Goal: Task Accomplishment & Management: Manage account settings

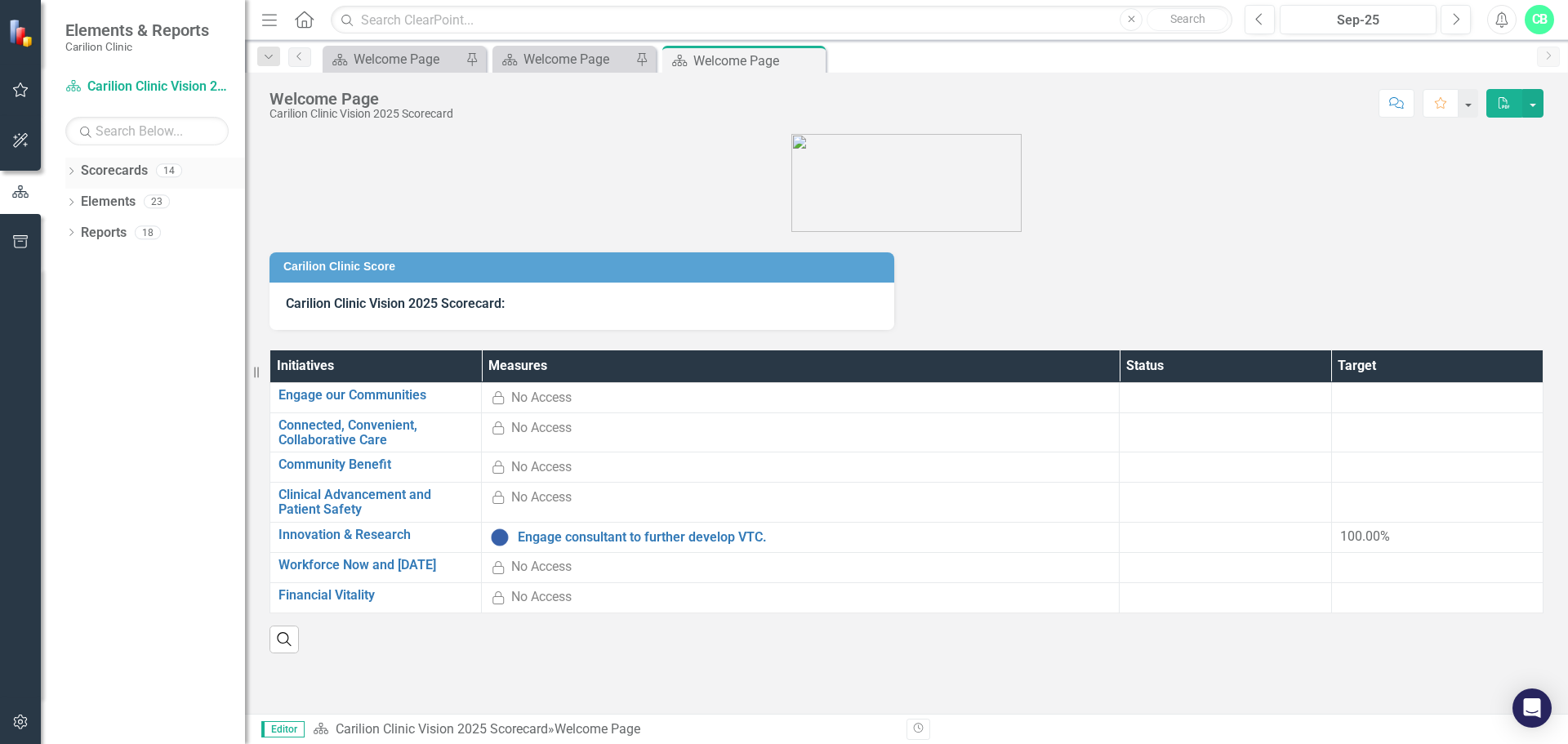
click at [78, 167] on div "Dropdown Scorecards 14" at bounding box center [155, 172] width 180 height 31
click at [73, 172] on icon at bounding box center [71, 171] width 4 height 7
click at [83, 204] on icon "Dropdown" at bounding box center [79, 201] width 13 height 10
click at [98, 261] on icon "Dropdown" at bounding box center [96, 263] width 13 height 10
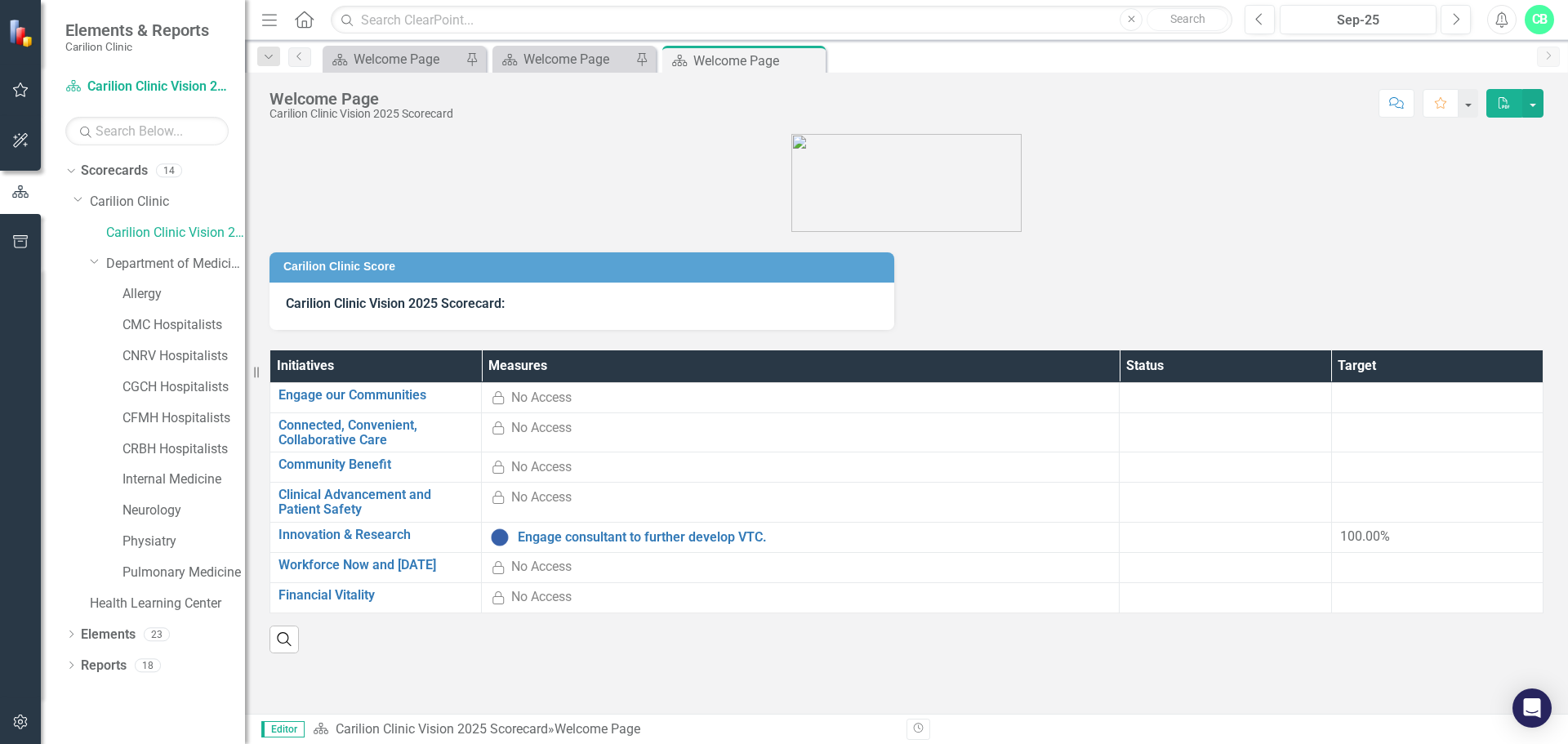
drag, startPoint x: 665, startPoint y: 378, endPoint x: 651, endPoint y: 381, distance: 14.3
drag, startPoint x: 651, startPoint y: 381, endPoint x: 138, endPoint y: 575, distance: 548.5
click at [138, 575] on link "Pulmonary Medicine" at bounding box center [183, 572] width 123 height 19
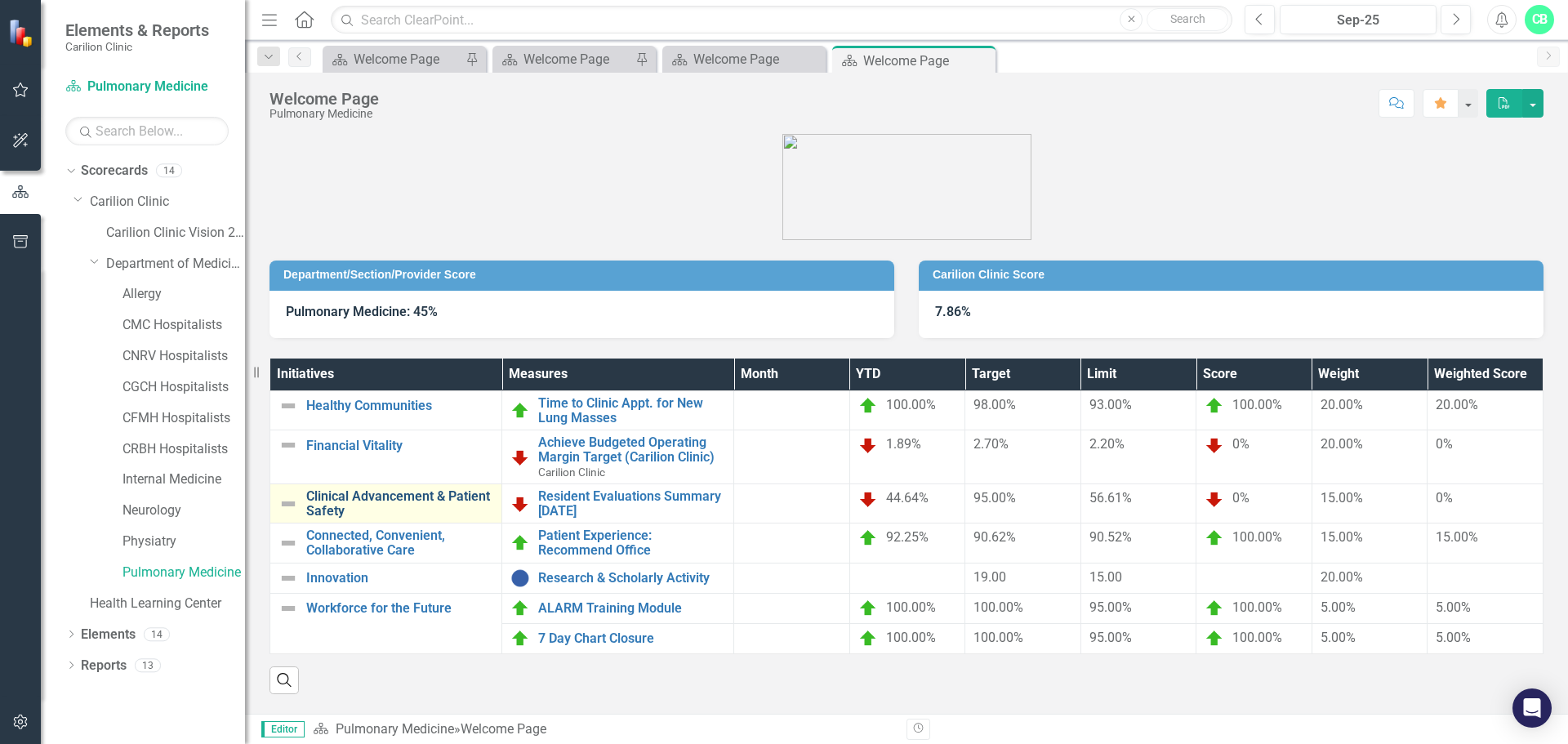
click at [465, 491] on link "Clinical Advancement & Patient Safety" at bounding box center [399, 503] width 187 height 28
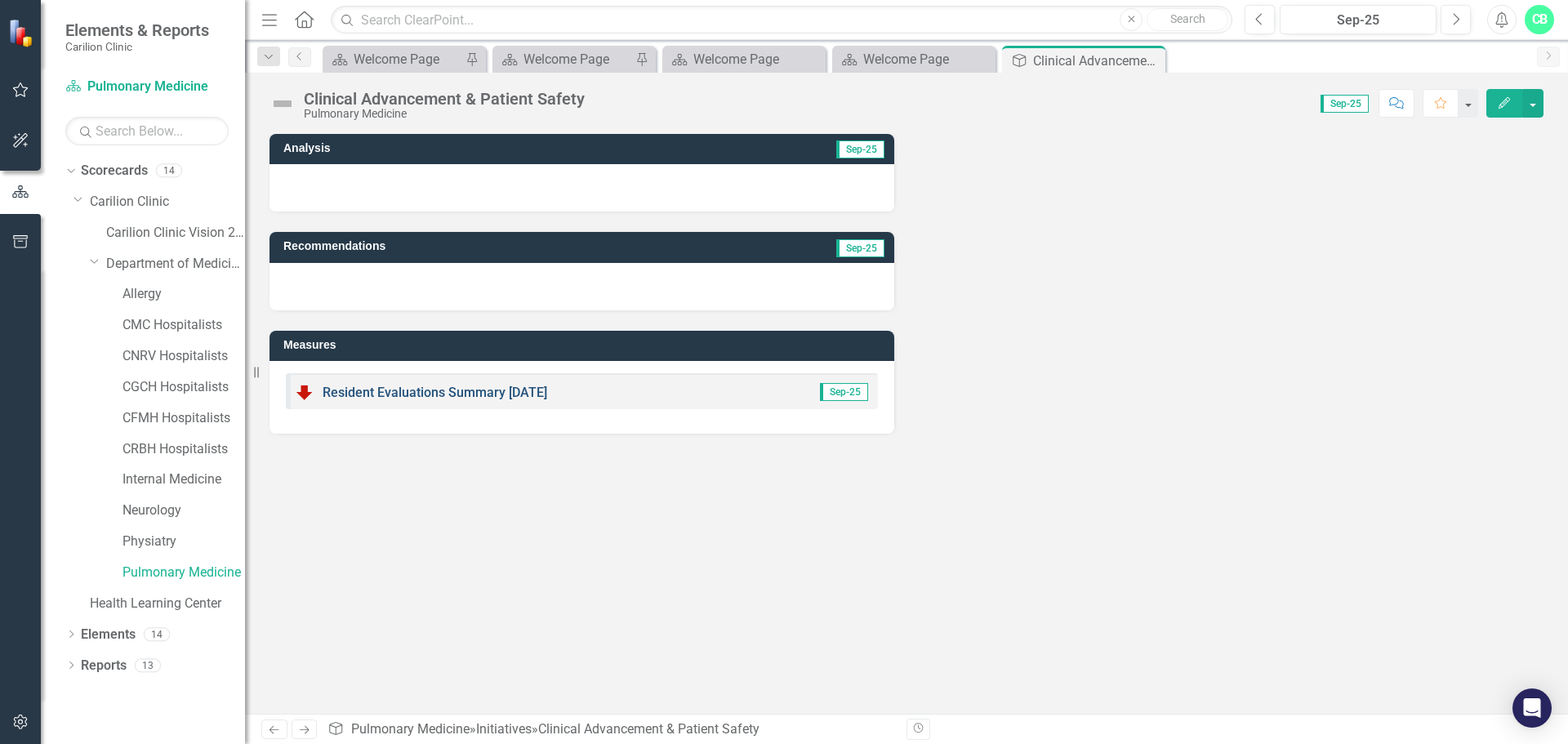
click at [446, 397] on link "Resident Evaluations Summary within 2 weeks" at bounding box center [434, 392] width 224 height 16
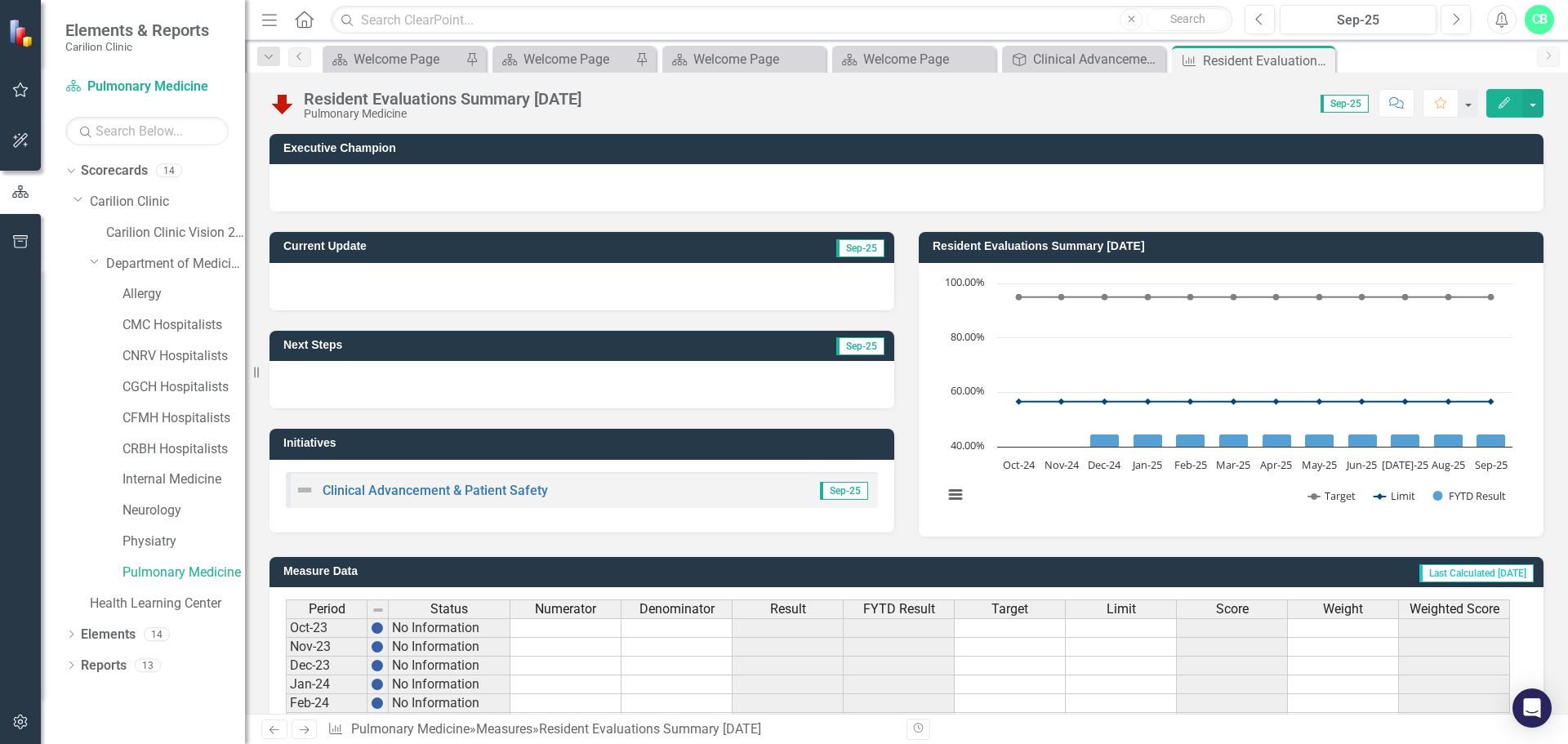
scroll to position [397, 0]
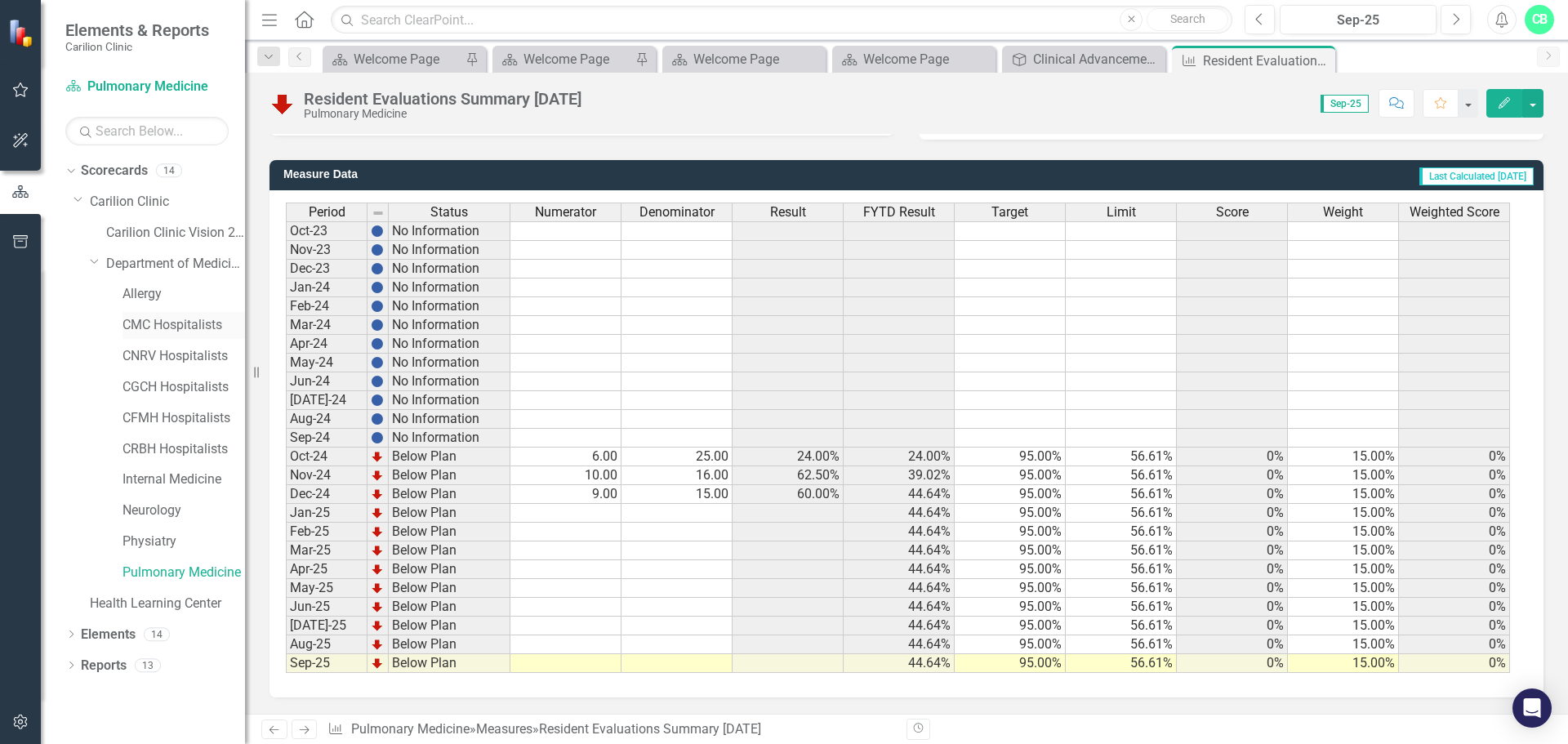
click at [168, 327] on link "CMC Hospitalists" at bounding box center [183, 325] width 123 height 19
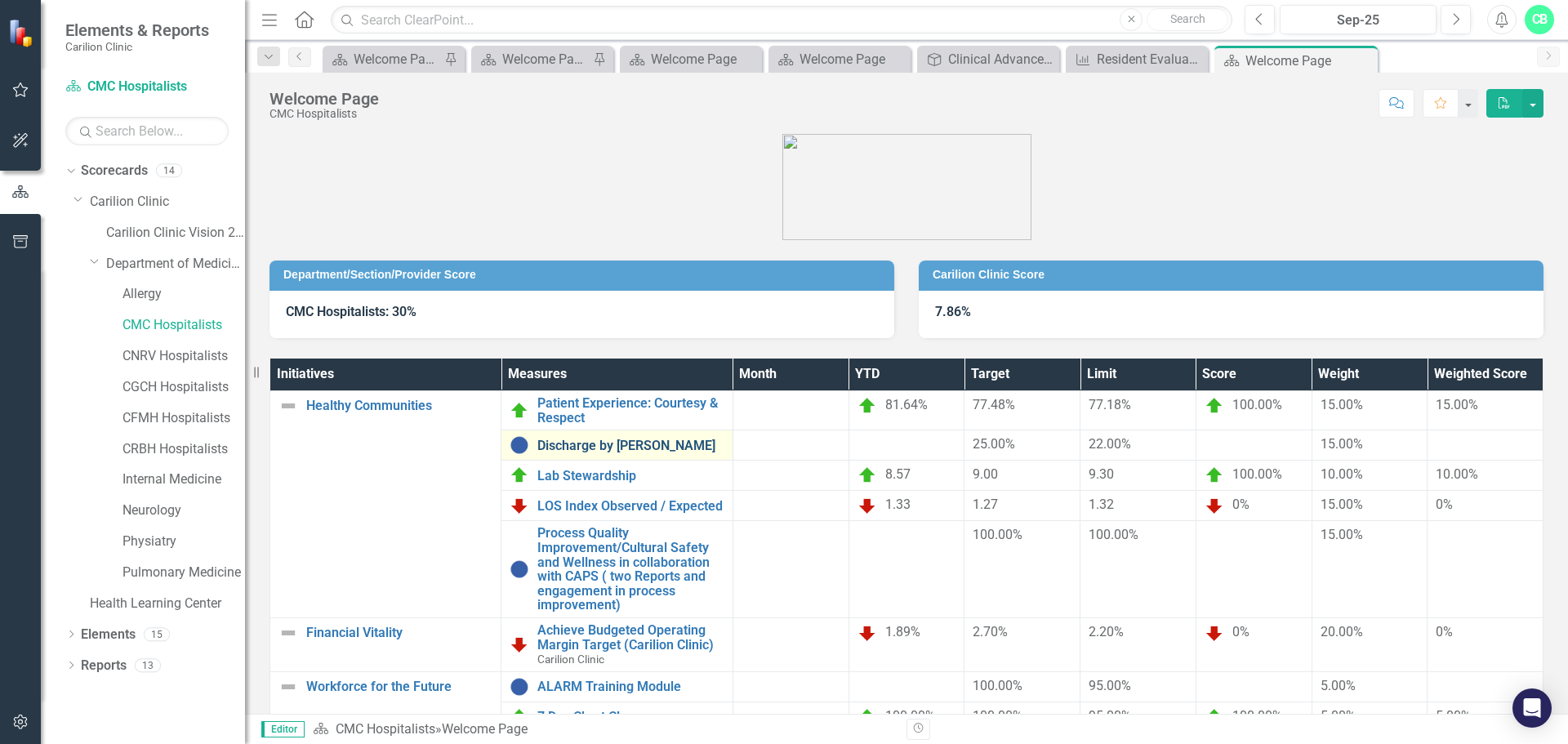
click at [664, 452] on link "Discharge by [PERSON_NAME]" at bounding box center [630, 446] width 186 height 15
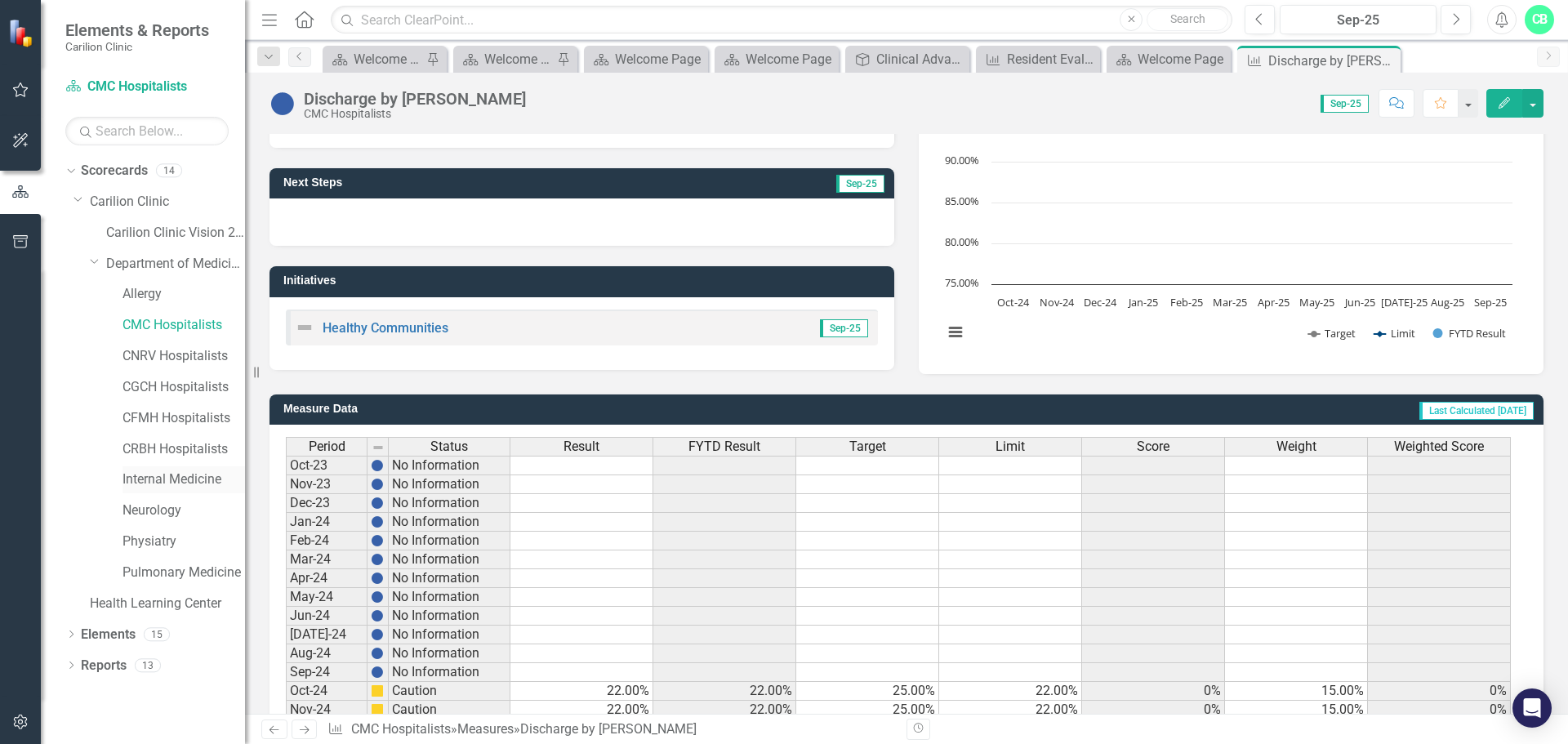
scroll to position [397, 0]
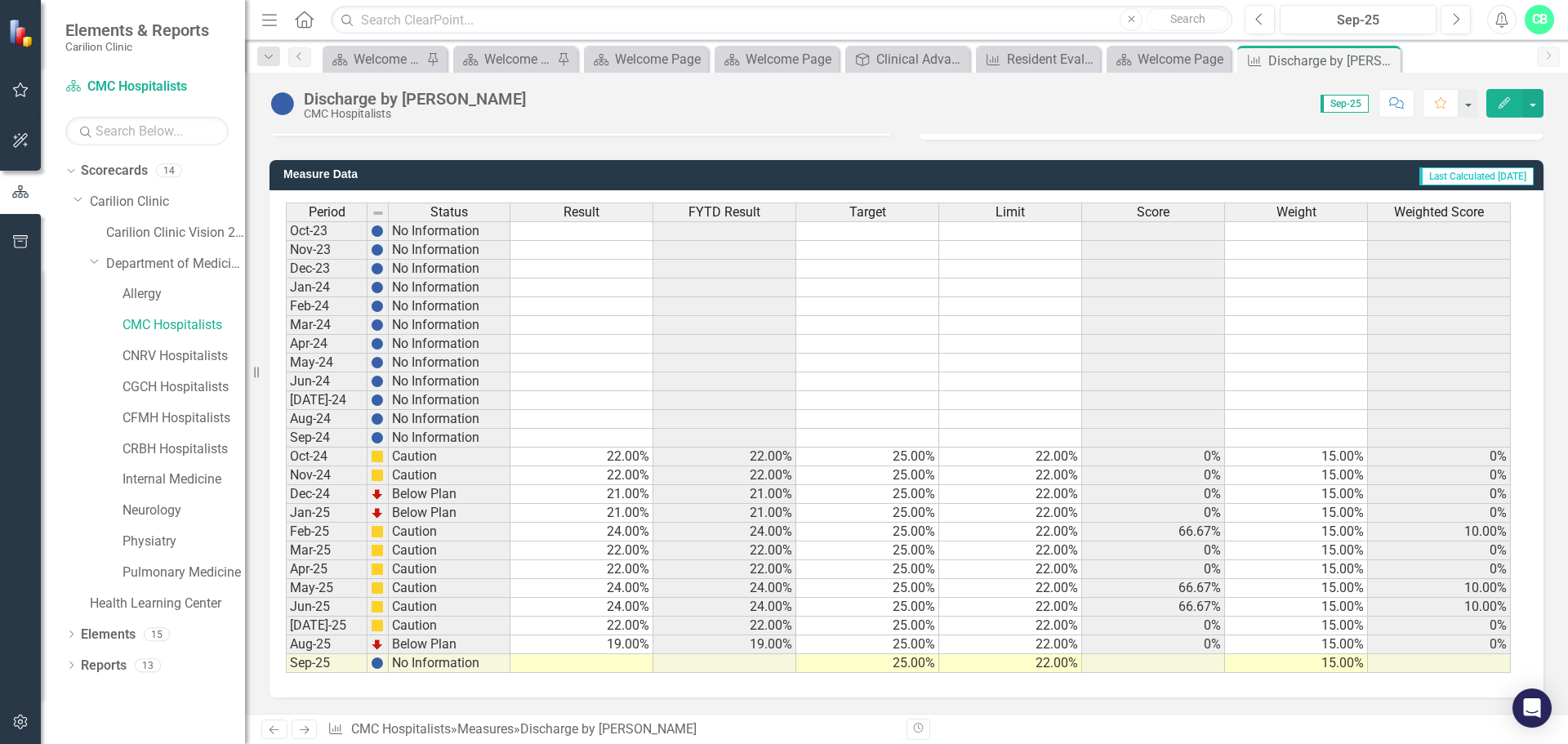
click at [624, 662] on td at bounding box center [581, 663] width 143 height 19
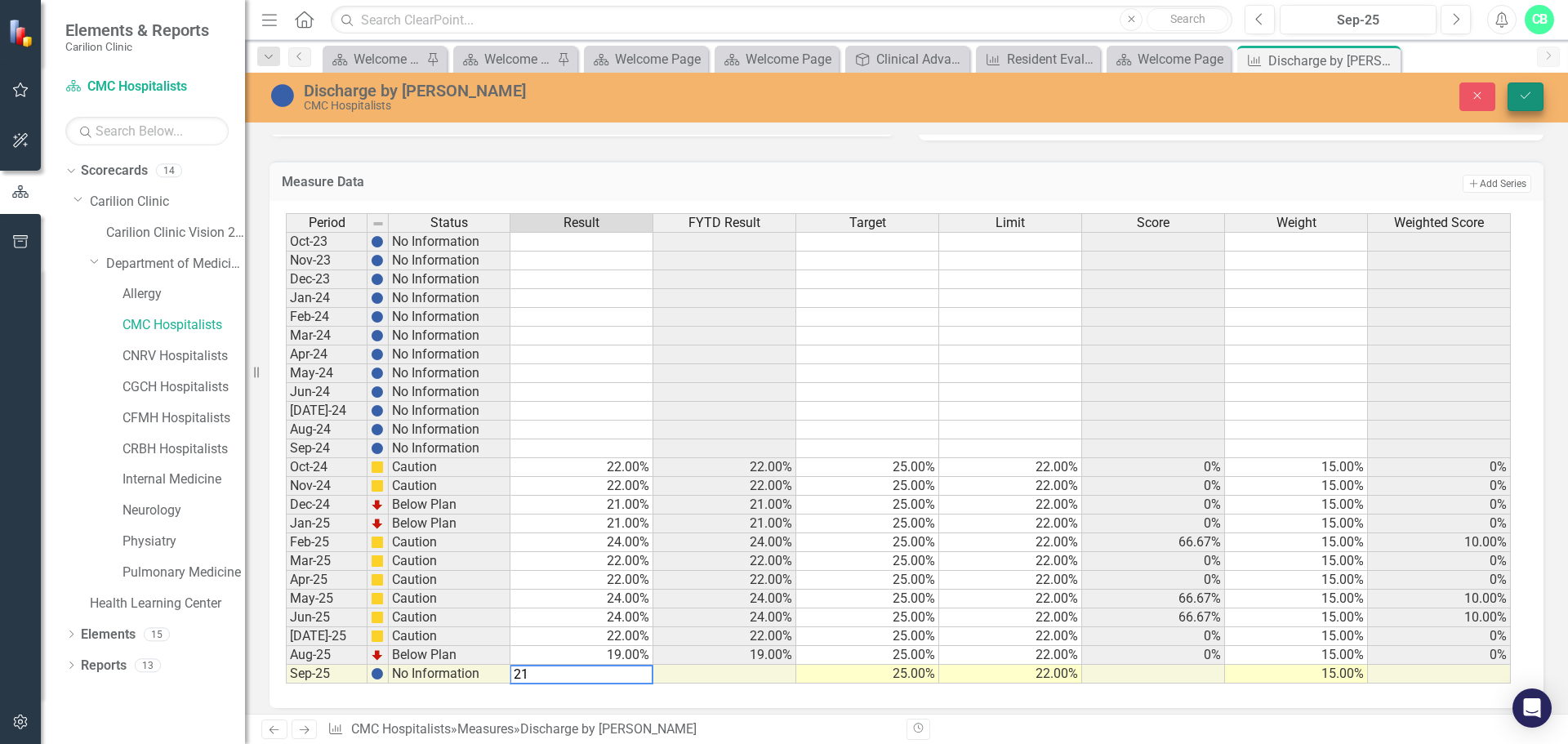
type textarea "21"
click at [1515, 92] on button "Save" at bounding box center [1525, 97] width 36 height 28
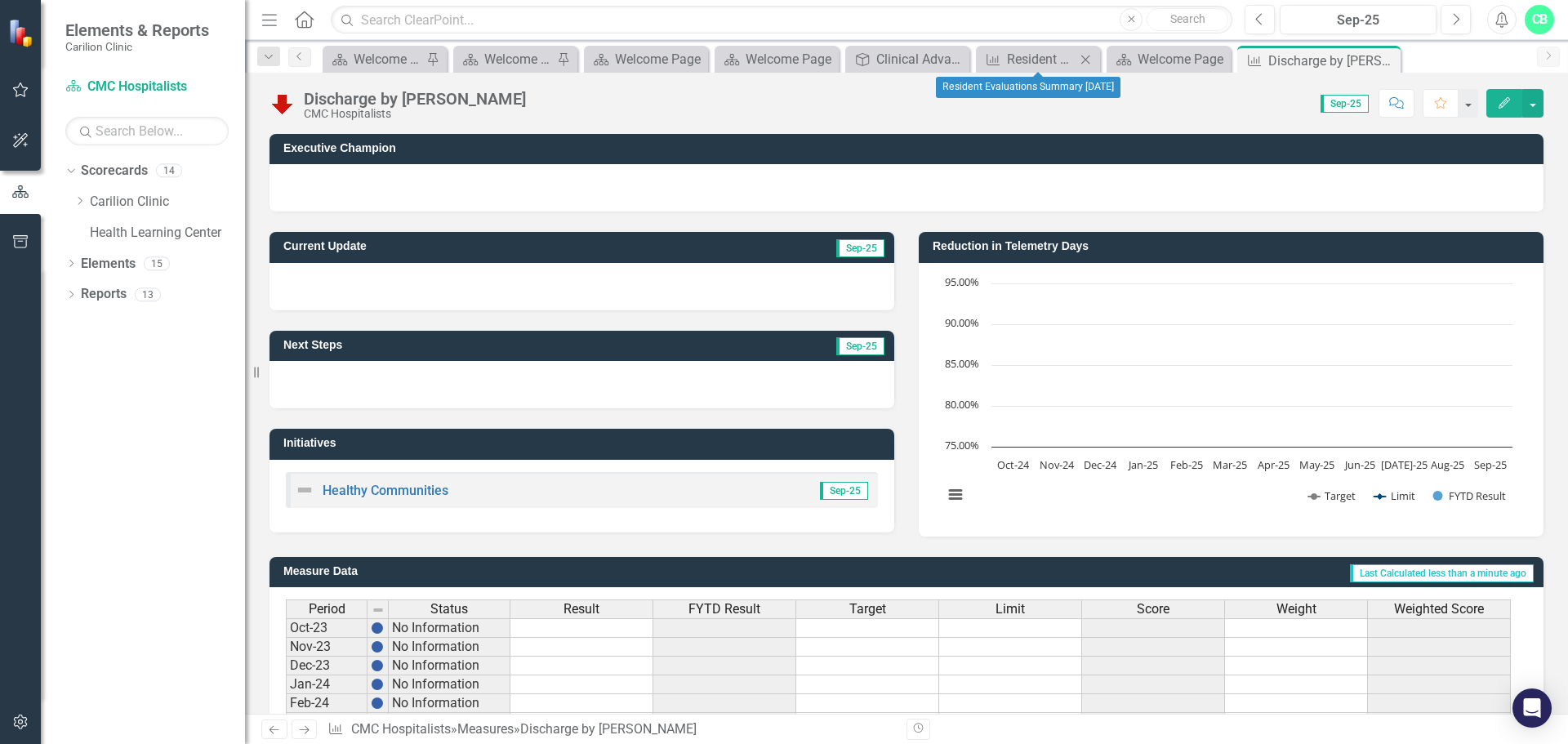
click at [1089, 58] on icon "Close" at bounding box center [1085, 60] width 17 height 13
drag, startPoint x: 1043, startPoint y: 54, endPoint x: 950, endPoint y: 57, distance: 93.0
click at [0, 0] on icon "Close" at bounding box center [0, 0] width 0 height 0
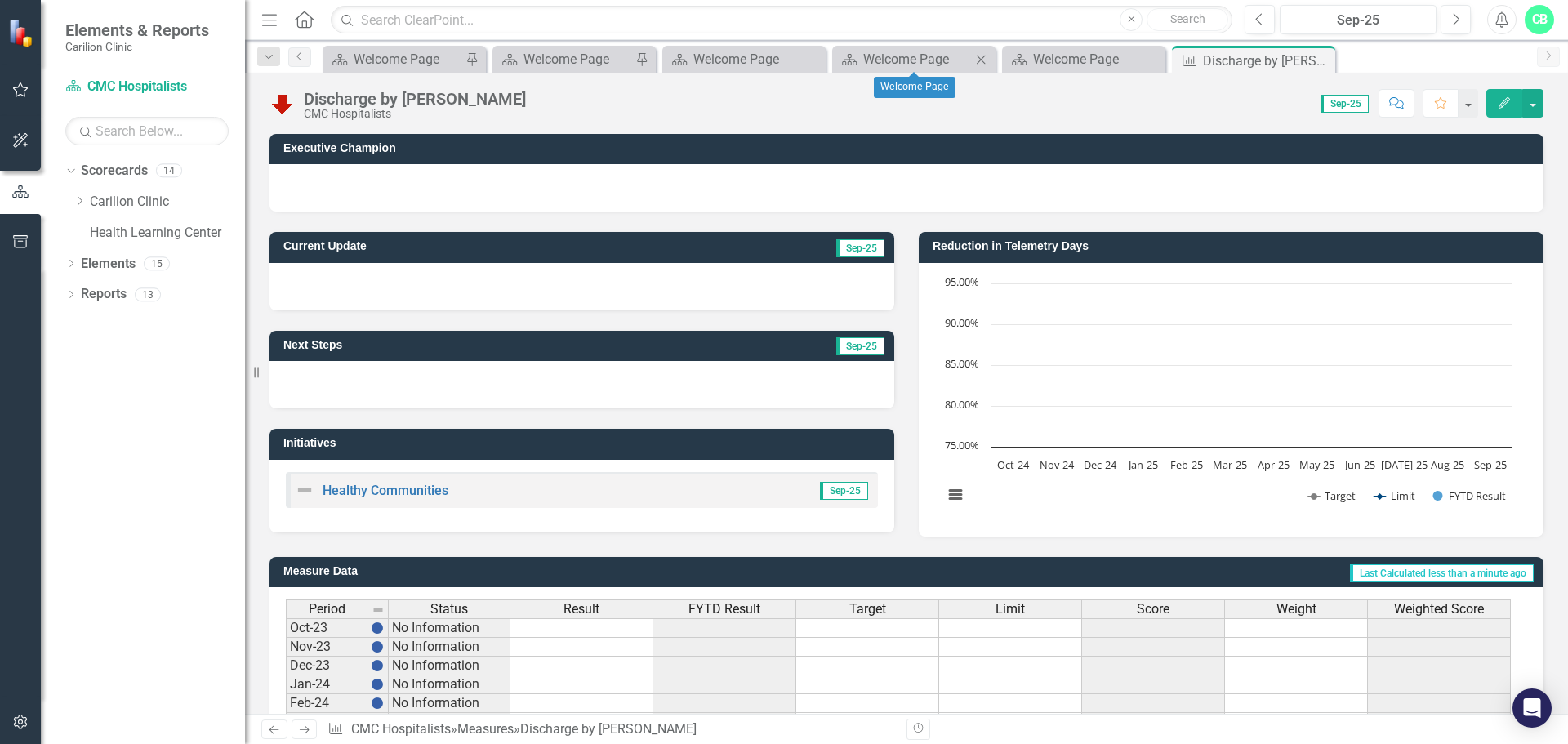
click at [981, 52] on div "Close" at bounding box center [981, 59] width 20 height 20
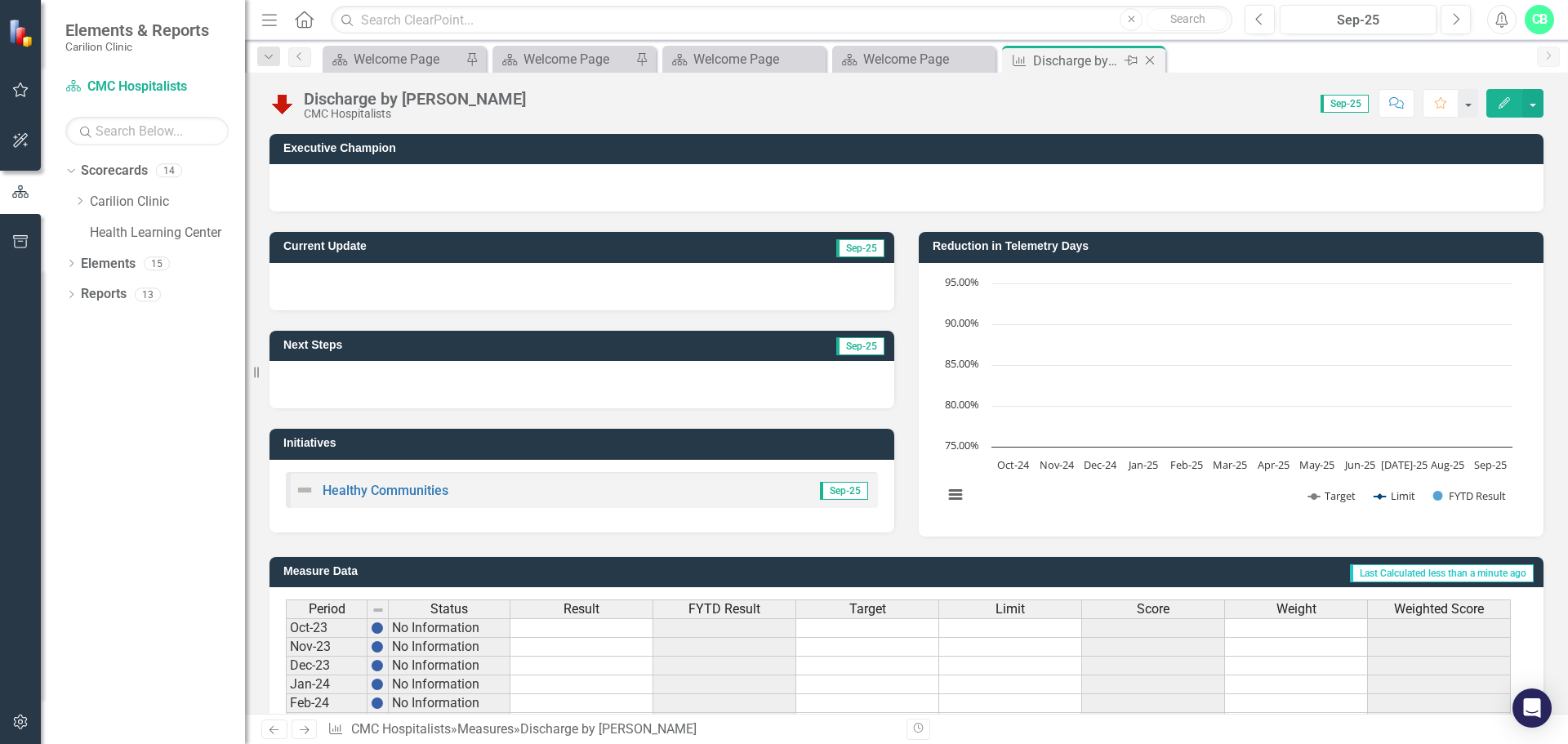
click at [1157, 56] on icon "Close" at bounding box center [1150, 61] width 17 height 13
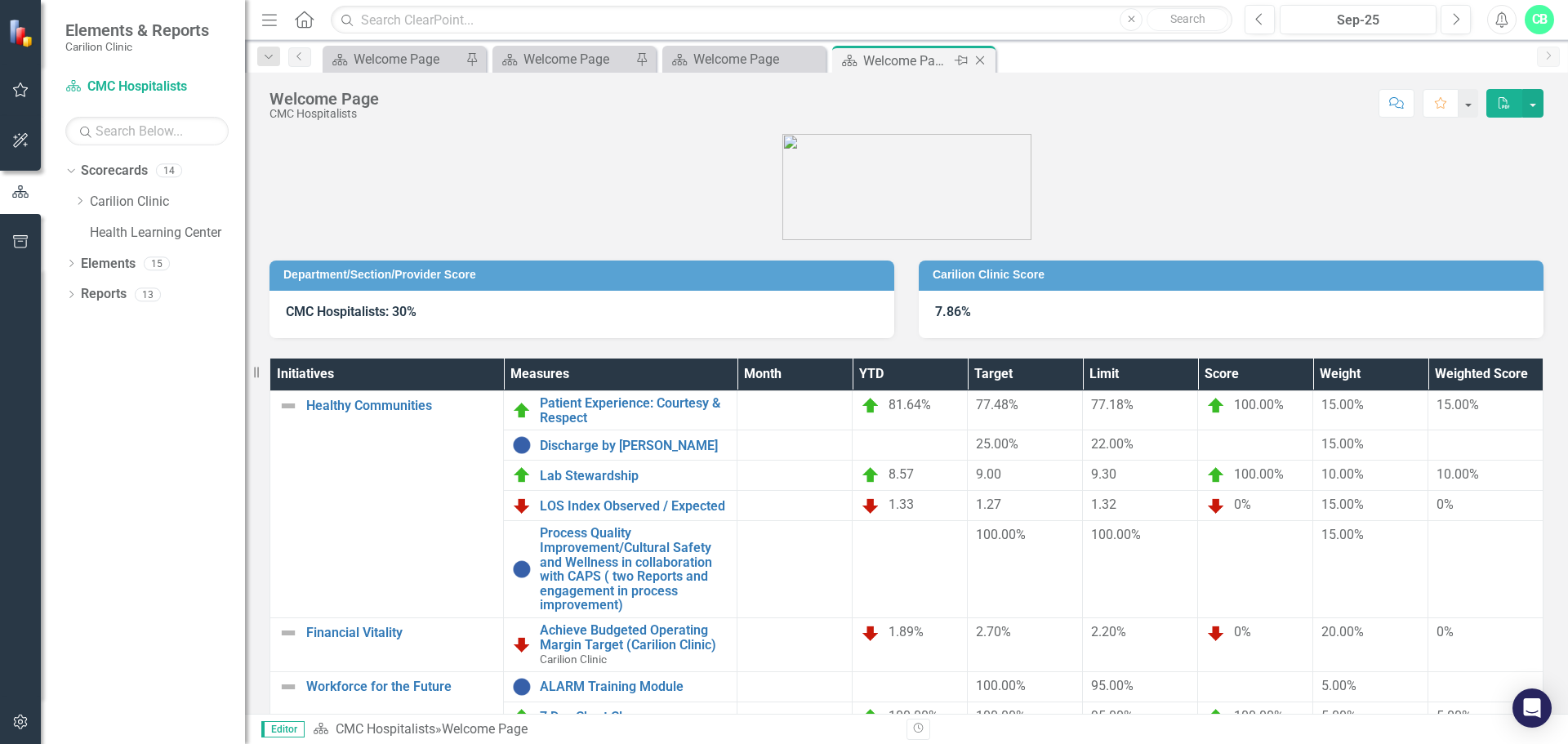
click at [904, 52] on div "Welcome Page" at bounding box center [907, 61] width 88 height 20
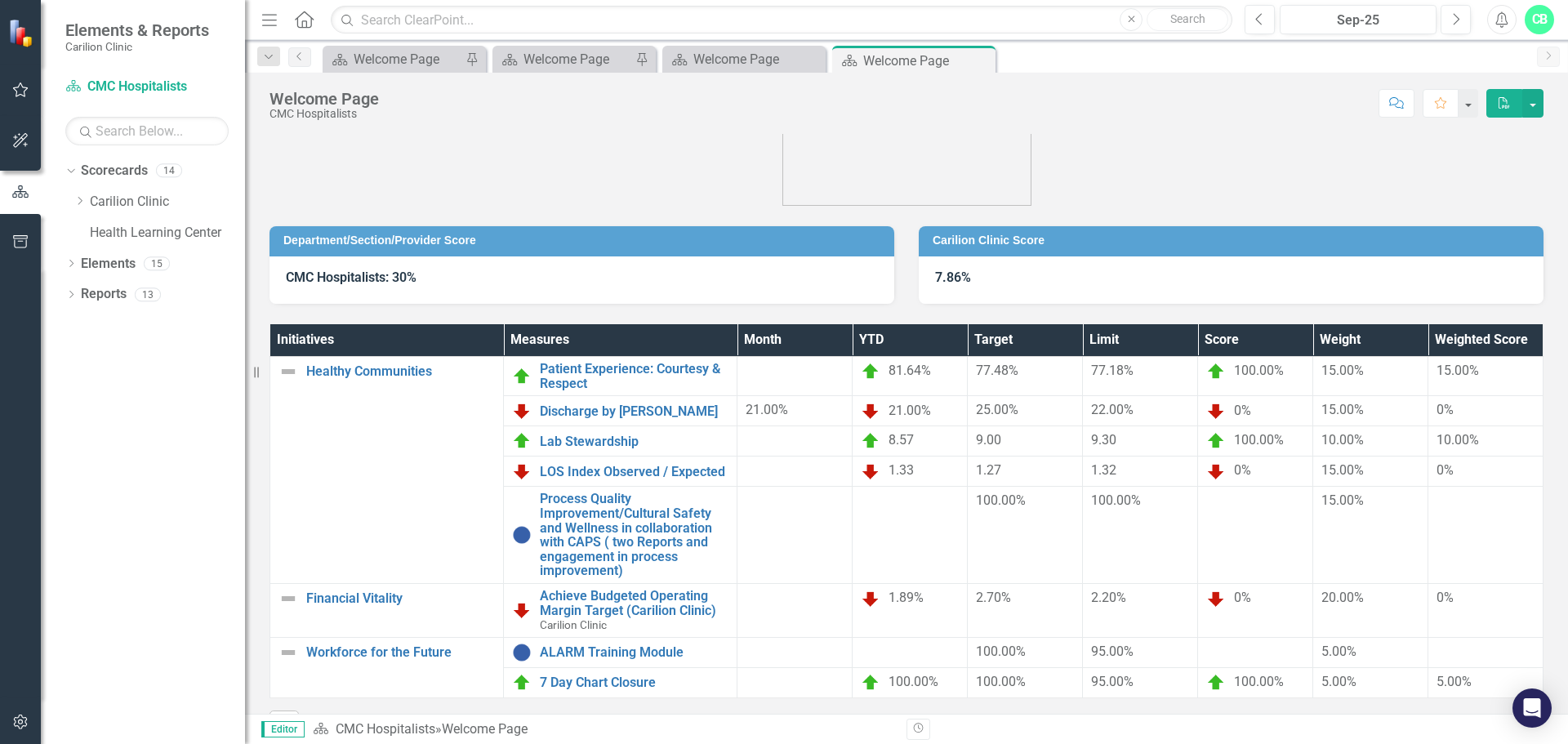
scroll to position [6, 0]
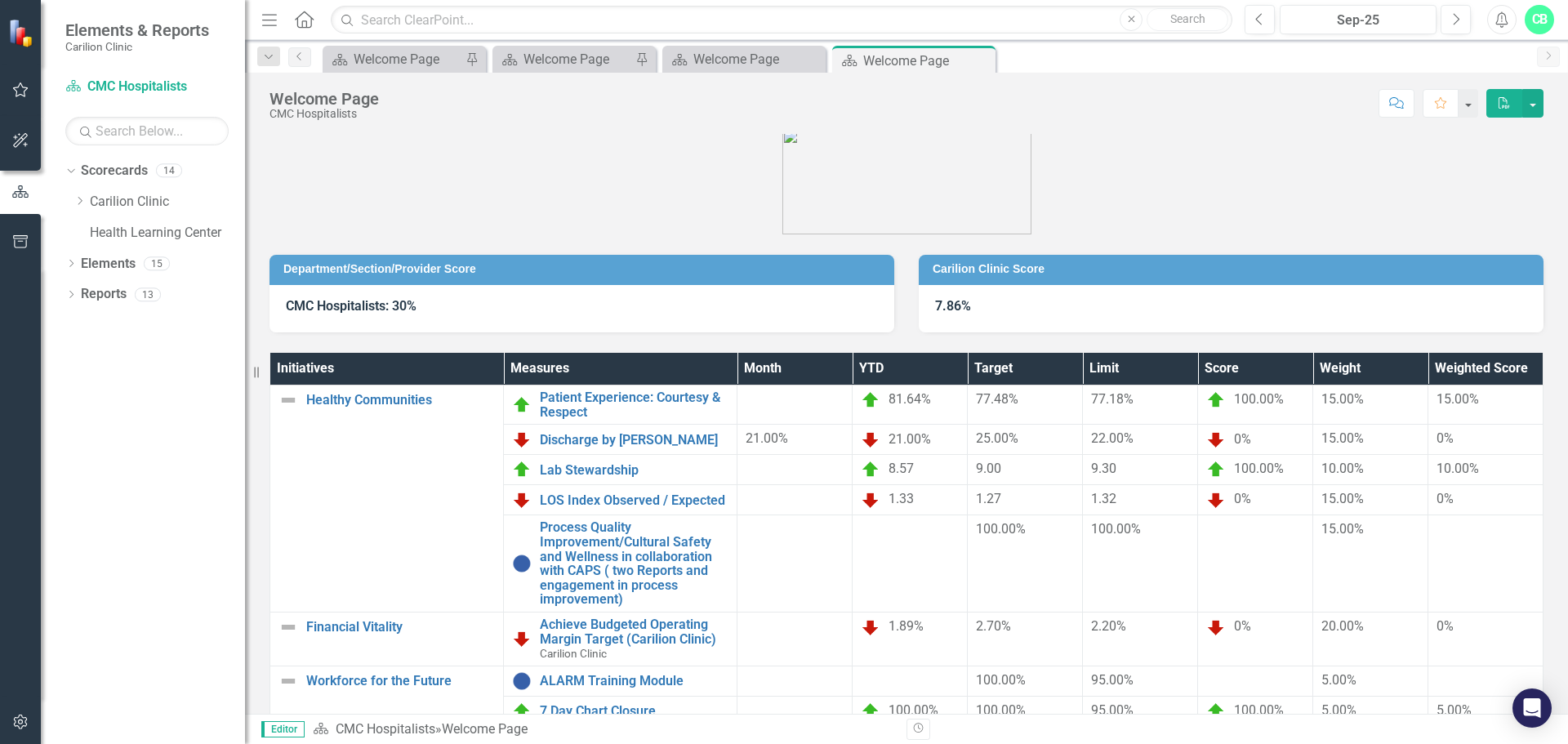
click at [0, 0] on icon "Close" at bounding box center [0, 0] width 0 height 0
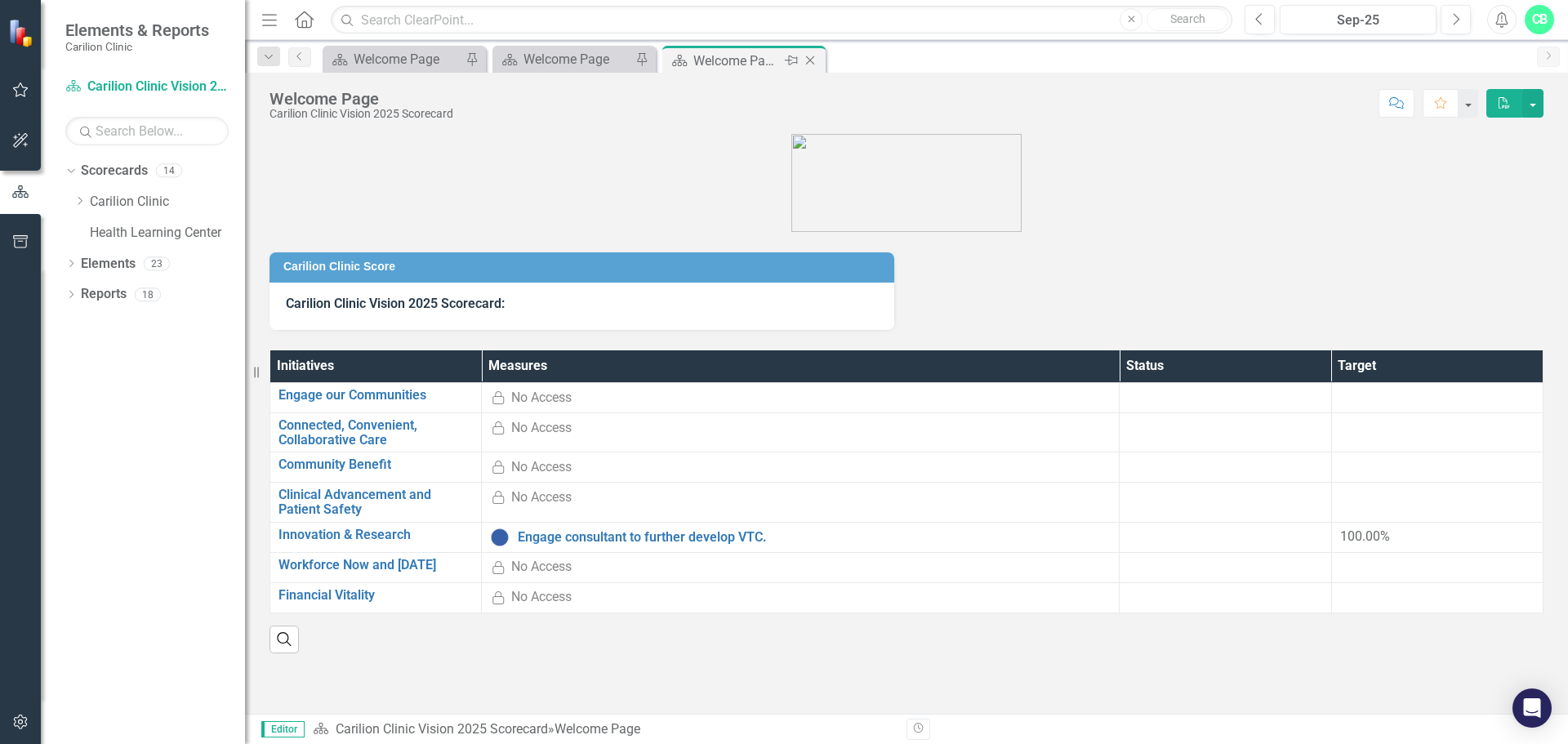
click at [808, 58] on icon at bounding box center [810, 61] width 9 height 9
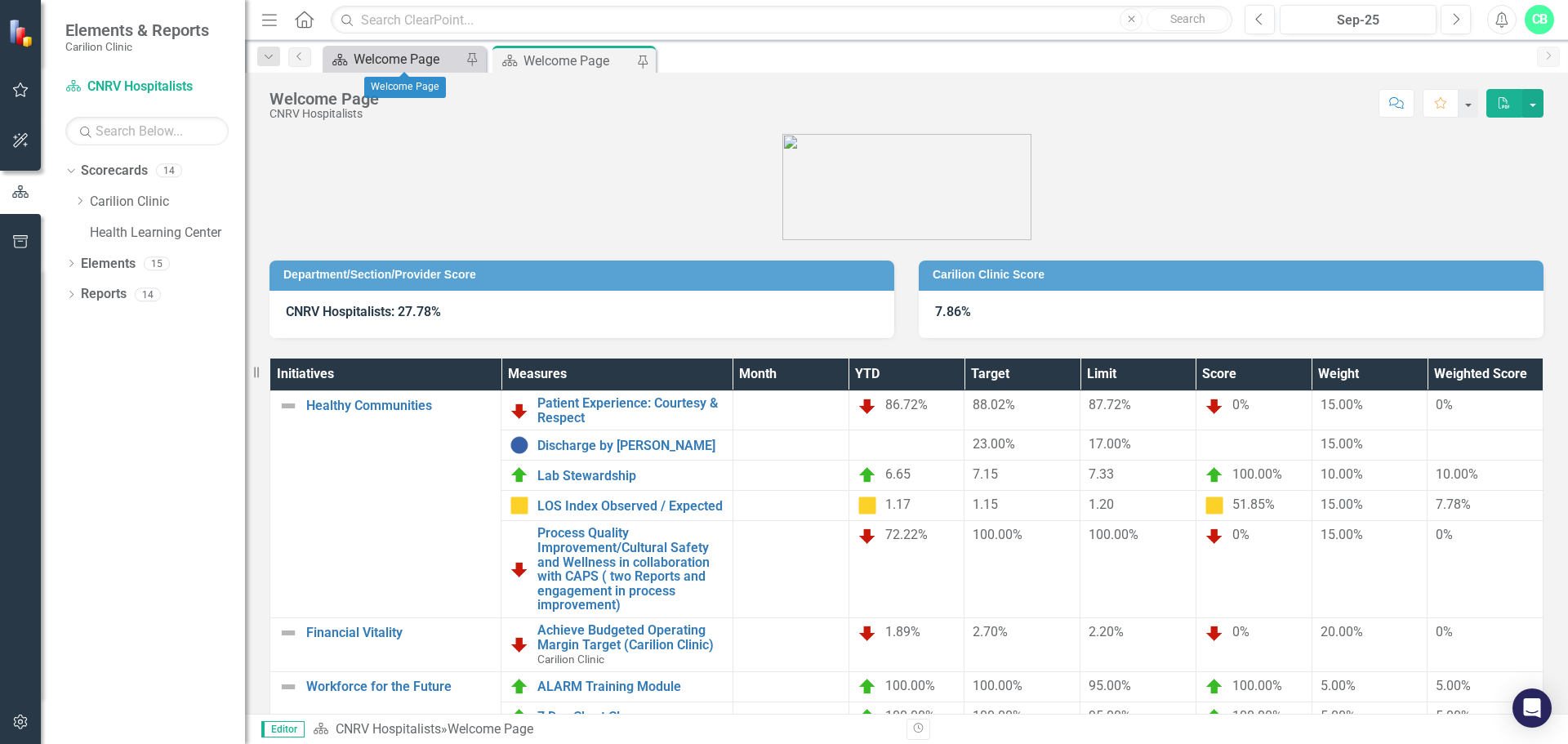
click at [435, 54] on div "Welcome Page" at bounding box center [407, 59] width 108 height 20
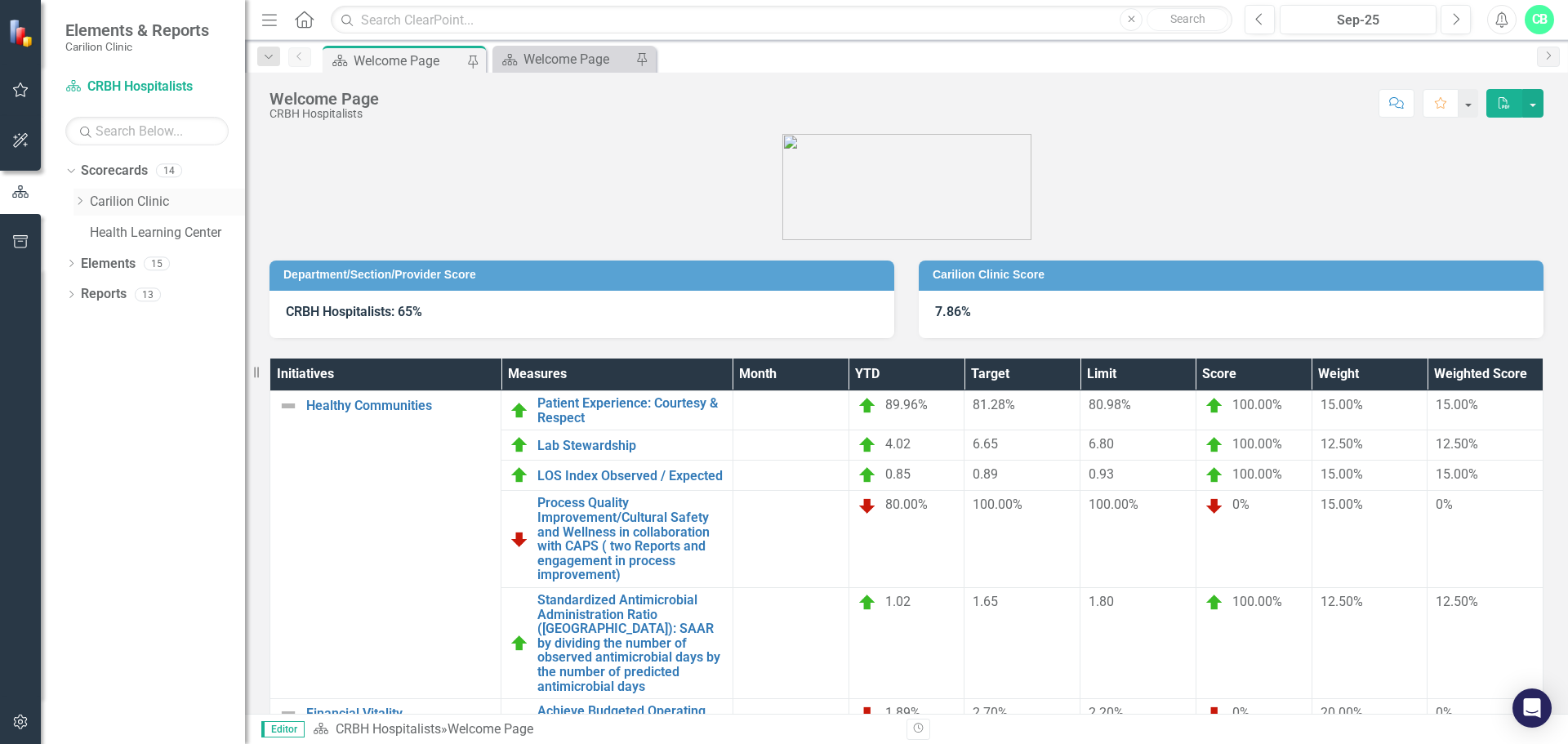
click at [87, 199] on div "Dropdown" at bounding box center [82, 202] width 17 height 14
click at [97, 266] on icon "Dropdown" at bounding box center [96, 263] width 13 height 10
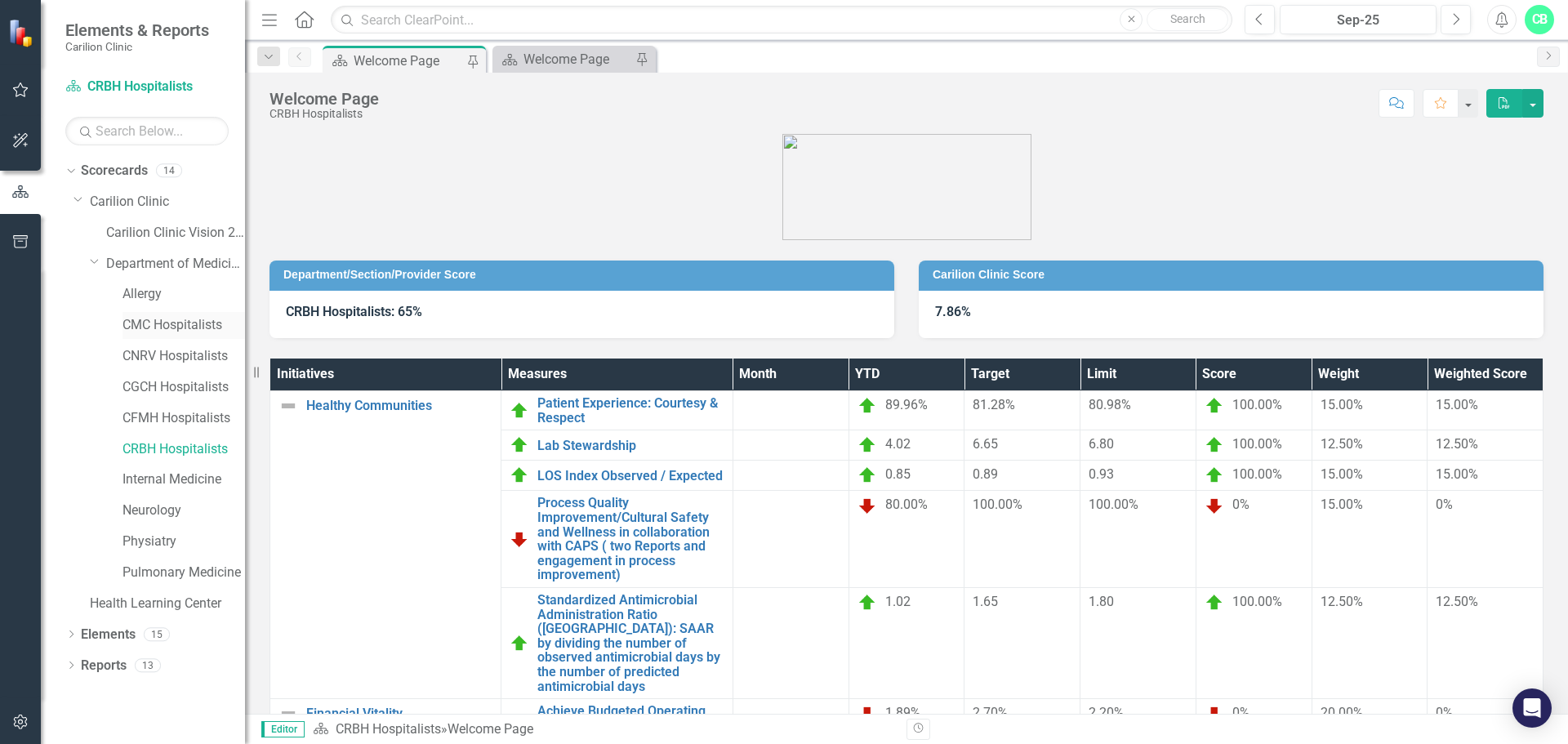
click at [130, 327] on link "CMC Hospitalists" at bounding box center [183, 325] width 123 height 19
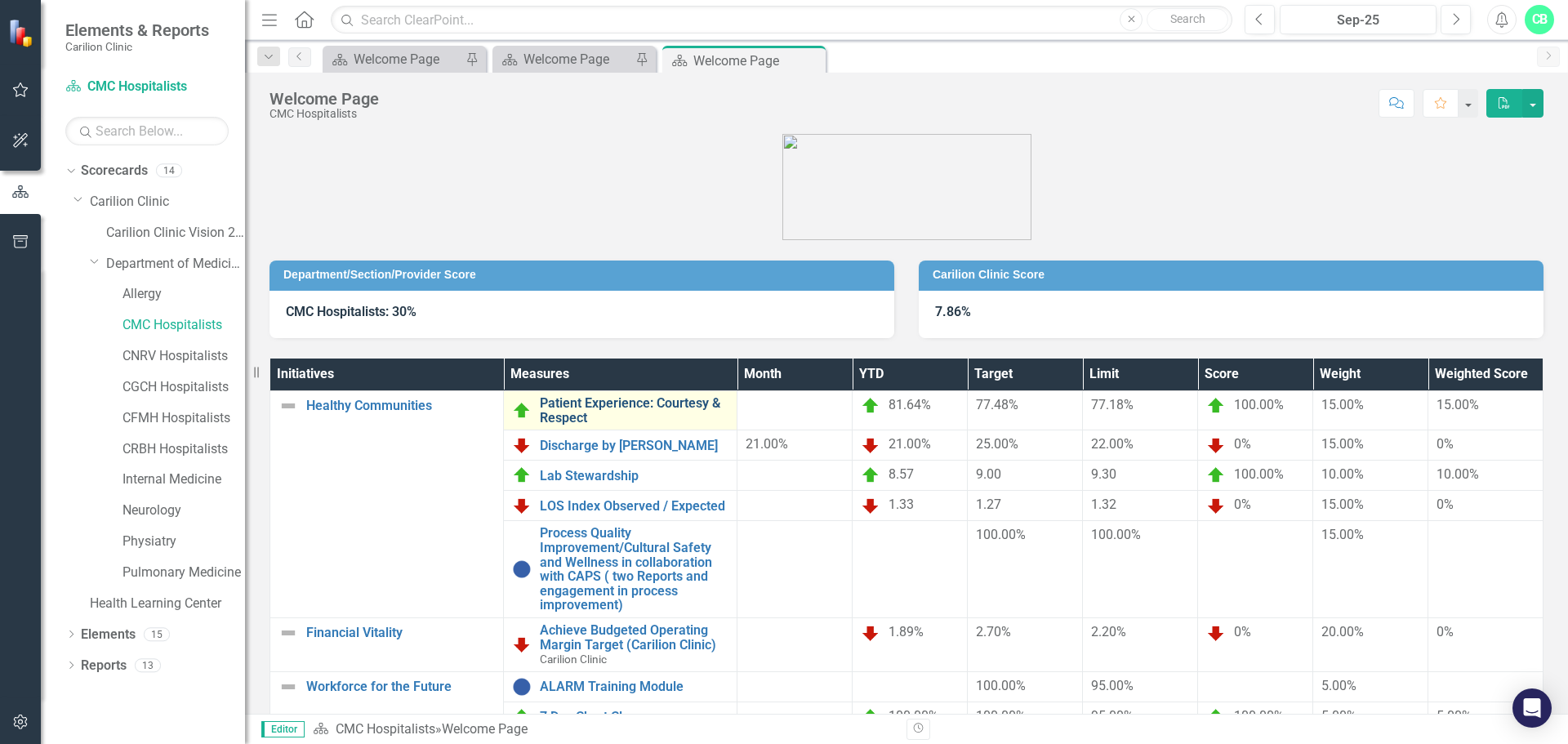
click at [611, 416] on link "Patient Experience: Courtesy & Respect" at bounding box center [634, 410] width 188 height 28
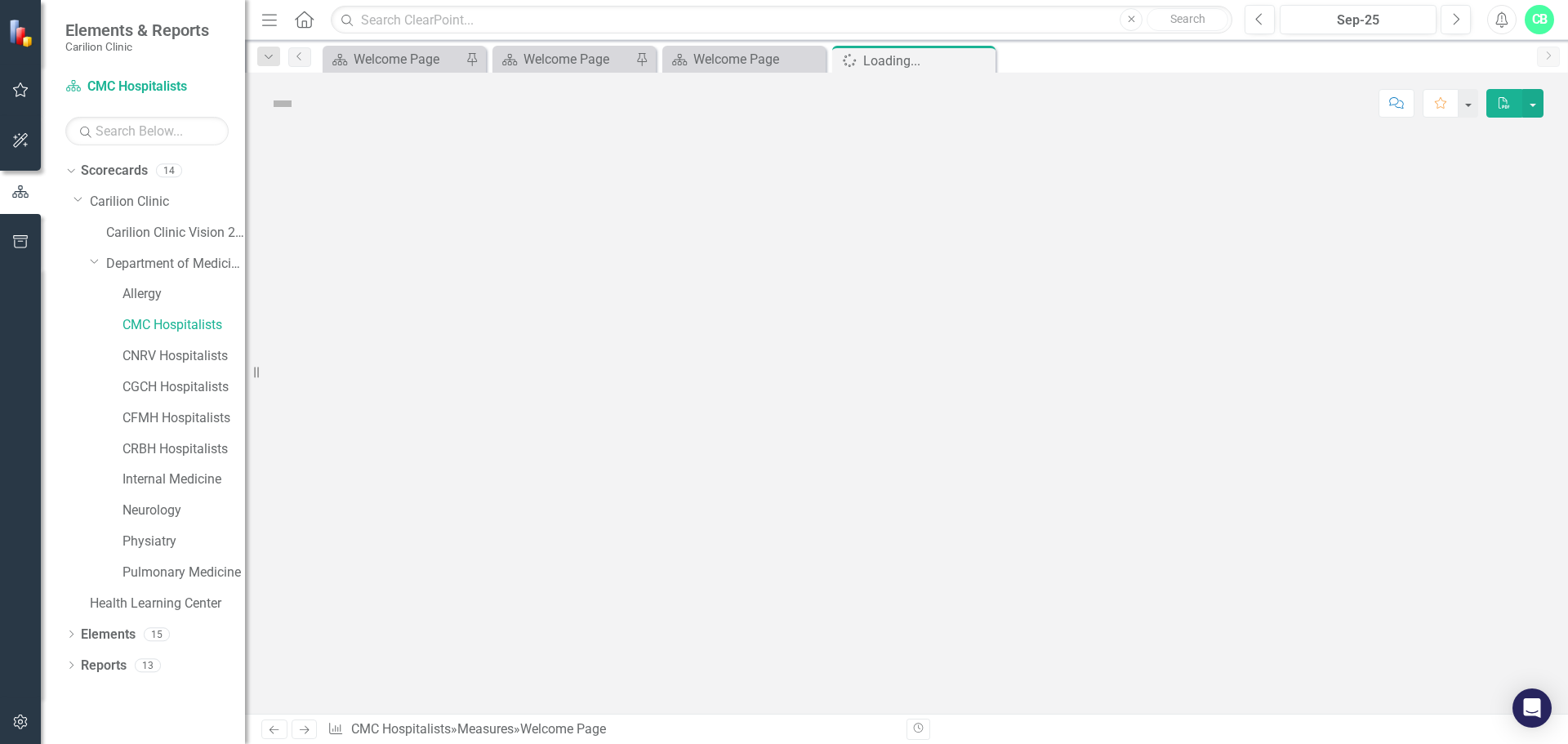
click at [611, 416] on div at bounding box center [906, 424] width 1323 height 580
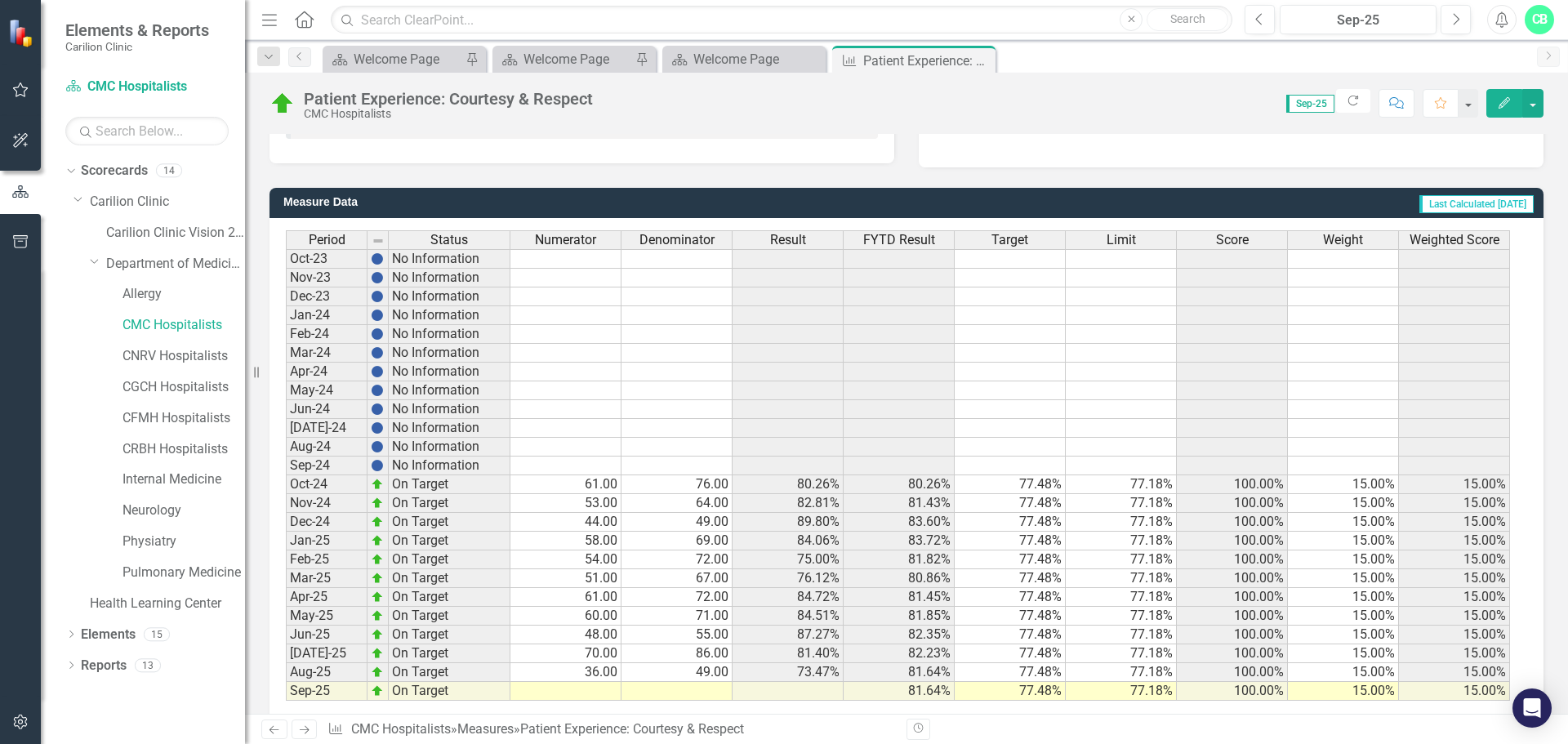
scroll to position [397, 0]
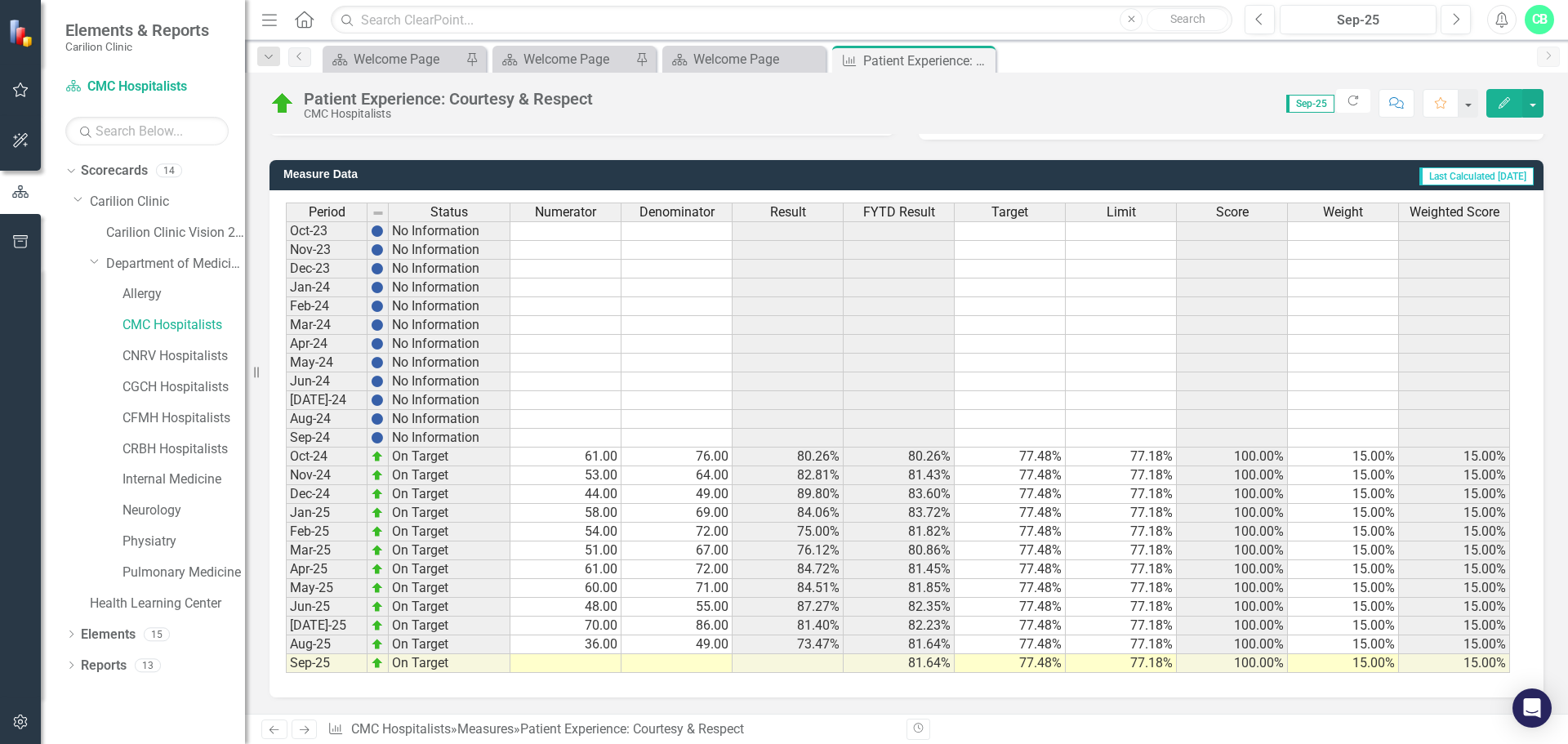
click at [602, 664] on td at bounding box center [565, 663] width 111 height 19
click at [669, 667] on td at bounding box center [677, 663] width 111 height 19
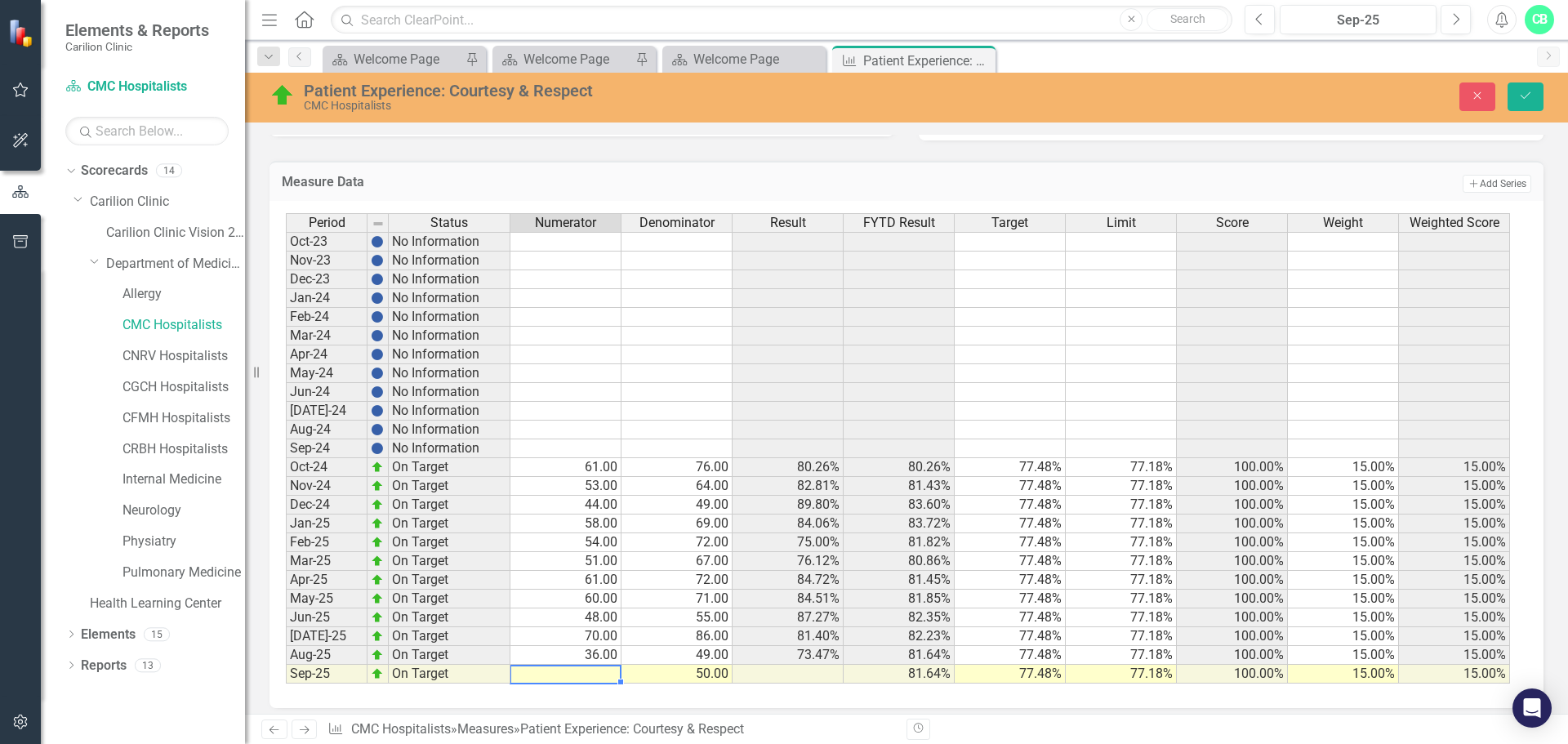
click at [596, 671] on td at bounding box center [565, 674] width 111 height 19
type textarea "37"
click at [1529, 97] on icon "Save" at bounding box center [1526, 96] width 15 height 12
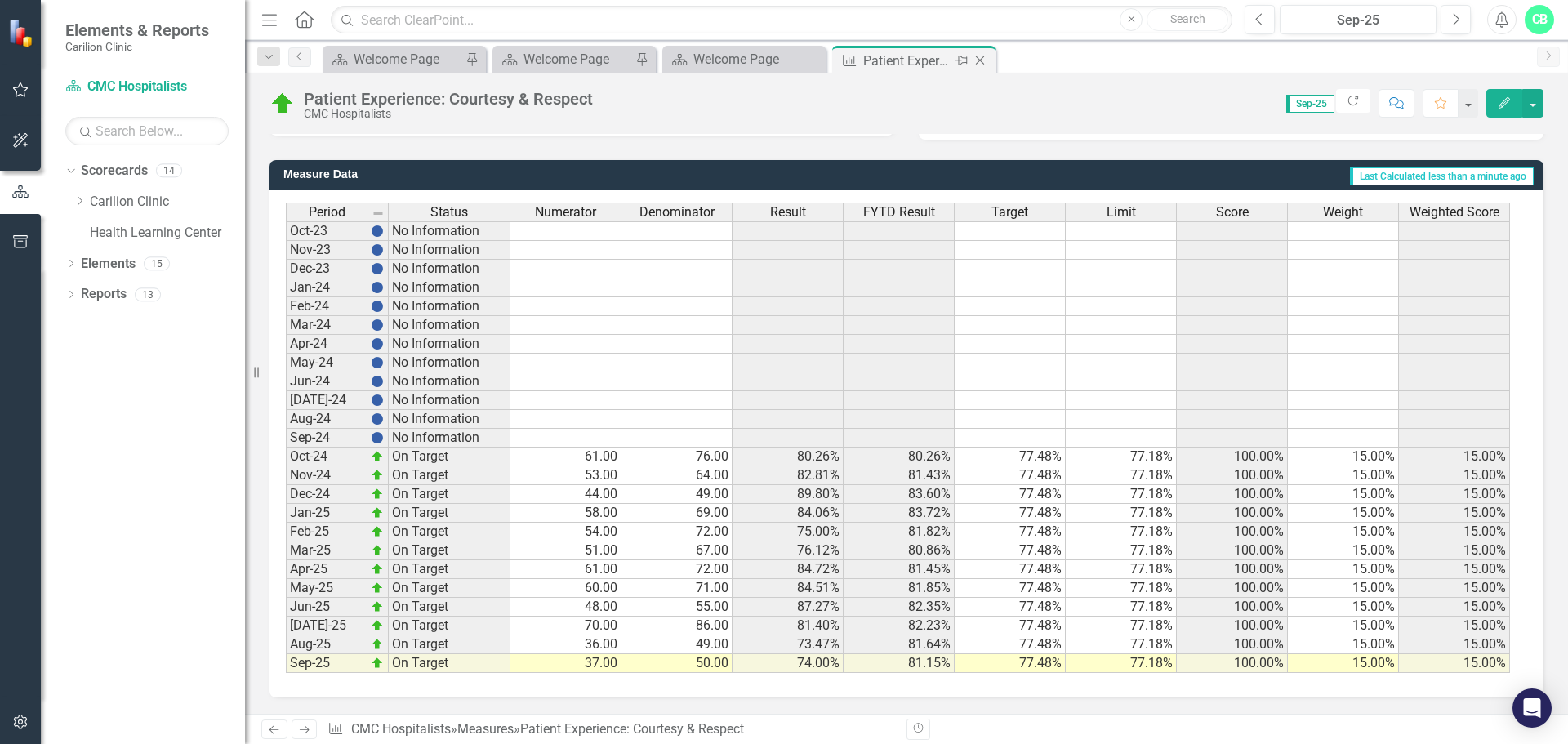
click at [979, 60] on icon at bounding box center [980, 61] width 9 height 9
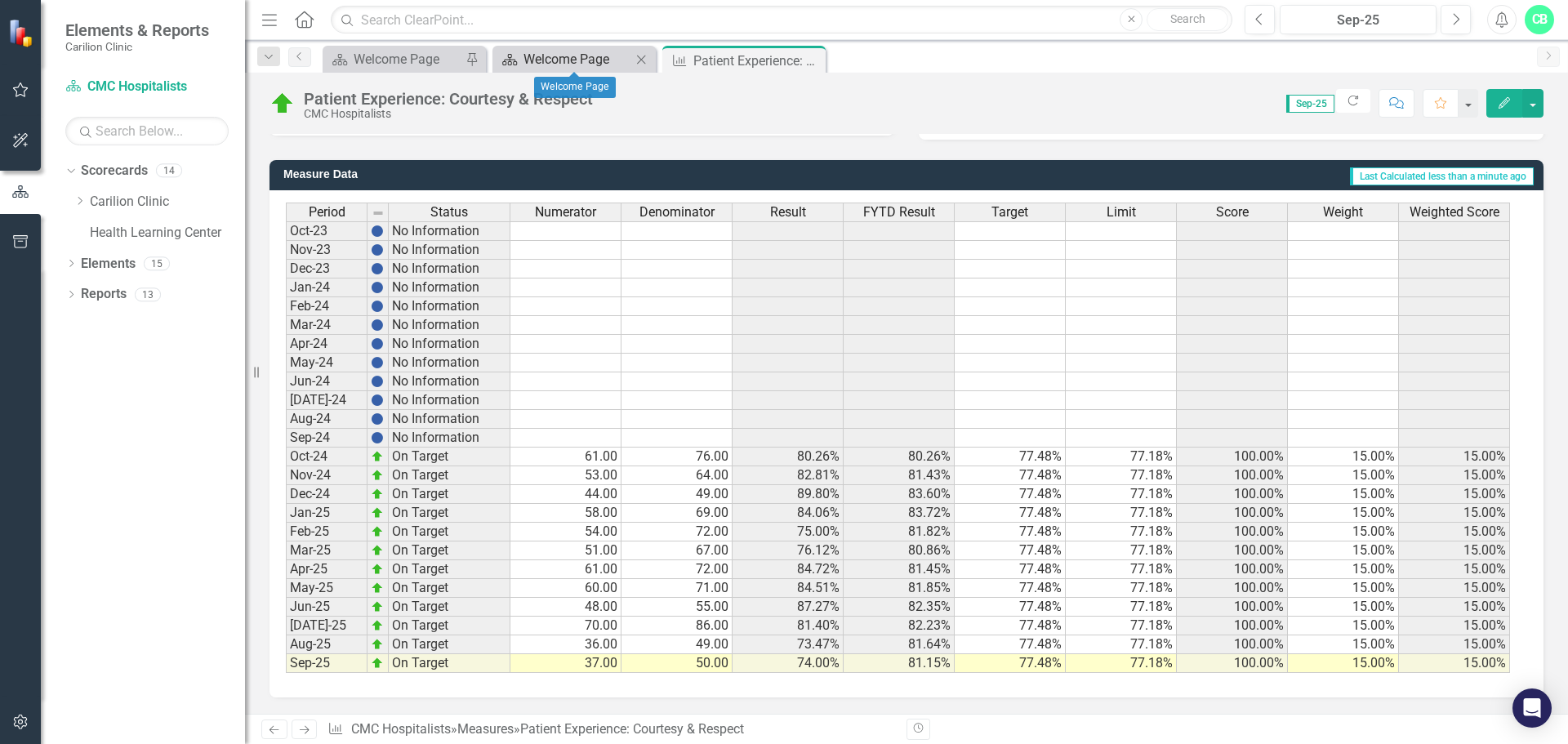
click at [622, 57] on div "Welcome Page" at bounding box center [577, 59] width 108 height 20
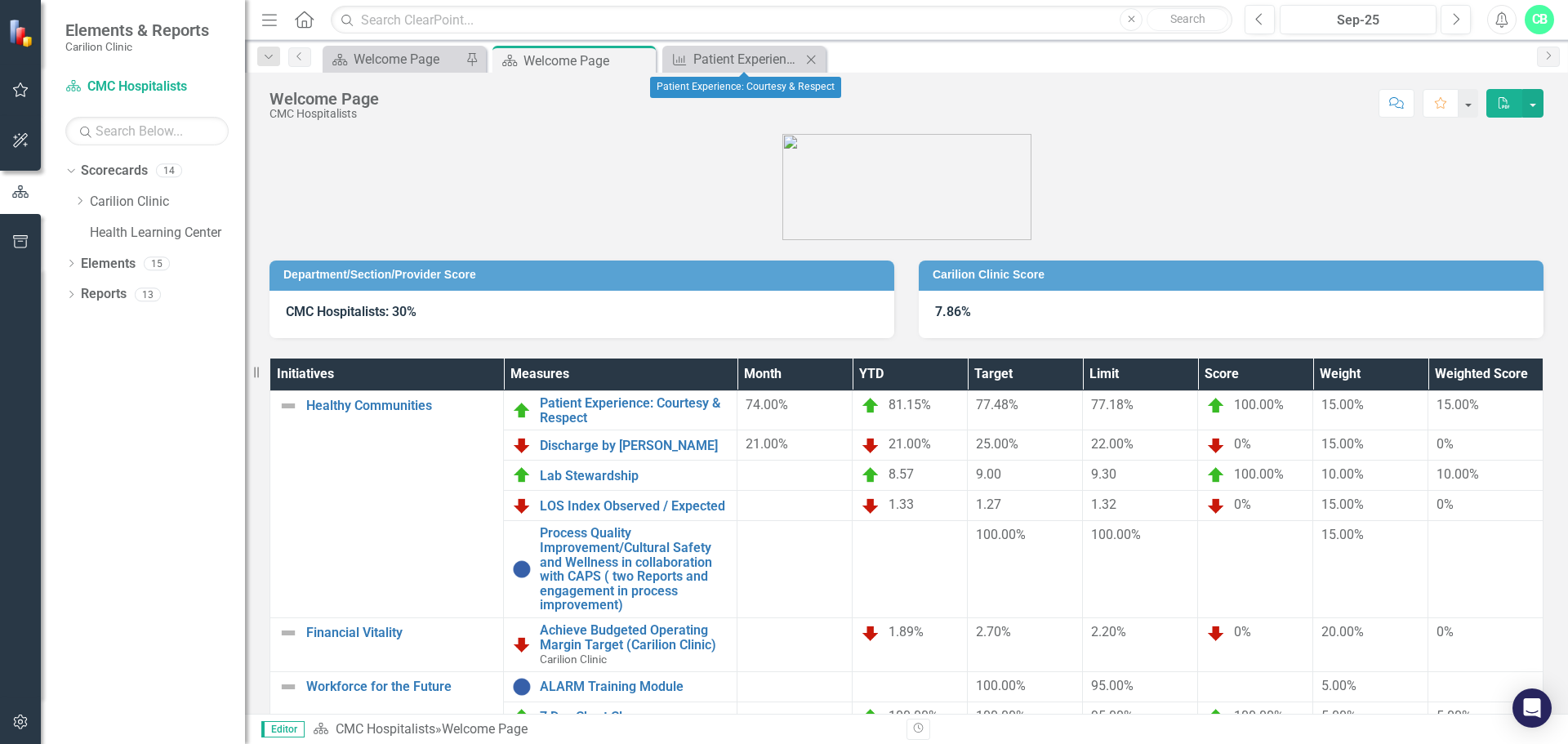
click at [814, 57] on icon "Close" at bounding box center [811, 60] width 17 height 13
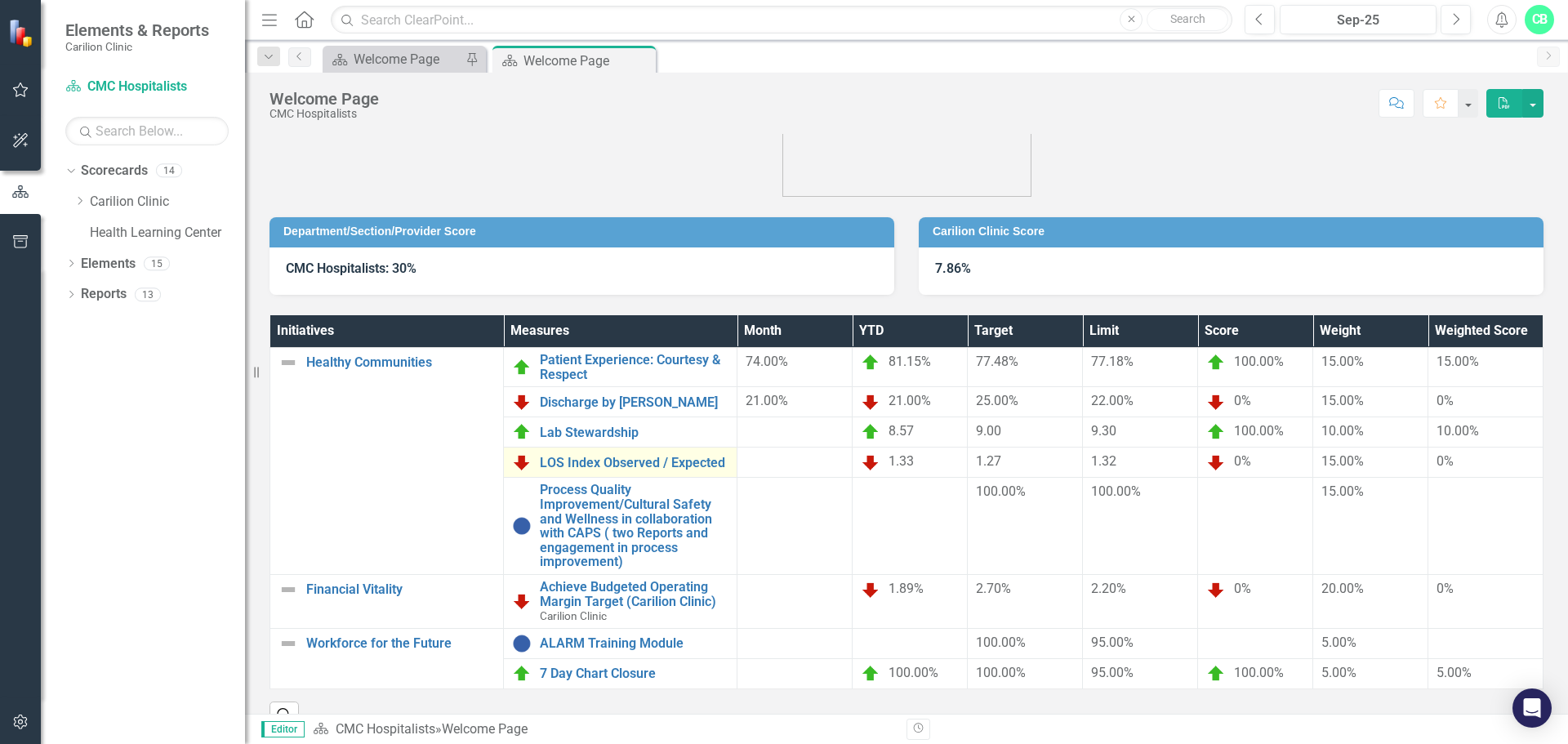
scroll to position [87, 0]
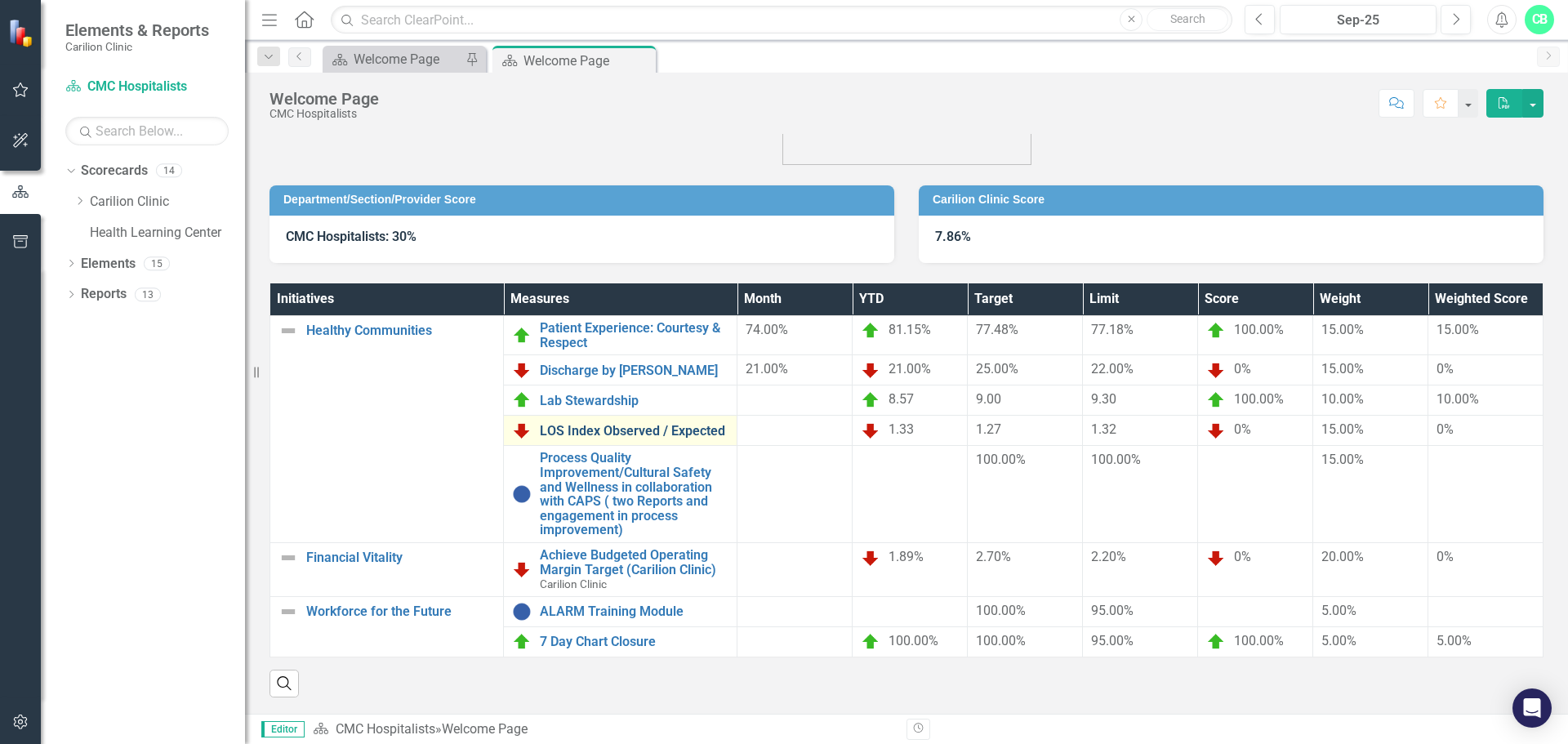
click at [668, 424] on link "LOS Index Observed / Expected" at bounding box center [634, 432] width 188 height 15
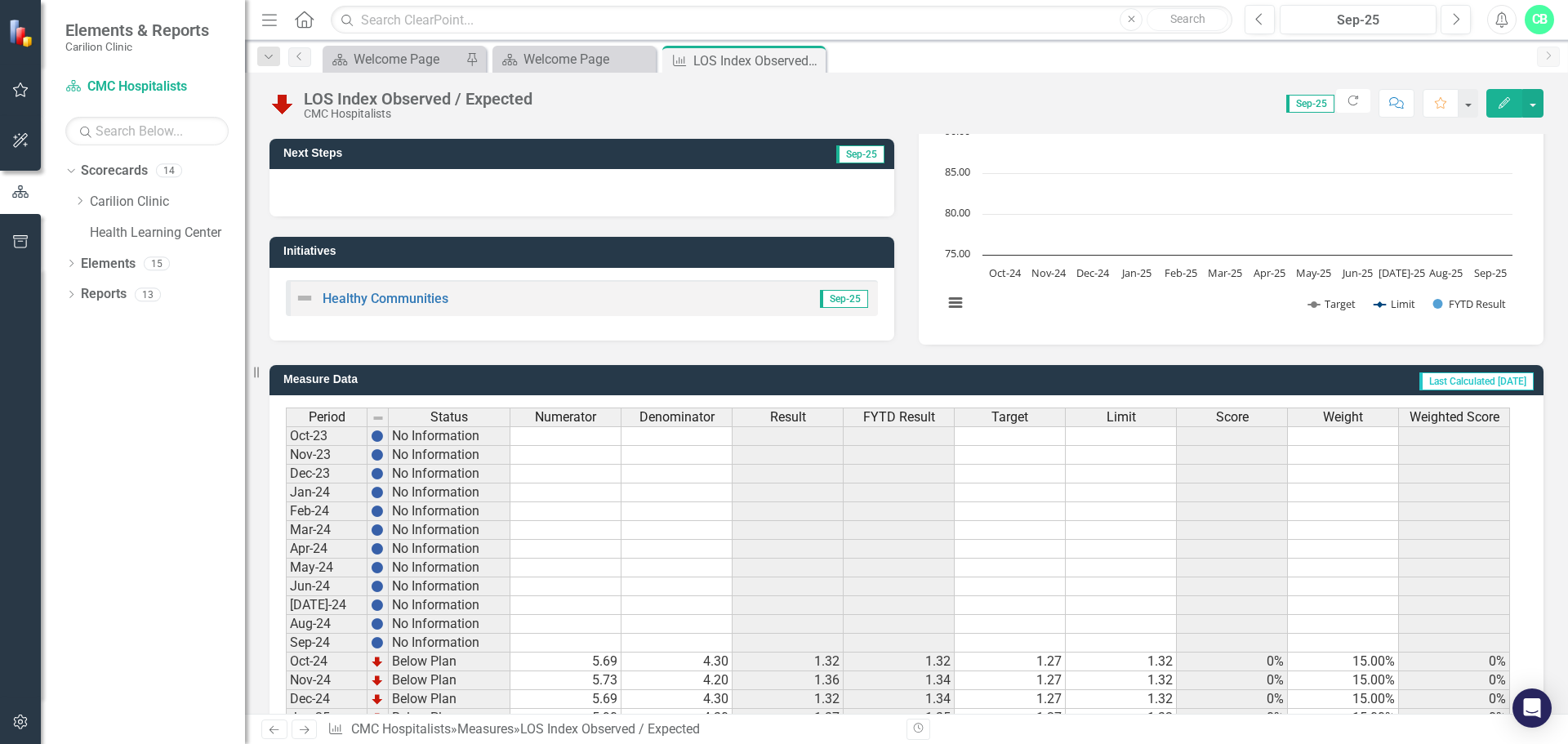
scroll to position [397, 0]
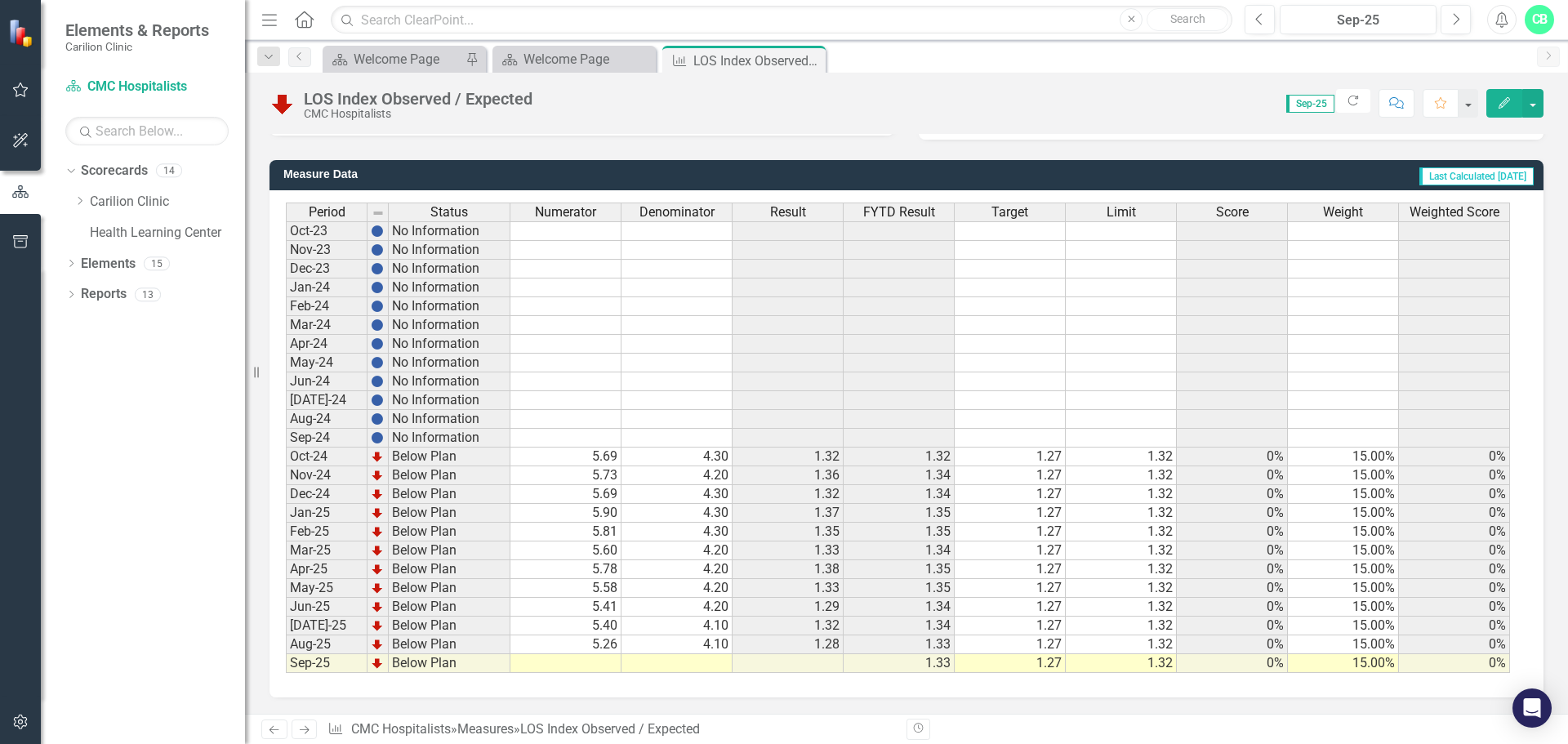
click at [715, 666] on td at bounding box center [677, 663] width 111 height 19
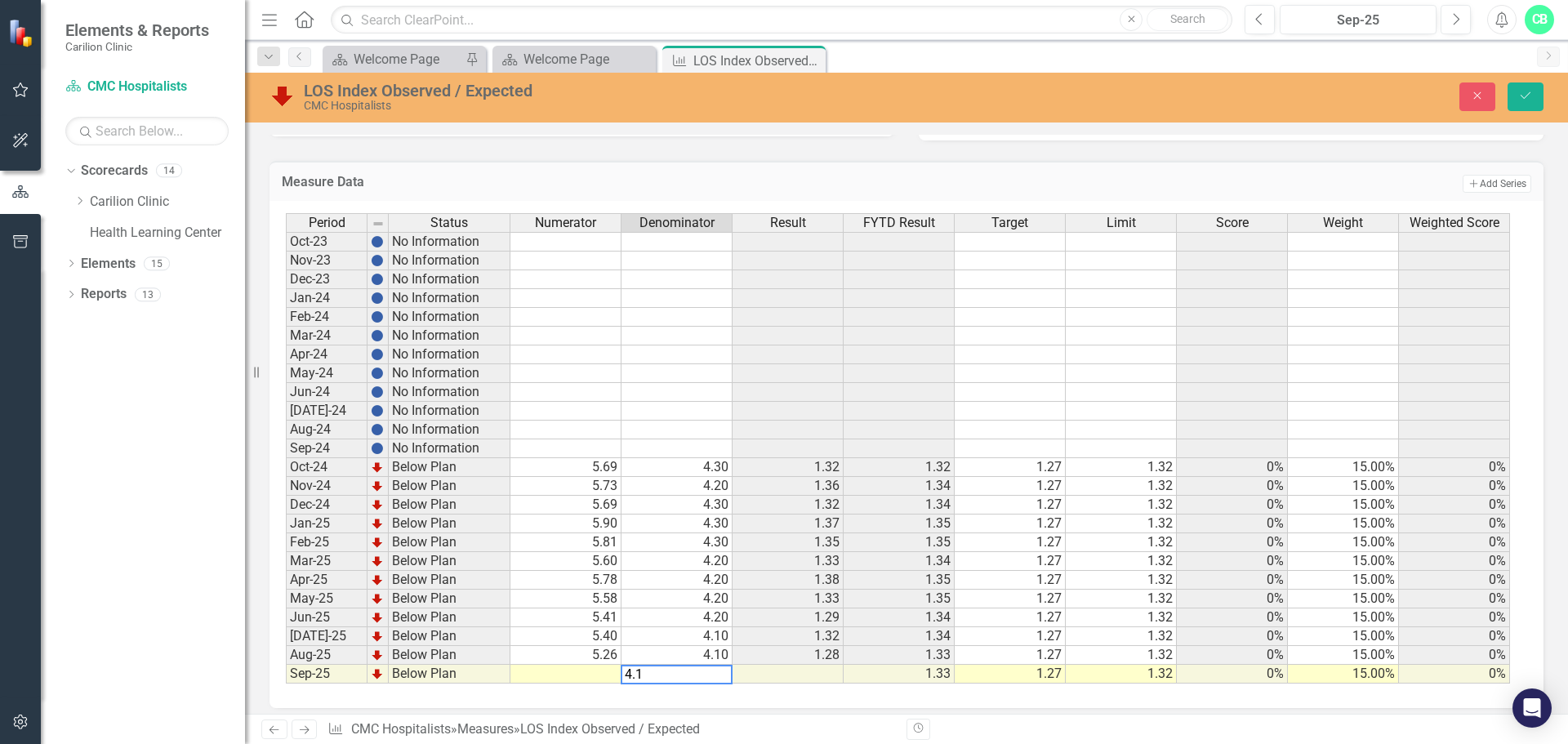
click at [594, 672] on td at bounding box center [565, 674] width 111 height 19
click at [808, 672] on td at bounding box center [788, 674] width 111 height 19
click at [610, 651] on td "5.26" at bounding box center [565, 655] width 111 height 19
click at [782, 670] on td at bounding box center [788, 674] width 111 height 19
click at [593, 652] on td "4.78" at bounding box center [565, 655] width 111 height 19
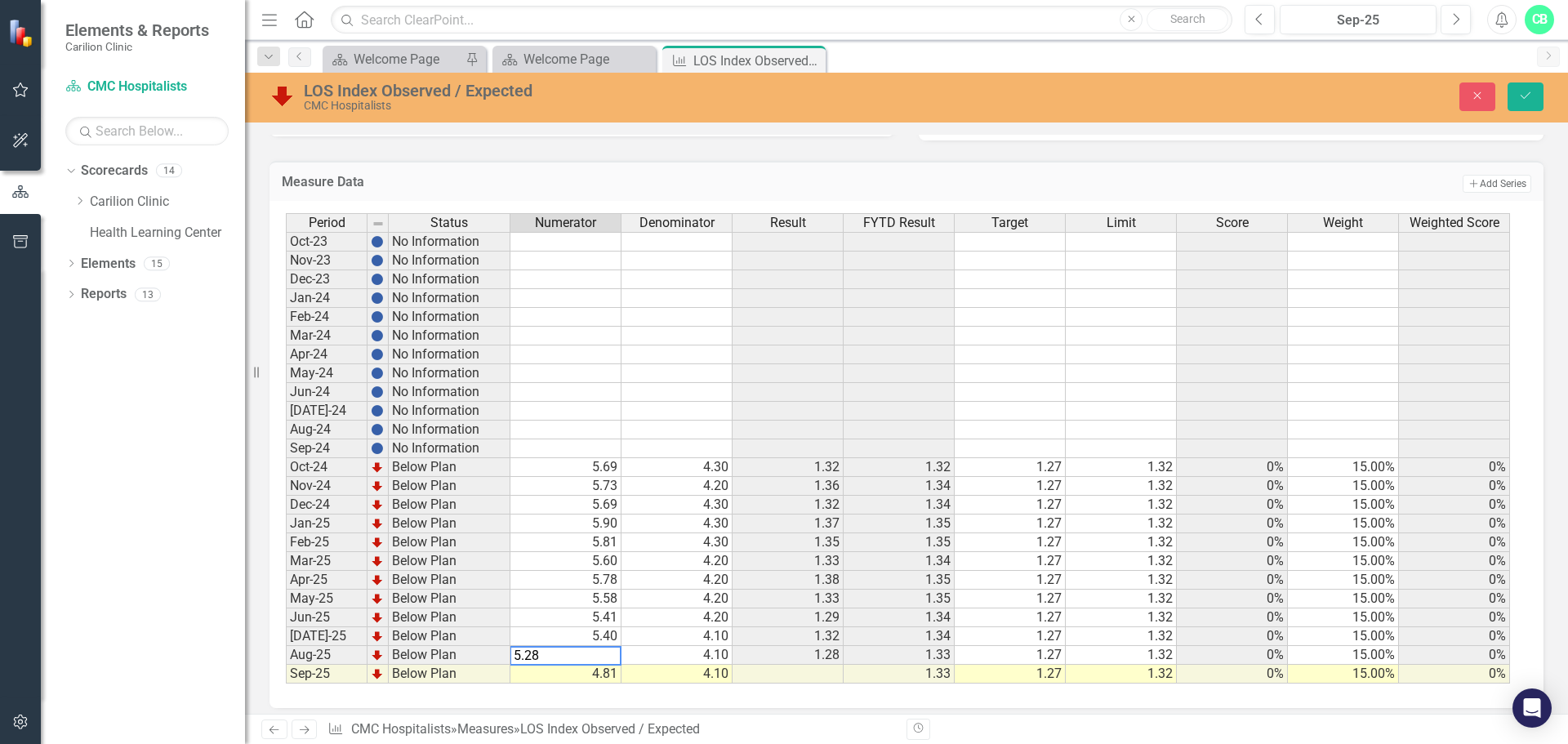
click at [595, 678] on td "4.81" at bounding box center [565, 674] width 111 height 19
type textarea "5.44"
click at [869, 702] on div "Period Status Numerator Denominator Result FYTD Result Target Limit Score Weigh…" at bounding box center [906, 454] width 1275 height 507
drag, startPoint x: 1528, startPoint y: 87, endPoint x: 1518, endPoint y: 145, distance: 58.9
click at [1529, 87] on button "Save" at bounding box center [1525, 97] width 36 height 28
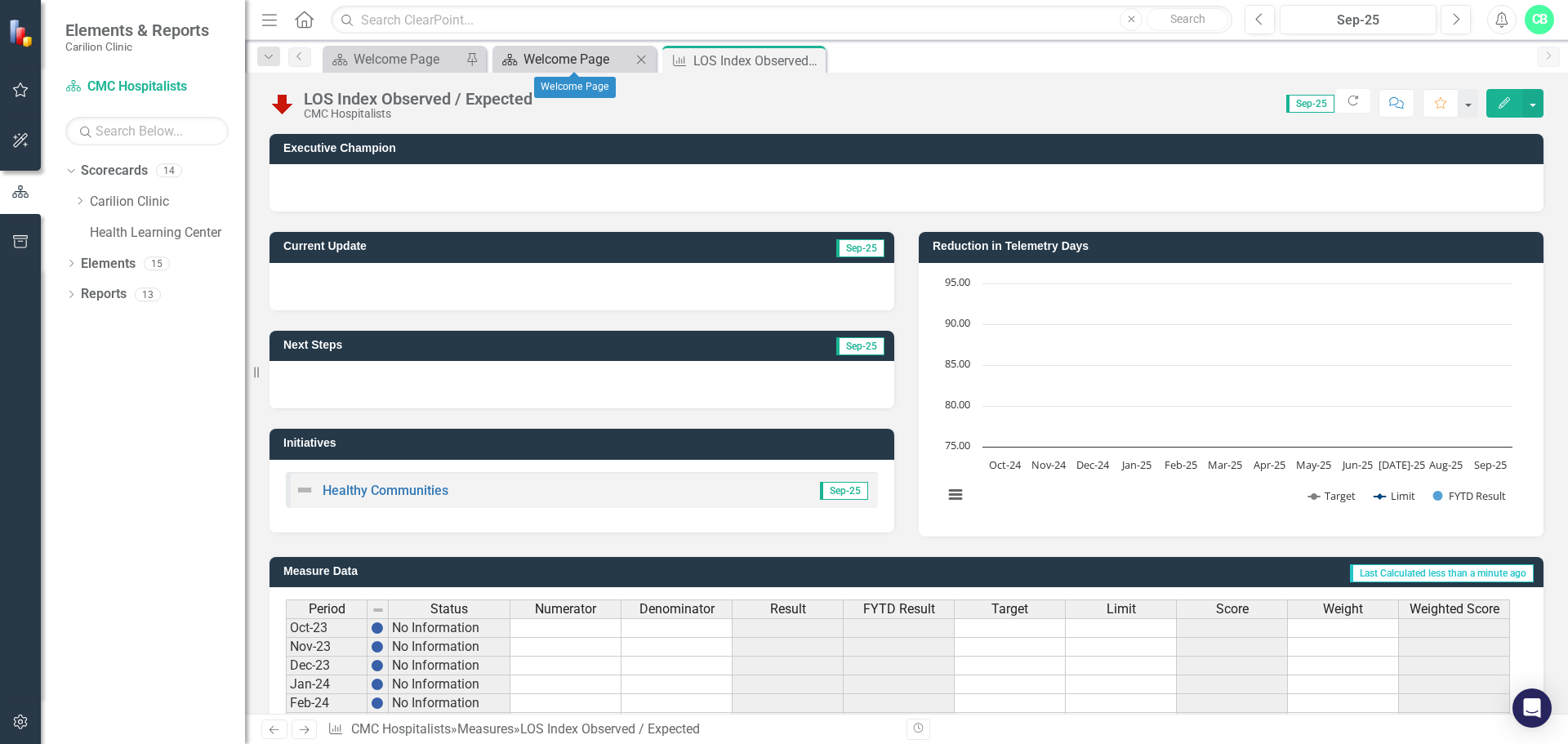
click at [607, 66] on div "Welcome Page" at bounding box center [577, 59] width 108 height 20
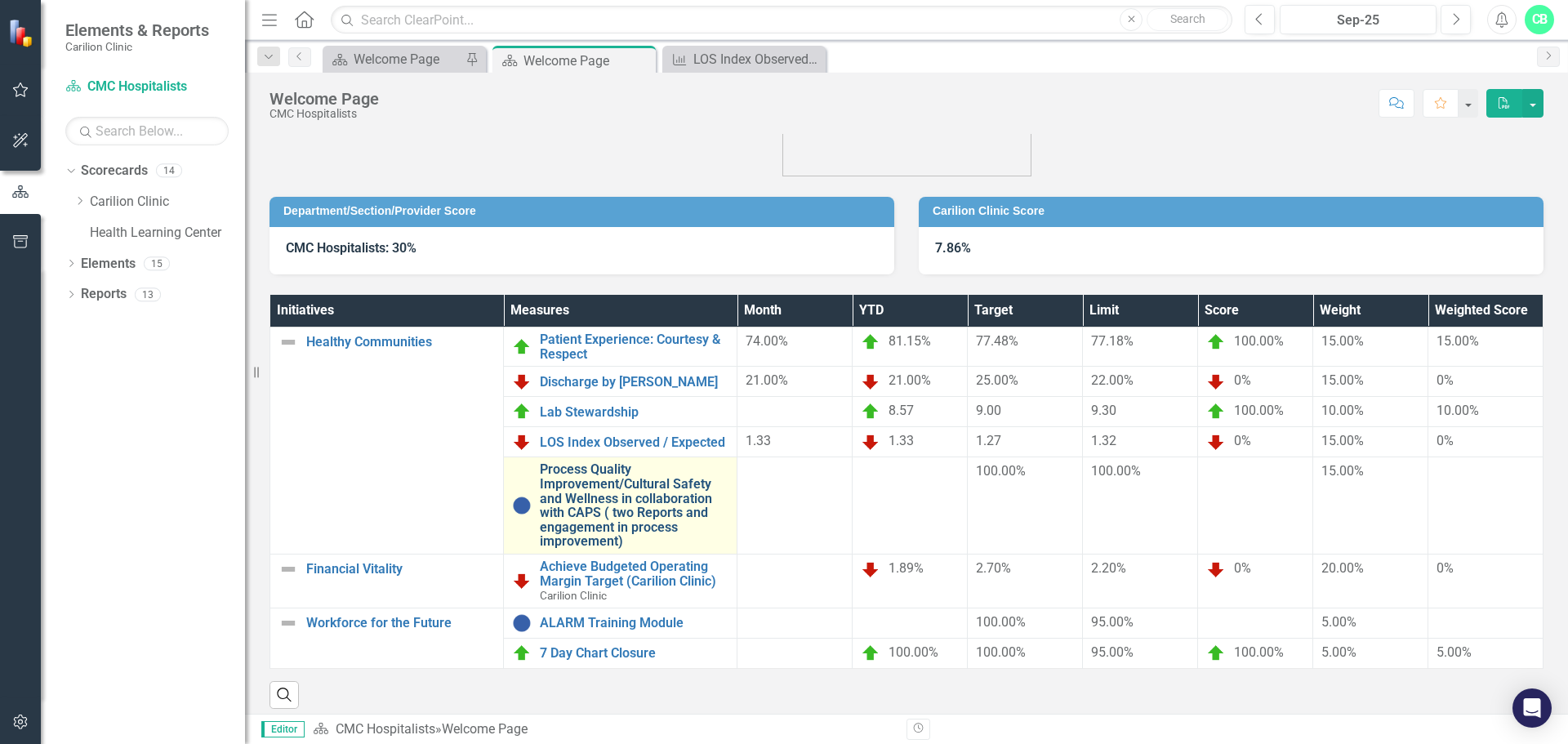
scroll to position [82, 0]
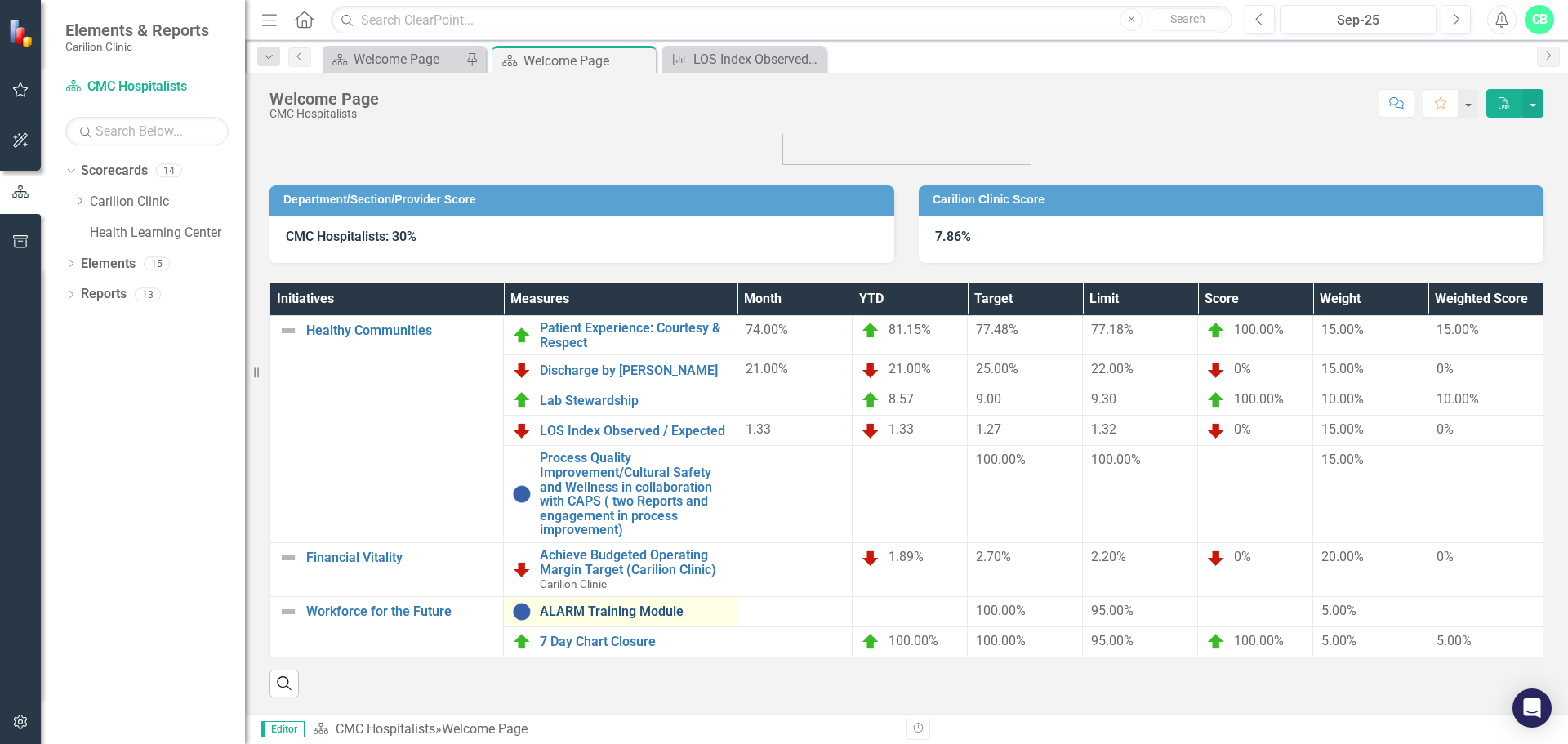
click at [643, 604] on link "ALARM Training Module" at bounding box center [634, 612] width 188 height 15
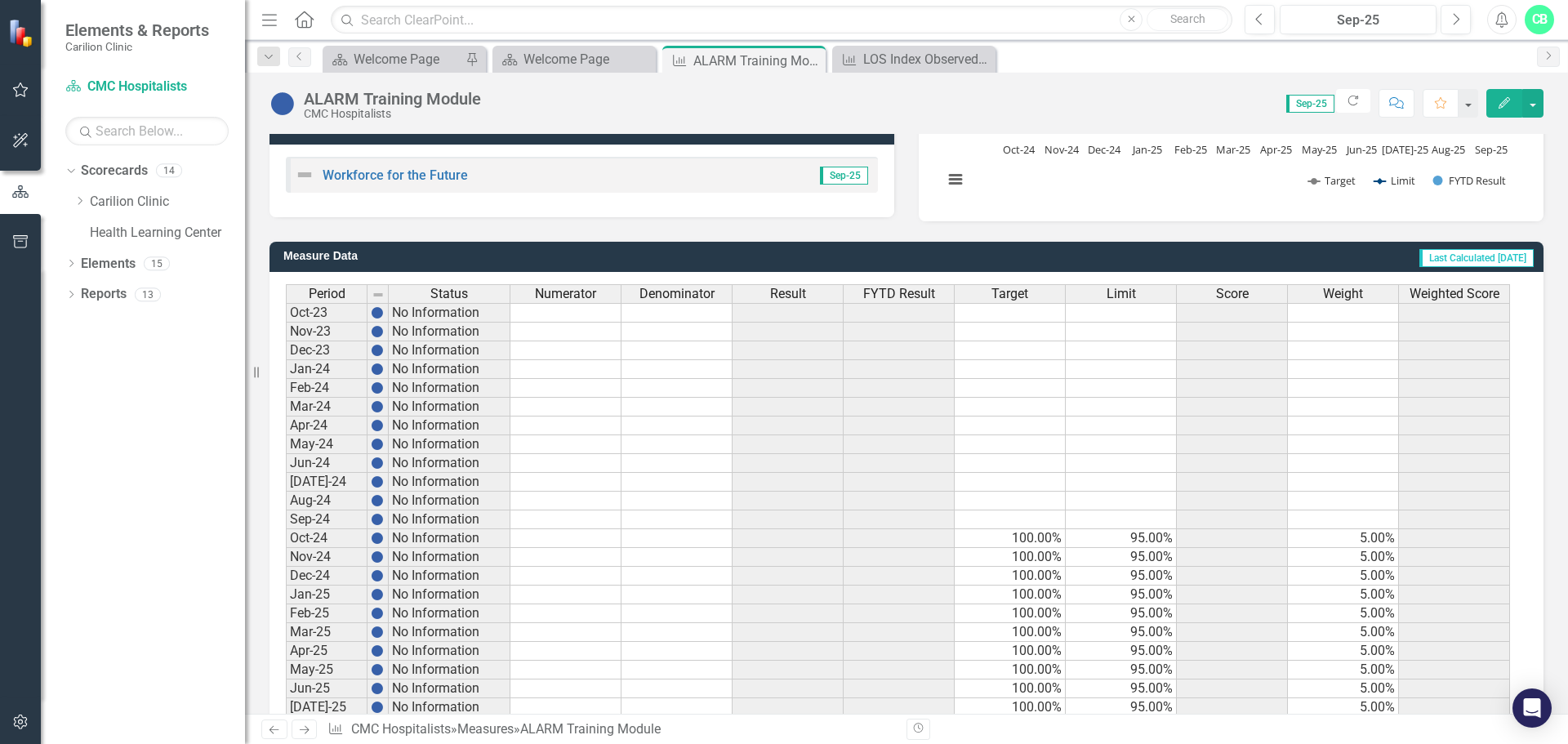
scroll to position [397, 0]
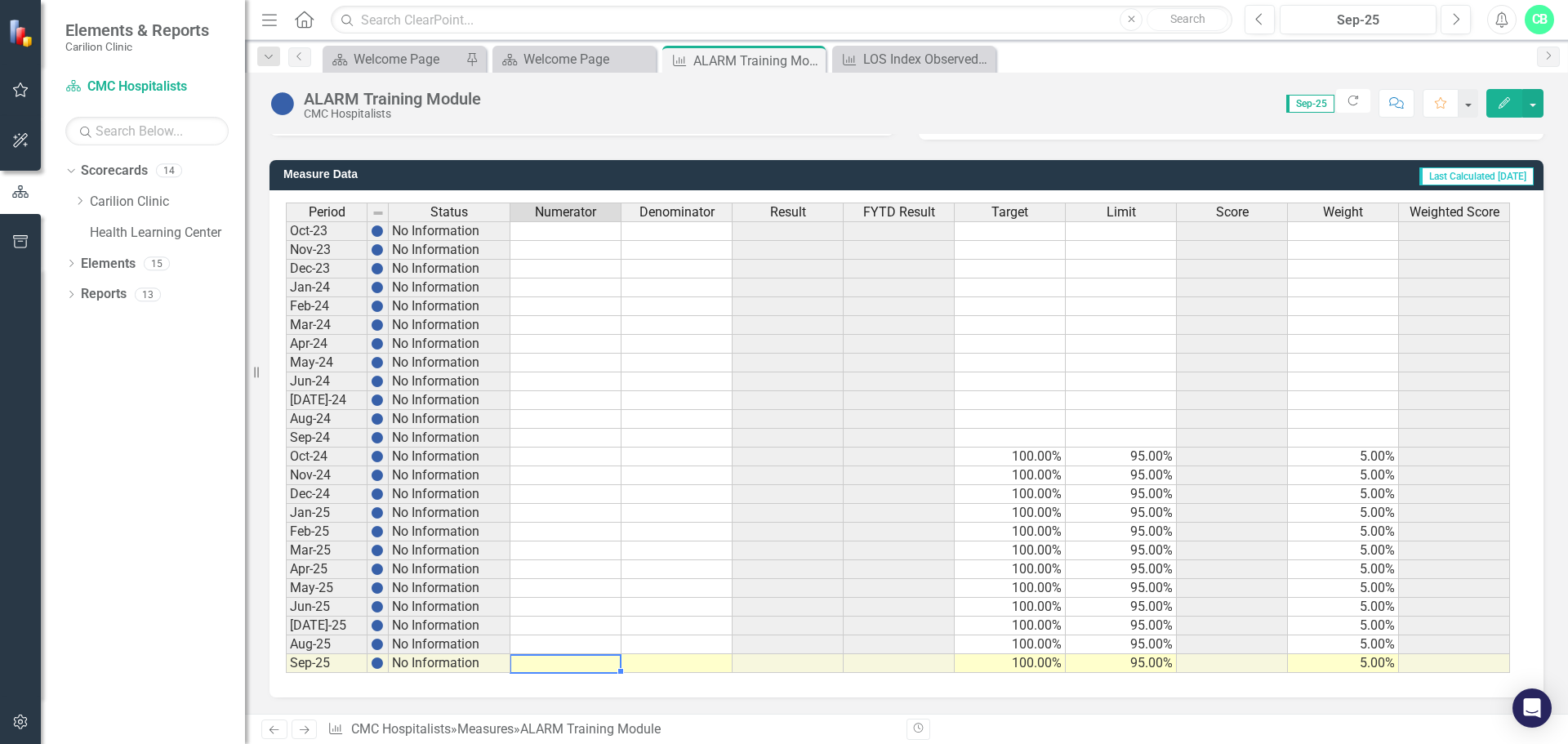
click at [587, 661] on td at bounding box center [565, 663] width 111 height 19
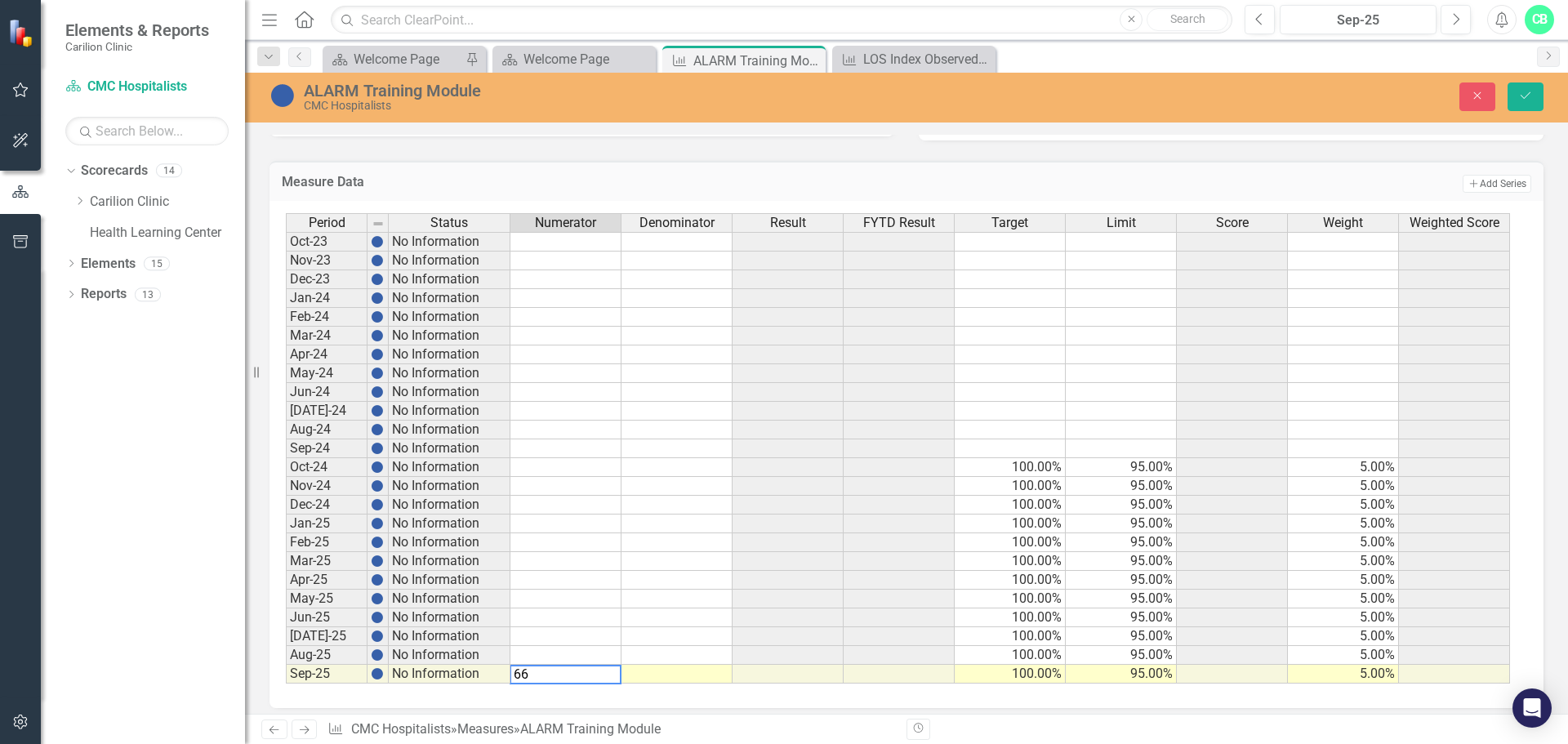
click at [684, 681] on td at bounding box center [677, 674] width 111 height 19
type textarea "66"
click at [827, 700] on div "Period Status Numerator Denominator Result FYTD Result Target Limit Score Weigh…" at bounding box center [906, 454] width 1275 height 507
click at [1530, 97] on icon "Save" at bounding box center [1526, 96] width 15 height 12
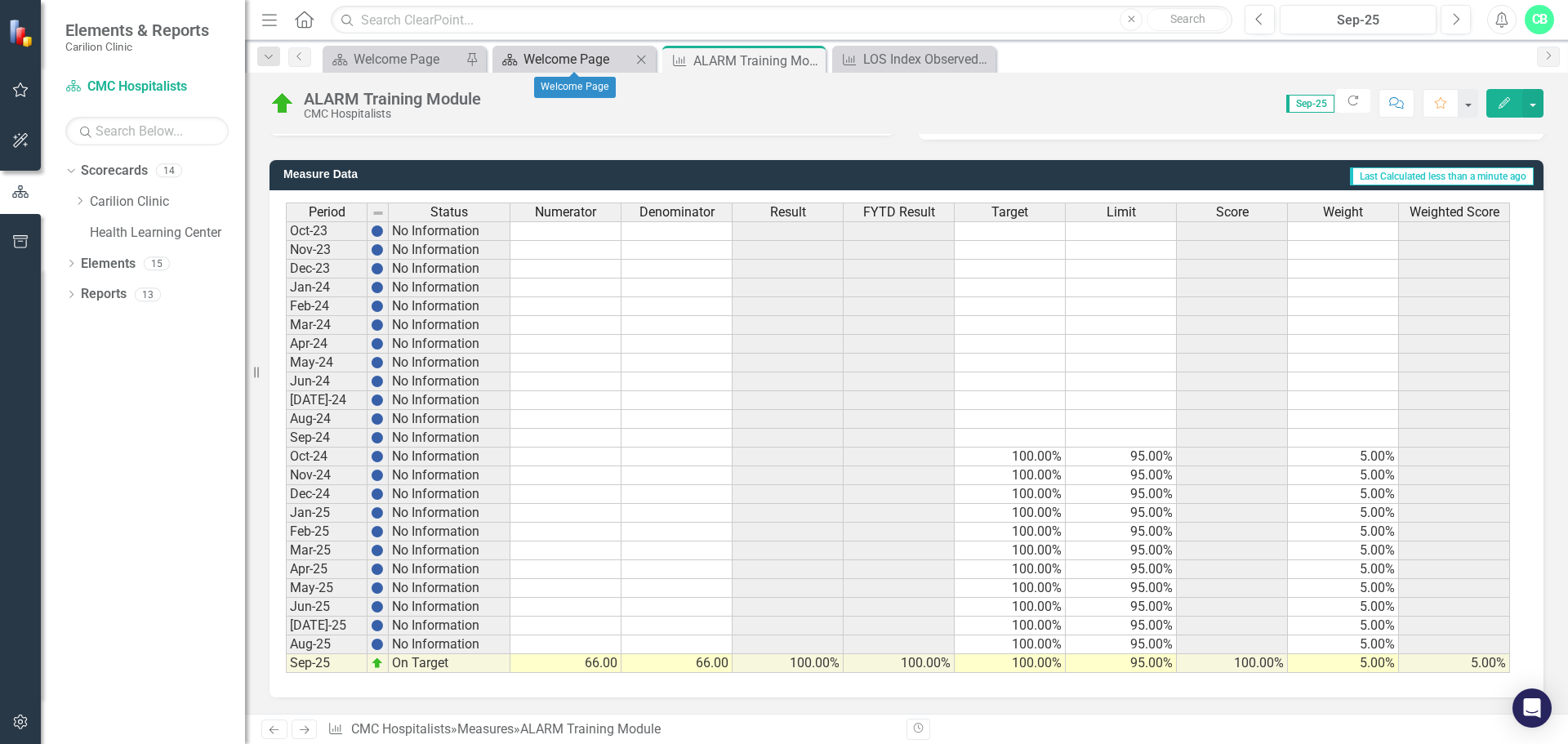
click at [596, 56] on div "Welcome Page" at bounding box center [577, 59] width 108 height 20
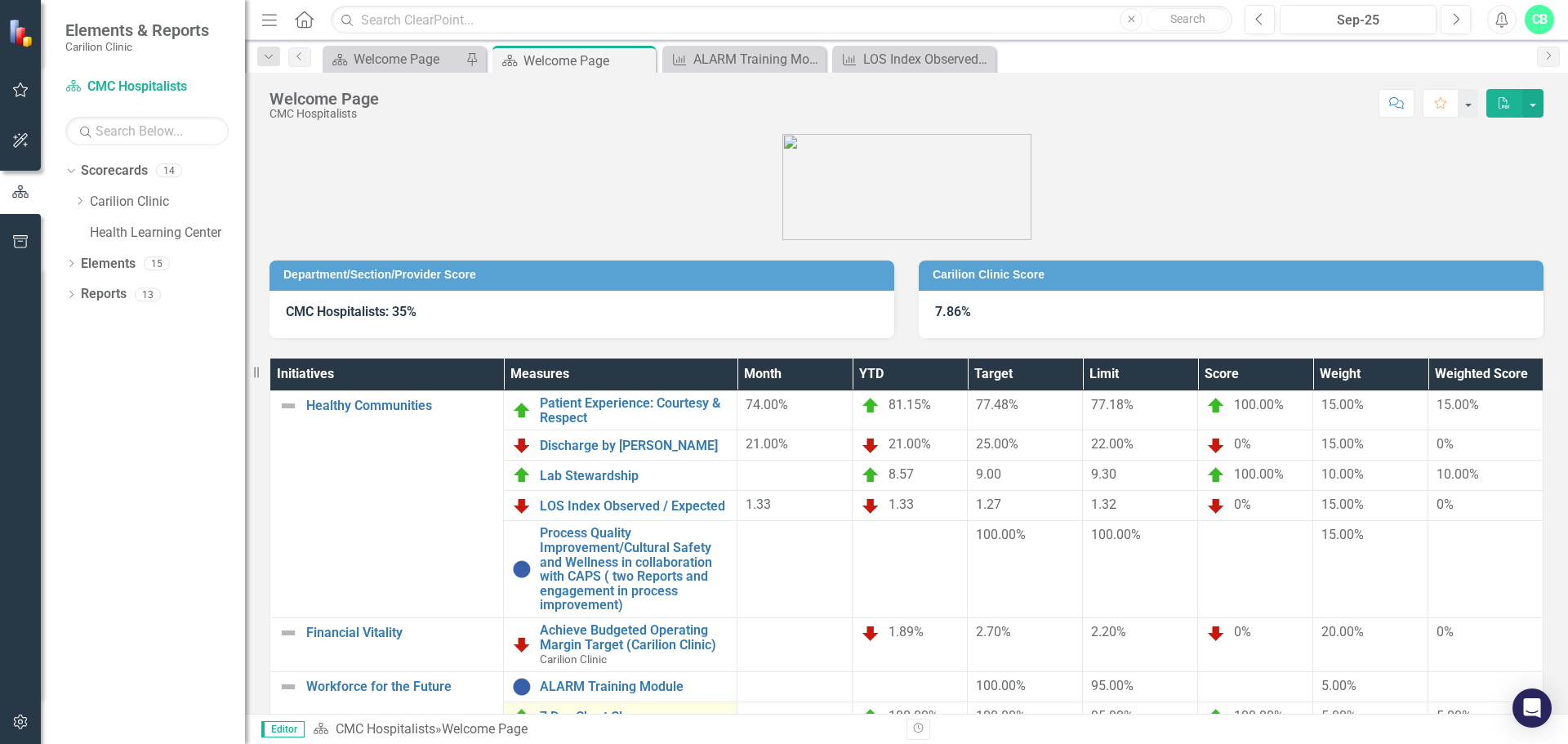
scroll to position [87, 0]
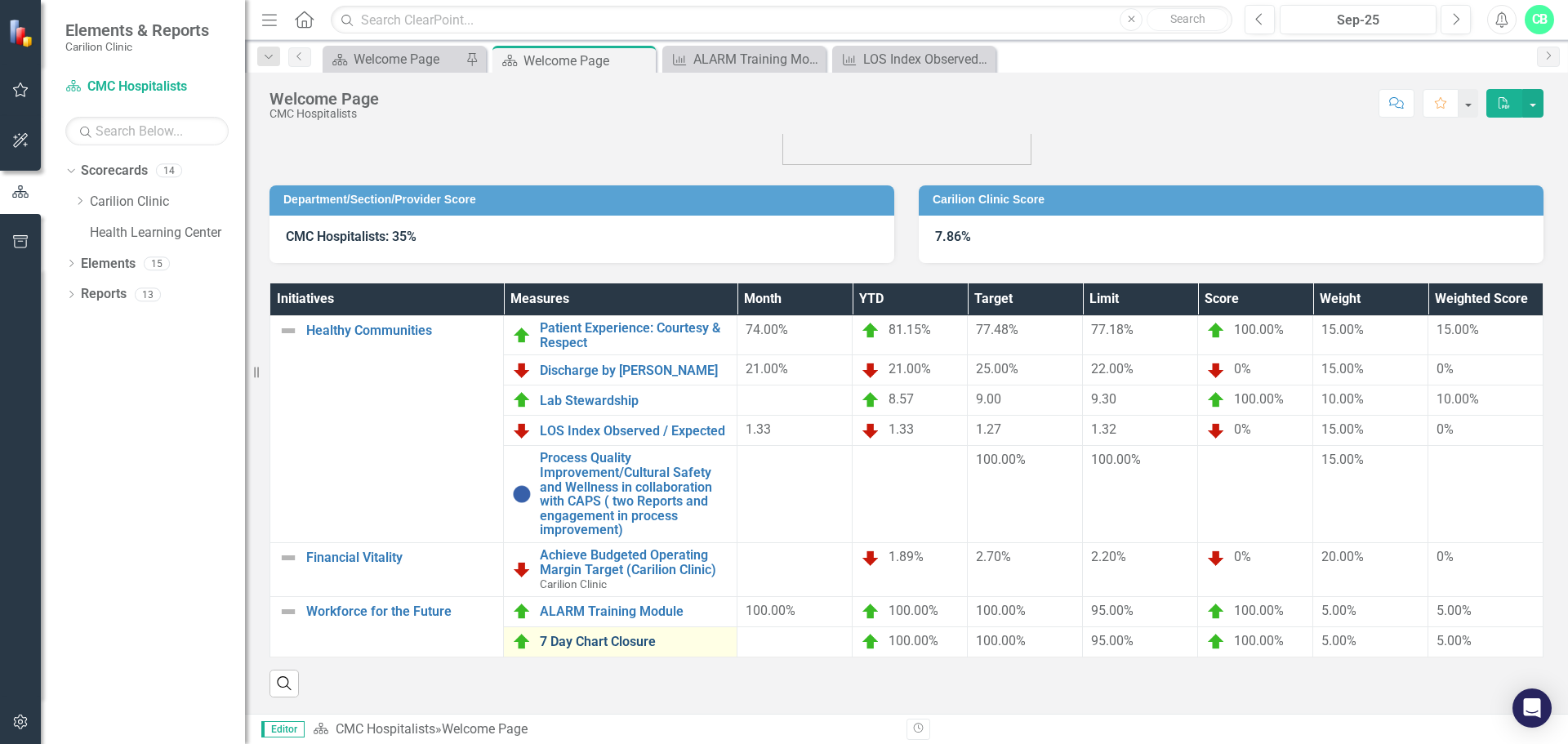
click at [634, 634] on link "7 Day Chart Closure" at bounding box center [634, 642] width 188 height 15
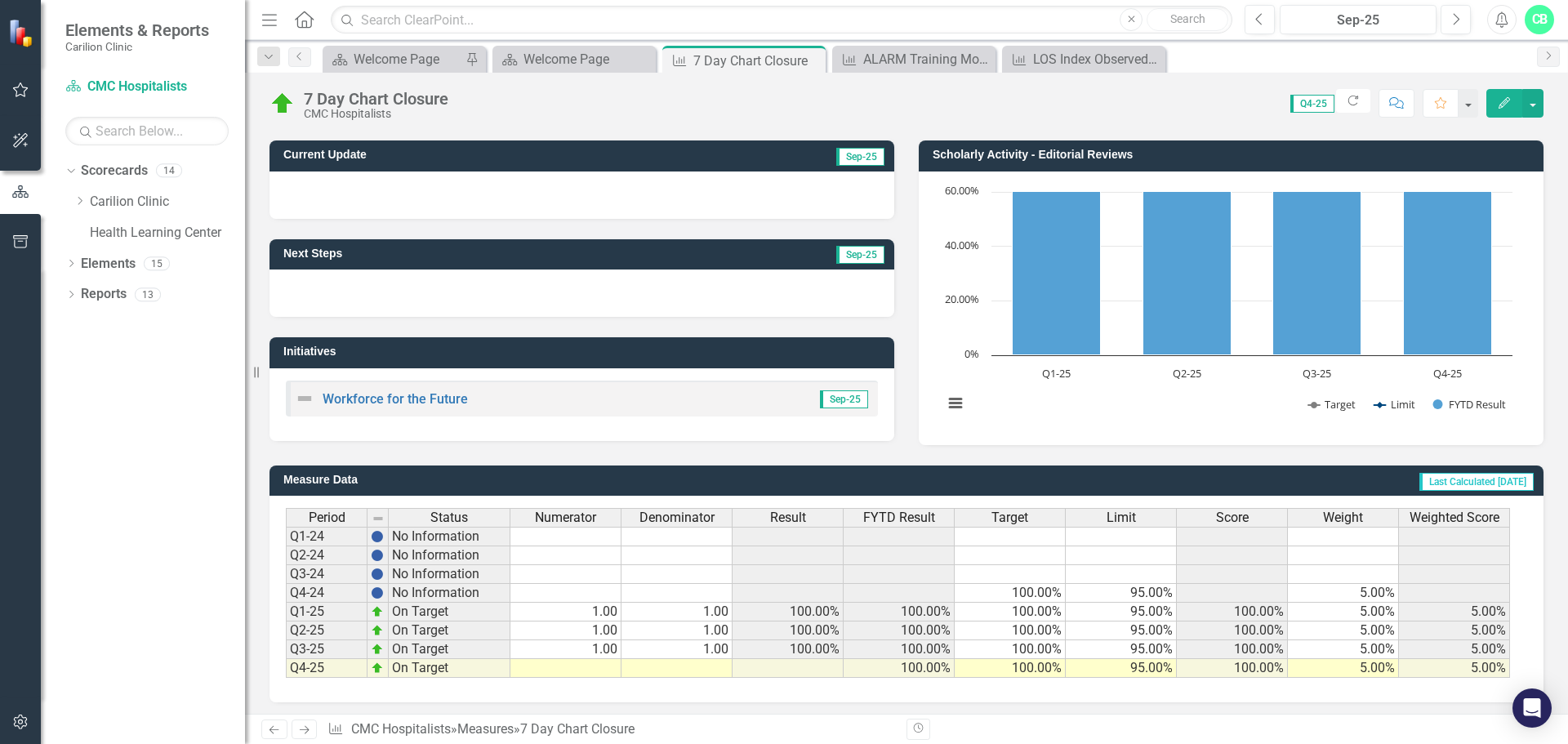
scroll to position [97, 0]
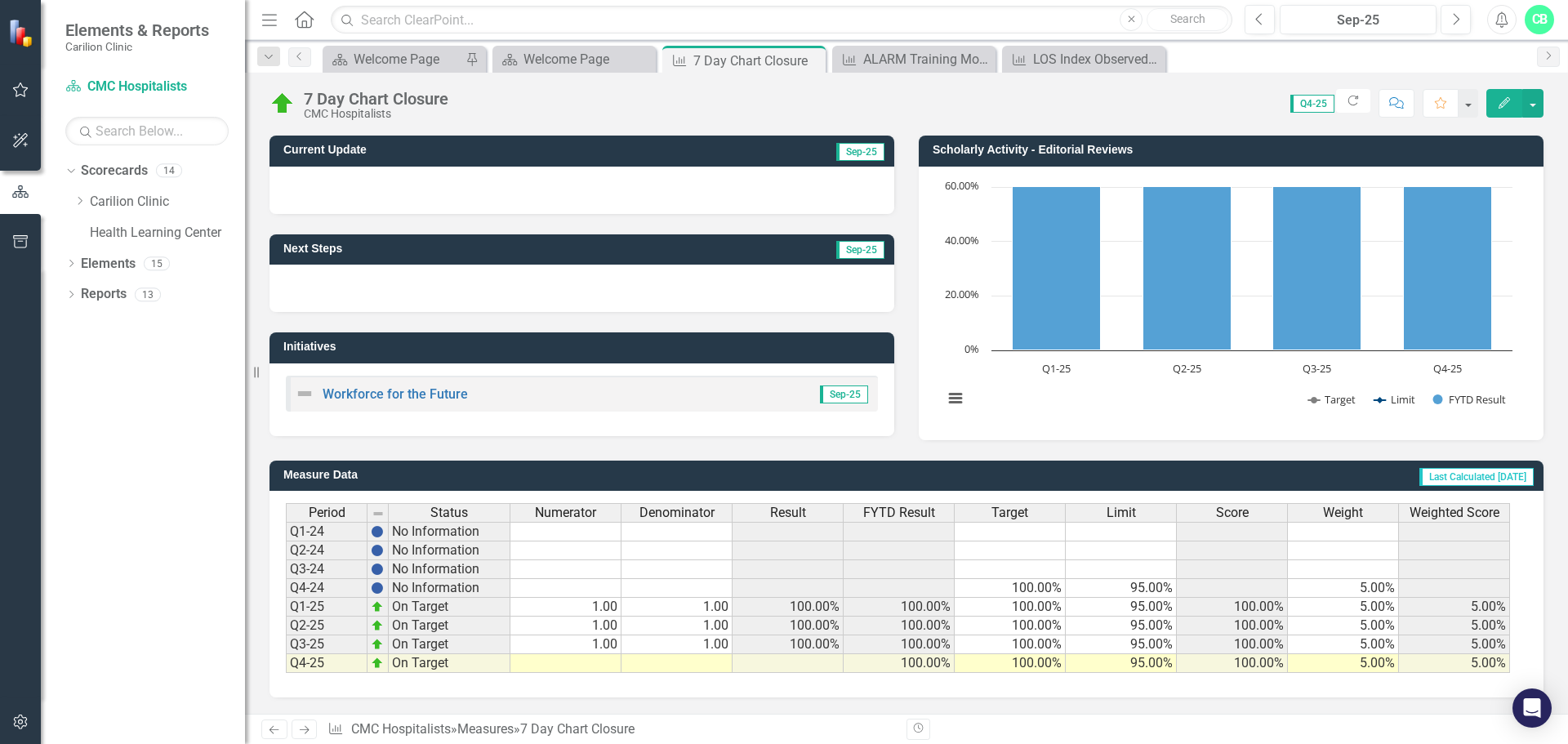
click at [615, 660] on td at bounding box center [565, 663] width 111 height 19
type textarea "1"
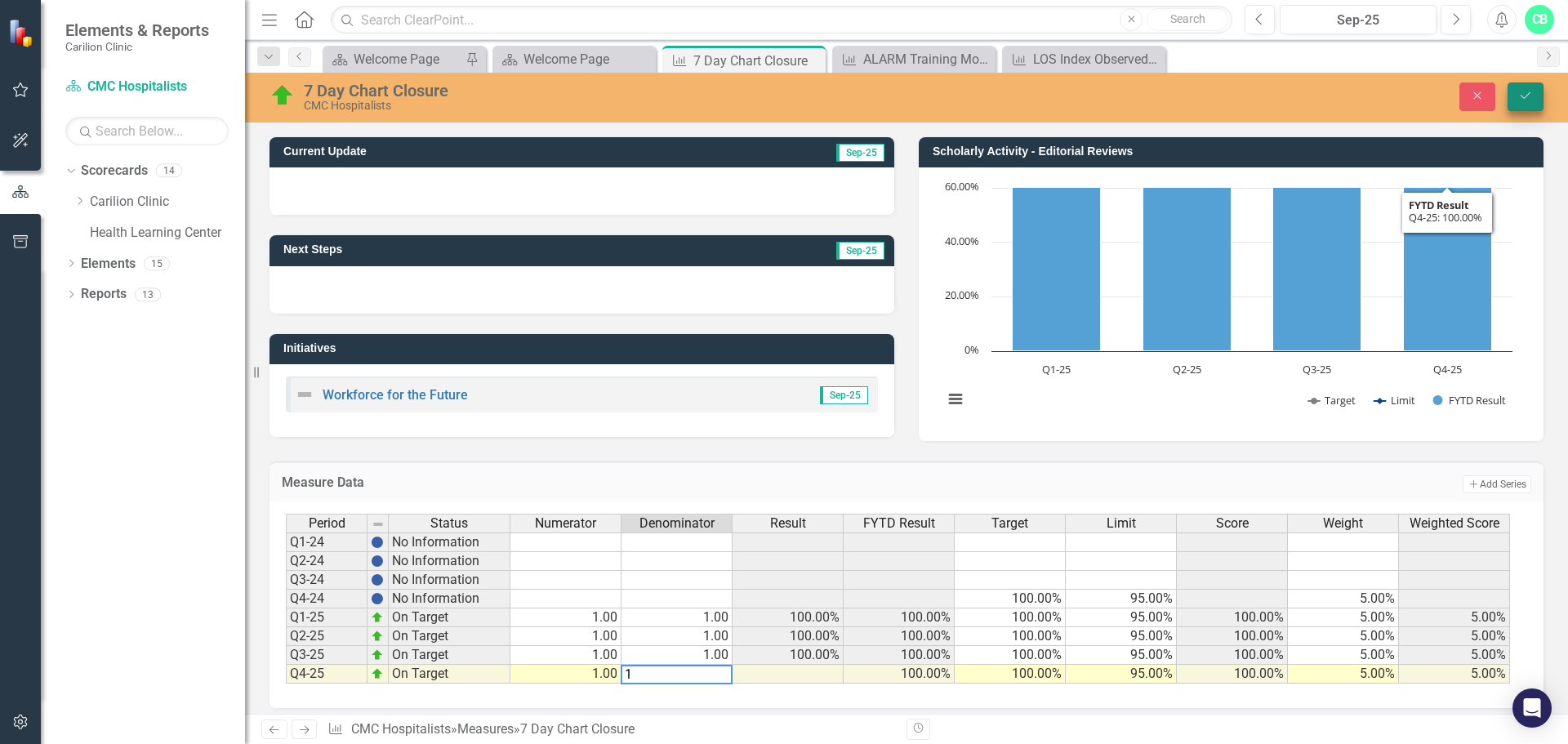
type textarea "1"
click at [1532, 88] on button "Save" at bounding box center [1525, 97] width 36 height 28
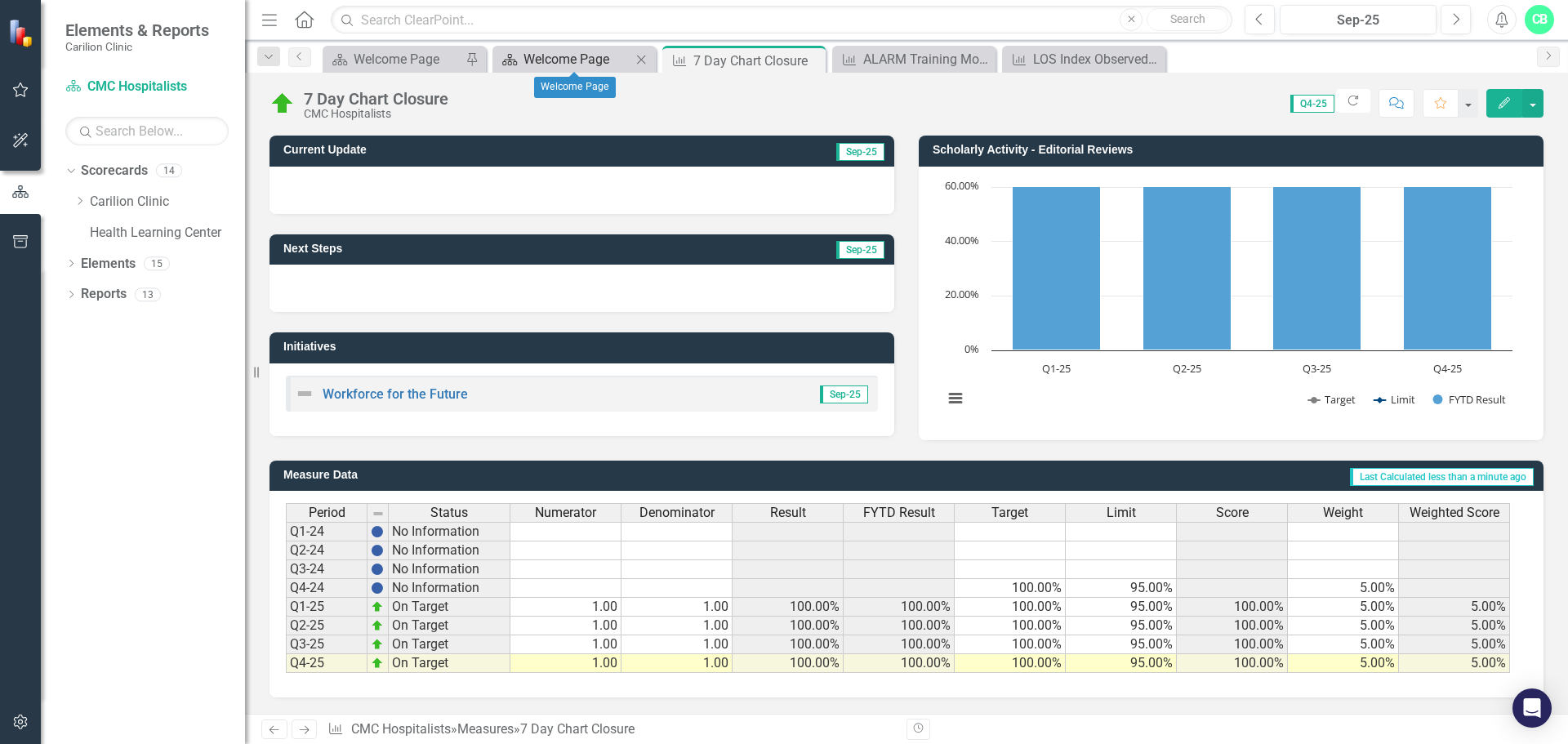
click at [594, 56] on div "Welcome Page" at bounding box center [577, 59] width 108 height 20
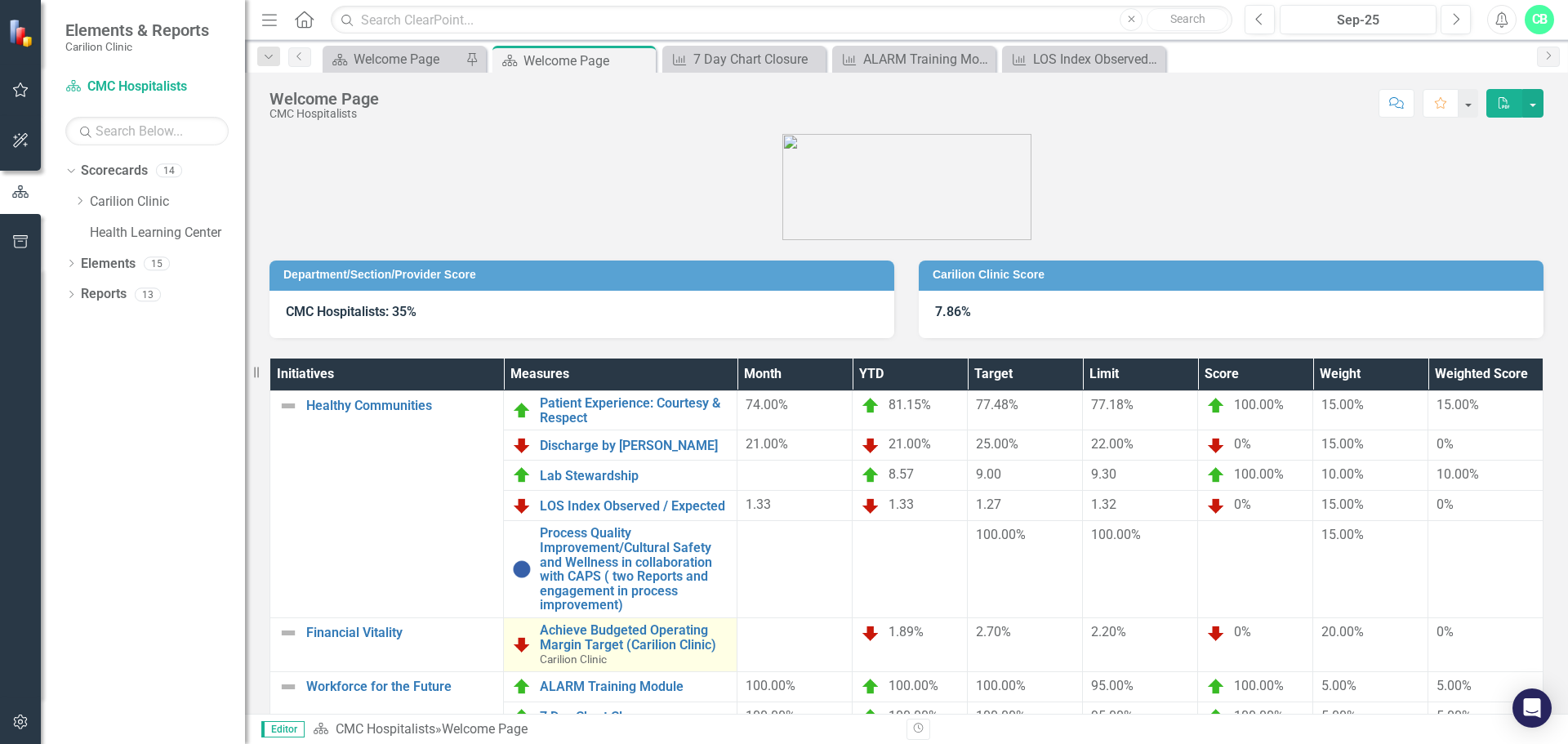
scroll to position [87, 0]
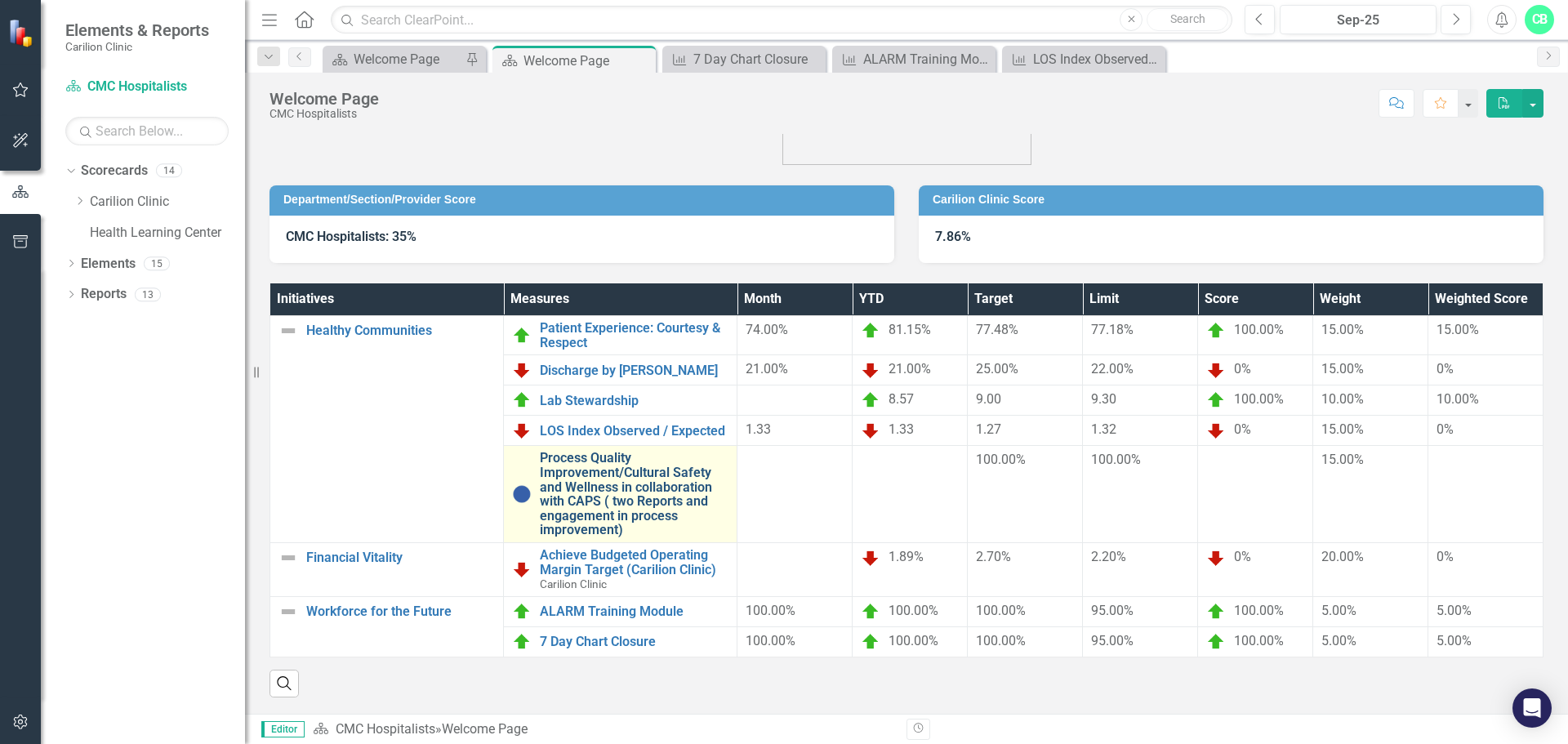
click at [663, 470] on link "Process Quality Improvement/Cultural Safety and Wellness in collaboration with …" at bounding box center [634, 494] width 188 height 87
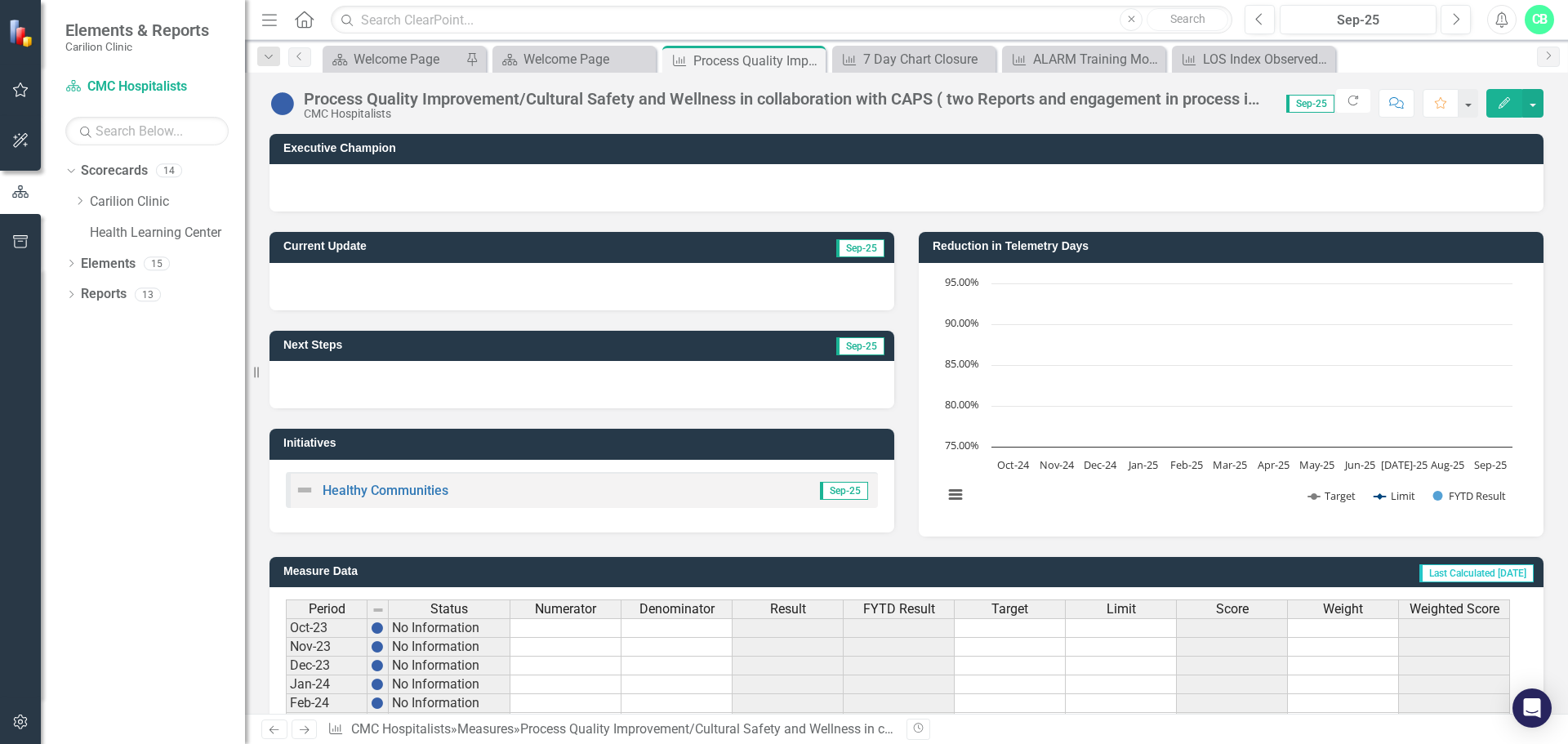
scroll to position [397, 0]
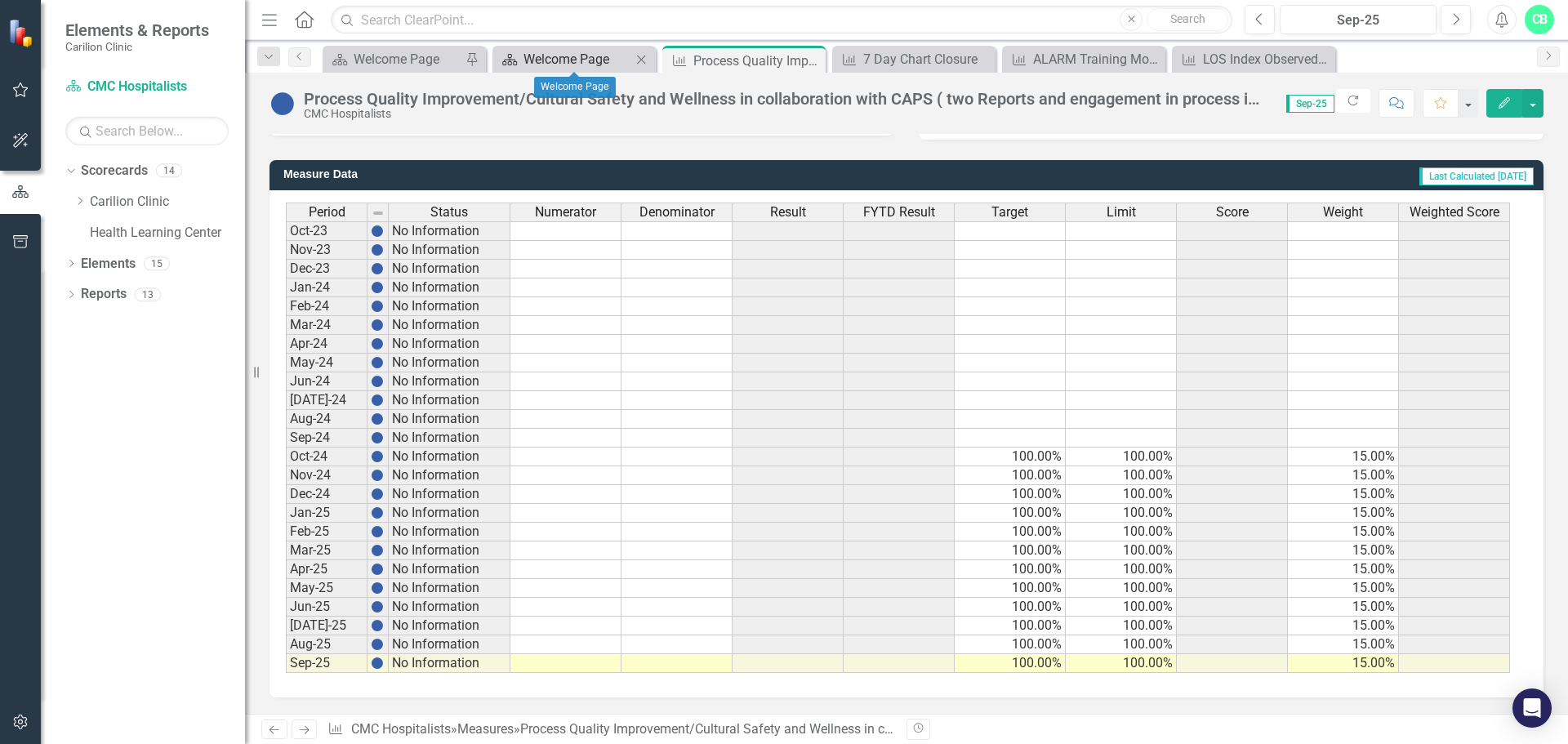
click at [608, 61] on div "Welcome Page" at bounding box center [577, 59] width 108 height 20
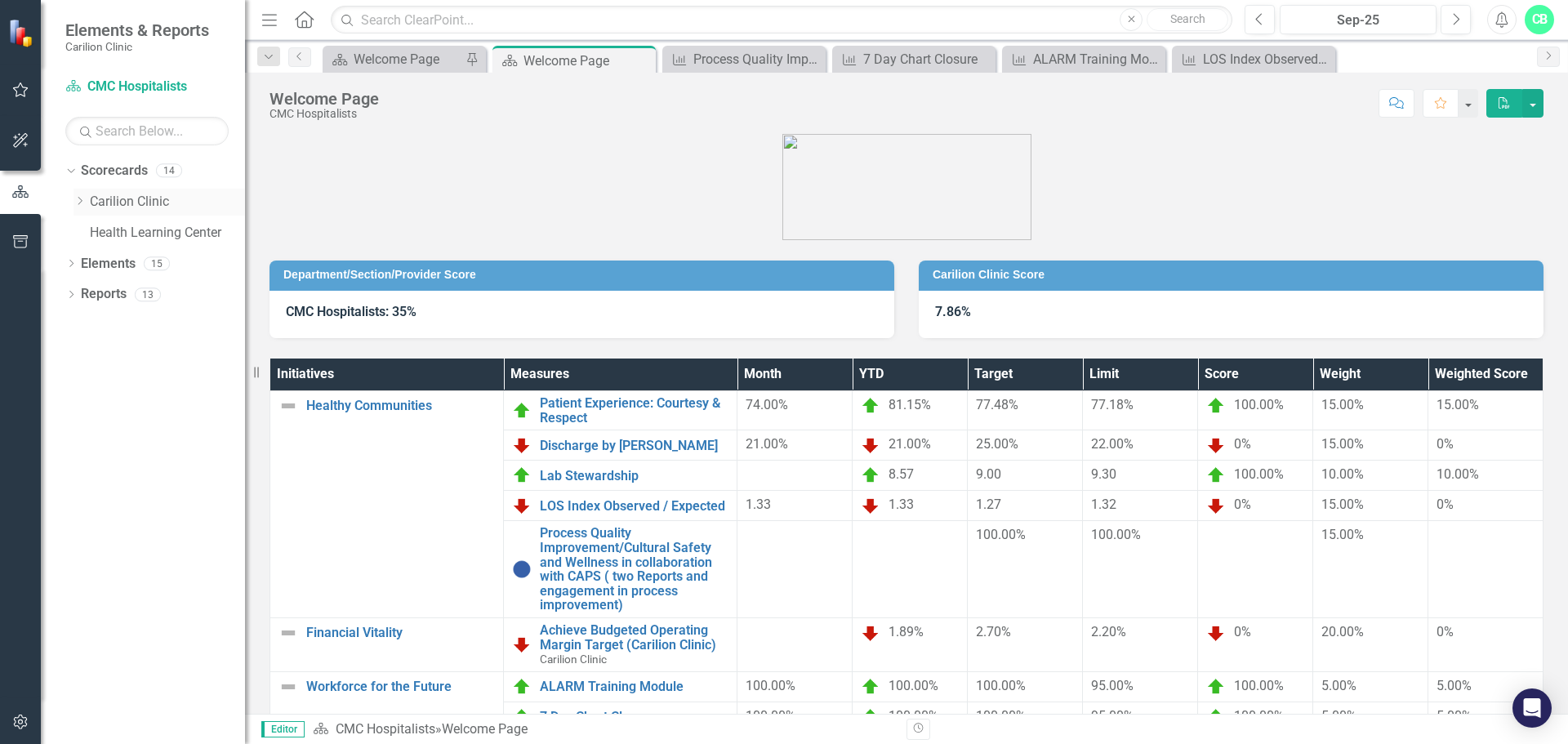
click at [78, 196] on icon "Dropdown" at bounding box center [79, 201] width 13 height 10
click at [103, 261] on div "Dropdown" at bounding box center [98, 263] width 17 height 14
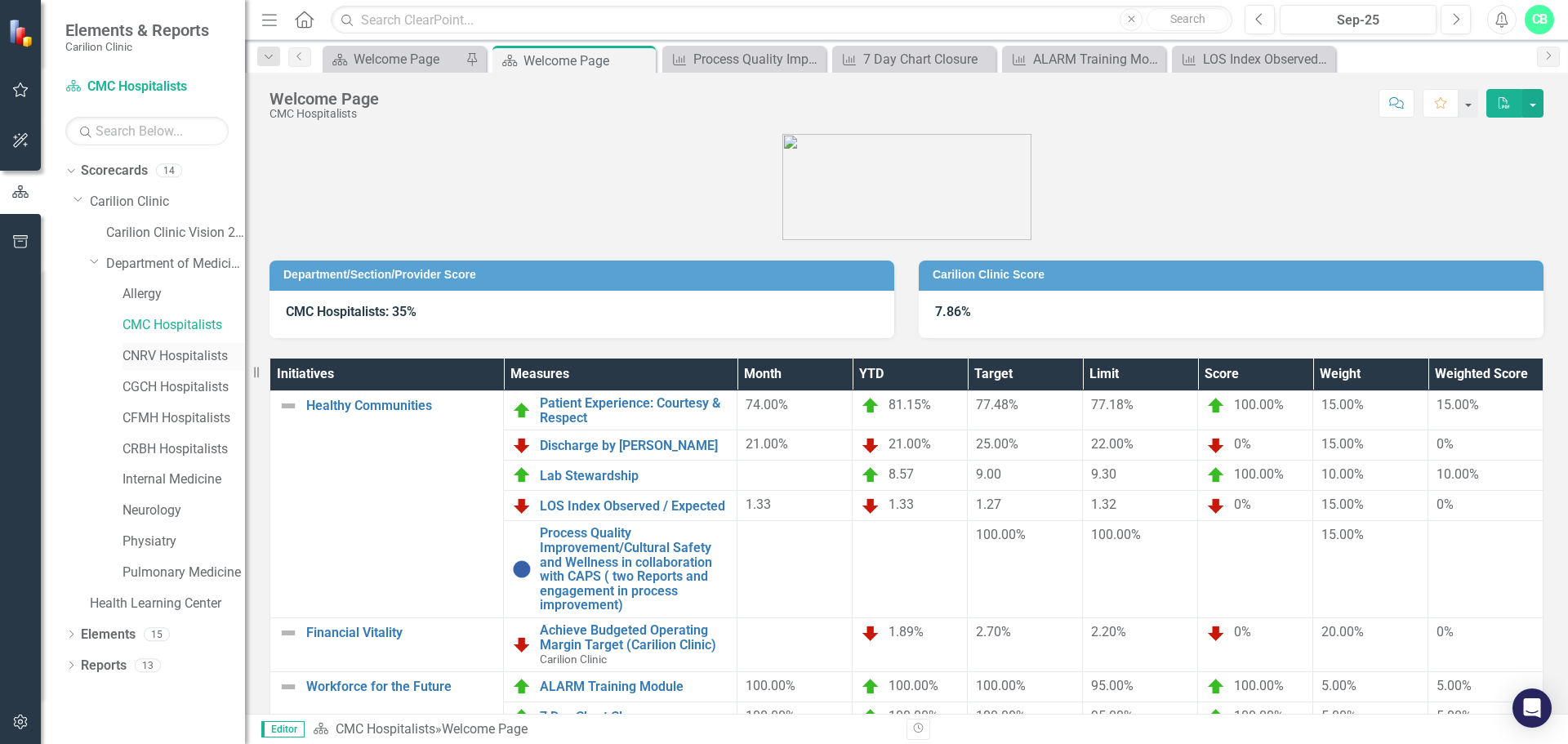
click at [154, 349] on link "CNRV Hospitalists" at bounding box center [183, 356] width 123 height 19
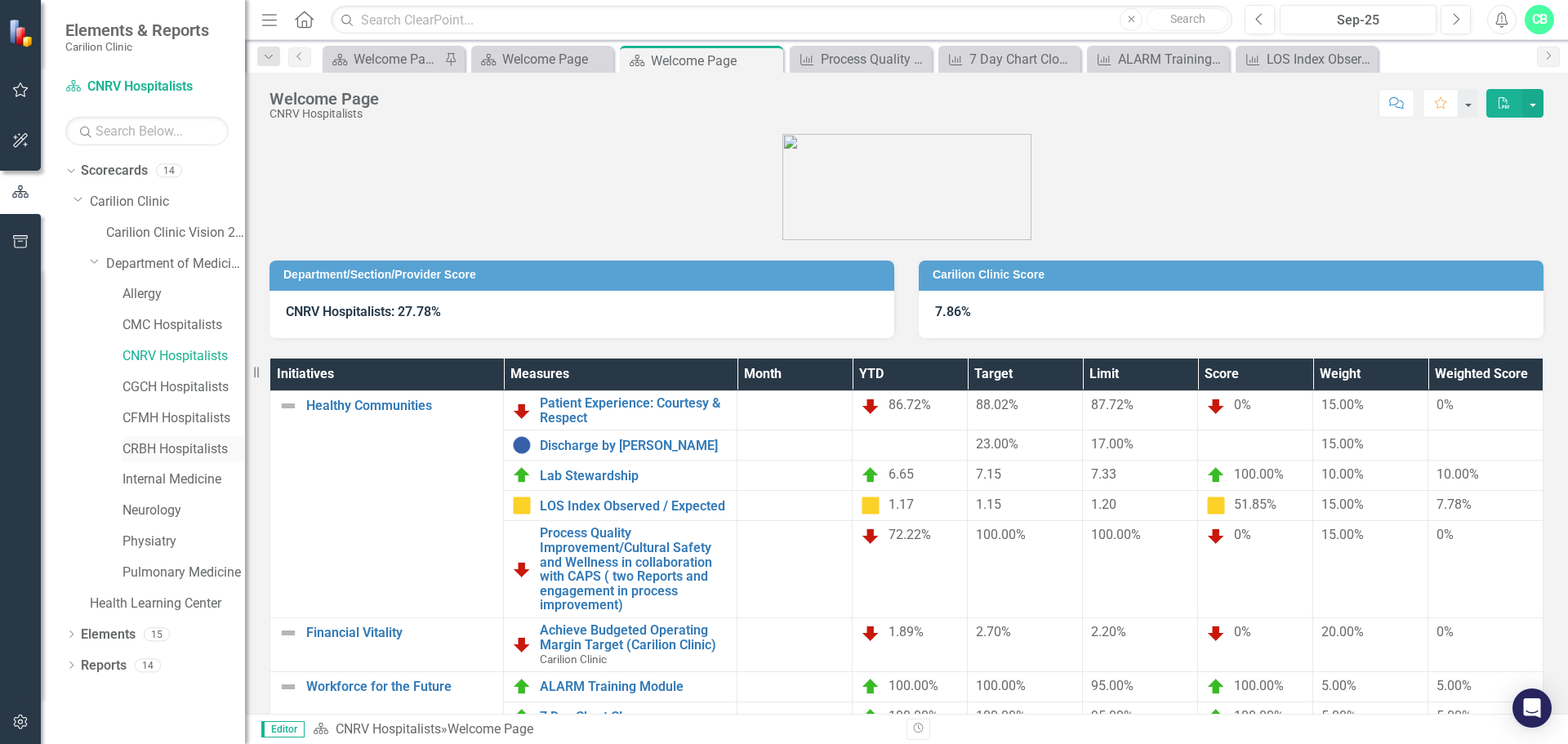
click at [156, 453] on link "CRBH Hospitalists" at bounding box center [183, 449] width 123 height 19
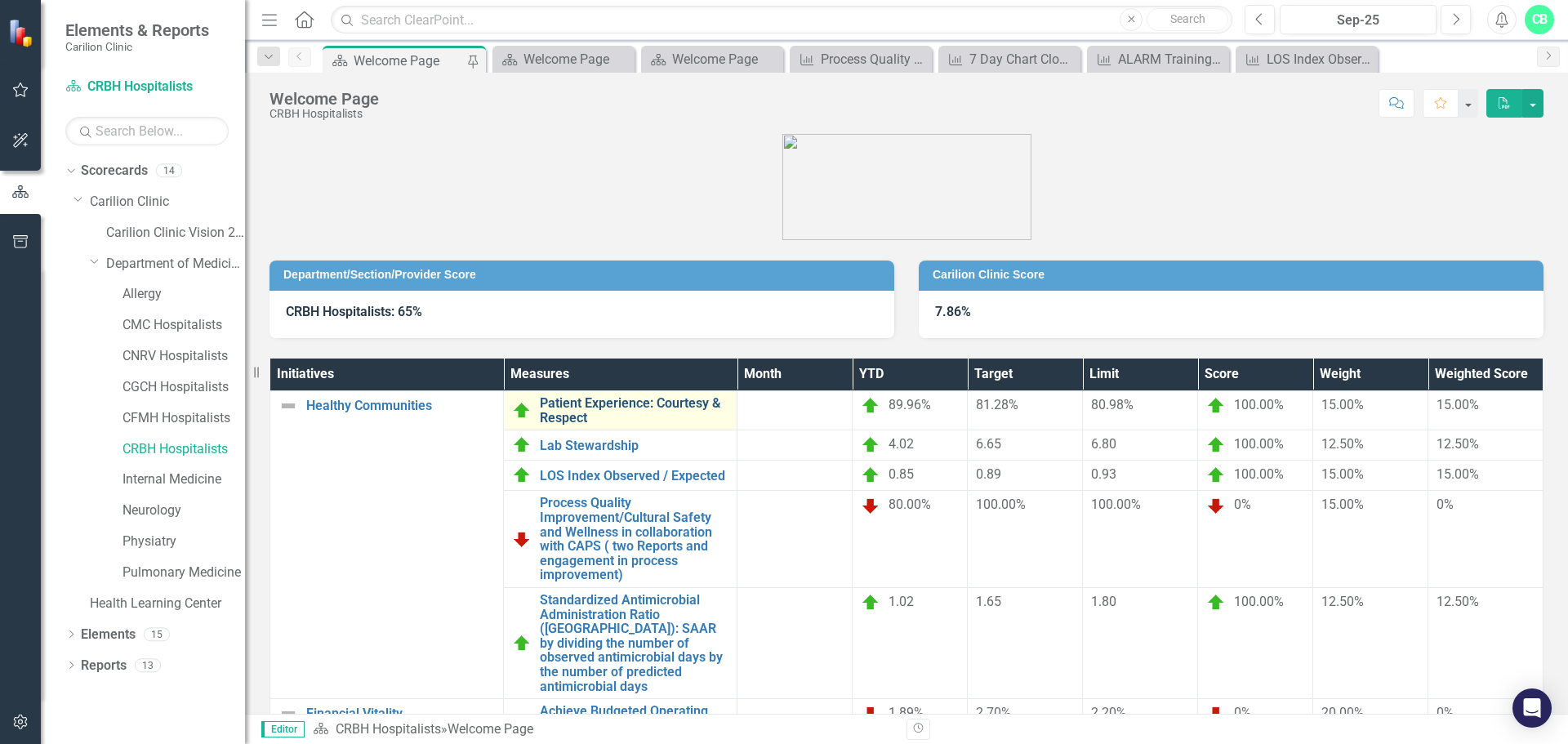
click at [679, 412] on link "Patient Experience: Courtesy & Respect" at bounding box center [634, 410] width 188 height 28
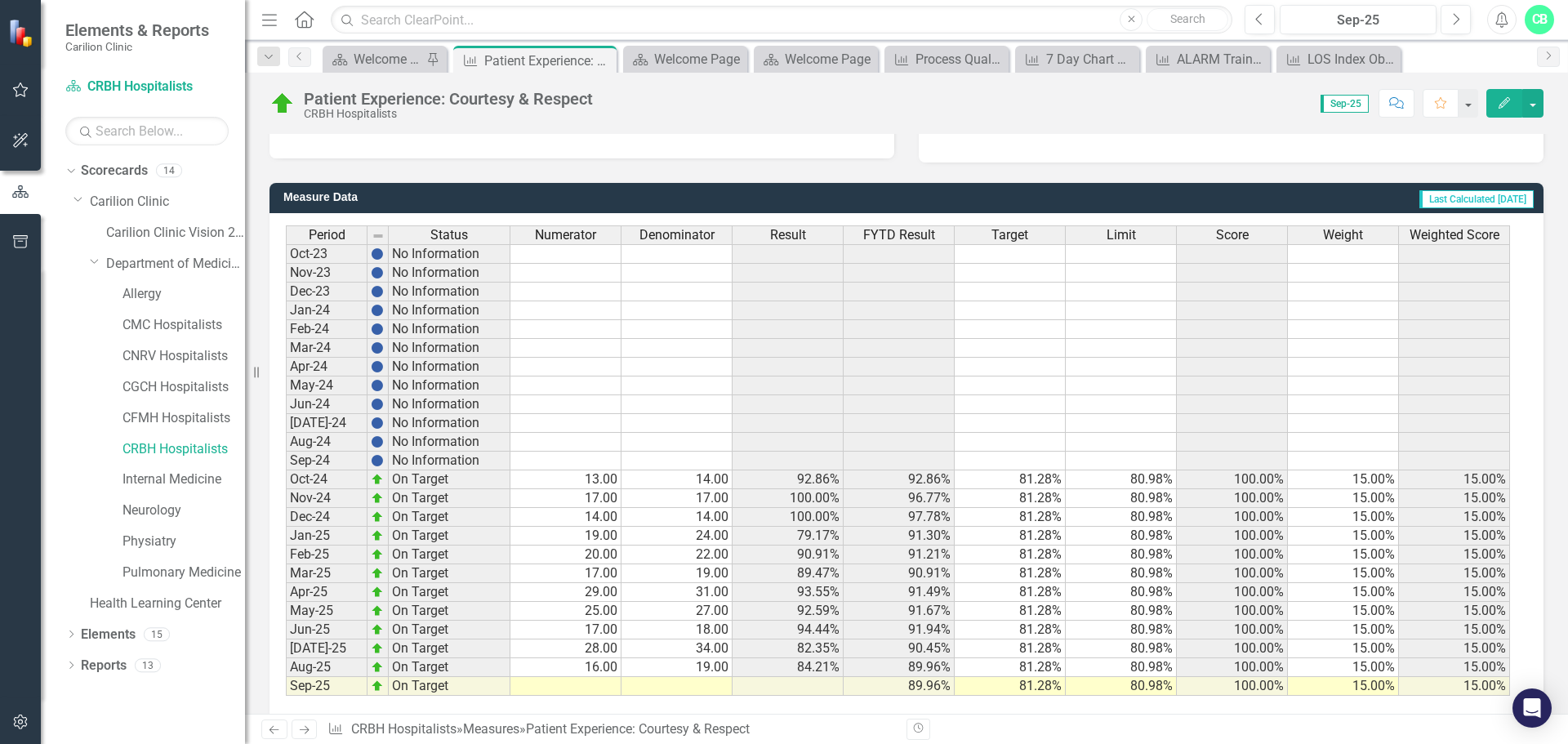
scroll to position [397, 0]
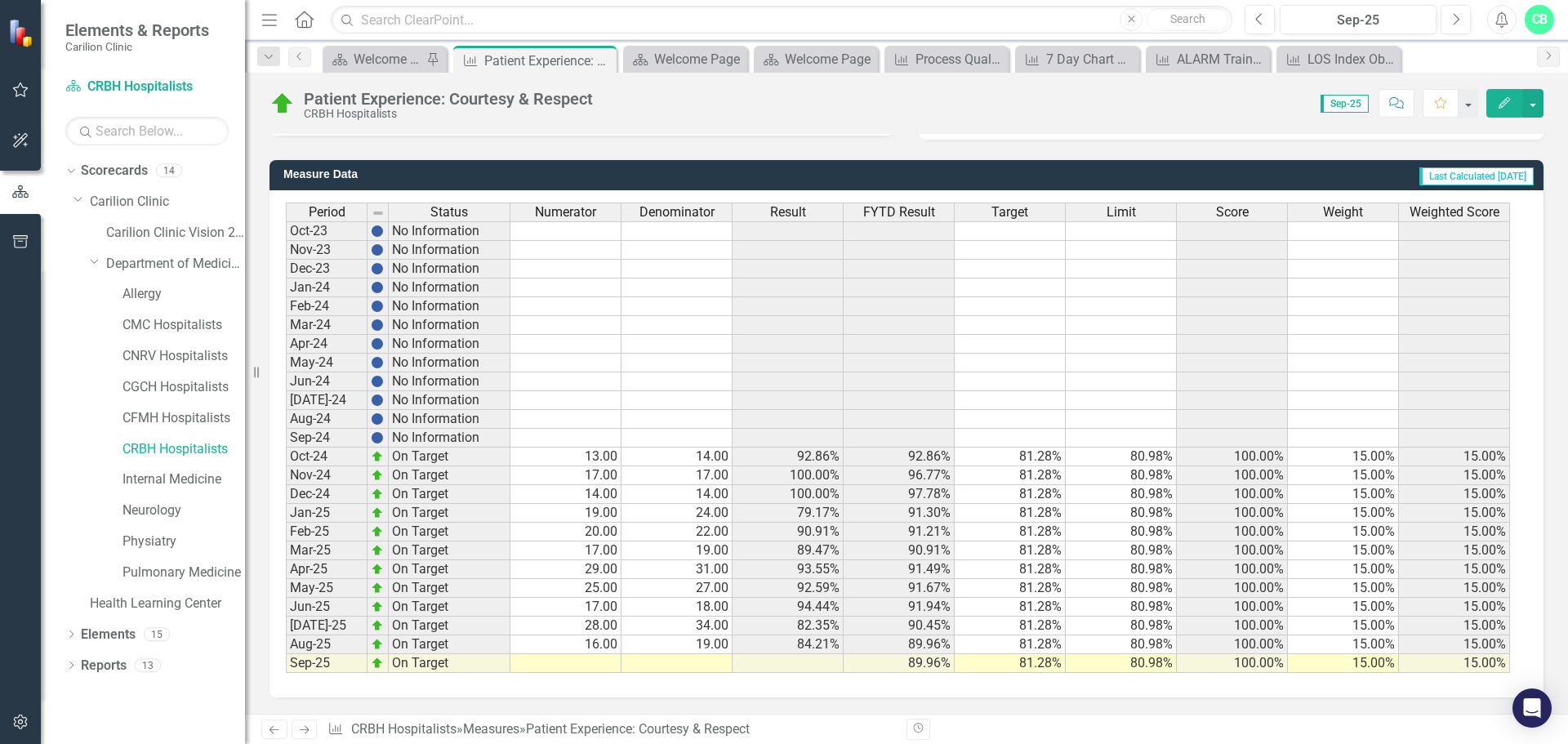
click at [708, 660] on td at bounding box center [677, 663] width 111 height 19
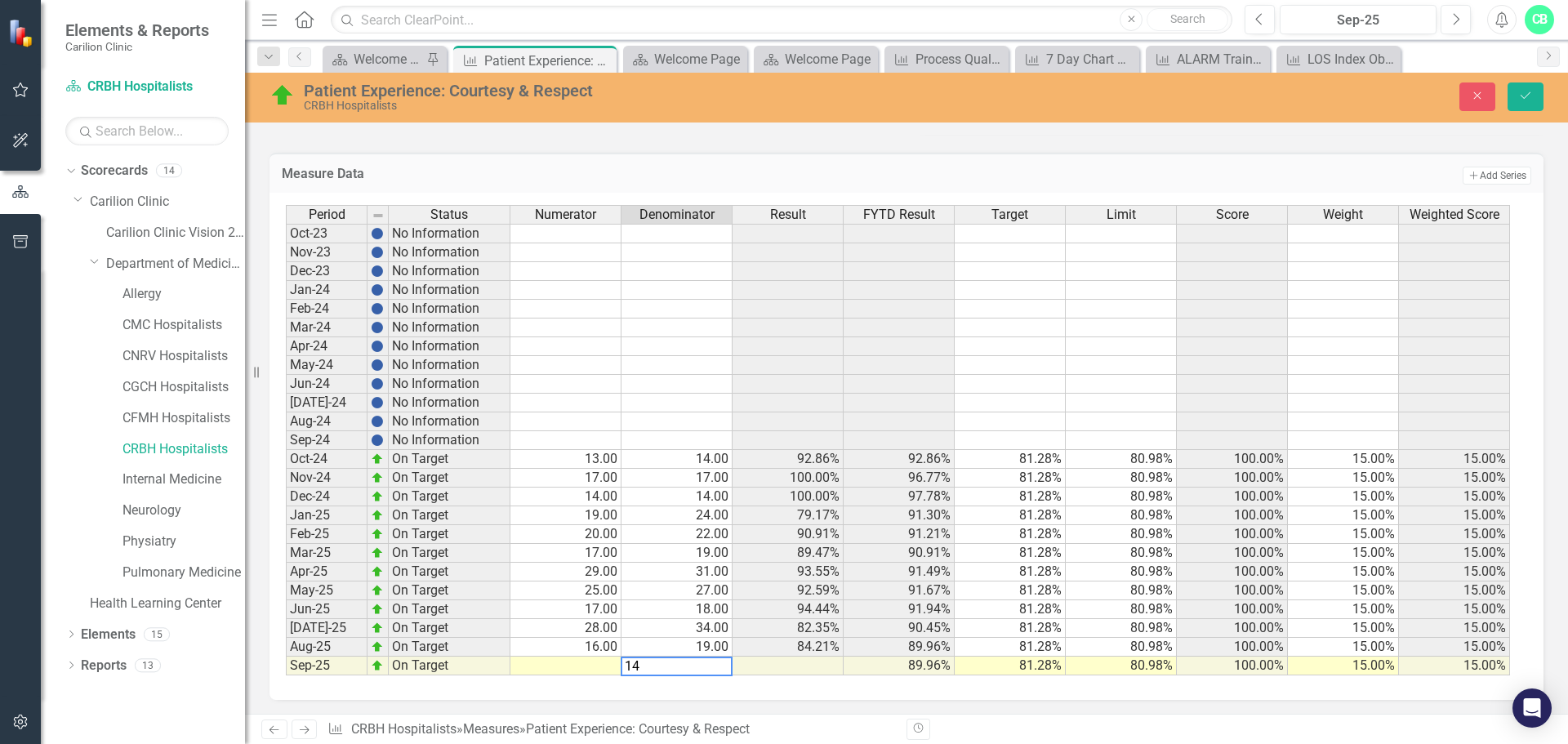
scroll to position [407, 0]
type textarea "14"
click at [606, 658] on td at bounding box center [565, 664] width 111 height 19
type textarea "12"
click at [1530, 93] on icon "submit" at bounding box center [1525, 96] width 10 height 7
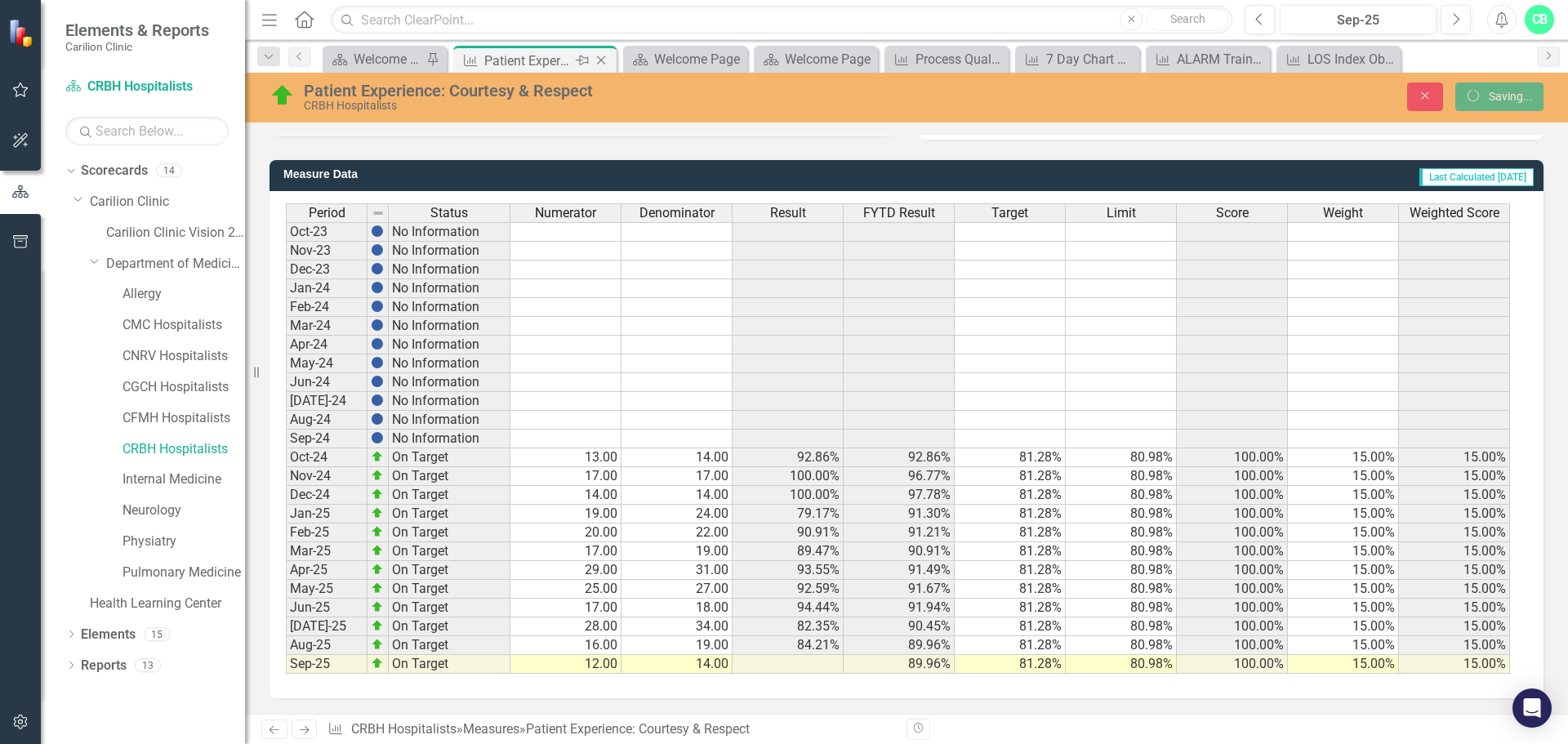
scroll to position [397, 0]
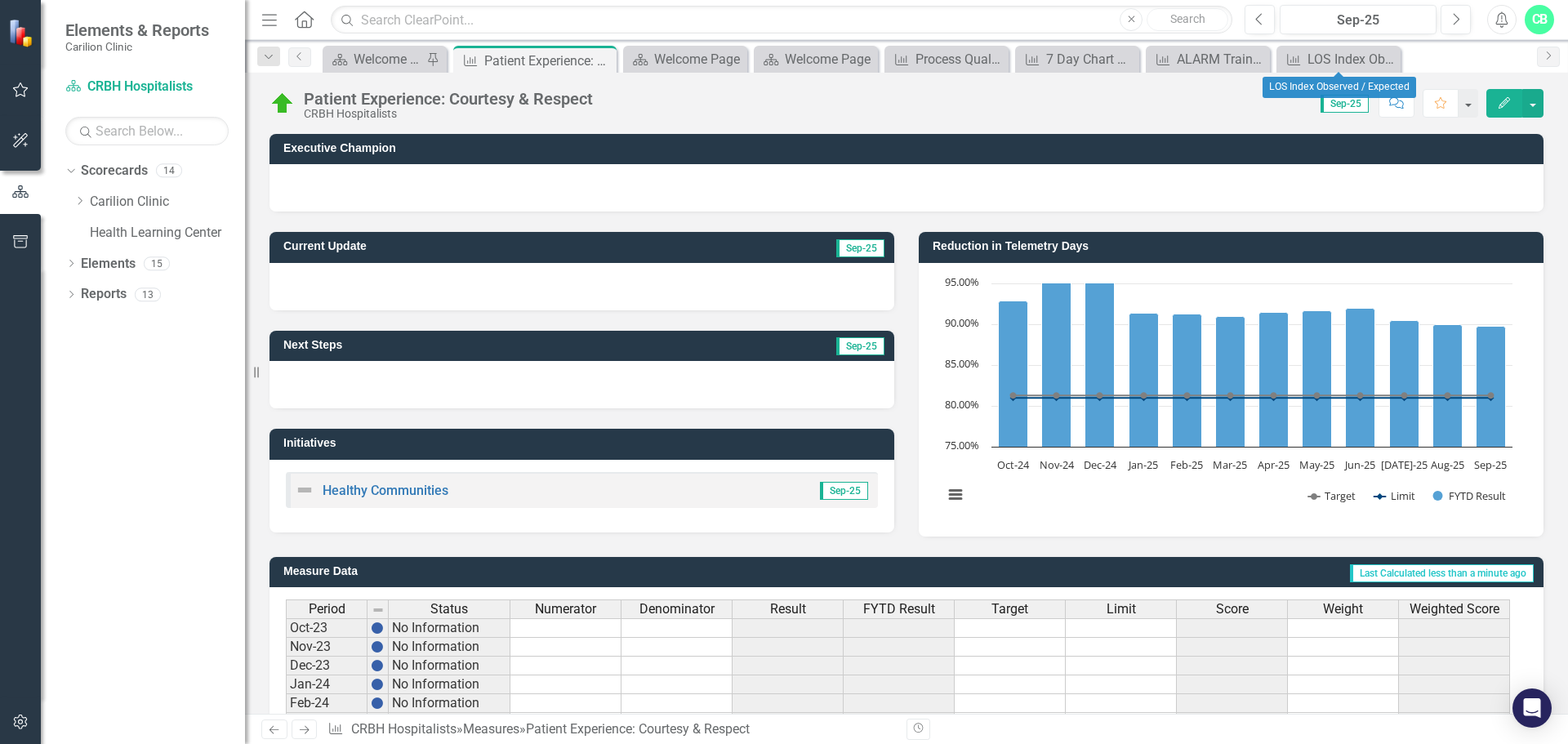
click at [0, 0] on icon "Close" at bounding box center [0, 0] width 0 height 0
click at [1365, 55] on icon "Close" at bounding box center [1364, 60] width 17 height 13
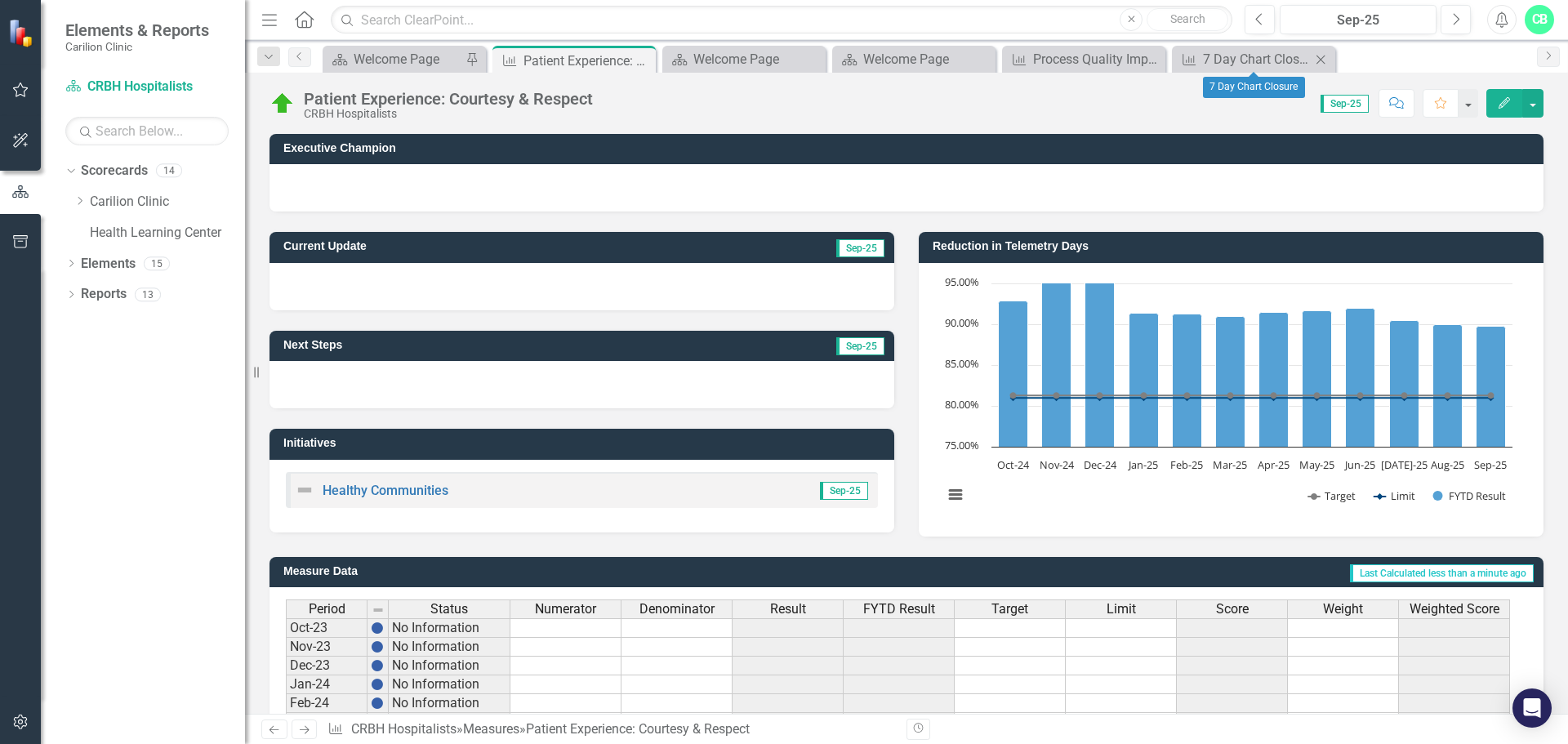
click at [1322, 56] on icon "Close" at bounding box center [1321, 60] width 17 height 13
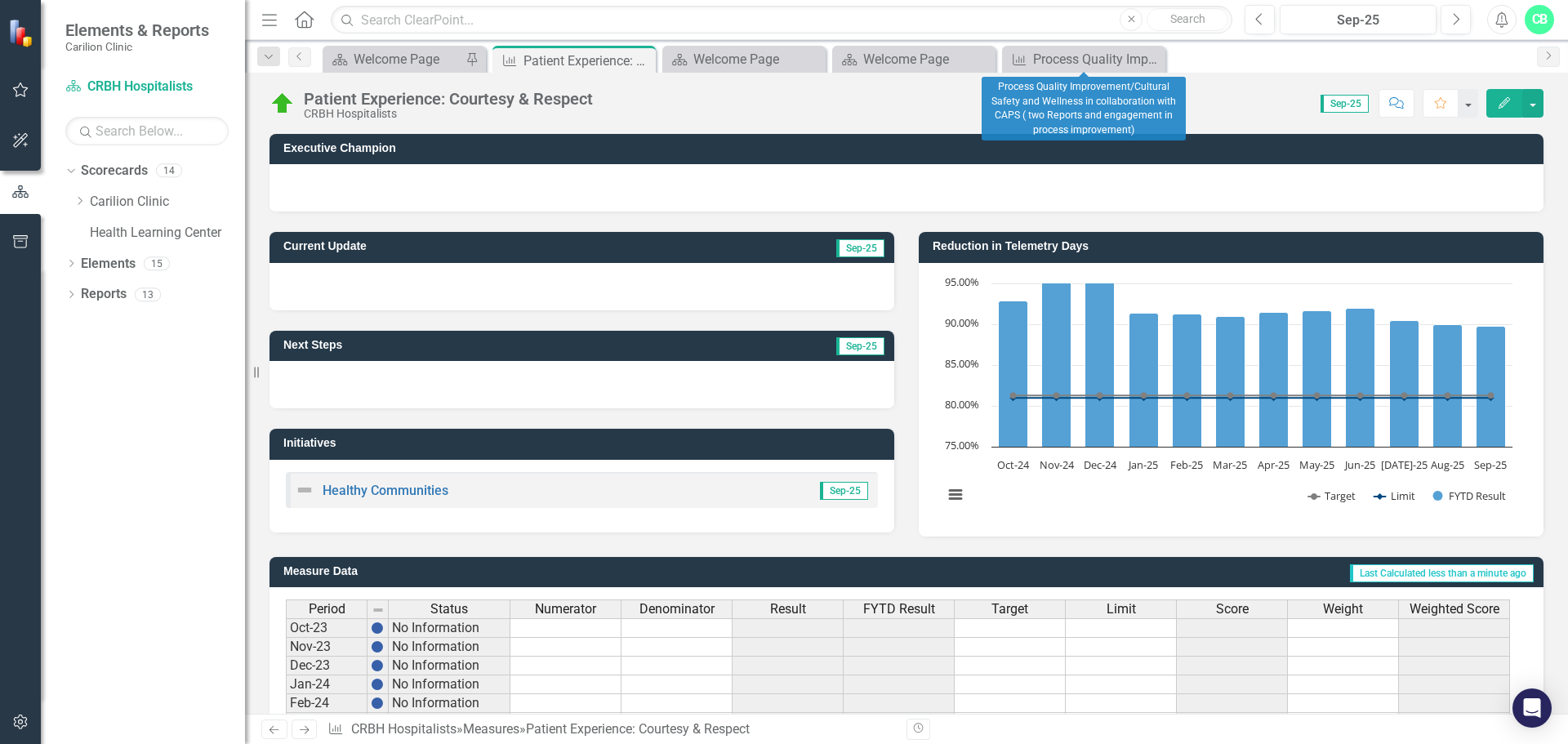
click at [0, 0] on icon "Close" at bounding box center [0, 0] width 0 height 0
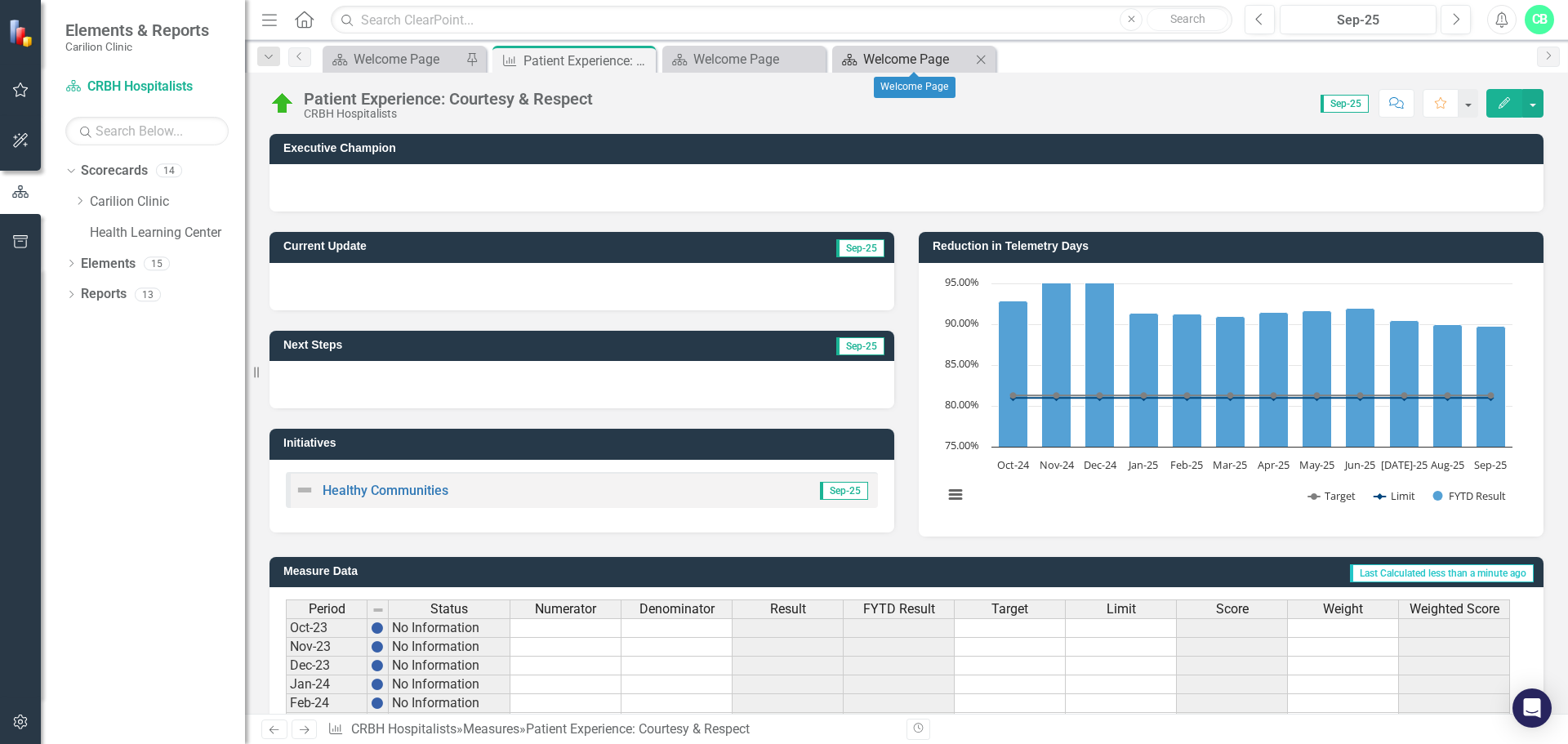
click at [954, 55] on div "Welcome Page" at bounding box center [917, 59] width 108 height 20
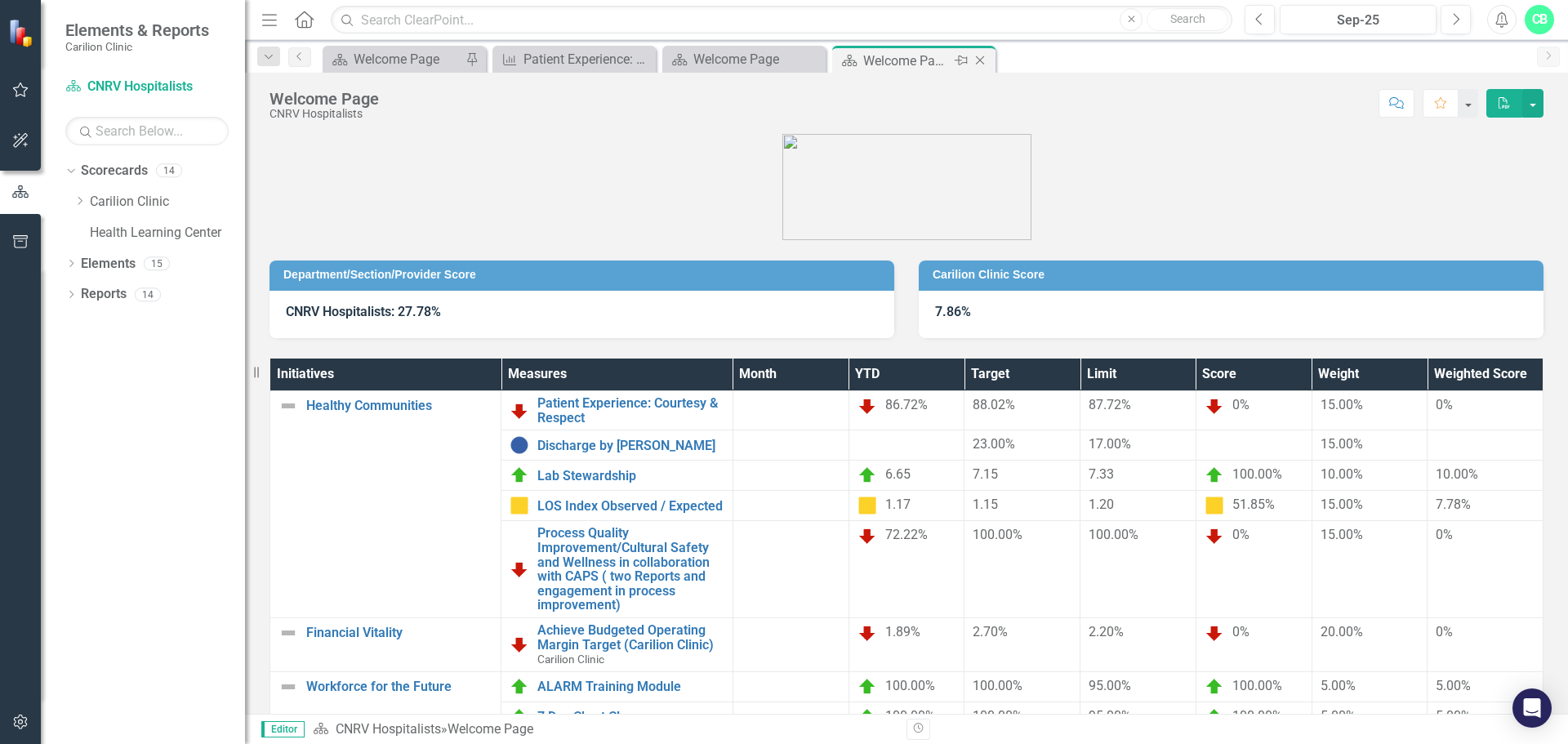
click at [979, 66] on icon "Close" at bounding box center [980, 61] width 17 height 13
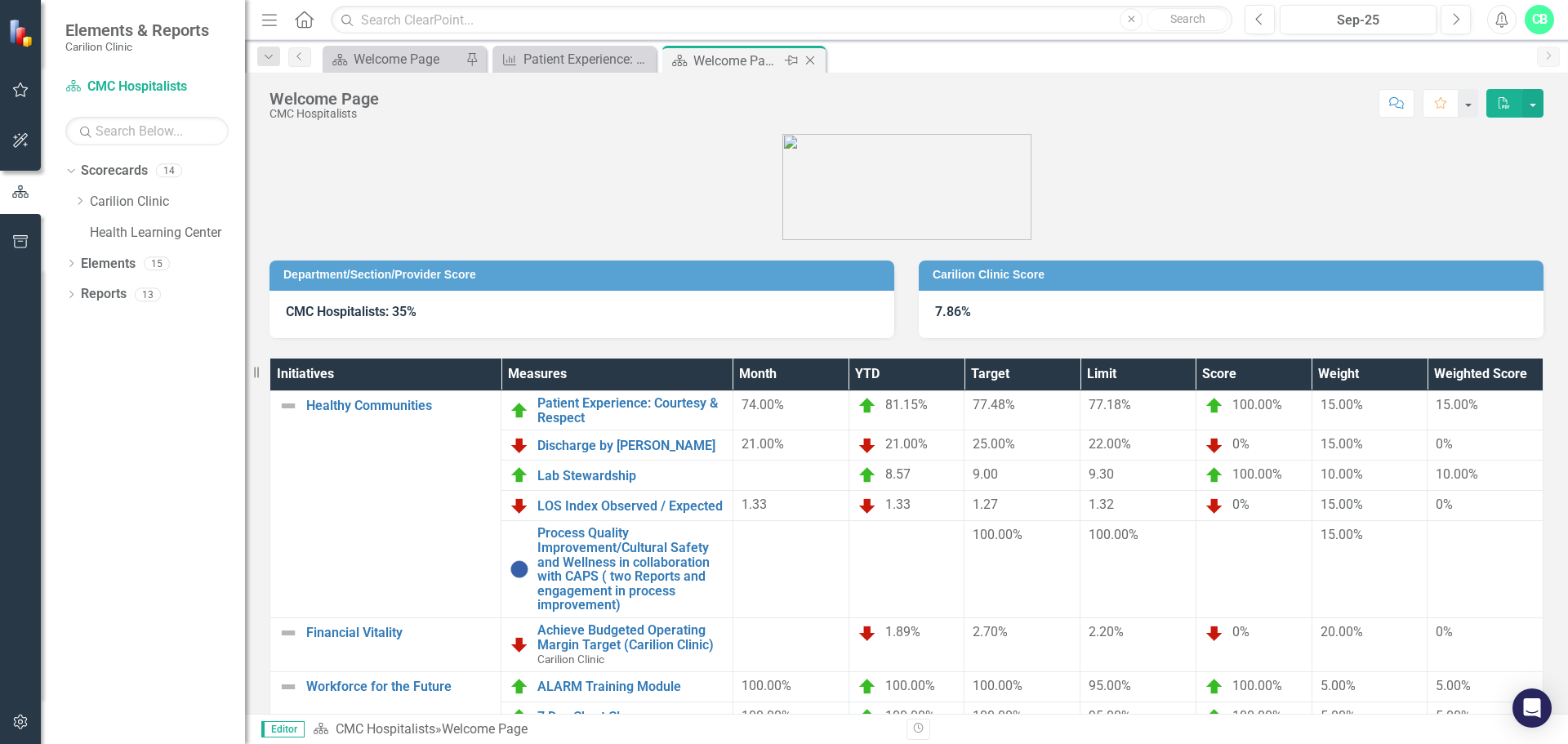
click at [810, 57] on icon "Close" at bounding box center [810, 61] width 17 height 13
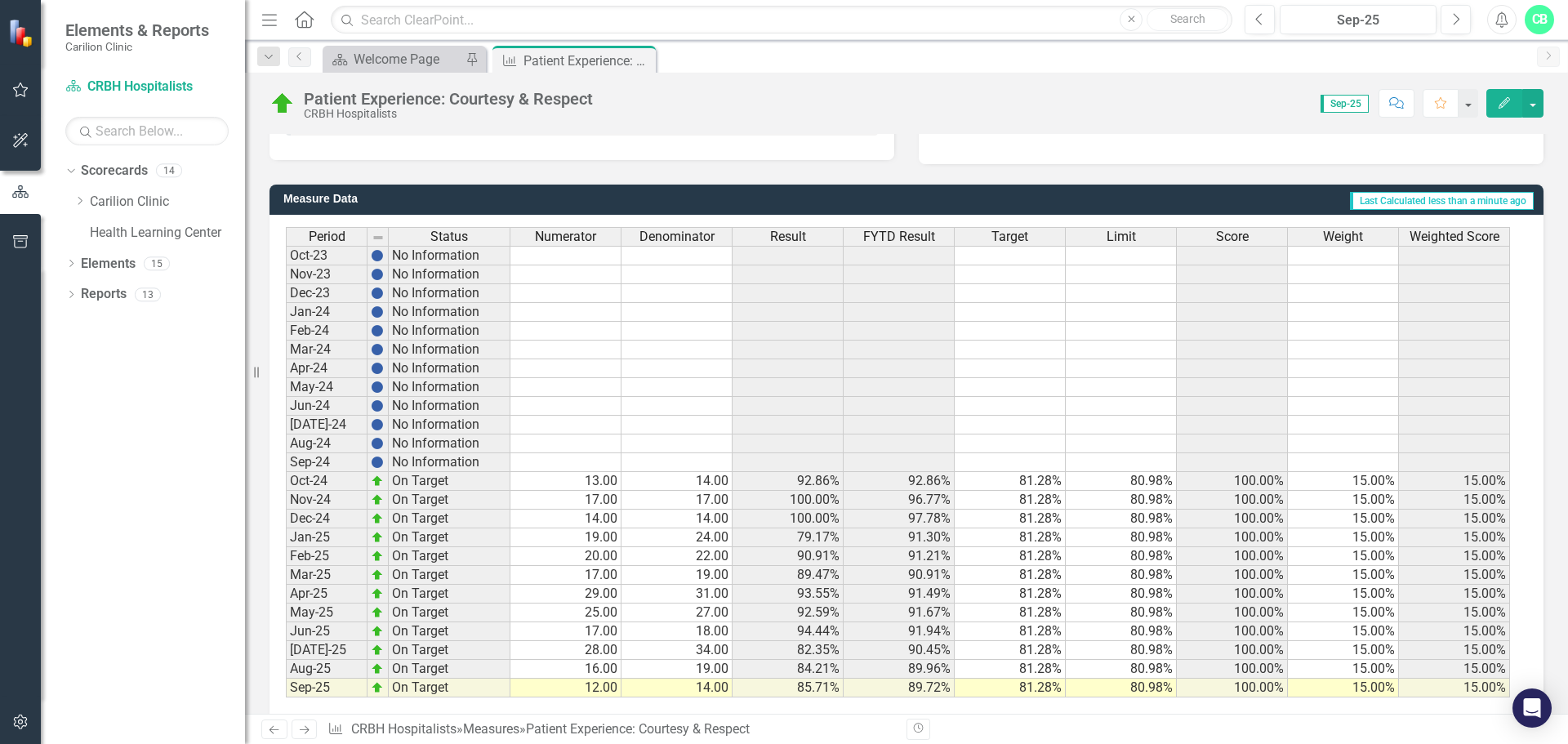
scroll to position [397, 0]
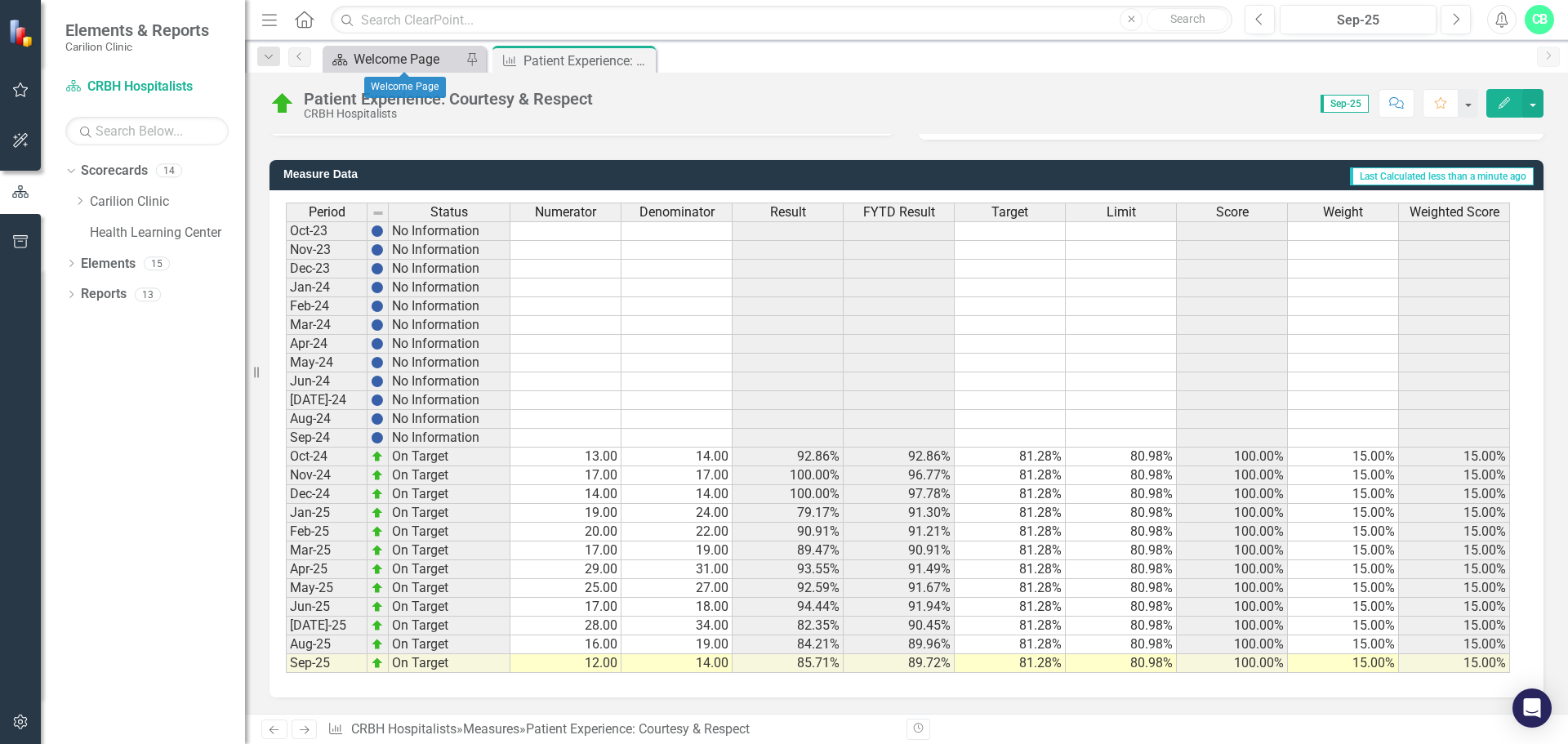
click at [442, 57] on div "Welcome Page" at bounding box center [407, 59] width 108 height 20
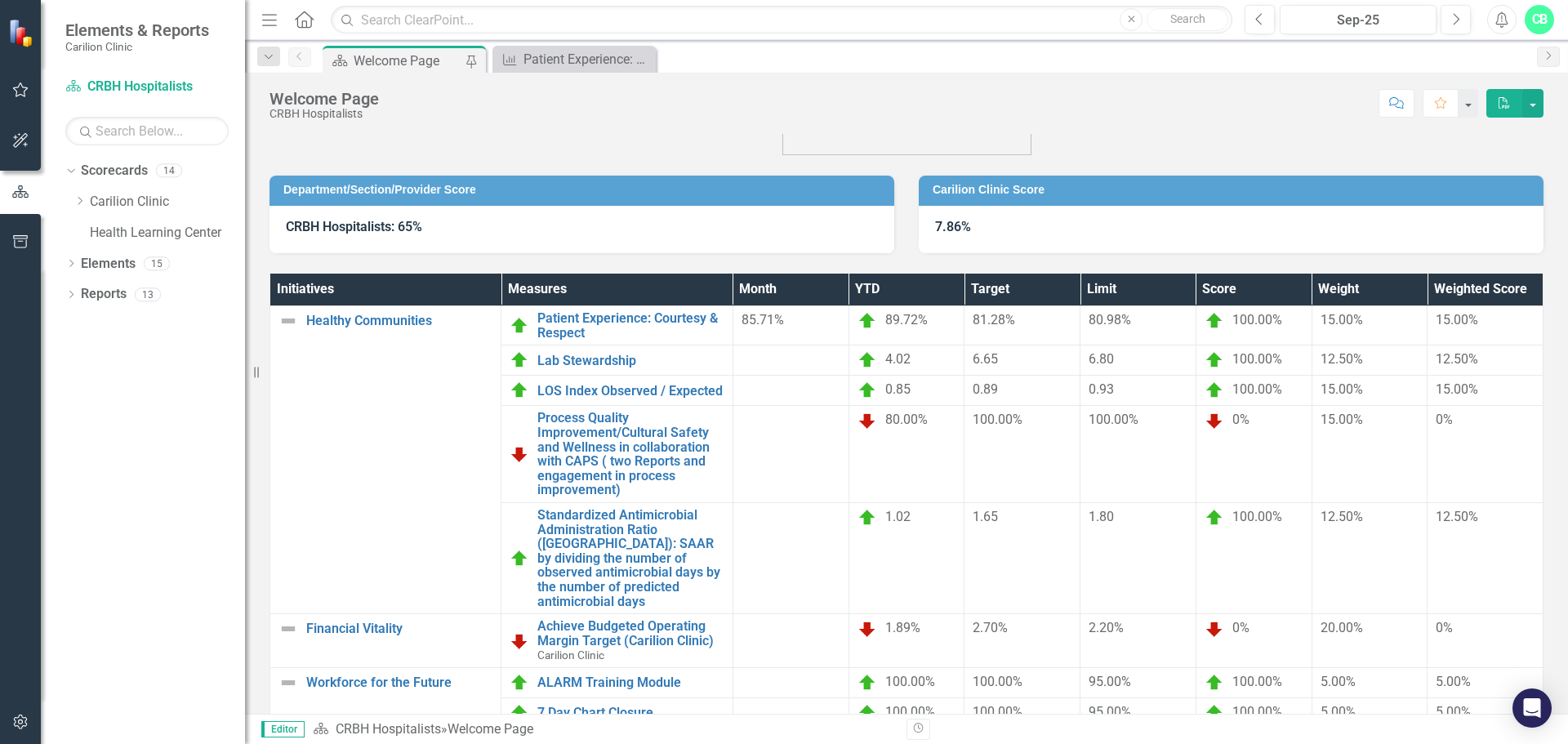
scroll to position [154, 0]
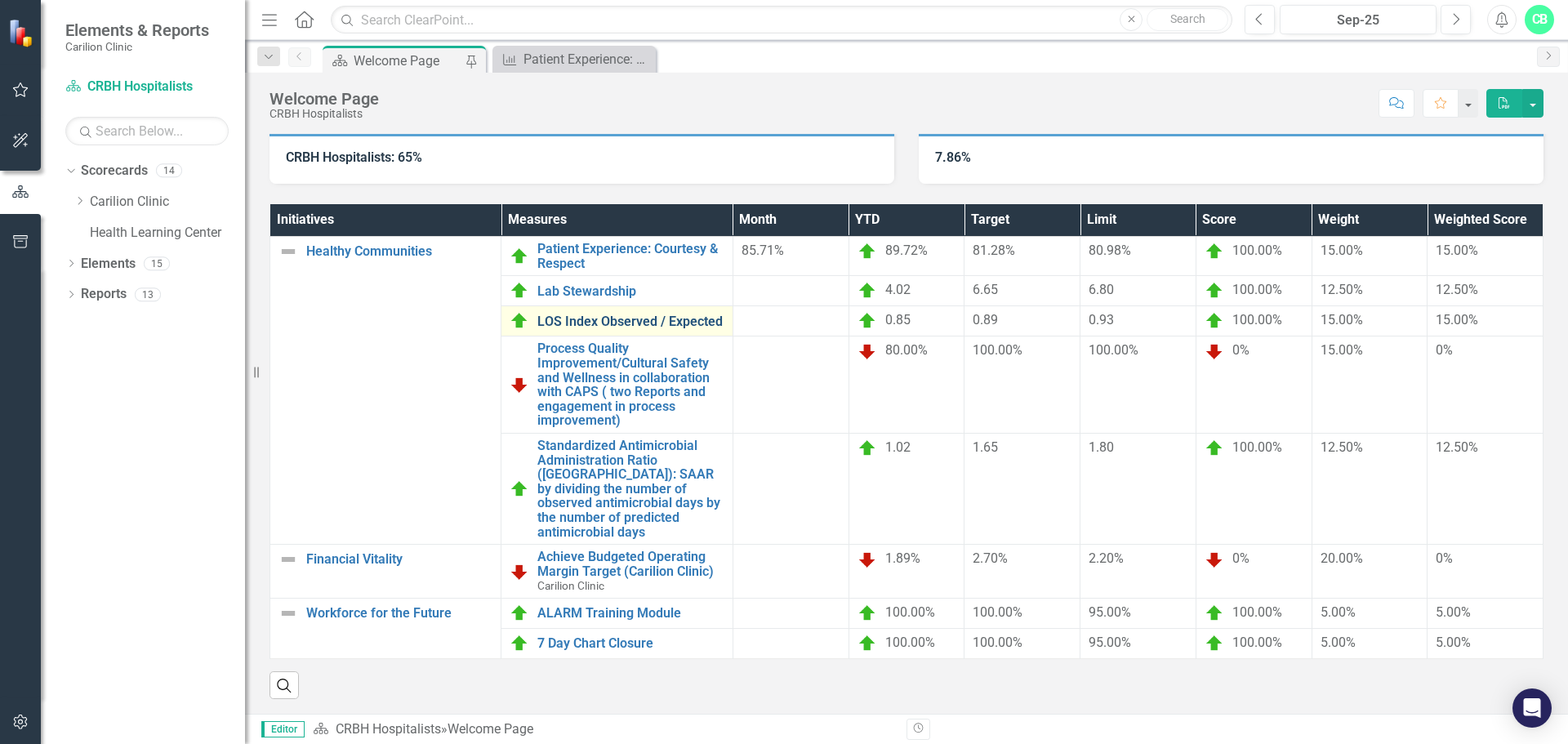
click at [649, 327] on link "LOS Index Observed / Expected" at bounding box center [630, 322] width 186 height 15
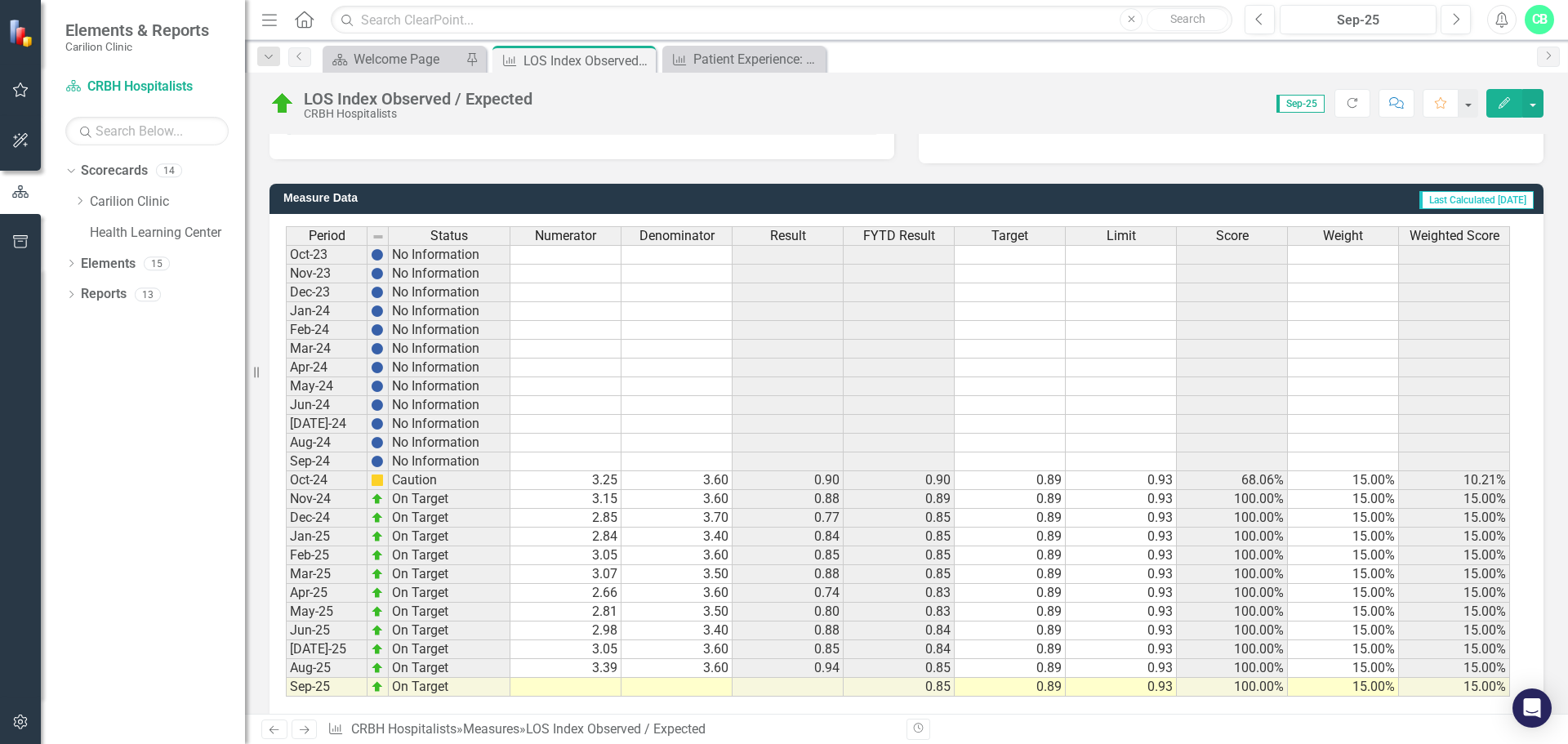
scroll to position [397, 0]
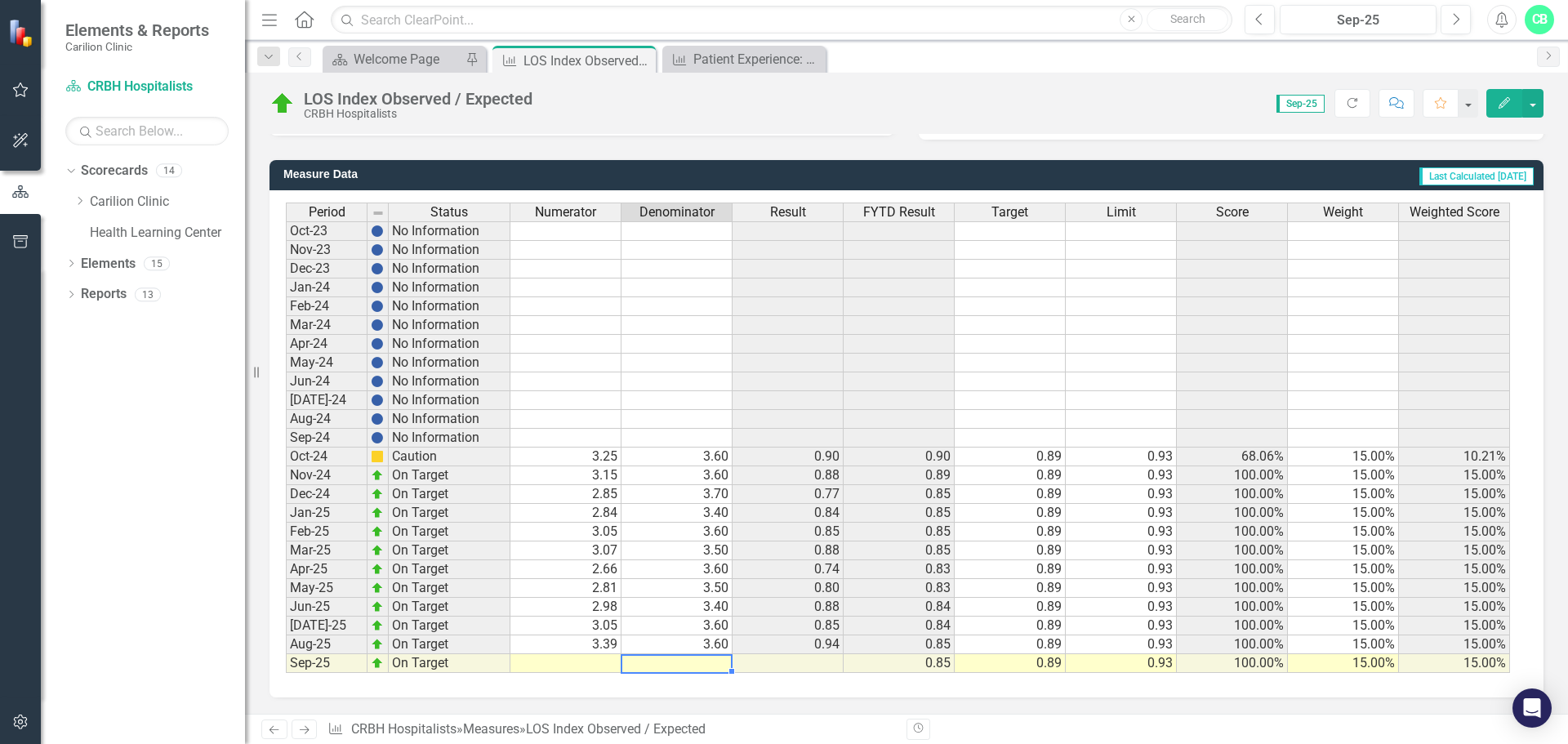
click at [710, 668] on td at bounding box center [677, 663] width 111 height 19
click at [606, 626] on td "3.05" at bounding box center [565, 626] width 111 height 19
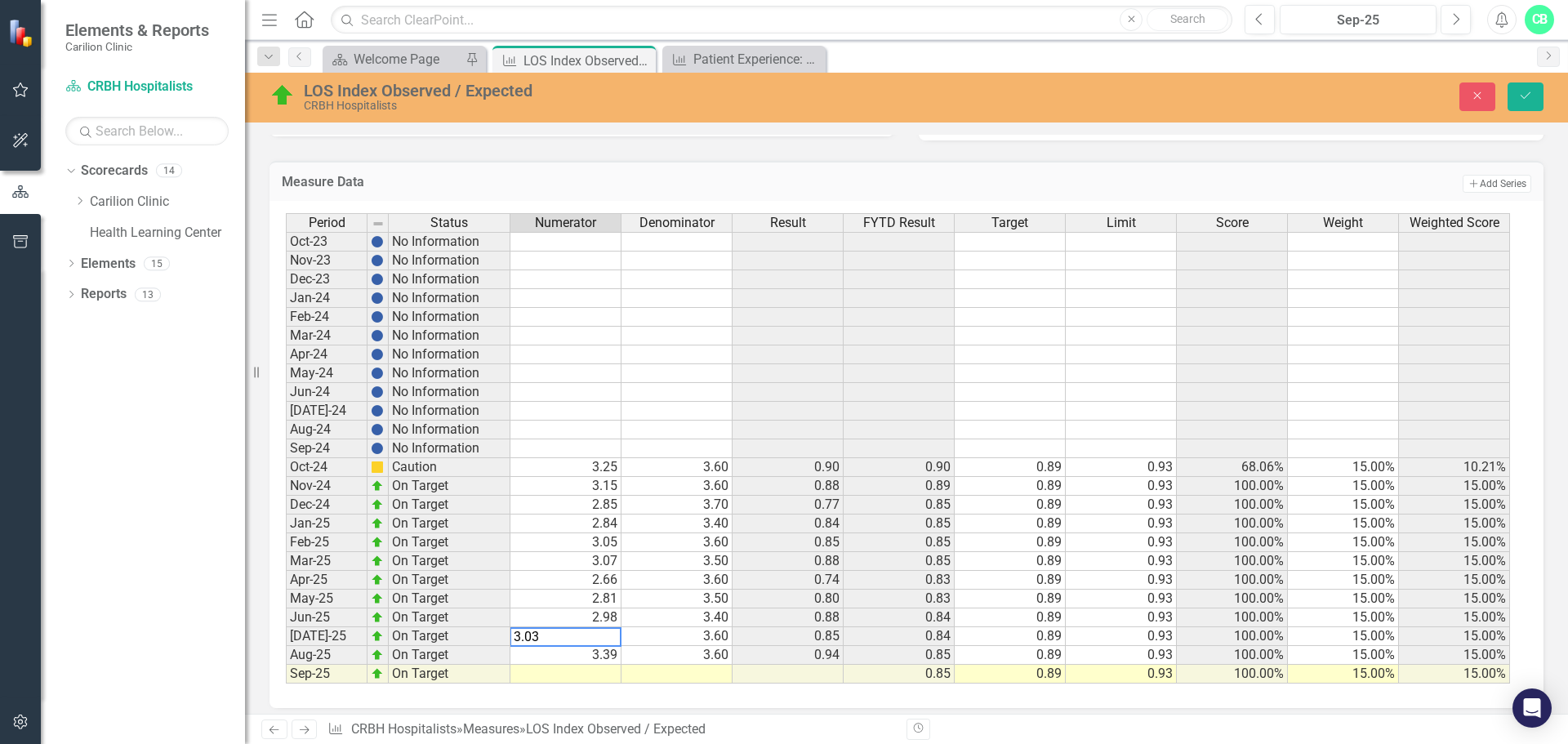
click at [606, 660] on td "3.39" at bounding box center [565, 655] width 111 height 19
type textarea "3.35"
click at [609, 677] on td at bounding box center [565, 674] width 111 height 19
type textarea "2.94"
click at [699, 673] on td at bounding box center [677, 674] width 111 height 19
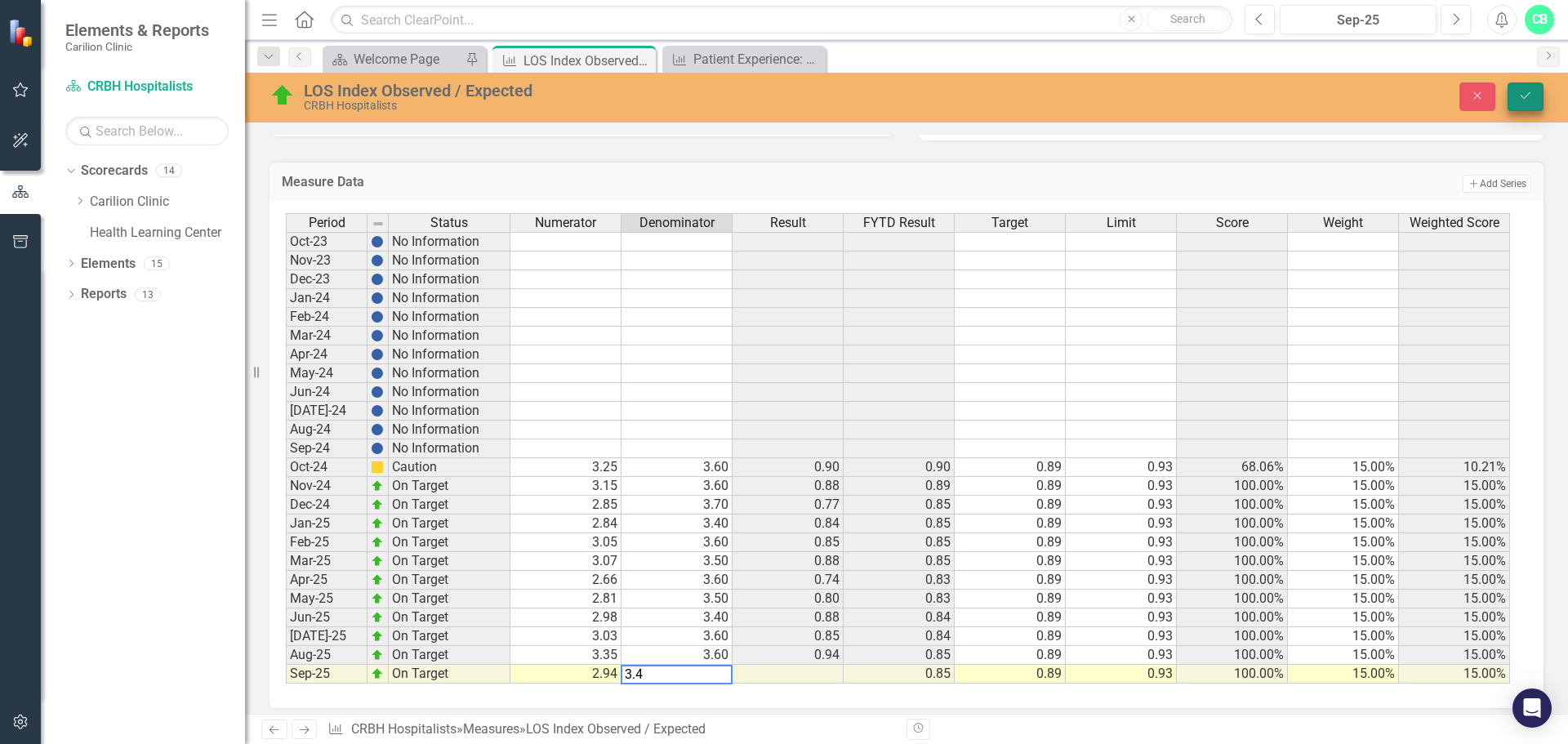
type textarea "3.4"
click at [1517, 93] on button "Save" at bounding box center [1525, 97] width 36 height 28
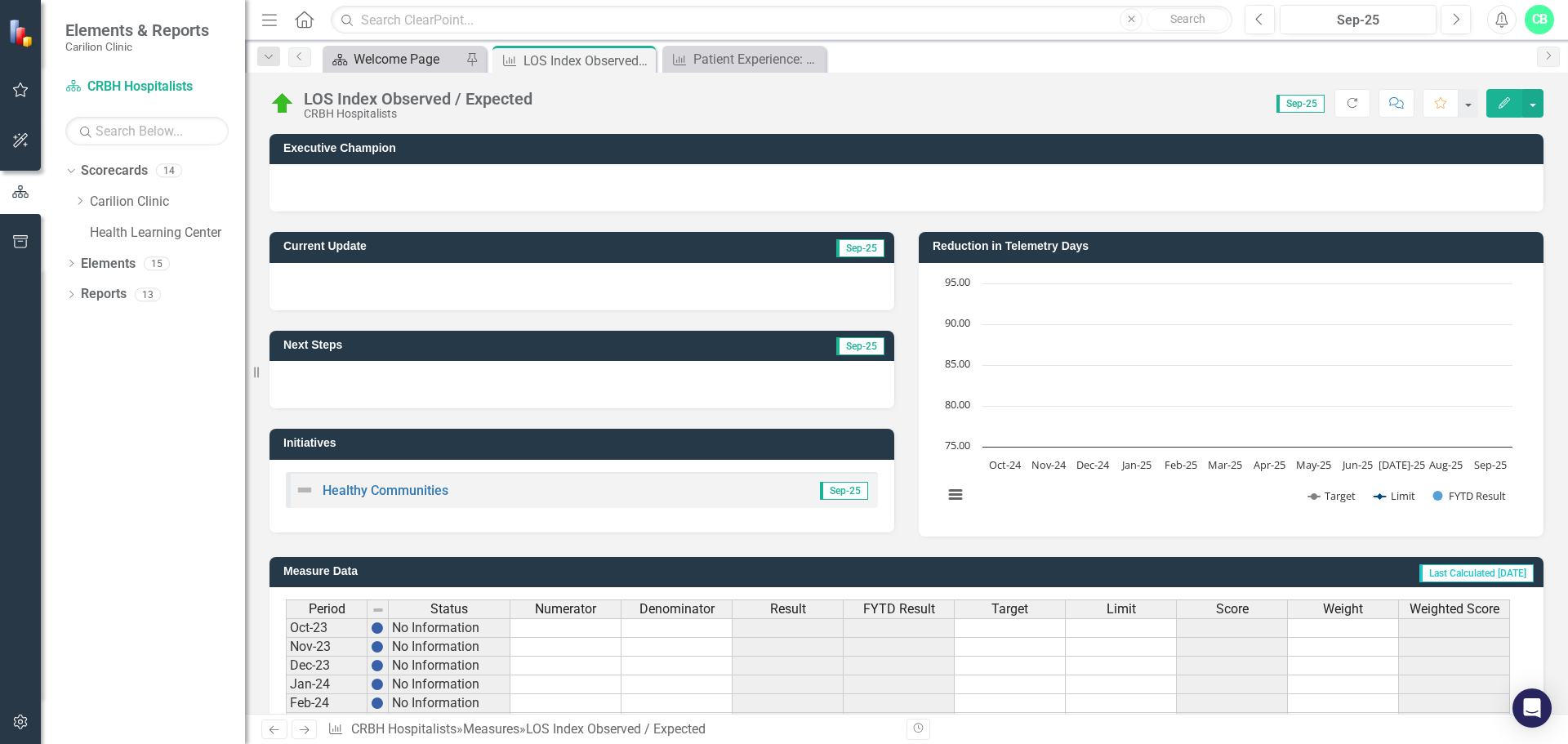
click at [418, 58] on div "Welcome Page" at bounding box center [407, 59] width 108 height 20
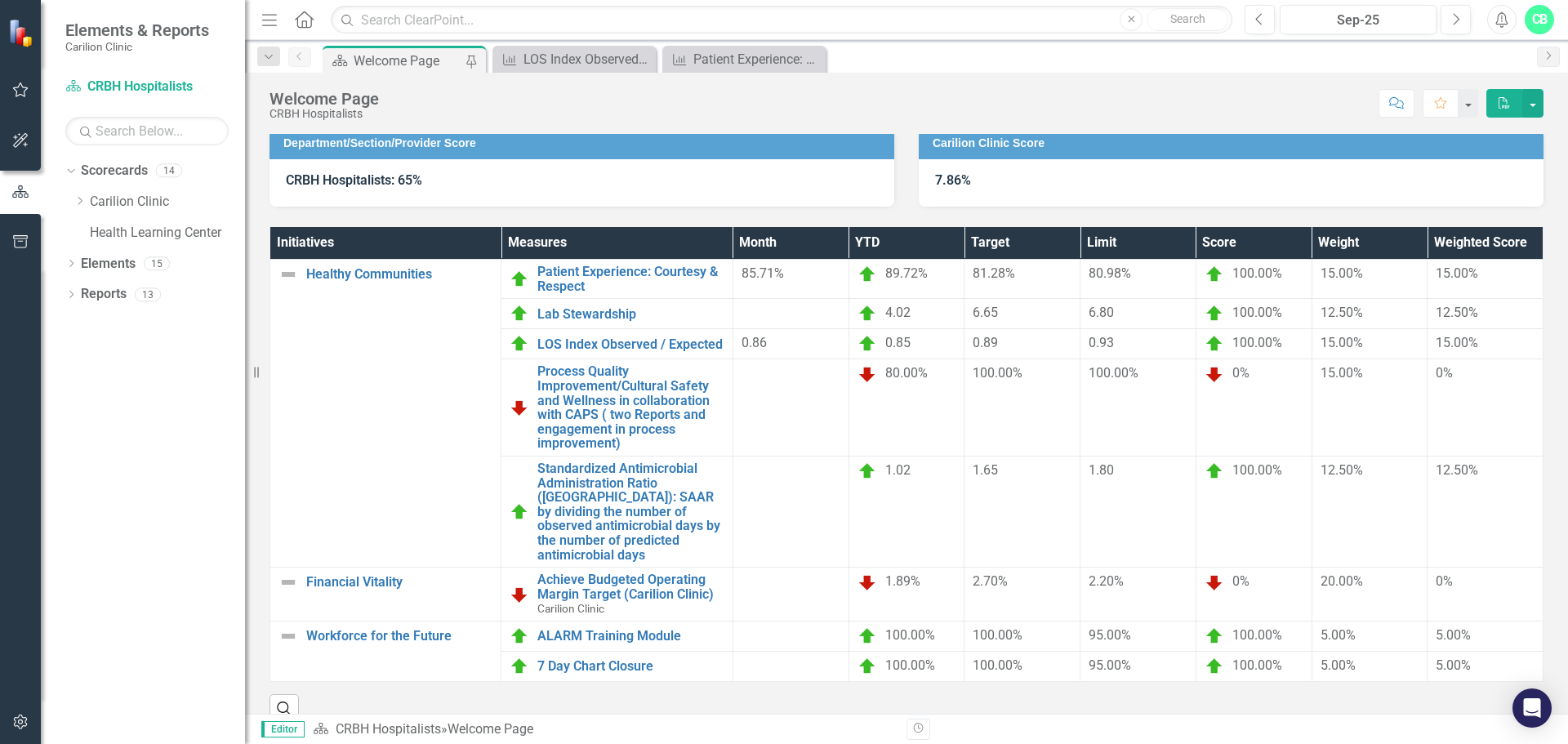
scroll to position [154, 0]
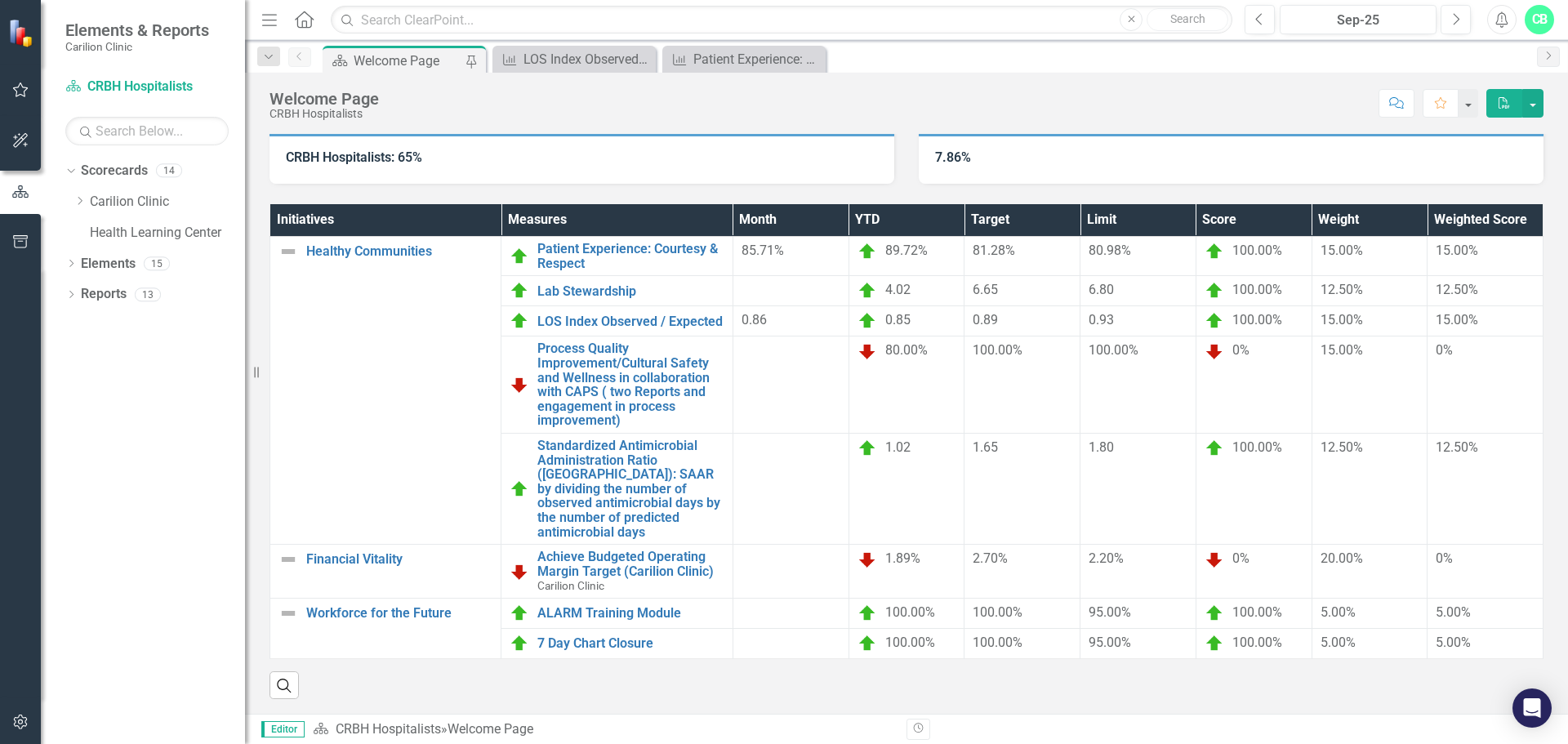
click at [760, 603] on div at bounding box center [791, 613] width 99 height 20
click at [672, 606] on link "ALARM Training Module" at bounding box center [630, 613] width 186 height 15
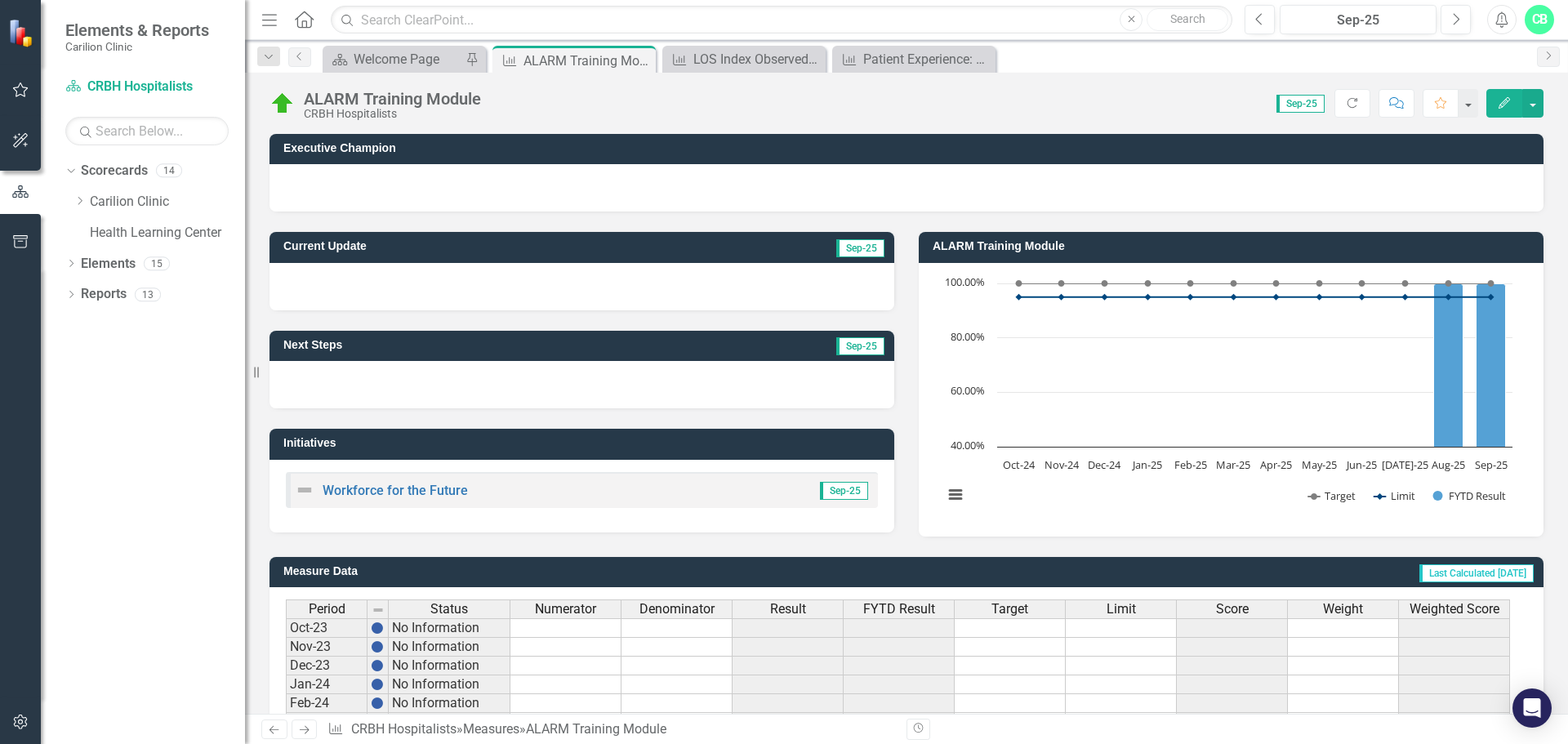
scroll to position [397, 0]
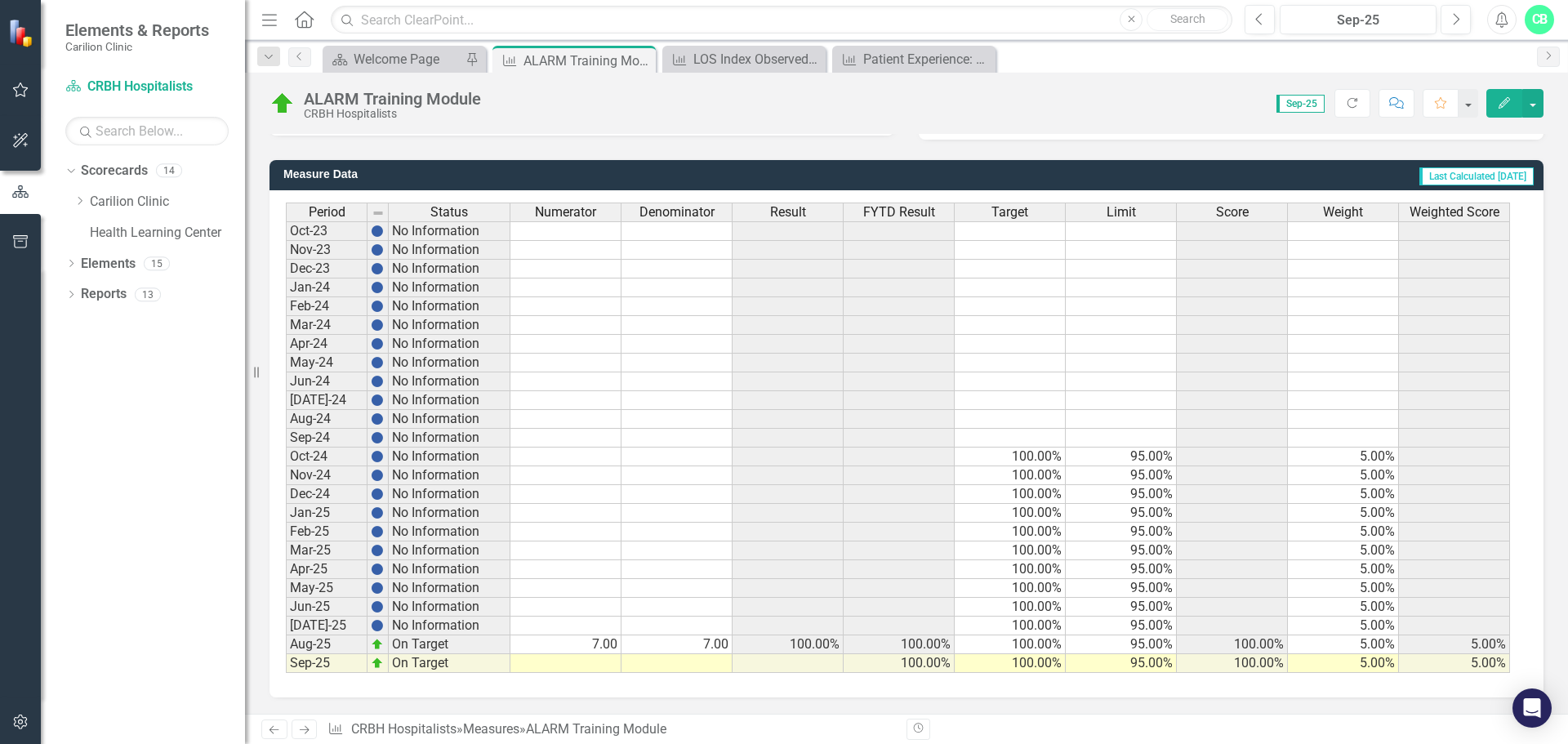
click at [604, 659] on td at bounding box center [565, 663] width 111 height 19
type textarea "7"
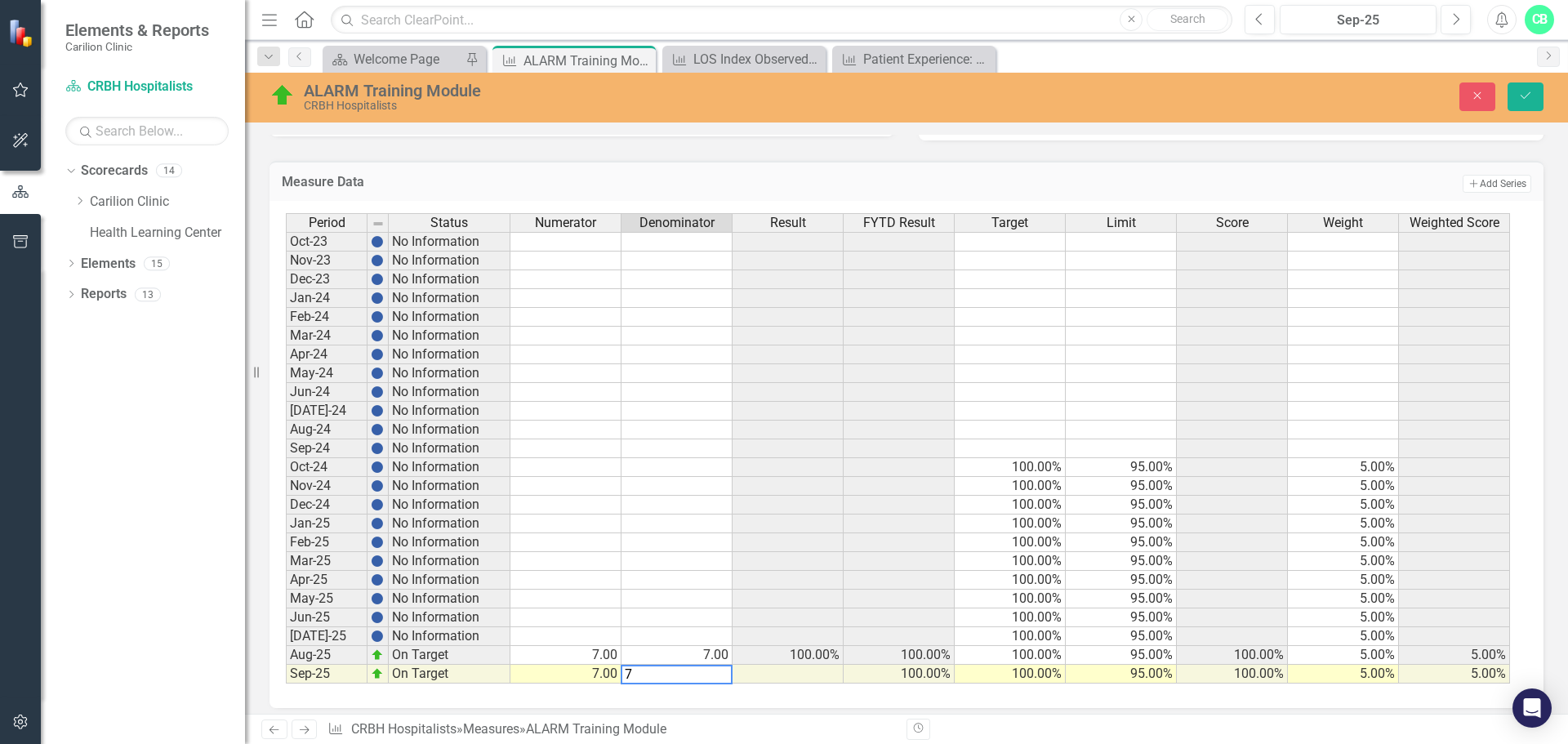
click at [674, 652] on td "7.00" at bounding box center [677, 655] width 111 height 19
type textarea "0"
drag, startPoint x: 1520, startPoint y: 93, endPoint x: 1405, endPoint y: 175, distance: 141.2
click at [1520, 94] on icon "Save" at bounding box center [1526, 96] width 15 height 12
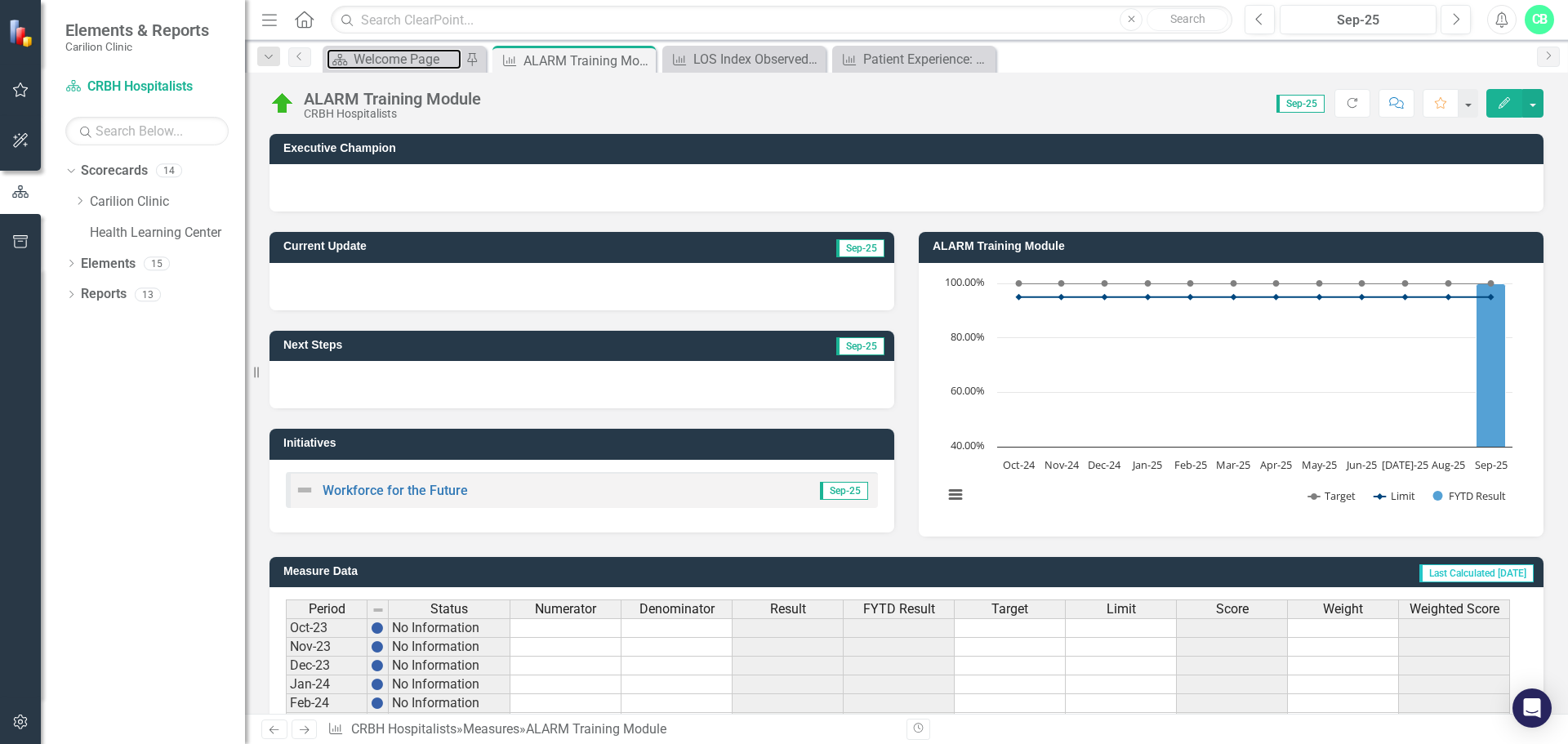
drag, startPoint x: 401, startPoint y: 58, endPoint x: 664, endPoint y: 489, distance: 504.9
click at [401, 58] on div "Welcome Page" at bounding box center [407, 59] width 108 height 20
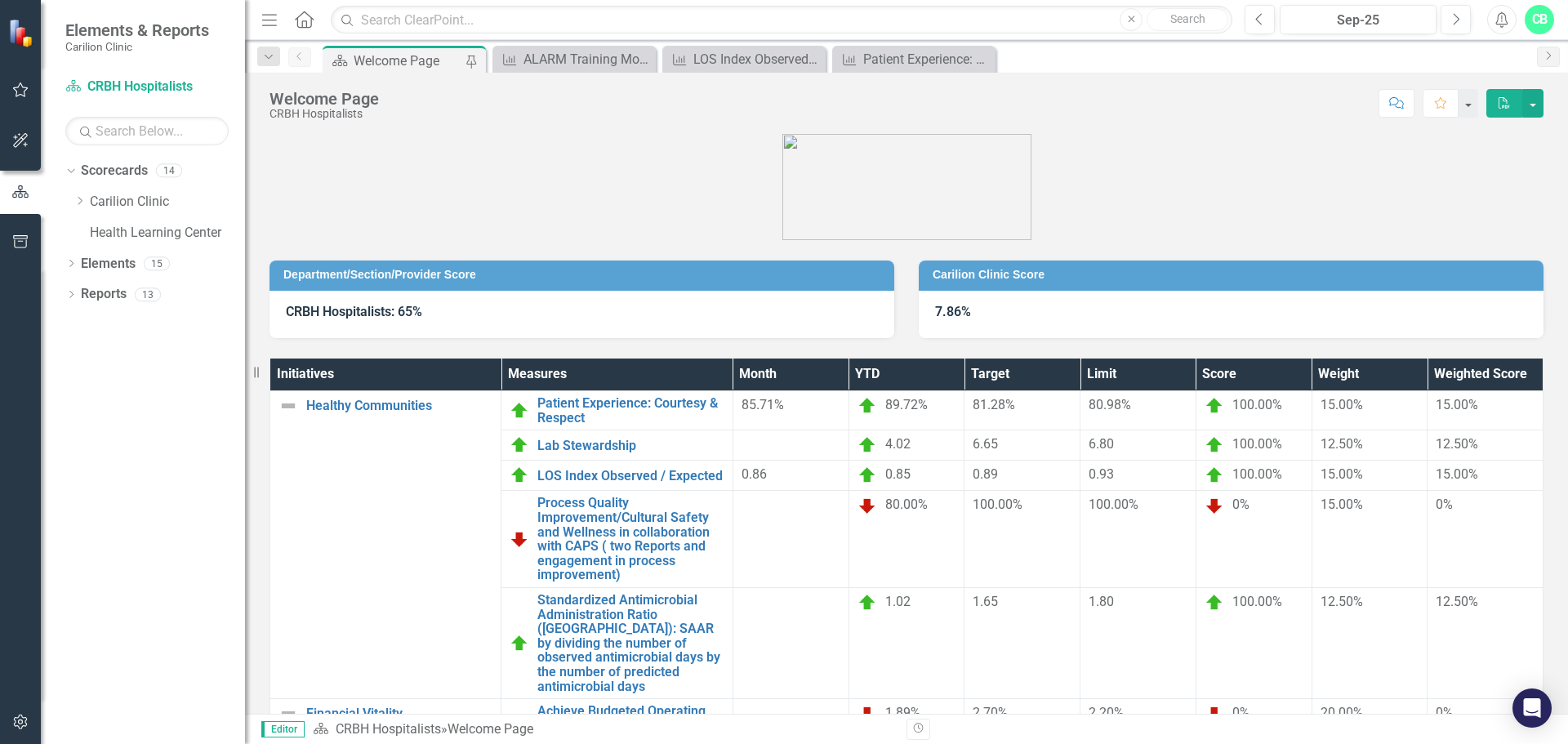
scroll to position [154, 0]
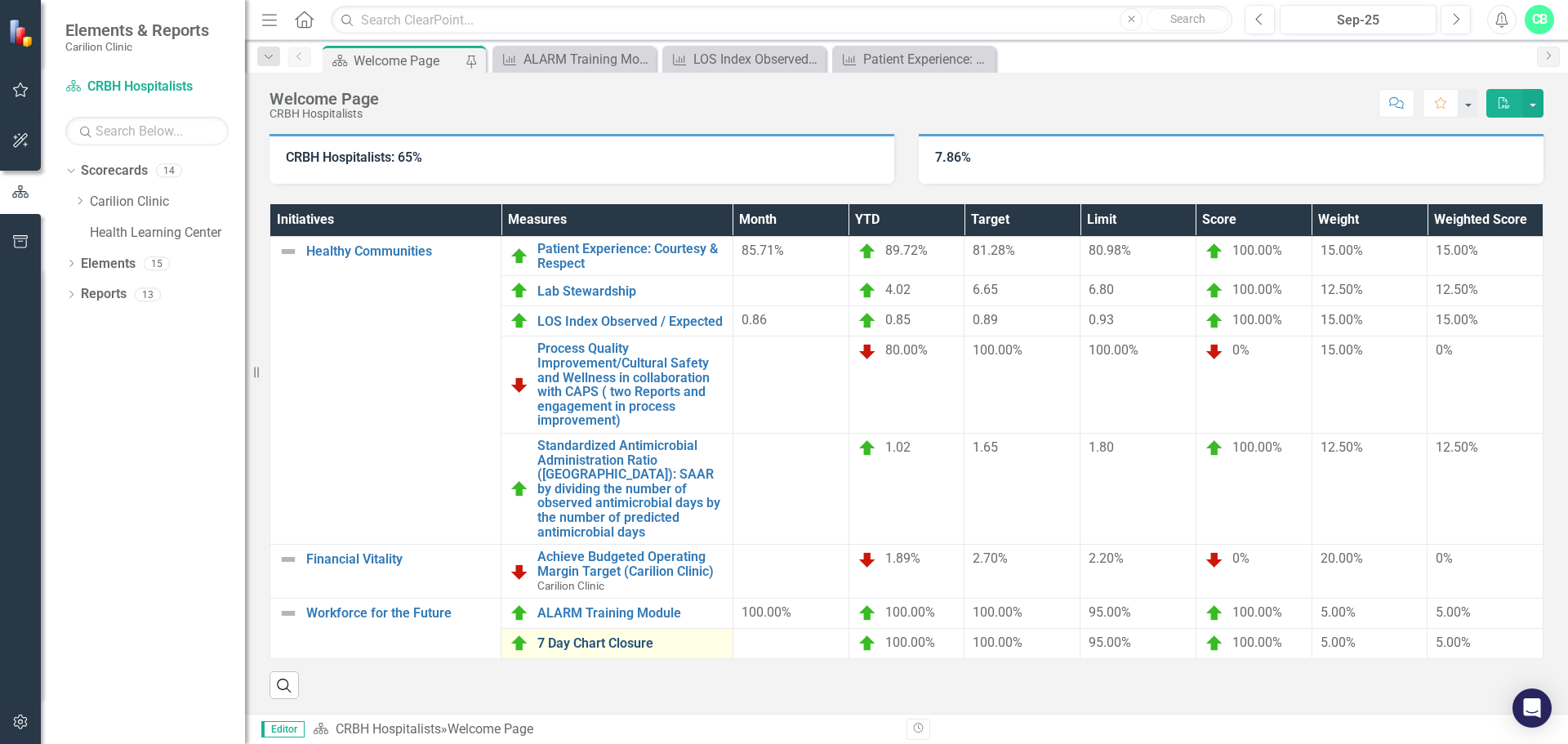
click at [626, 636] on link "7 Day Chart Closure" at bounding box center [630, 643] width 186 height 15
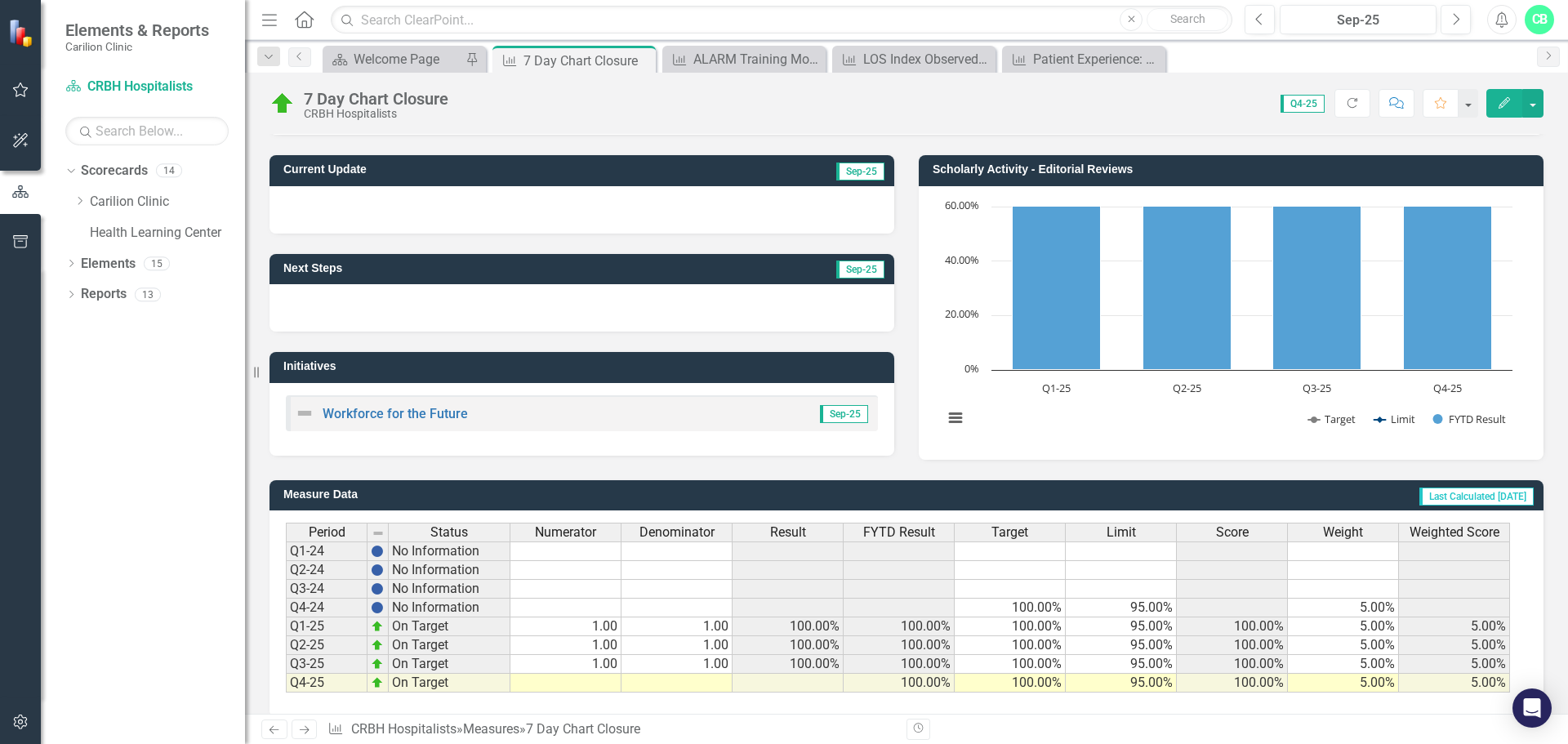
scroll to position [97, 0]
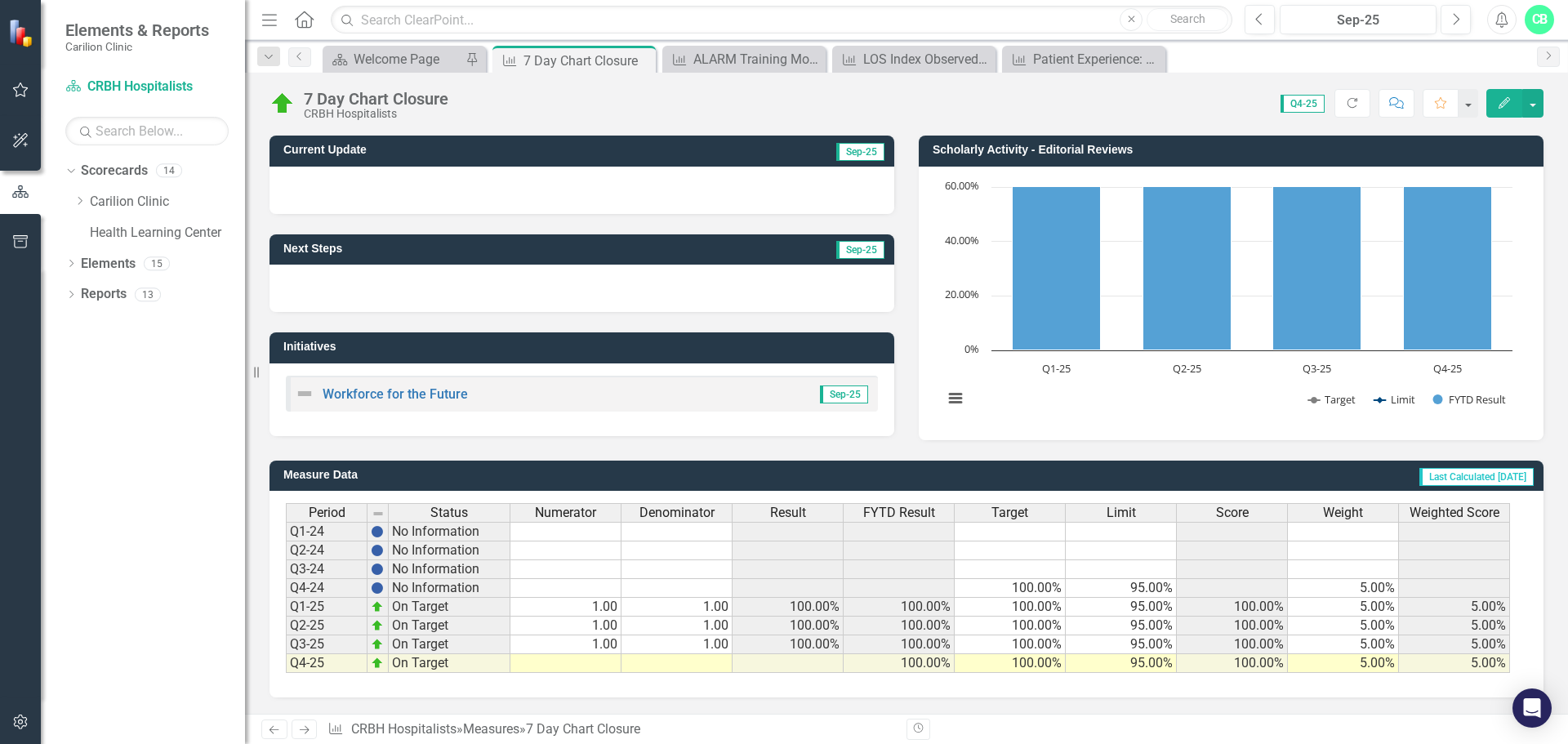
click at [611, 662] on td at bounding box center [565, 663] width 111 height 19
type textarea "1"
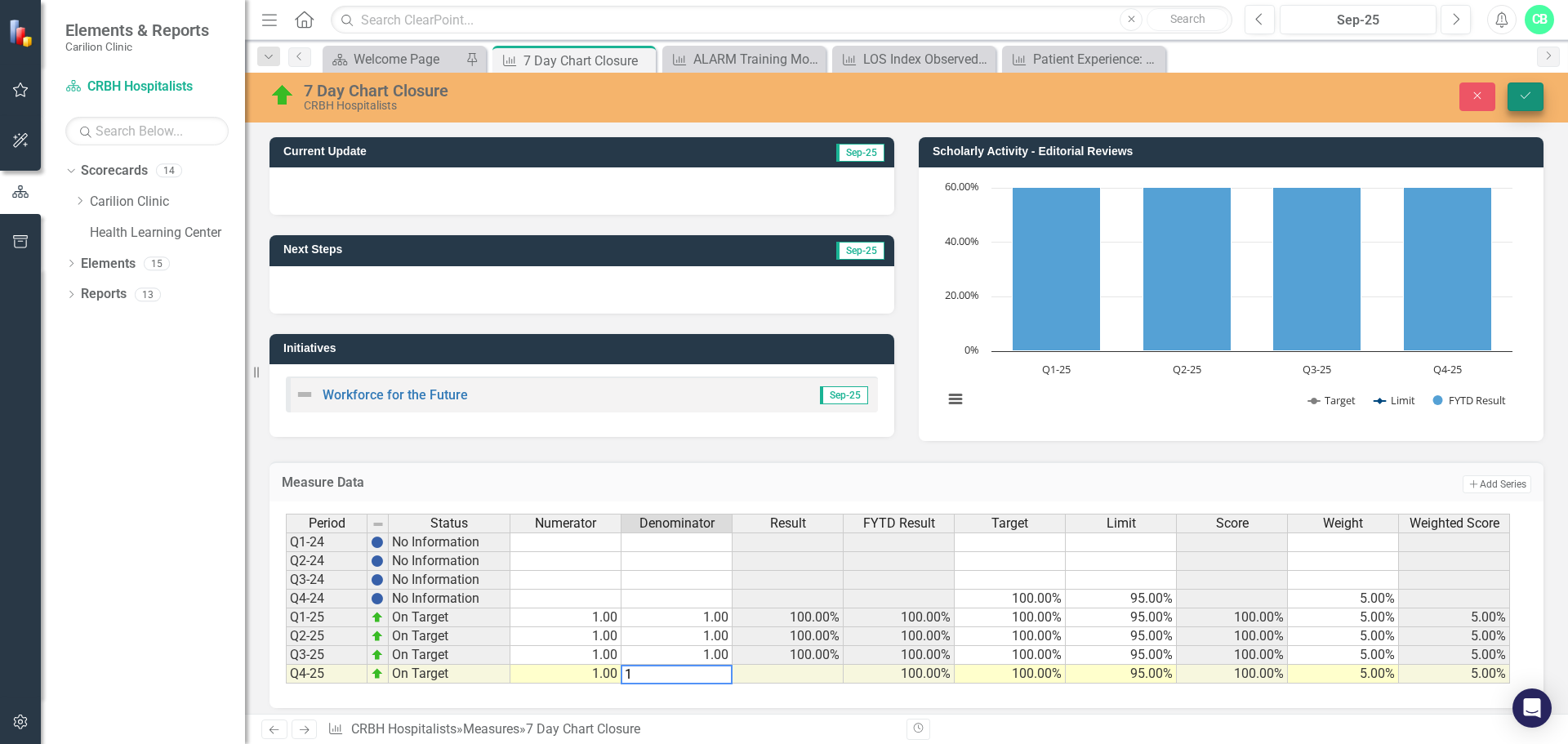
type textarea "1"
click at [1530, 96] on icon "Save" at bounding box center [1526, 96] width 15 height 12
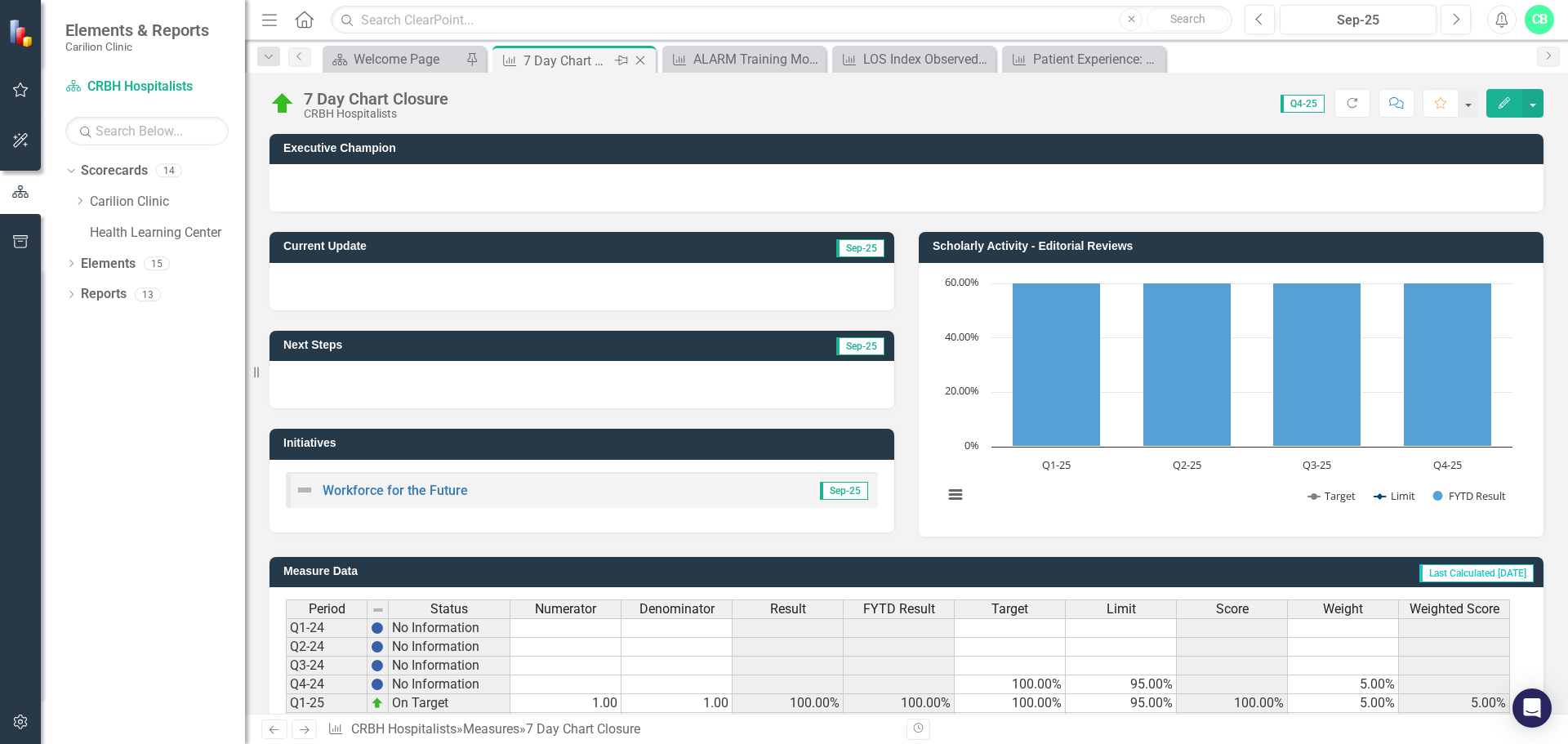
click at [639, 58] on icon "Close" at bounding box center [640, 61] width 17 height 13
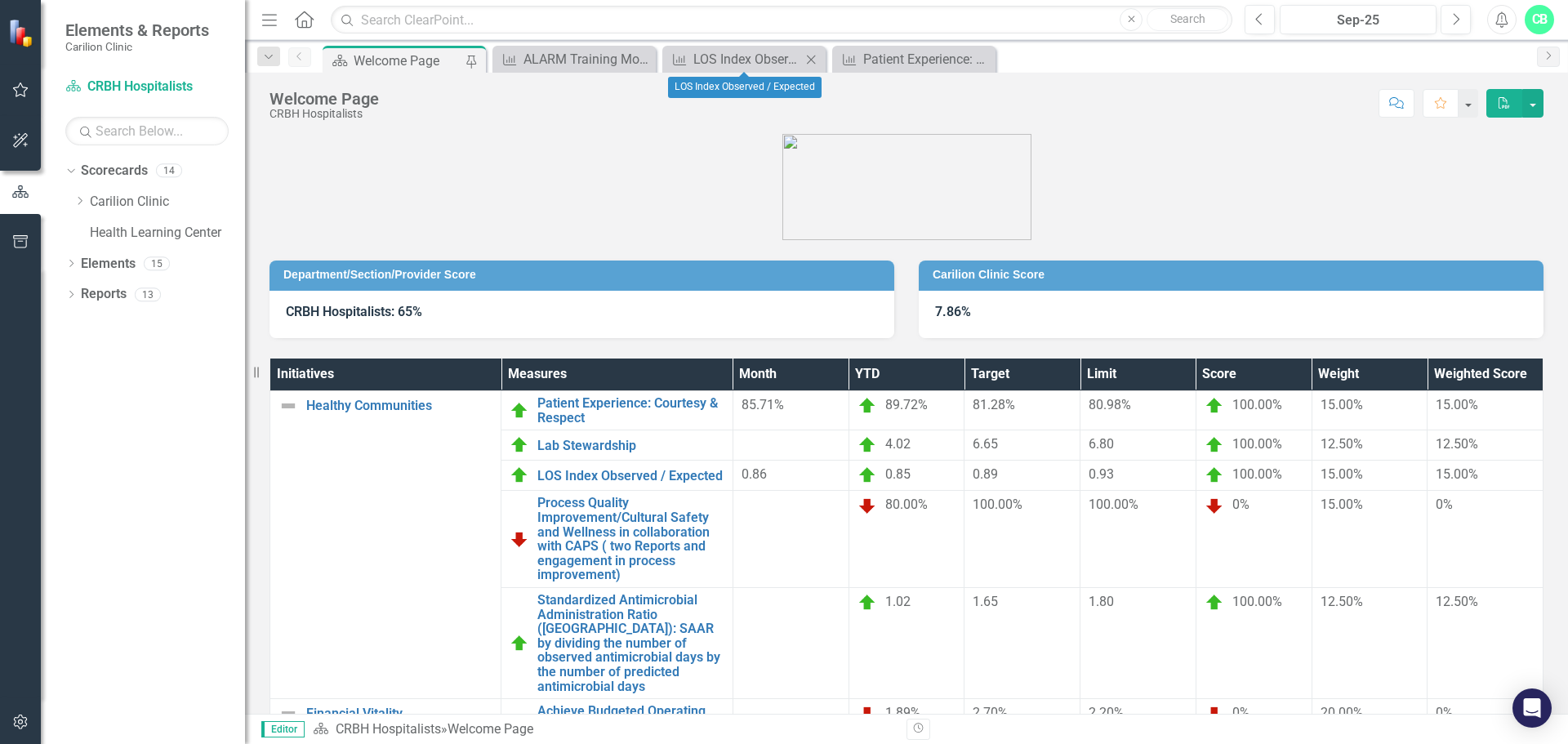
click at [809, 56] on icon "Close" at bounding box center [811, 60] width 17 height 13
click at [815, 57] on icon "Close" at bounding box center [811, 60] width 17 height 13
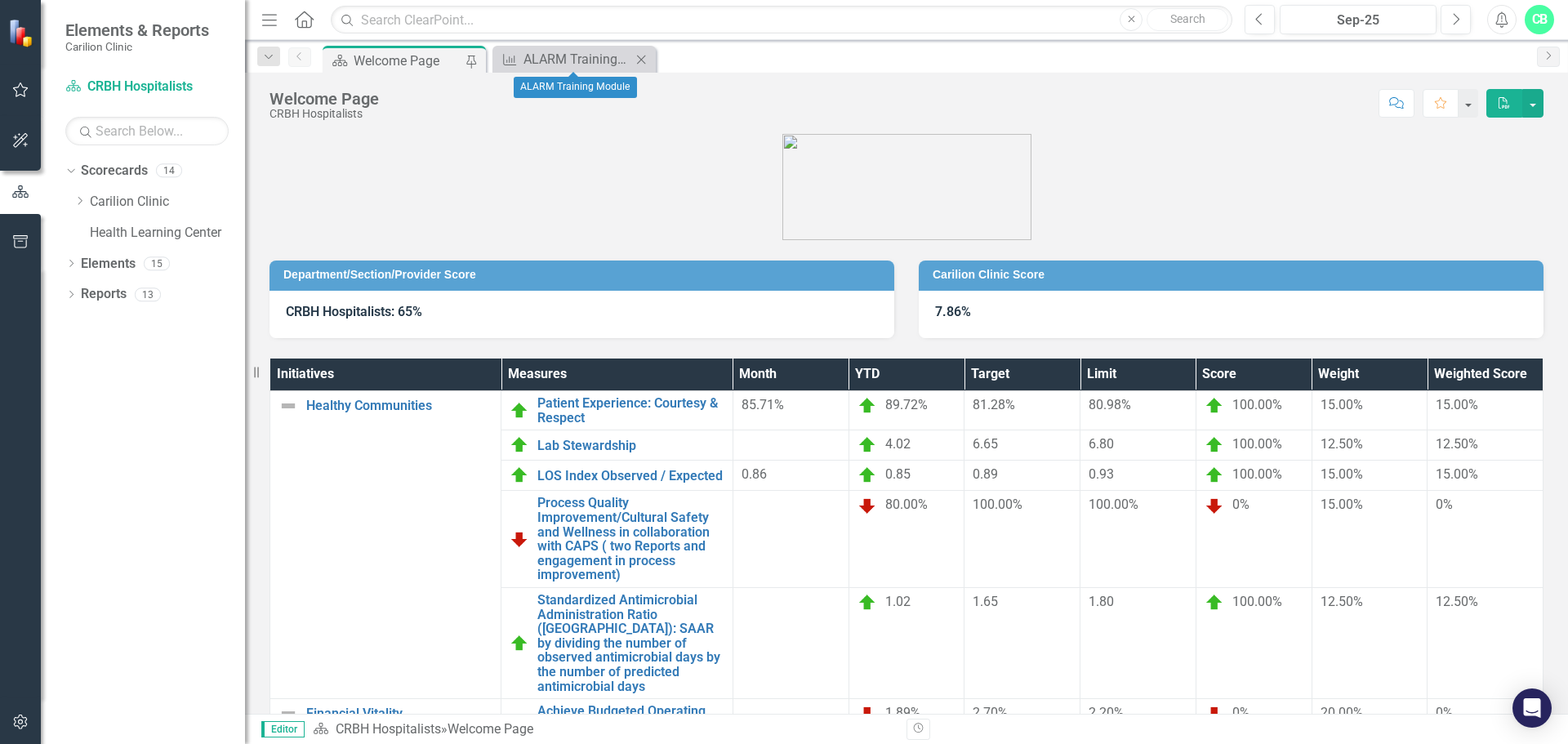
click at [654, 57] on div "Measure ALARM Training Module Close" at bounding box center [574, 59] width 163 height 27
click at [388, 57] on div "Welcome Page" at bounding box center [407, 61] width 108 height 20
click at [633, 58] on div "Close" at bounding box center [641, 59] width 20 height 20
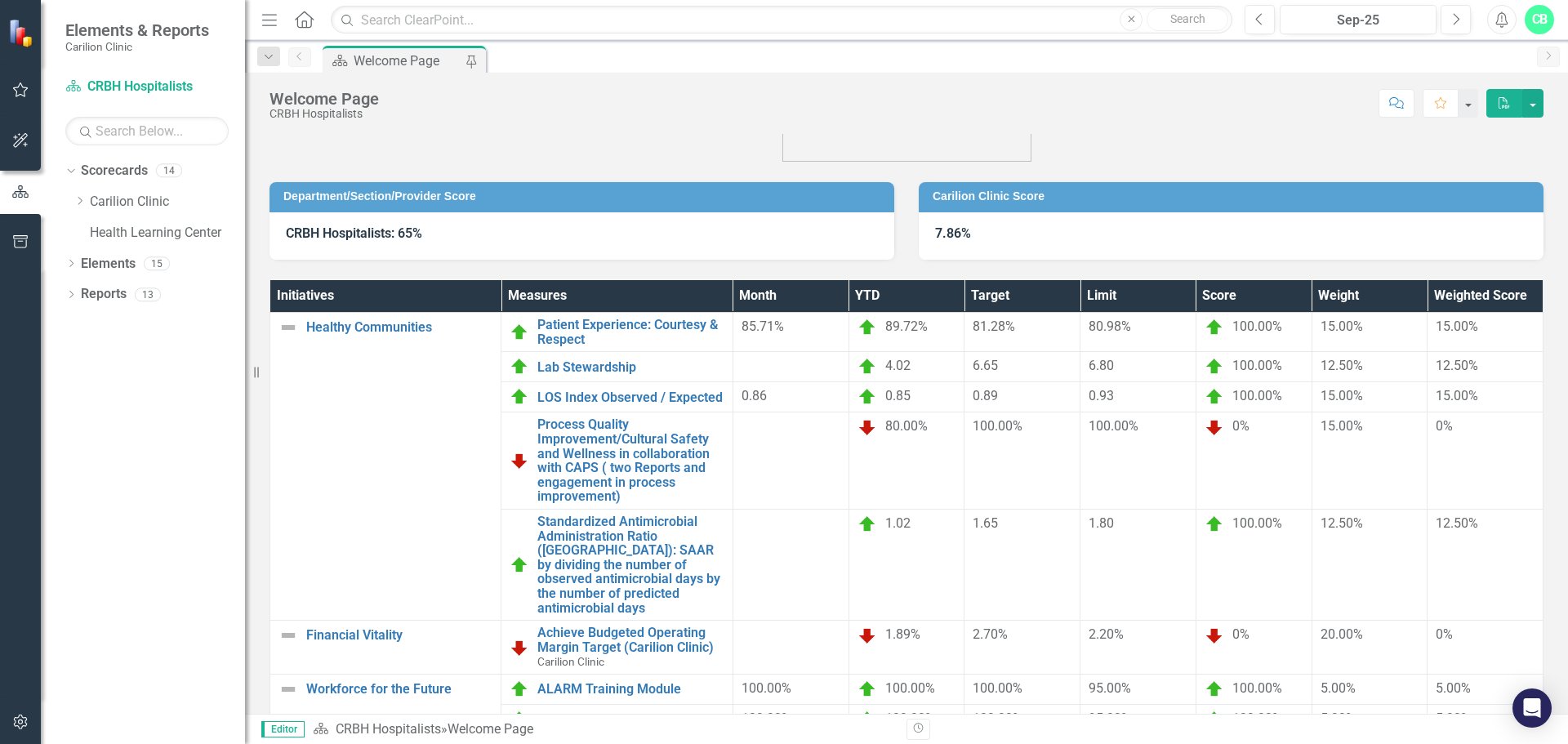
scroll to position [154, 0]
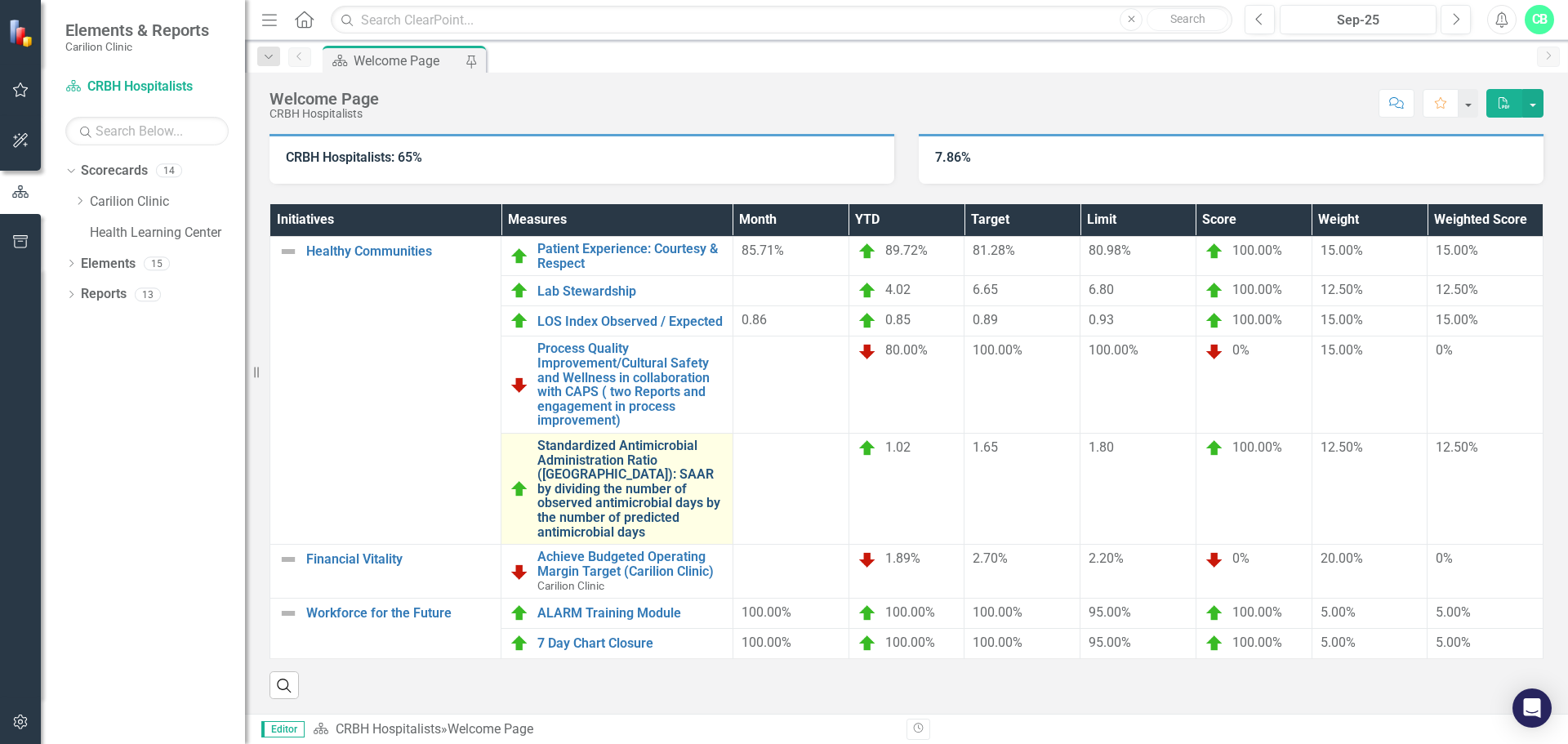
click at [656, 456] on link "Standardized Antimicrobial Administration Ratio (SAAR): SAAR by dividing the nu…" at bounding box center [630, 488] width 186 height 101
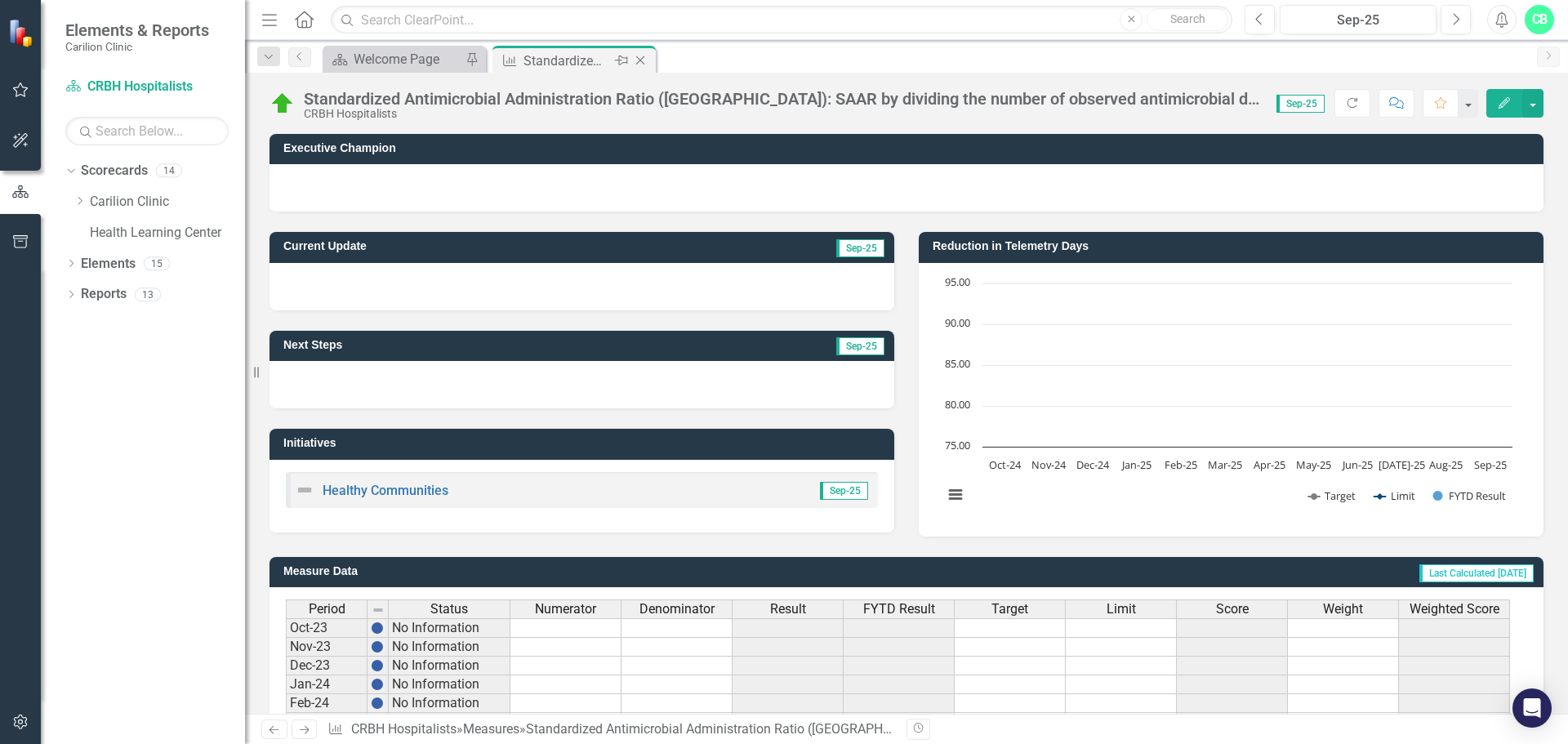
click at [644, 64] on icon "Close" at bounding box center [640, 61] width 17 height 13
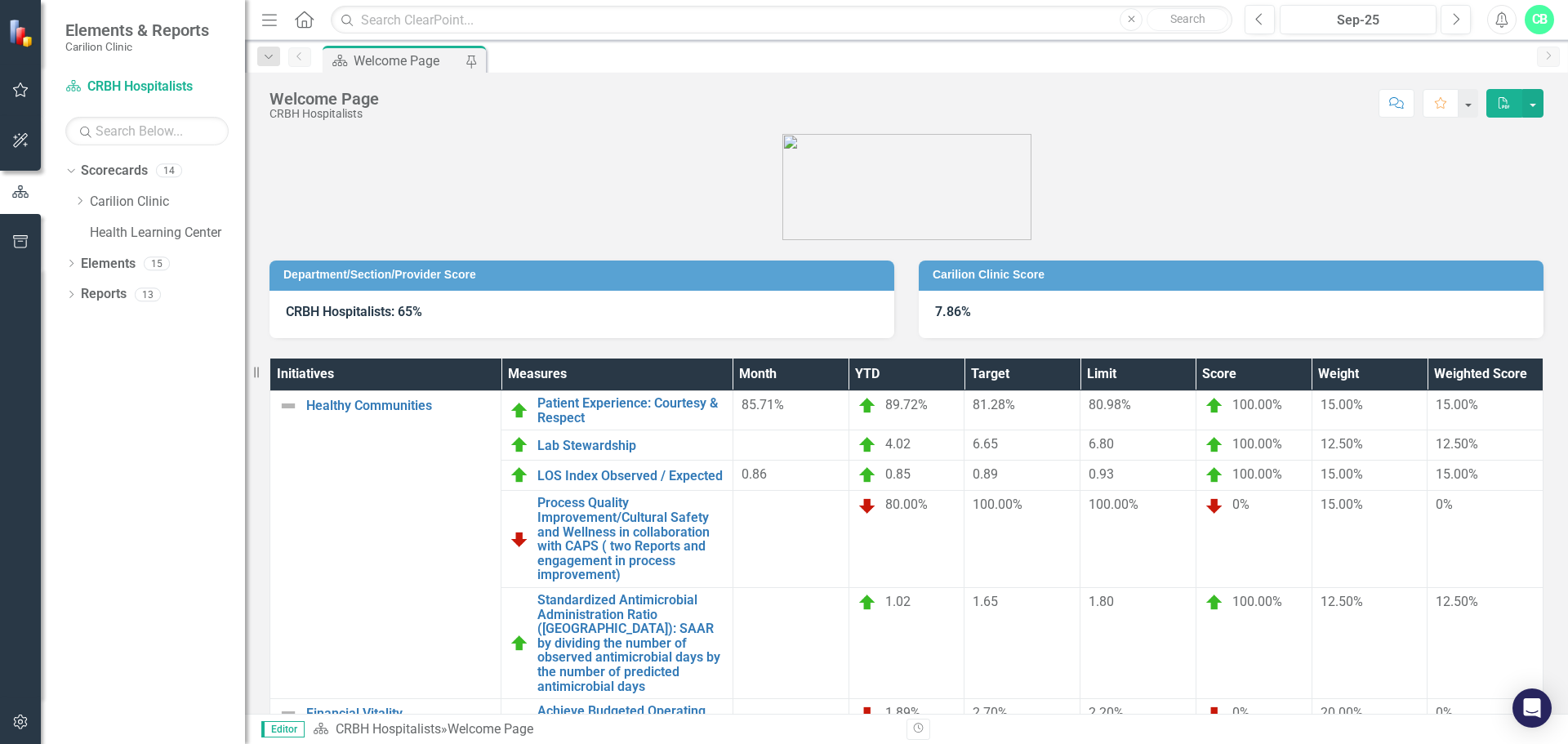
click at [1357, 164] on figure at bounding box center [906, 187] width 1275 height 106
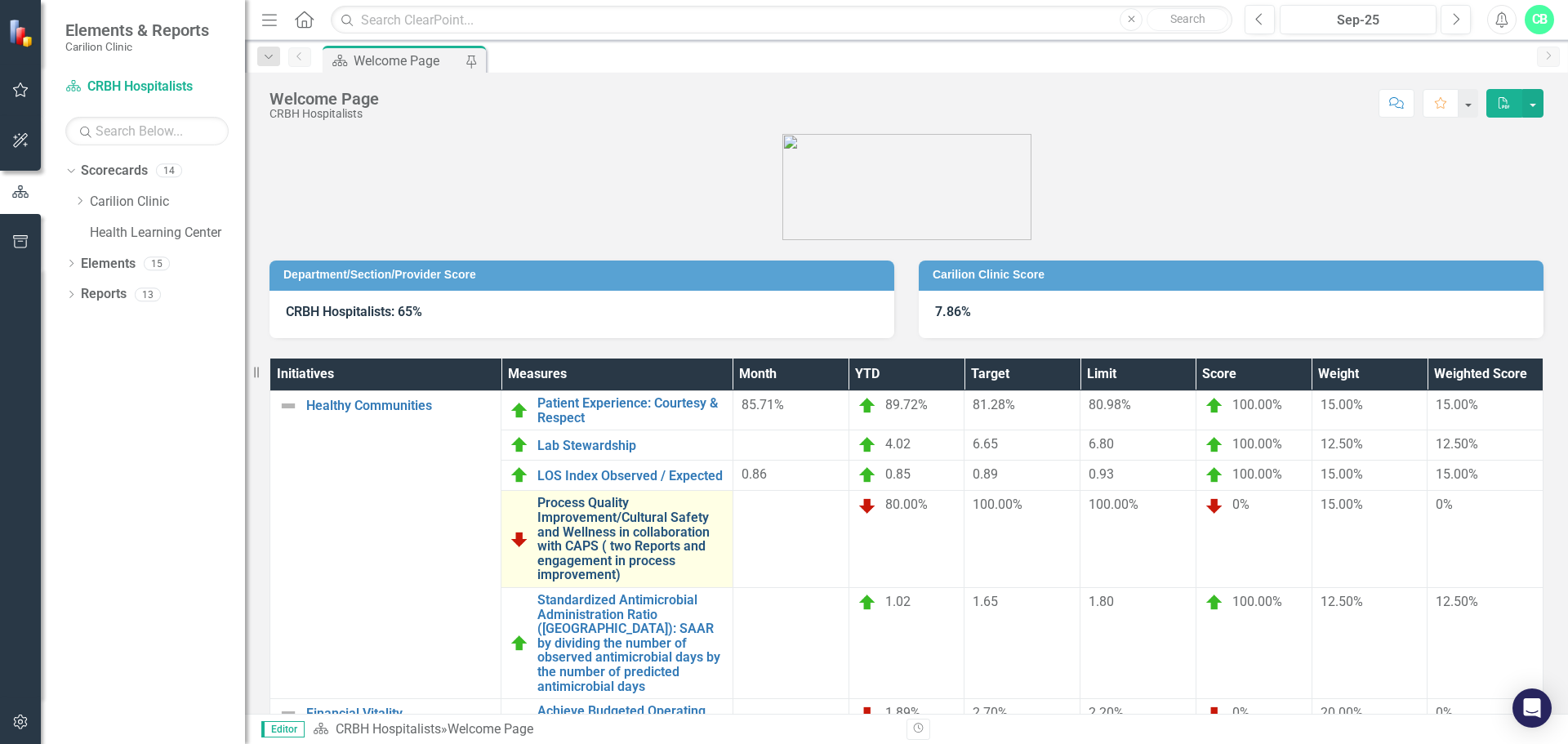
click at [669, 537] on link "Process Quality Improvement/Cultural Safety and Wellness in collaboration with …" at bounding box center [630, 539] width 186 height 87
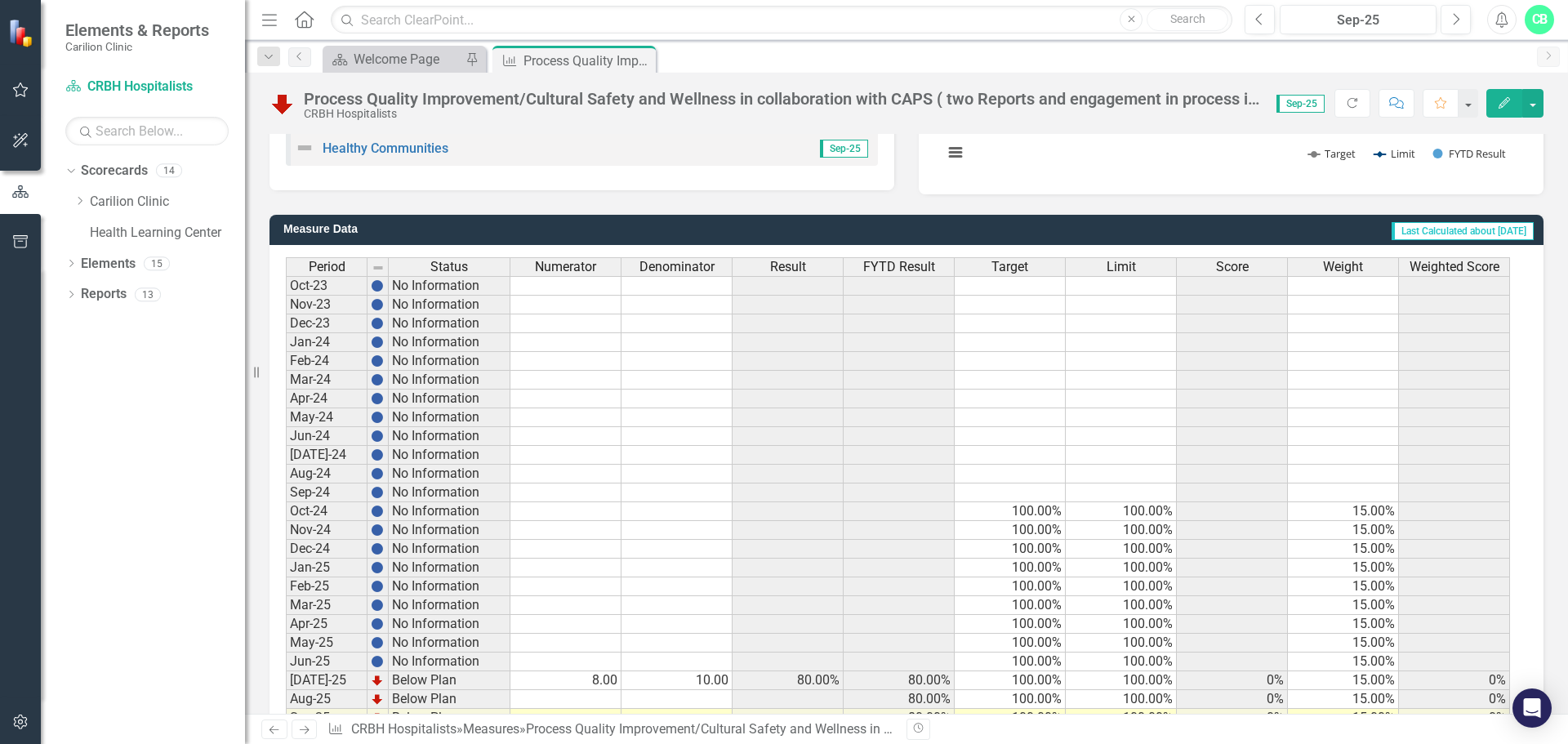
scroll to position [397, 0]
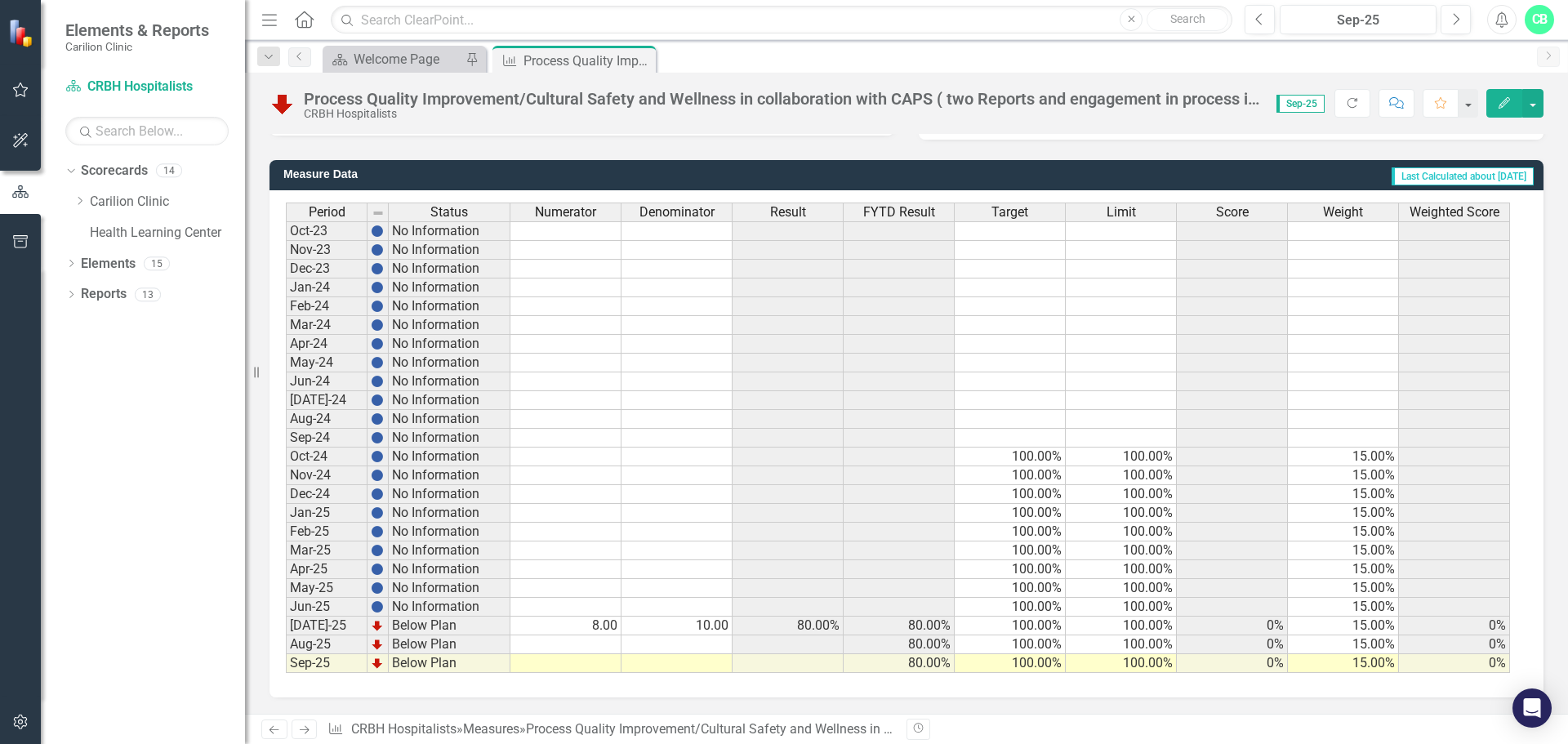
click at [599, 627] on td "8.00" at bounding box center [565, 626] width 111 height 19
click at [604, 641] on td at bounding box center [565, 644] width 111 height 19
type textarea "0"
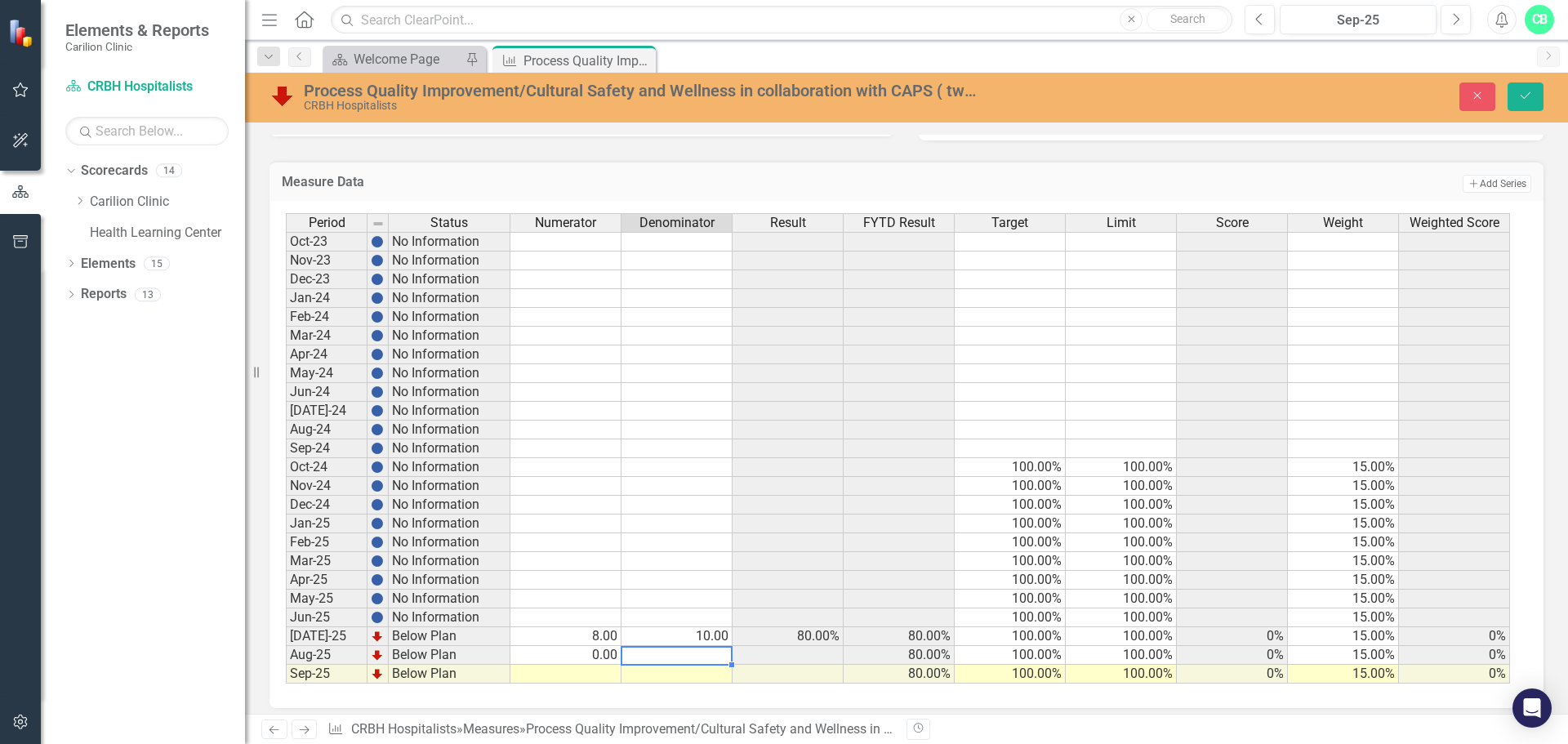
type textarea "0"
type textarea "2"
click at [1014, 356] on td at bounding box center [1009, 354] width 111 height 19
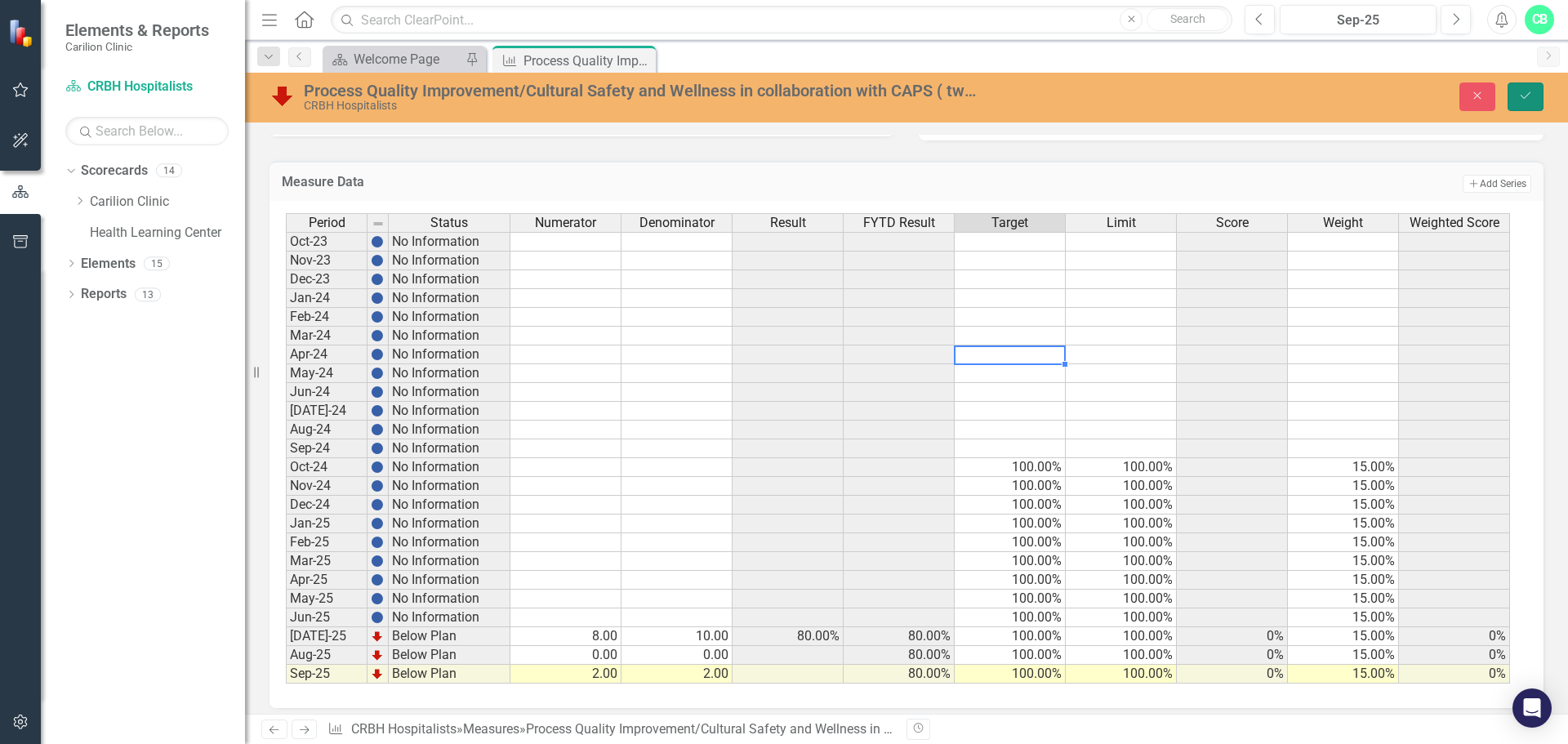
click at [1525, 103] on button "Save" at bounding box center [1525, 97] width 36 height 28
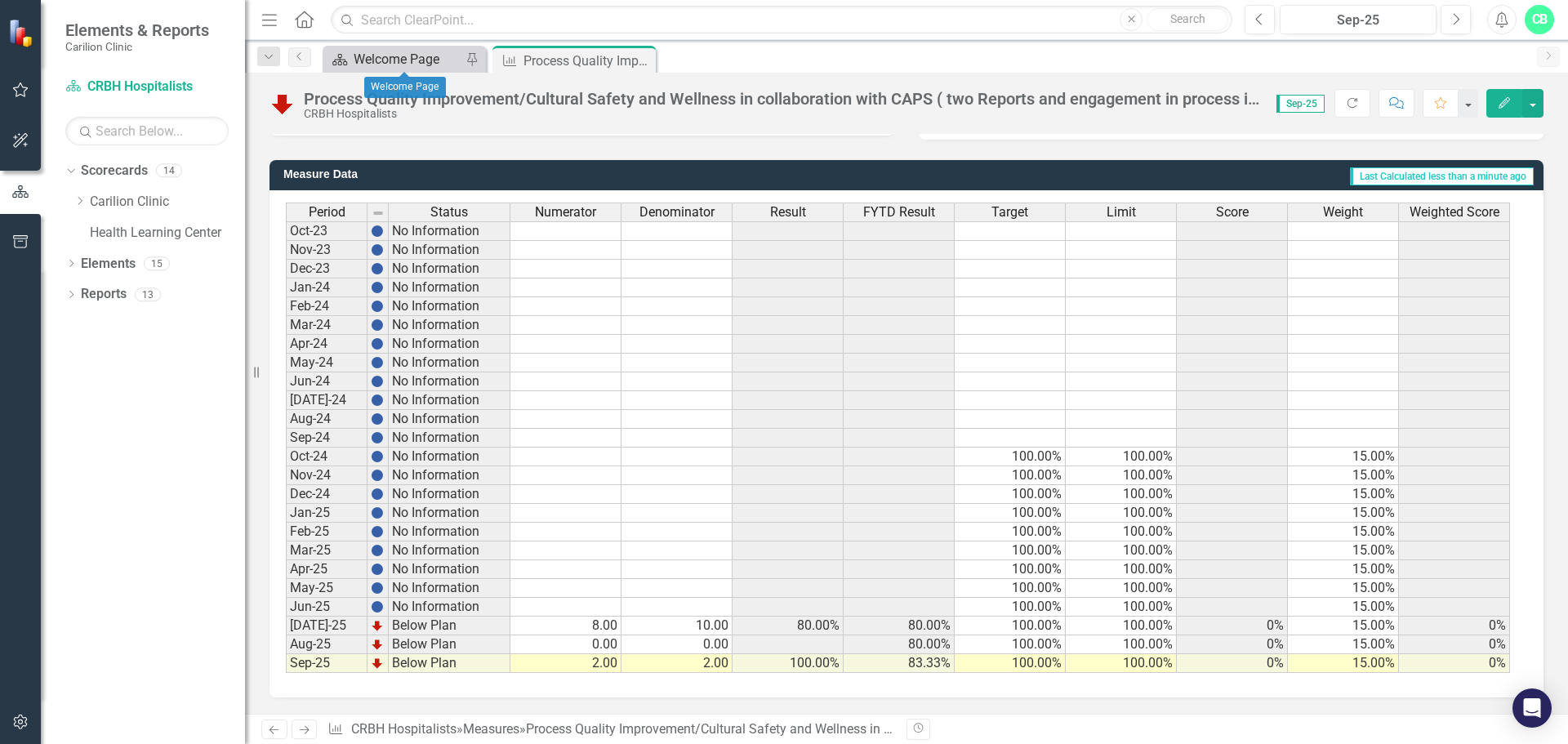
click at [422, 61] on div "Welcome Page" at bounding box center [407, 59] width 108 height 20
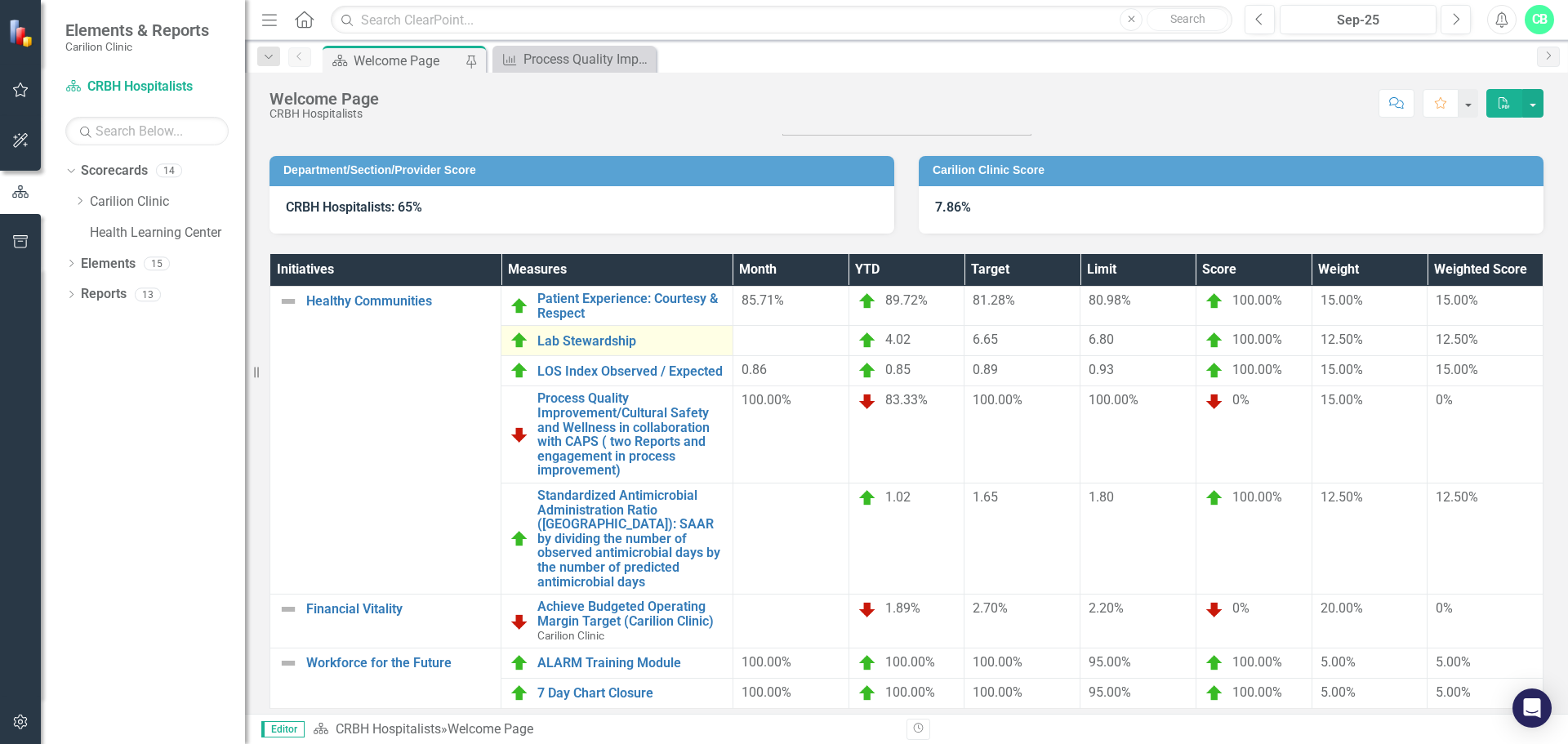
scroll to position [154, 0]
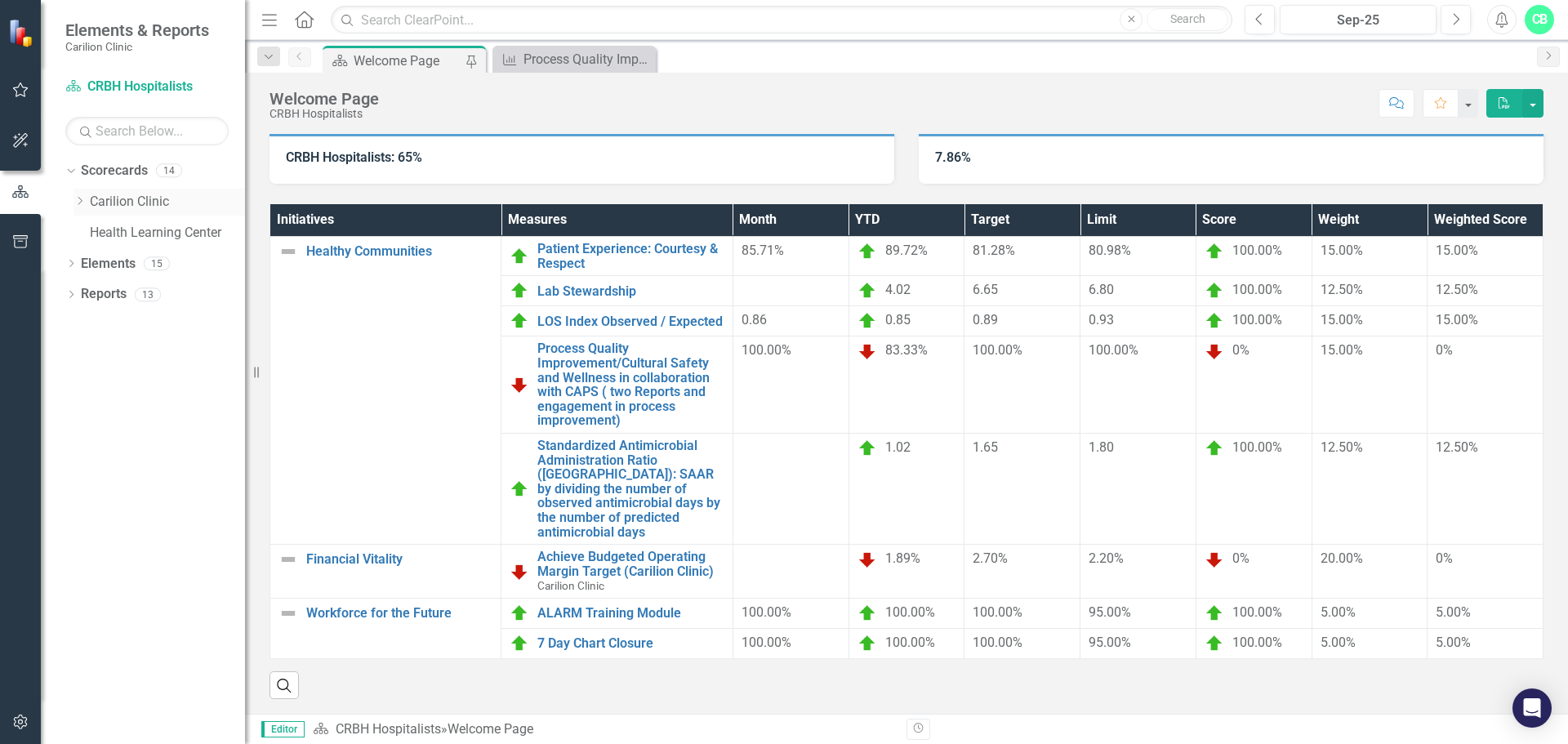
click at [82, 204] on icon "Dropdown" at bounding box center [79, 201] width 13 height 10
click at [92, 261] on icon "Dropdown" at bounding box center [96, 263] width 13 height 10
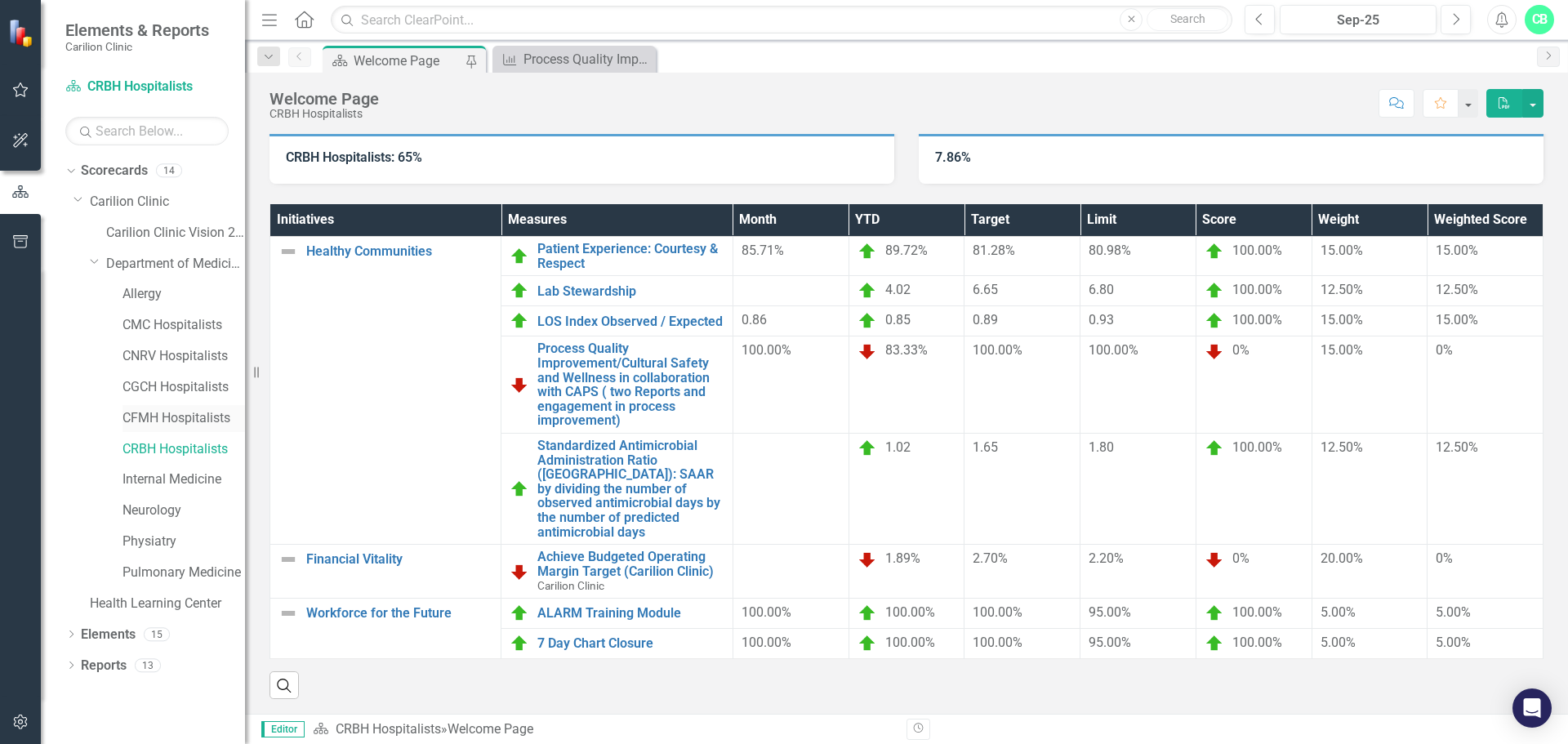
click at [162, 416] on link "CFMH Hospitalists" at bounding box center [183, 418] width 123 height 19
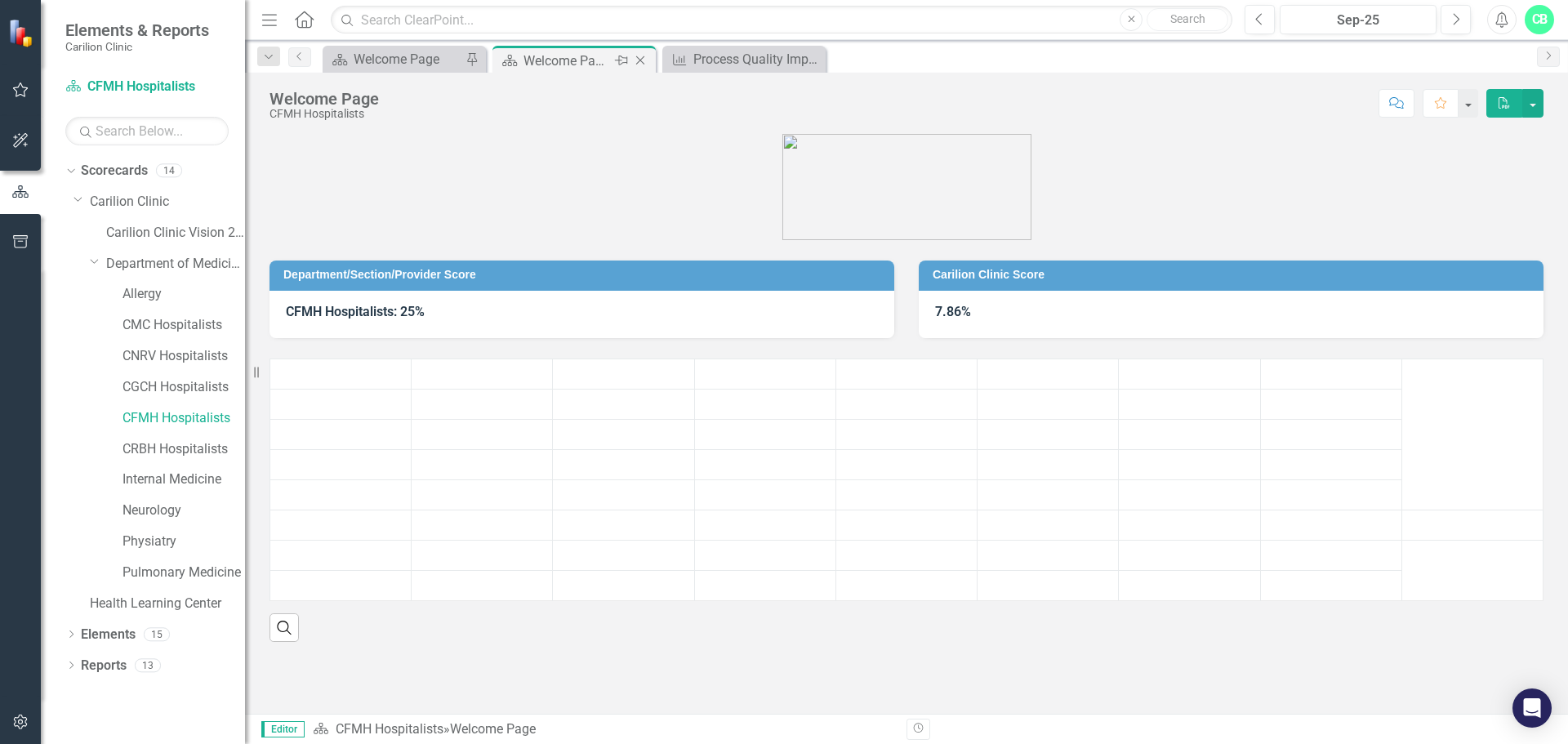
click at [633, 61] on icon "Close" at bounding box center [640, 61] width 17 height 13
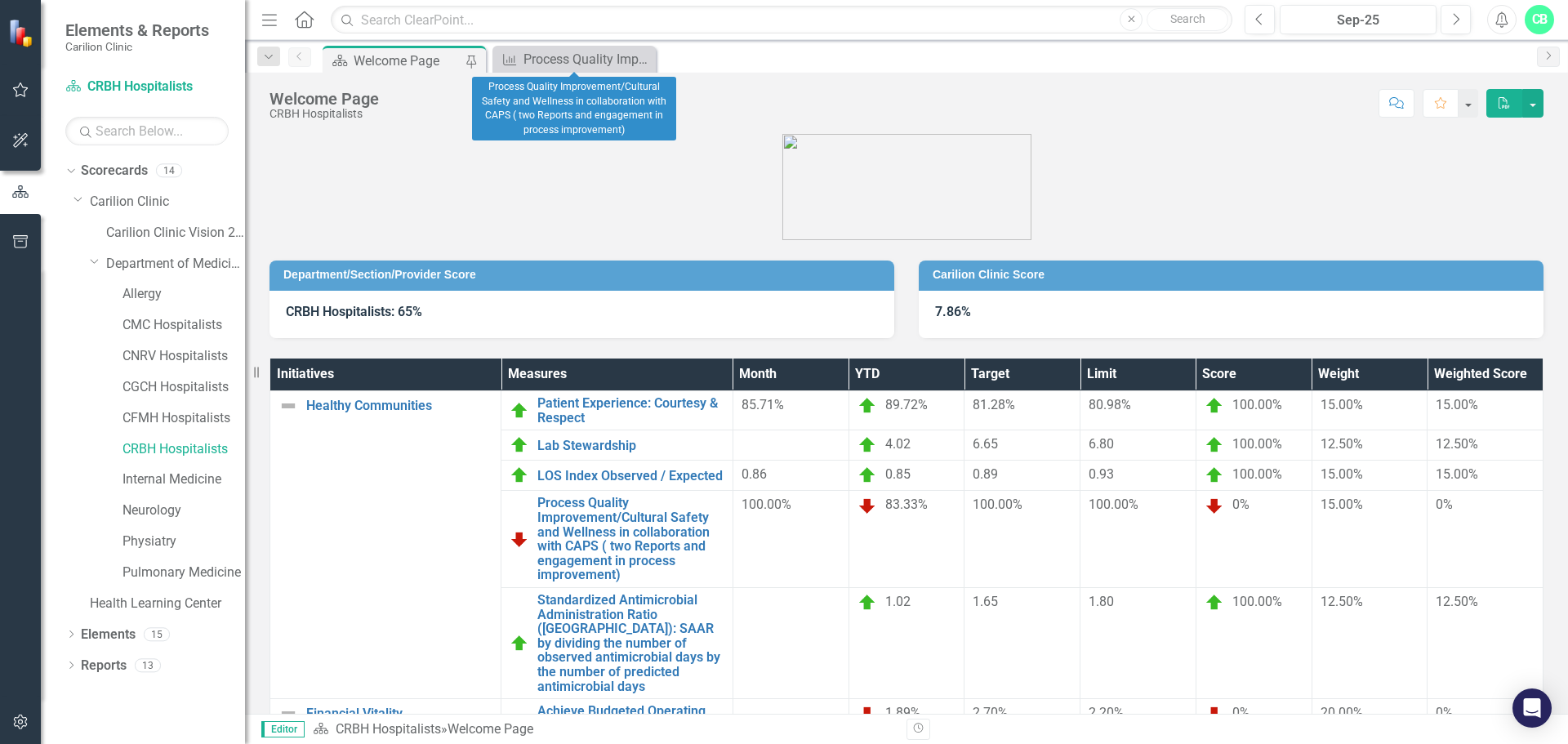
click at [0, 0] on icon "Close" at bounding box center [0, 0] width 0 height 0
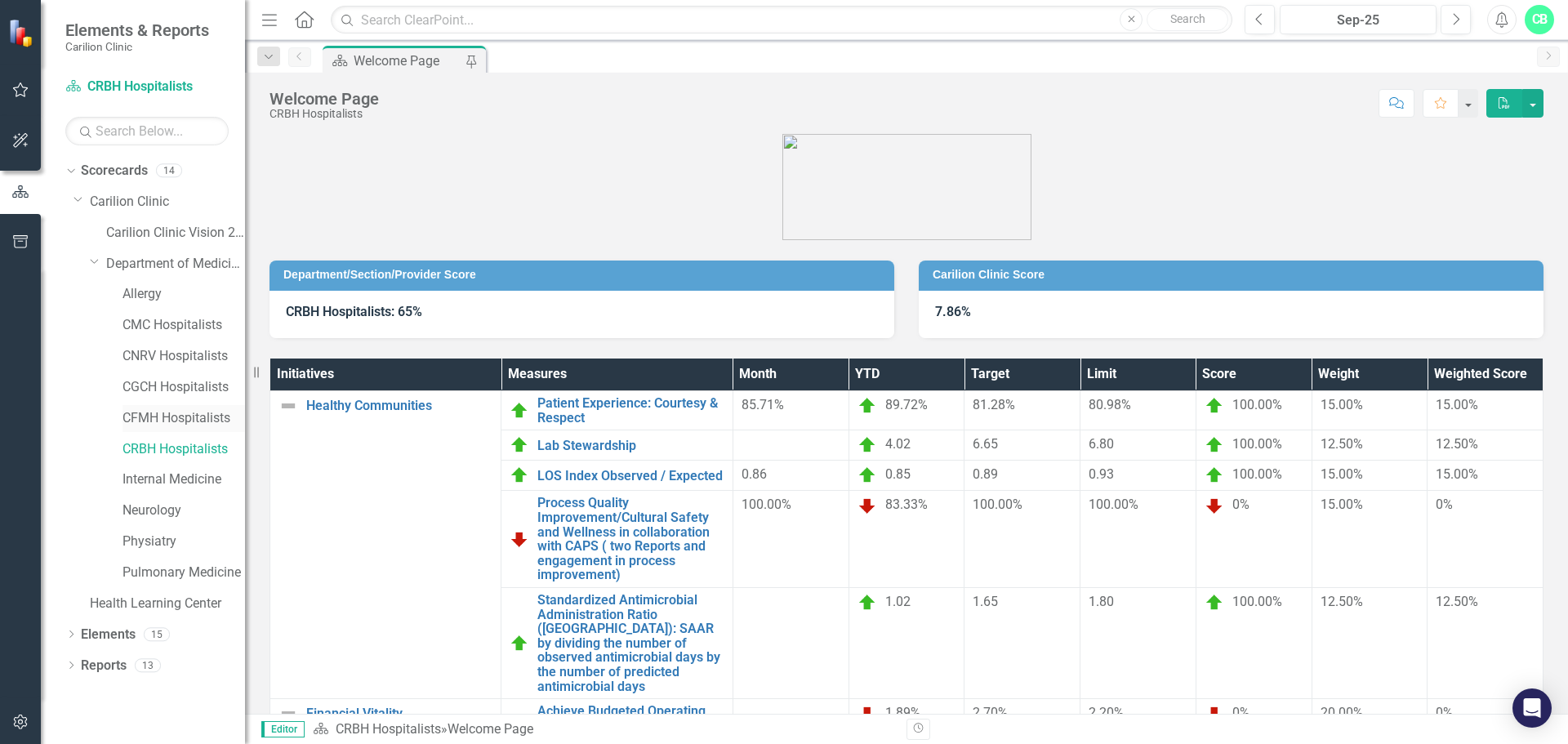
click at [172, 422] on link "CFMH Hospitalists" at bounding box center [183, 418] width 123 height 19
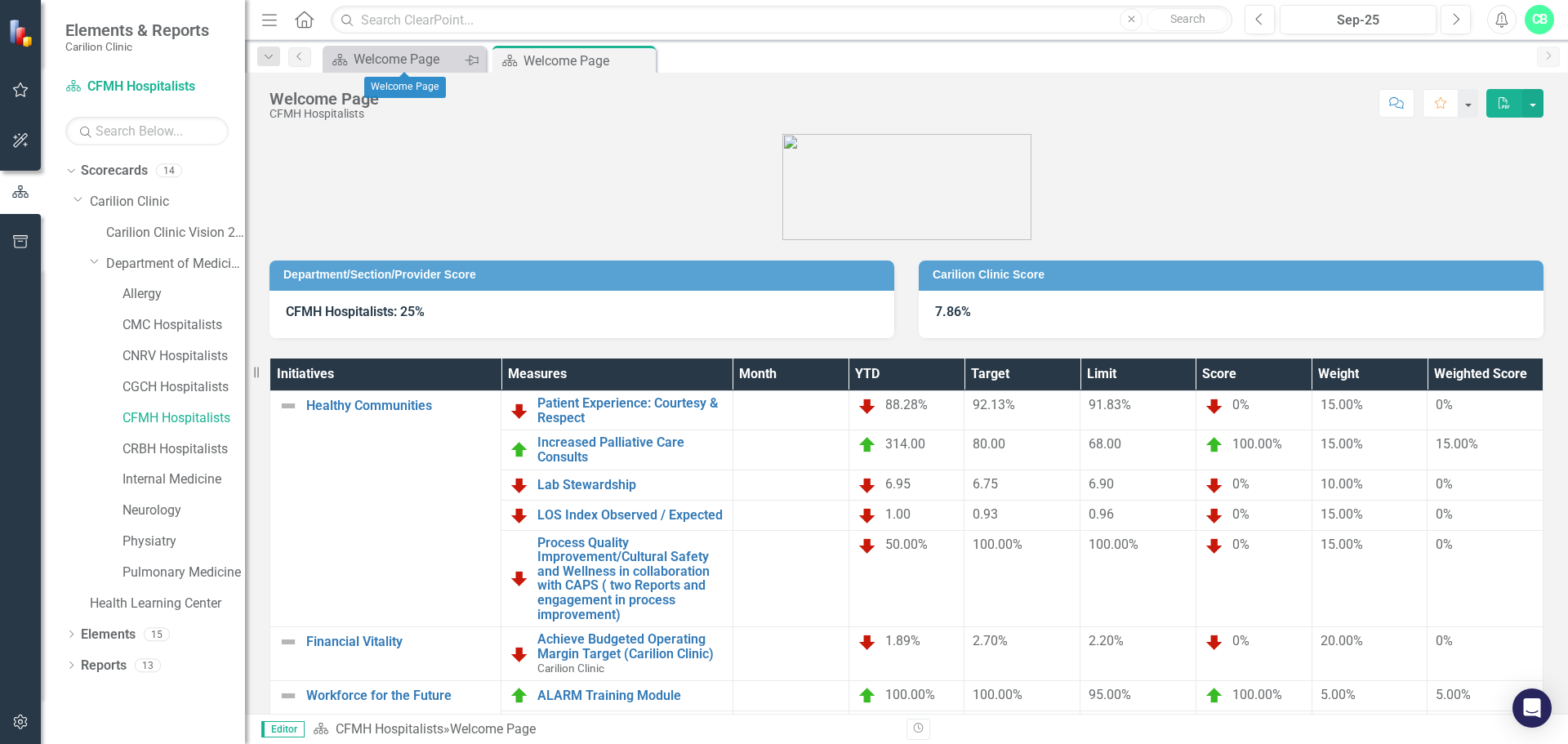
click at [466, 59] on icon "Pin" at bounding box center [472, 61] width 13 height 17
click at [469, 62] on icon "Close" at bounding box center [472, 60] width 17 height 13
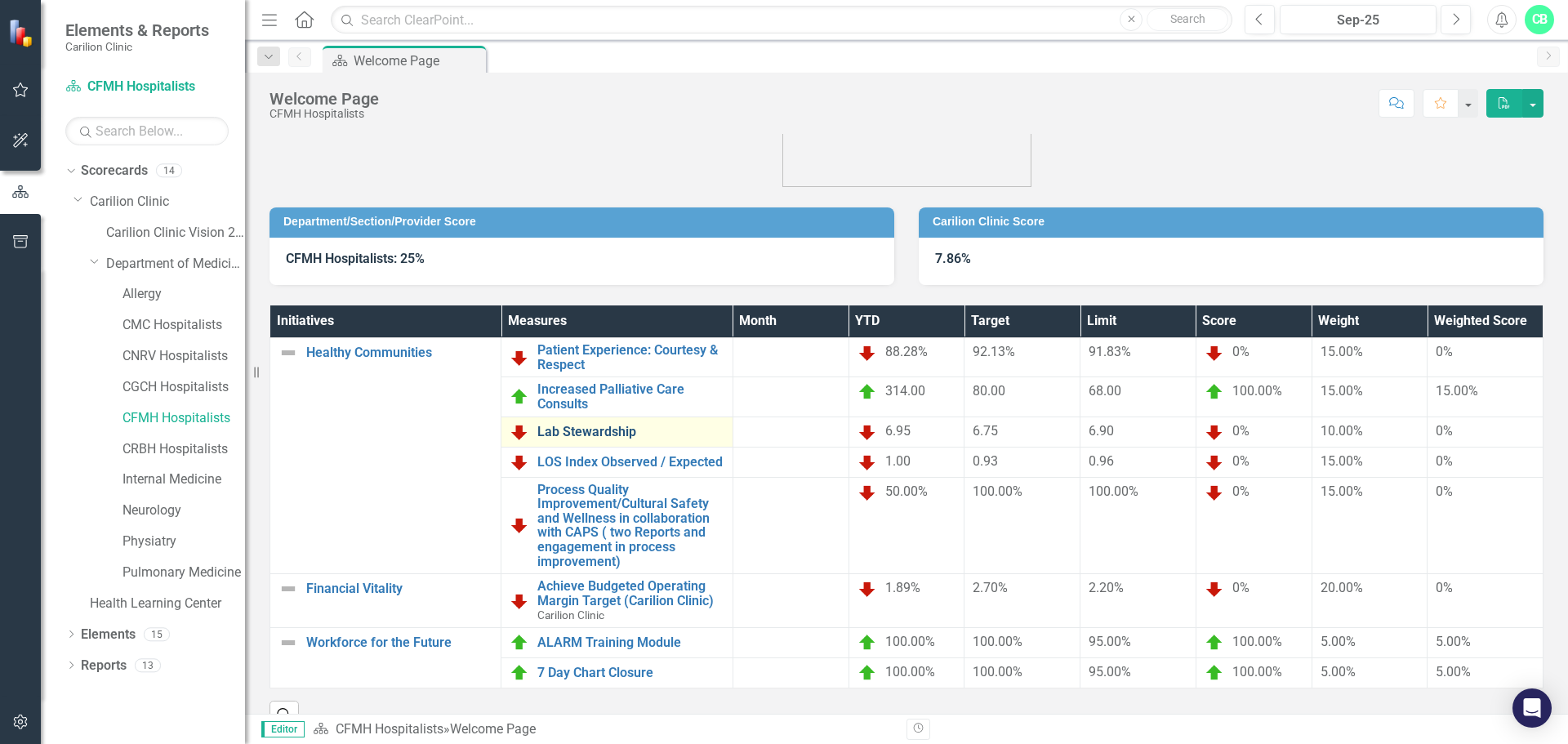
scroll to position [82, 0]
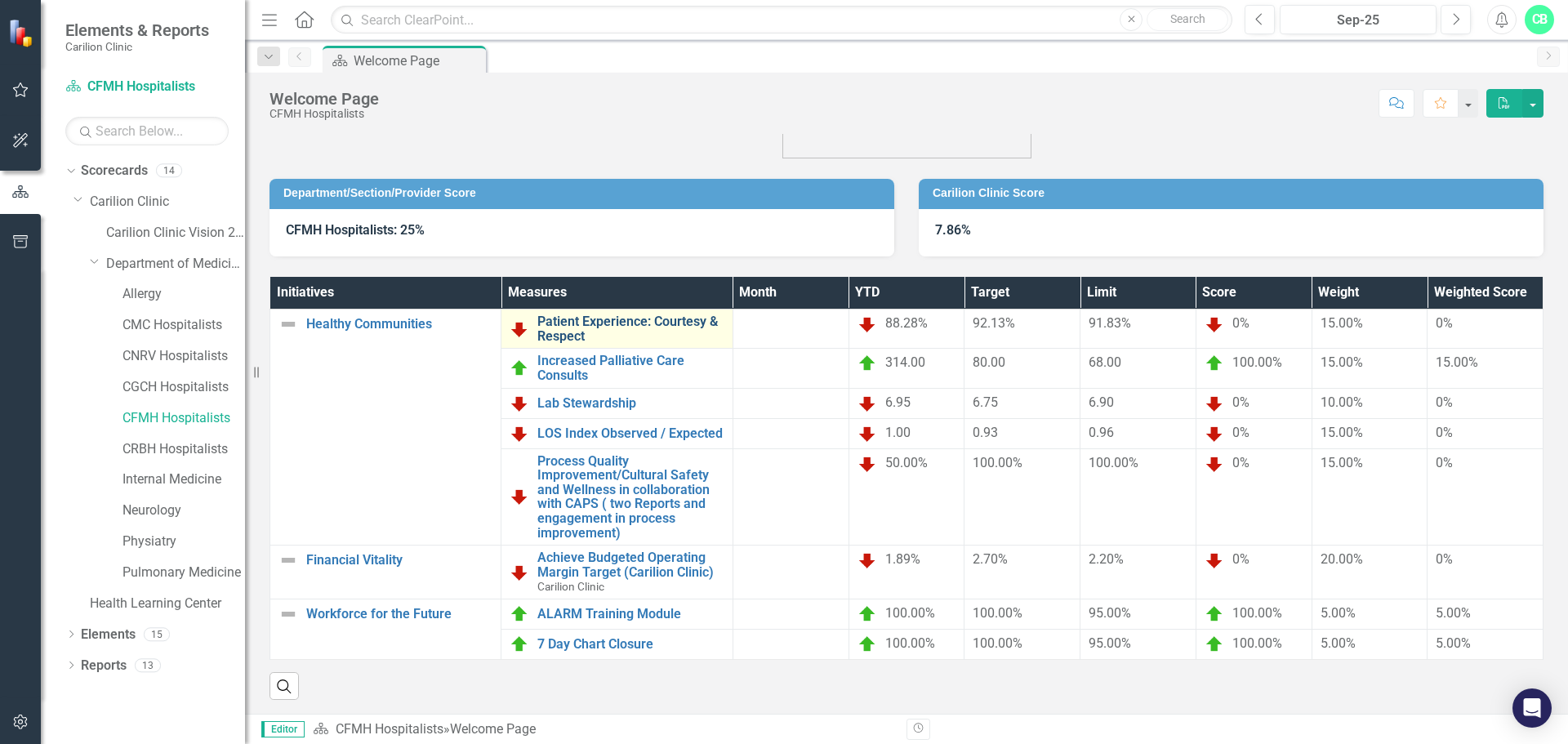
click at [692, 323] on link "Patient Experience: Courtesy & Respect" at bounding box center [630, 328] width 186 height 28
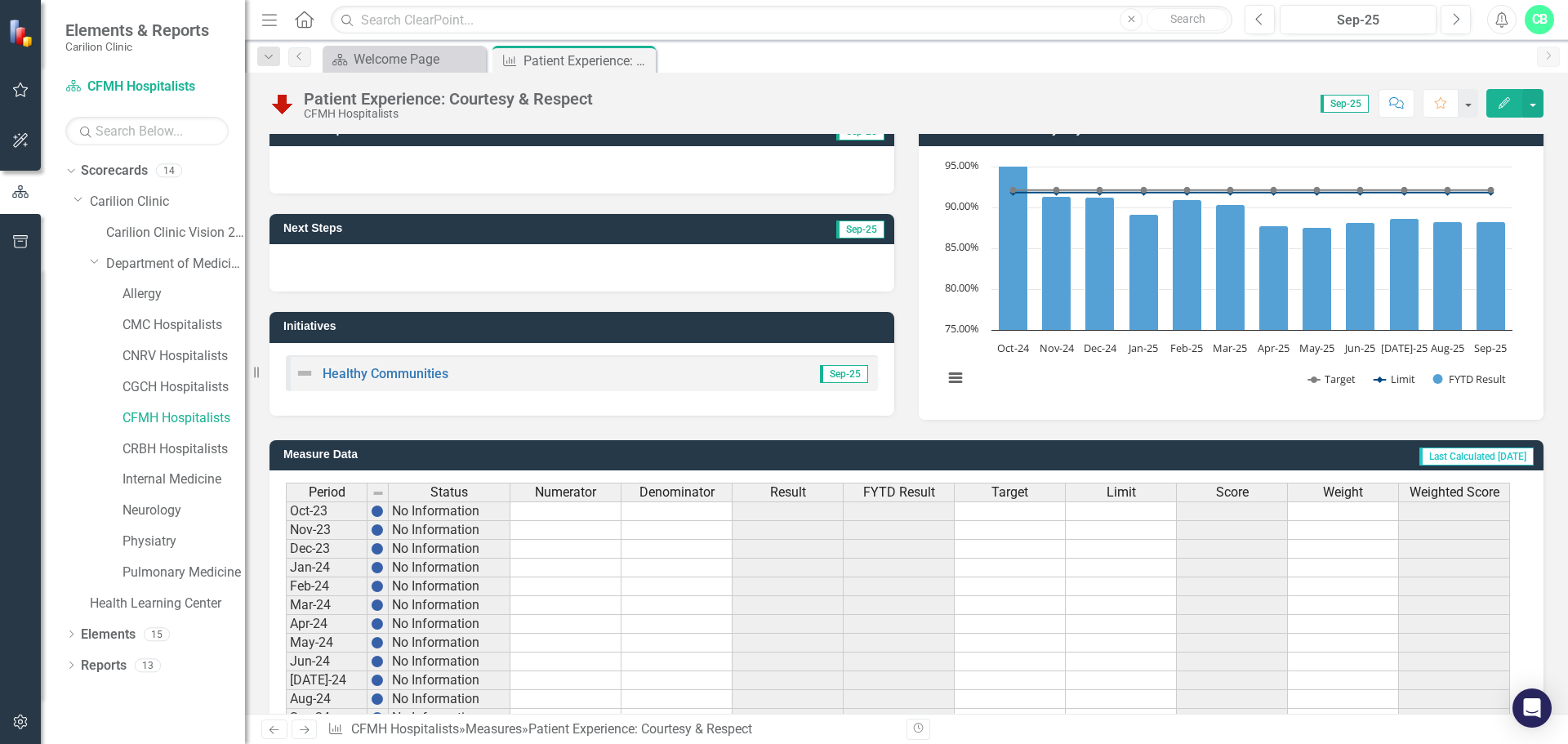
scroll to position [397, 0]
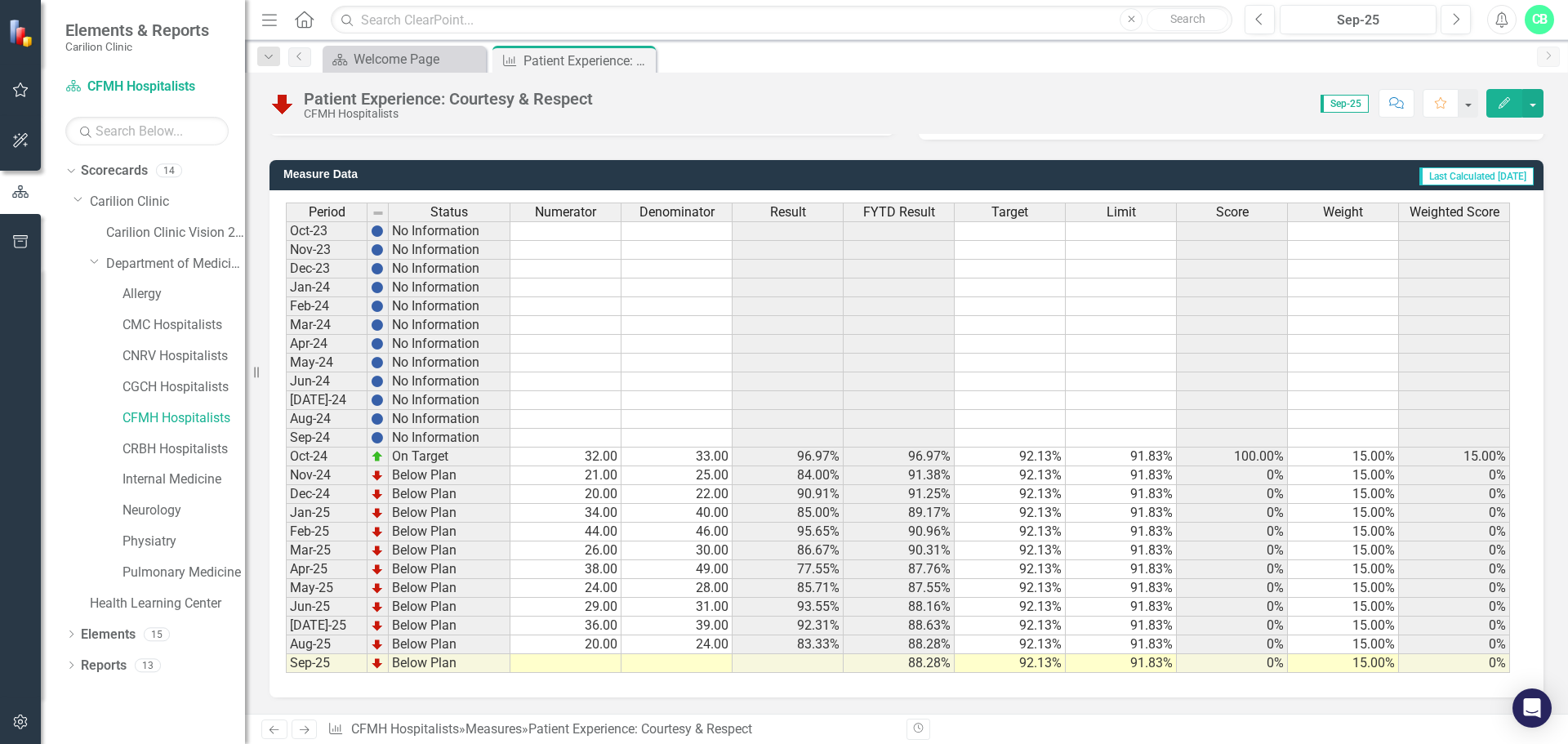
click at [704, 662] on td at bounding box center [677, 663] width 111 height 19
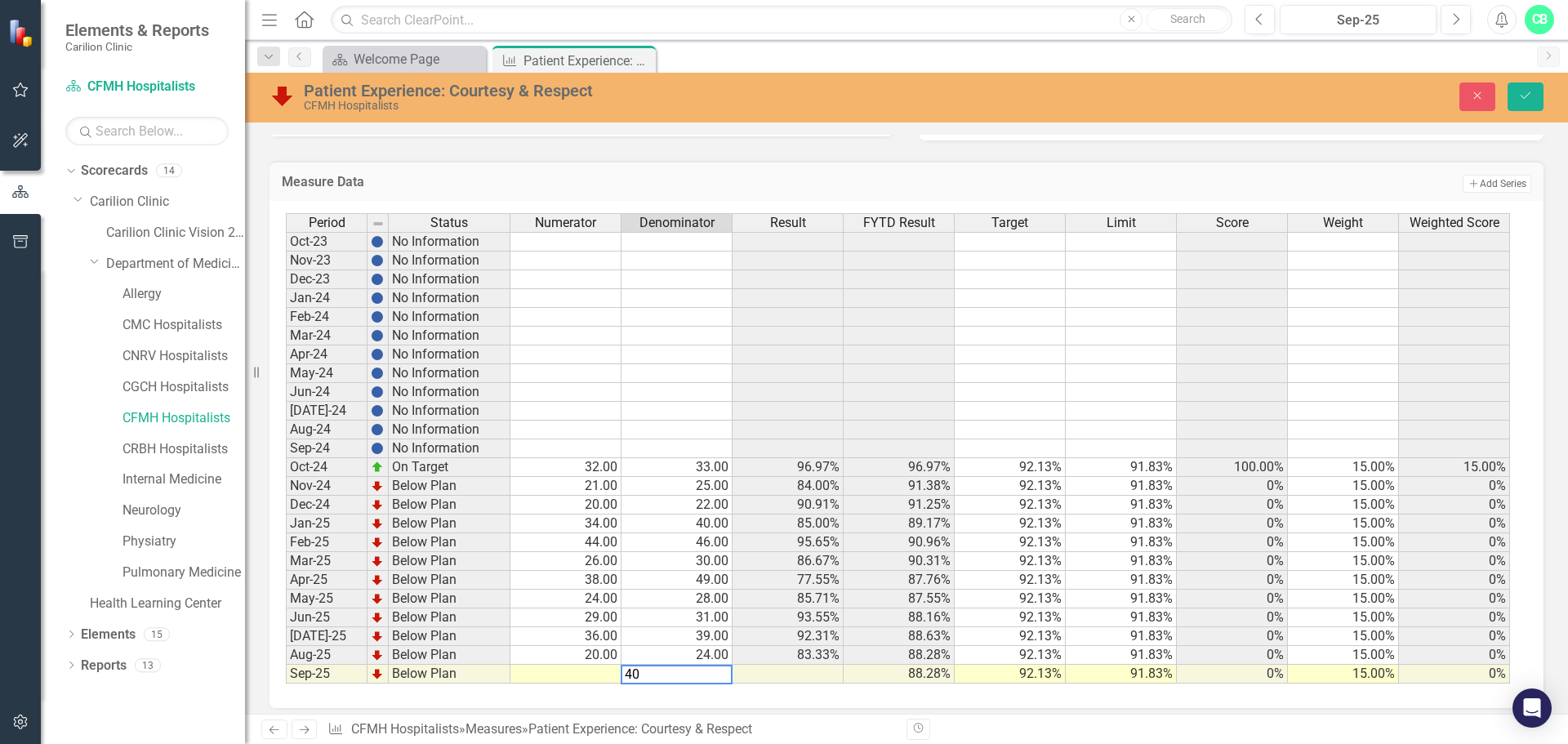
type textarea "40"
click at [595, 675] on td at bounding box center [565, 674] width 111 height 19
type textarea "37"
drag, startPoint x: 1528, startPoint y: 97, endPoint x: 1415, endPoint y: 134, distance: 118.9
click at [1528, 97] on icon "Save" at bounding box center [1526, 96] width 15 height 12
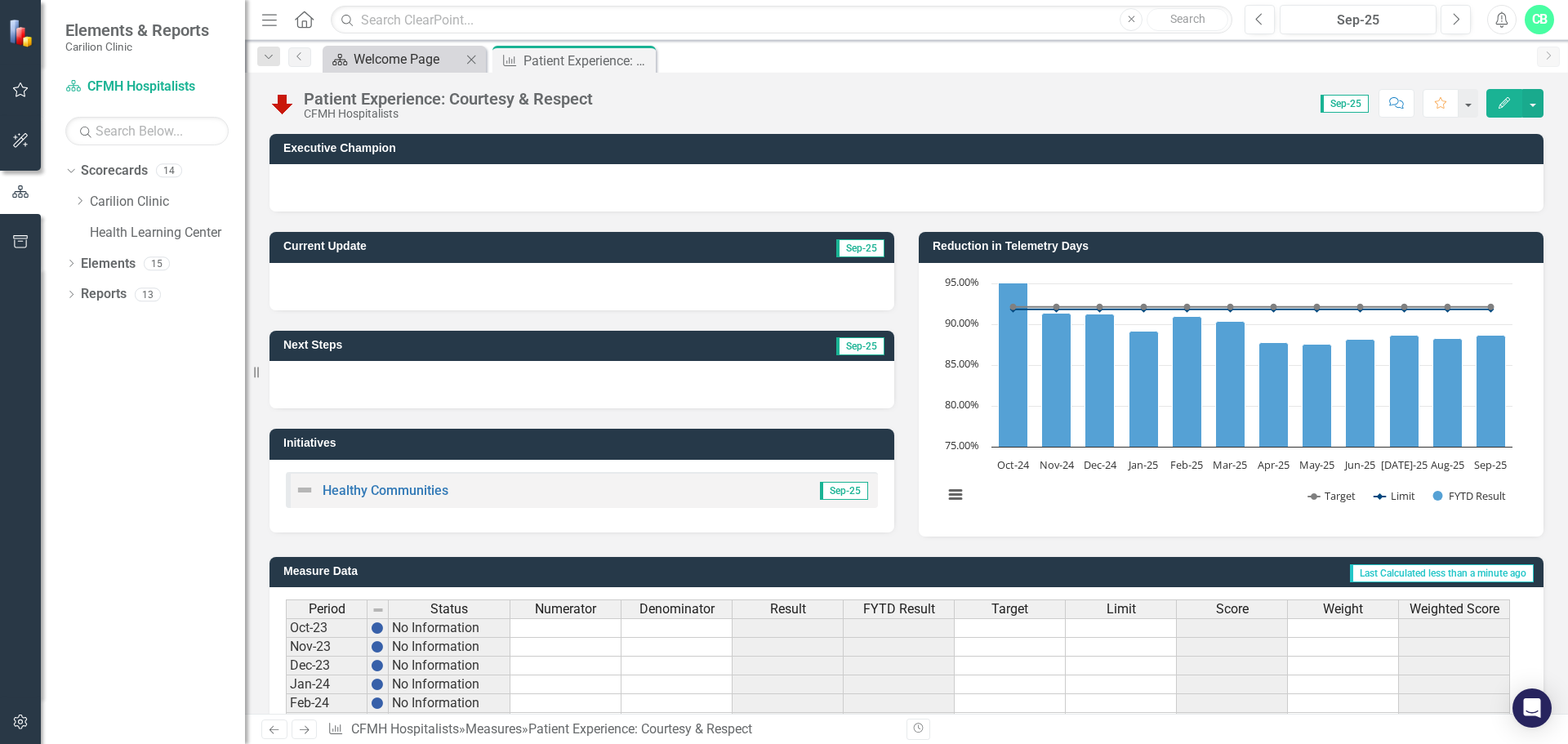
click at [413, 60] on div "Welcome Page" at bounding box center [407, 59] width 108 height 20
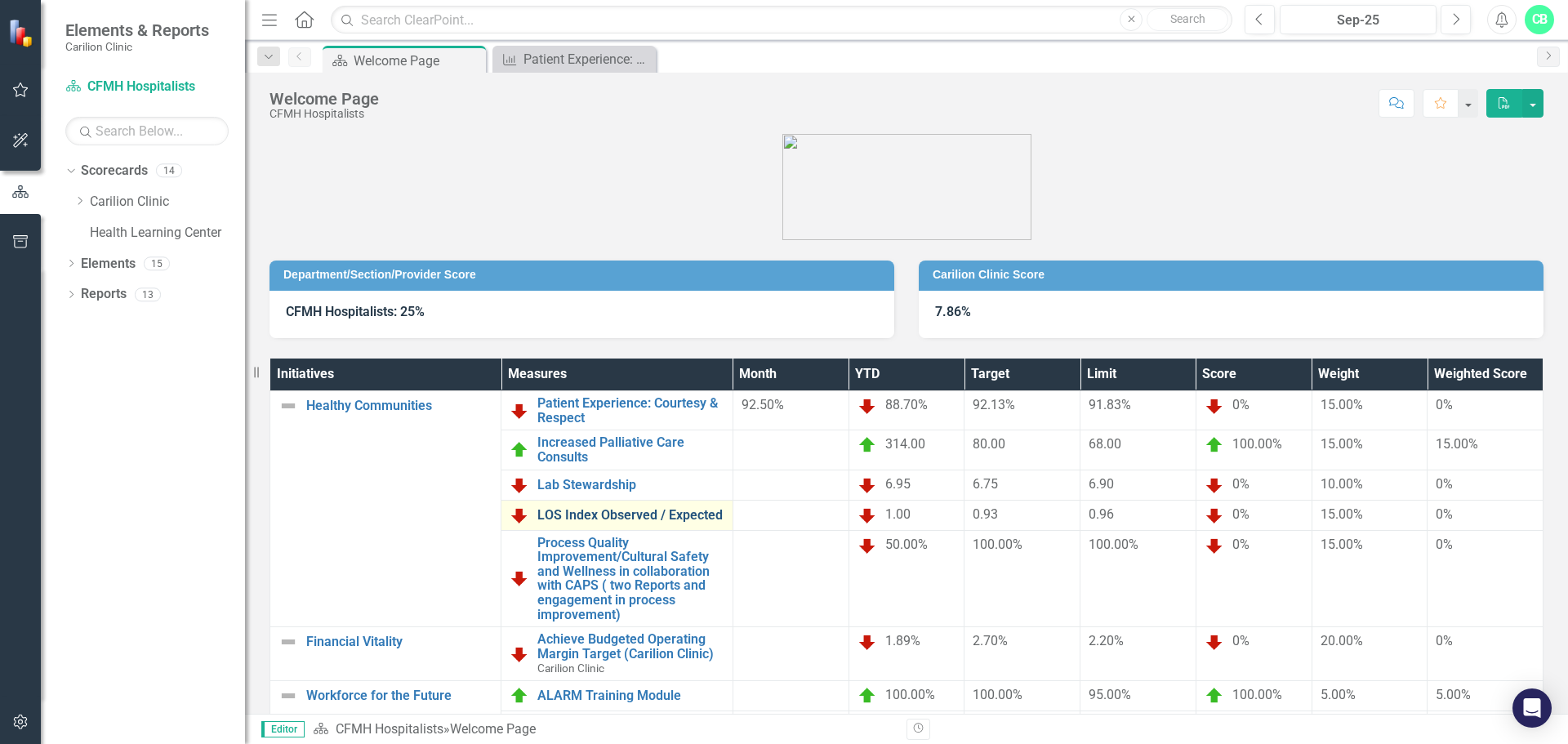
click at [654, 515] on link "LOS Index Observed / Expected" at bounding box center [630, 515] width 186 height 15
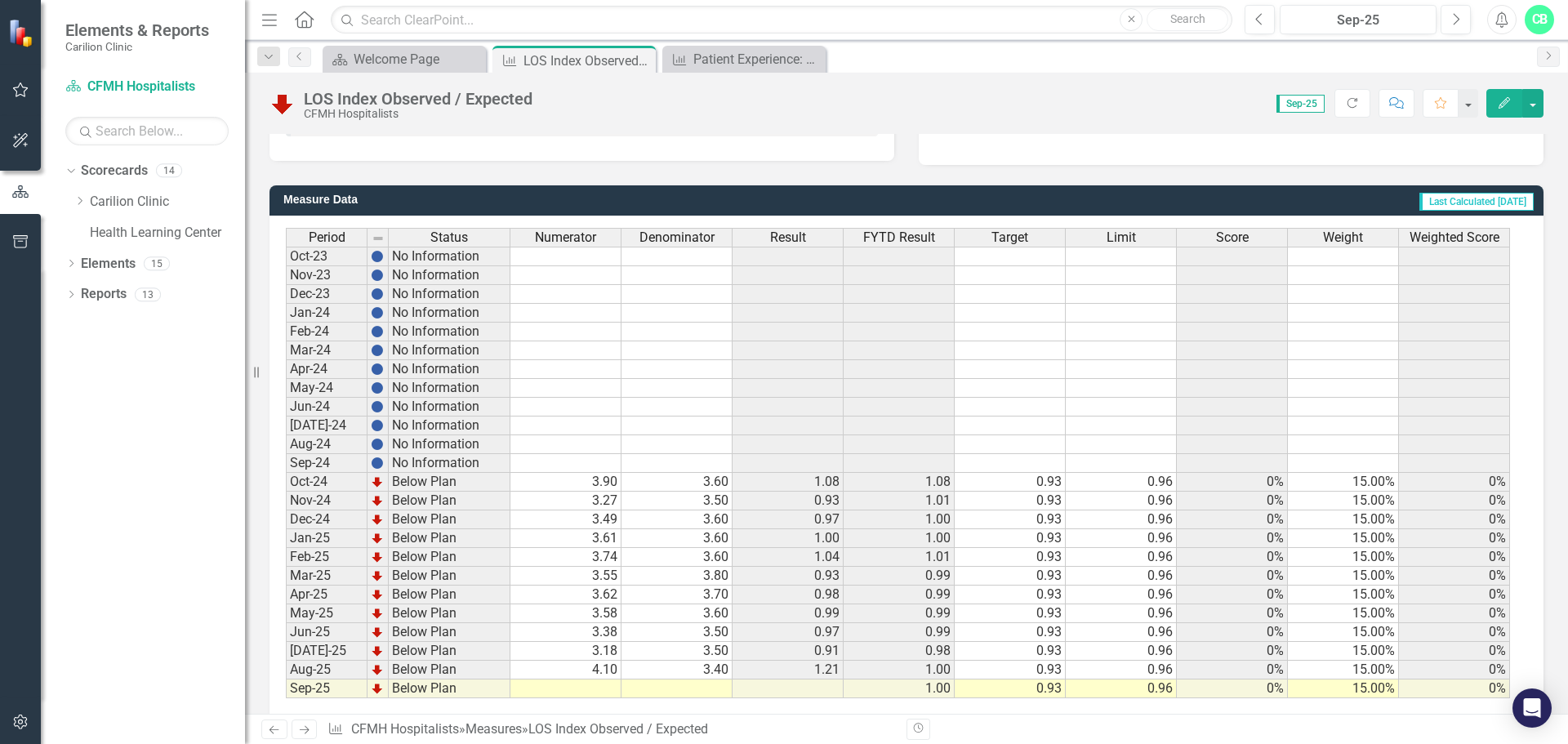
scroll to position [397, 0]
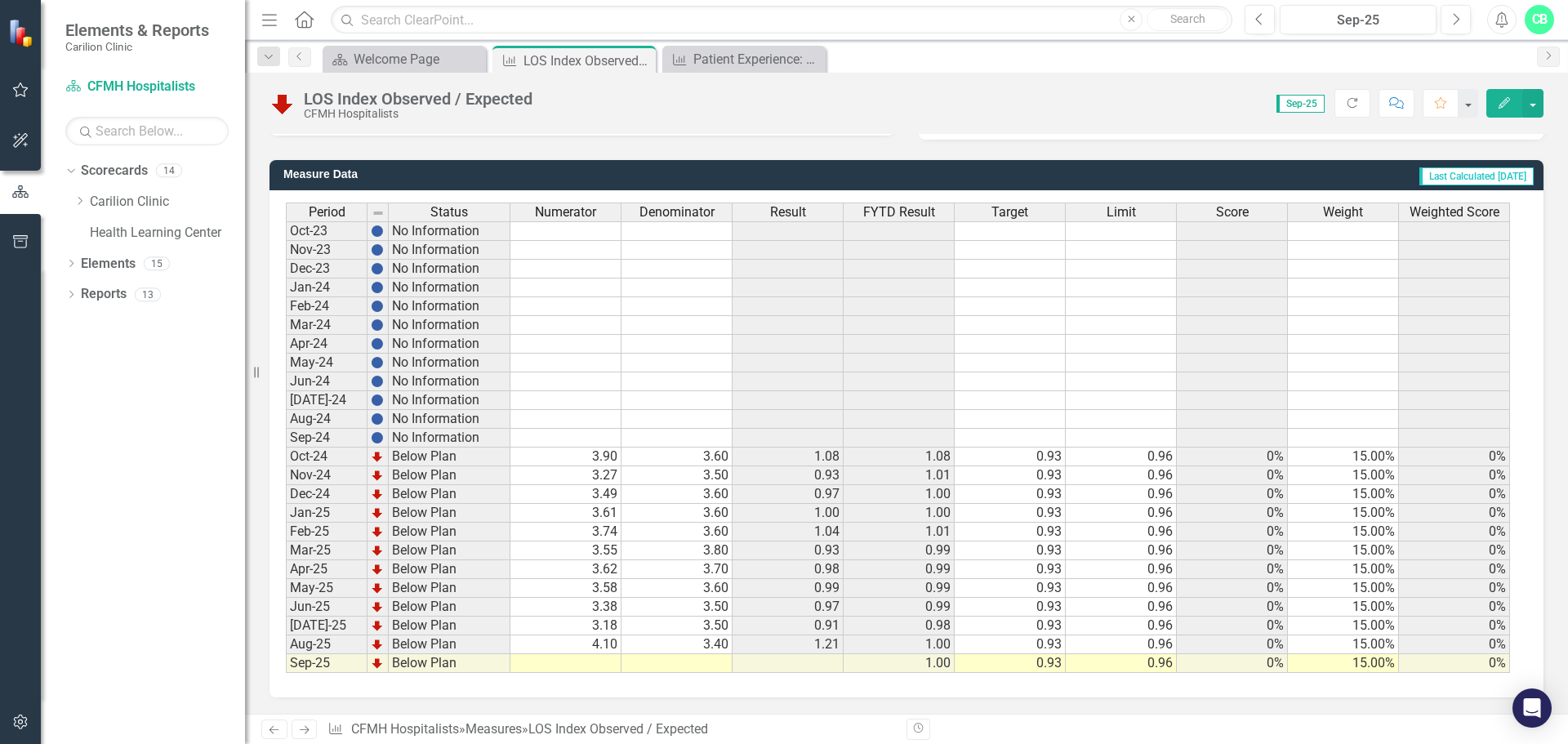
click at [593, 631] on td "3.18" at bounding box center [565, 626] width 111 height 19
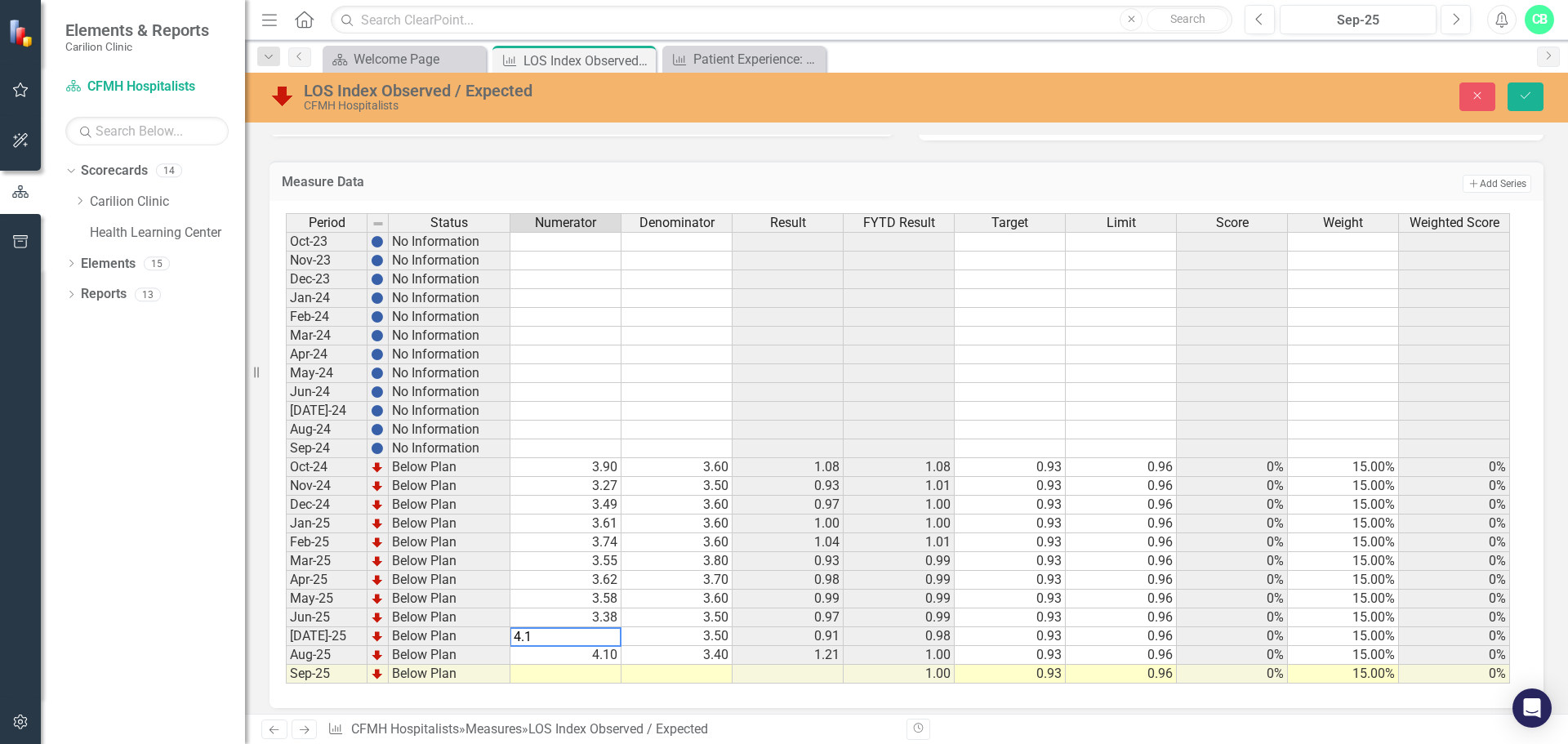
click at [614, 659] on td "4.10" at bounding box center [565, 655] width 111 height 19
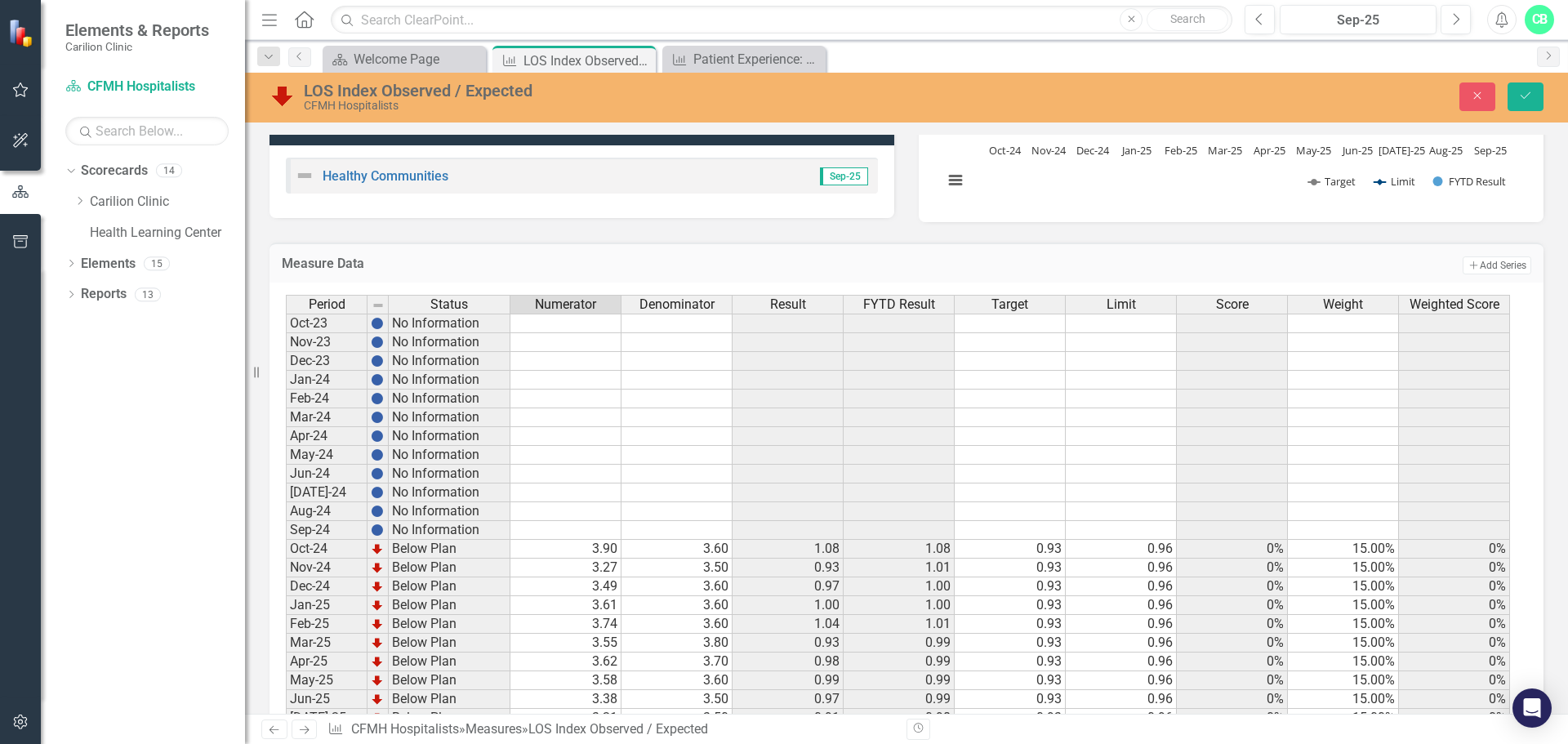
click at [286, 707] on div "Period Status Numerator Denominator Result FYTD Result Target Limit Score Weigh…" at bounding box center [286, 530] width 0 height 470
click at [598, 702] on td "3.38" at bounding box center [565, 699] width 111 height 19
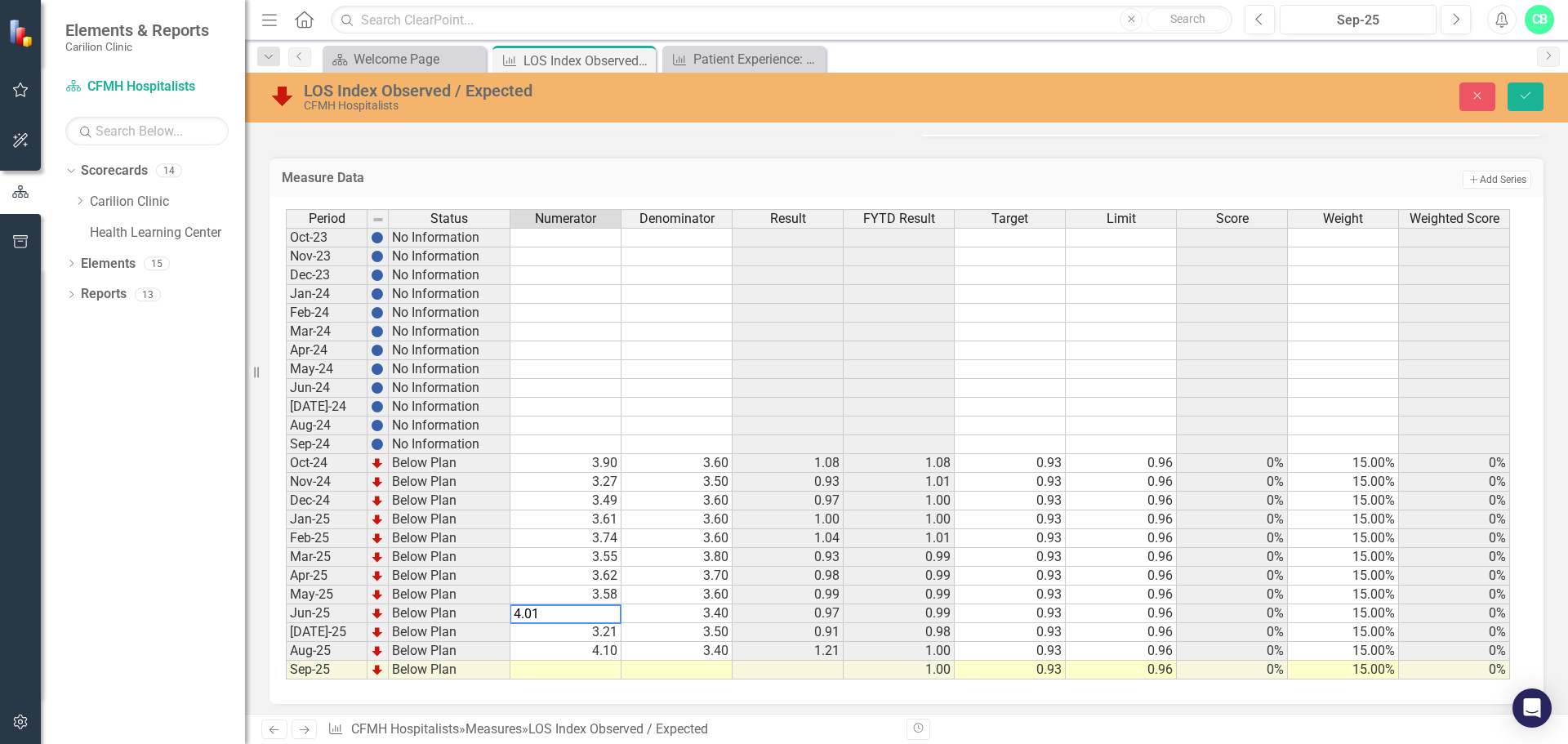
scroll to position [407, 0]
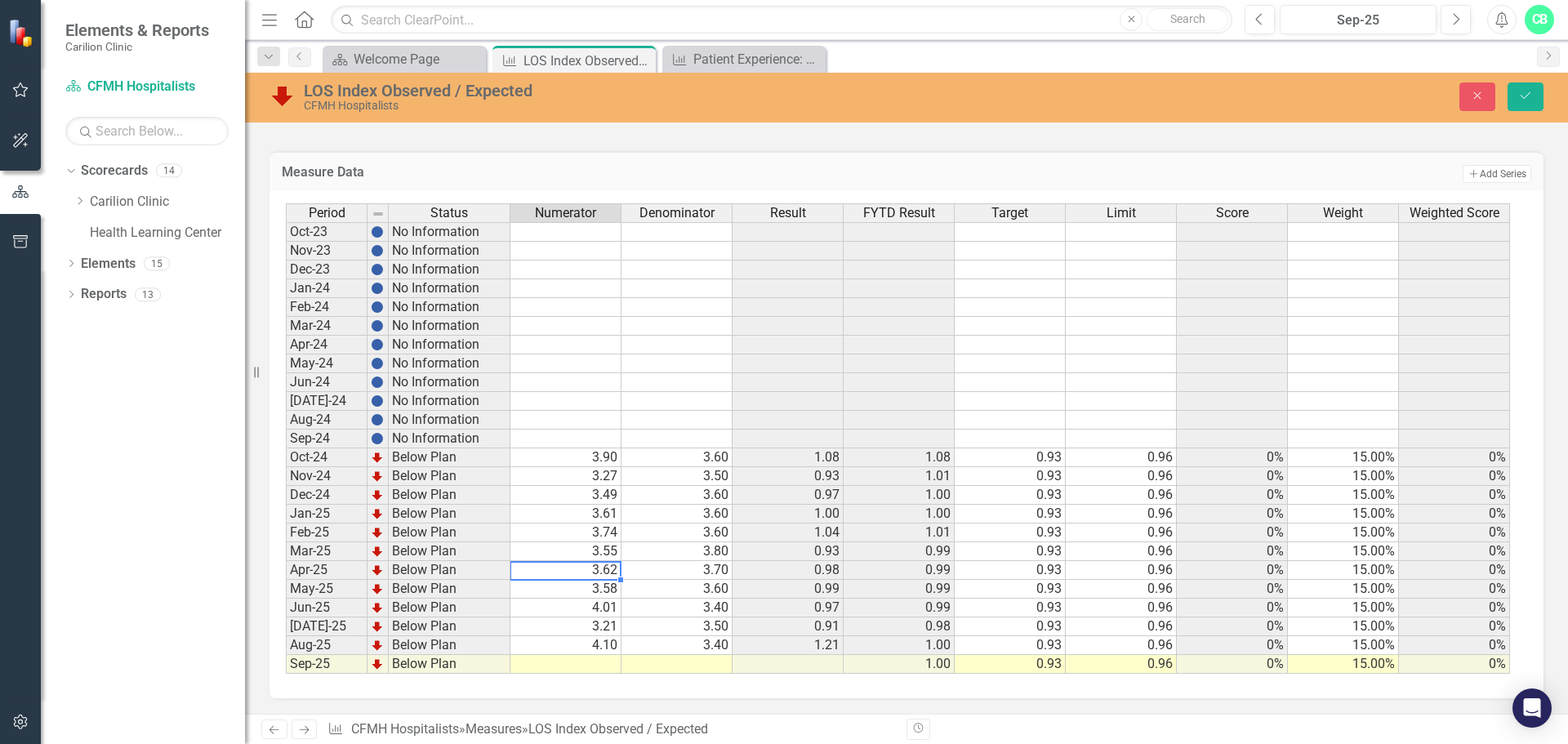
click at [580, 571] on td "3.62" at bounding box center [565, 570] width 111 height 19
click at [598, 586] on td "3.58" at bounding box center [565, 589] width 111 height 19
click at [599, 602] on td "4.01" at bounding box center [565, 607] width 111 height 19
click at [702, 605] on td "3.40" at bounding box center [677, 607] width 111 height 19
click at [604, 627] on td "3.21" at bounding box center [565, 627] width 111 height 19
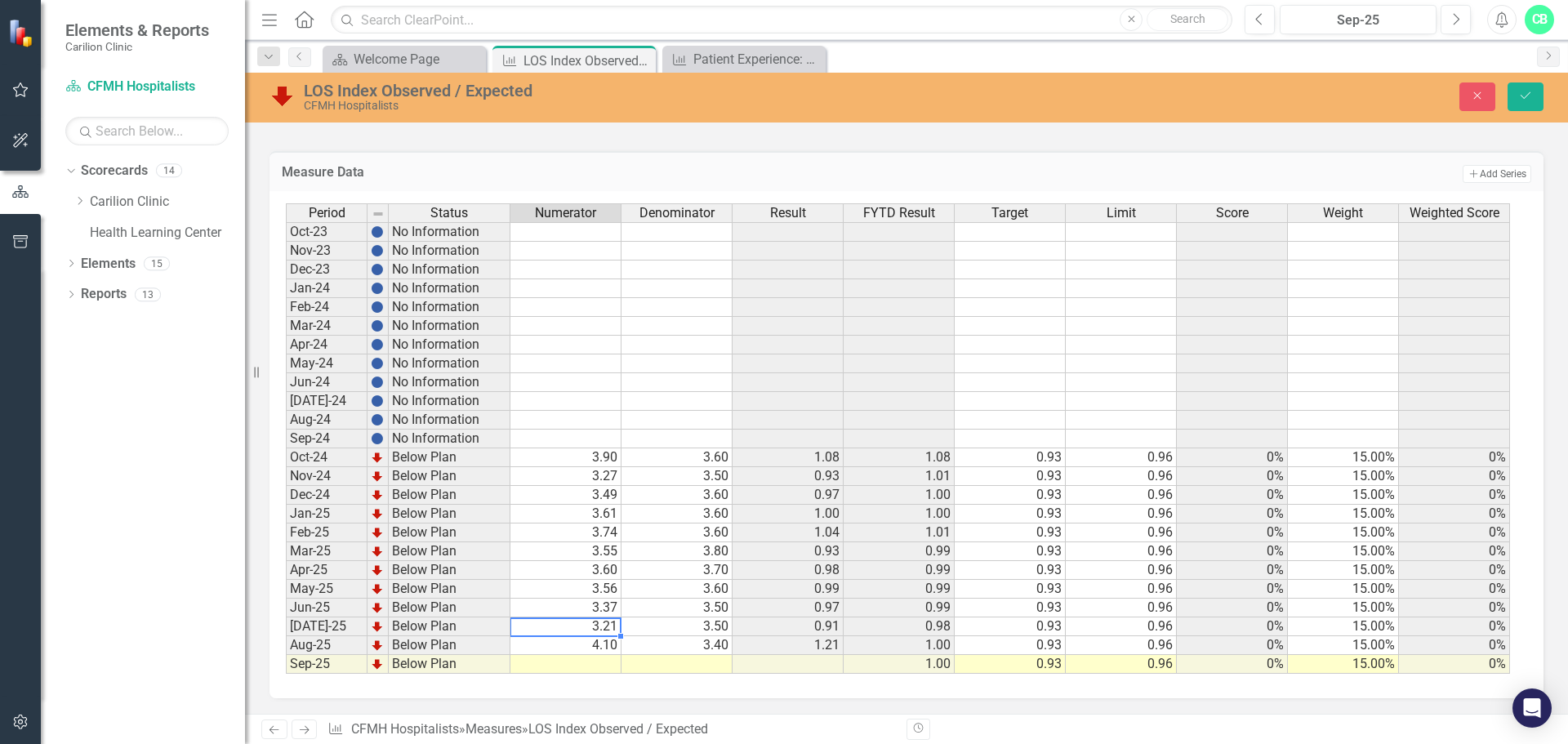
click at [611, 645] on td "4.10" at bounding box center [565, 645] width 111 height 19
type textarea "1"
type textarea "4.01"
click at [598, 669] on td at bounding box center [565, 664] width 111 height 19
type textarea "3.29"
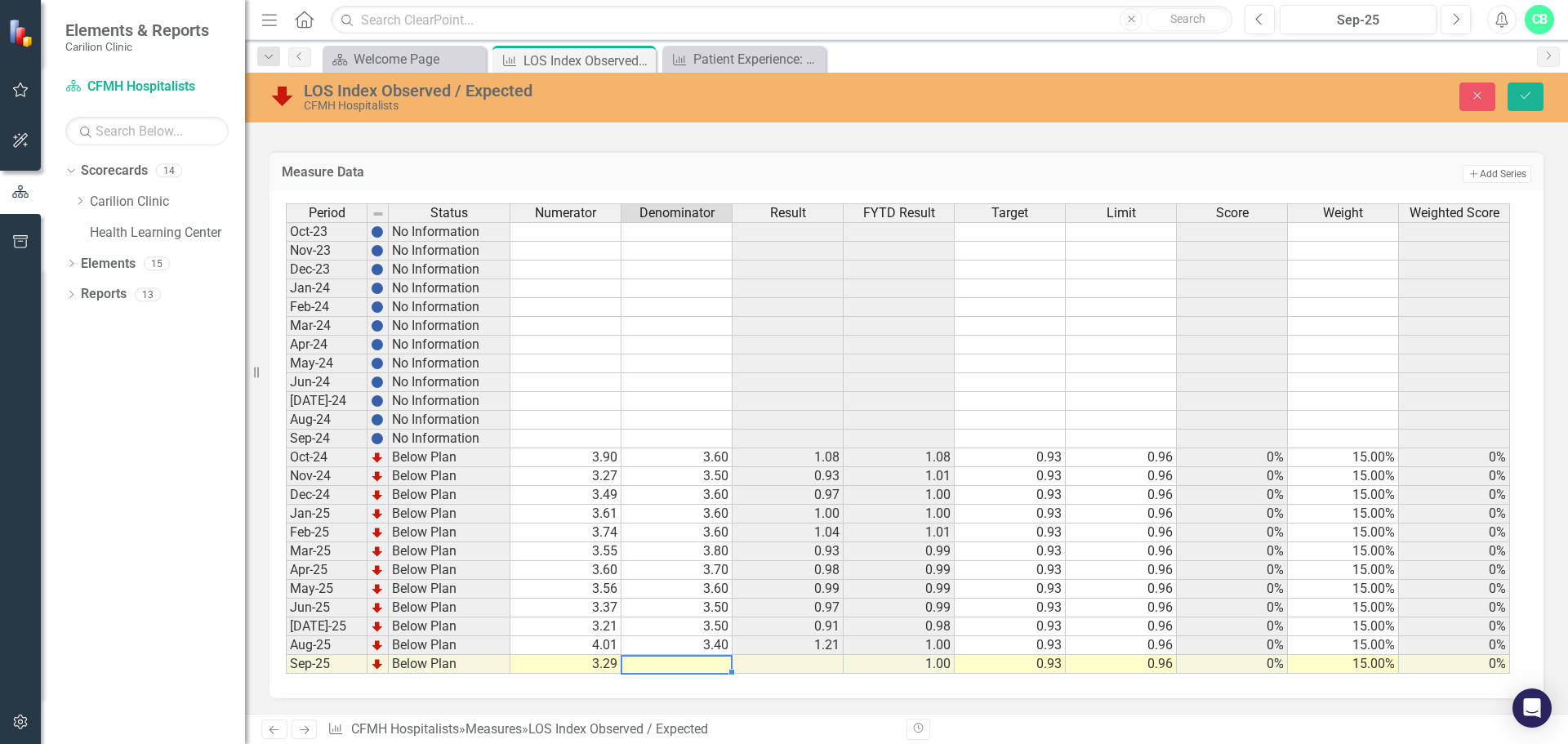
click at [666, 657] on td at bounding box center [677, 664] width 111 height 19
type textarea "3.4"
click at [1523, 94] on icon "Save" at bounding box center [1526, 96] width 15 height 12
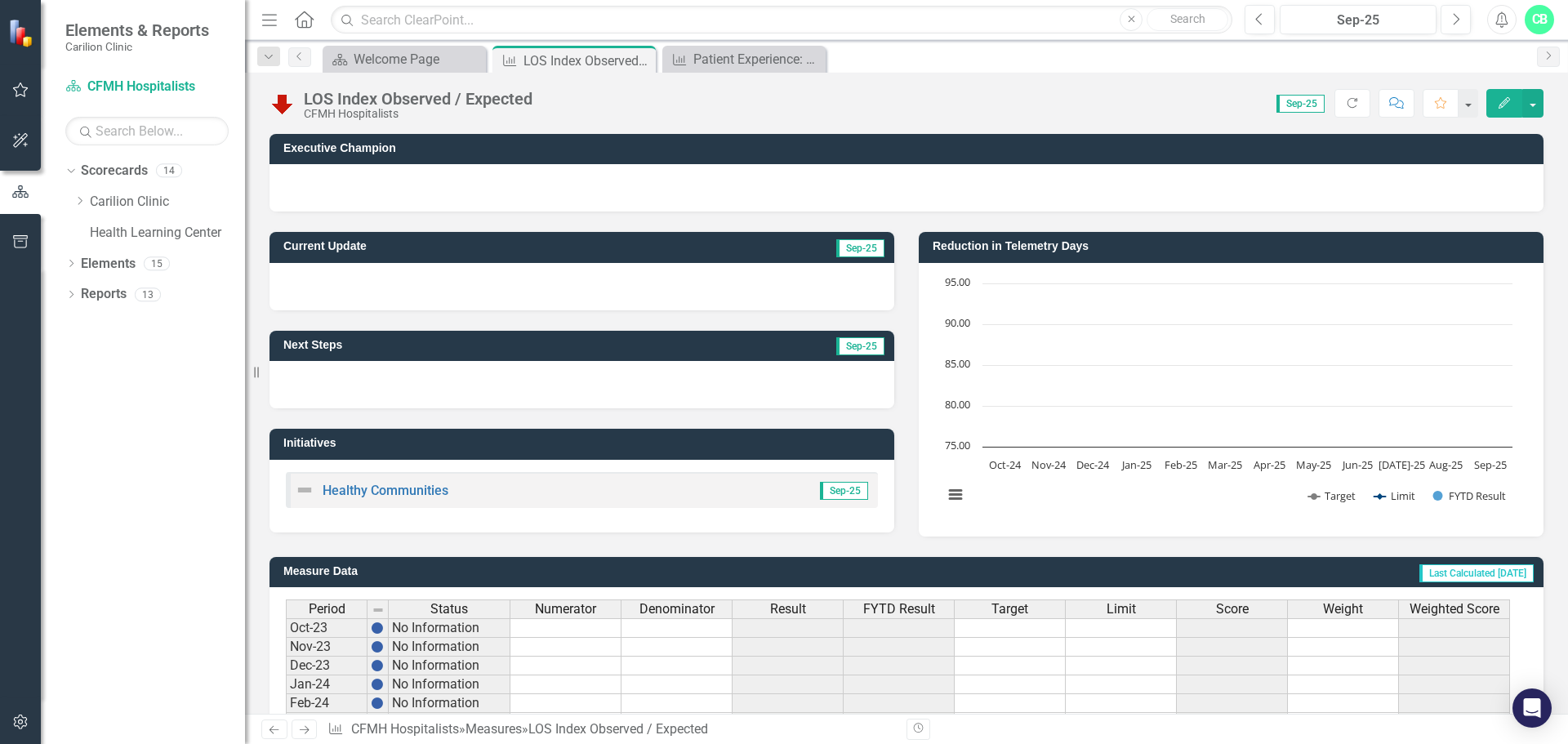
scroll to position [397, 0]
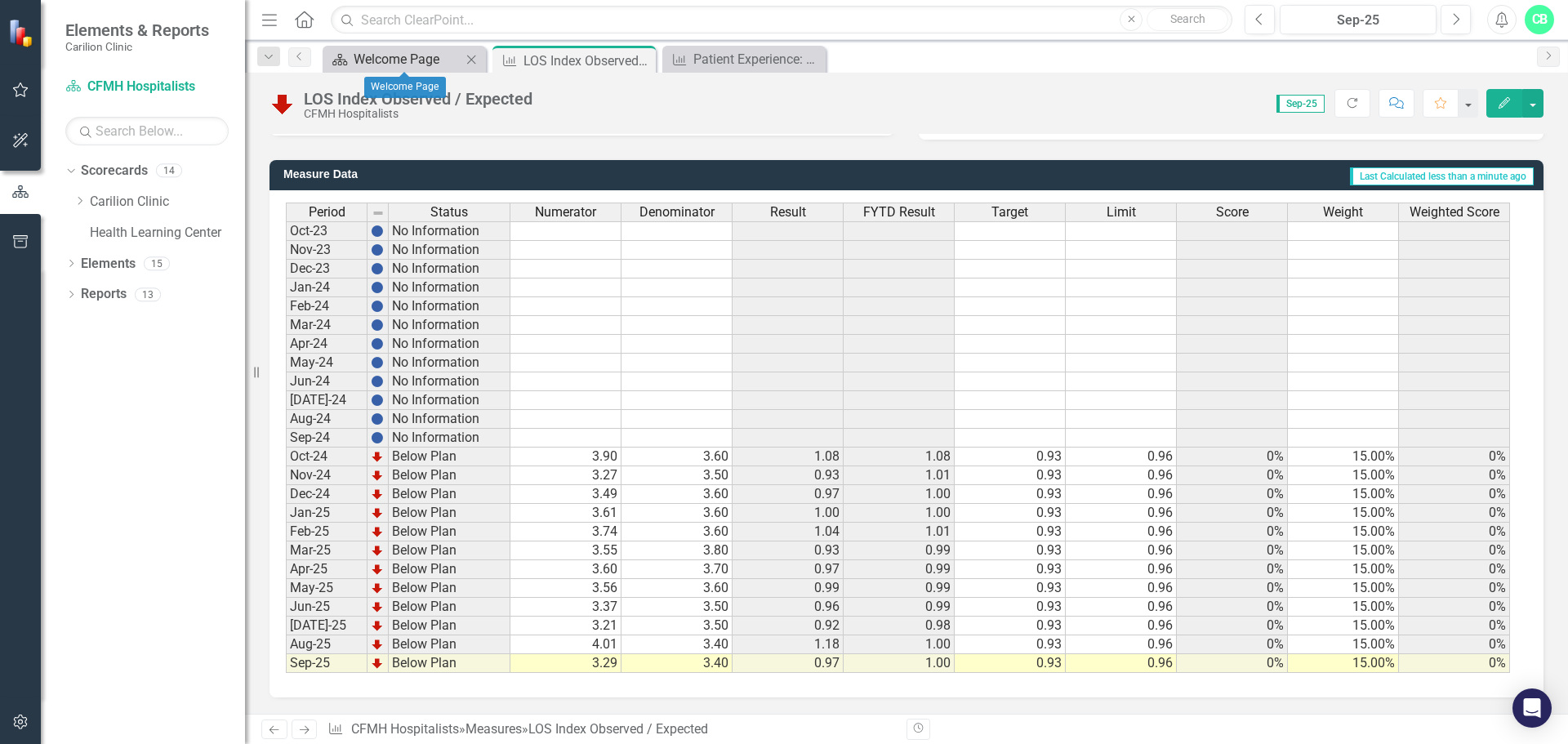
click at [420, 52] on div "Welcome Page" at bounding box center [407, 59] width 108 height 20
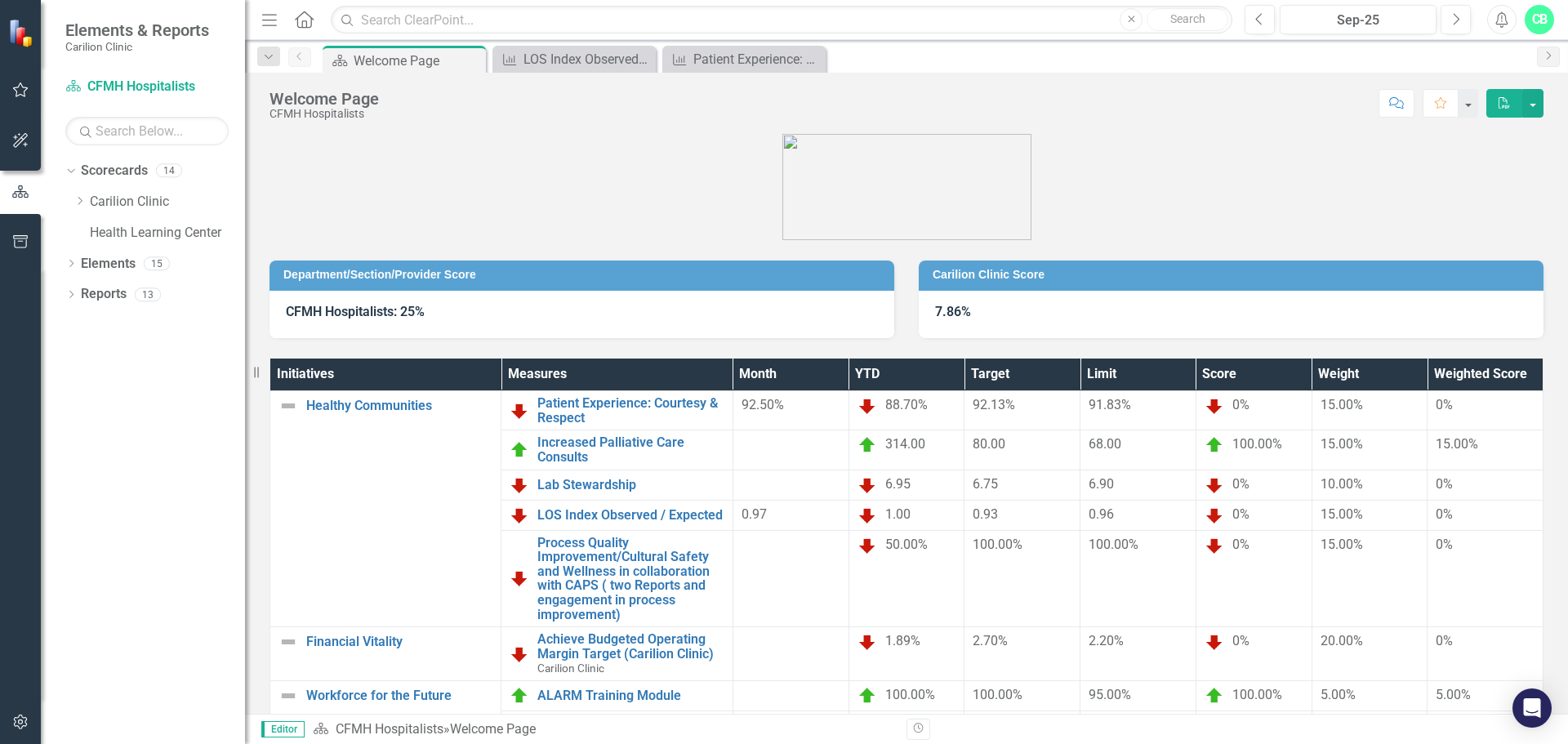
scroll to position [82, 0]
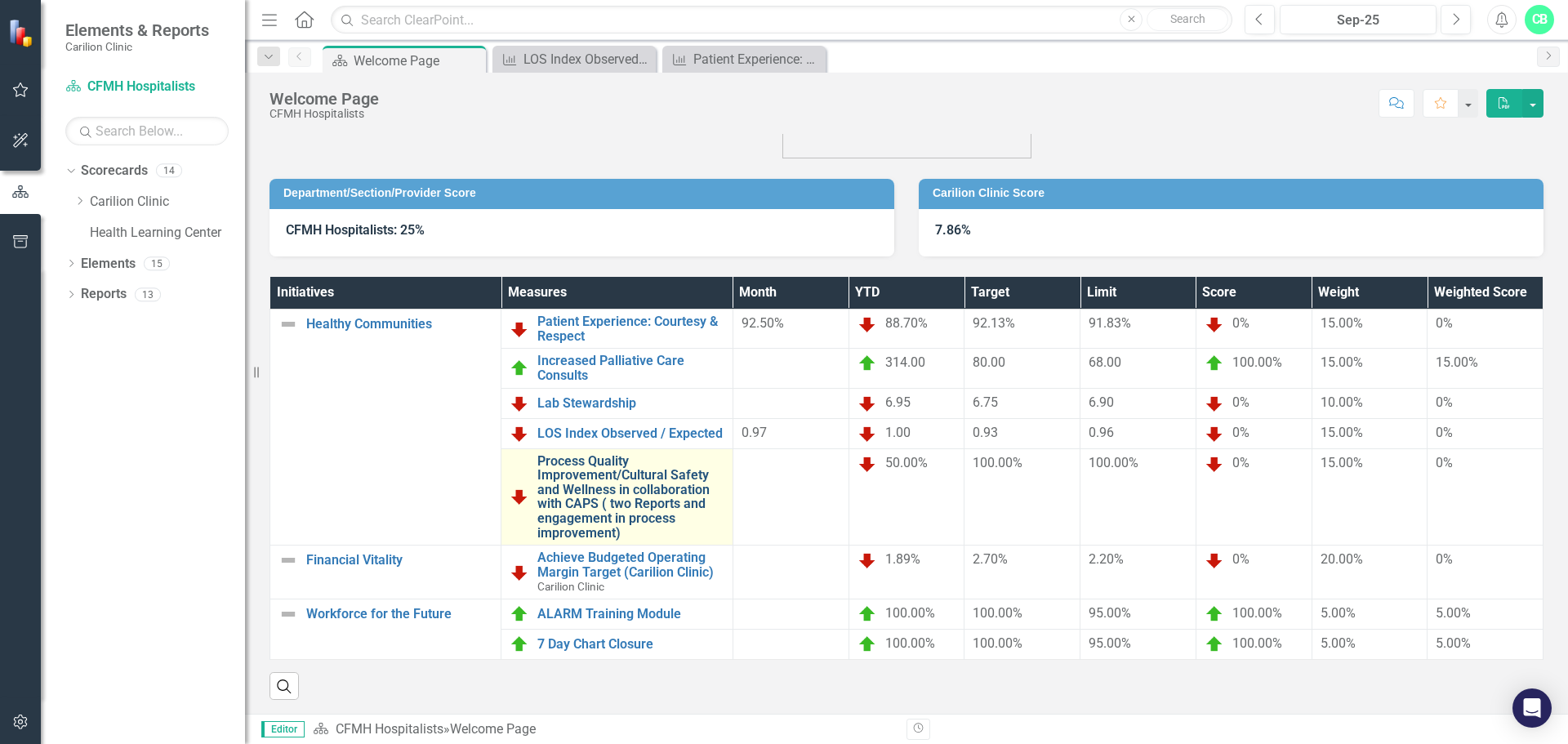
click at [653, 473] on link "Process Quality Improvement/Cultural Safety and Wellness in collaboration with …" at bounding box center [630, 497] width 186 height 87
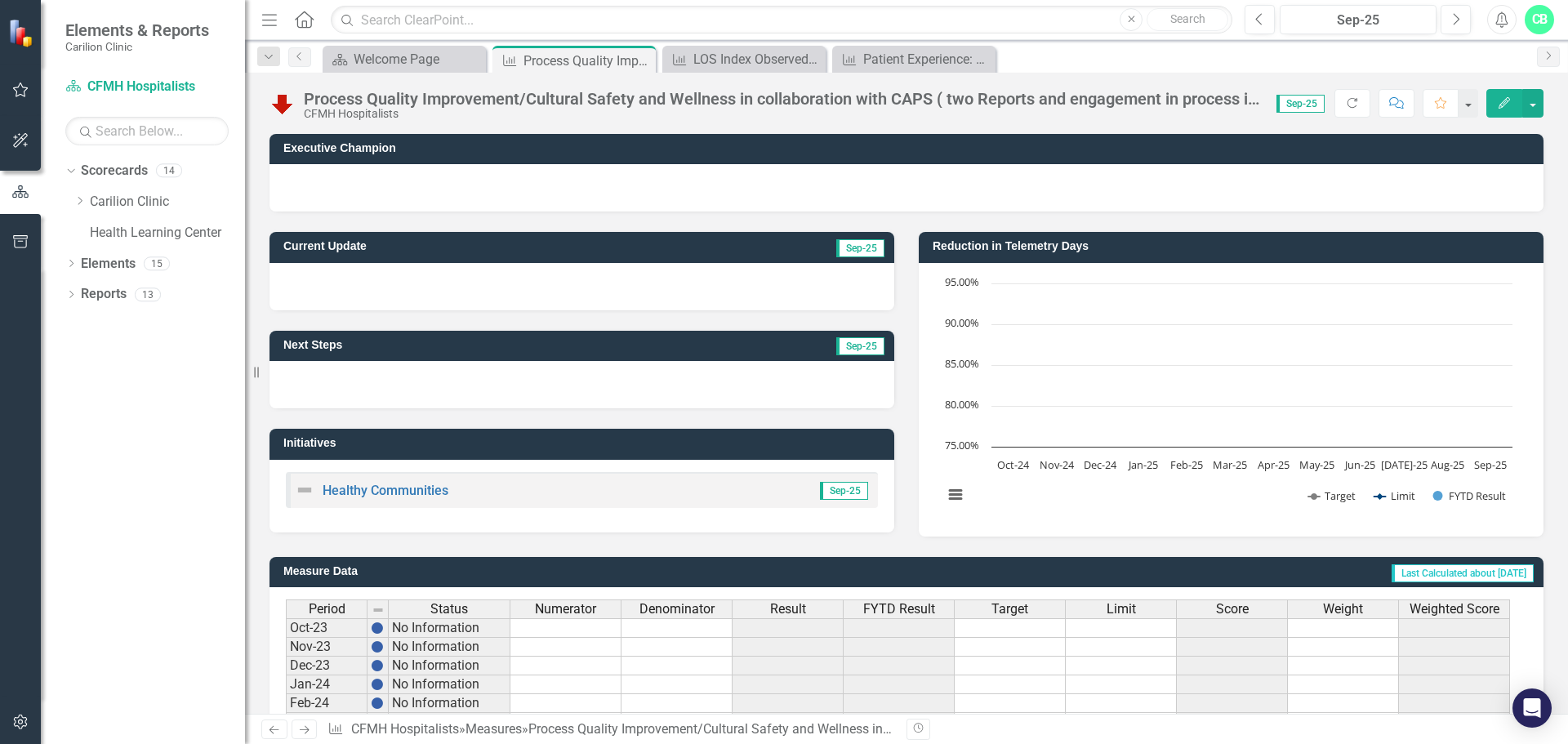
scroll to position [397, 0]
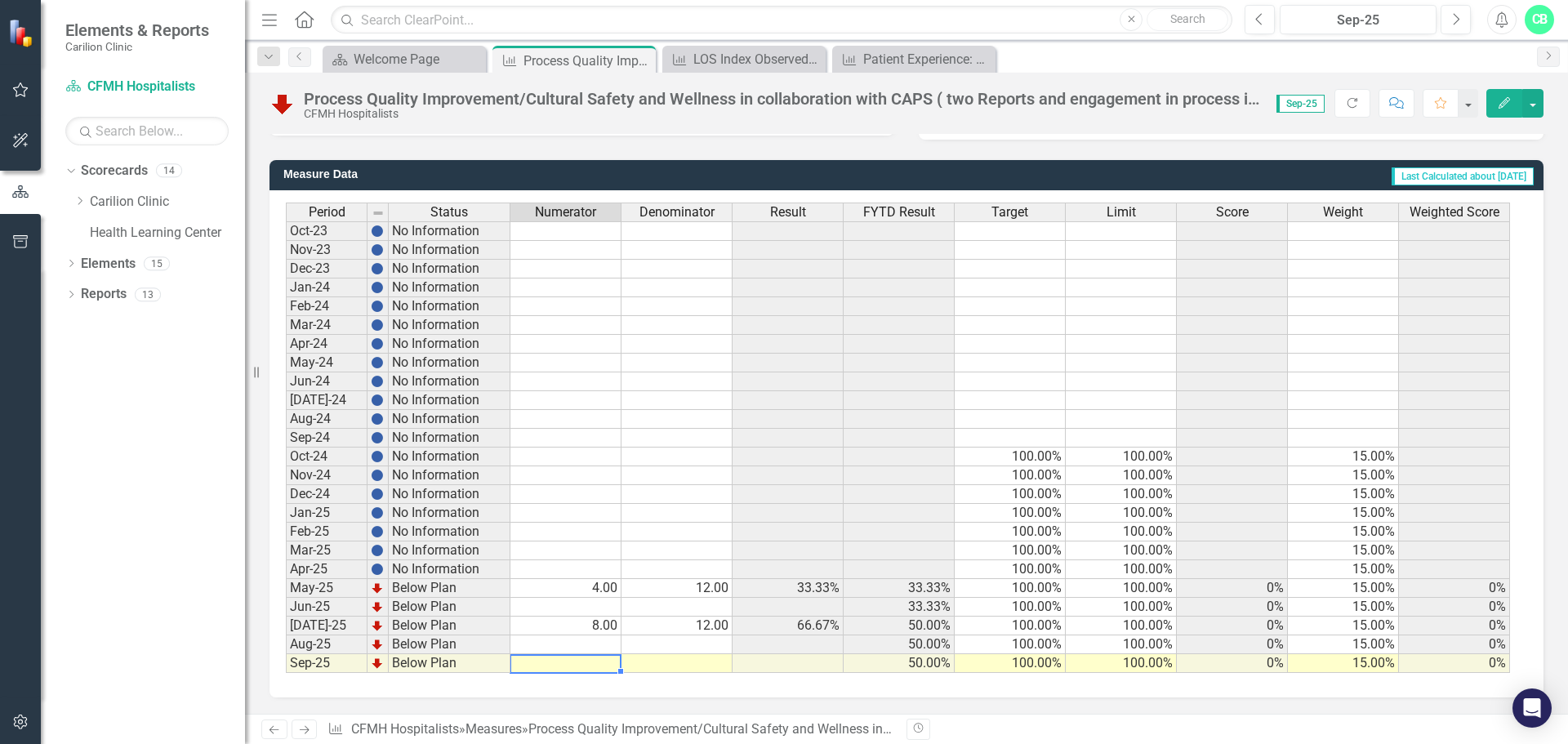
click at [609, 667] on td at bounding box center [565, 663] width 111 height 19
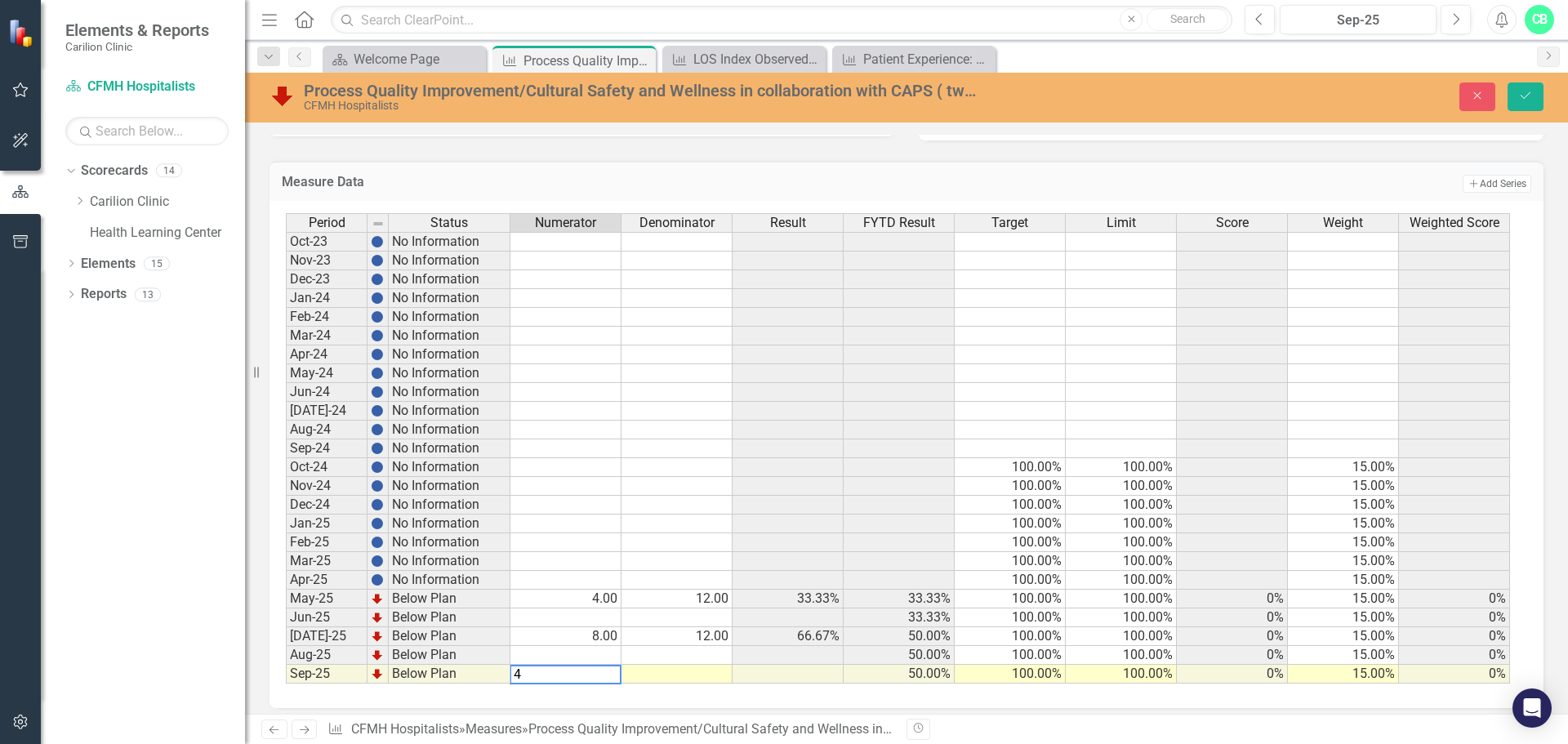
click at [717, 695] on div "Period Status Numerator Denominator Result FYTD Result Target Limit Score Weigh…" at bounding box center [906, 454] width 1275 height 507
click at [714, 674] on td at bounding box center [677, 674] width 111 height 19
type textarea "12"
click at [1526, 97] on icon "submit" at bounding box center [1525, 96] width 10 height 7
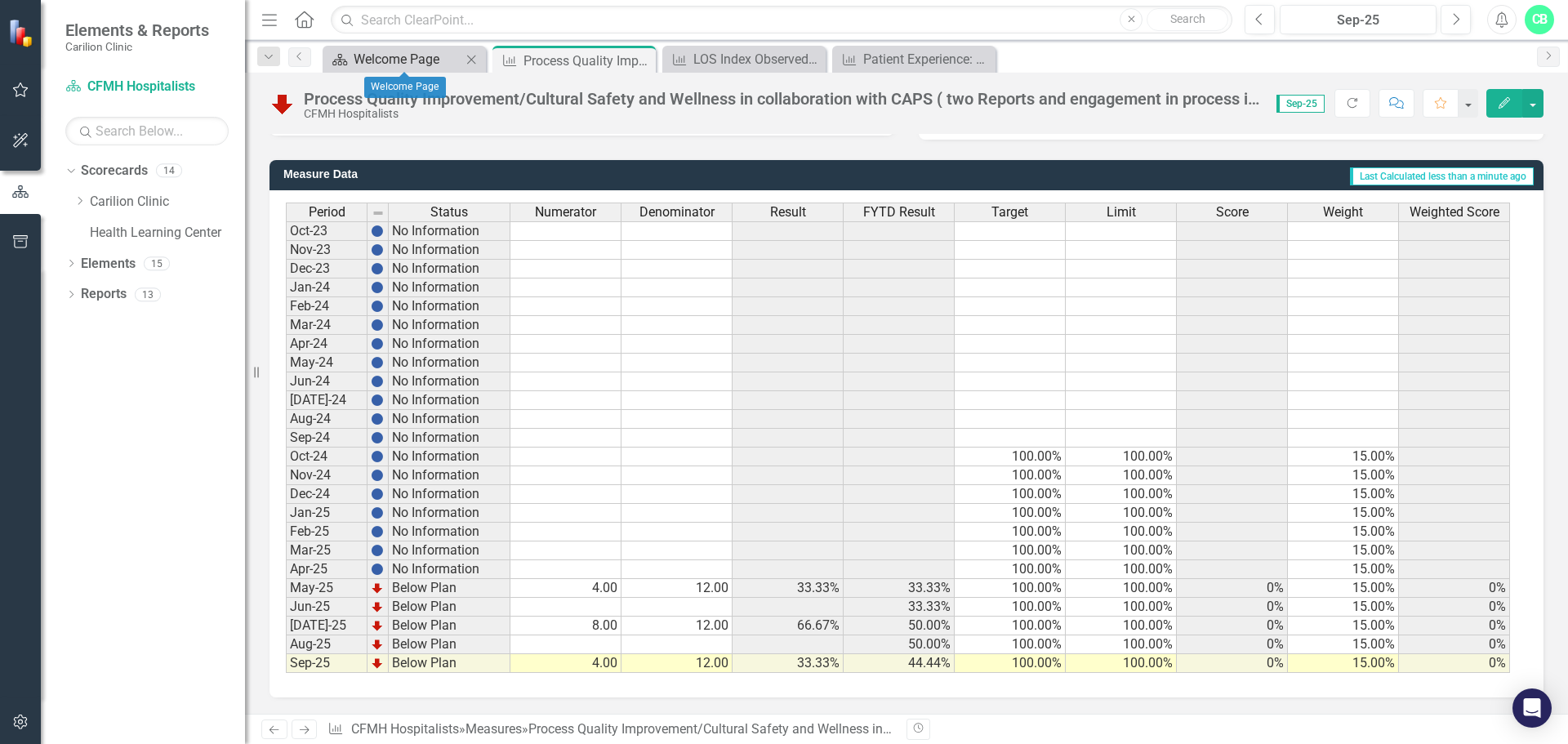
click at [415, 50] on div "Welcome Page" at bounding box center [407, 59] width 108 height 20
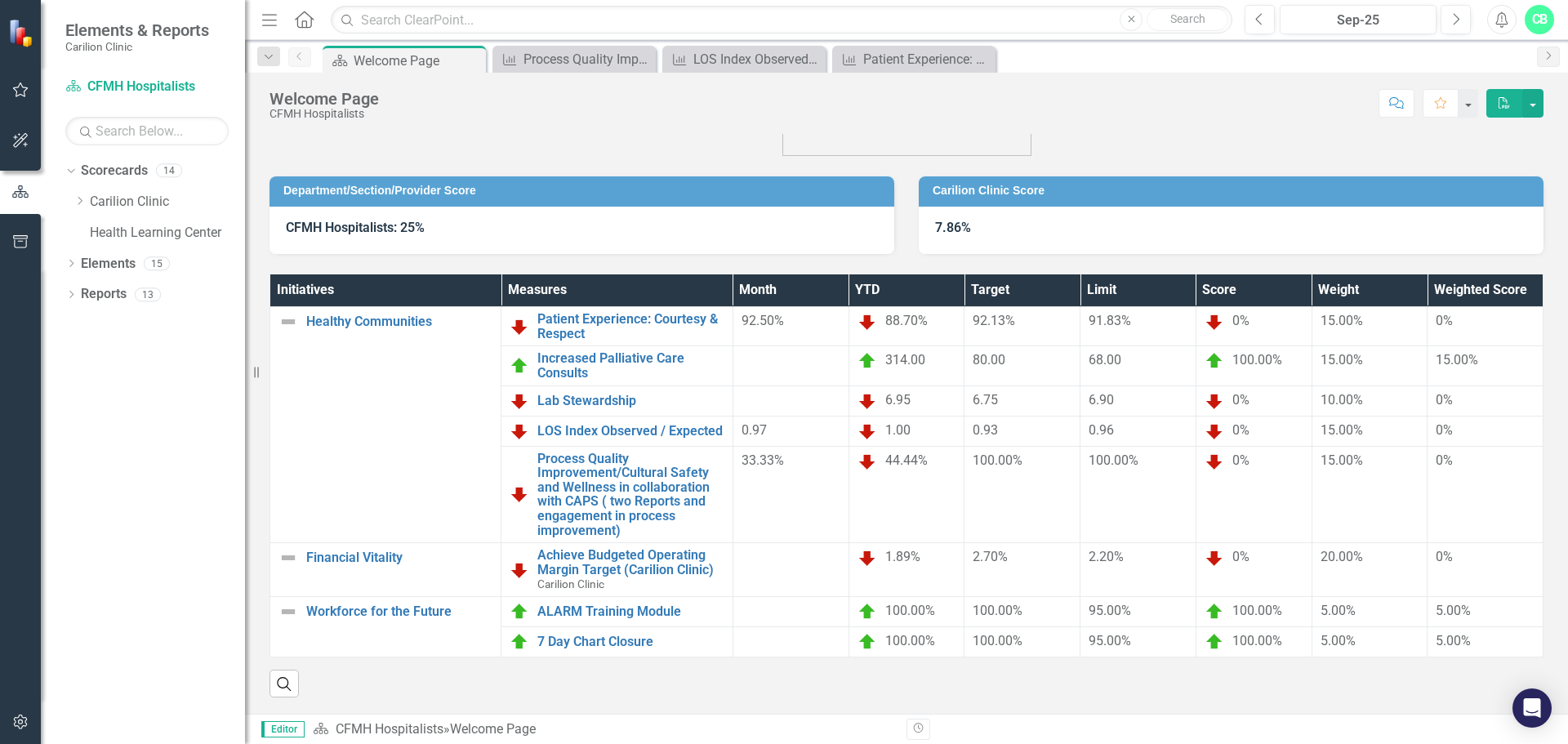
scroll to position [97, 0]
click at [791, 602] on div at bounding box center [791, 612] width 99 height 20
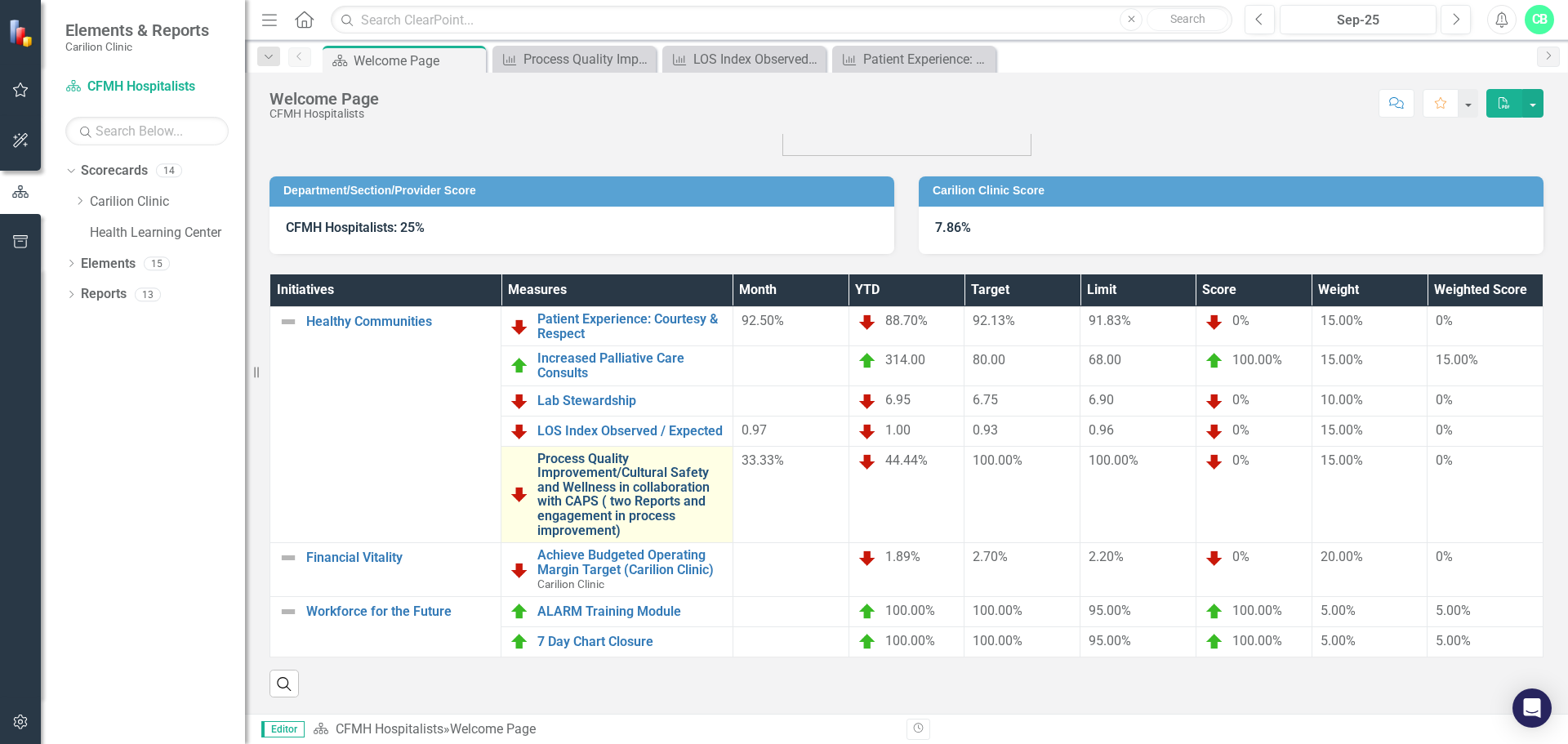
click at [601, 462] on link "Process Quality Improvement/Cultural Safety and Wellness in collaboration with …" at bounding box center [630, 495] width 186 height 87
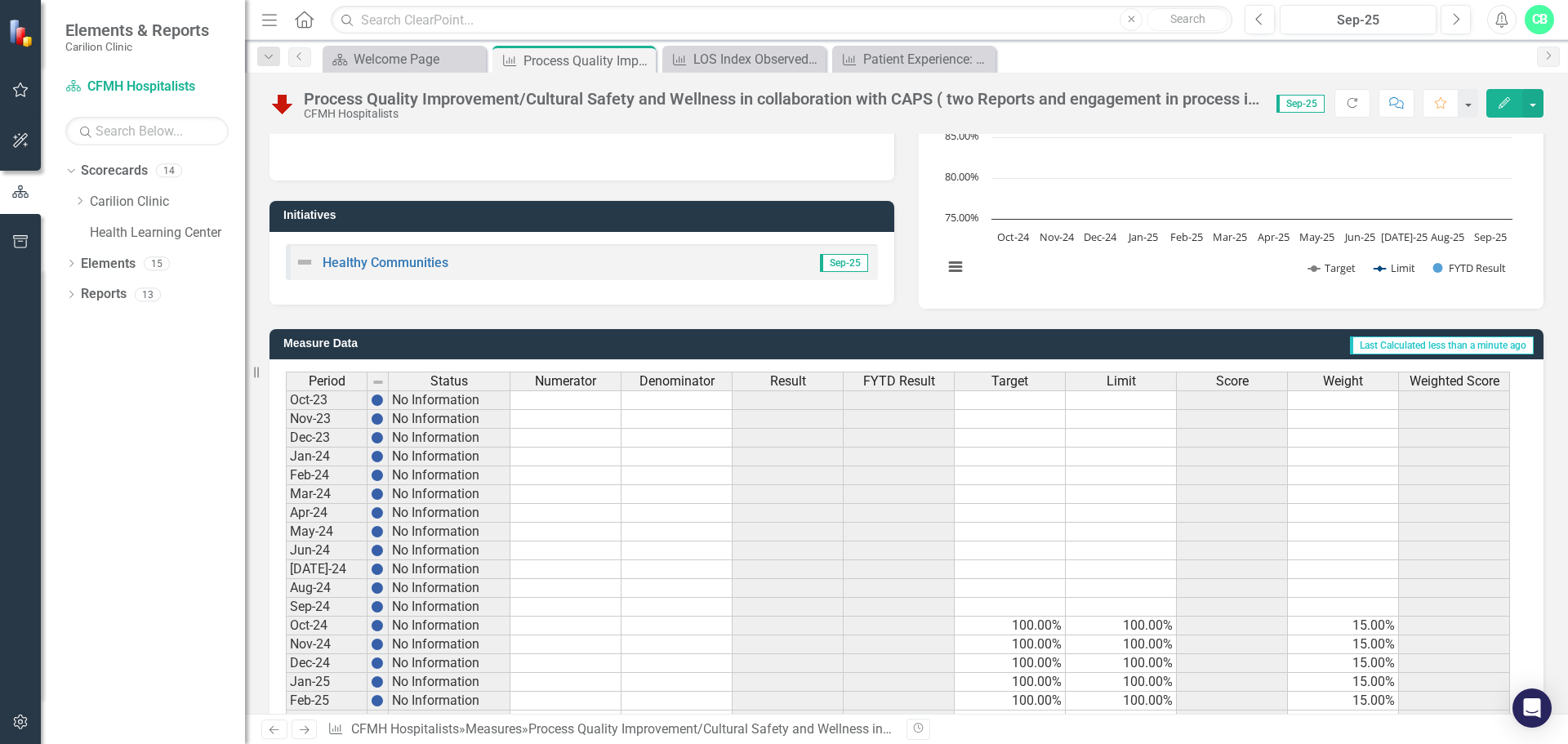
scroll to position [397, 0]
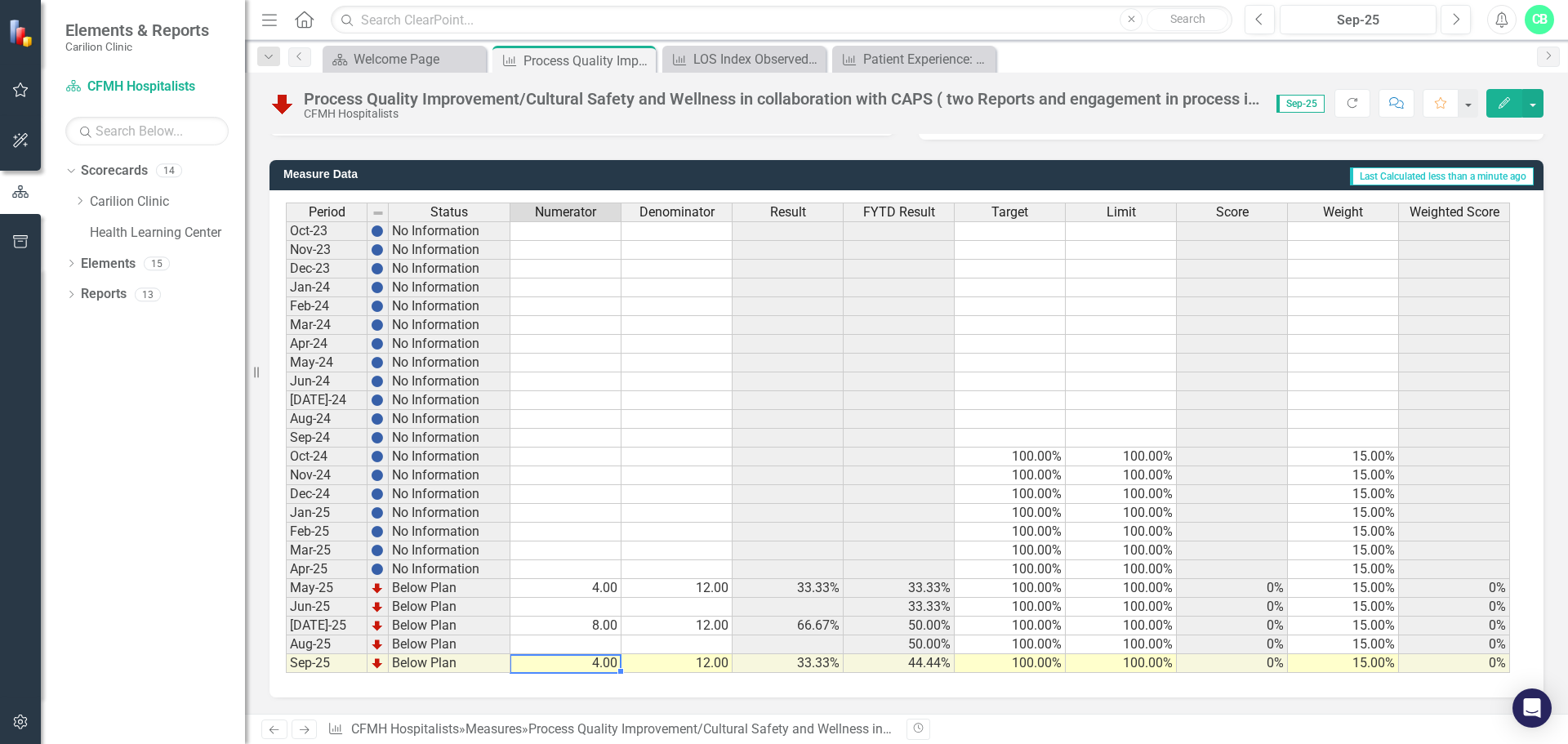
click at [614, 662] on td "4.00" at bounding box center [565, 663] width 111 height 19
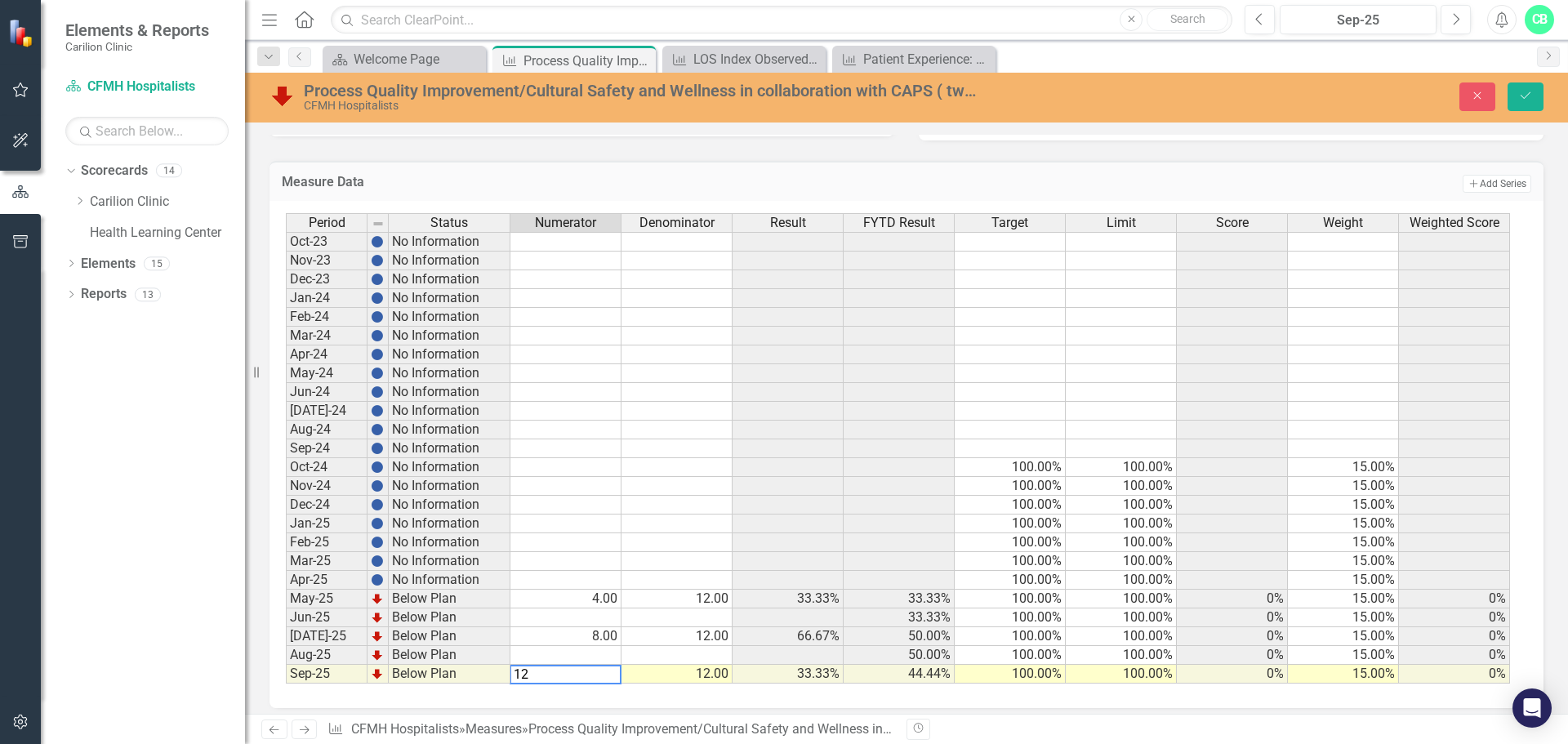
type textarea "12"
click at [698, 709] on div "Executive Champion Current Update Sep-25 Next Steps Sep-25 Initiatives Healthy …" at bounding box center [906, 220] width 1323 height 1006
drag, startPoint x: 1527, startPoint y: 93, endPoint x: 1393, endPoint y: 257, distance: 211.8
click at [1527, 93] on icon "Save" at bounding box center [1526, 96] width 15 height 12
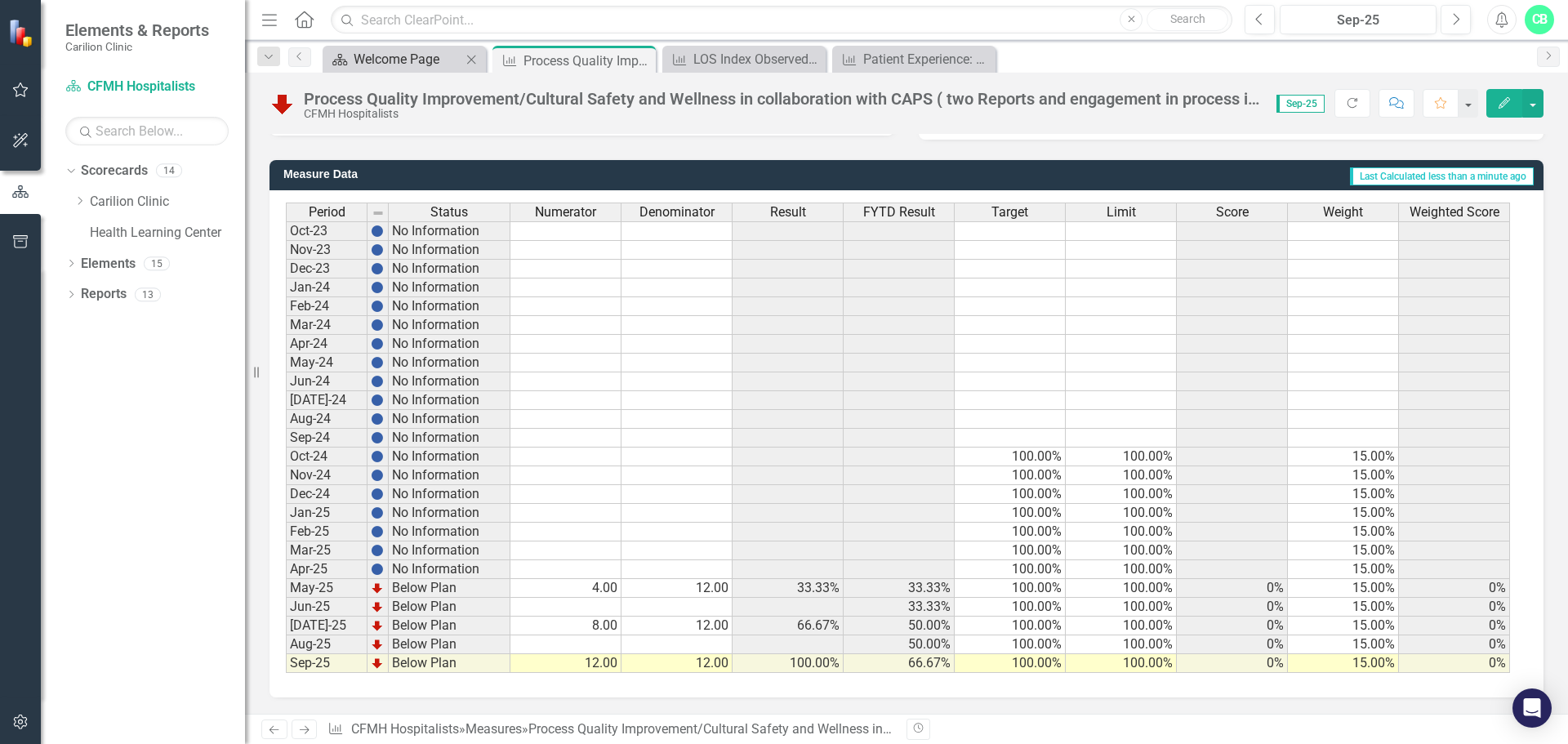
click at [460, 66] on div "Welcome Page" at bounding box center [407, 59] width 108 height 20
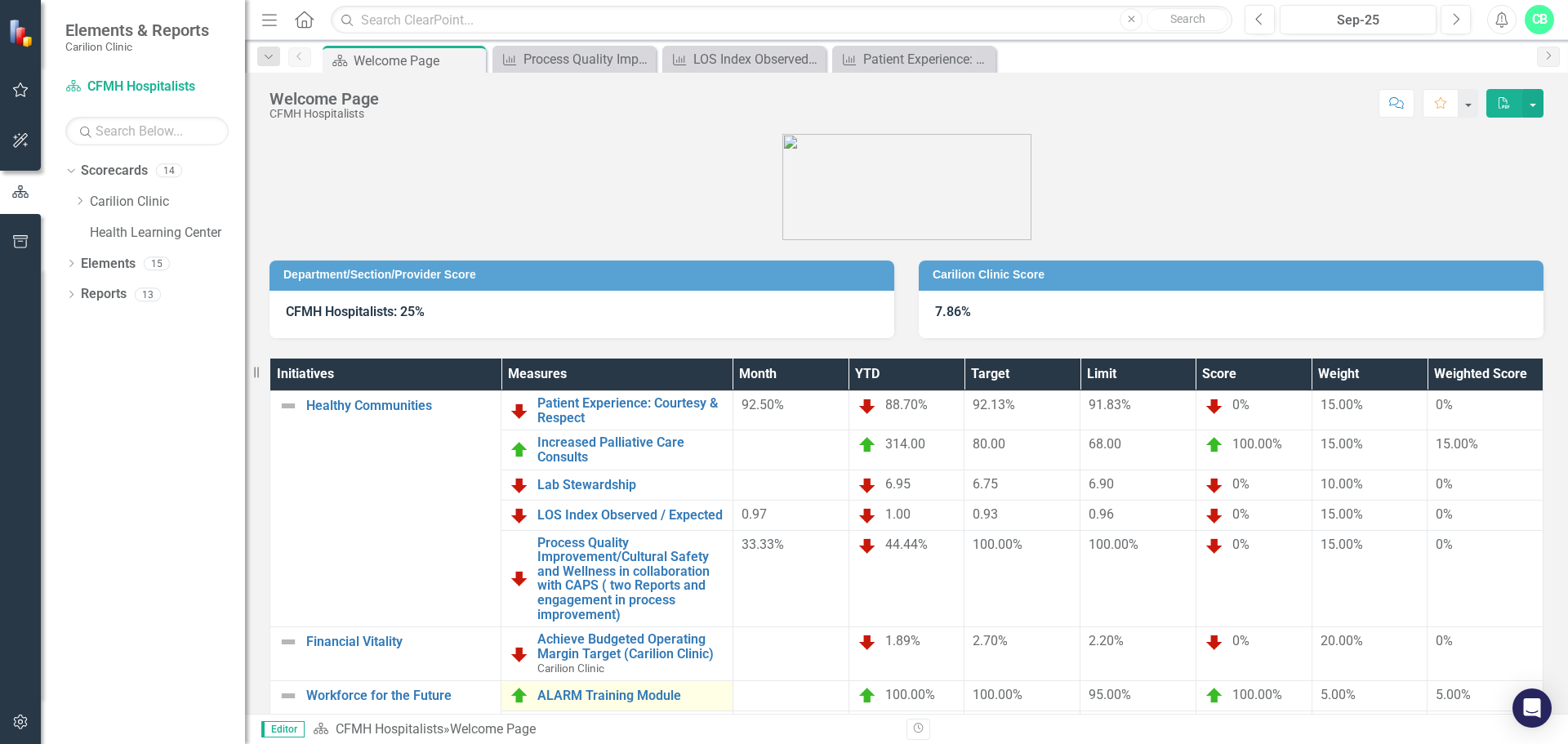
scroll to position [97, 0]
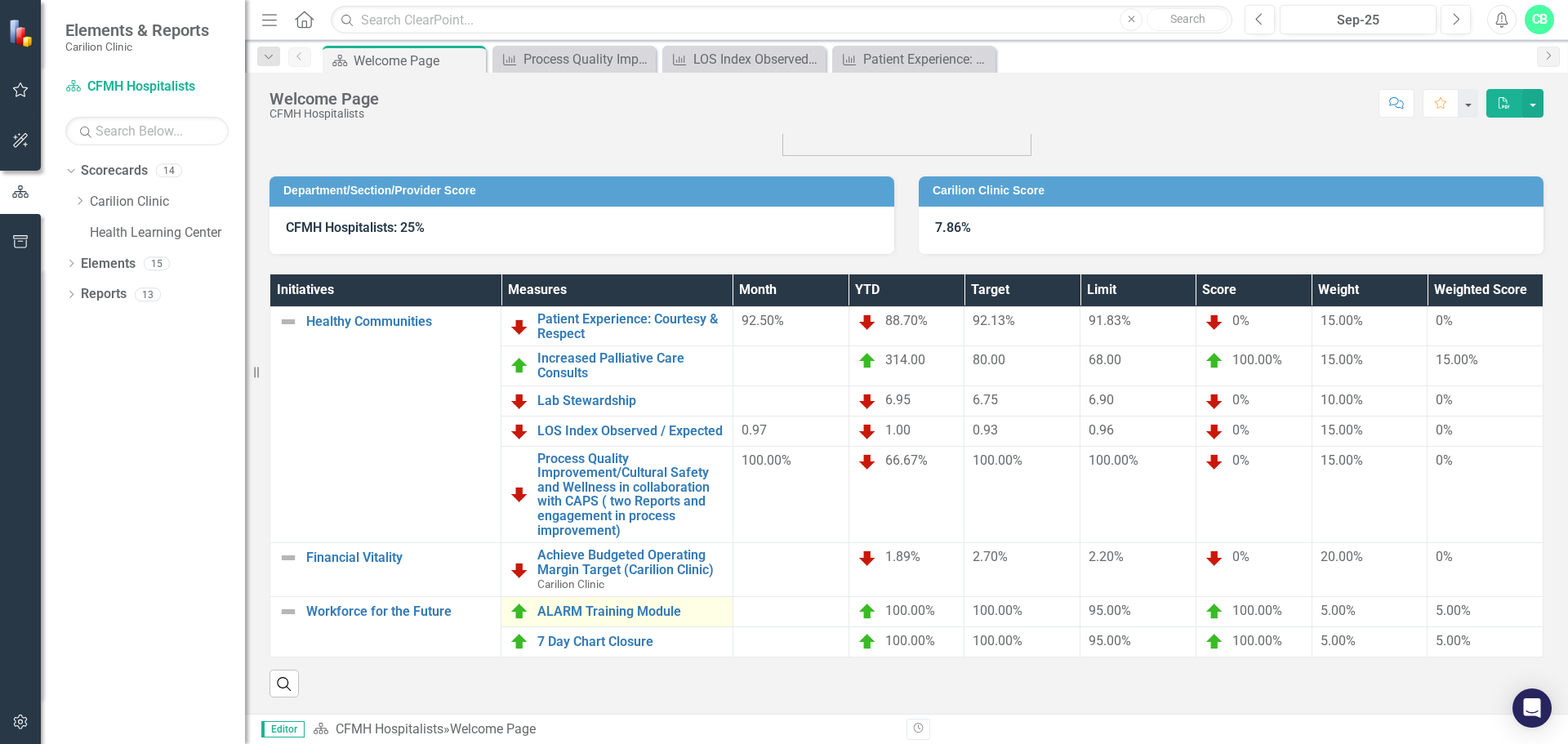
click at [641, 596] on td "ALARM Training Module Edit Edit Measure Link Open Element" at bounding box center [617, 611] width 231 height 30
click at [641, 604] on link "ALARM Training Module" at bounding box center [630, 612] width 186 height 15
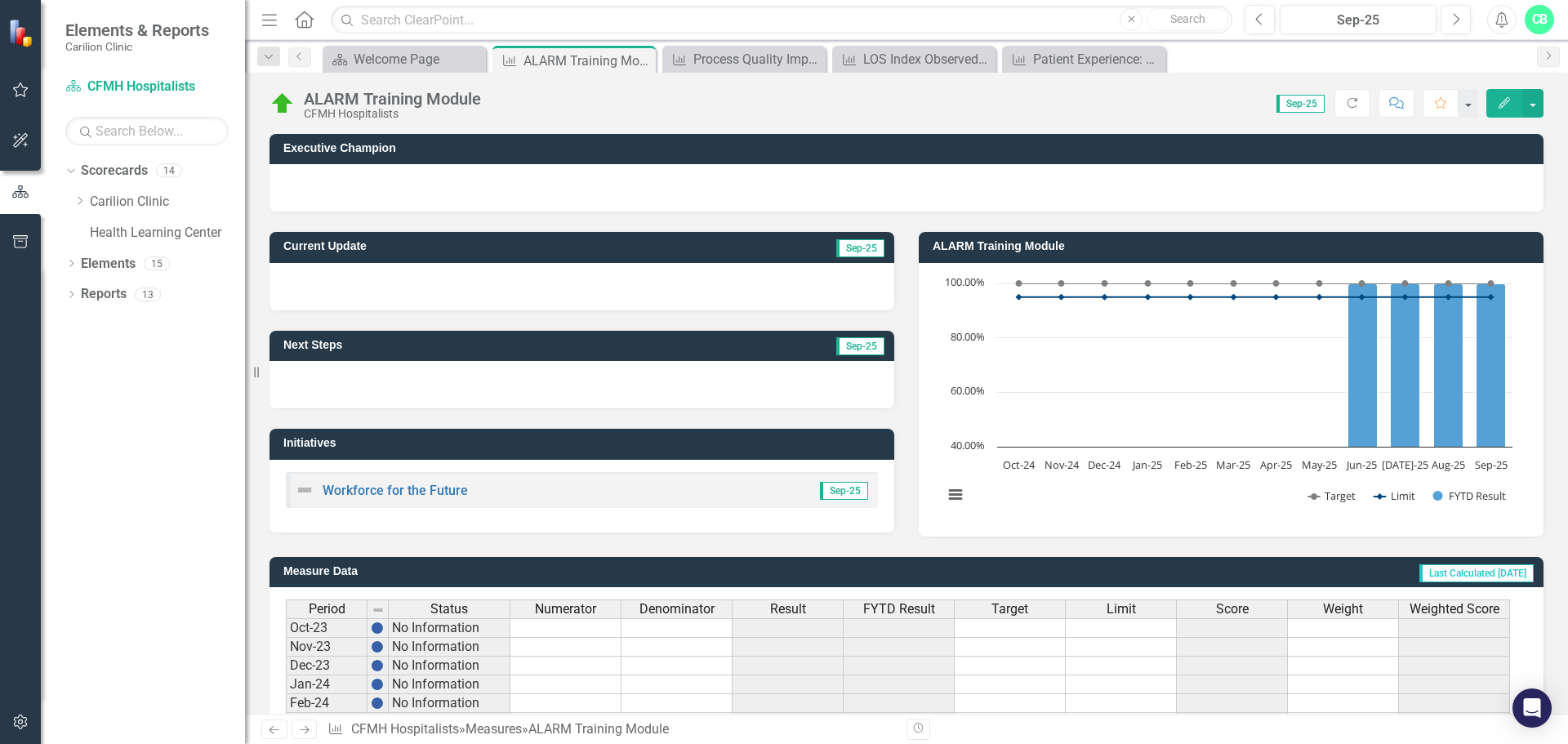
scroll to position [397, 0]
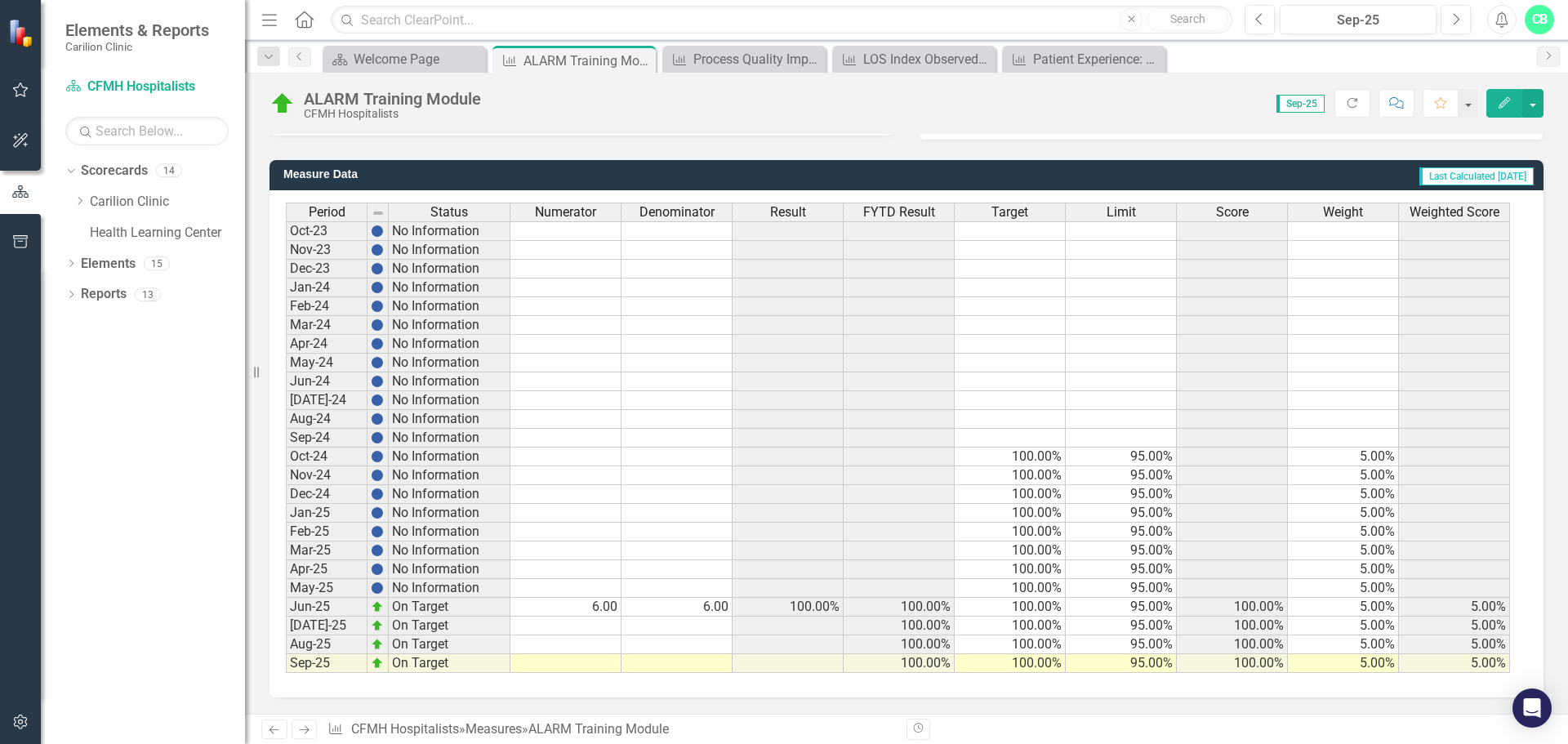
click at [605, 662] on td at bounding box center [565, 663] width 111 height 19
type textarea "6"
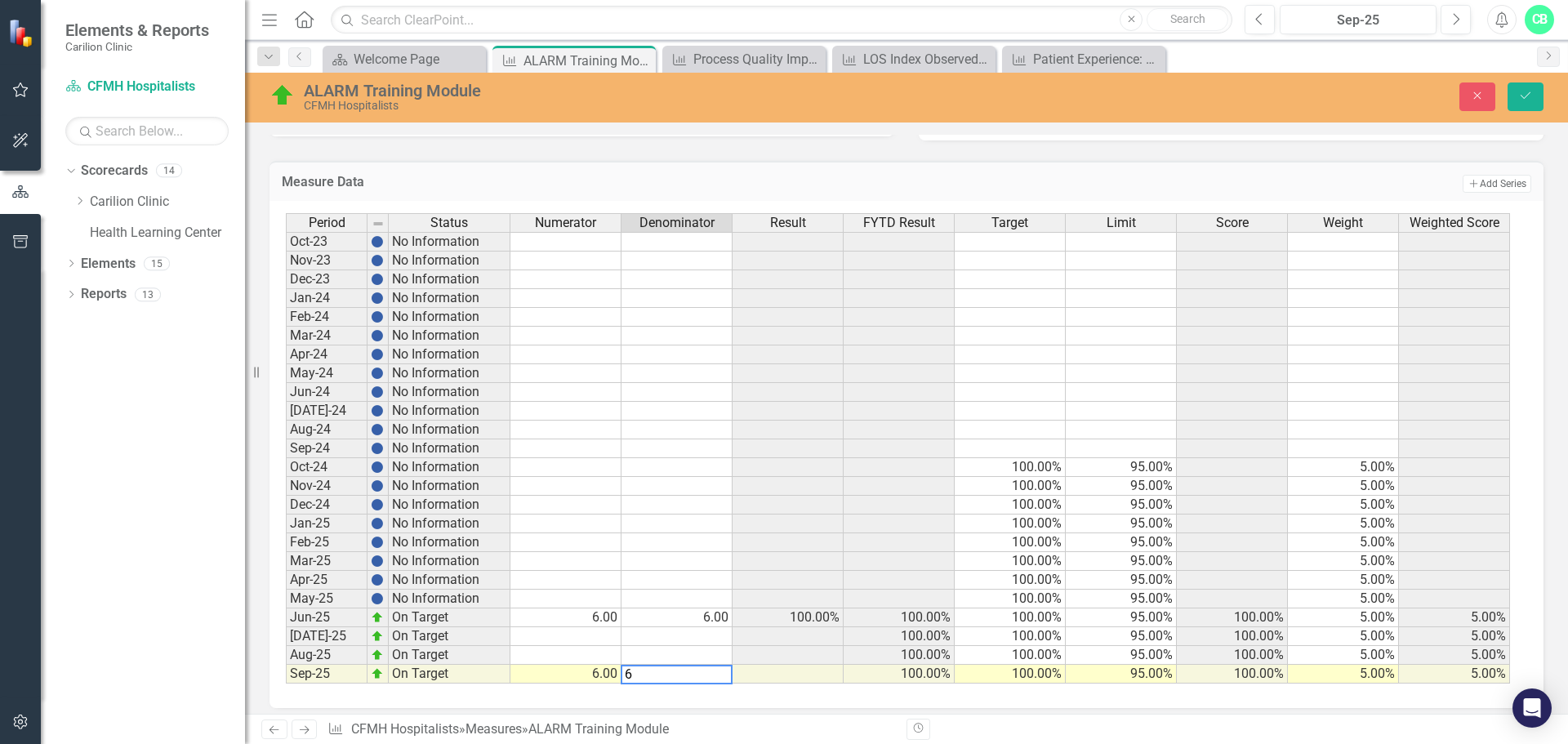
click at [696, 620] on td "6.00" at bounding box center [677, 617] width 111 height 19
click at [602, 616] on td "6.00" at bounding box center [565, 617] width 111 height 19
type textarea "0"
click at [1526, 97] on icon "Save" at bounding box center [1526, 96] width 15 height 12
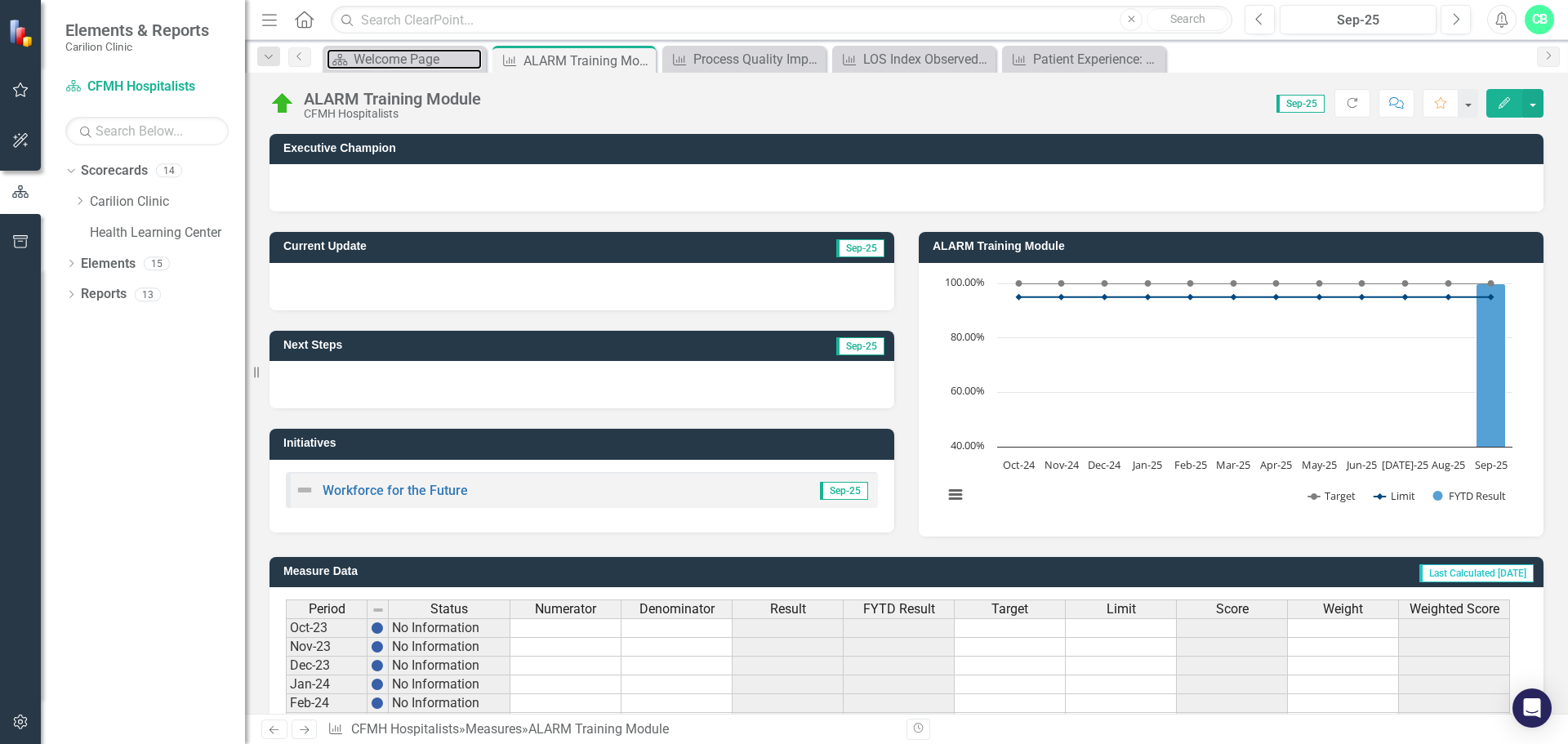
drag, startPoint x: 420, startPoint y: 62, endPoint x: 513, endPoint y: 656, distance: 601.2
click at [420, 63] on div "Welcome Page" at bounding box center [418, 59] width 128 height 20
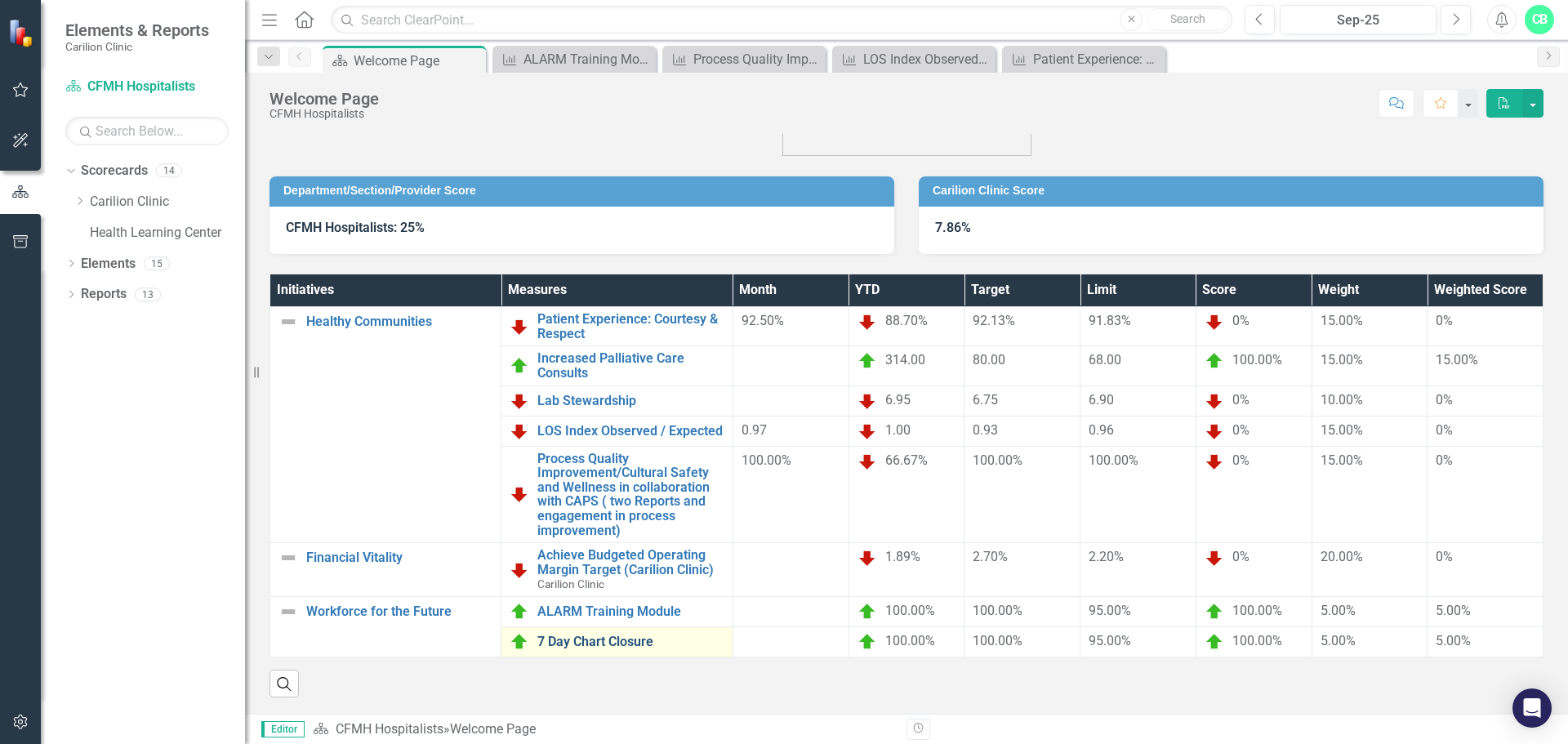
scroll to position [97, 0]
click at [624, 634] on link "7 Day Chart Closure" at bounding box center [630, 642] width 186 height 15
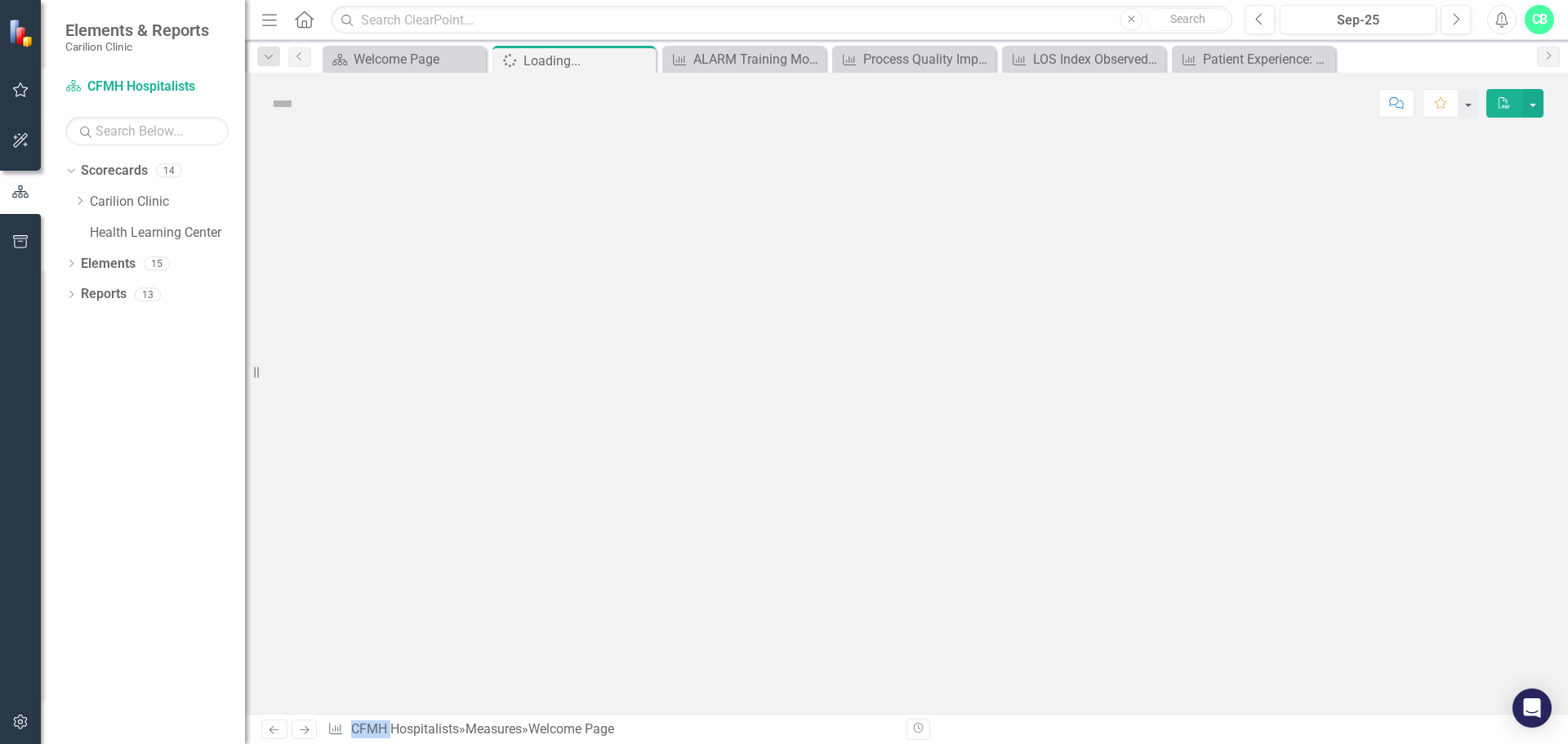
click at [624, 633] on div at bounding box center [906, 424] width 1323 height 580
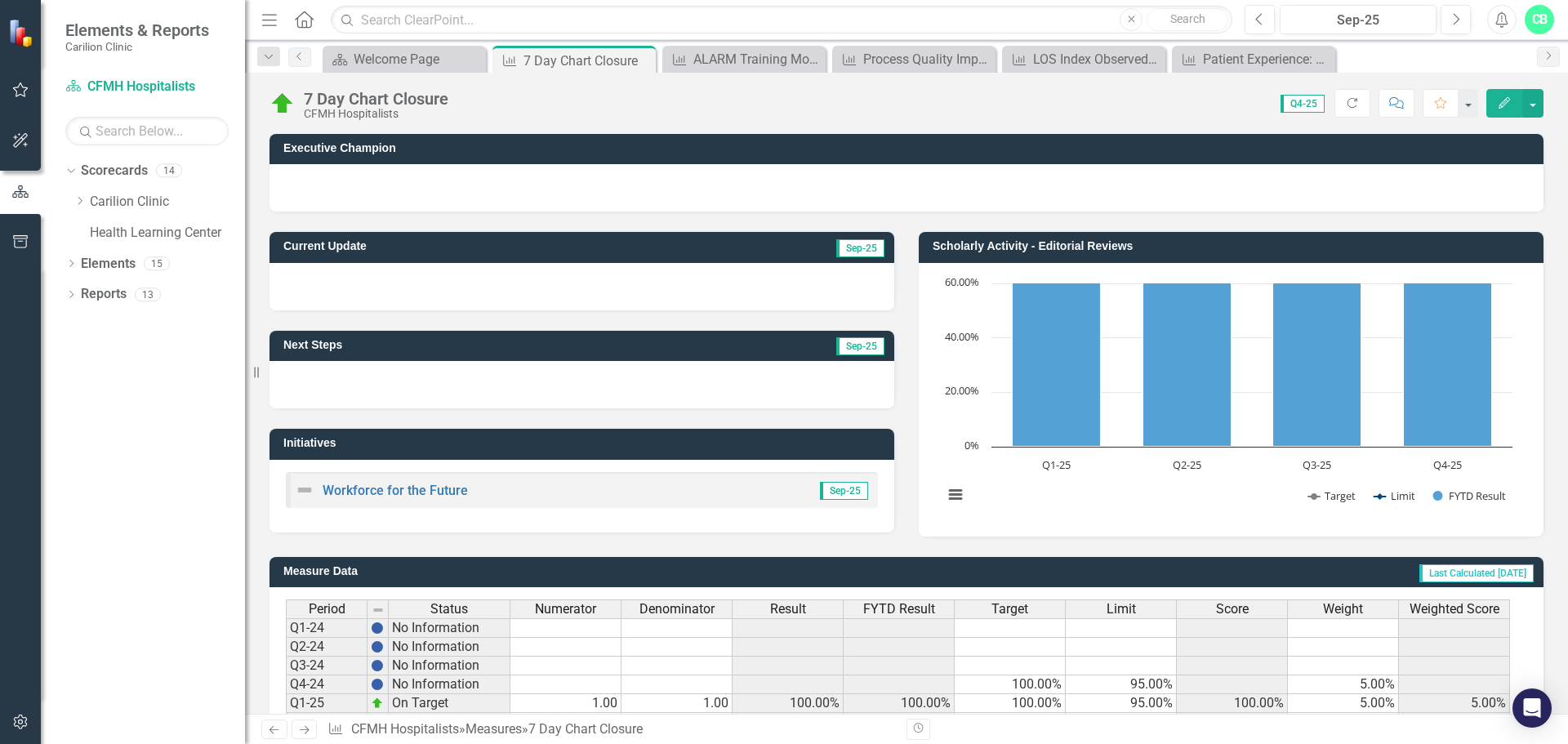
scroll to position [97, 0]
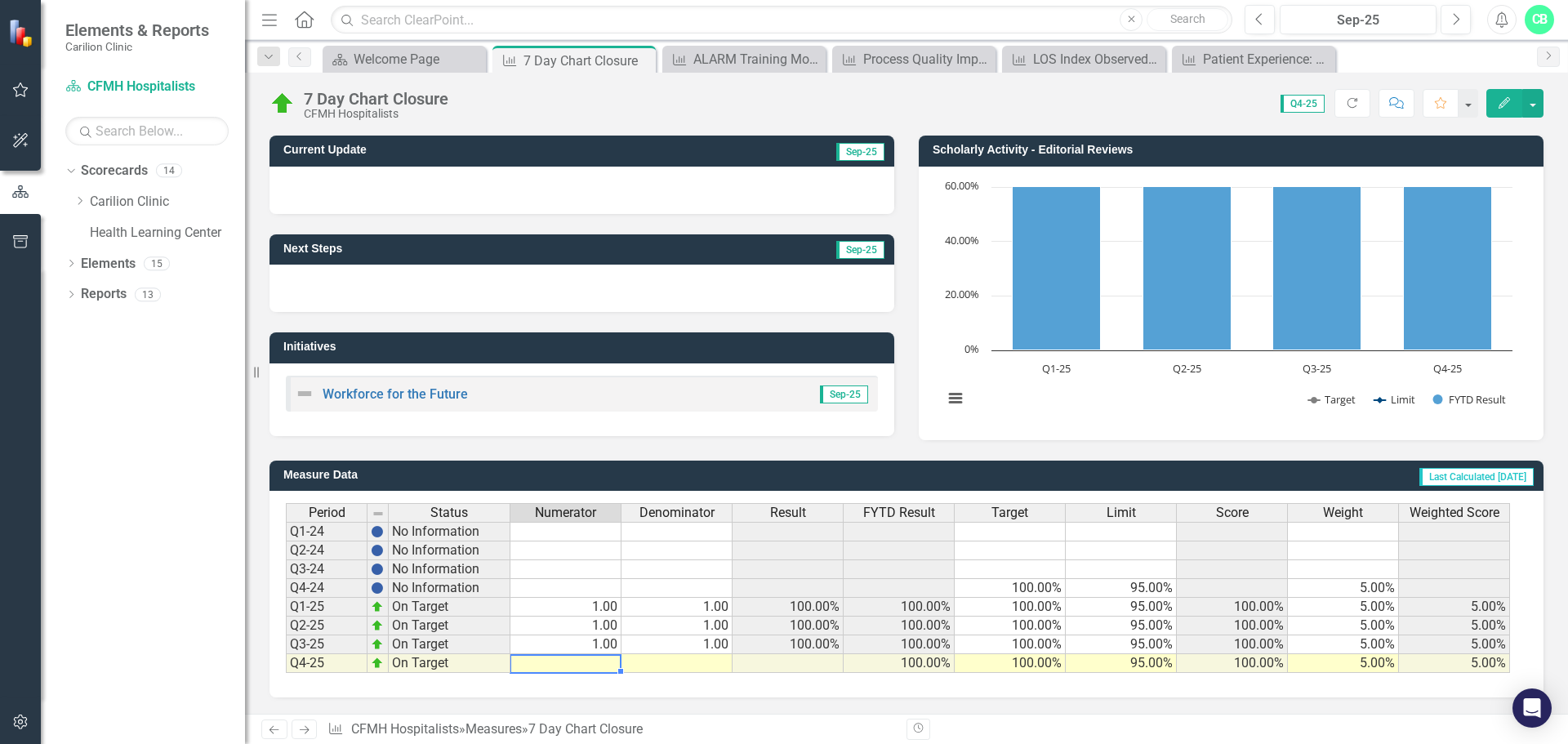
click at [604, 657] on td at bounding box center [565, 663] width 111 height 19
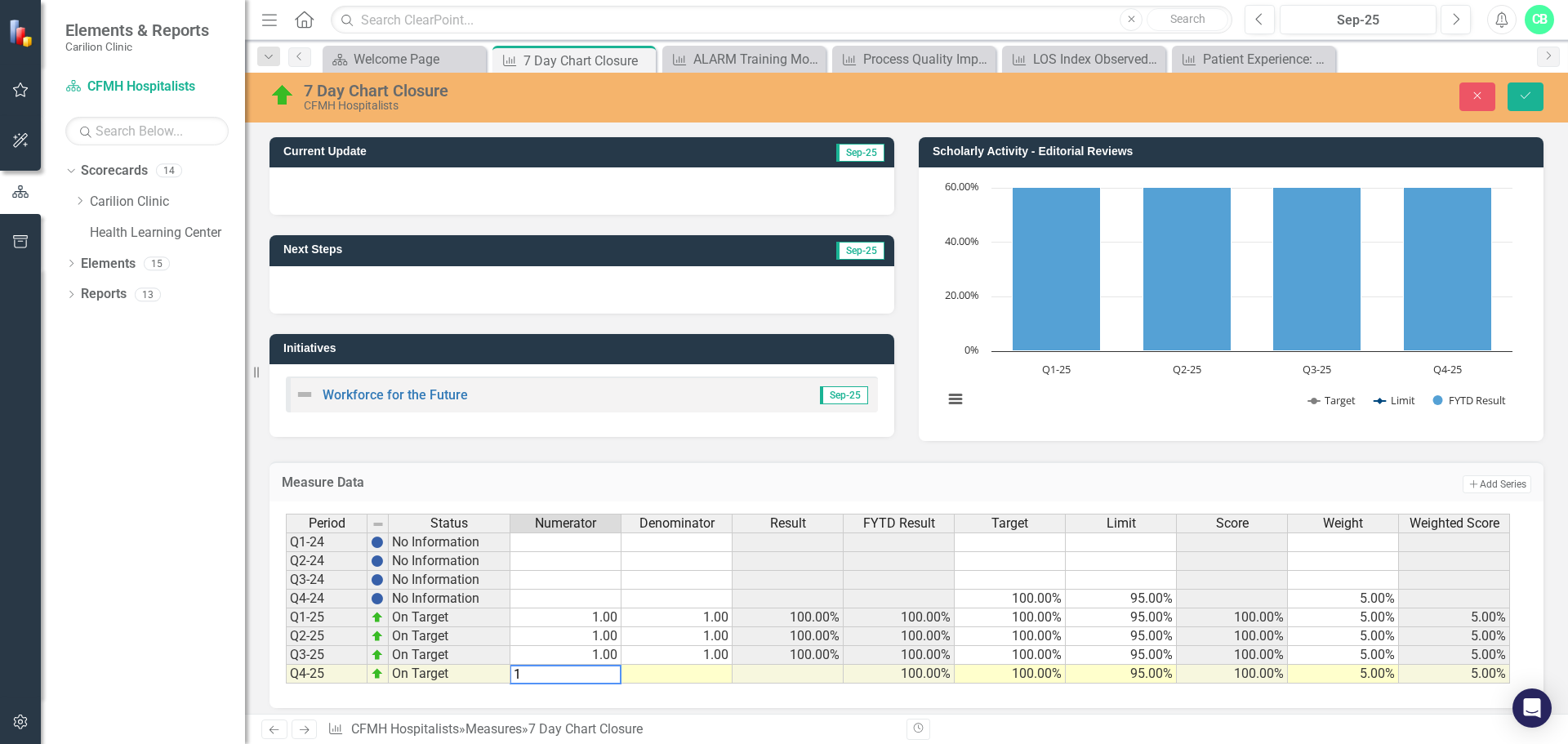
type textarea "1"
click at [709, 672] on td at bounding box center [677, 674] width 111 height 19
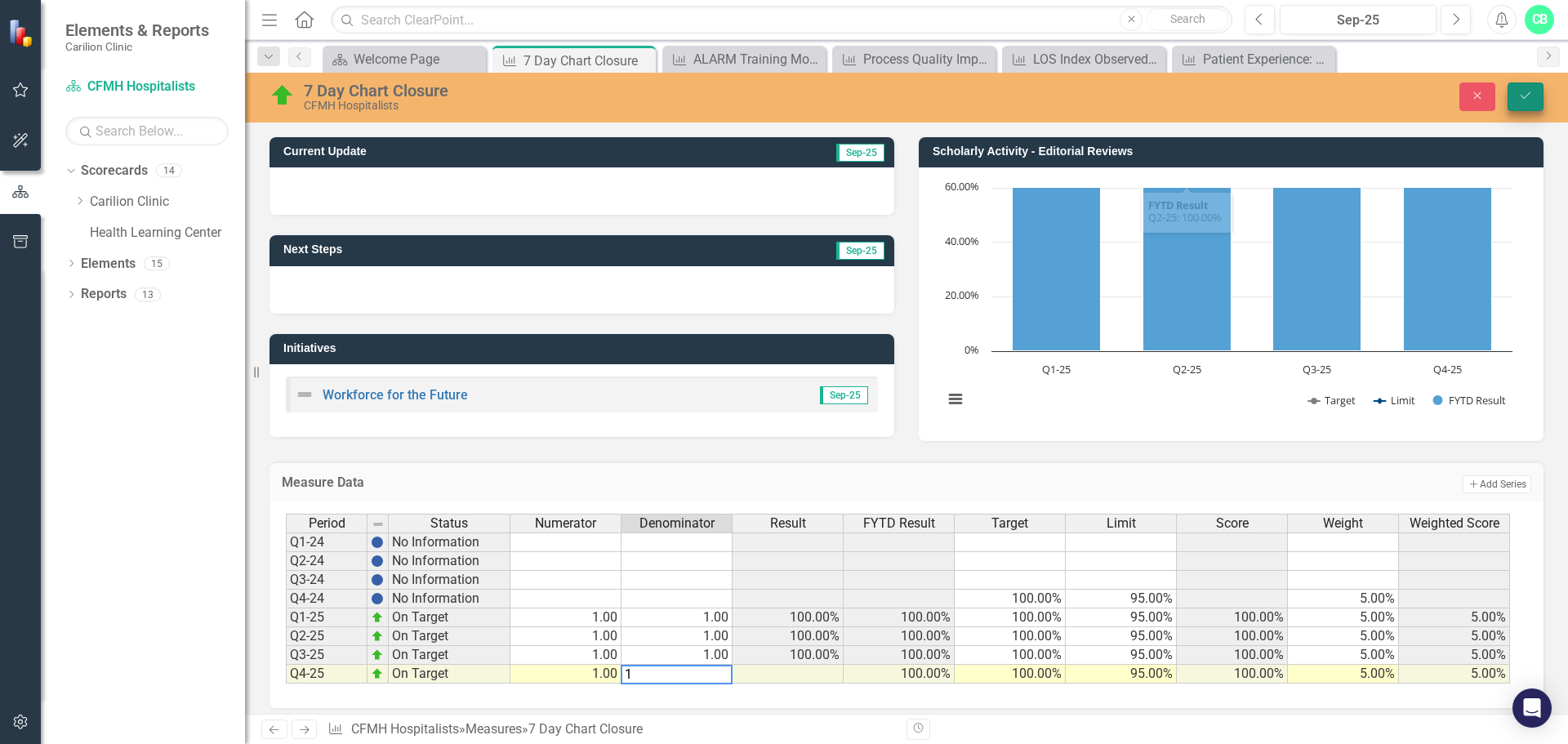
type textarea "1"
click at [1523, 100] on icon "Save" at bounding box center [1526, 96] width 15 height 12
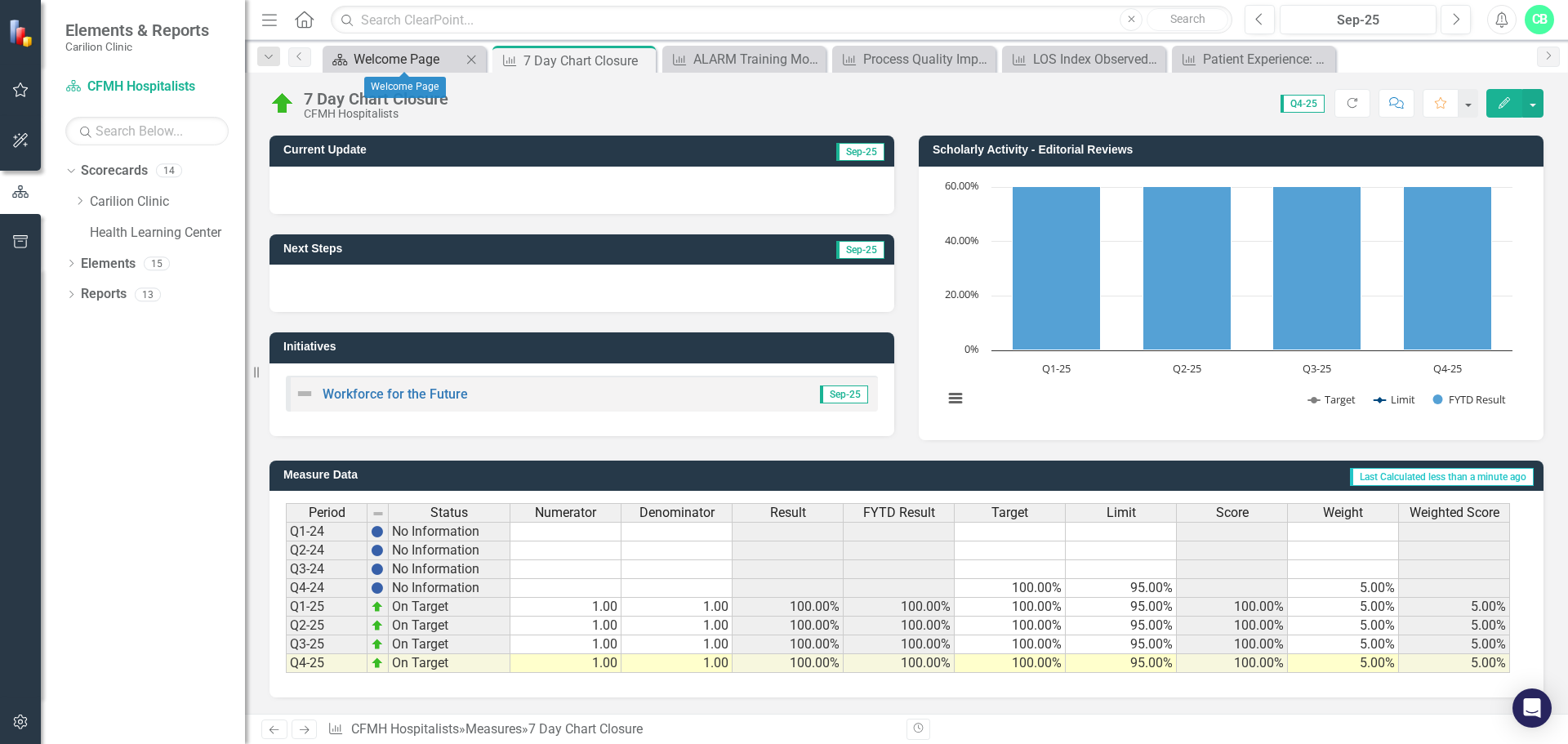
click at [452, 60] on div "Welcome Page" at bounding box center [407, 59] width 108 height 20
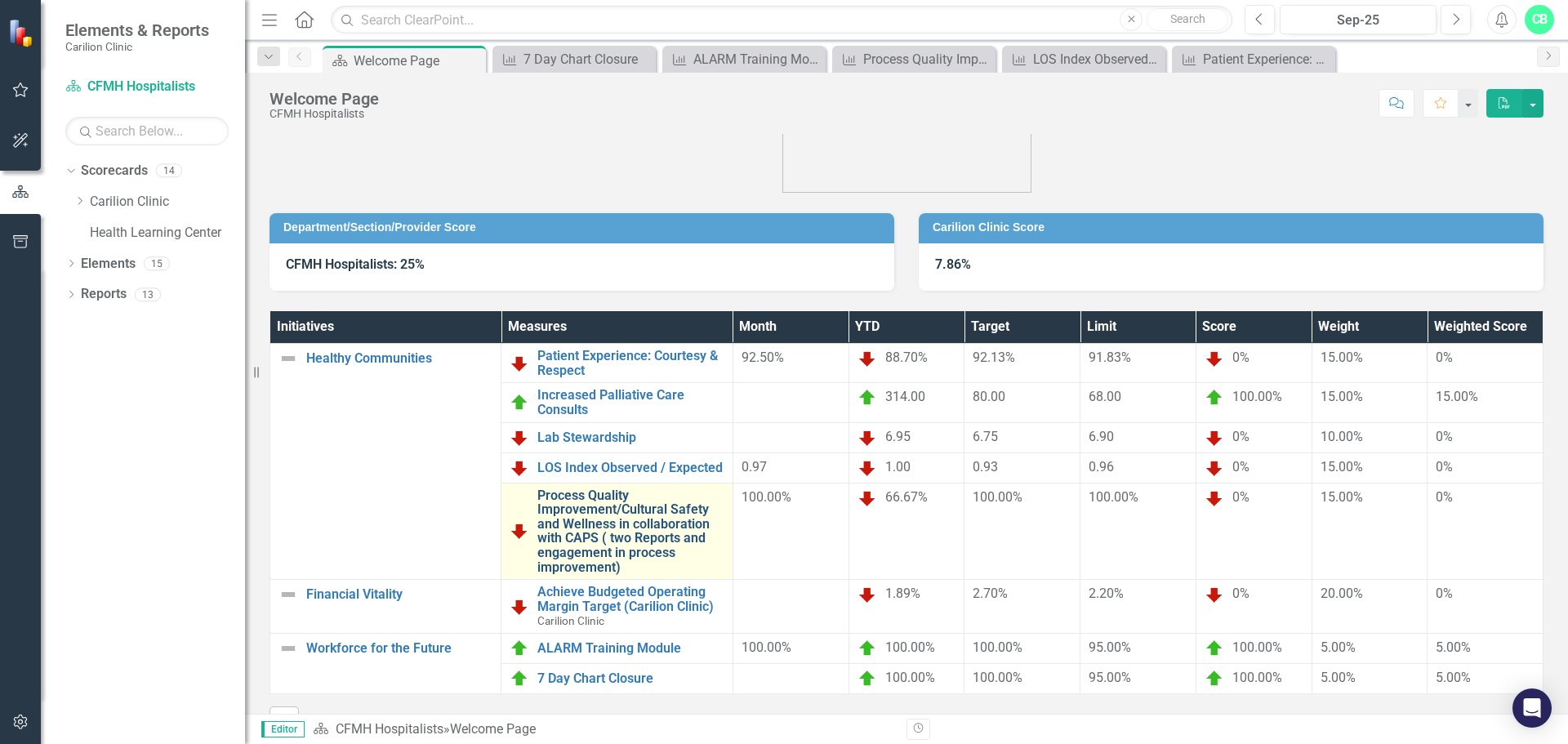
scroll to position [97, 0]
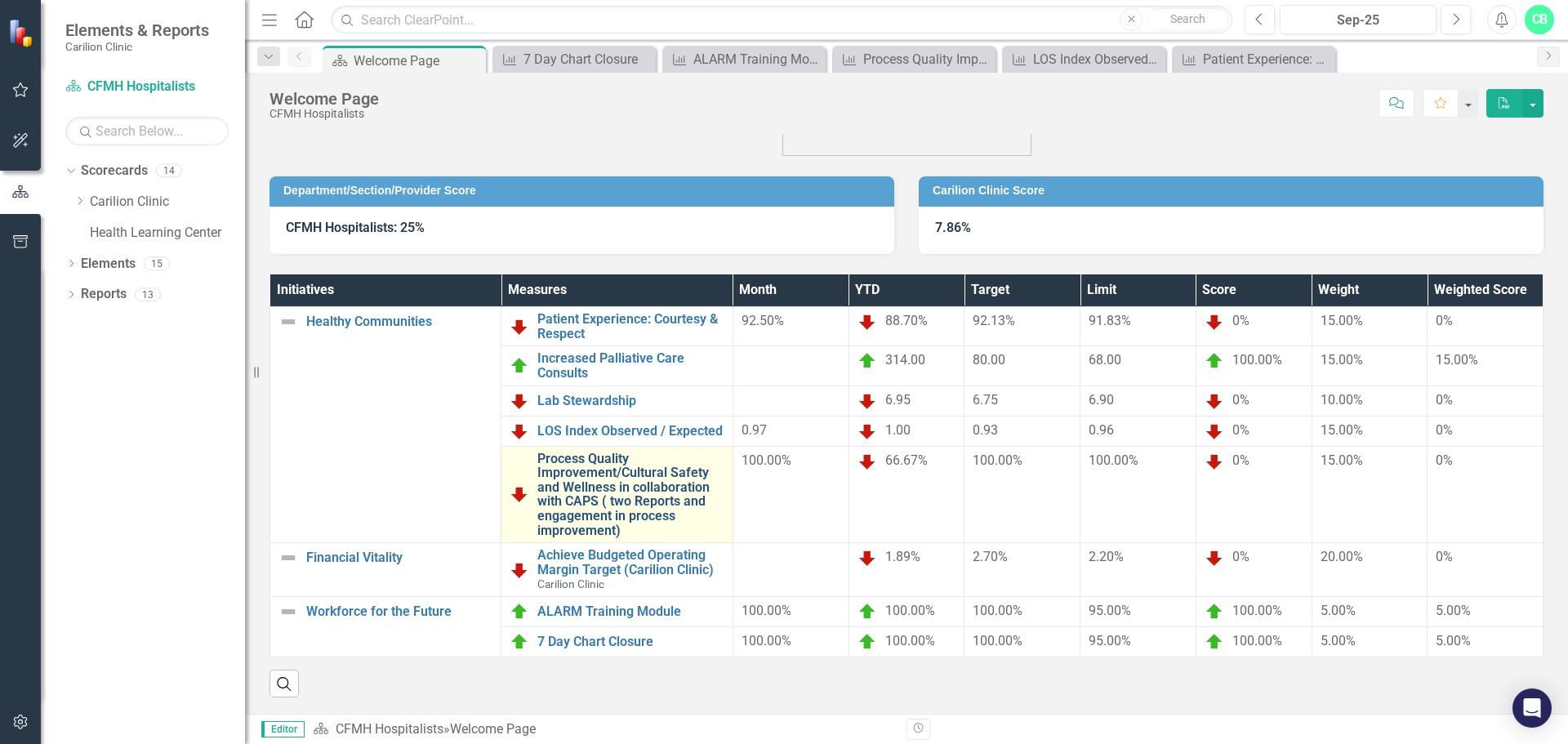
click at [629, 461] on link "Process Quality Improvement/Cultural Safety and Wellness in collaboration with …" at bounding box center [630, 495] width 186 height 87
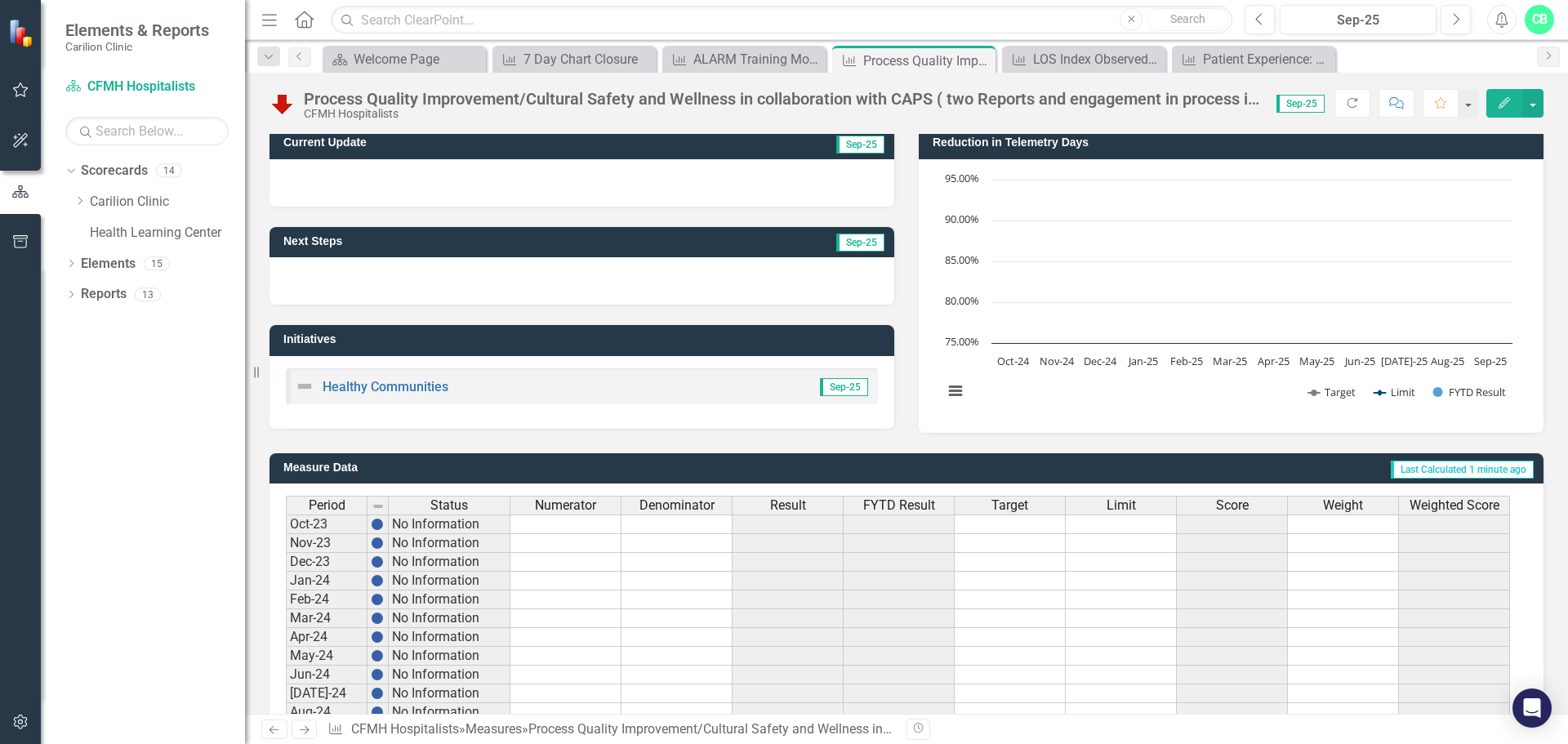
scroll to position [397, 0]
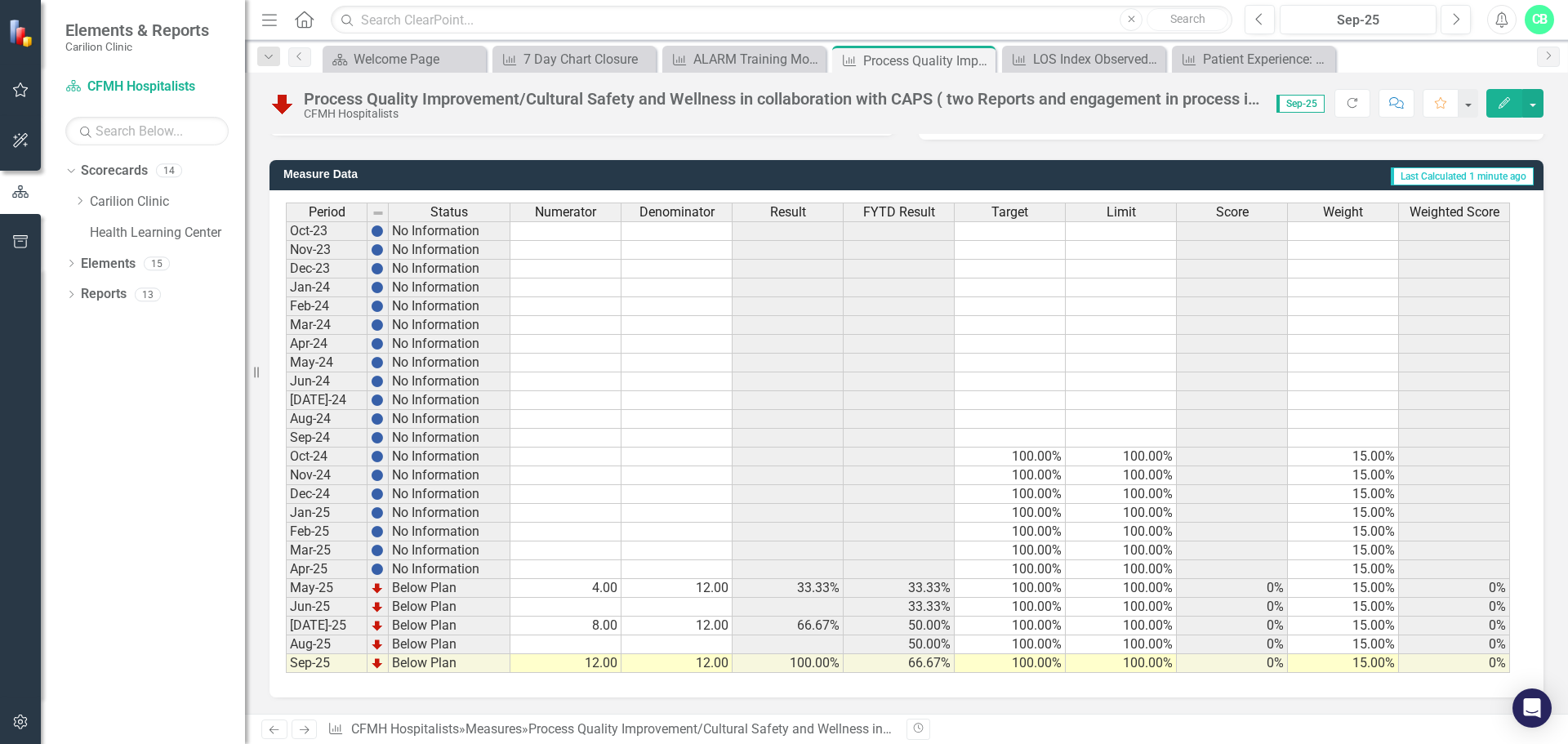
click at [614, 587] on td "4.00" at bounding box center [565, 588] width 111 height 19
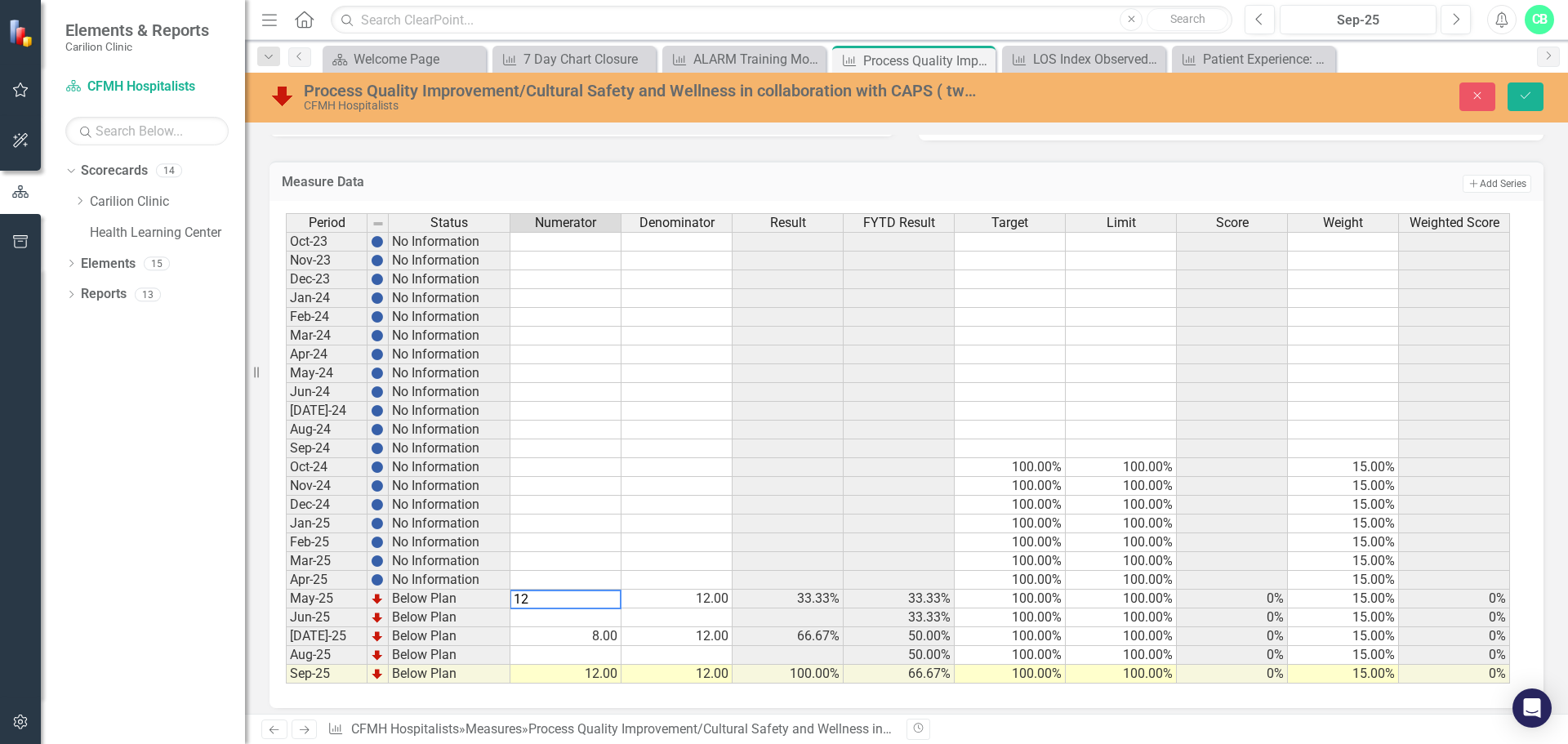
click at [688, 592] on td "12.00" at bounding box center [677, 598] width 111 height 19
click at [695, 634] on td "12.00" at bounding box center [677, 637] width 111 height 19
click at [606, 643] on td "8.00" at bounding box center [565, 637] width 111 height 19
type textarea "0"
click at [794, 517] on td at bounding box center [788, 523] width 111 height 19
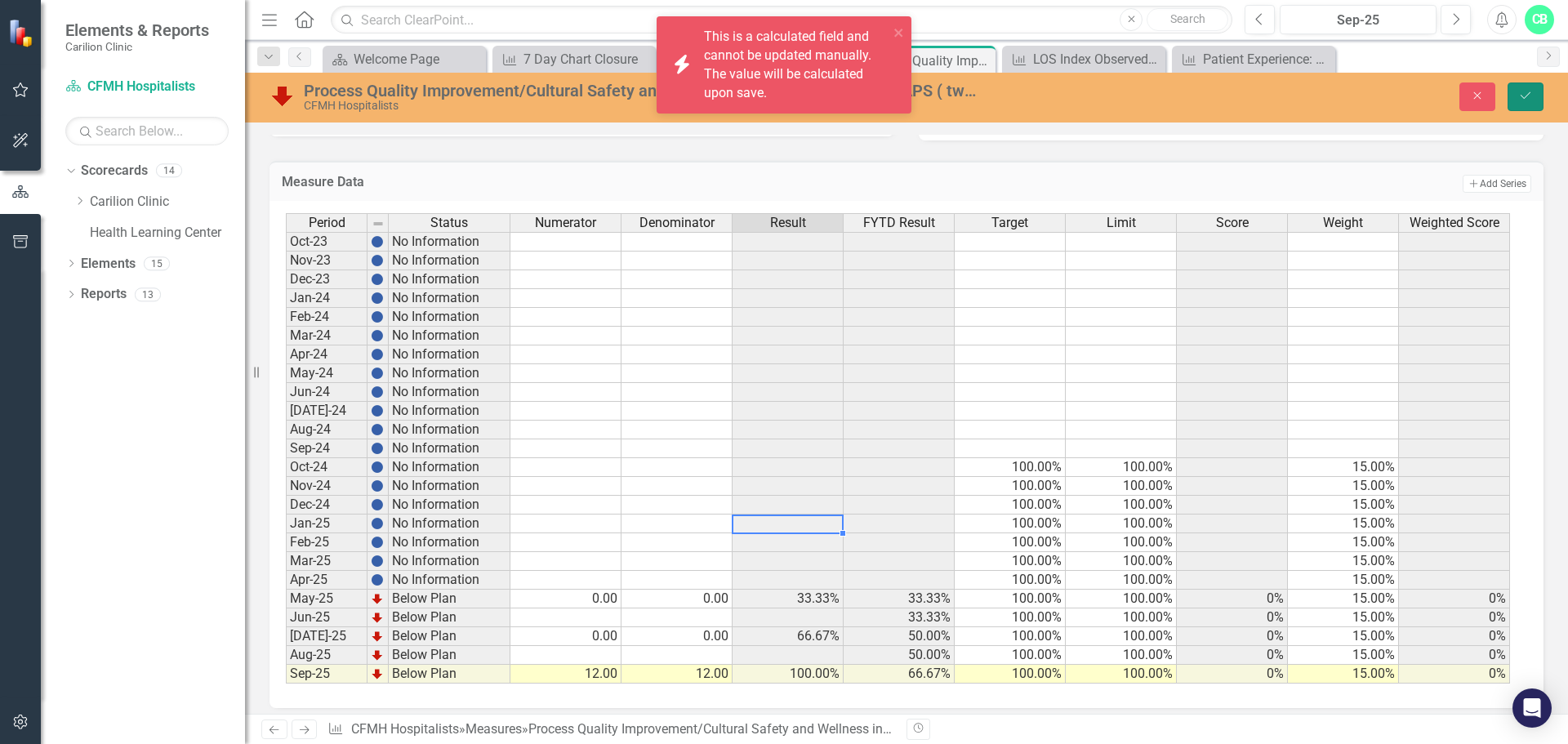
click at [1530, 92] on icon "Save" at bounding box center [1526, 96] width 15 height 12
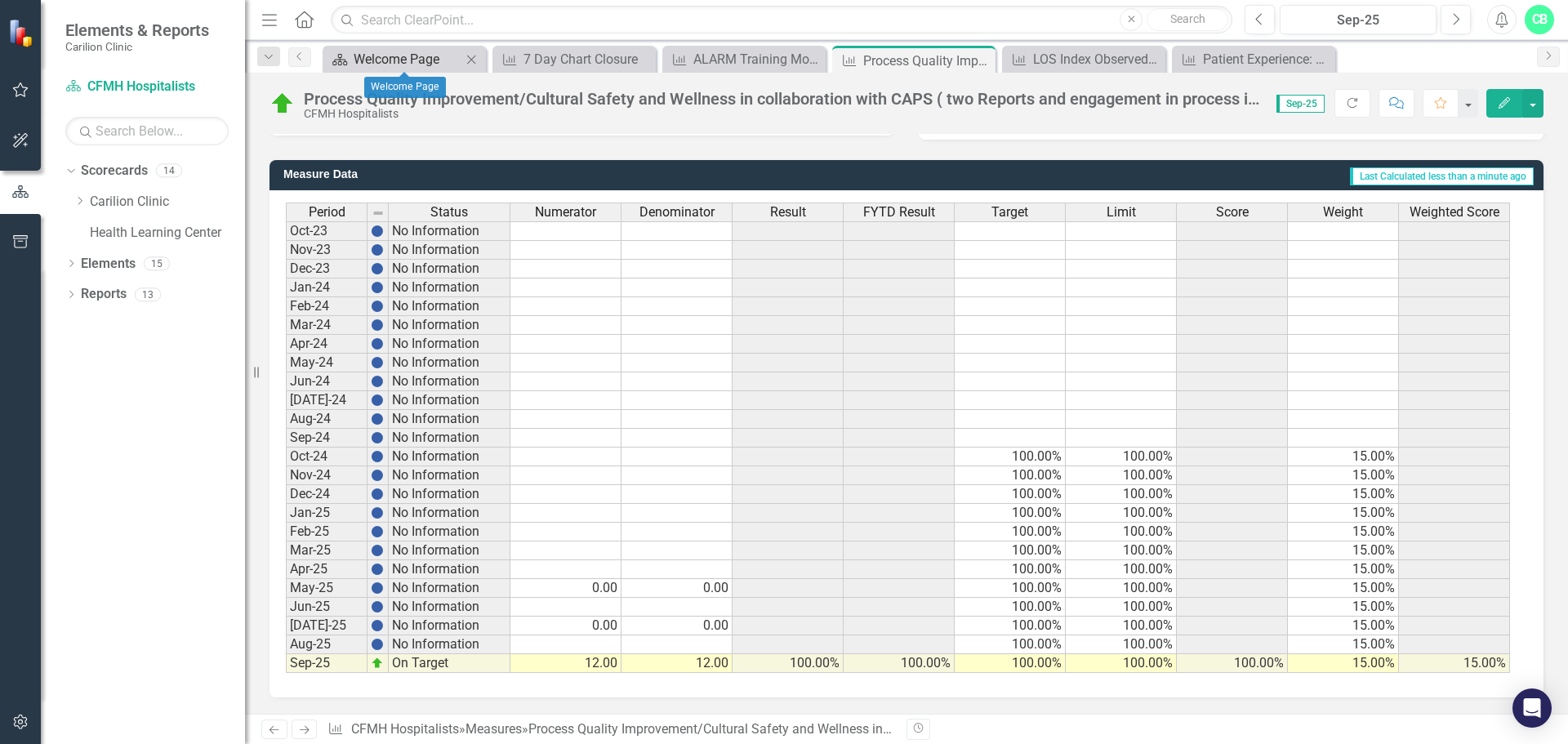
click at [414, 52] on div "Welcome Page" at bounding box center [407, 59] width 108 height 20
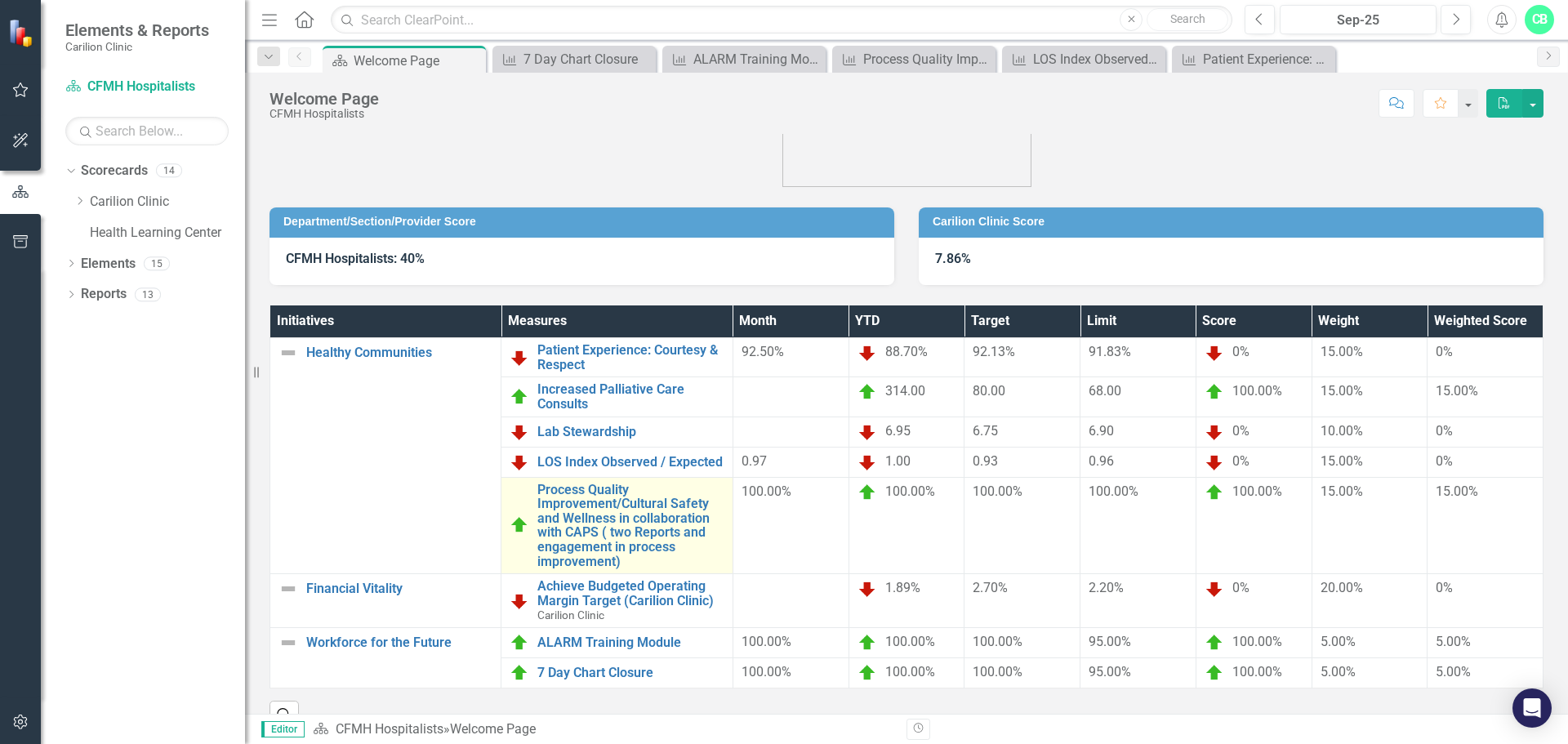
scroll to position [82, 0]
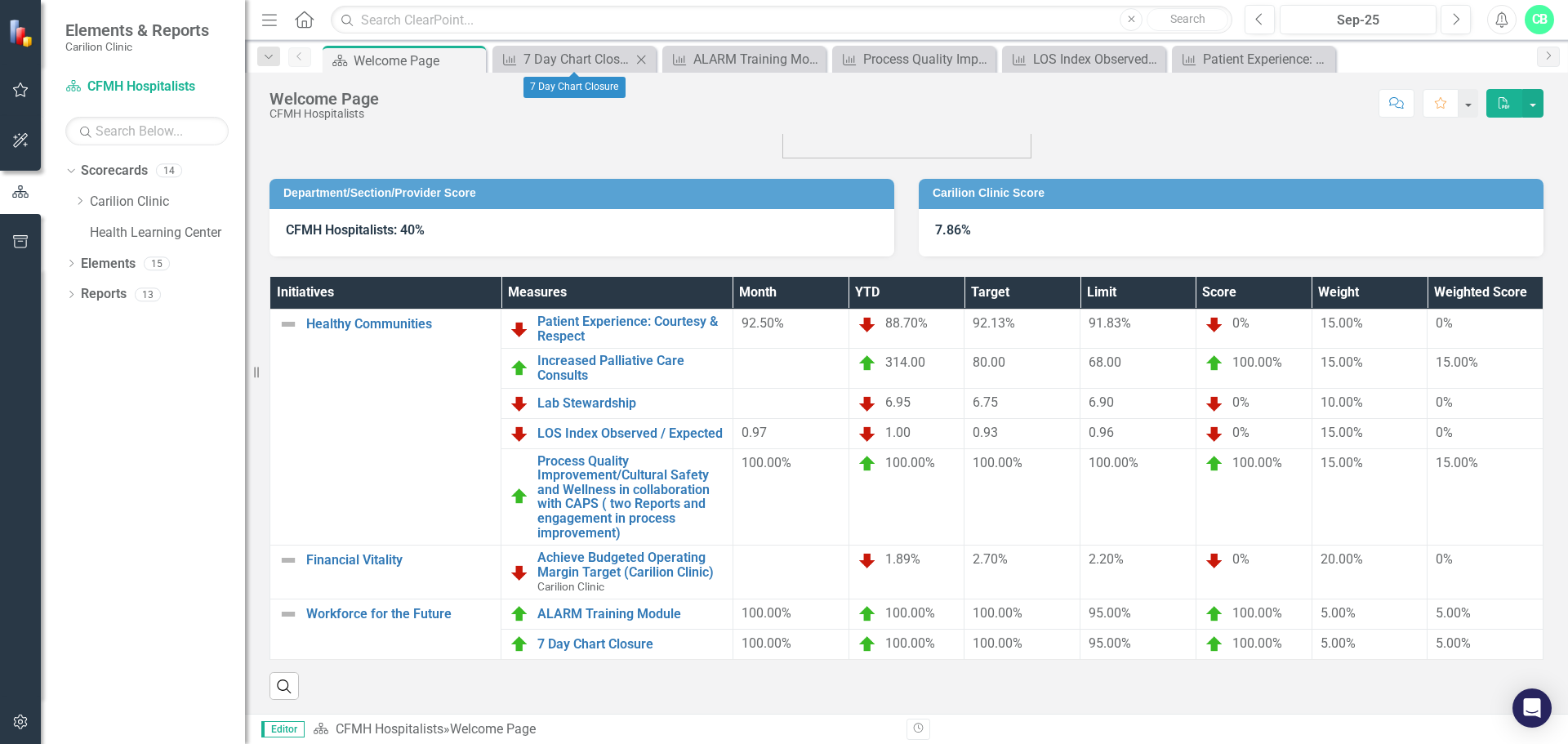
click at [641, 54] on icon "Close" at bounding box center [641, 60] width 17 height 13
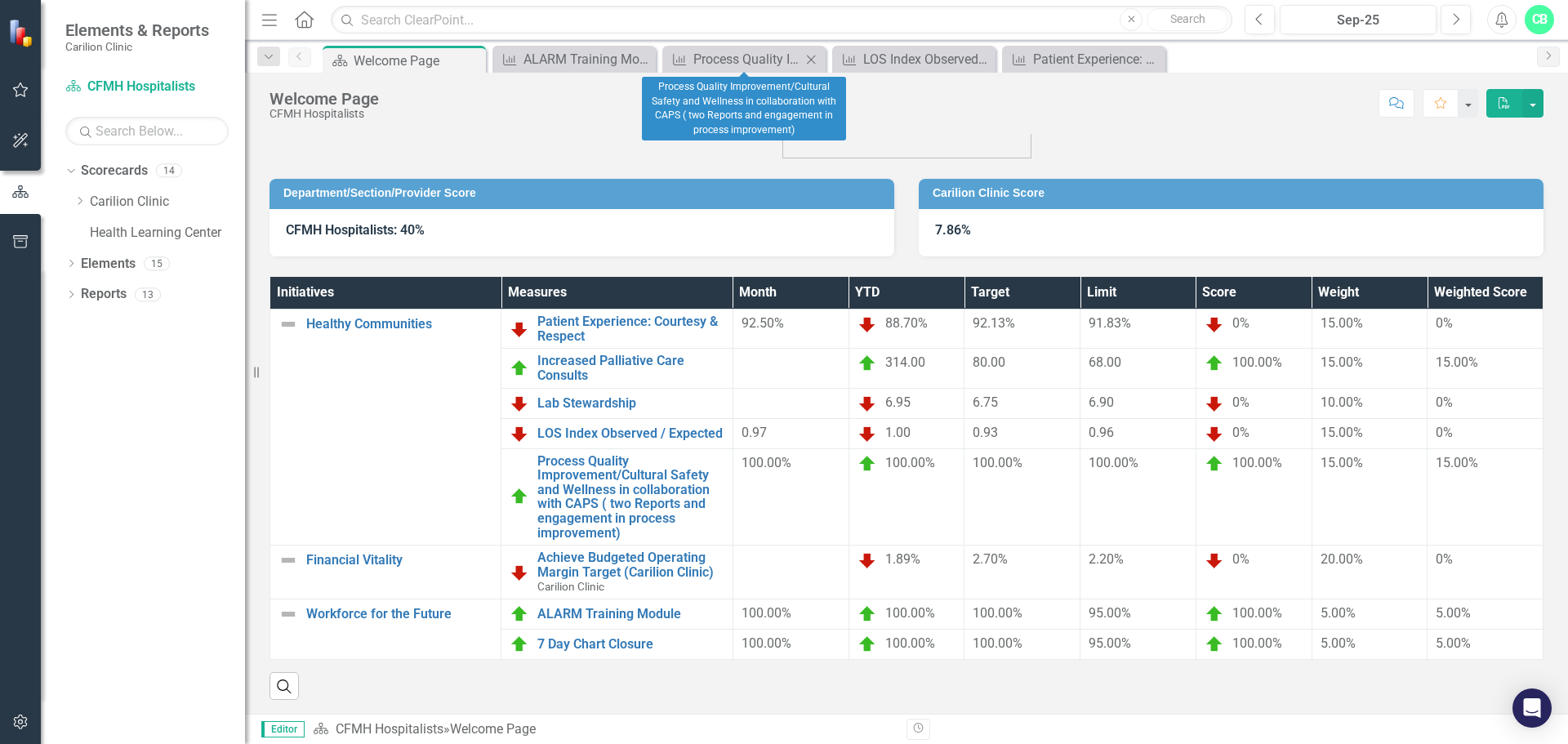
click at [819, 60] on icon "Close" at bounding box center [811, 60] width 17 height 13
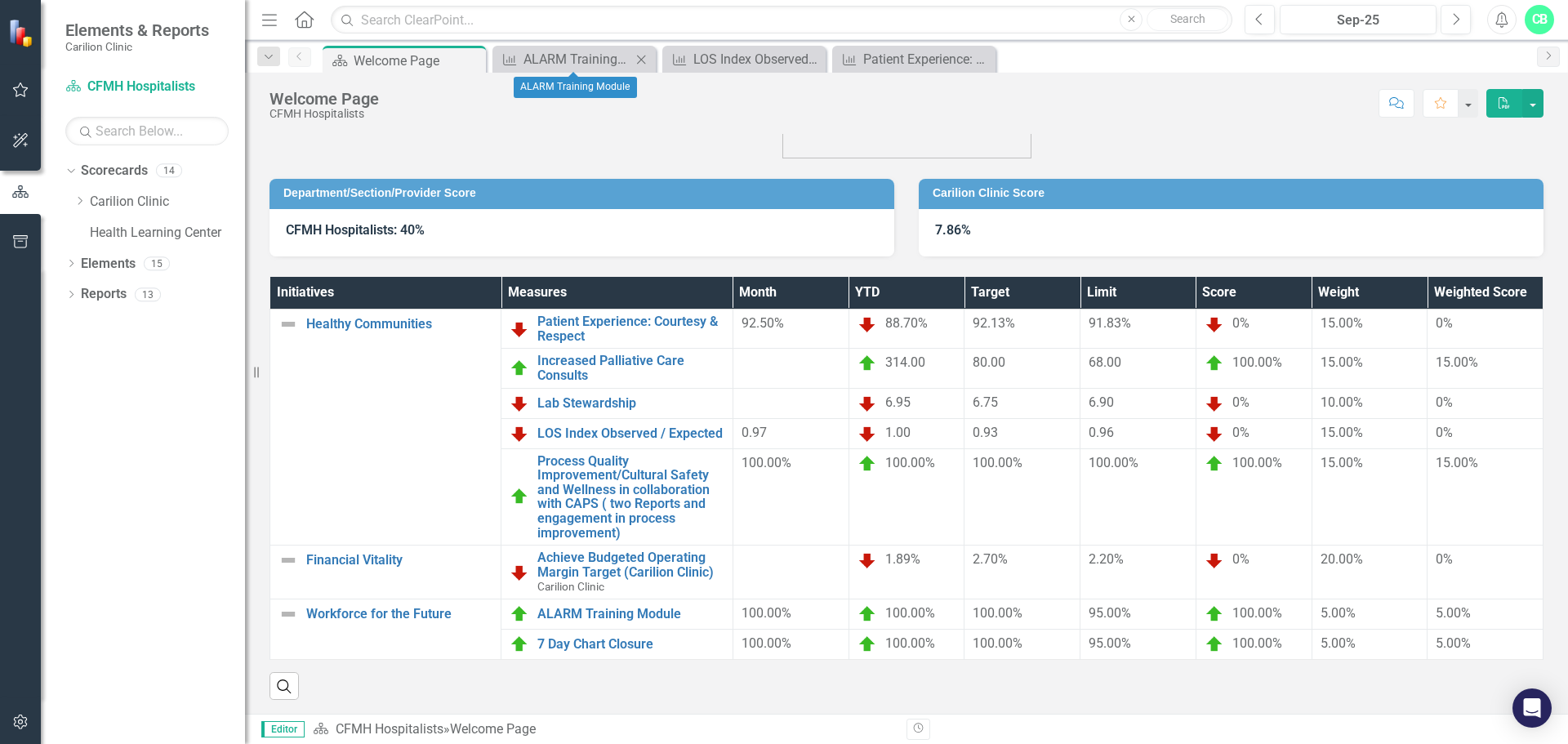
click at [642, 50] on div "Close" at bounding box center [641, 59] width 20 height 20
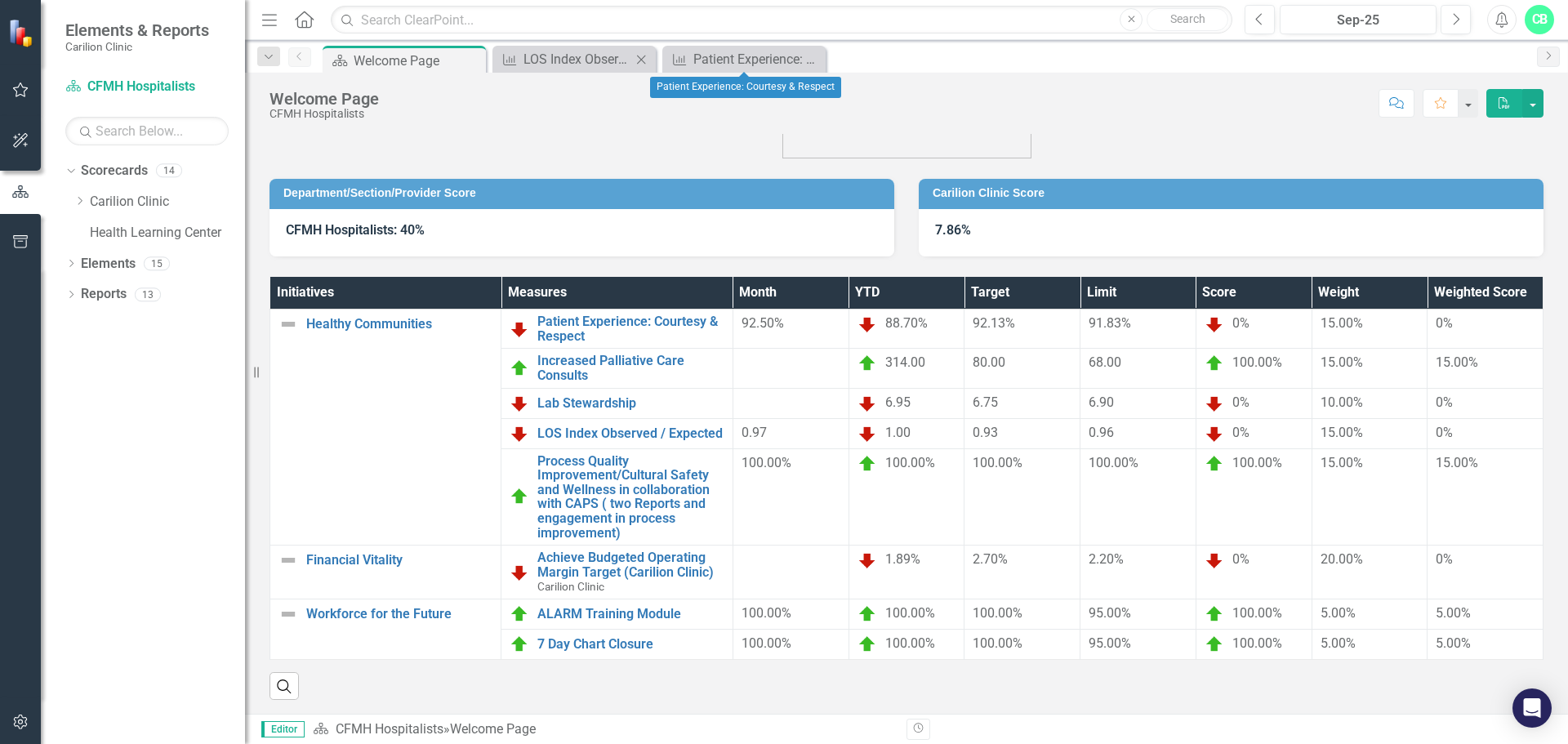
click at [644, 54] on icon "Close" at bounding box center [641, 60] width 17 height 13
click at [649, 59] on icon "Close" at bounding box center [641, 60] width 17 height 13
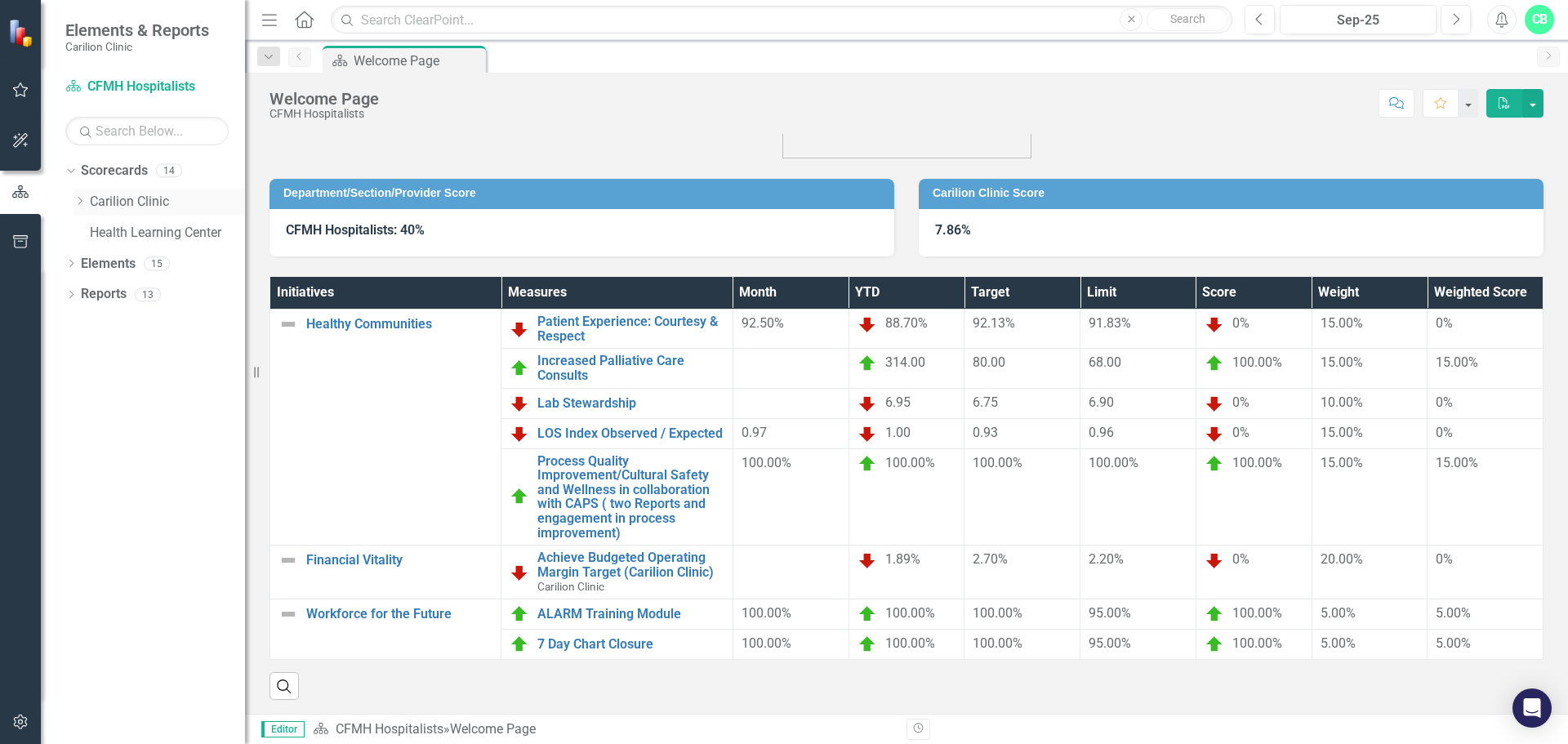
click at [79, 204] on icon at bounding box center [80, 201] width 4 height 8
click at [95, 263] on icon "Dropdown" at bounding box center [96, 263] width 13 height 10
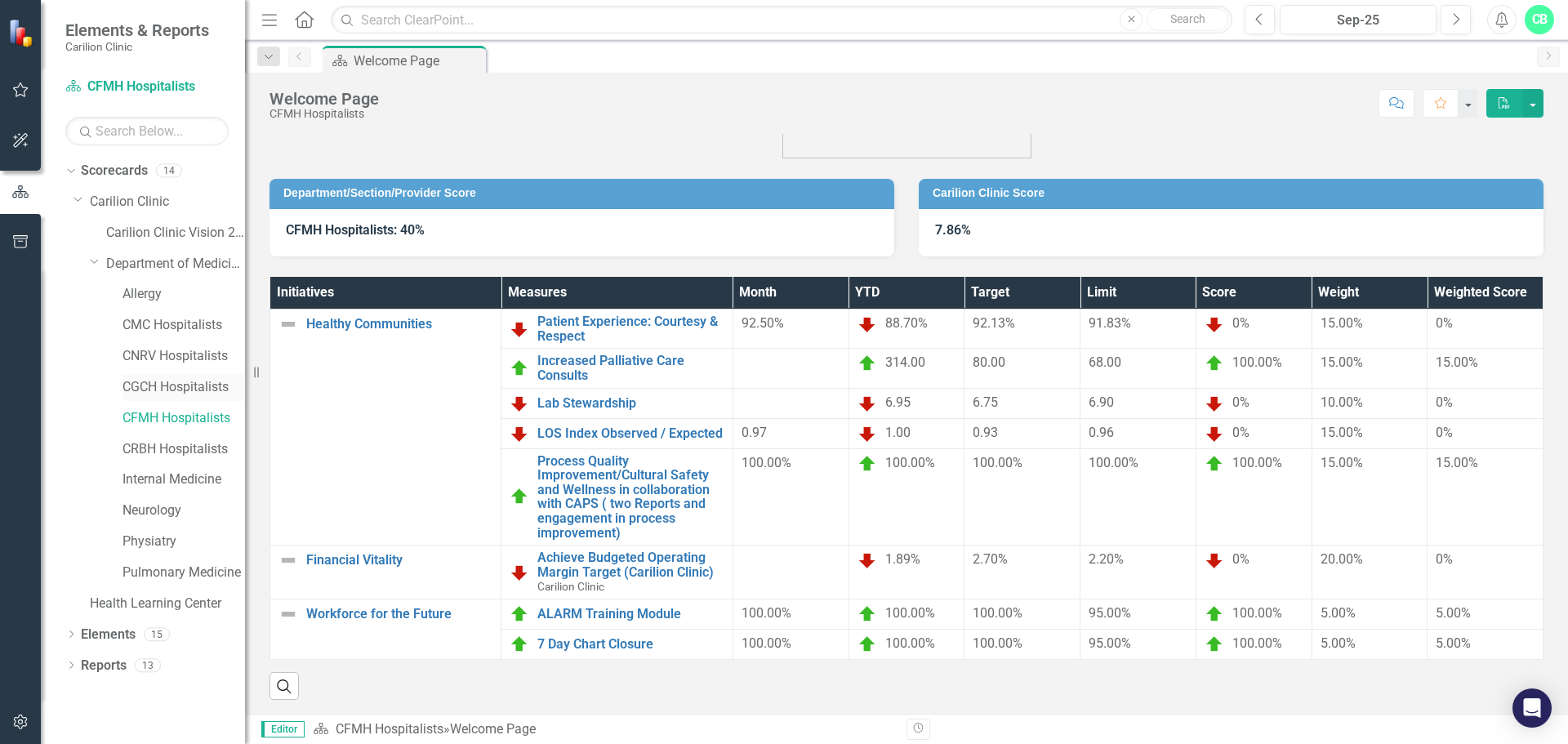
click at [158, 387] on link "CGCH Hospitalists" at bounding box center [183, 387] width 123 height 19
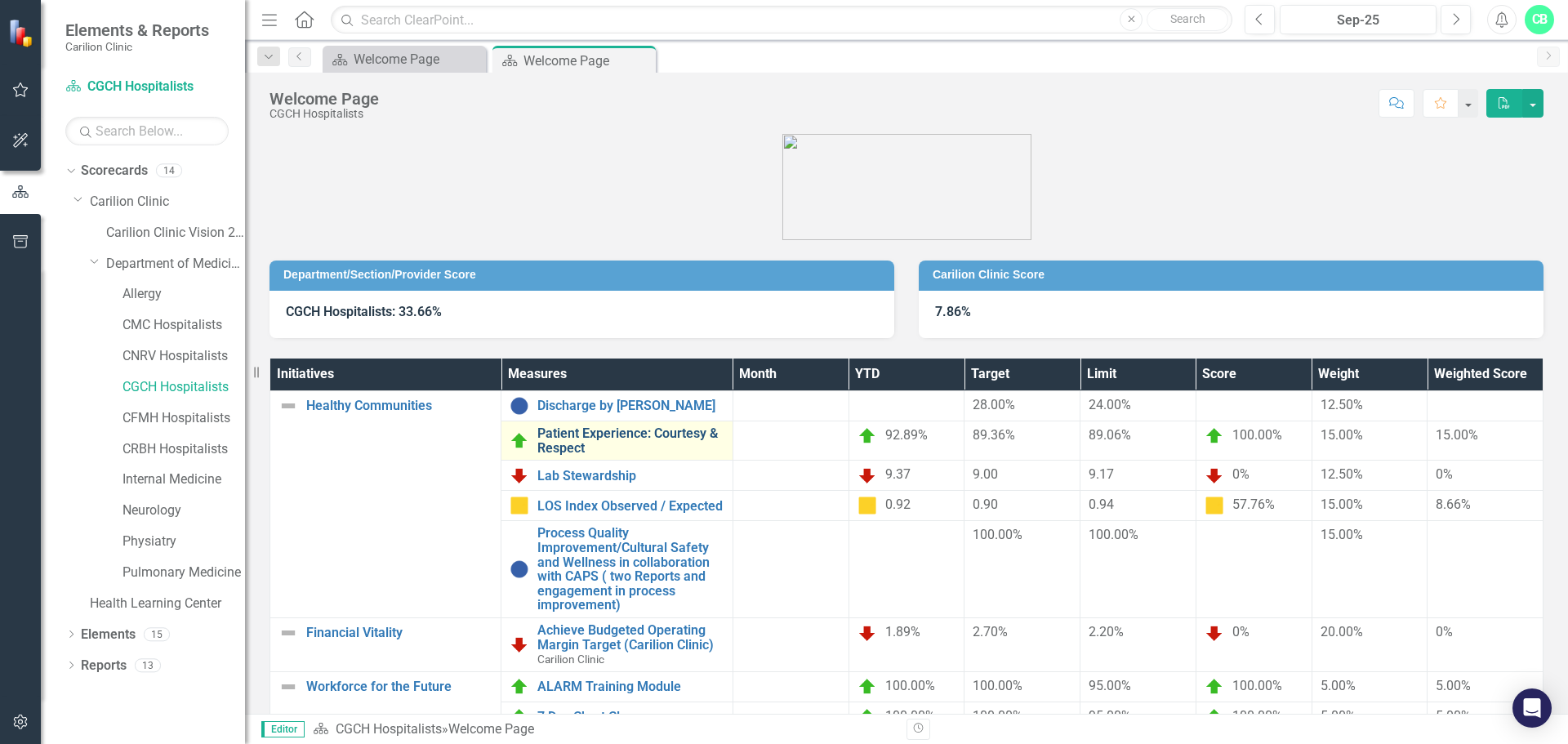
click at [580, 431] on link "Patient Experience: Courtesy & Respect" at bounding box center [630, 440] width 186 height 28
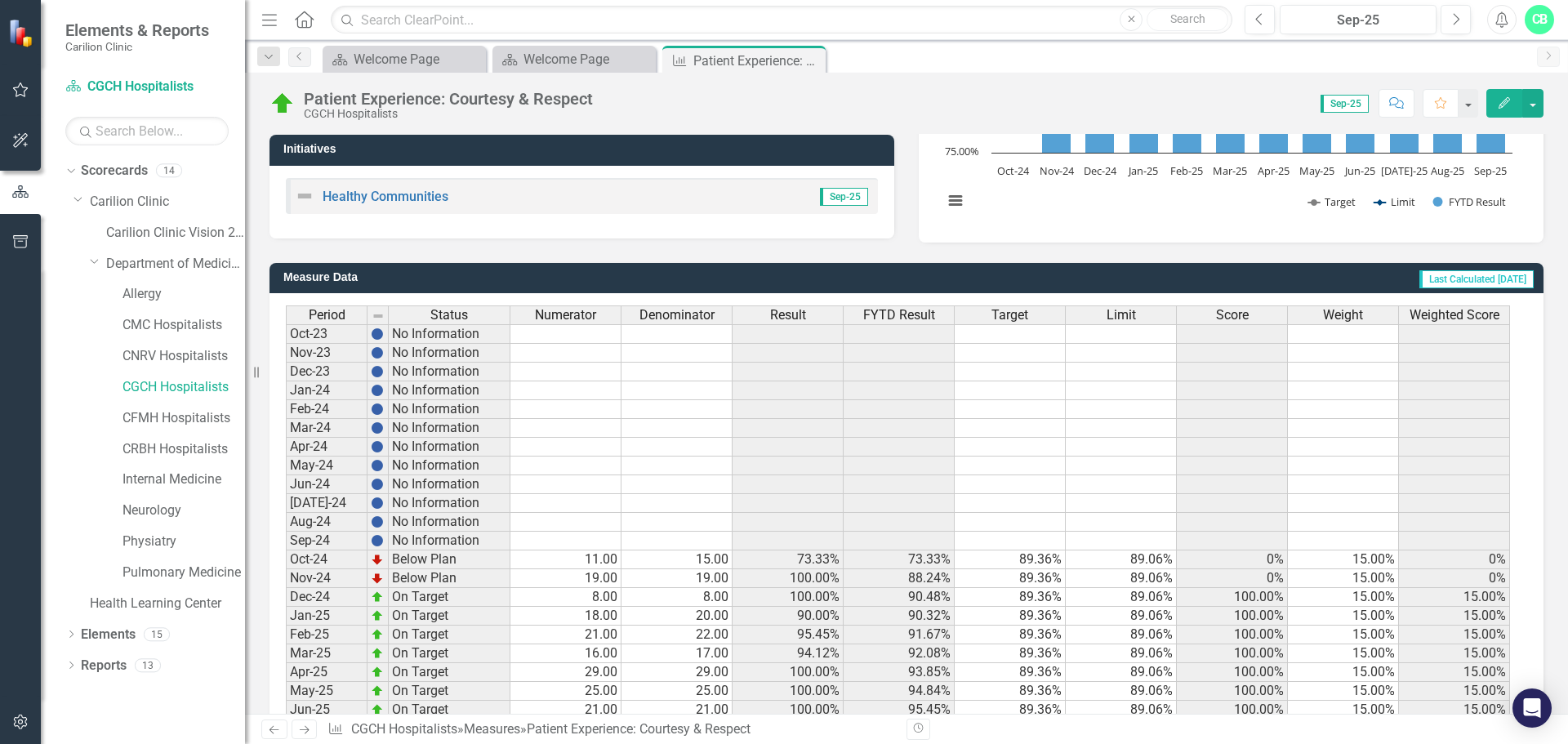
scroll to position [397, 0]
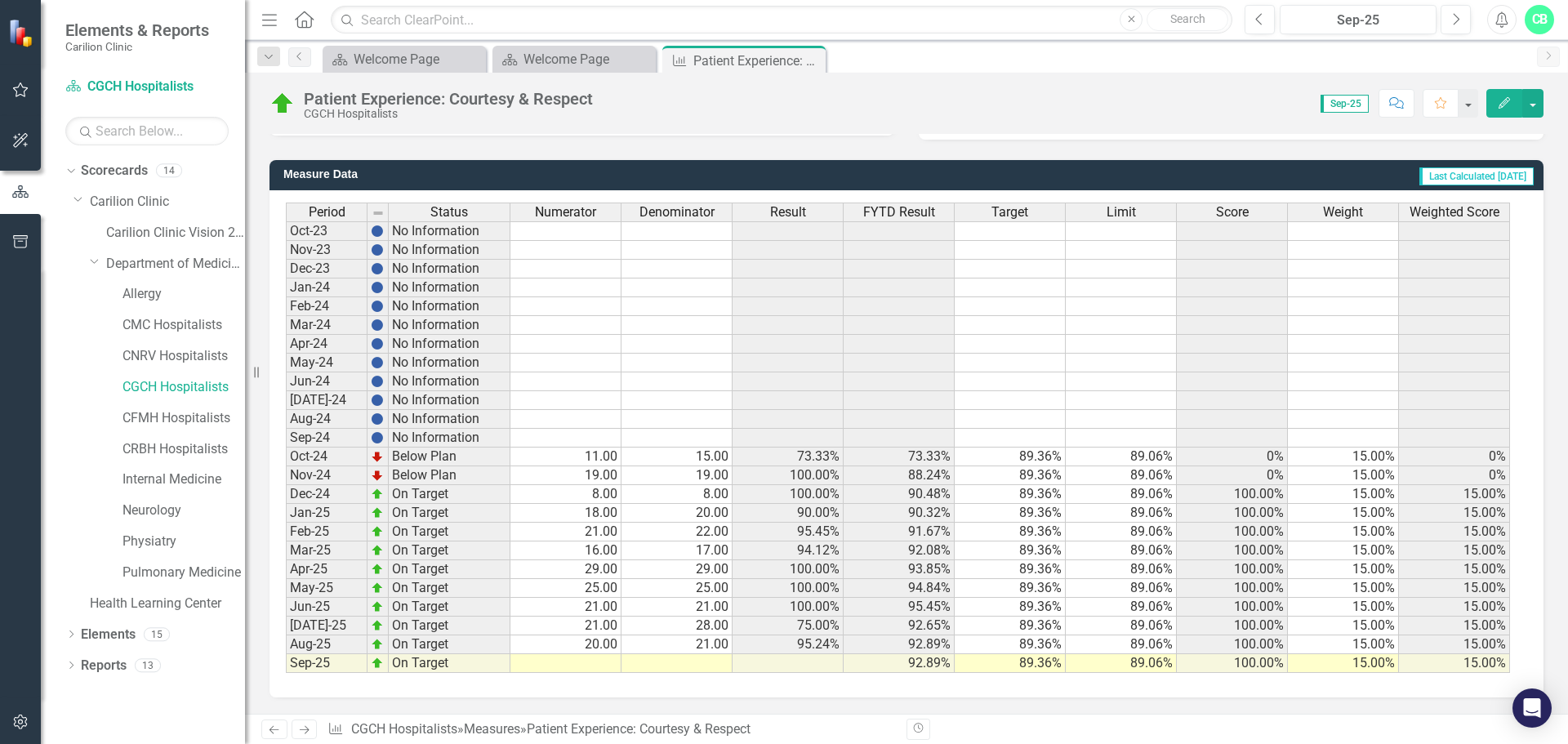
click at [709, 668] on td at bounding box center [677, 663] width 111 height 19
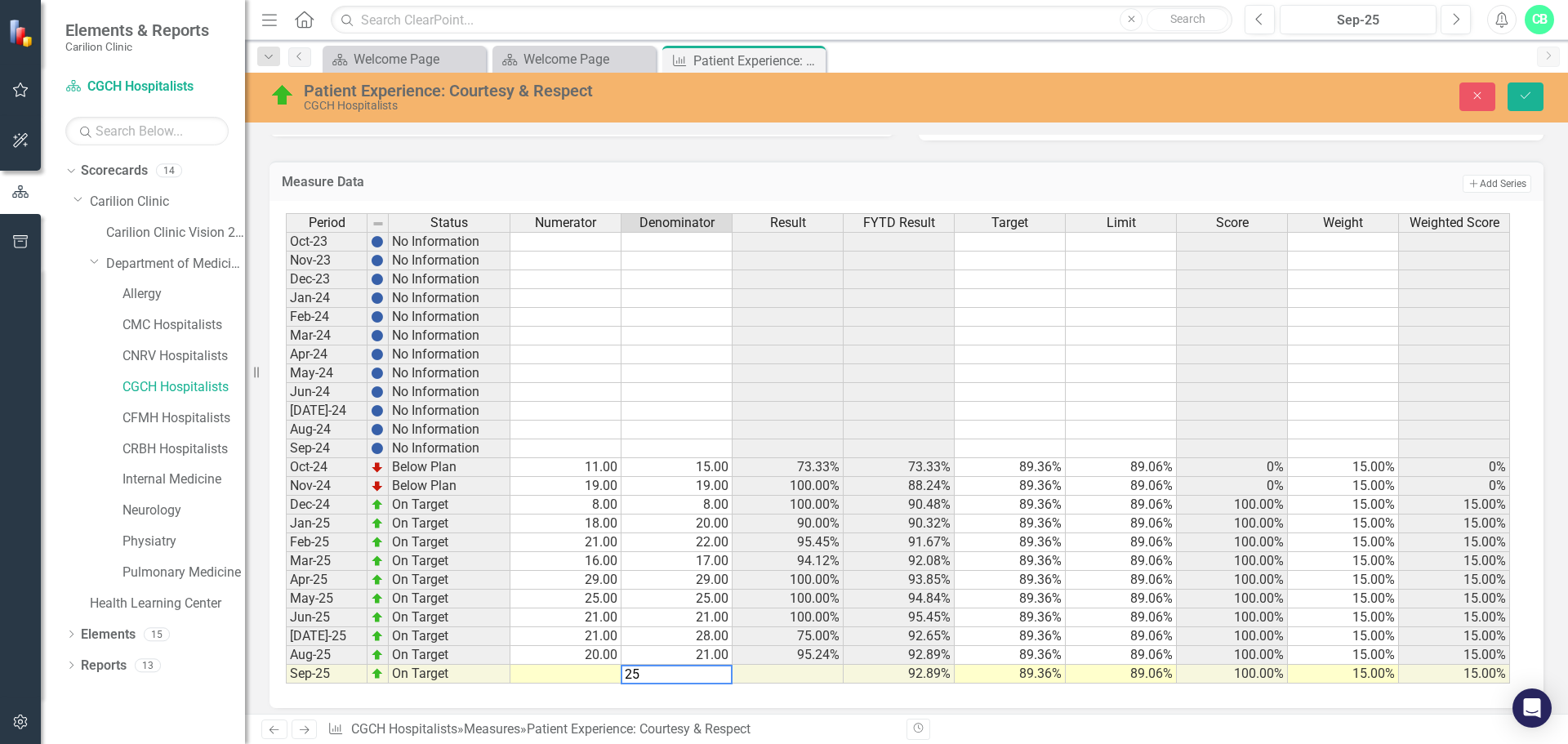
type textarea "25"
click at [591, 668] on td at bounding box center [565, 674] width 111 height 19
type textarea "23"
click at [1526, 94] on icon "Save" at bounding box center [1526, 96] width 15 height 12
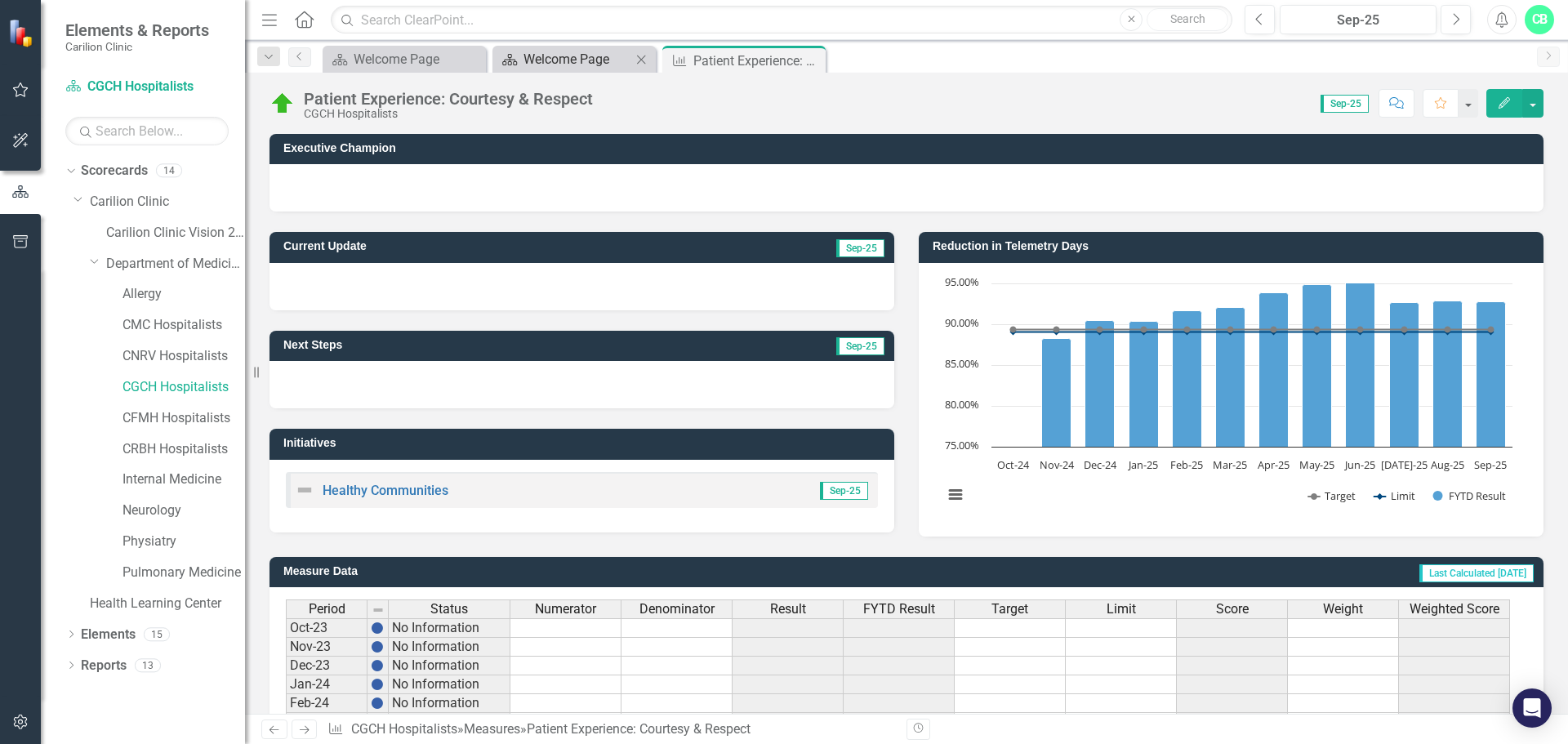
click at [569, 51] on div "Welcome Page" at bounding box center [577, 59] width 108 height 20
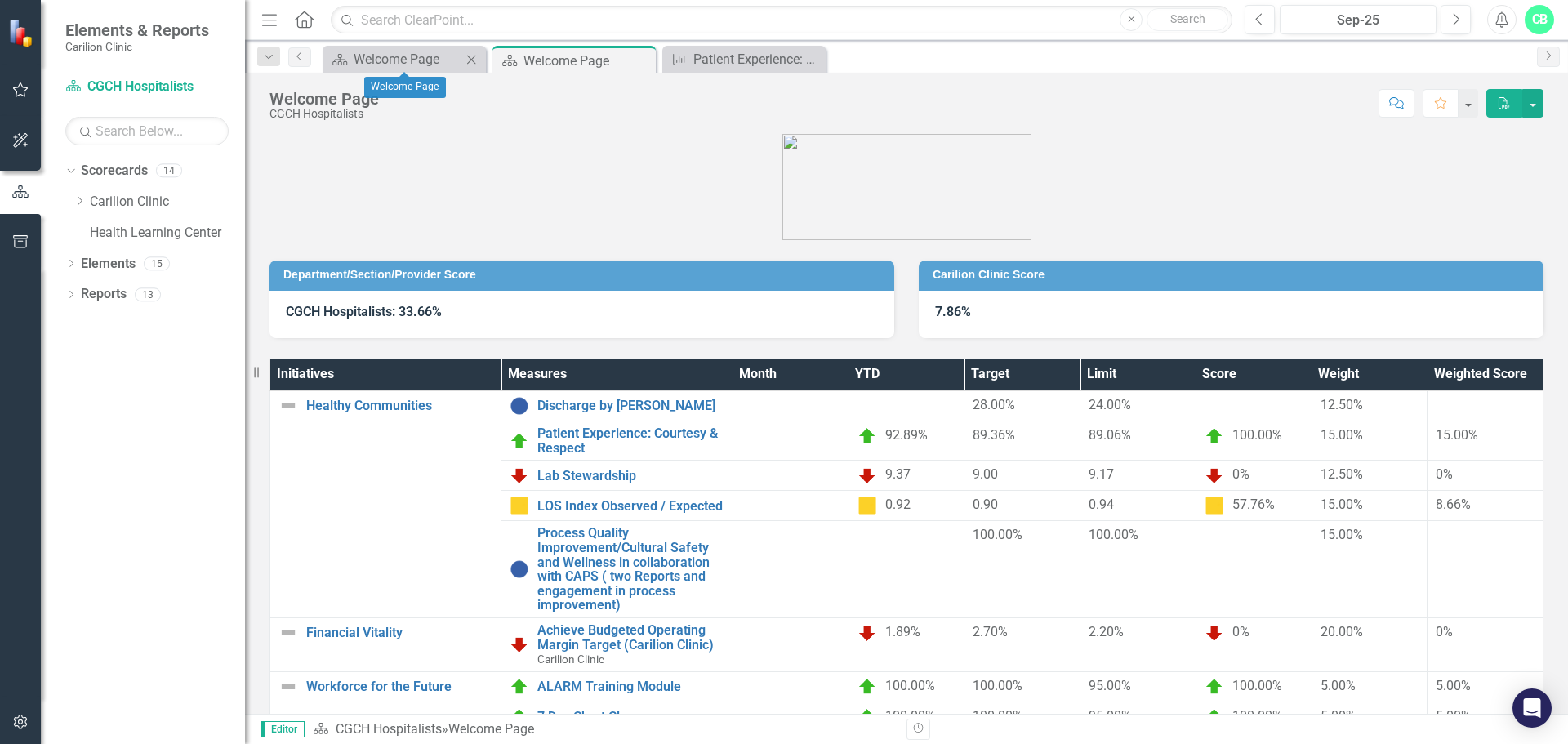
click at [473, 55] on icon "Close" at bounding box center [472, 60] width 17 height 13
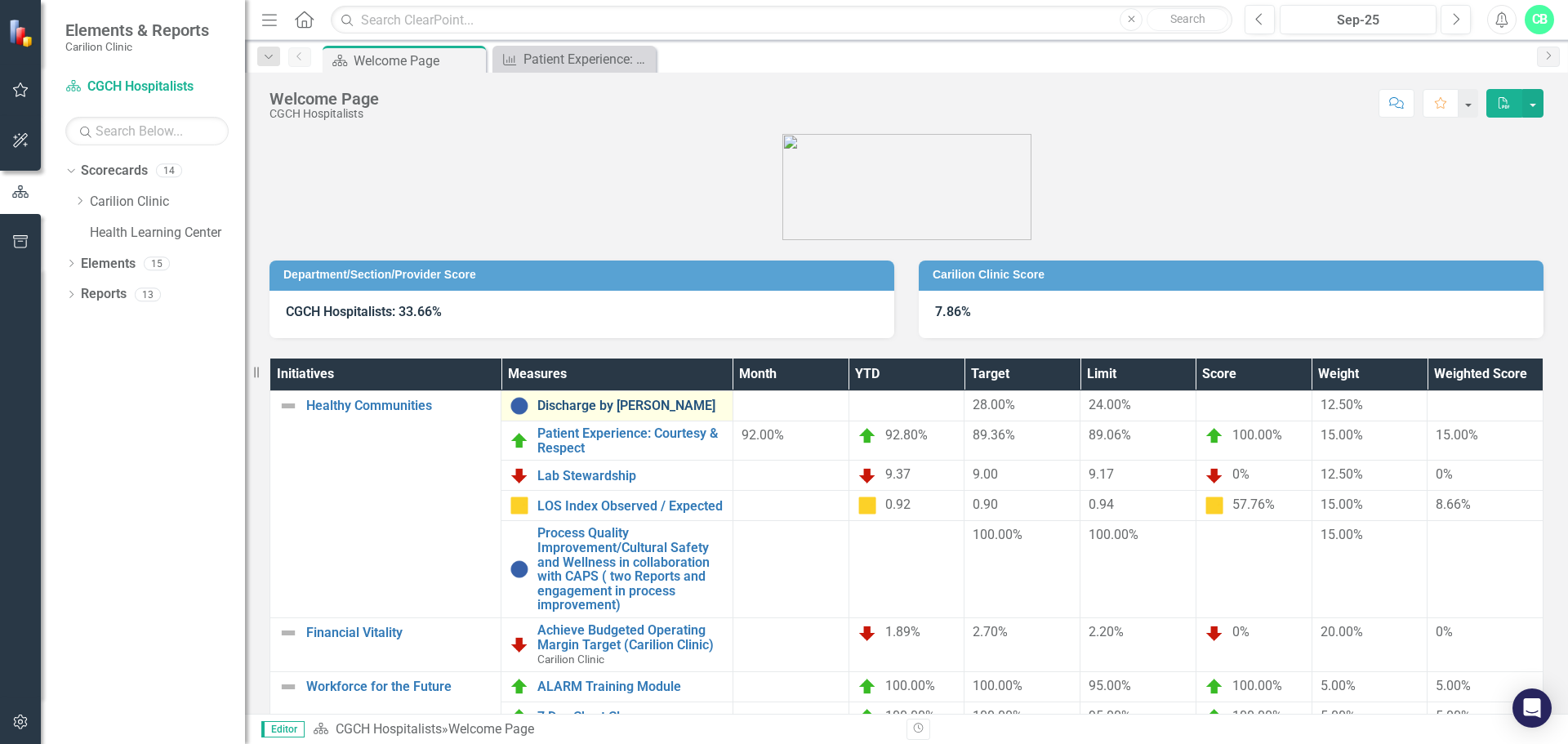
click at [650, 406] on link "Discharge by [PERSON_NAME]" at bounding box center [630, 406] width 186 height 15
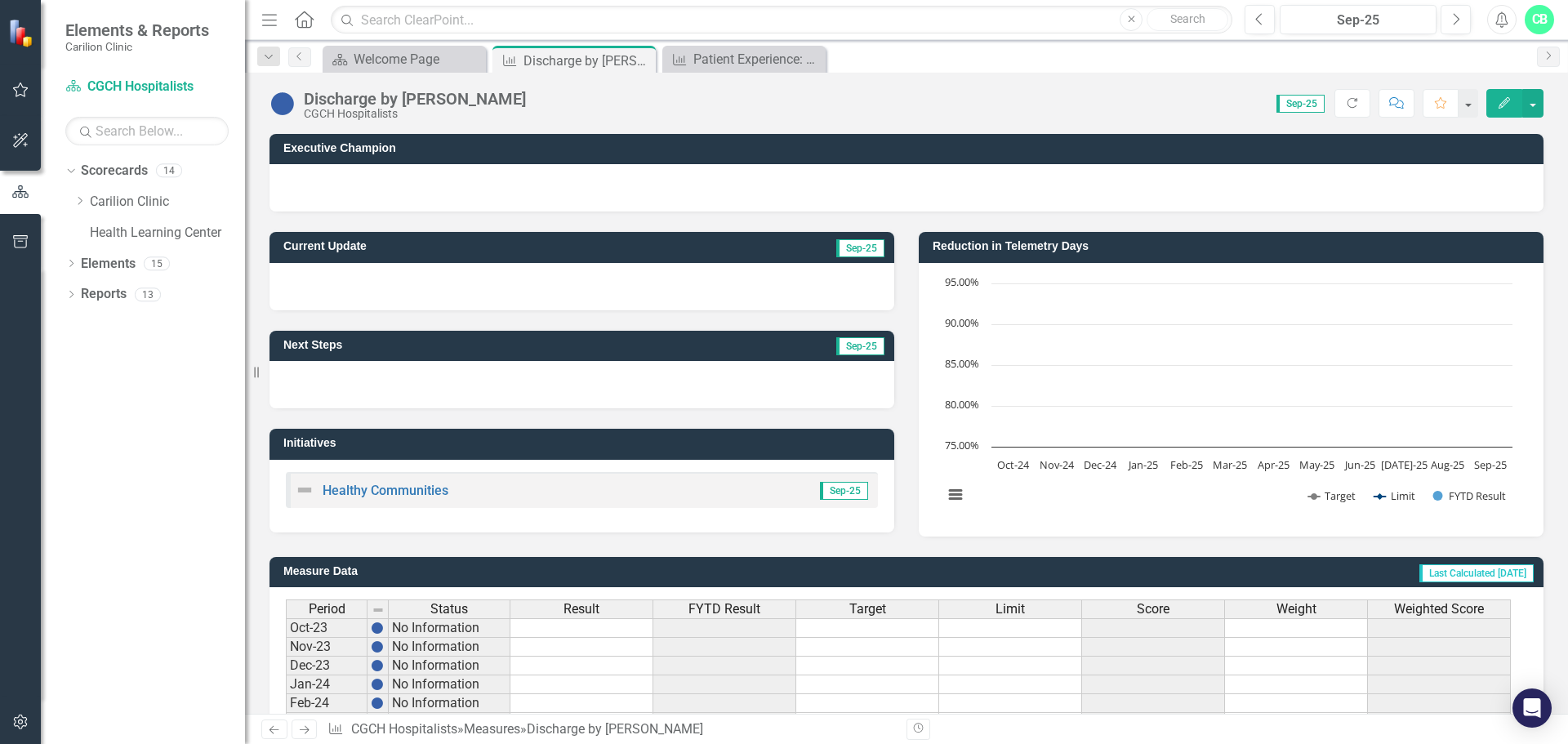
scroll to position [397, 0]
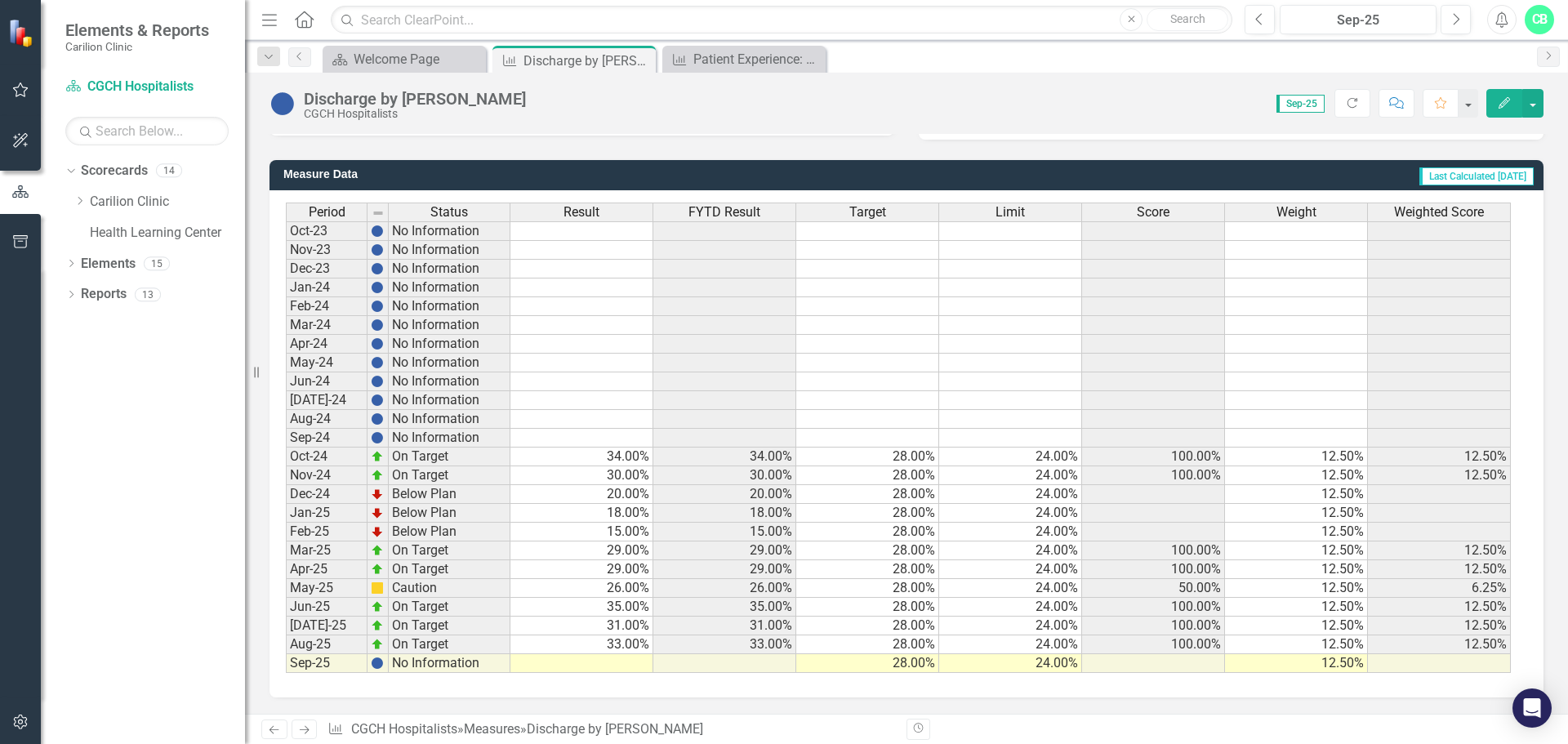
click at [618, 664] on td at bounding box center [581, 663] width 143 height 19
click at [634, 647] on td "33.00%" at bounding box center [581, 644] width 143 height 19
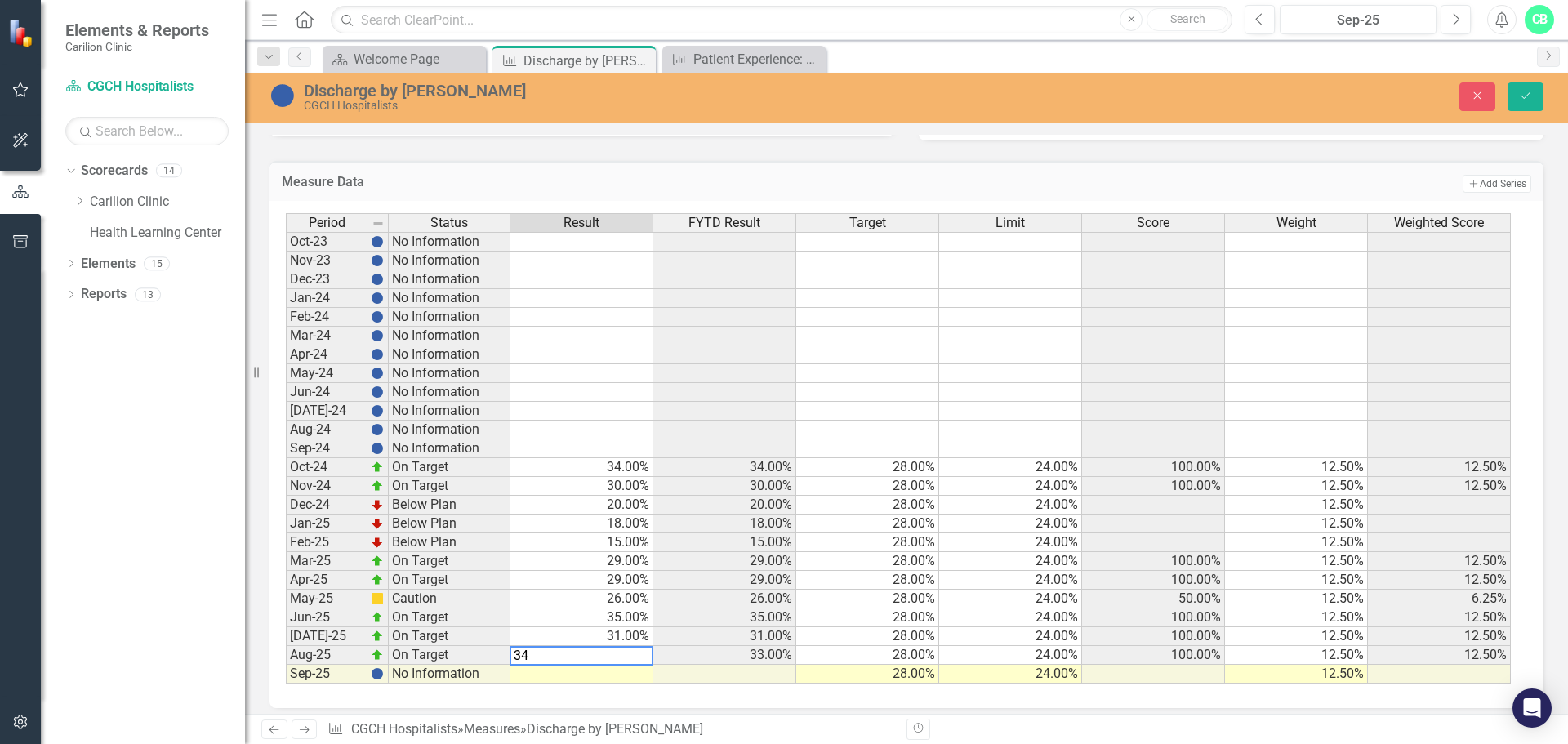
type textarea "34"
click at [624, 677] on td at bounding box center [581, 674] width 143 height 19
type textarea "29"
click at [1537, 92] on button "Save" at bounding box center [1525, 97] width 36 height 28
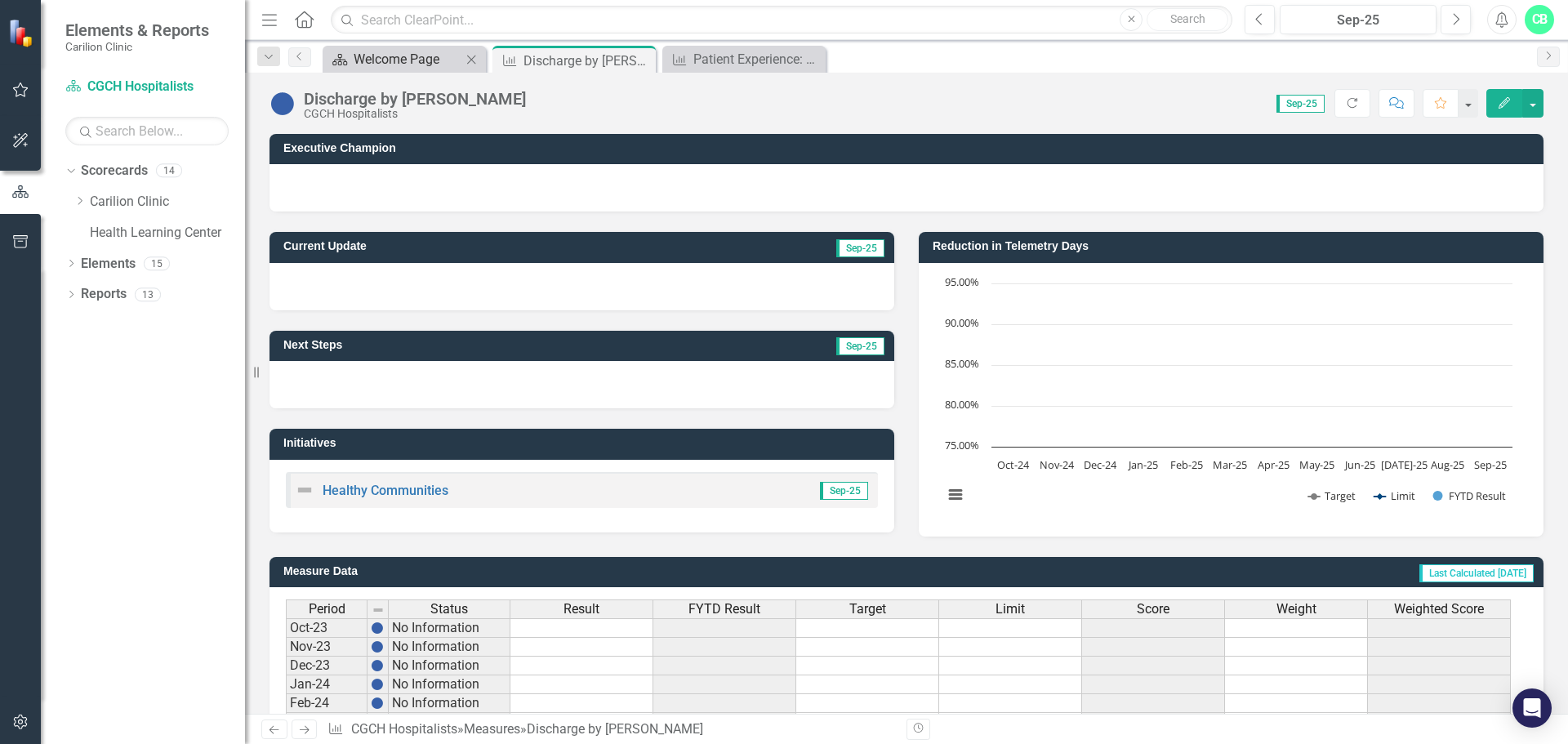
click at [451, 58] on div "Welcome Page" at bounding box center [407, 59] width 108 height 20
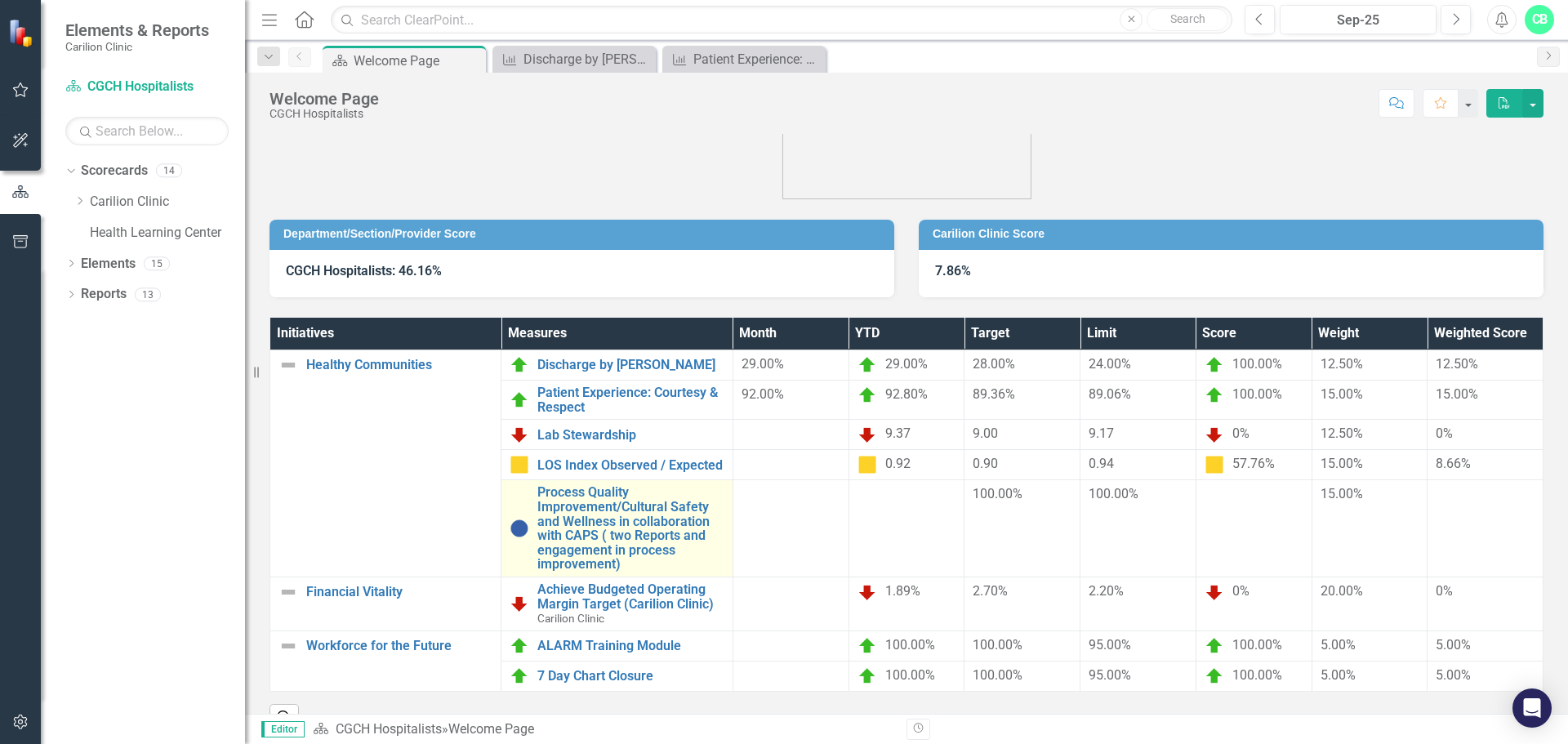
scroll to position [82, 0]
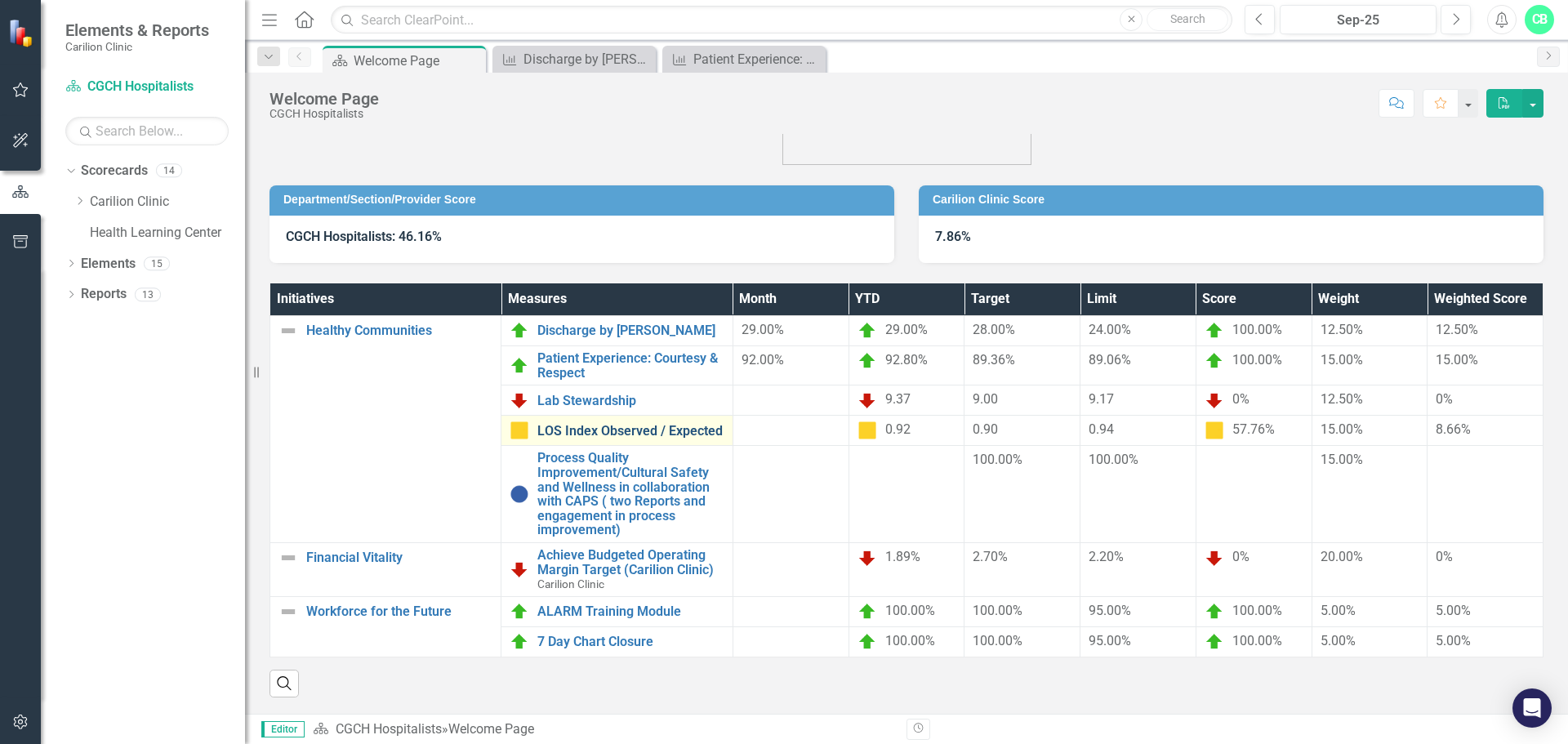
click at [649, 424] on link "LOS Index Observed / Expected" at bounding box center [630, 432] width 186 height 15
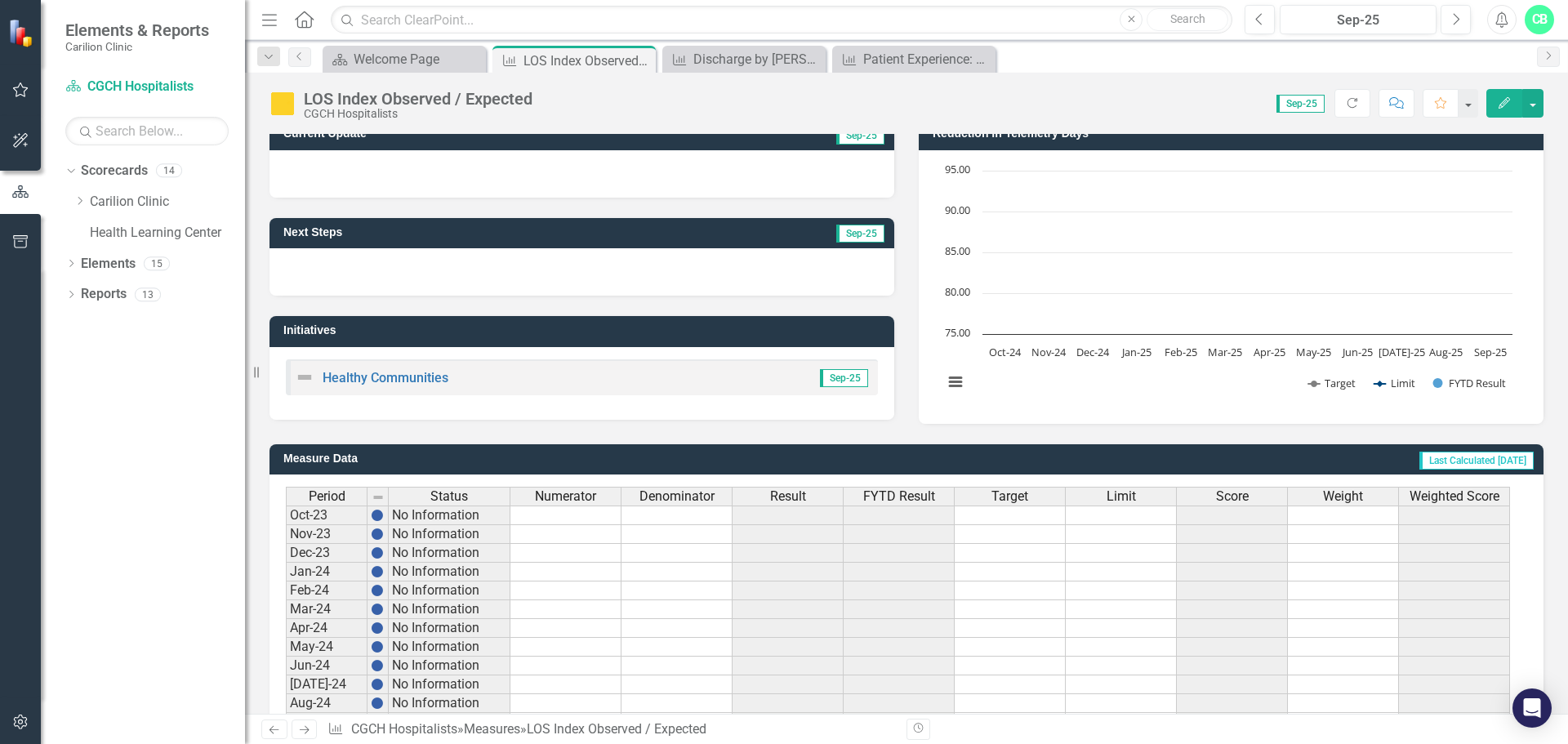
scroll to position [397, 0]
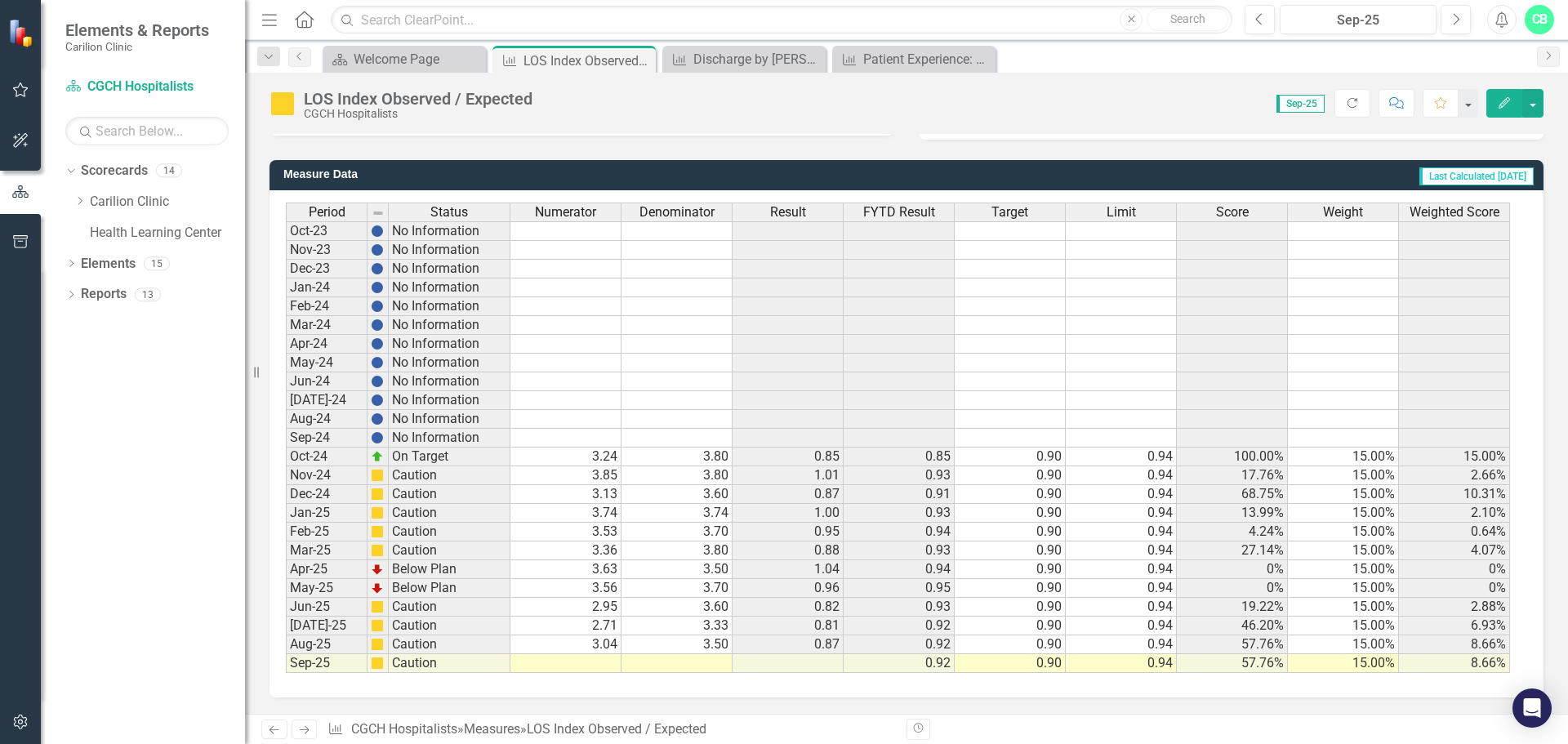
click at [610, 608] on td "2.95" at bounding box center [565, 607] width 111 height 19
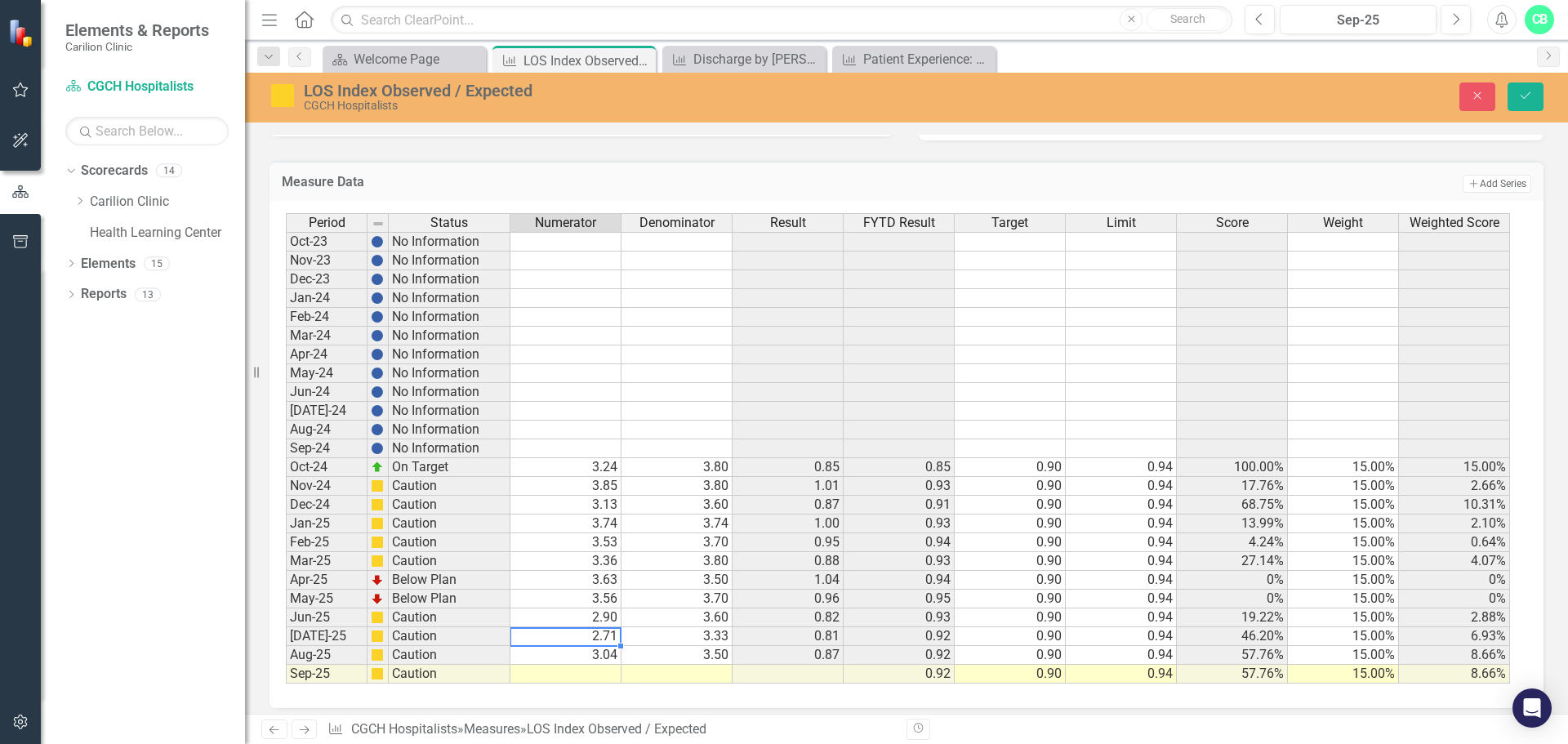
click at [613, 637] on td "2.71" at bounding box center [565, 637] width 111 height 19
click at [608, 654] on td "3.04" at bounding box center [565, 655] width 111 height 19
click at [713, 639] on td "3.33" at bounding box center [677, 637] width 111 height 19
click at [604, 655] on td "3.04" at bounding box center [565, 655] width 111 height 19
click at [709, 655] on td "3.50" at bounding box center [677, 655] width 111 height 19
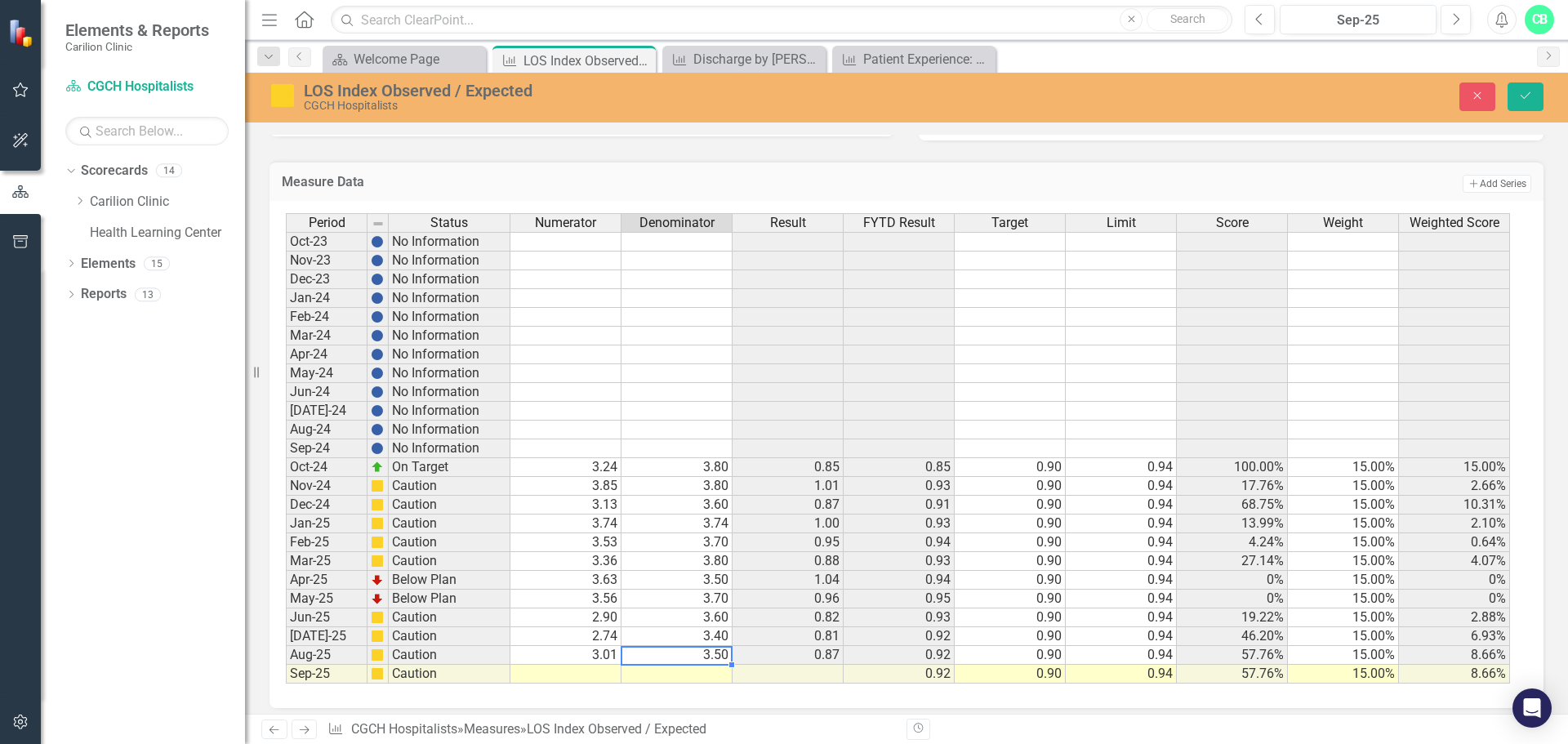
click at [602, 670] on td at bounding box center [565, 674] width 111 height 19
type textarea "3.05"
click at [711, 672] on td at bounding box center [677, 674] width 111 height 19
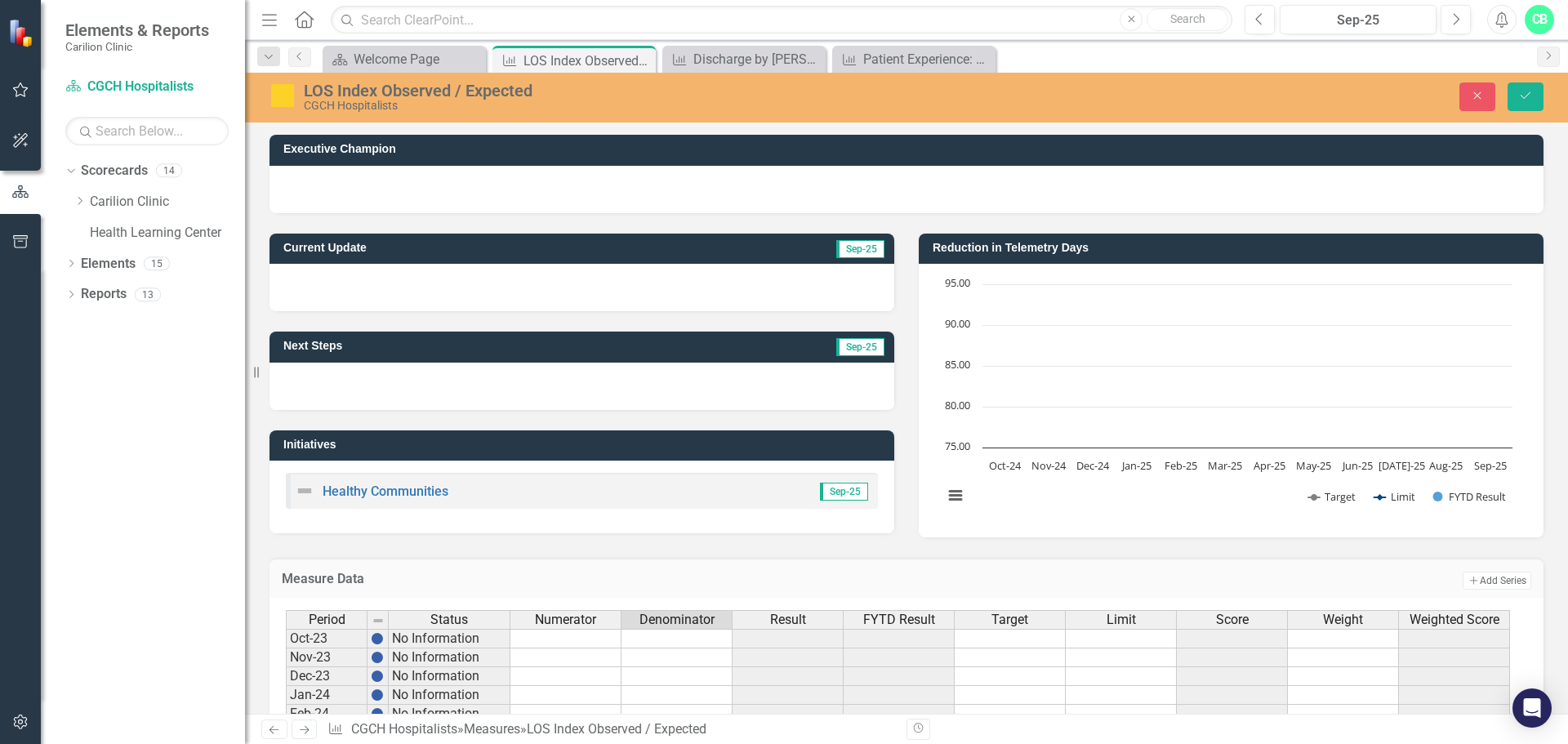
scroll to position [397, 0]
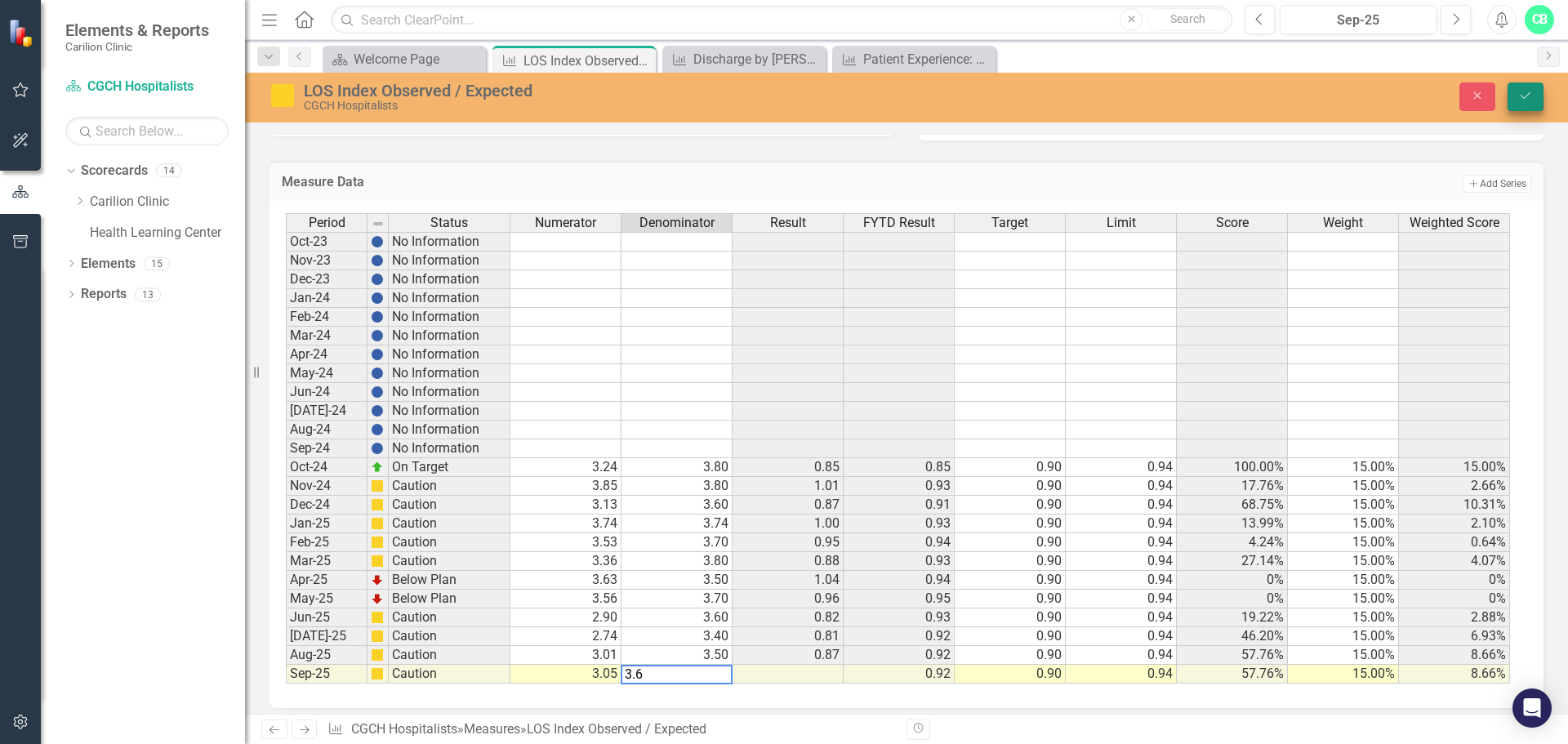
type textarea "3.6"
click at [1524, 95] on icon "Save" at bounding box center [1526, 96] width 15 height 12
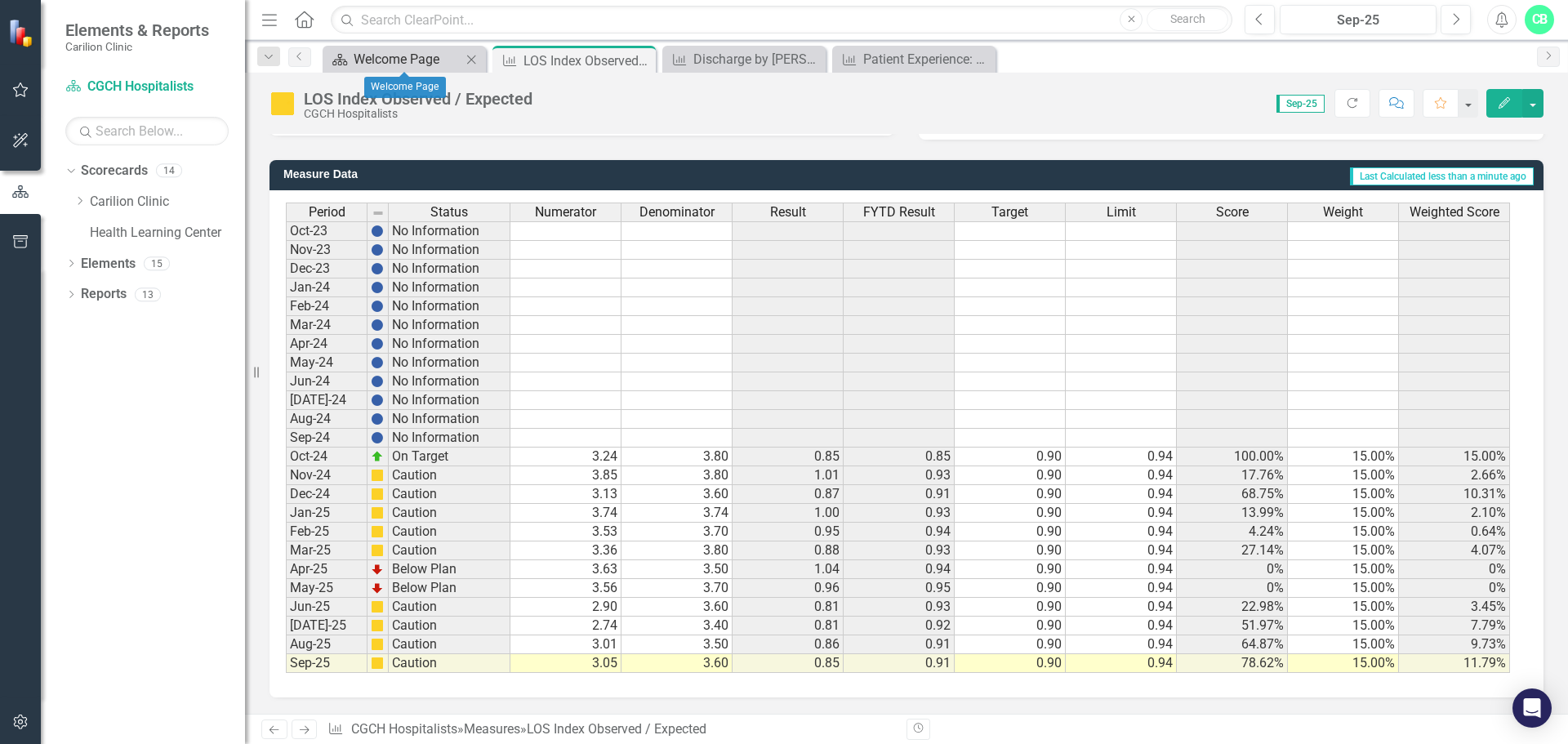
click at [452, 59] on div "Welcome Page" at bounding box center [407, 59] width 108 height 20
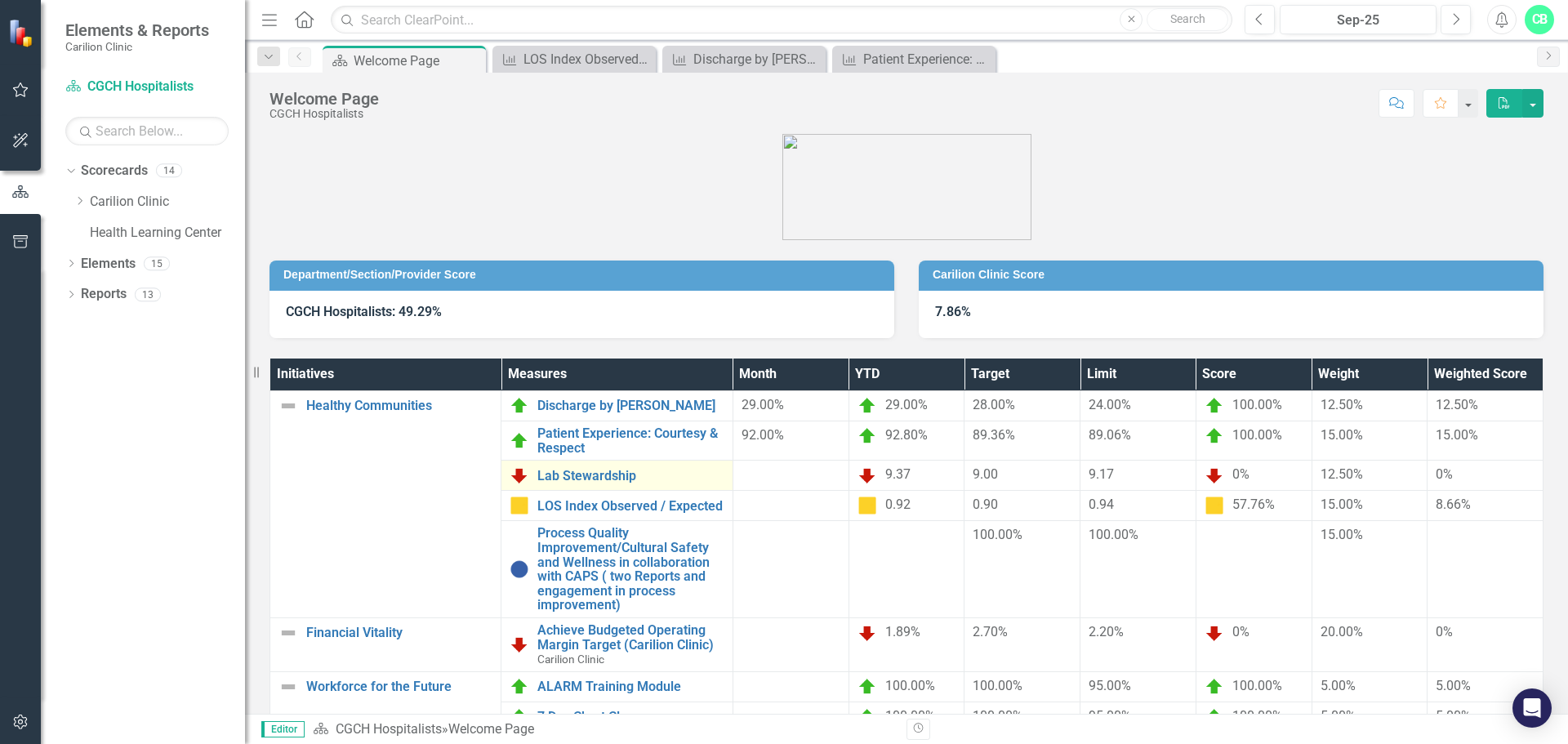
scroll to position [87, 0]
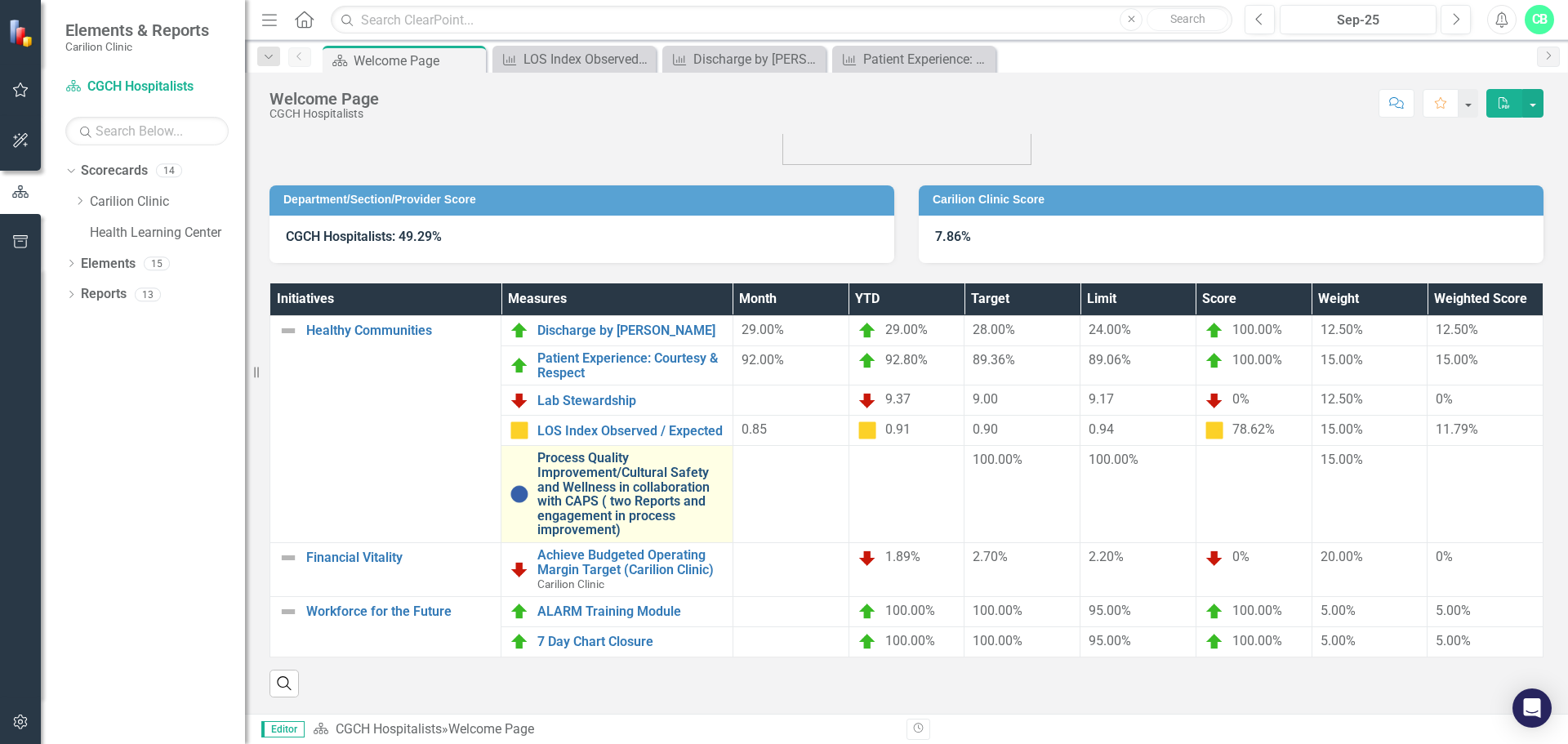
click at [636, 479] on link "Process Quality Improvement/Cultural Safety and Wellness in collaboration with …" at bounding box center [630, 494] width 186 height 87
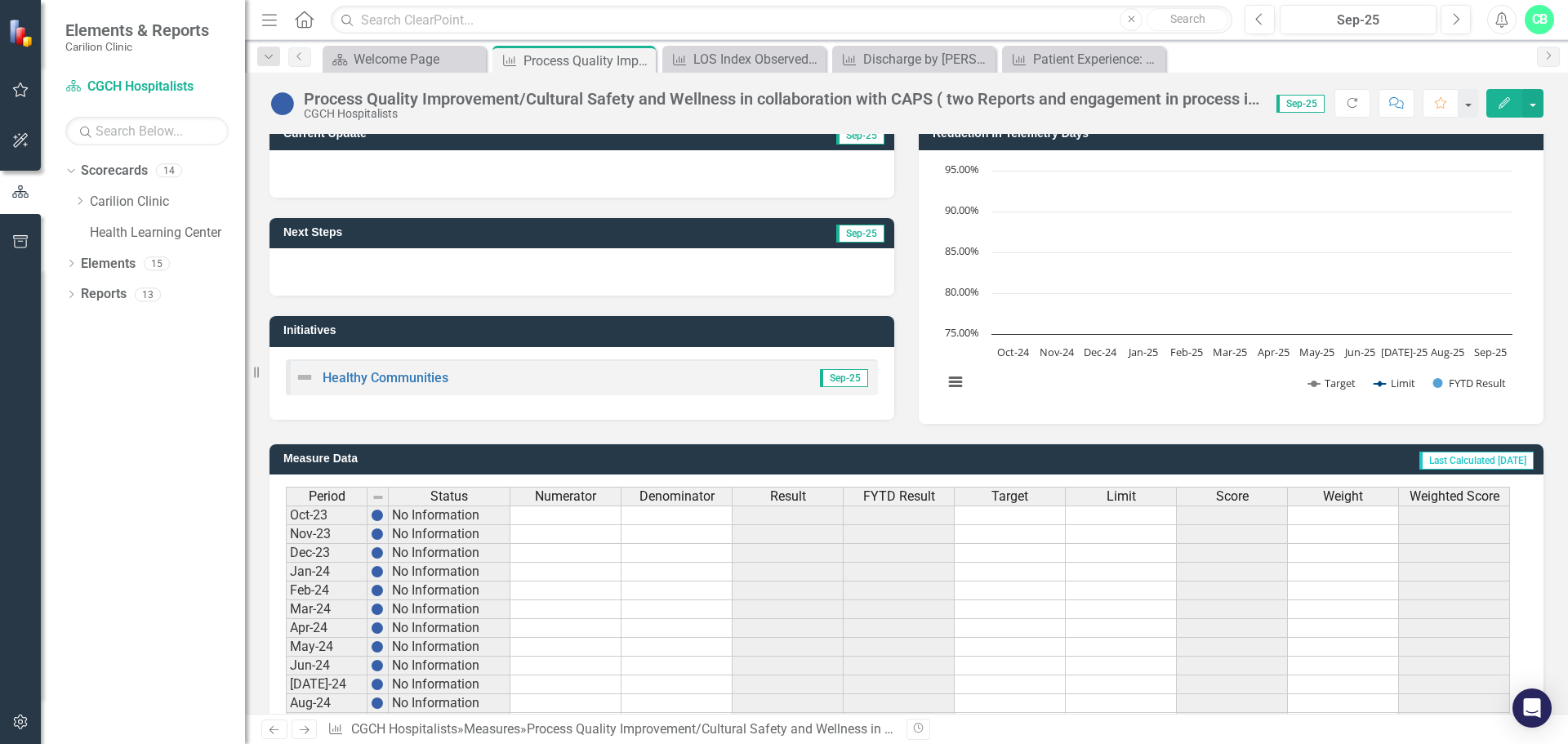
scroll to position [397, 0]
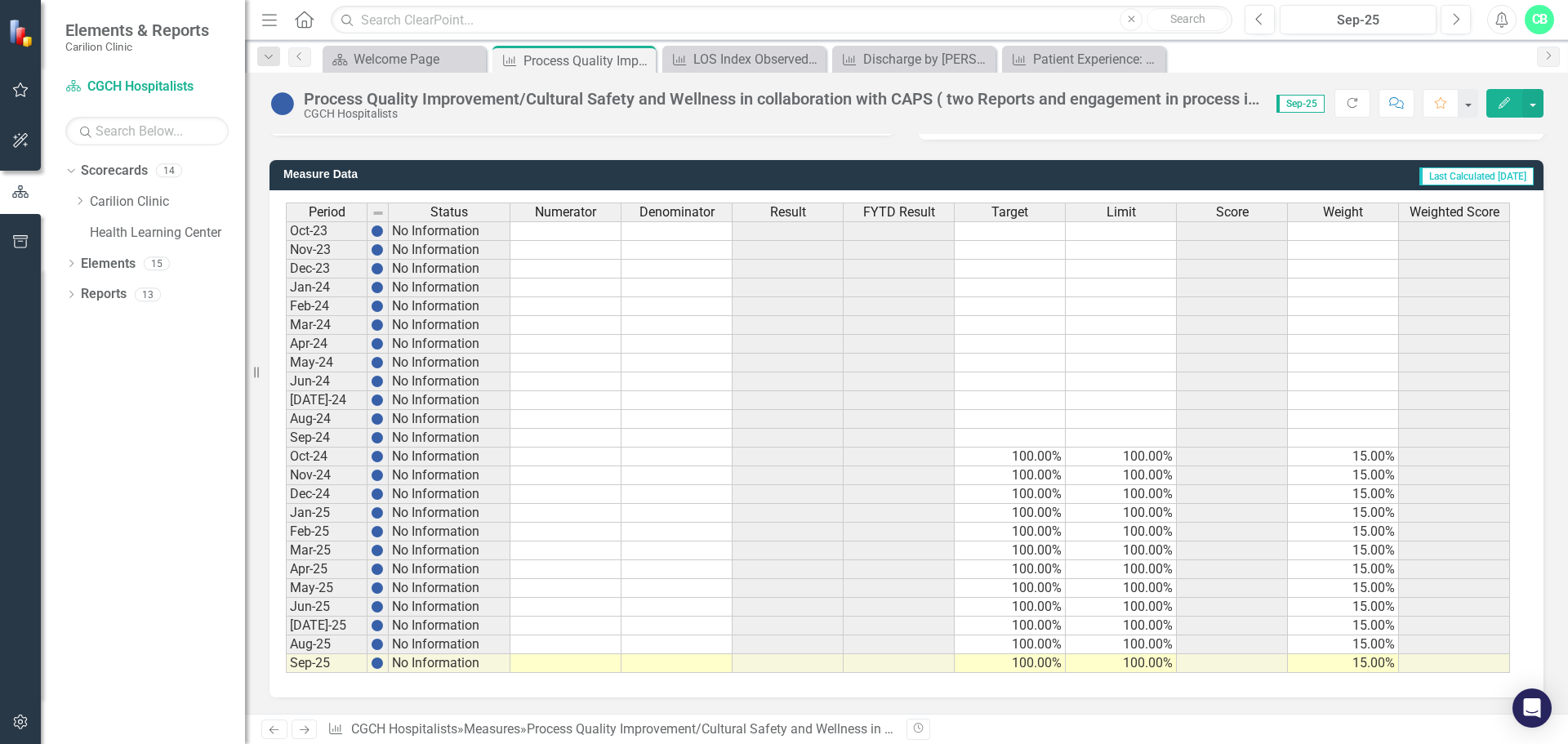
click at [593, 668] on td at bounding box center [565, 663] width 111 height 19
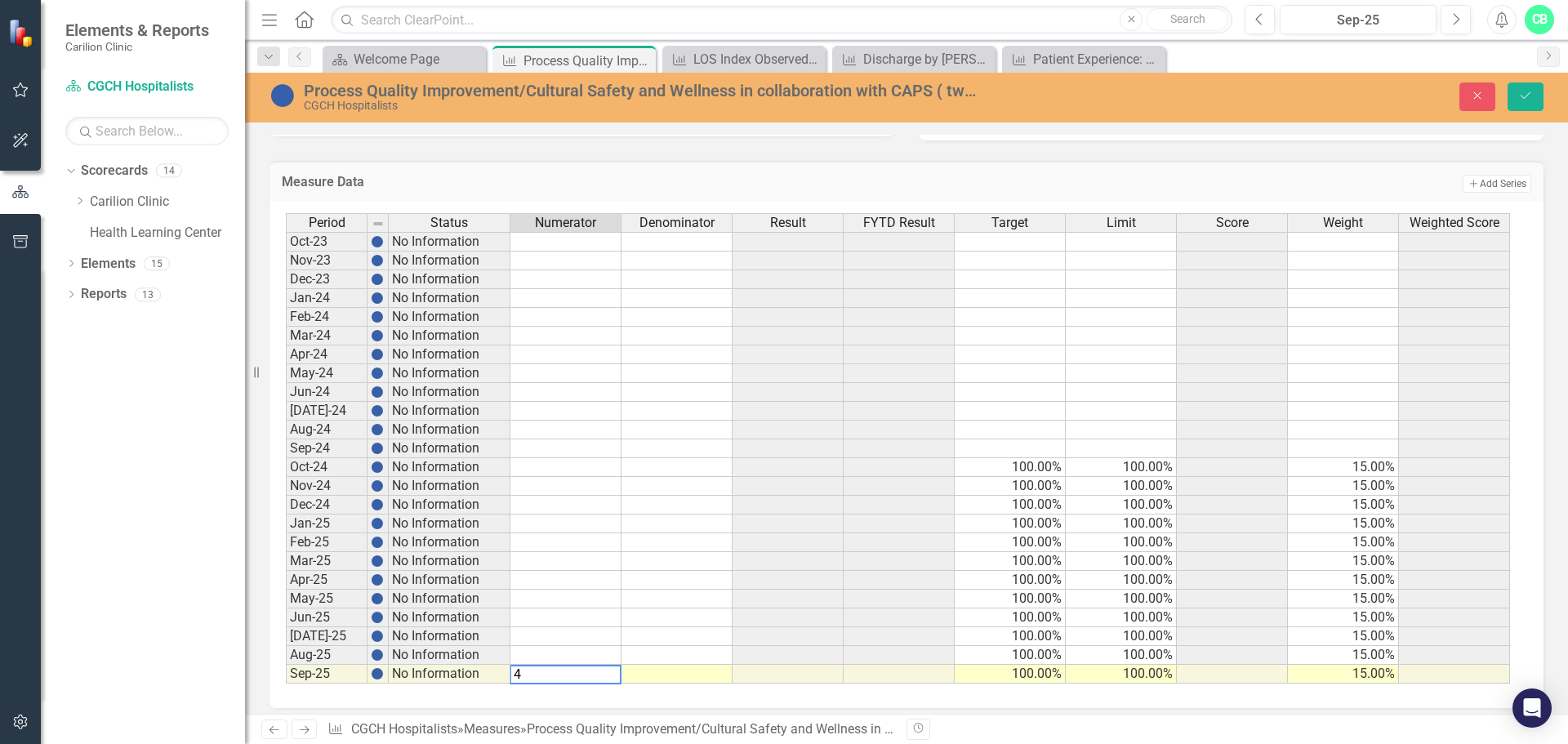
type textarea "4"
click at [702, 678] on td at bounding box center [677, 674] width 111 height 19
type textarea "4"
click at [1518, 98] on button "Save" at bounding box center [1525, 97] width 36 height 28
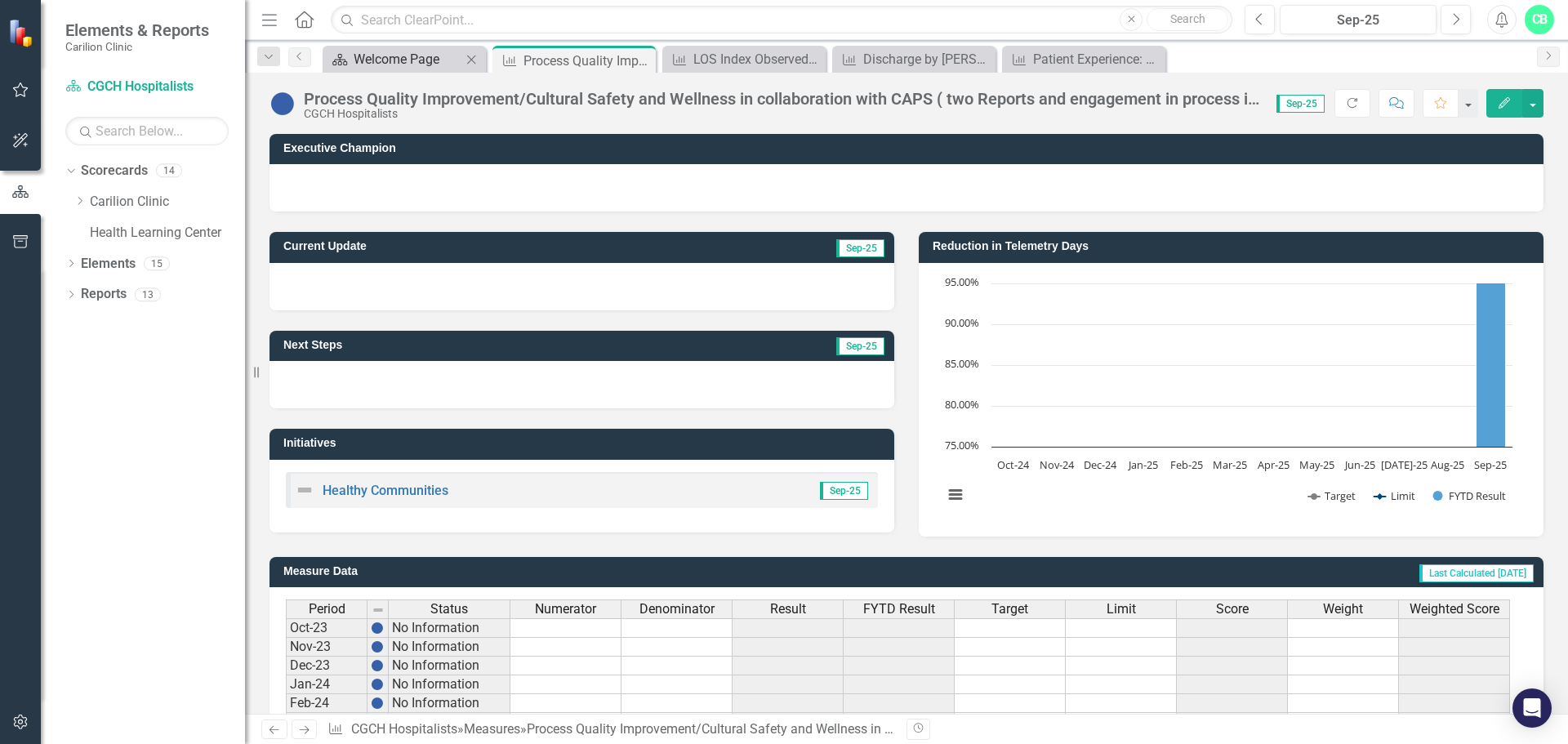
click at [380, 59] on div "Welcome Page" at bounding box center [407, 59] width 108 height 20
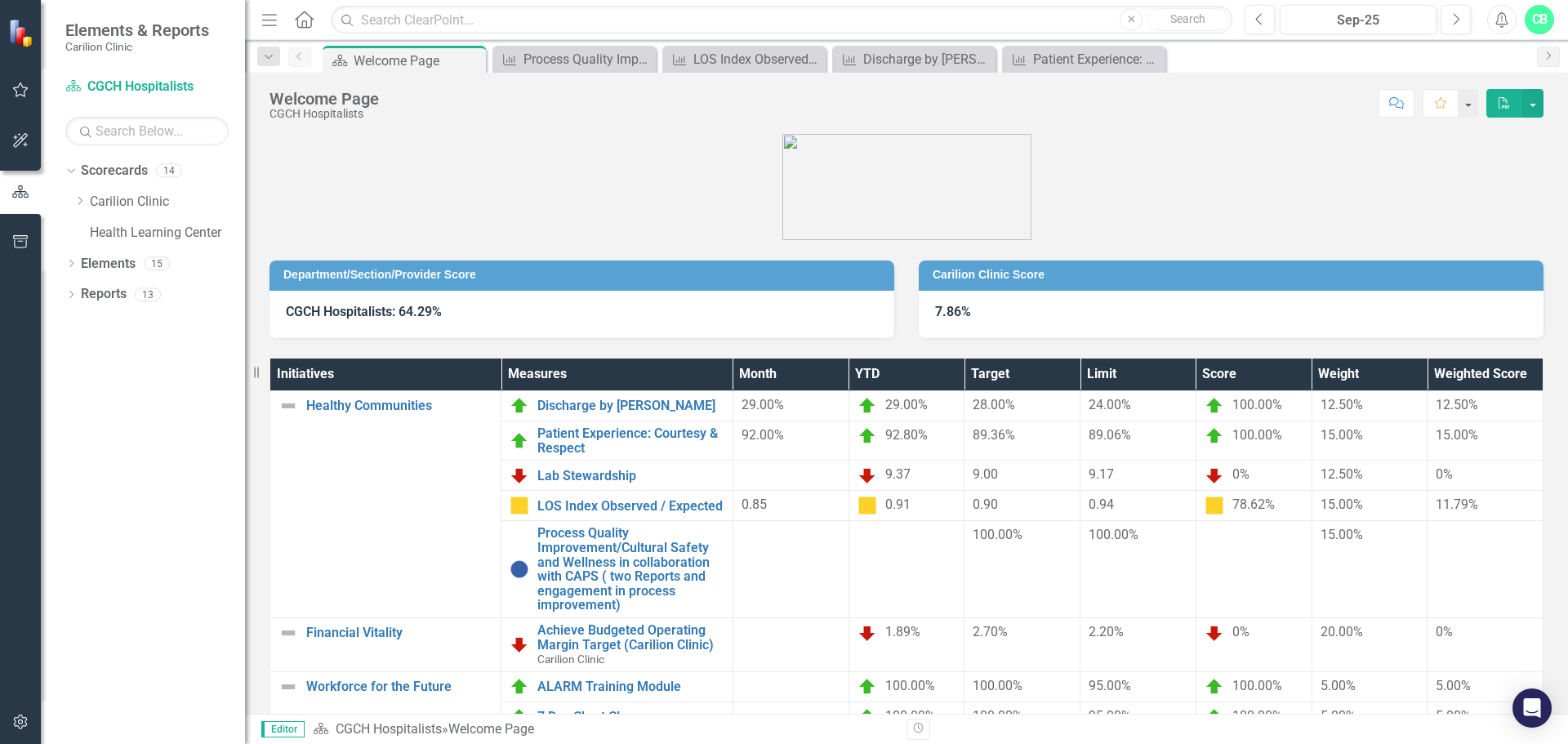
scroll to position [87, 0]
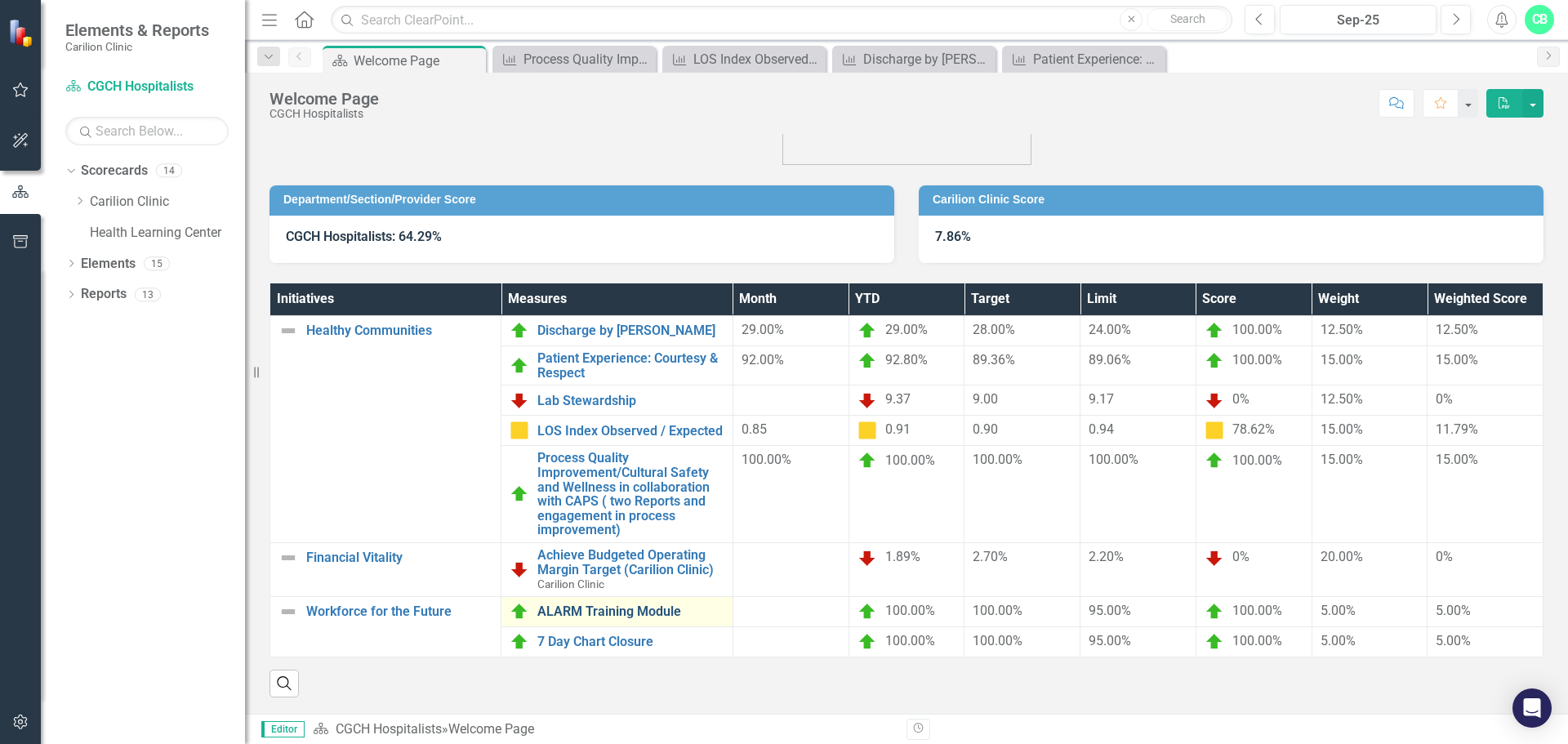
click at [653, 605] on link "ALARM Training Module" at bounding box center [630, 612] width 186 height 15
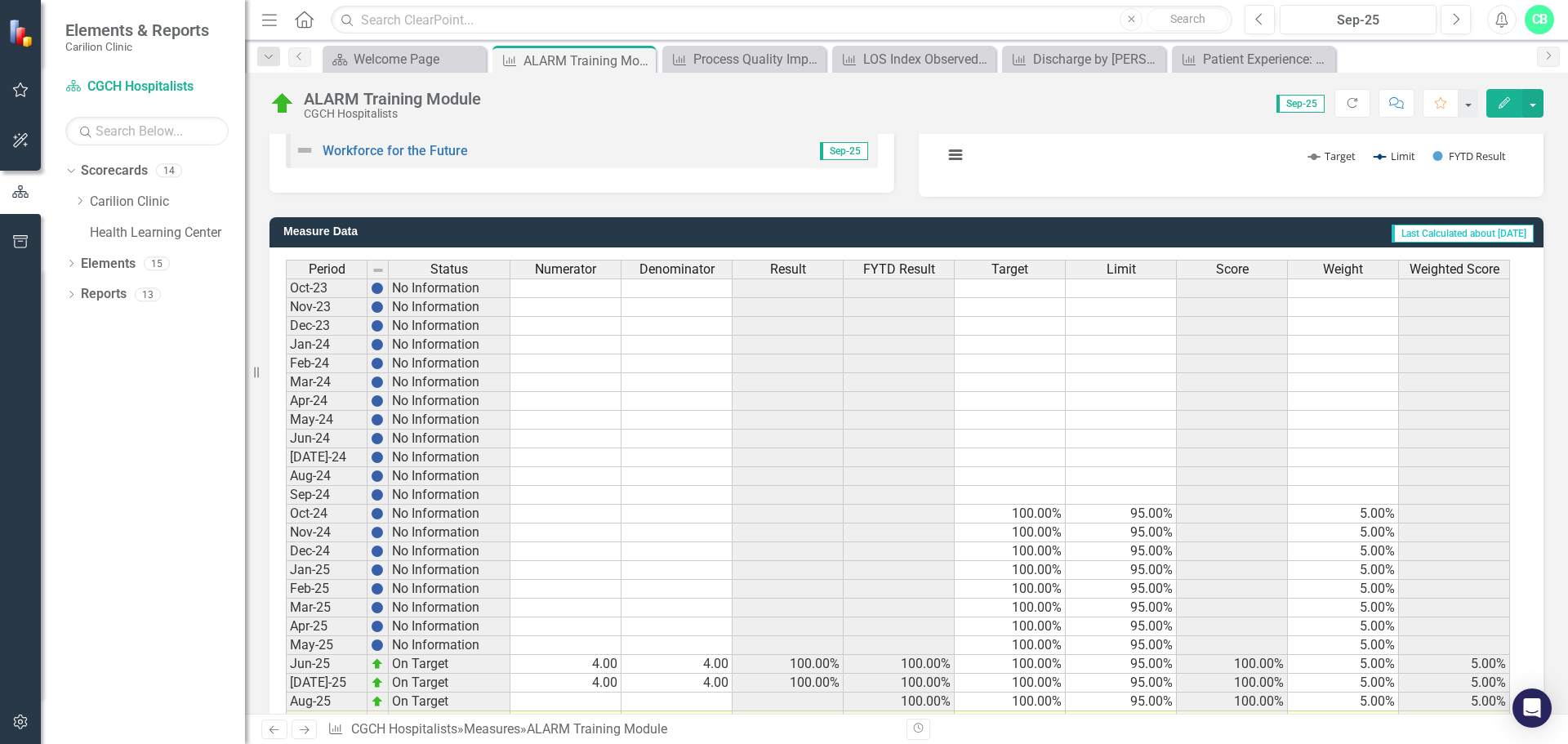
scroll to position [397, 0]
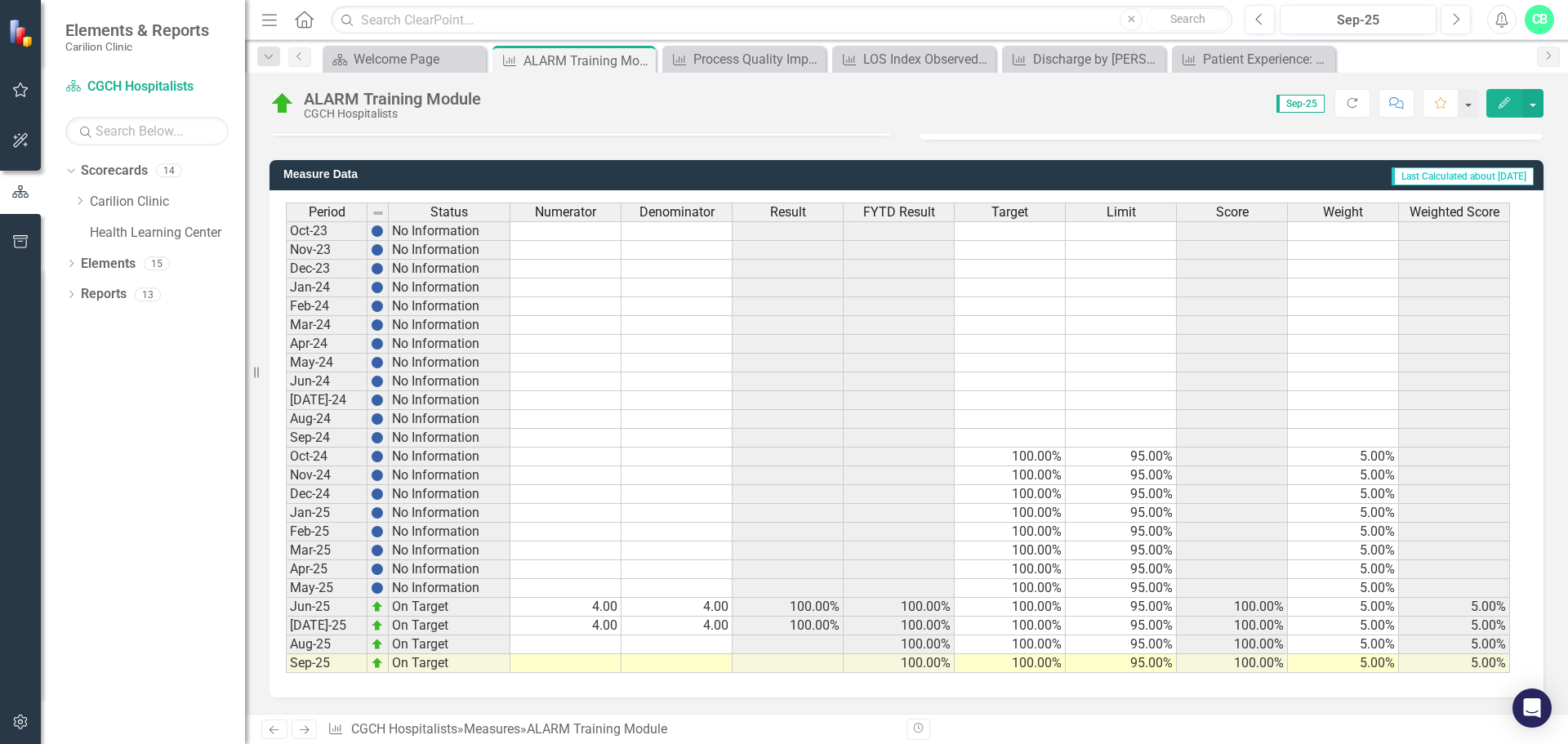
click at [607, 665] on td at bounding box center [565, 663] width 111 height 19
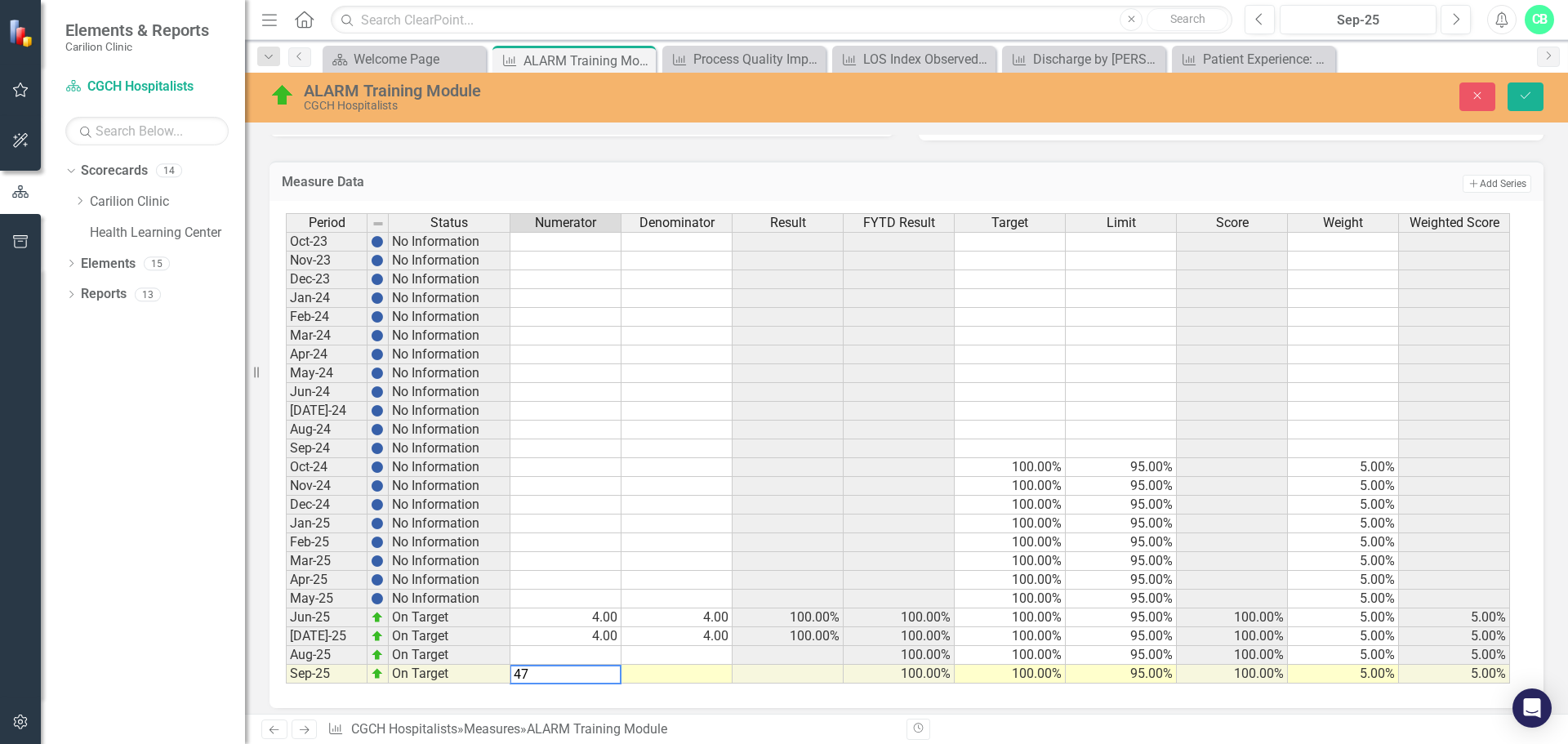
type textarea "47"
click at [716, 674] on td at bounding box center [677, 674] width 111 height 19
click at [586, 671] on td "47.00" at bounding box center [565, 674] width 111 height 19
type textarea "4"
click at [688, 660] on td at bounding box center [677, 655] width 111 height 19
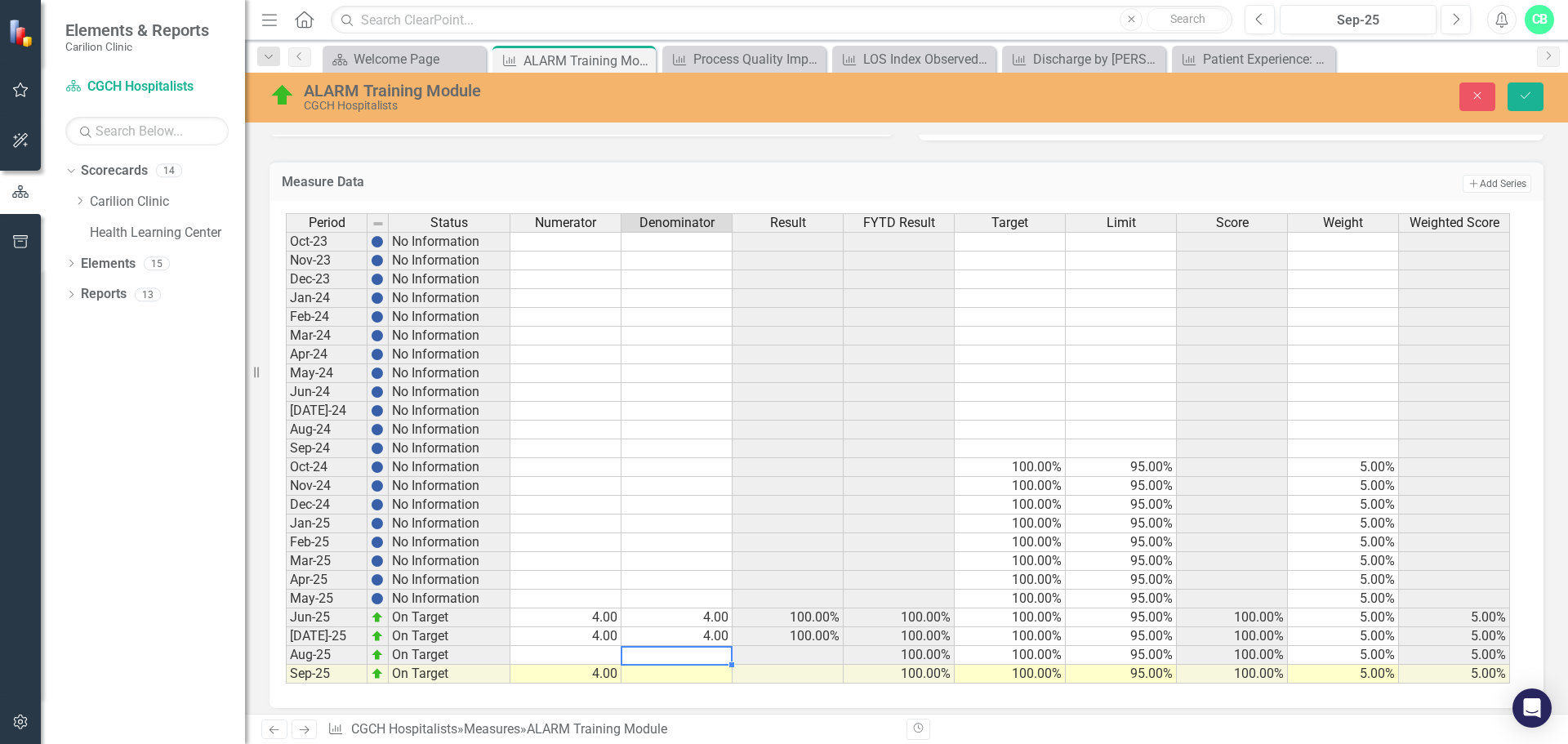
click at [692, 673] on td at bounding box center [677, 674] width 111 height 19
click at [695, 614] on td "4.00" at bounding box center [677, 617] width 111 height 19
click at [608, 614] on td "4.00" at bounding box center [565, 617] width 111 height 19
click at [599, 634] on td "4.00" at bounding box center [565, 637] width 111 height 19
click at [673, 622] on td "4.00" at bounding box center [677, 617] width 111 height 19
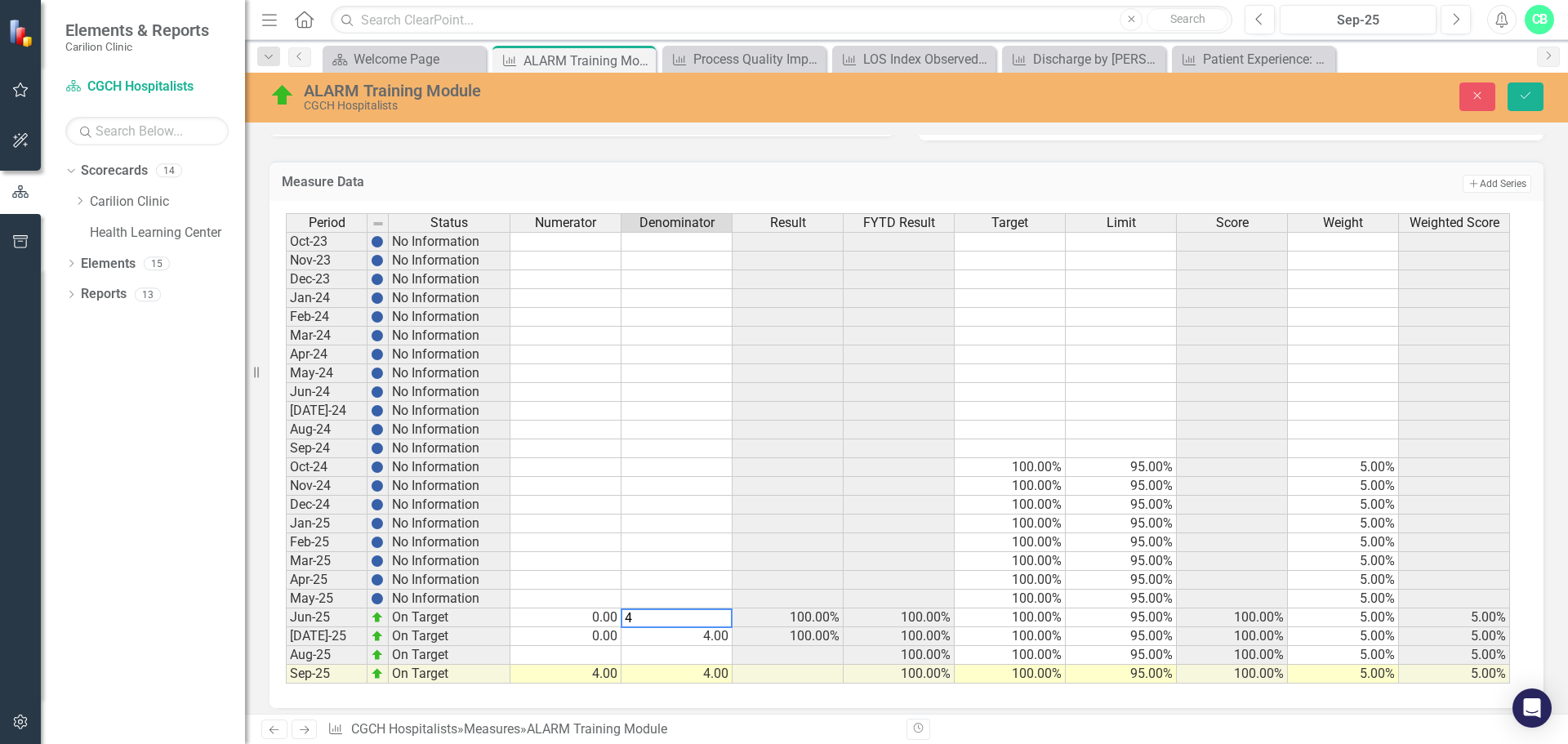
click at [675, 635] on td "4.00" at bounding box center [677, 637] width 111 height 19
type textarea "0"
click at [699, 710] on div "Executive Champion Current Update Sep-25 Next Steps Sep-25 Initiatives Workforc…" at bounding box center [906, 220] width 1323 height 1006
click at [1530, 102] on button "Save" at bounding box center [1525, 97] width 36 height 28
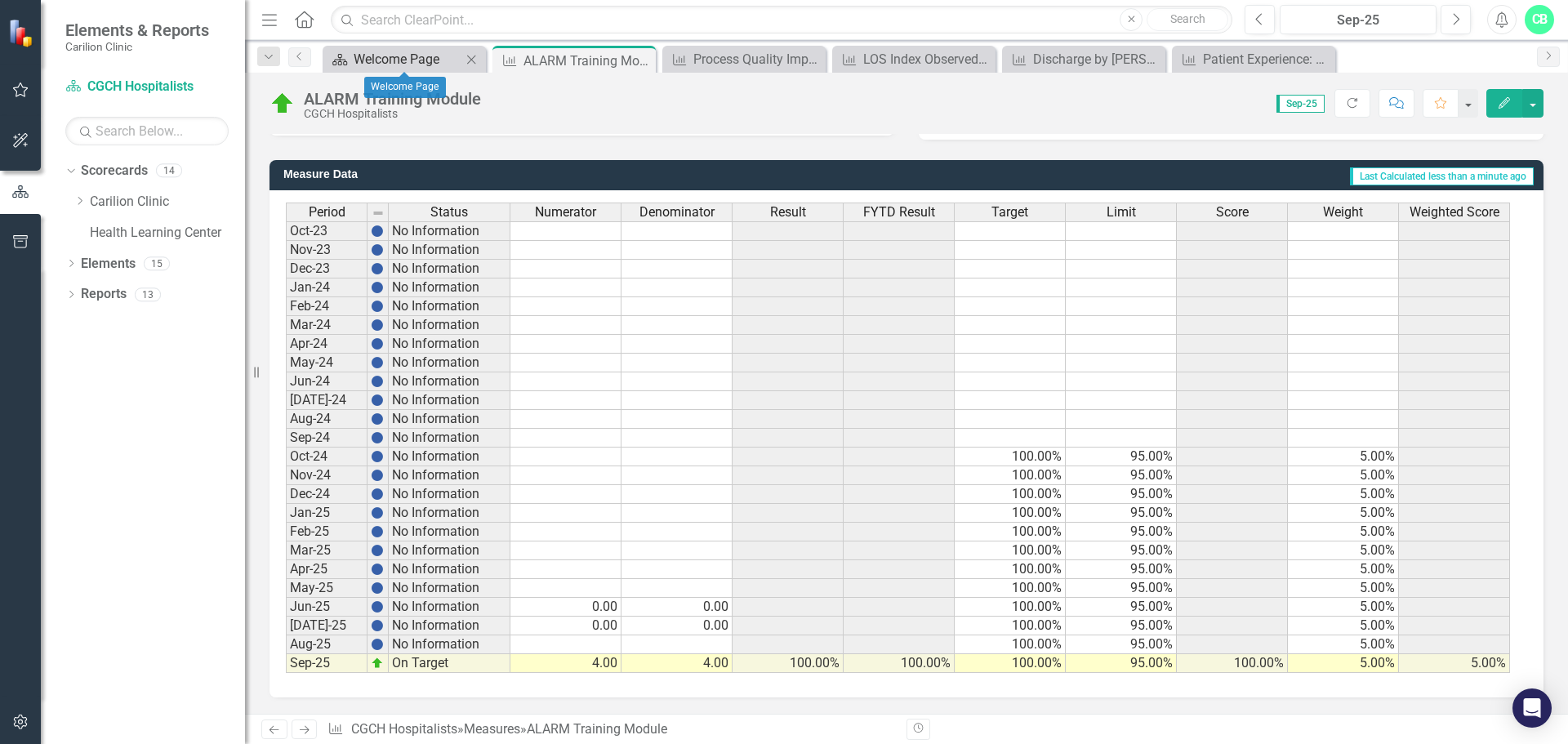
click at [440, 60] on div "Welcome Page" at bounding box center [407, 59] width 108 height 20
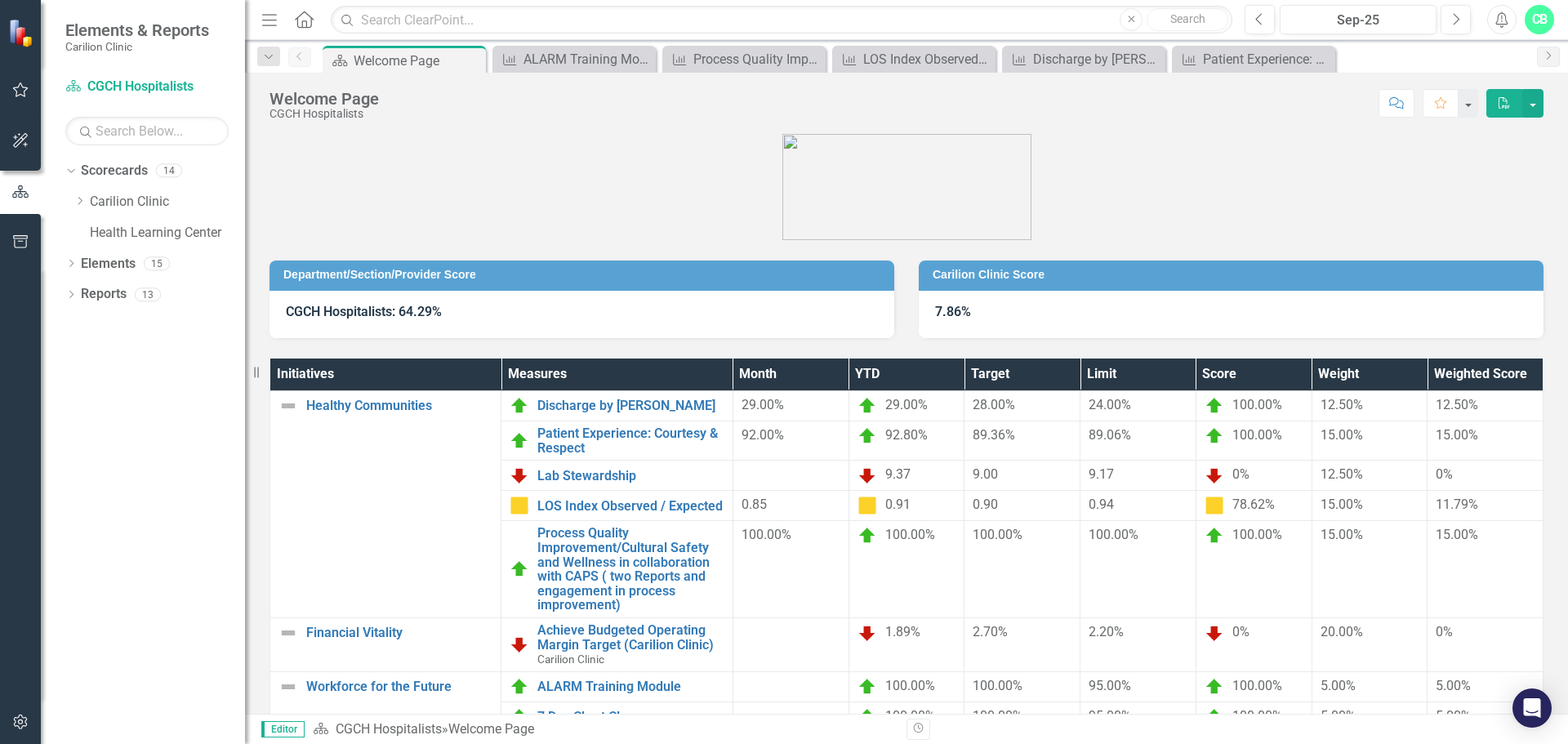
scroll to position [87, 0]
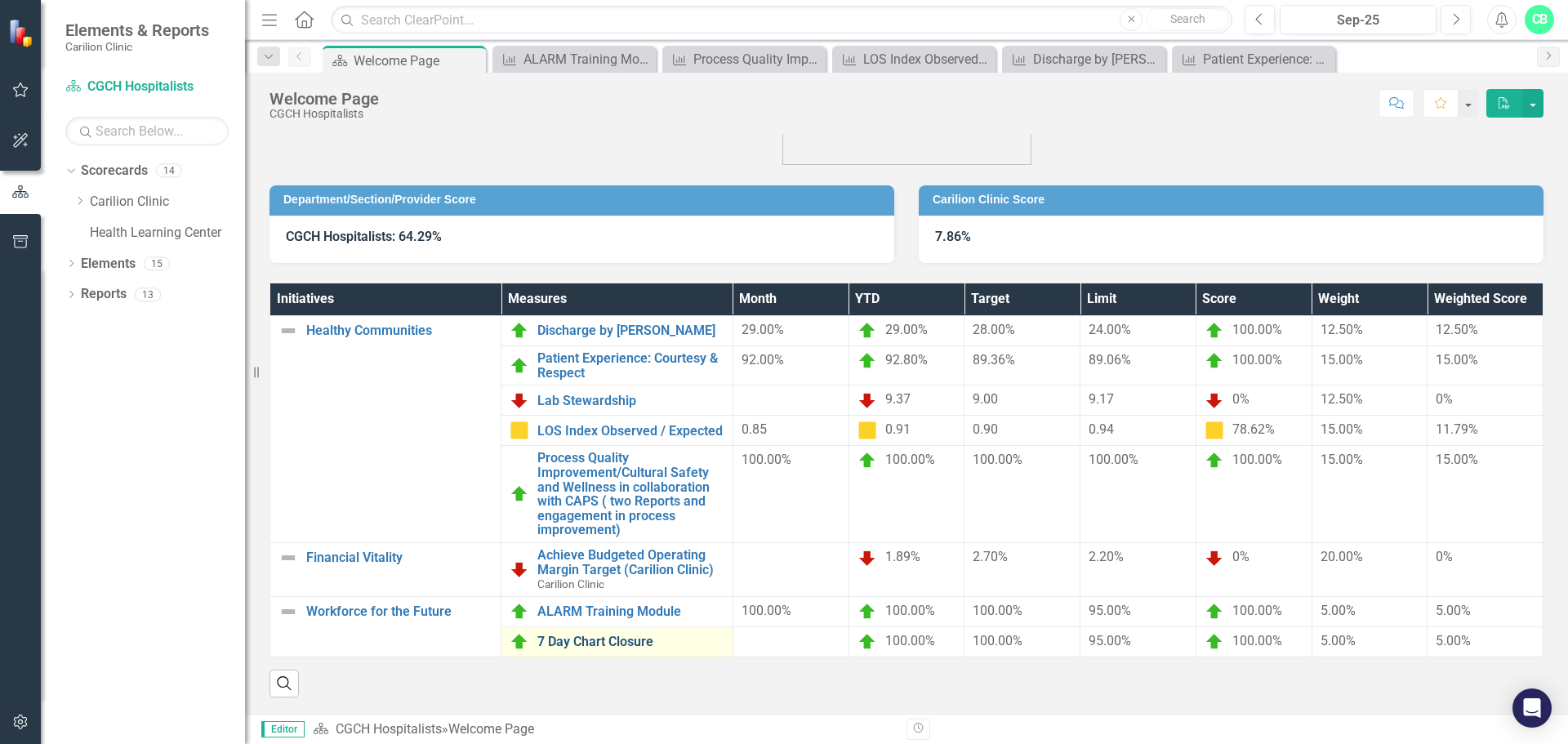
click at [614, 634] on link "7 Day Chart Closure" at bounding box center [630, 642] width 186 height 15
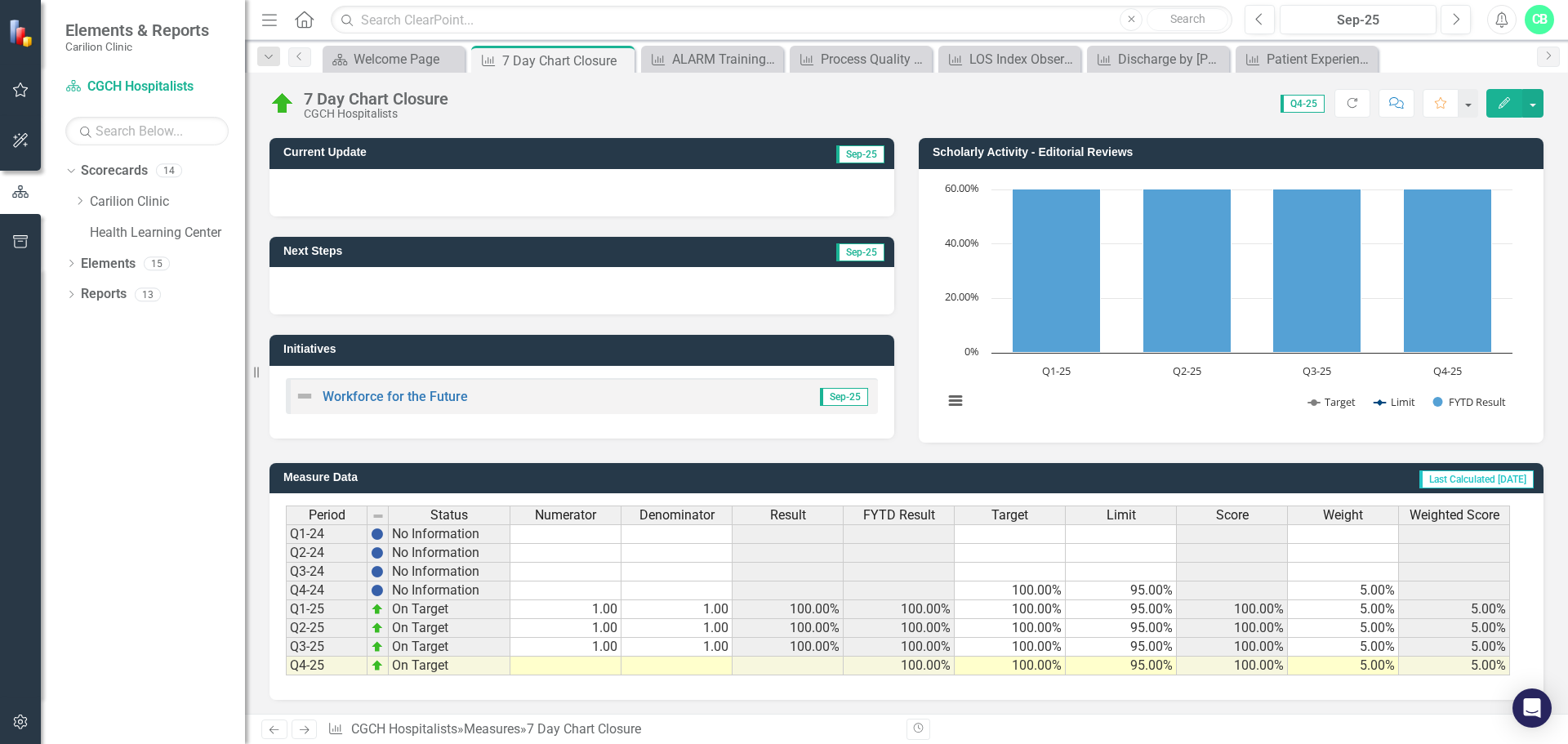
scroll to position [97, 0]
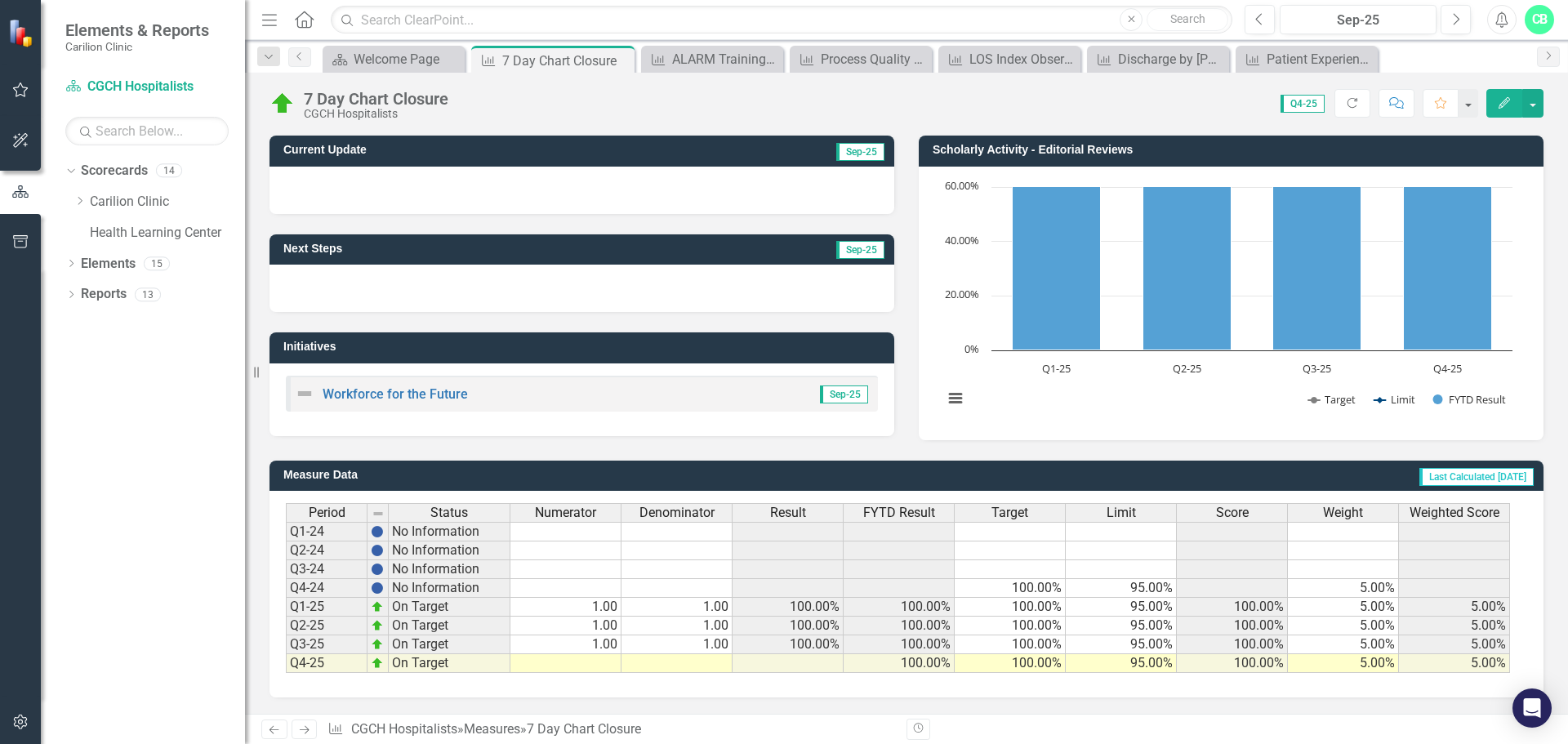
click at [605, 660] on td at bounding box center [565, 663] width 111 height 19
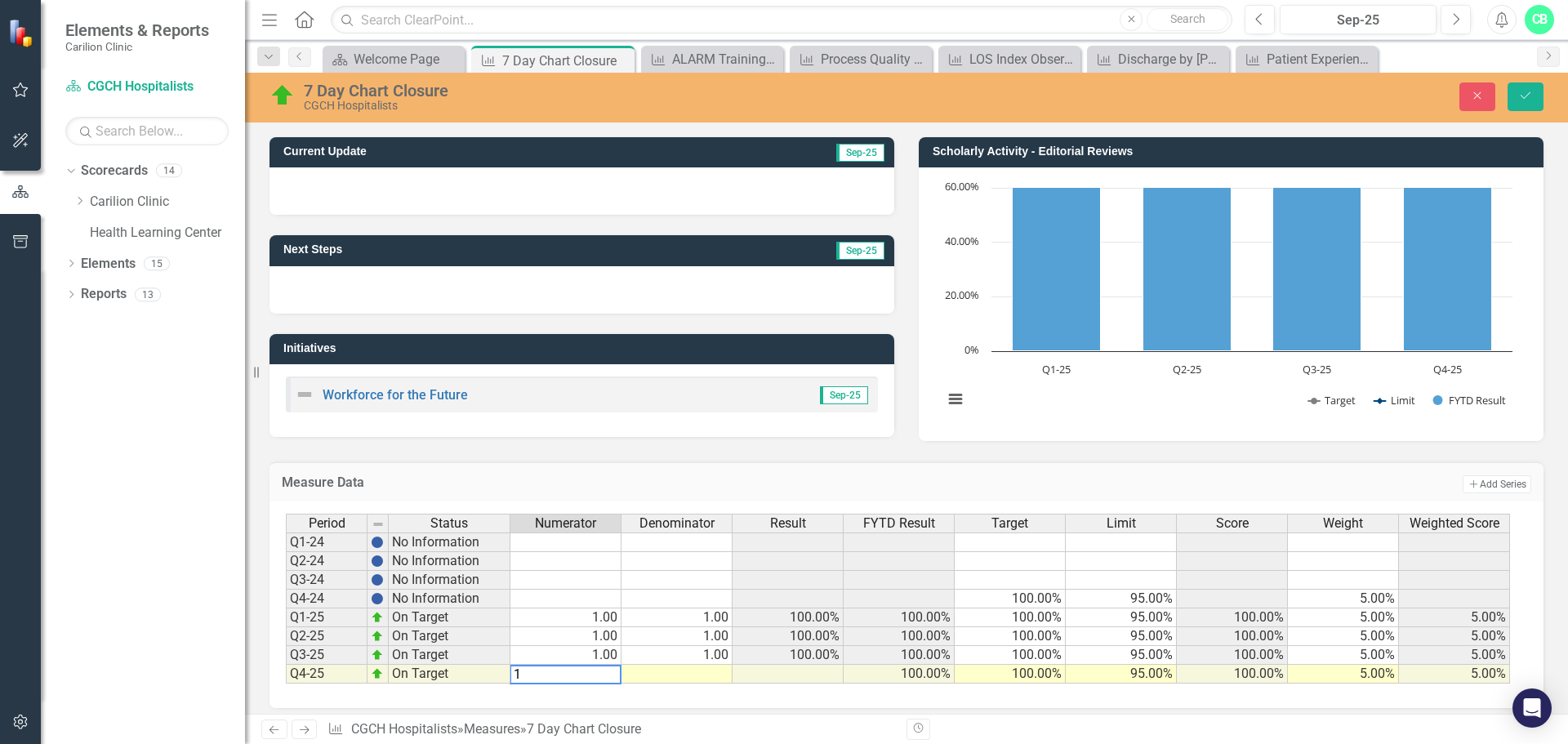
type textarea "1"
click at [723, 667] on td at bounding box center [677, 674] width 111 height 19
type textarea "1"
click at [1522, 94] on icon "Save" at bounding box center [1526, 96] width 15 height 12
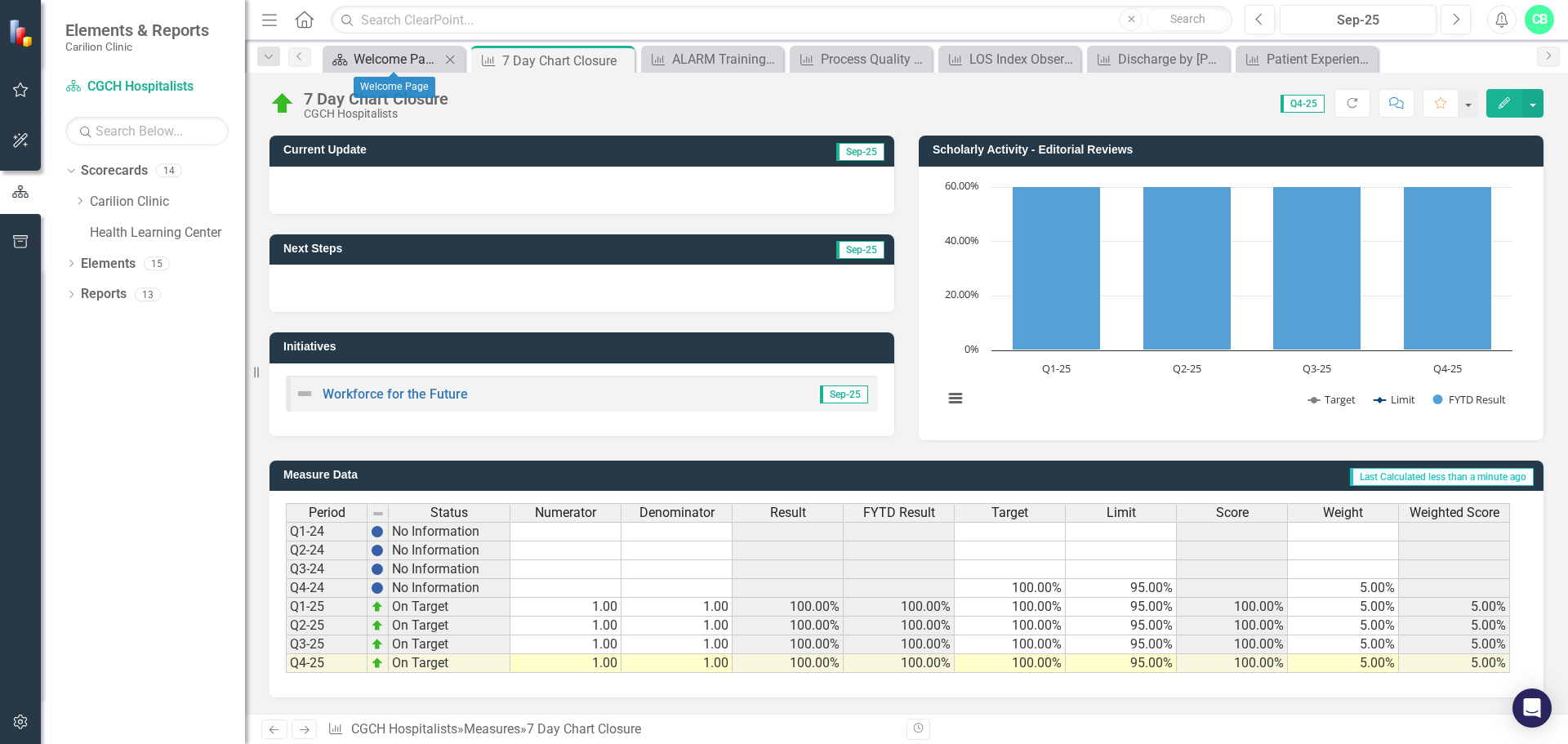
click at [398, 58] on div "Welcome Page" at bounding box center [397, 59] width 87 height 20
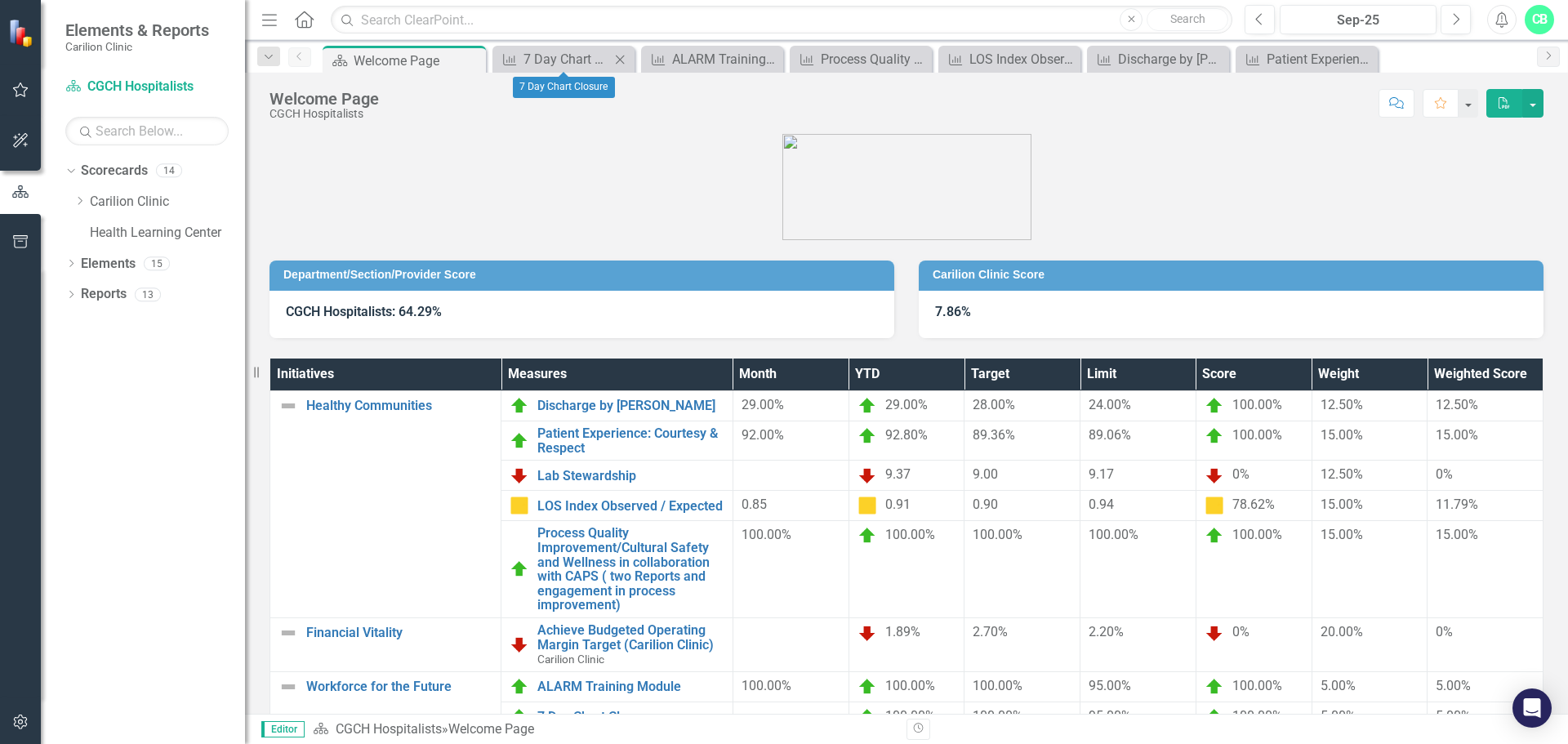
click at [619, 56] on icon "Close" at bounding box center [620, 60] width 17 height 13
click at [642, 60] on icon at bounding box center [641, 59] width 9 height 9
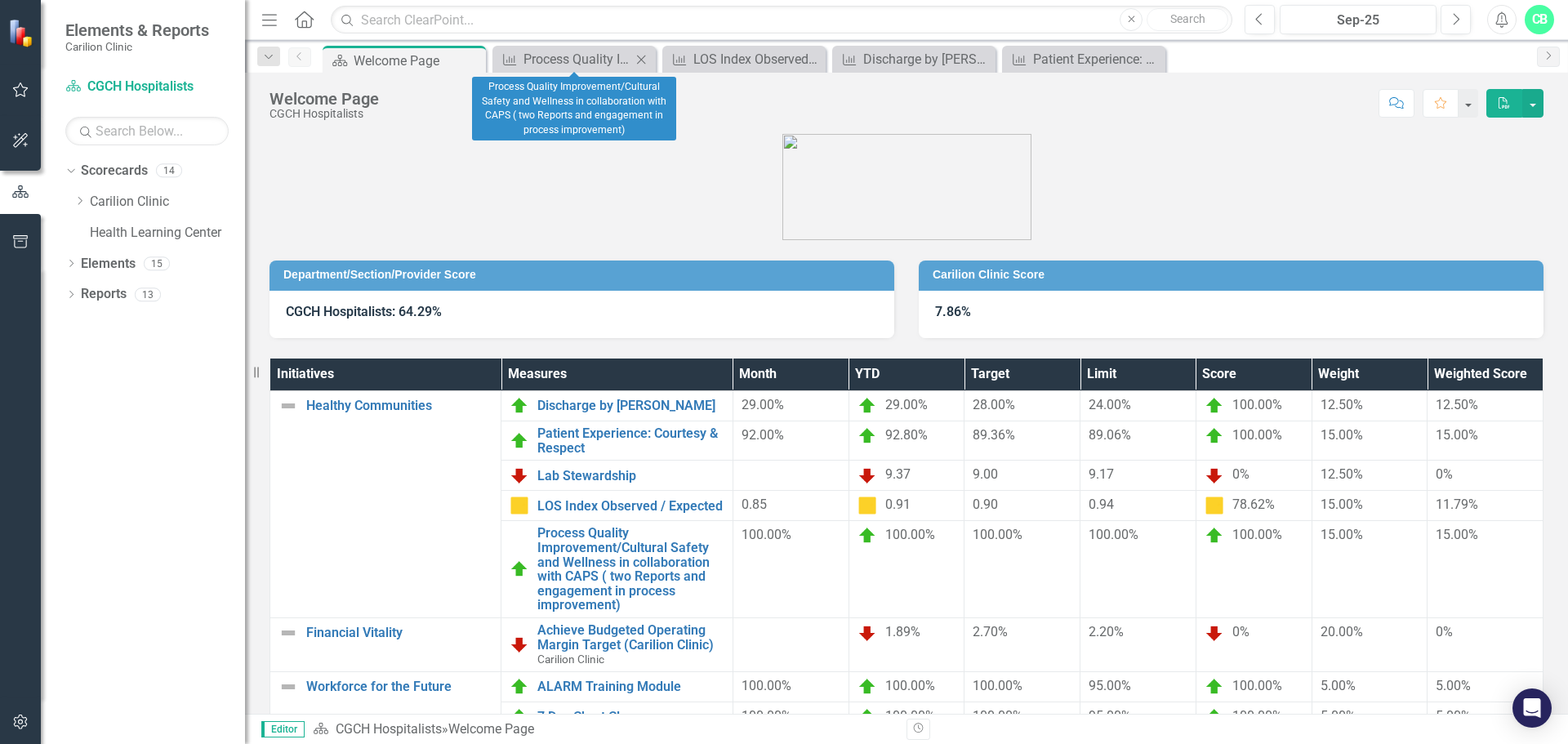
click at [641, 55] on icon "Close" at bounding box center [641, 60] width 17 height 13
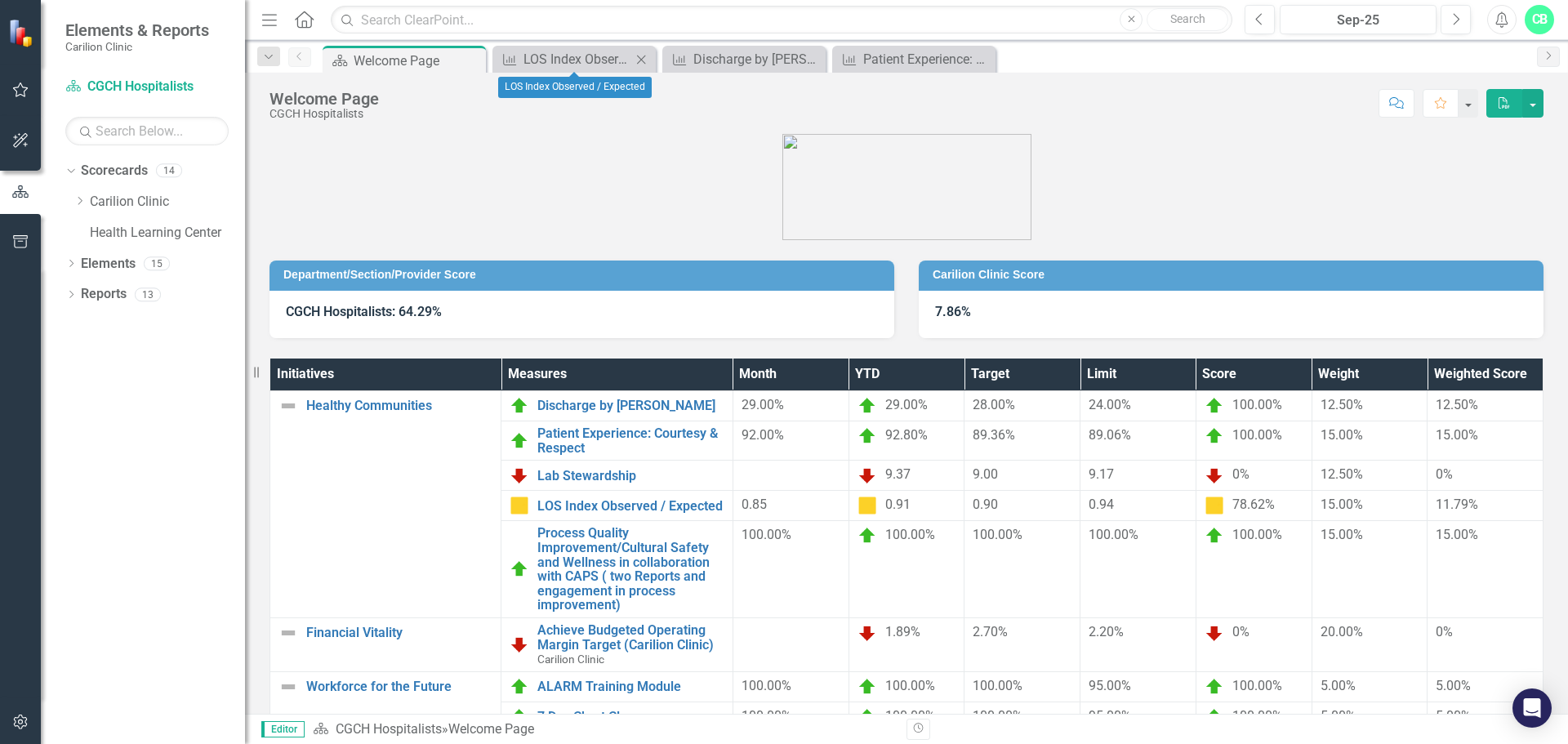
click at [644, 56] on icon "Close" at bounding box center [641, 60] width 17 height 13
click at [648, 56] on icon "Close" at bounding box center [641, 60] width 17 height 13
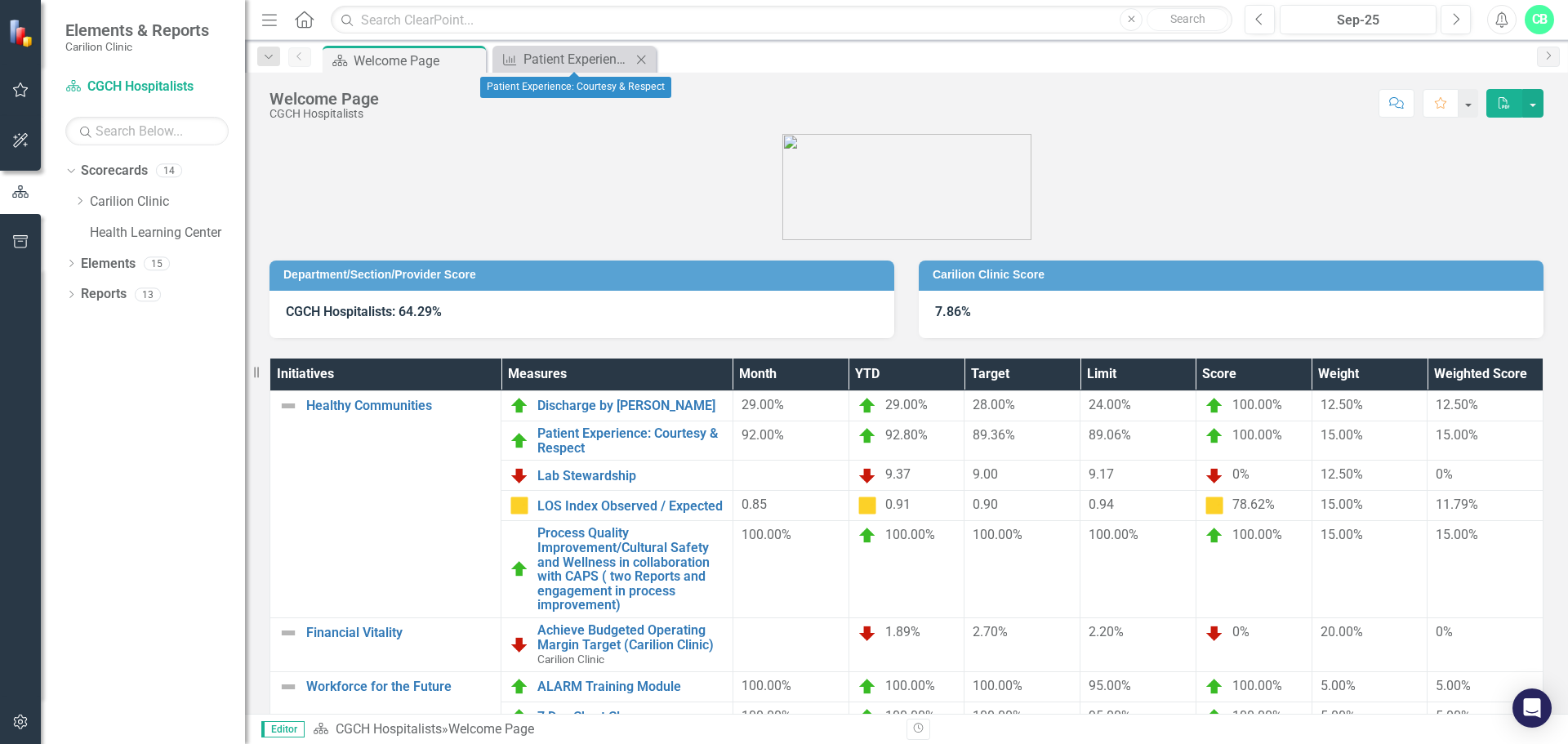
click at [644, 58] on icon "Close" at bounding box center [641, 60] width 17 height 13
click at [82, 198] on icon "Dropdown" at bounding box center [79, 201] width 13 height 10
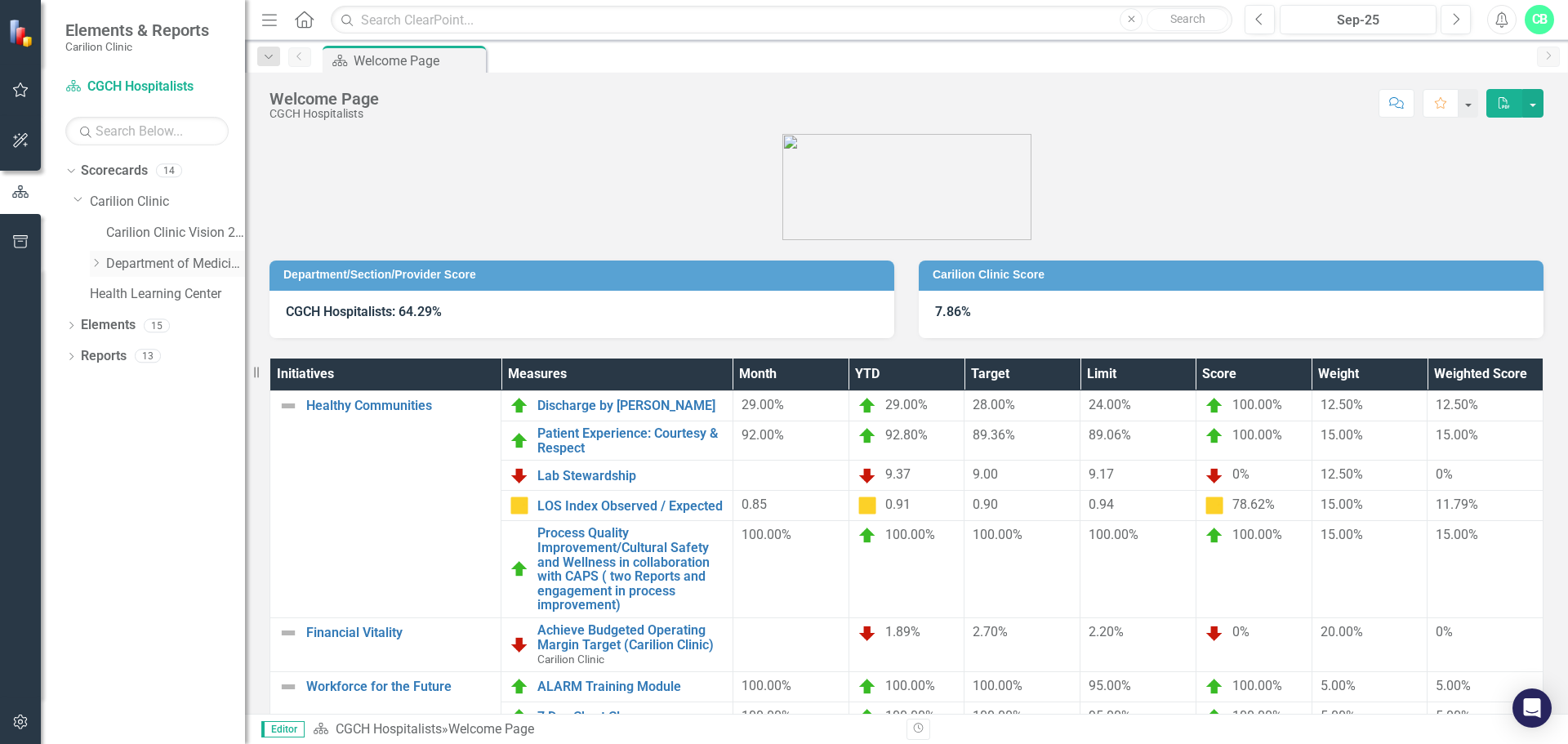
click at [96, 258] on div "Dropdown" at bounding box center [96, 263] width 13 height 14
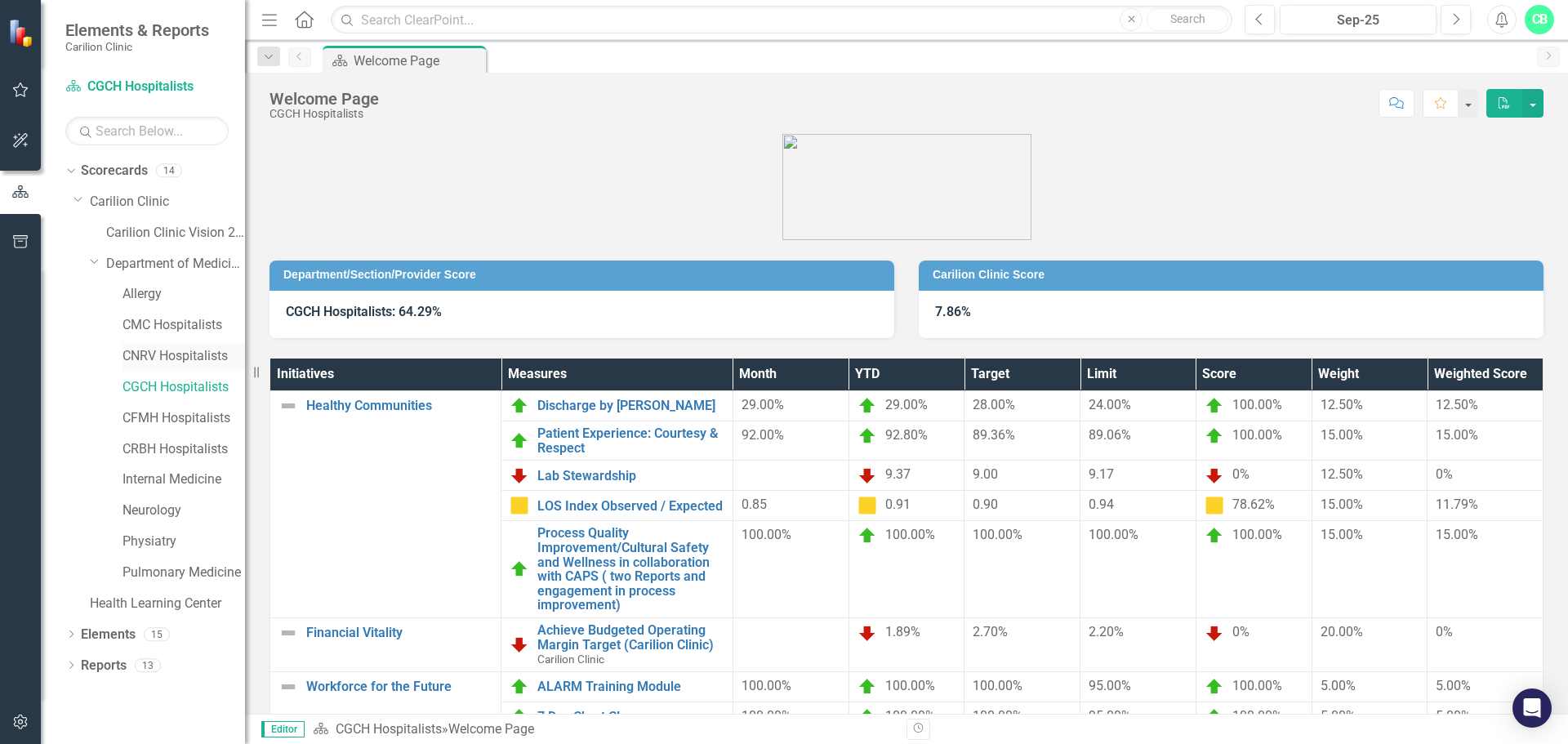
click at [155, 357] on link "CNRV Hospitalists" at bounding box center [183, 356] width 123 height 19
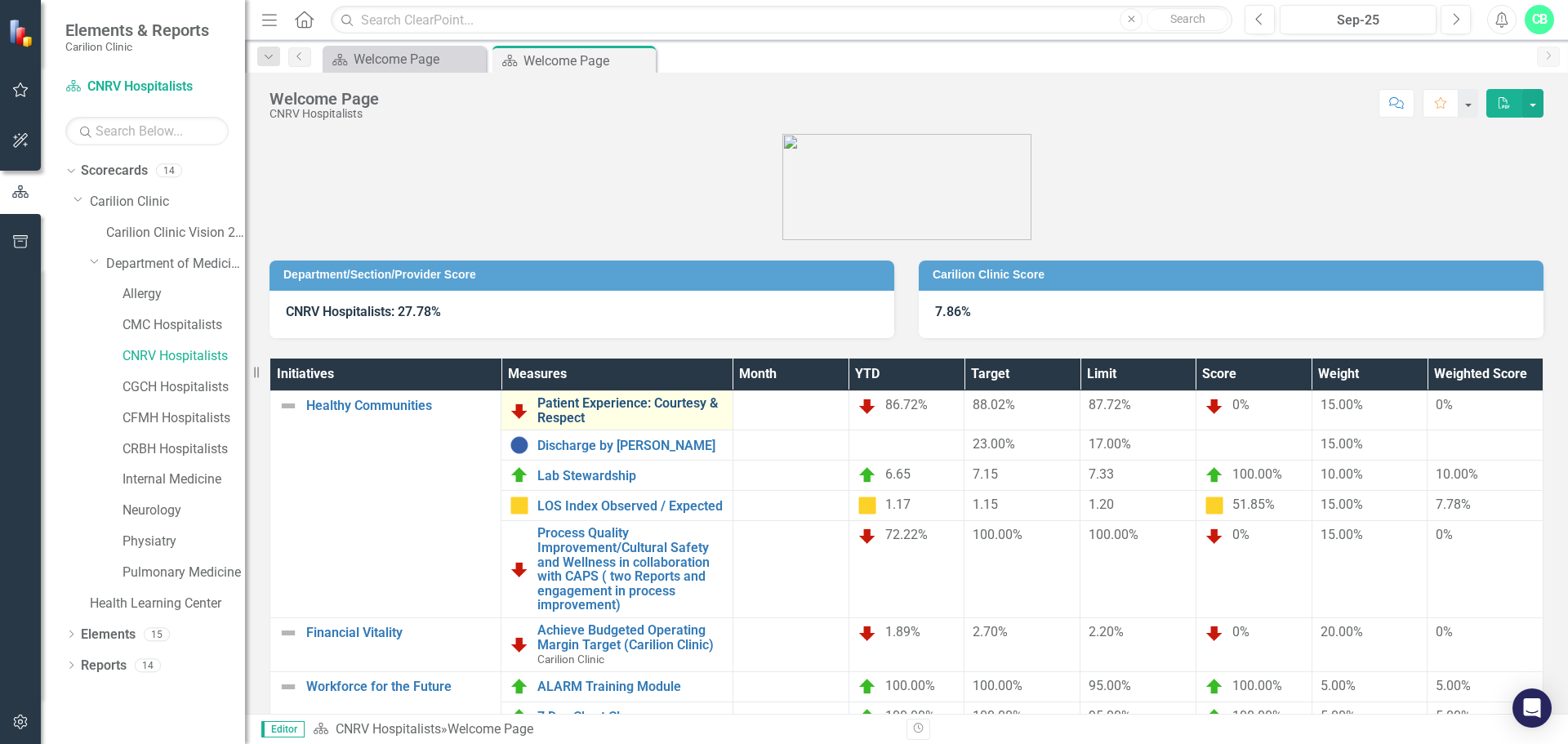
click at [609, 404] on link "Patient Experience: Courtesy & Respect" at bounding box center [630, 410] width 186 height 28
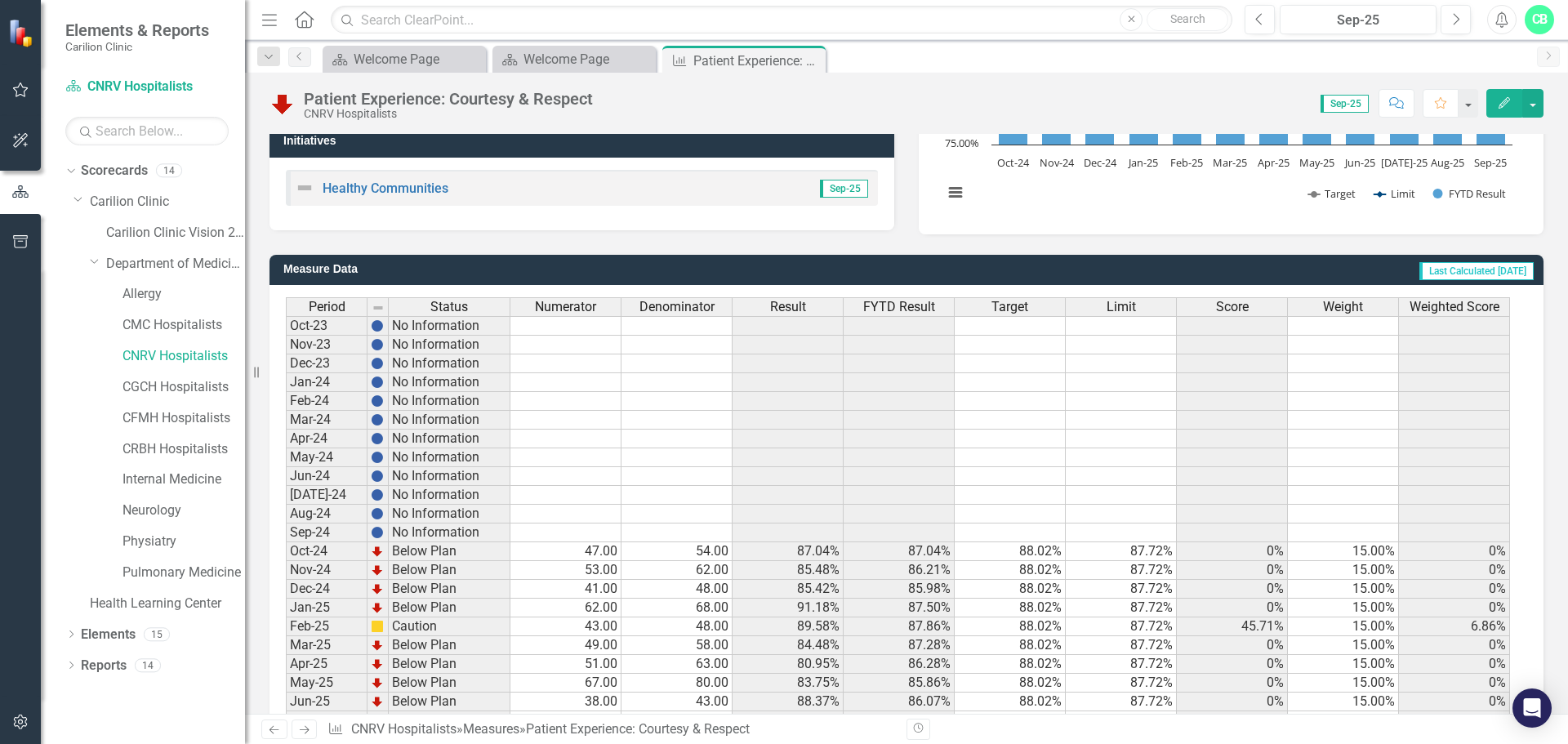
scroll to position [397, 0]
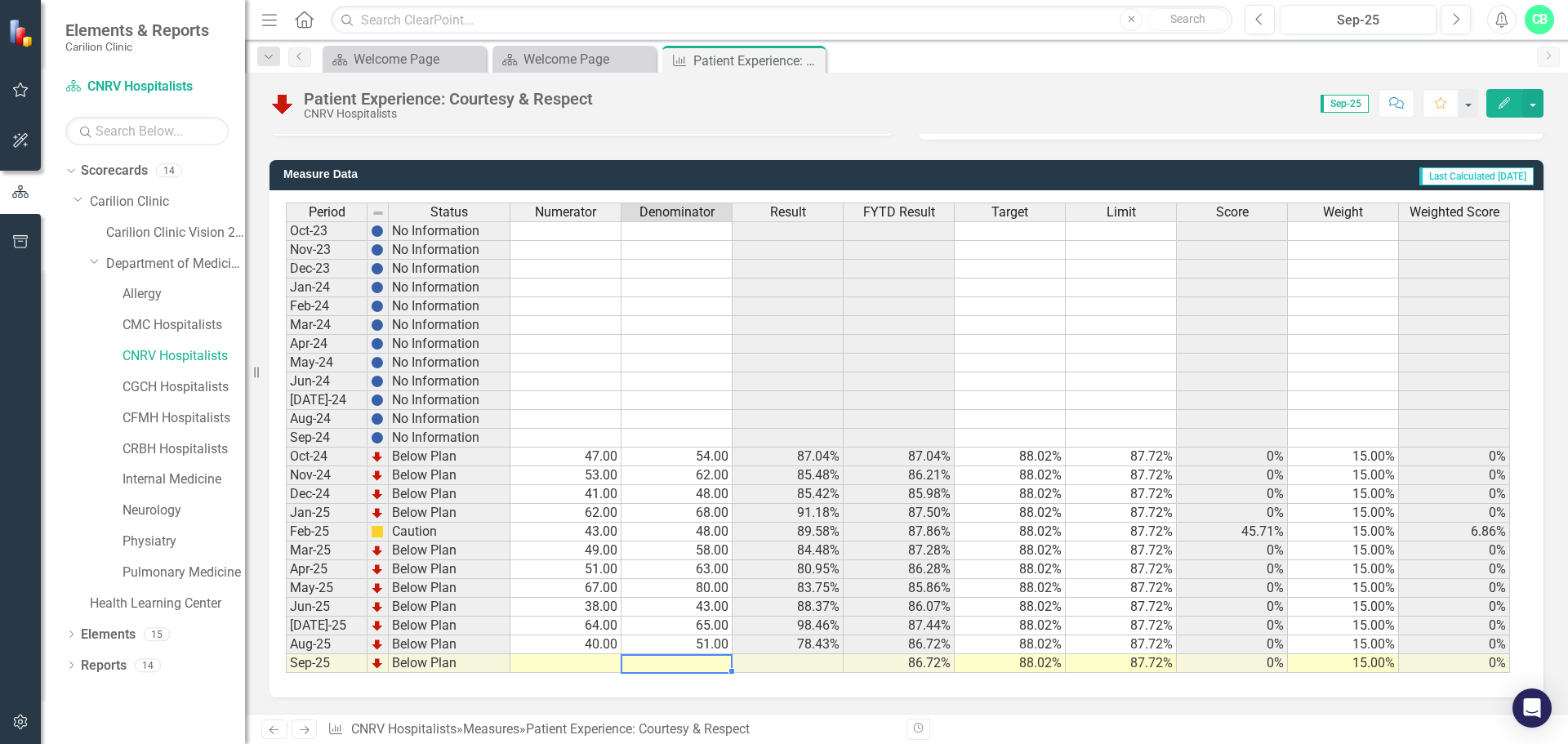
click at [719, 664] on td at bounding box center [677, 663] width 111 height 19
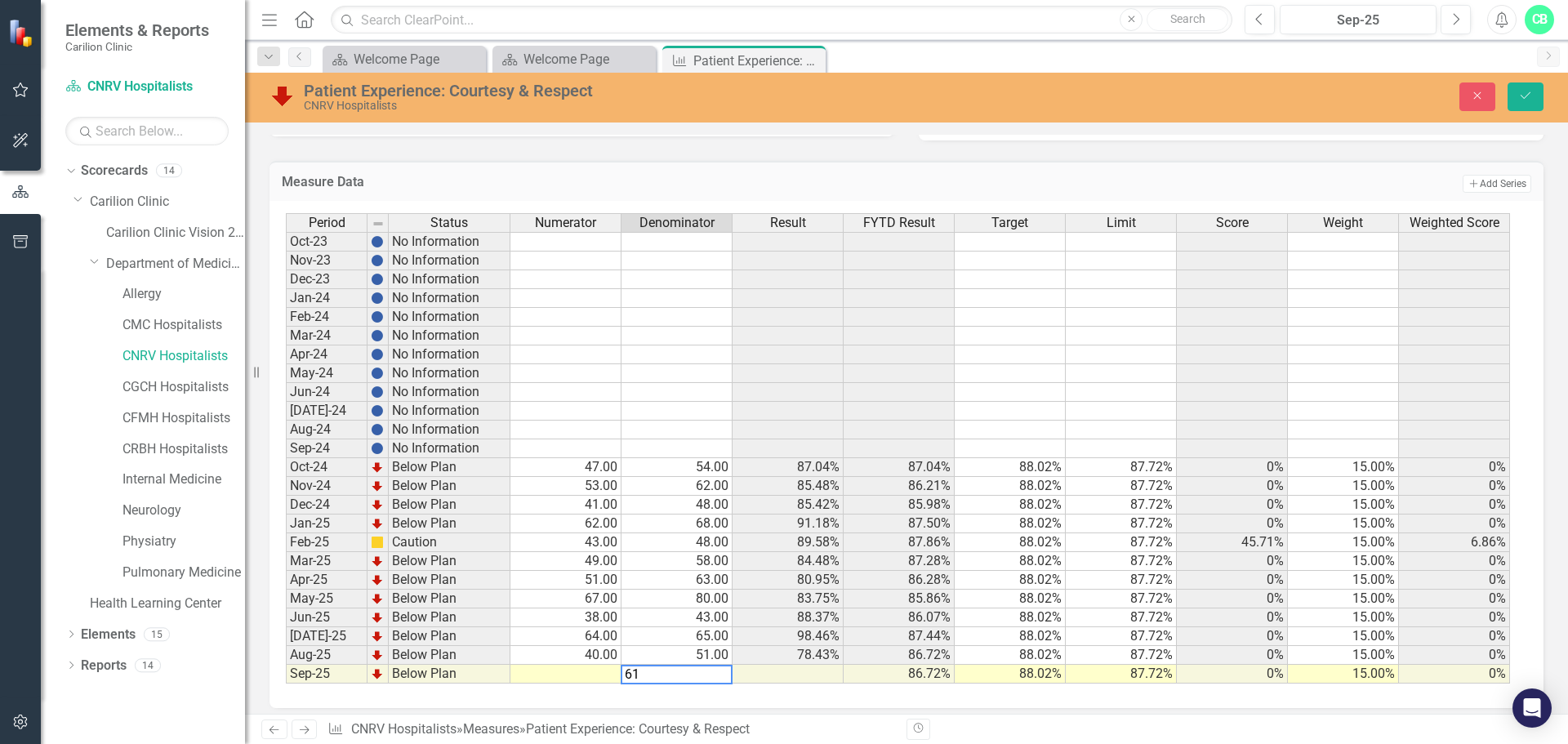
type textarea "61"
click at [600, 675] on td at bounding box center [565, 674] width 111 height 19
type textarea "55.3"
click at [844, 700] on div "Period Status Numerator Denominator Result FYTD Result Target Limit Score Weigh…" at bounding box center [906, 454] width 1275 height 507
click at [1525, 92] on icon "Save" at bounding box center [1526, 96] width 15 height 12
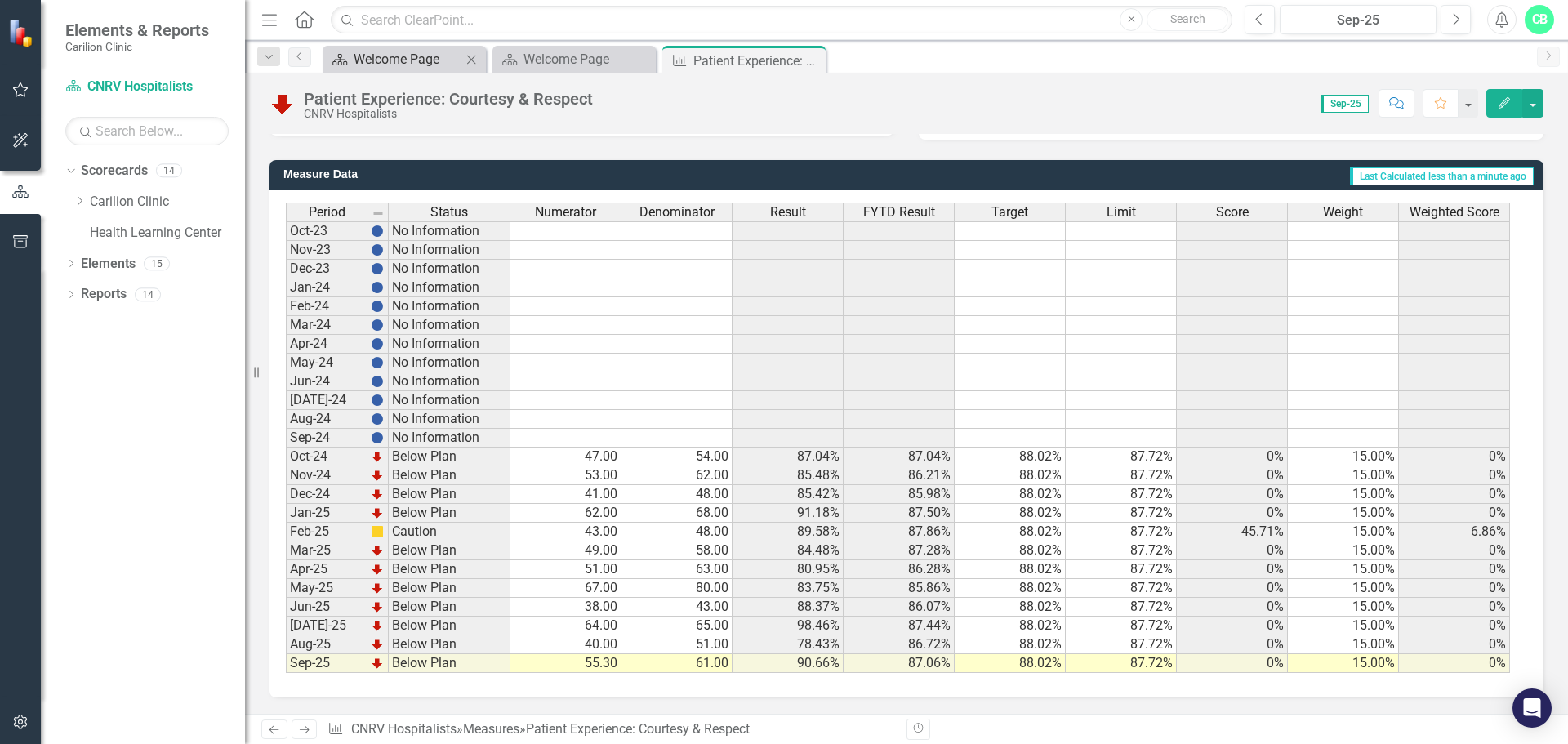
click at [428, 54] on div "Welcome Page" at bounding box center [407, 59] width 108 height 20
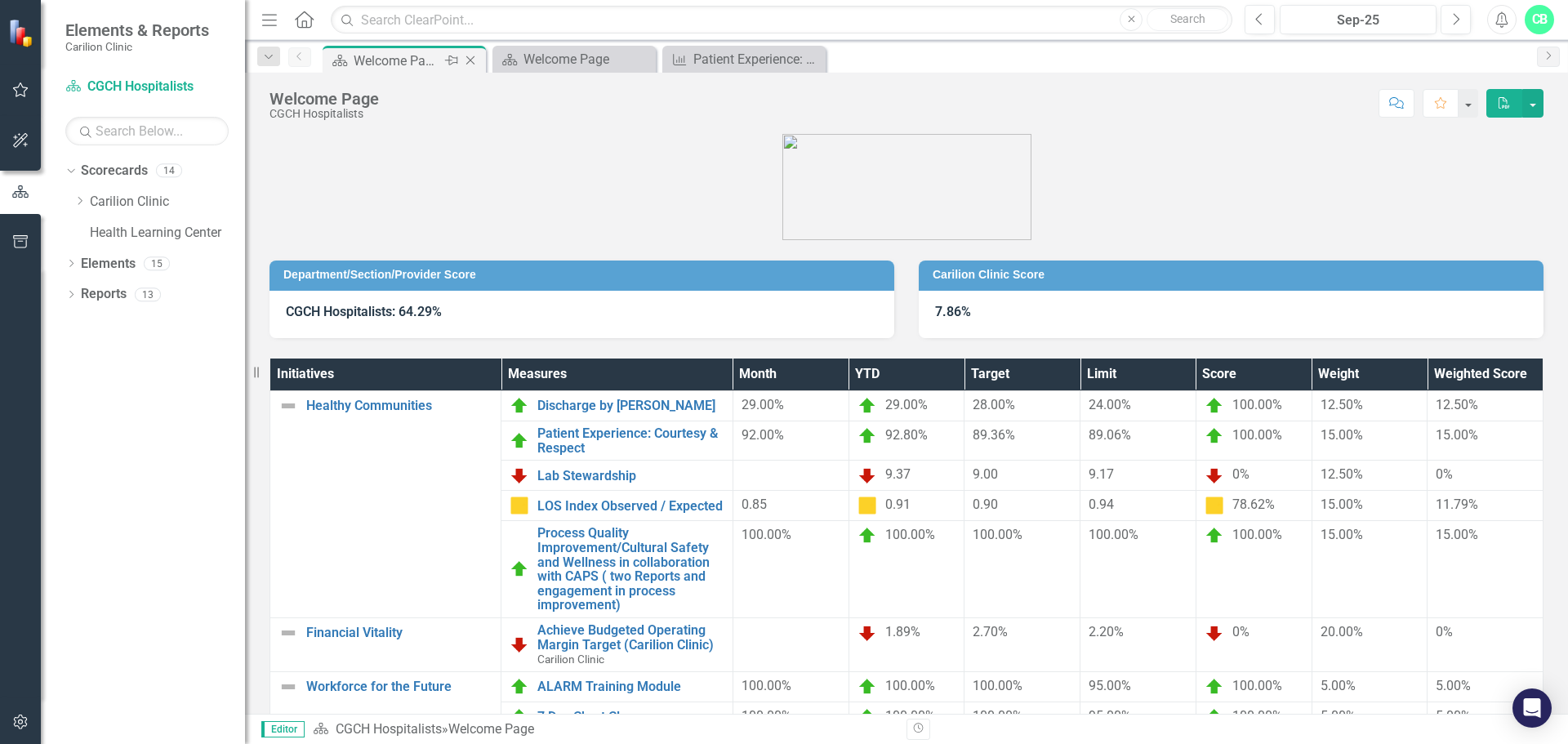
click at [477, 57] on icon "Close" at bounding box center [471, 61] width 17 height 13
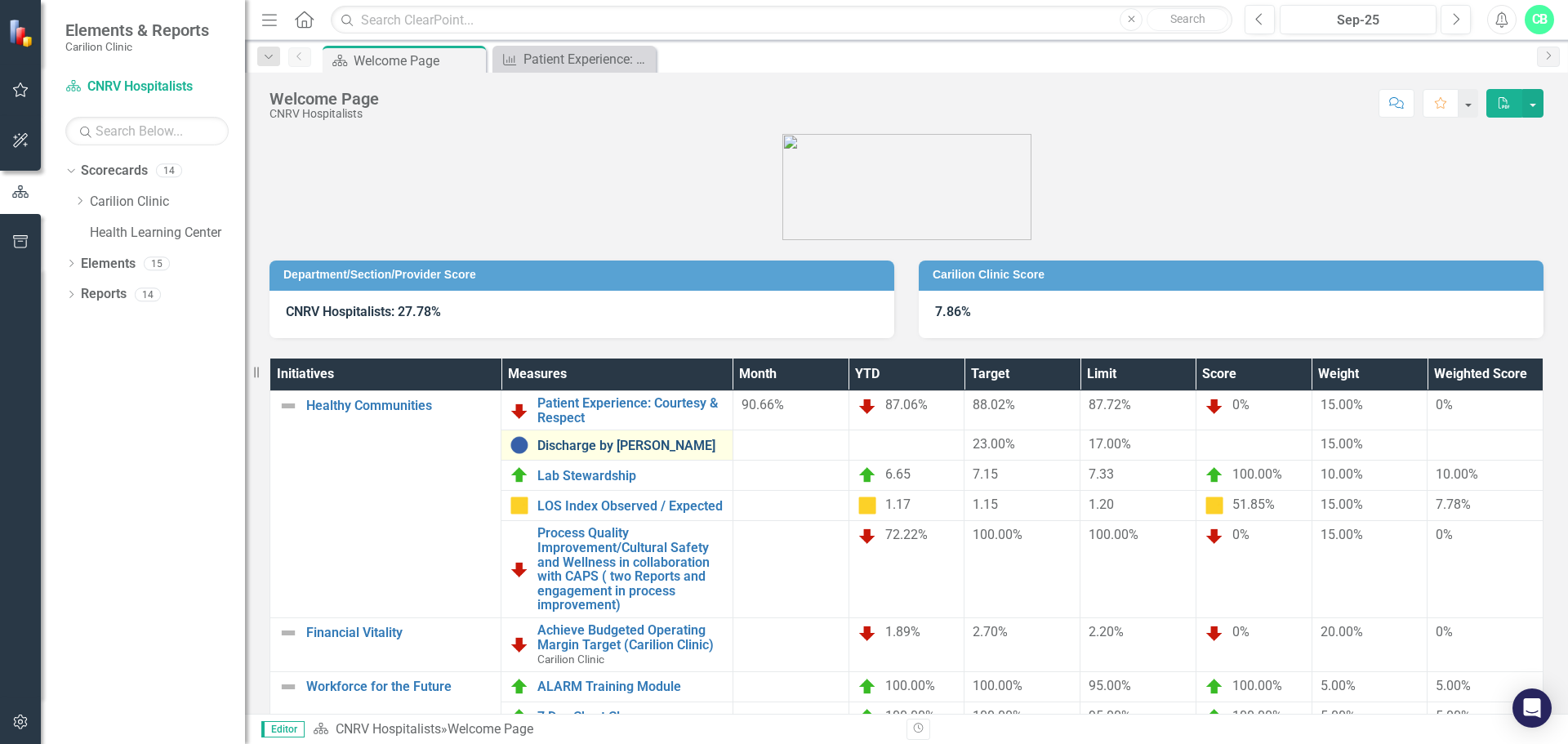
click at [634, 442] on link "Discharge by [PERSON_NAME]" at bounding box center [630, 446] width 186 height 15
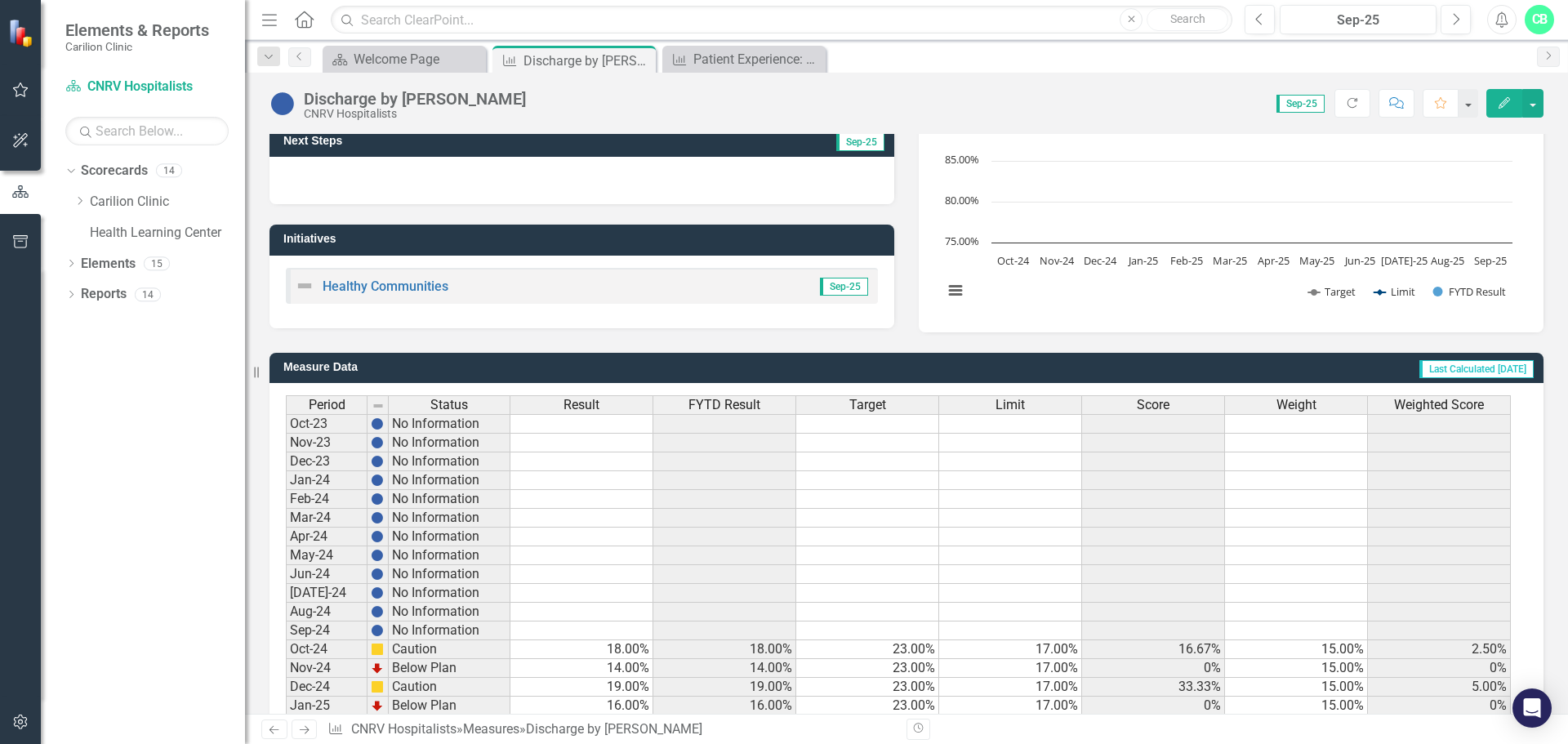
scroll to position [397, 0]
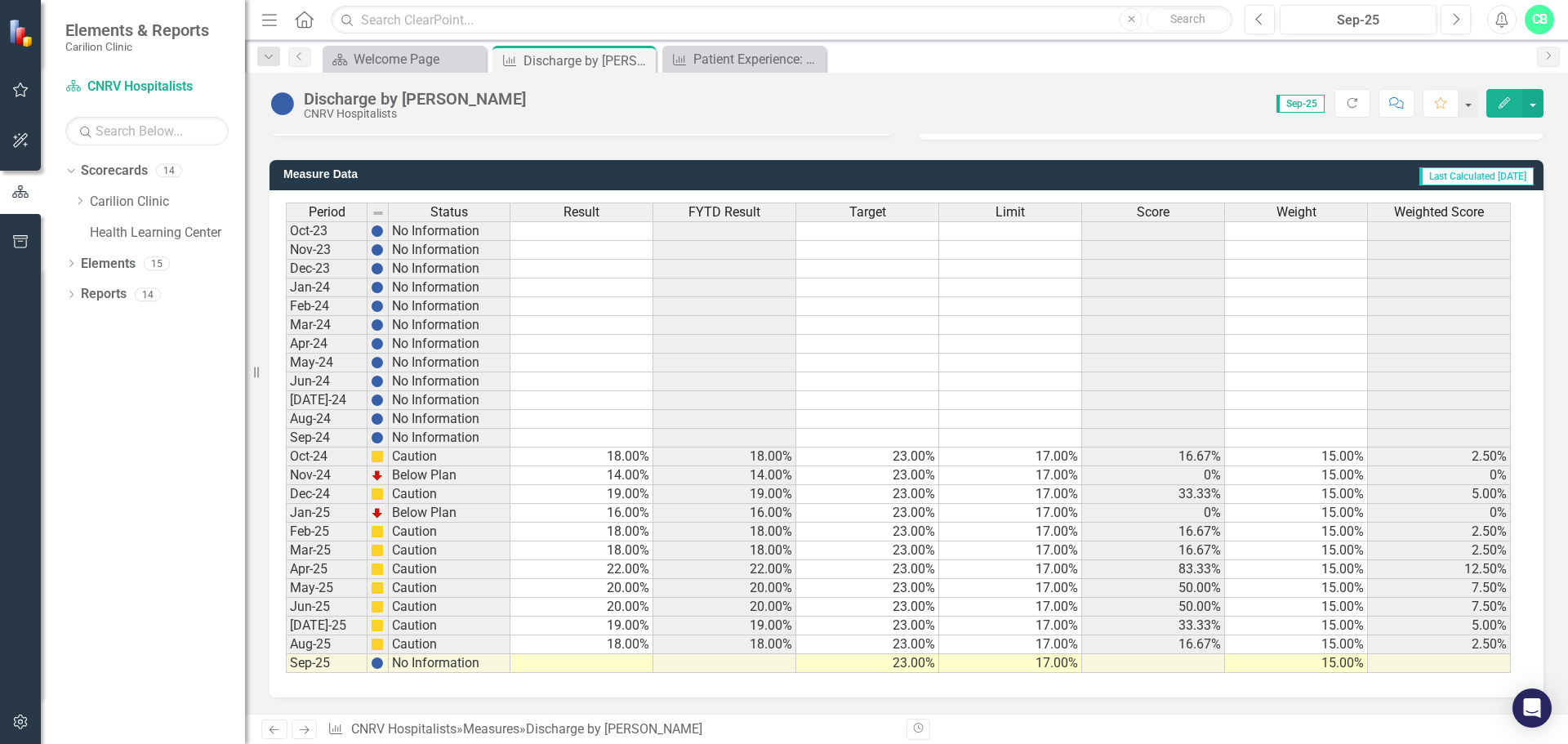
click at [632, 666] on td at bounding box center [581, 663] width 143 height 19
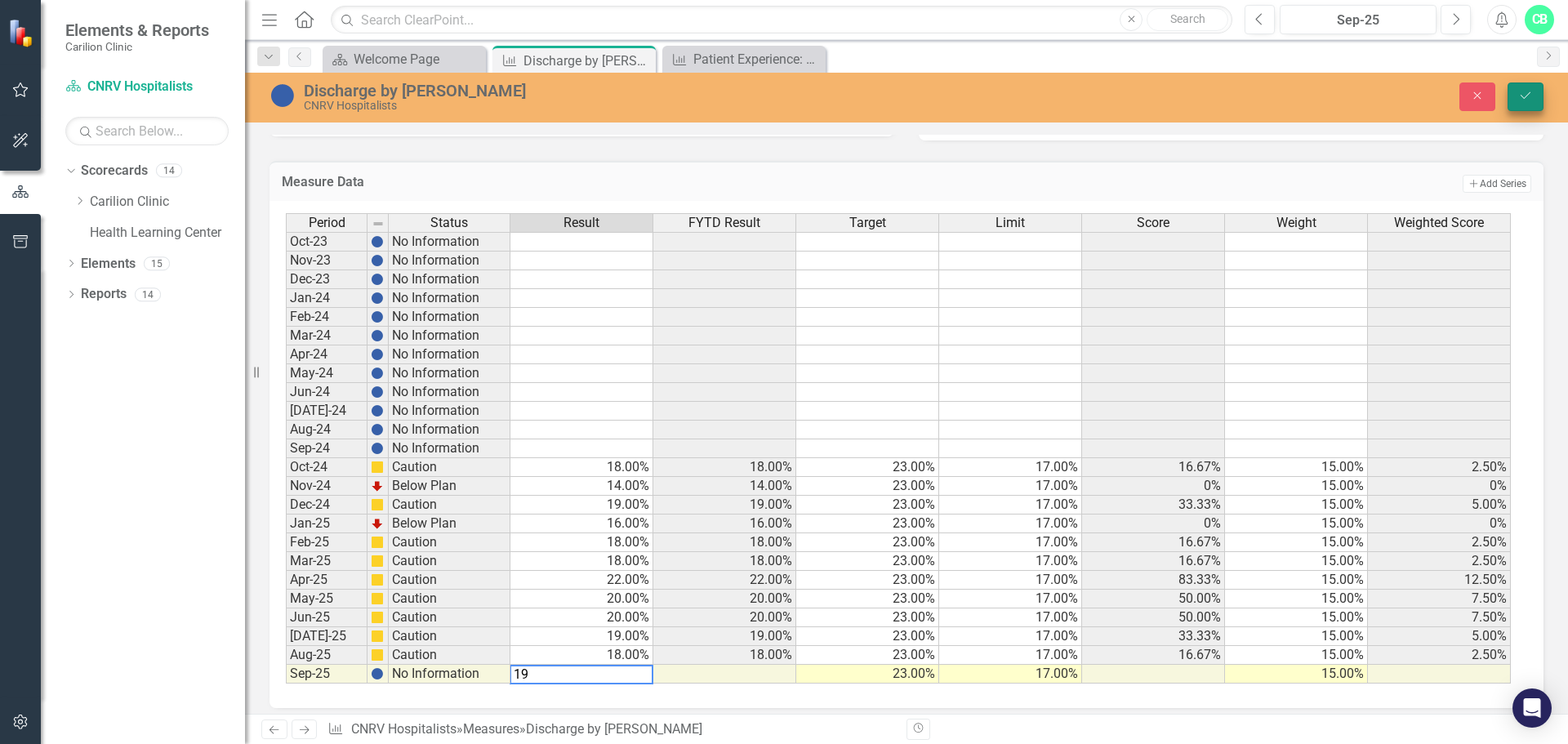
type textarea "19"
click at [1522, 97] on icon "Save" at bounding box center [1526, 96] width 15 height 12
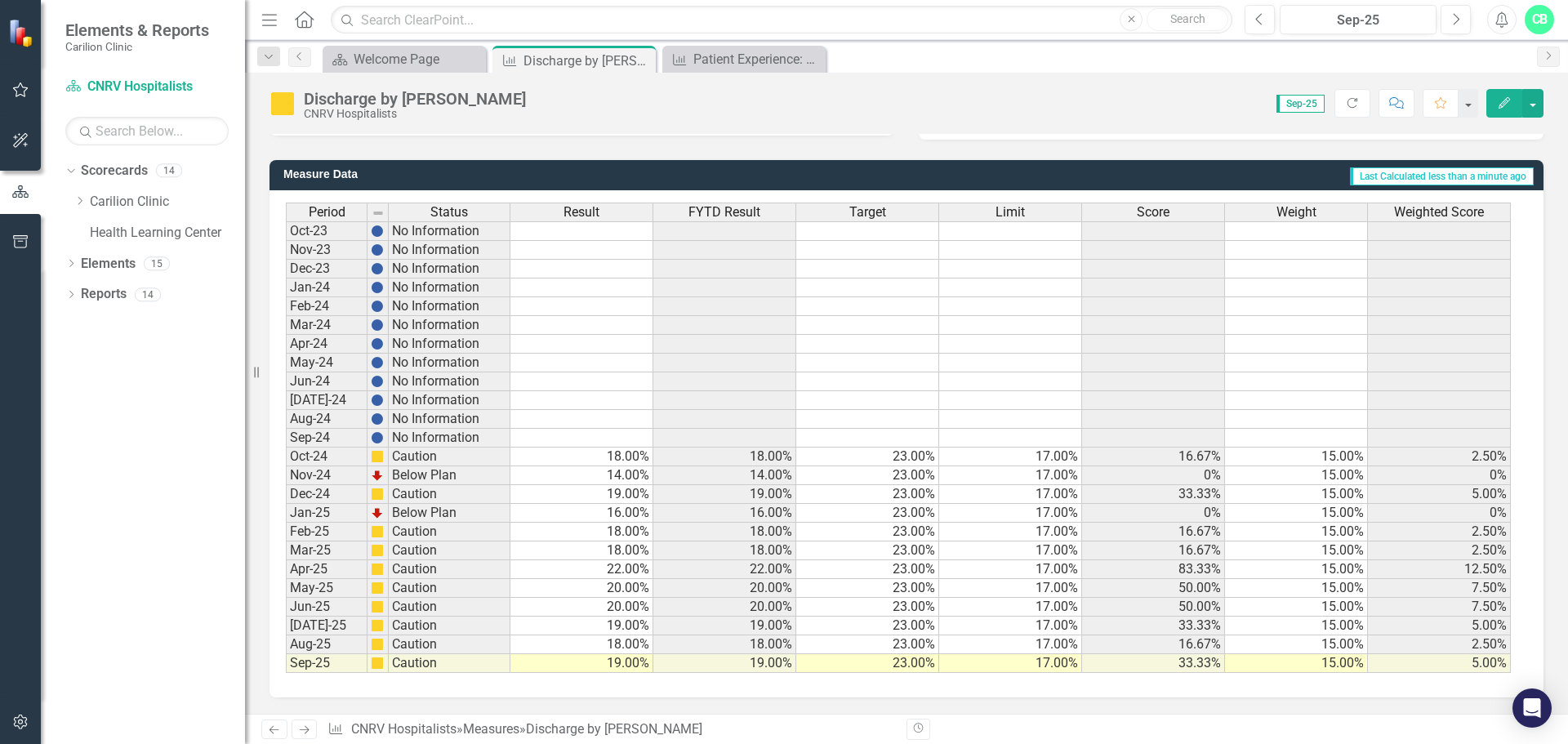
click at [752, 666] on td "19.00%" at bounding box center [724, 663] width 143 height 19
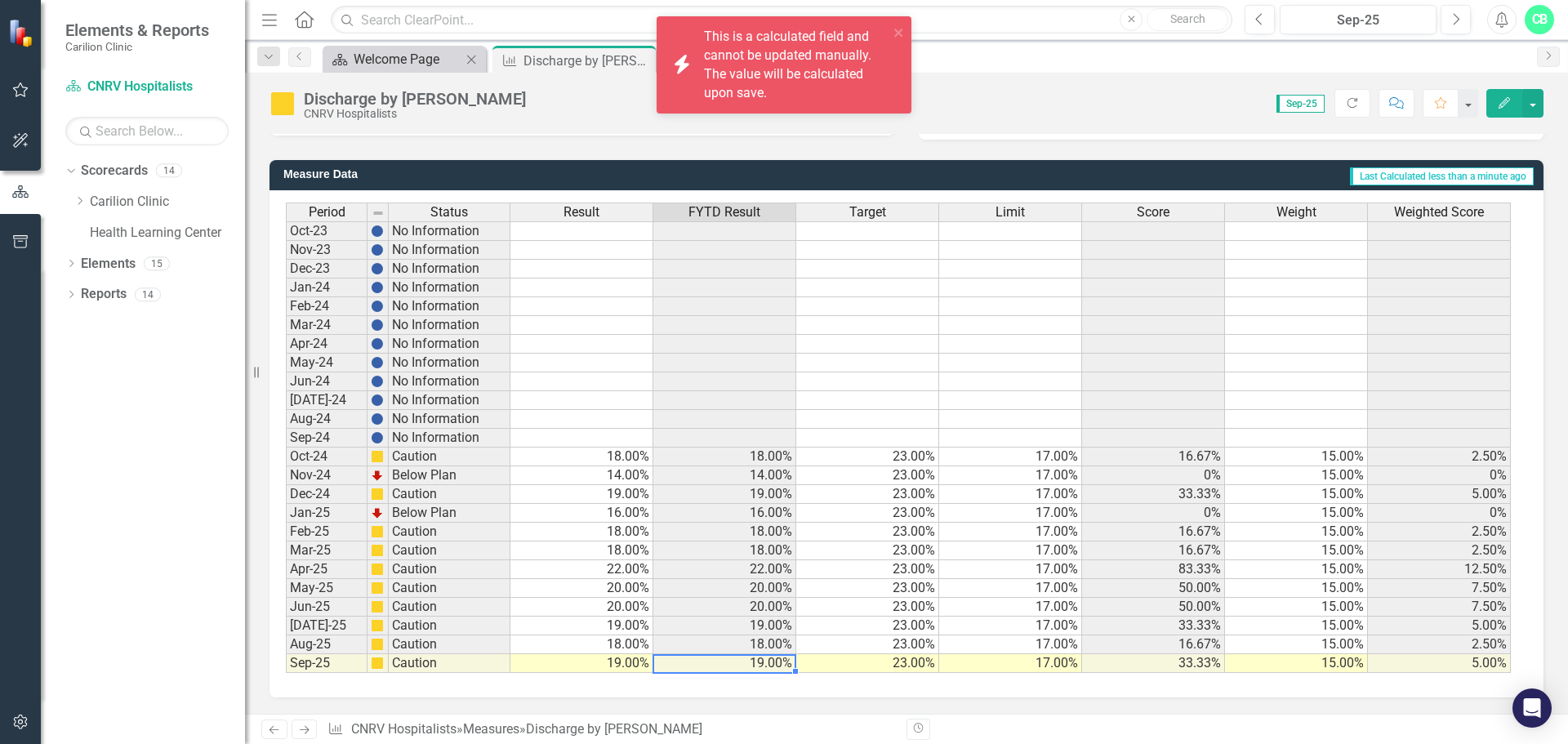
click at [443, 57] on div "Welcome Page" at bounding box center [407, 59] width 108 height 20
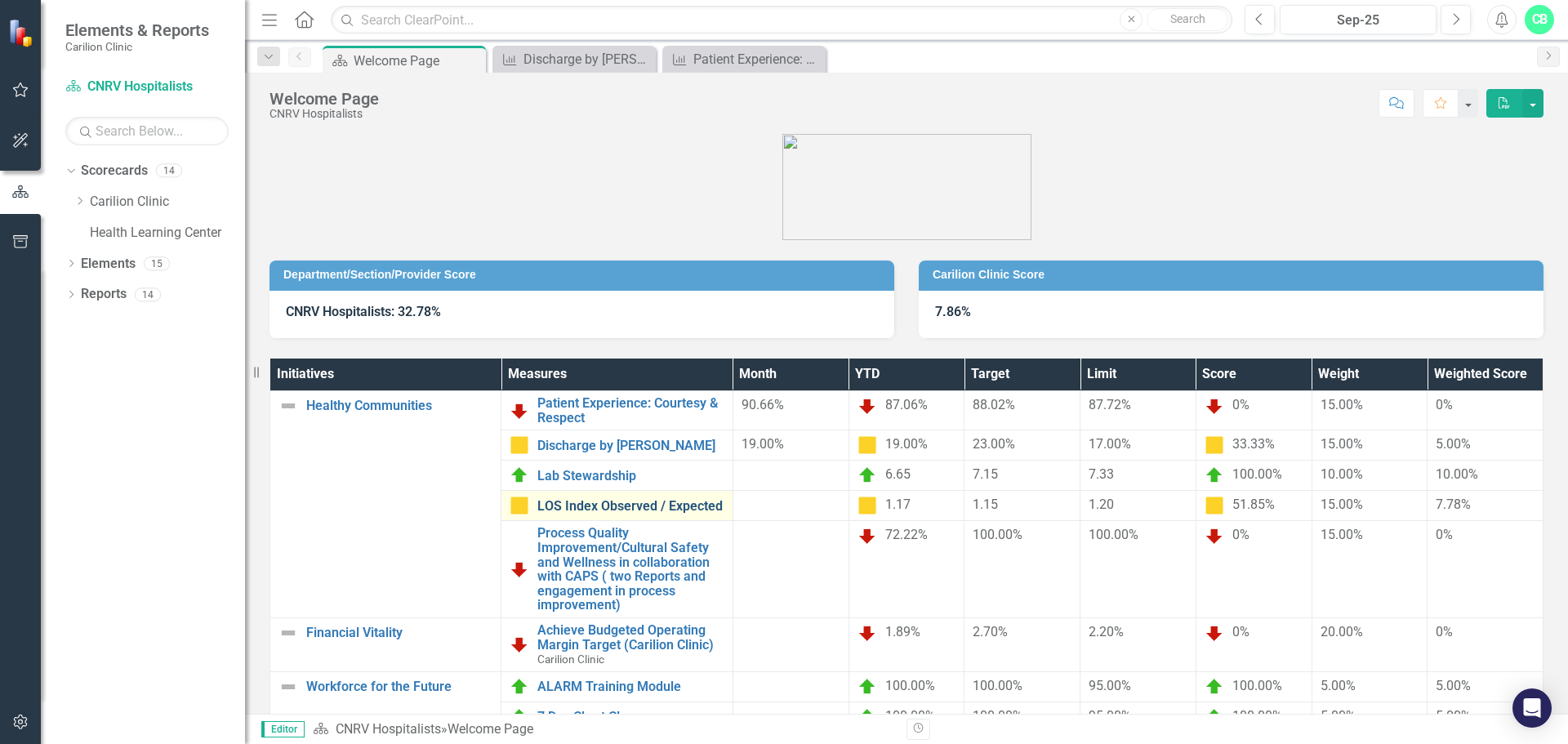
click at [684, 501] on link "LOS Index Observed / Expected" at bounding box center [630, 507] width 186 height 15
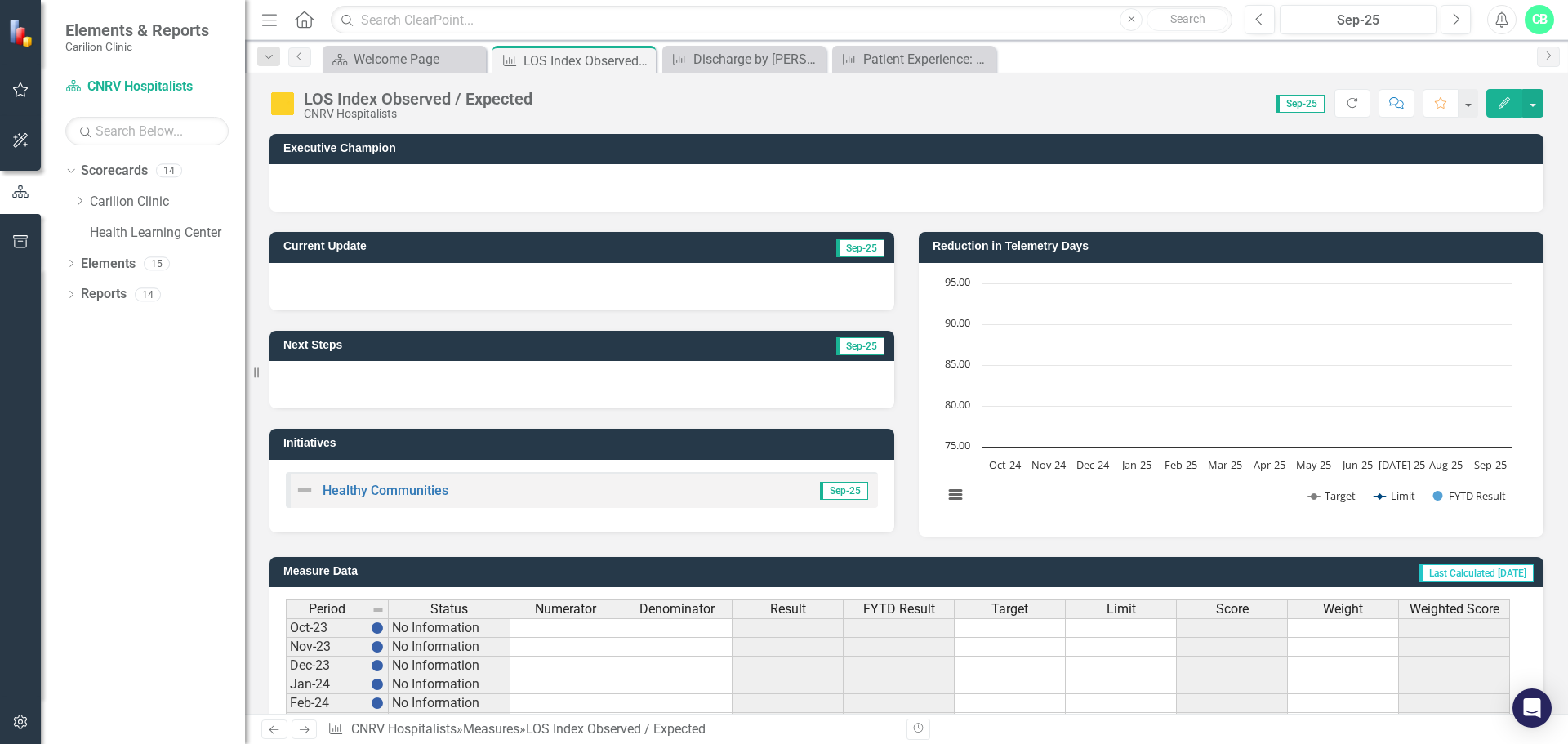
scroll to position [397, 0]
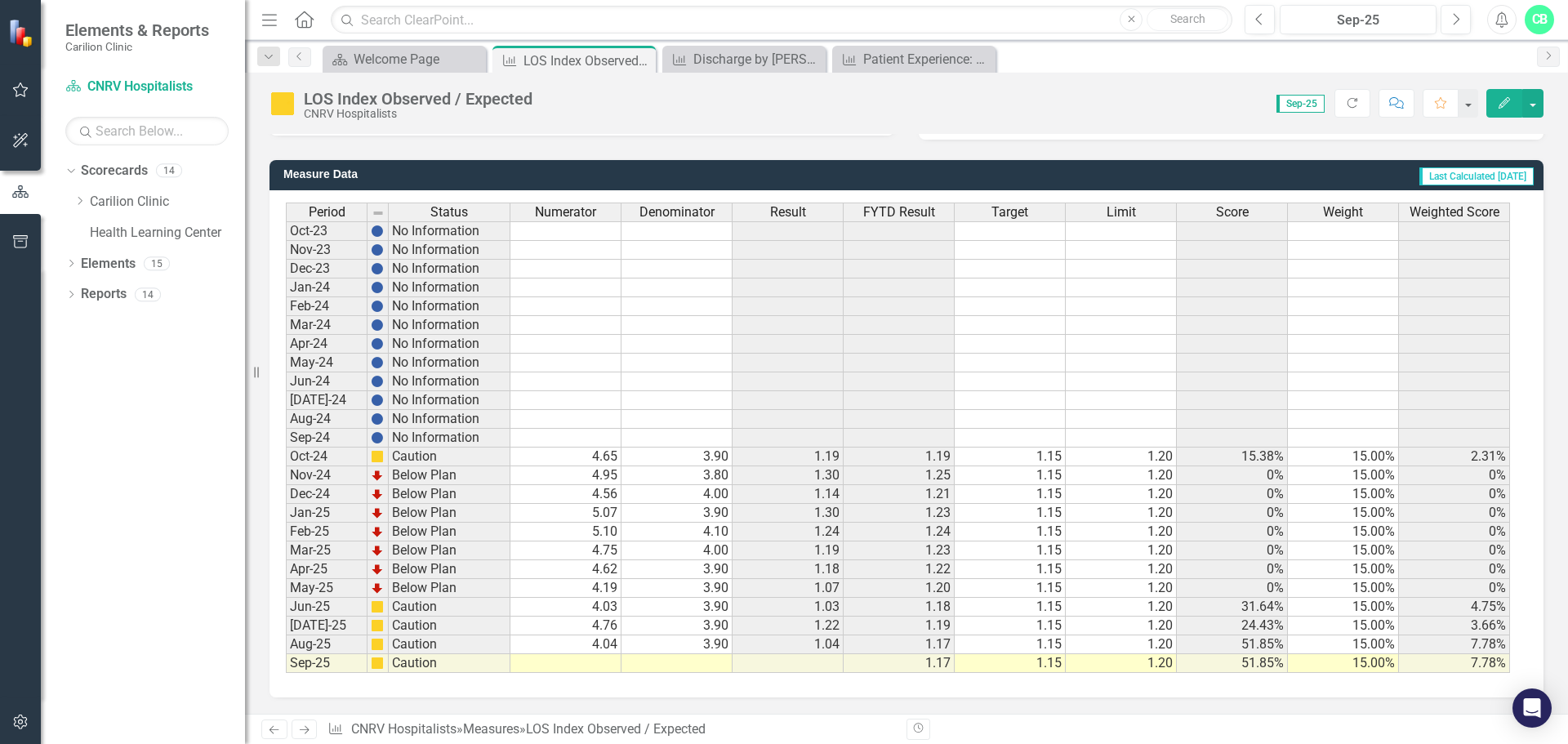
click at [699, 666] on td at bounding box center [677, 663] width 111 height 19
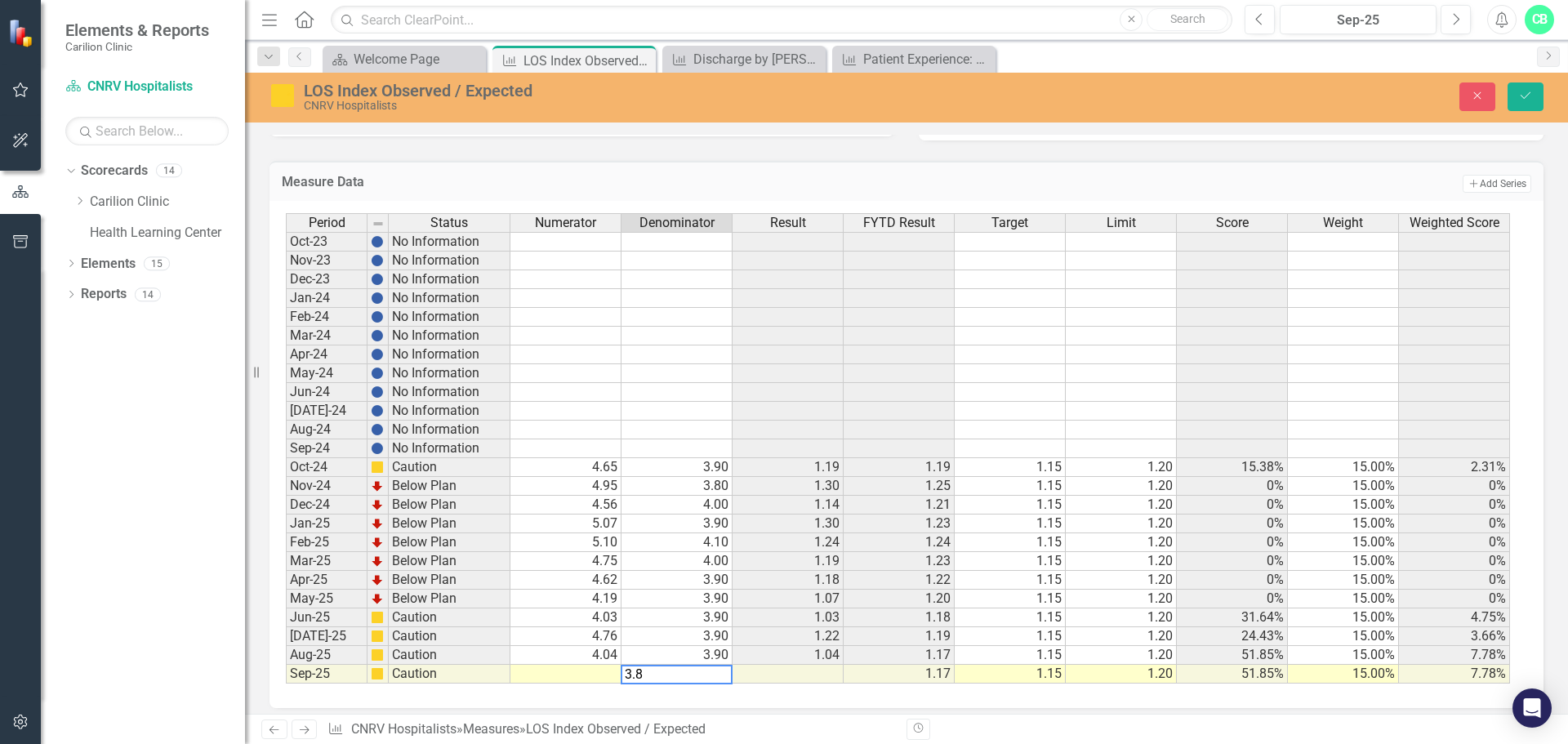
type textarea "3.8"
click at [574, 675] on td at bounding box center [565, 674] width 111 height 19
type textarea "4.25"
click at [1526, 97] on icon "submit" at bounding box center [1525, 96] width 10 height 7
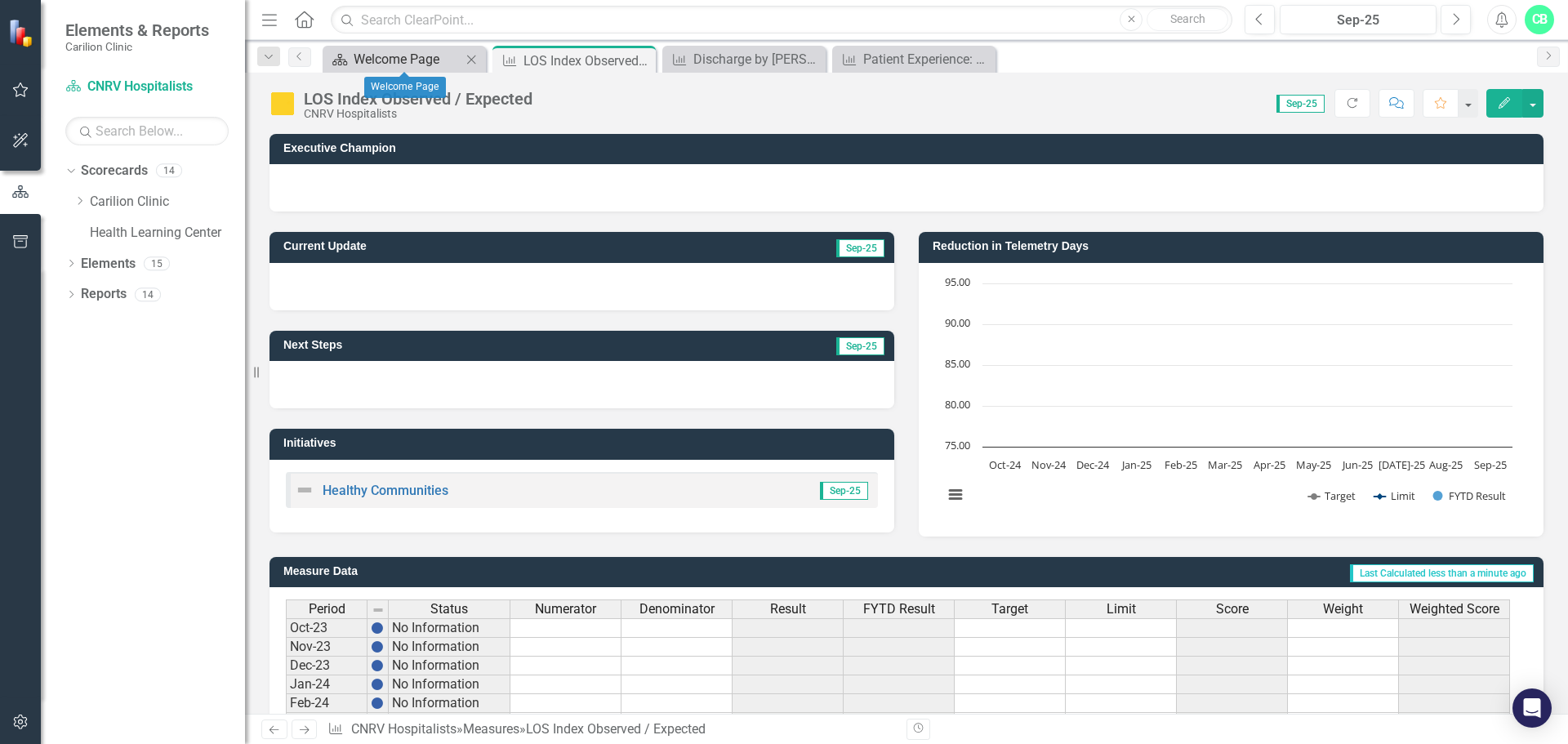
click at [407, 50] on div "Welcome Page" at bounding box center [407, 59] width 108 height 20
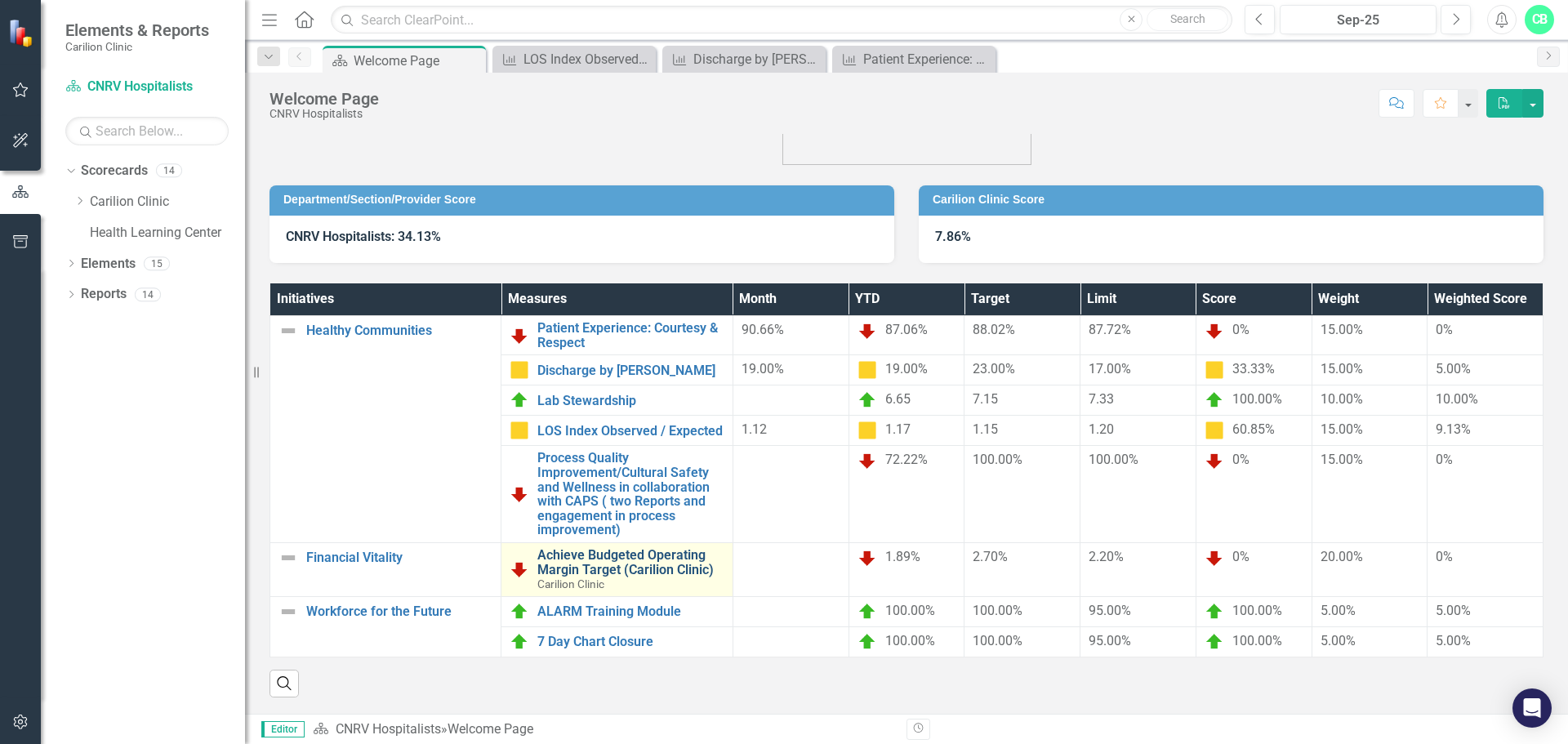
scroll to position [87, 0]
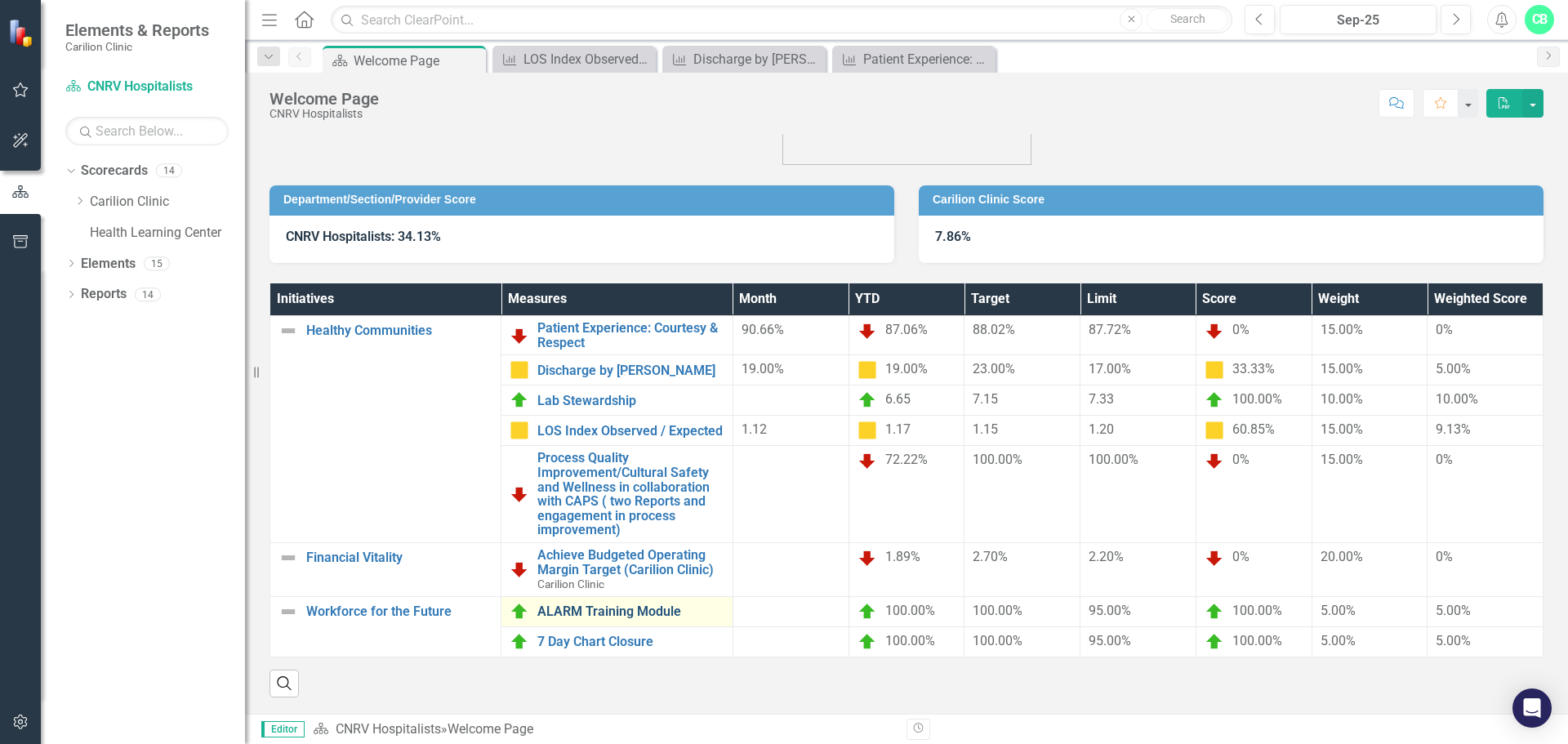
click at [645, 604] on link "ALARM Training Module" at bounding box center [630, 612] width 186 height 15
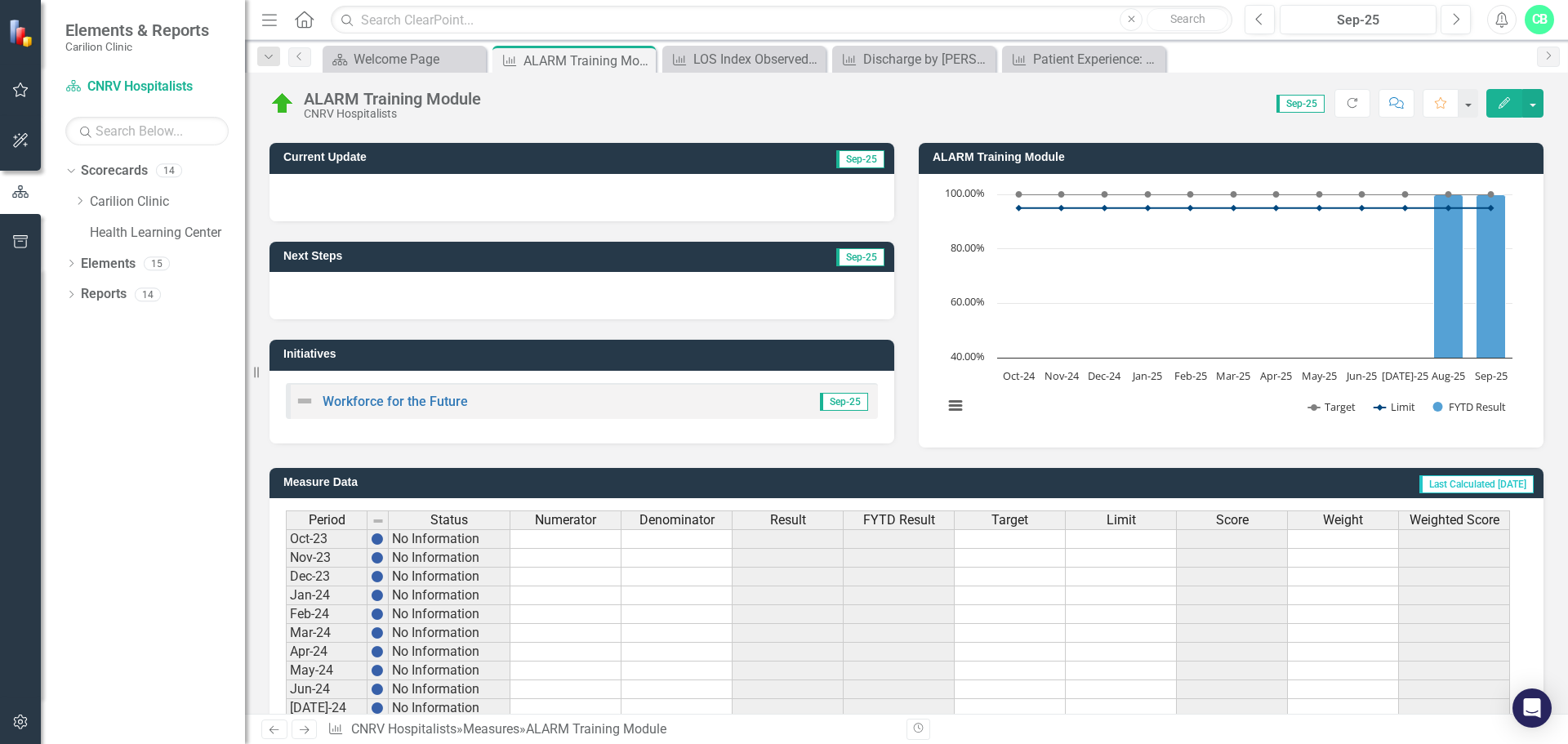
scroll to position [397, 0]
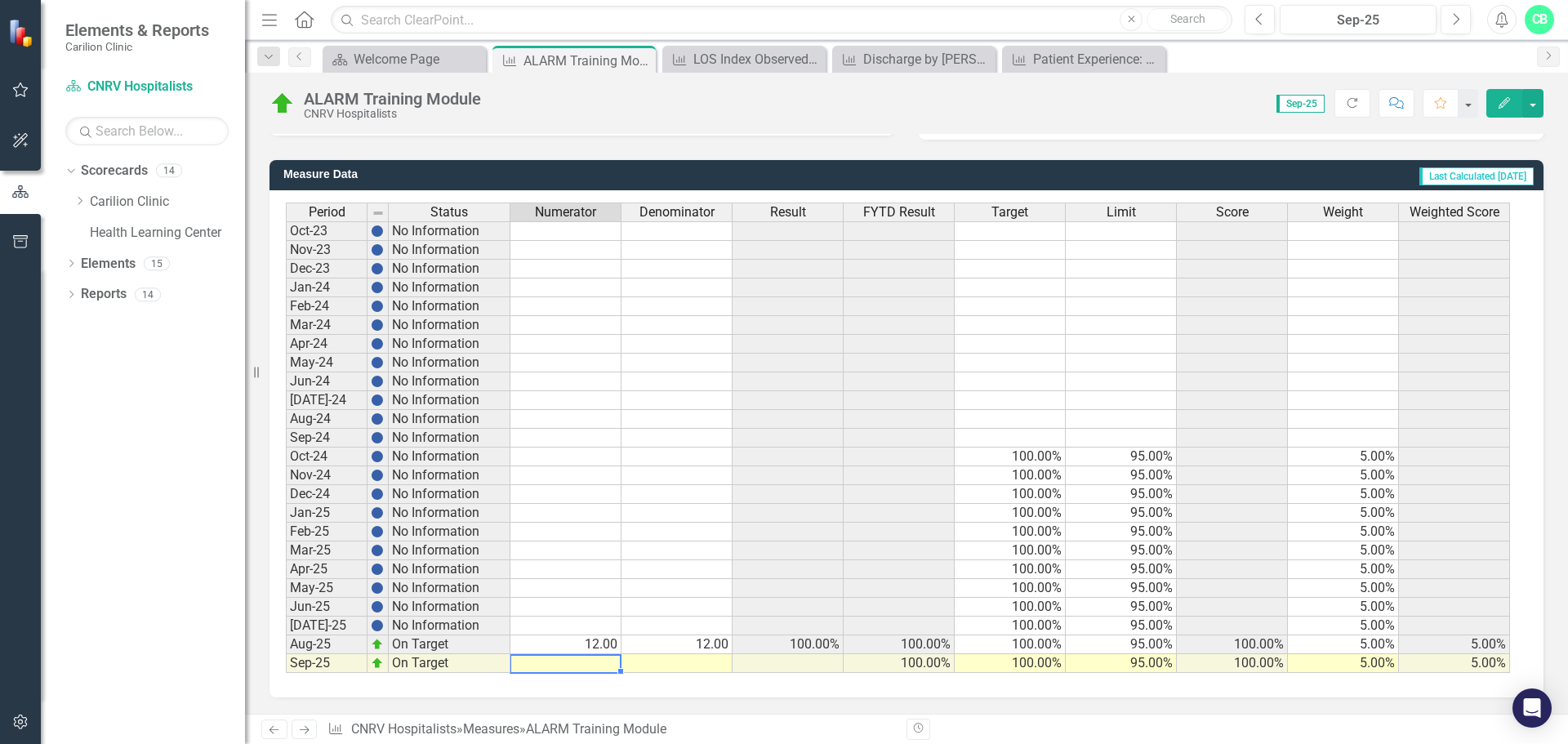
click at [614, 667] on td at bounding box center [565, 663] width 111 height 19
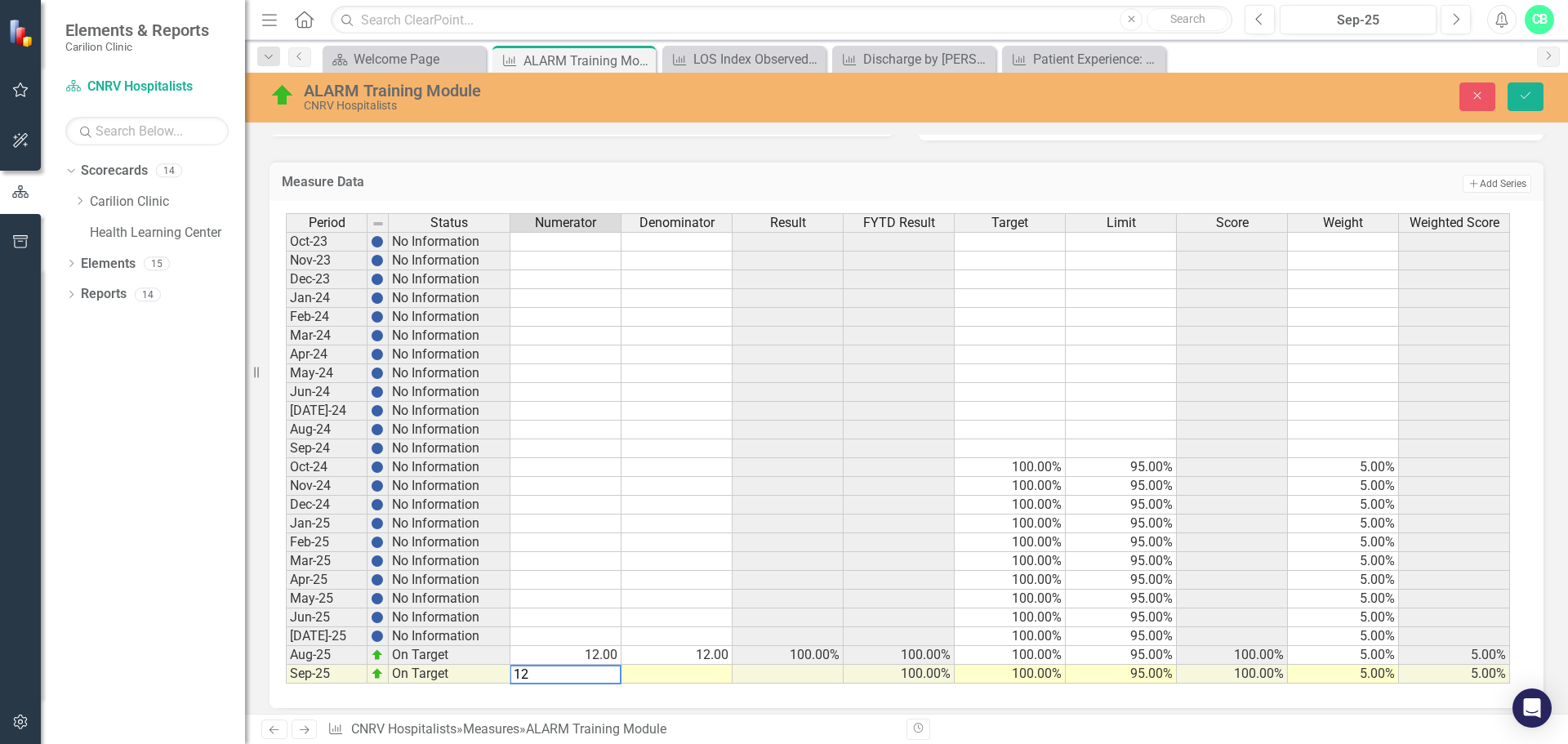
type textarea "12"
click at [717, 670] on td at bounding box center [677, 674] width 111 height 19
click at [600, 651] on td "12.00" at bounding box center [565, 655] width 111 height 19
type textarea "0"
click at [286, 645] on div "Period Status Numerator Denominator Result FYTD Result Target Limit Score Weigh…" at bounding box center [286, 448] width 0 height 470
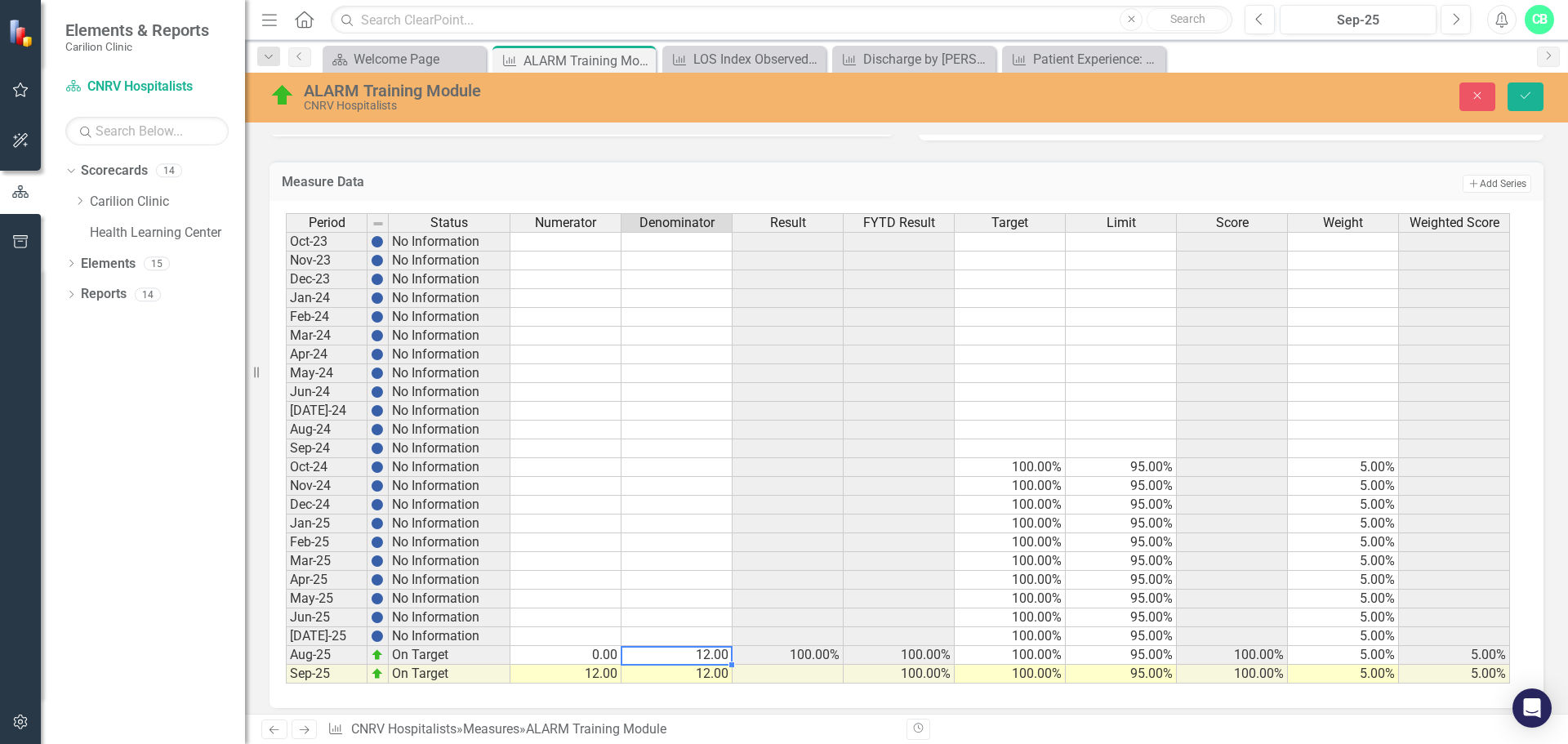
click at [684, 655] on td "12.00" at bounding box center [677, 655] width 111 height 19
type textarea "0"
click at [1520, 93] on icon "Save" at bounding box center [1526, 96] width 15 height 12
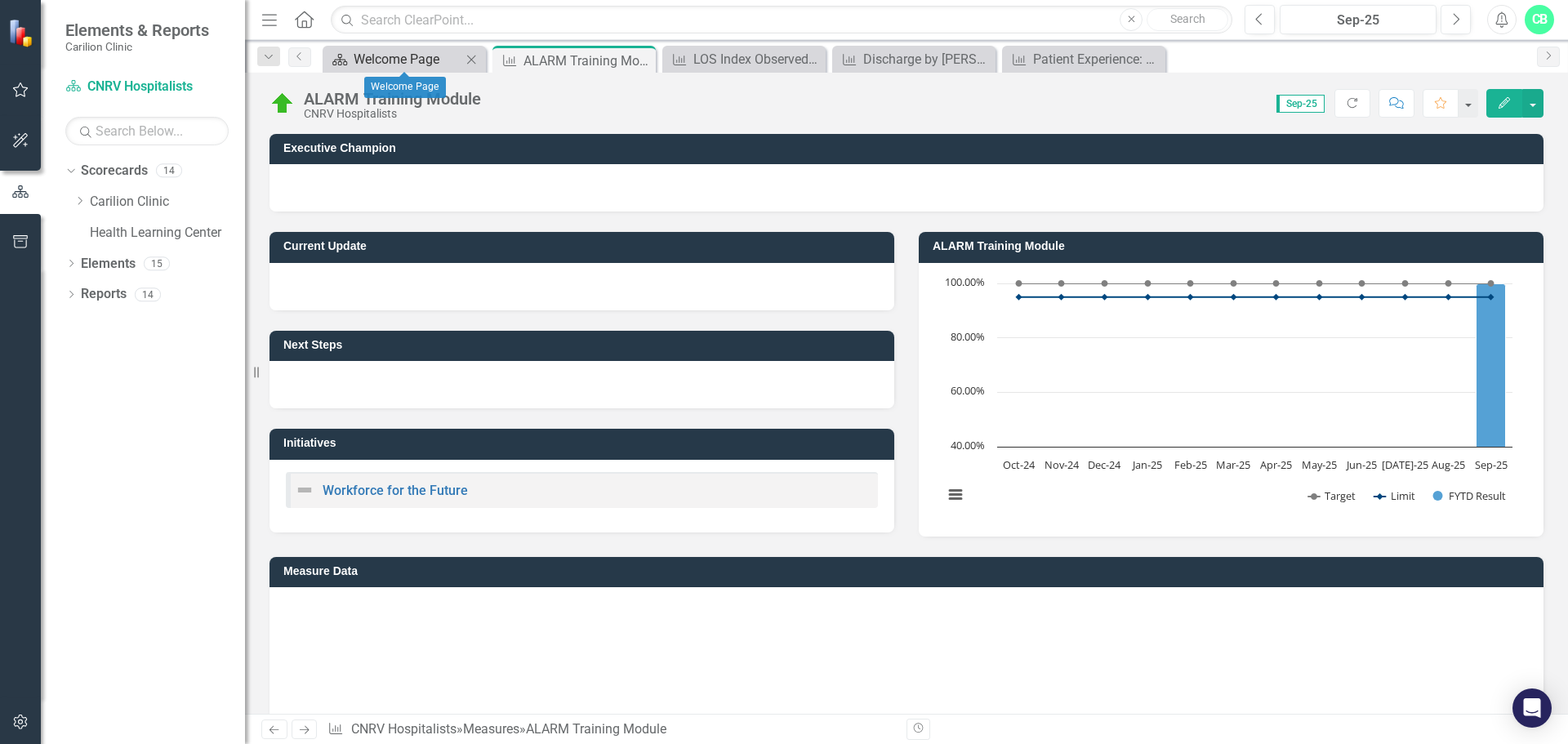
click at [419, 59] on div "Welcome Page" at bounding box center [407, 59] width 108 height 20
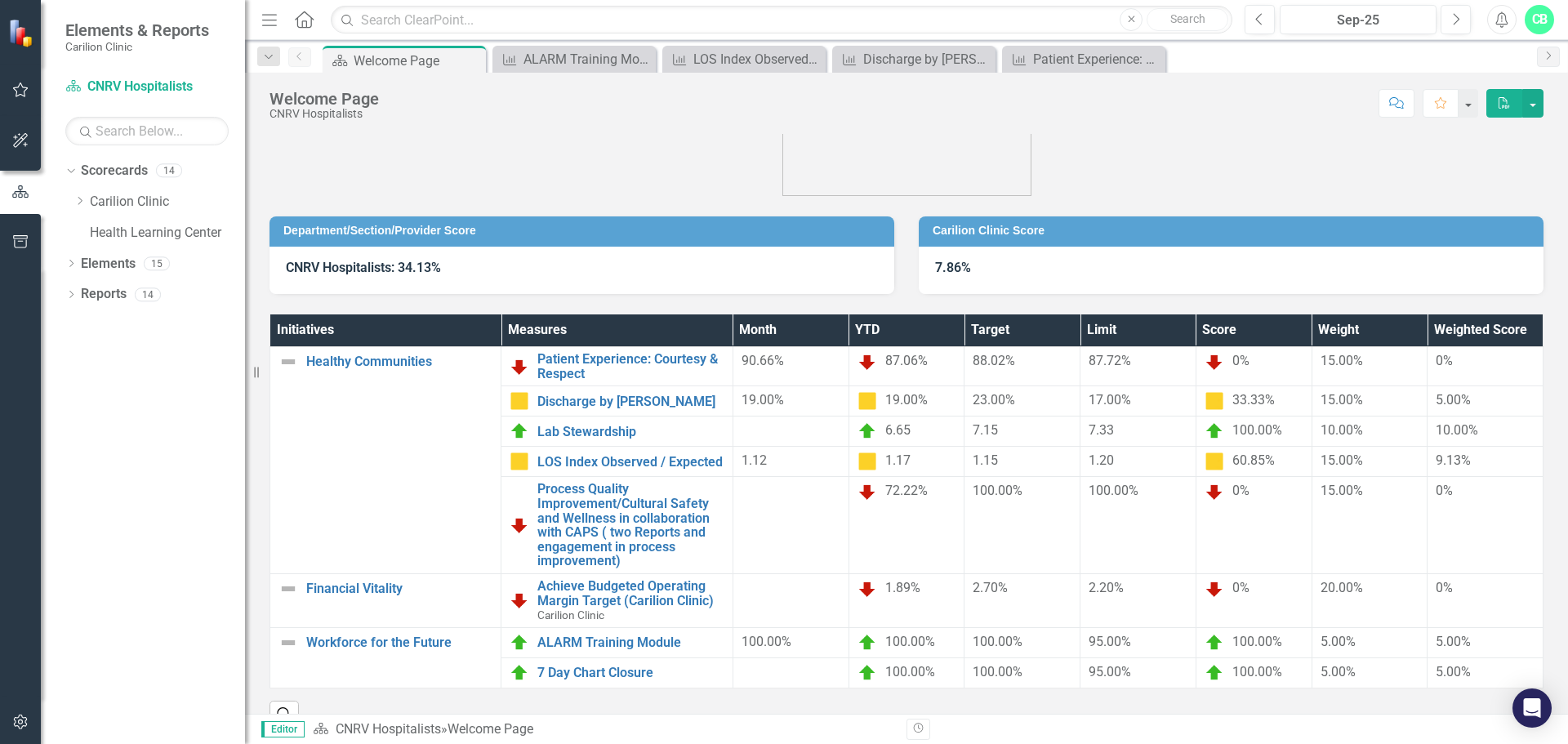
scroll to position [87, 0]
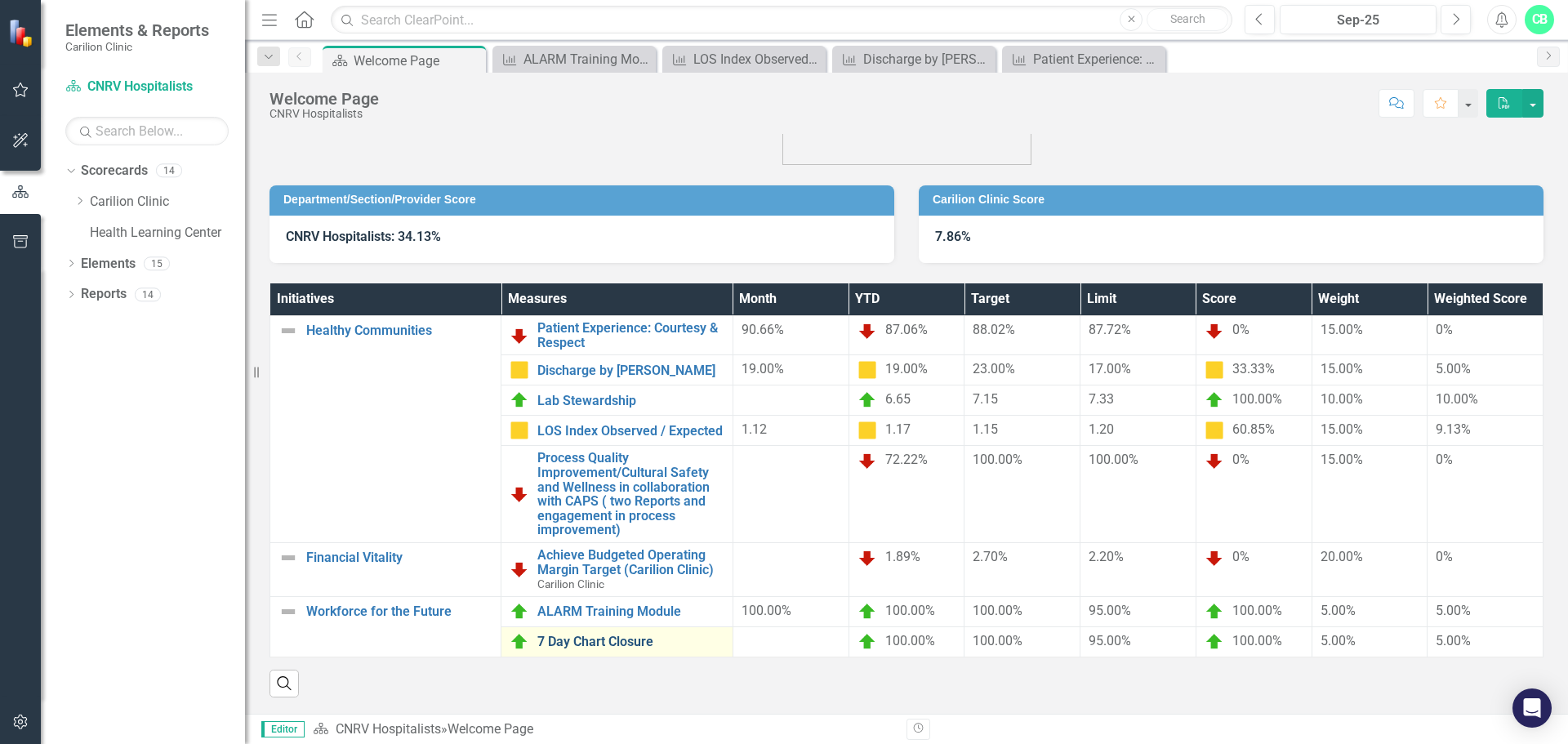
click at [611, 634] on link "7 Day Chart Closure" at bounding box center [630, 642] width 186 height 15
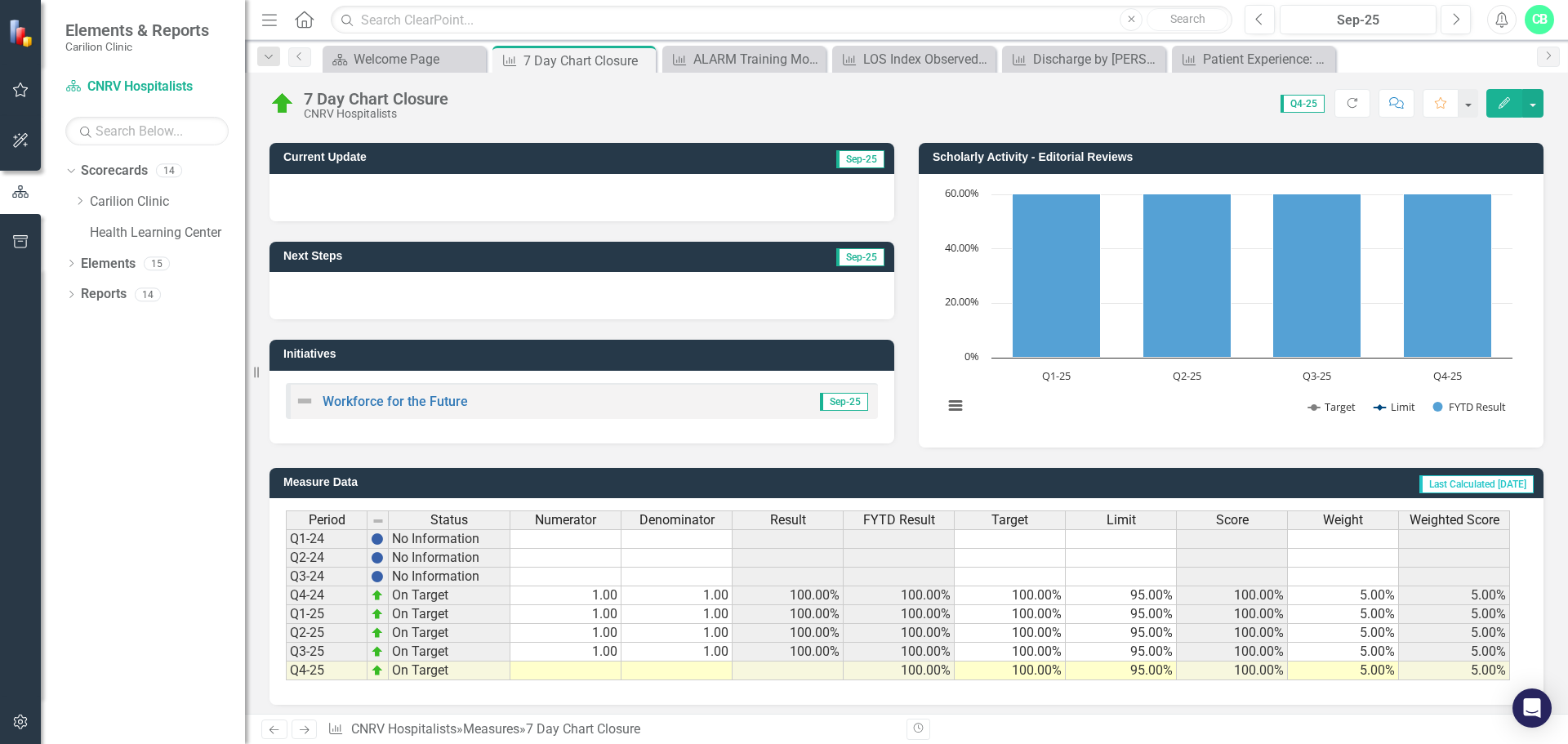
scroll to position [97, 0]
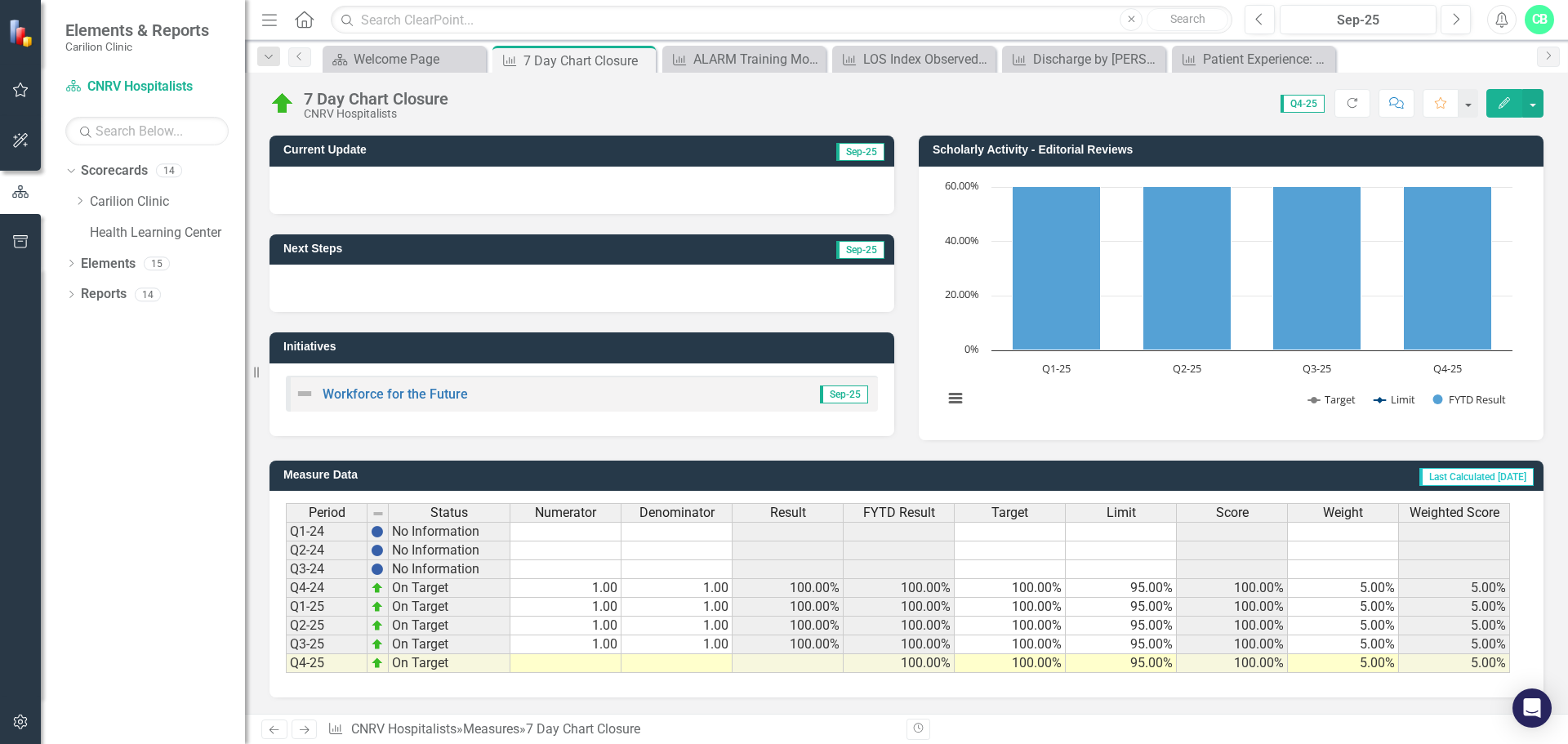
click at [613, 666] on td at bounding box center [565, 663] width 111 height 19
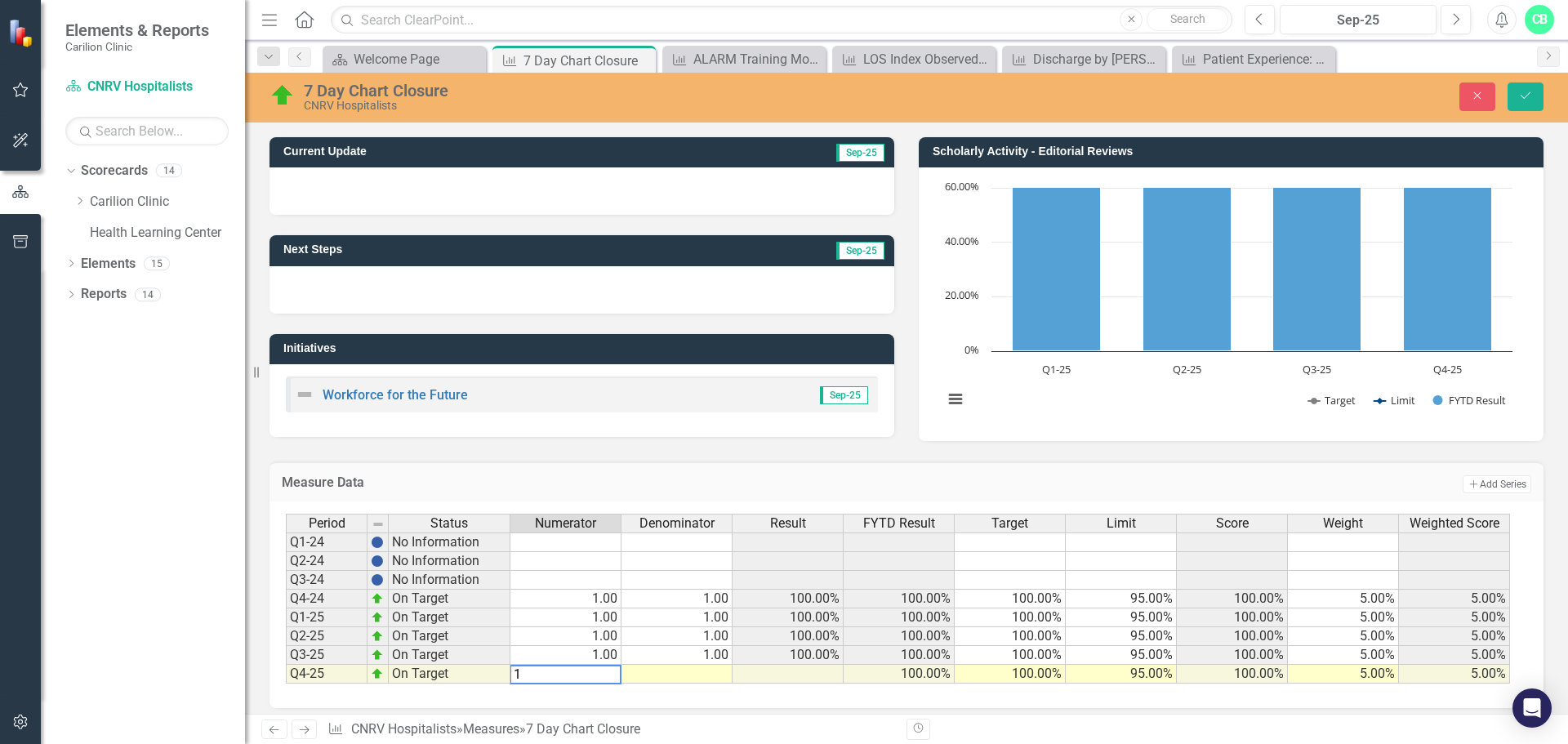
type textarea "1"
click at [714, 672] on td at bounding box center [677, 674] width 111 height 19
type textarea "1"
click at [1522, 97] on icon "Save" at bounding box center [1526, 96] width 15 height 12
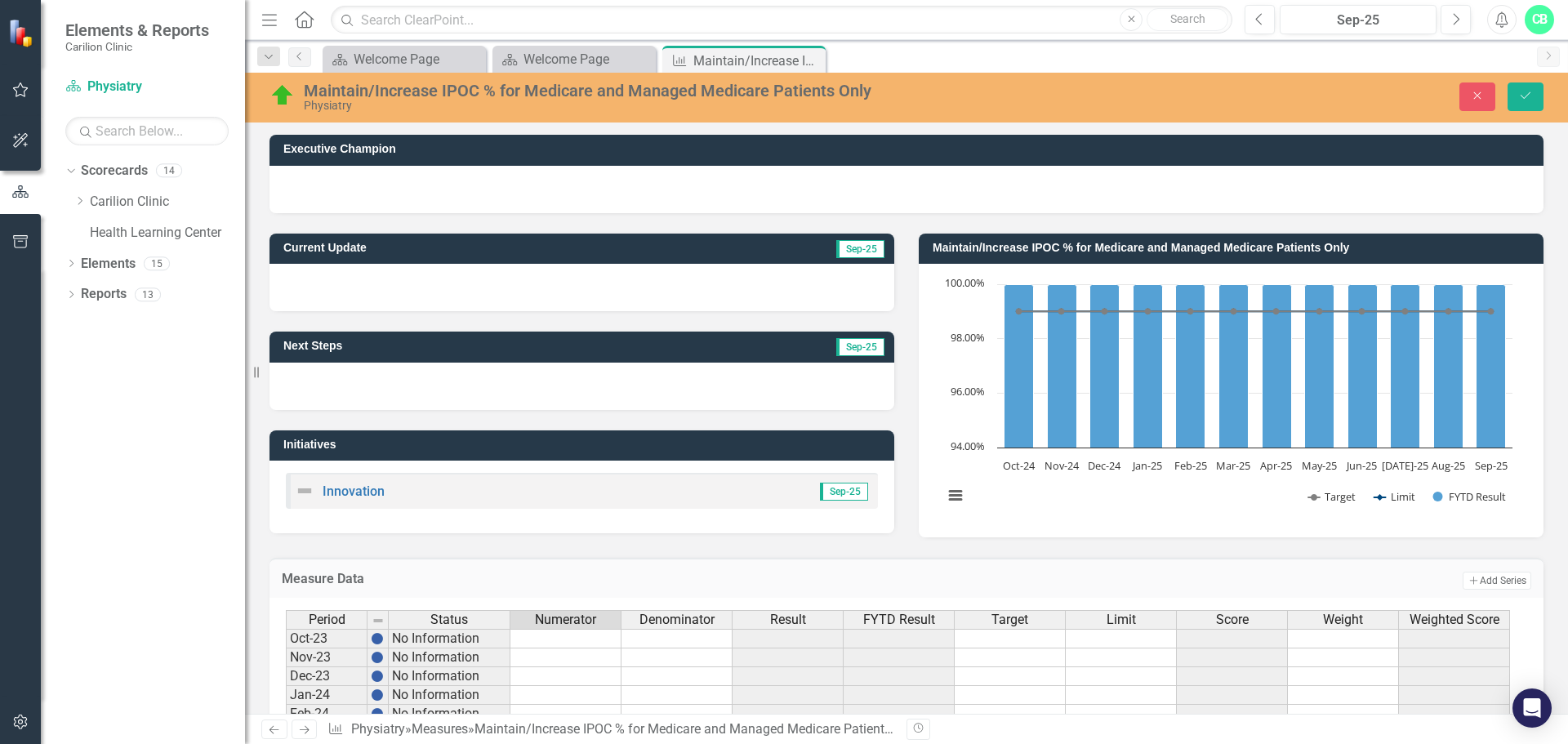
scroll to position [397, 0]
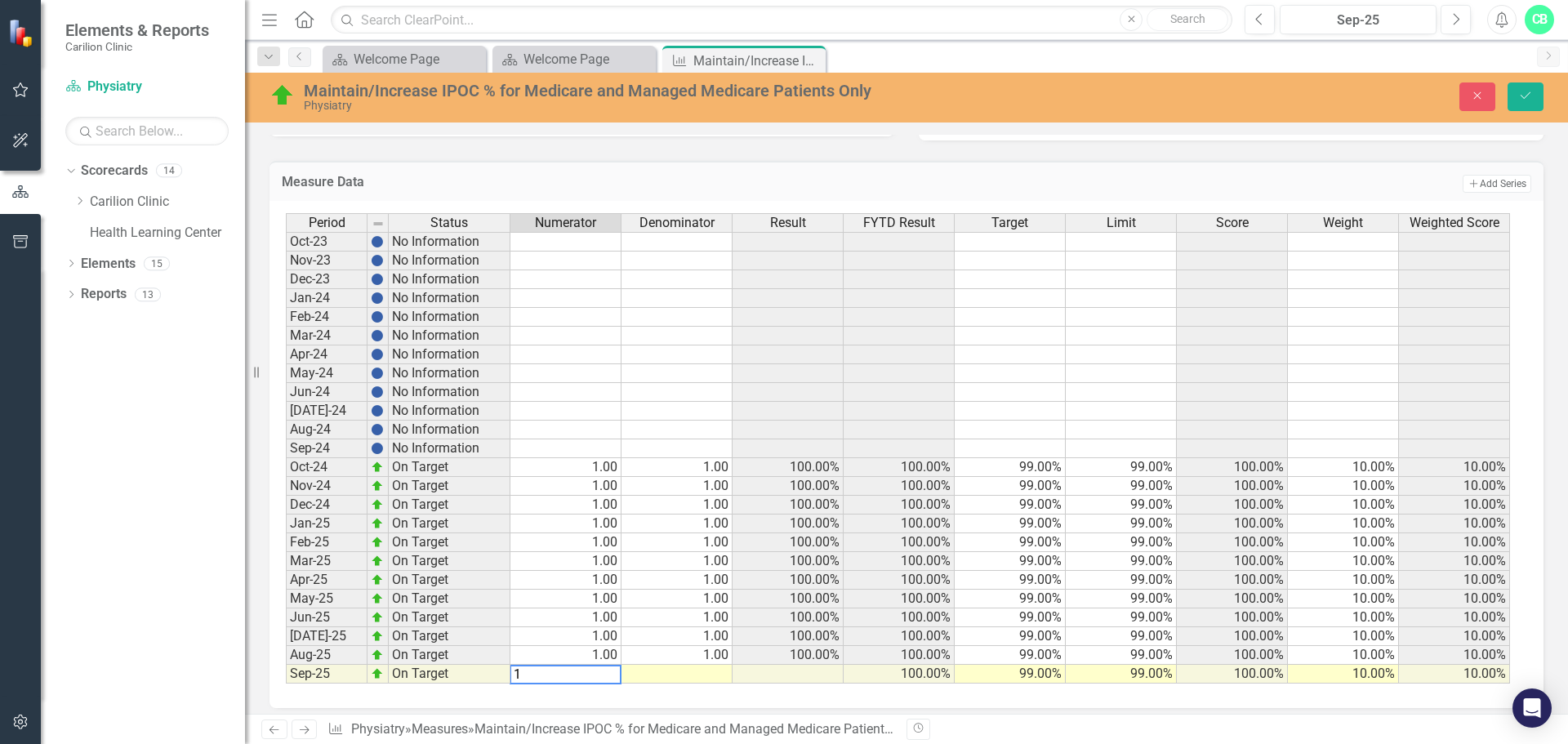
type textarea "1"
click at [704, 674] on td at bounding box center [677, 674] width 111 height 19
type textarea "1"
click at [1526, 95] on icon "Save" at bounding box center [1526, 96] width 15 height 12
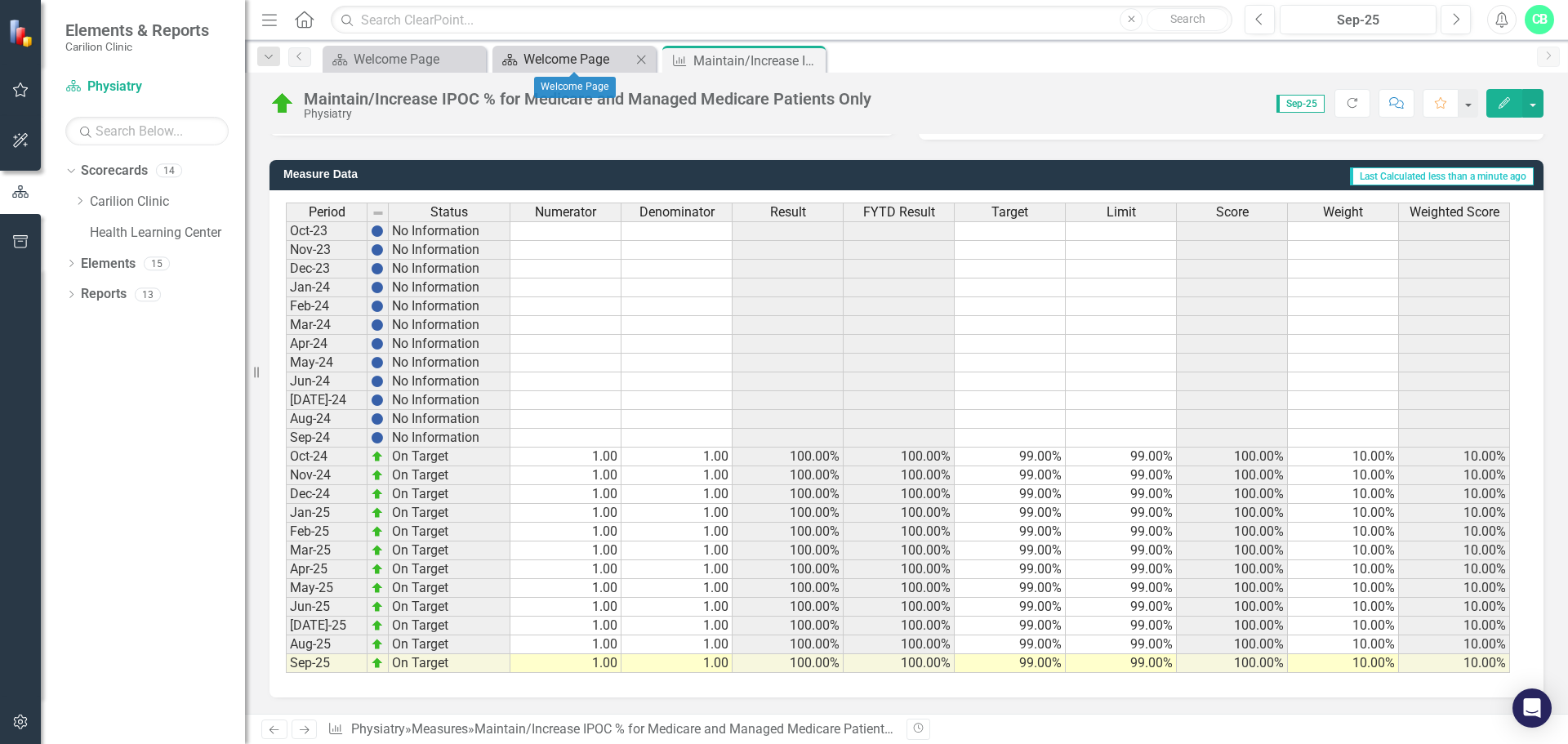
click at [549, 60] on div "Welcome Page" at bounding box center [577, 59] width 108 height 20
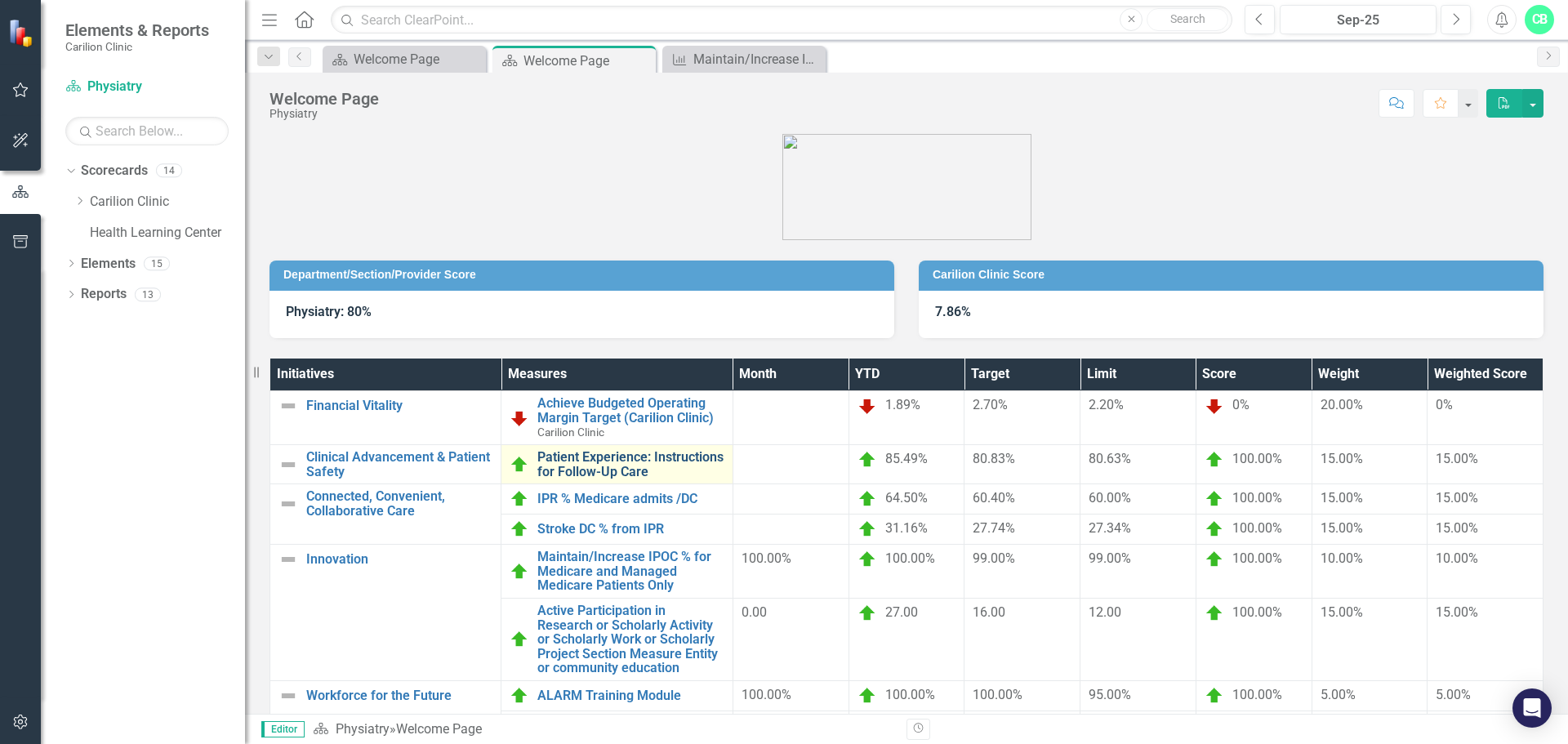
click at [668, 463] on link "Patient Experience: Instructions for Follow-Up Care" at bounding box center [630, 464] width 186 height 28
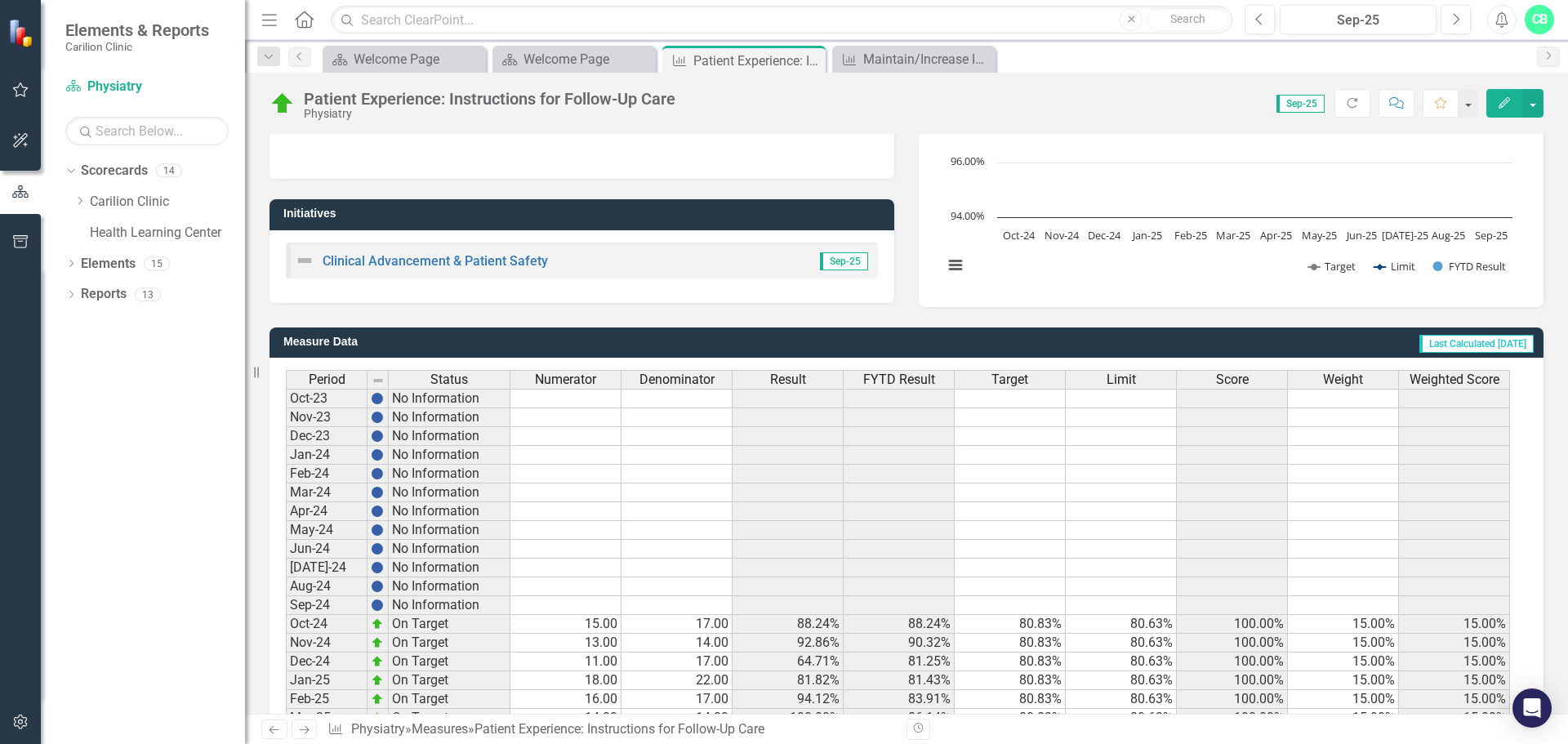
scroll to position [397, 0]
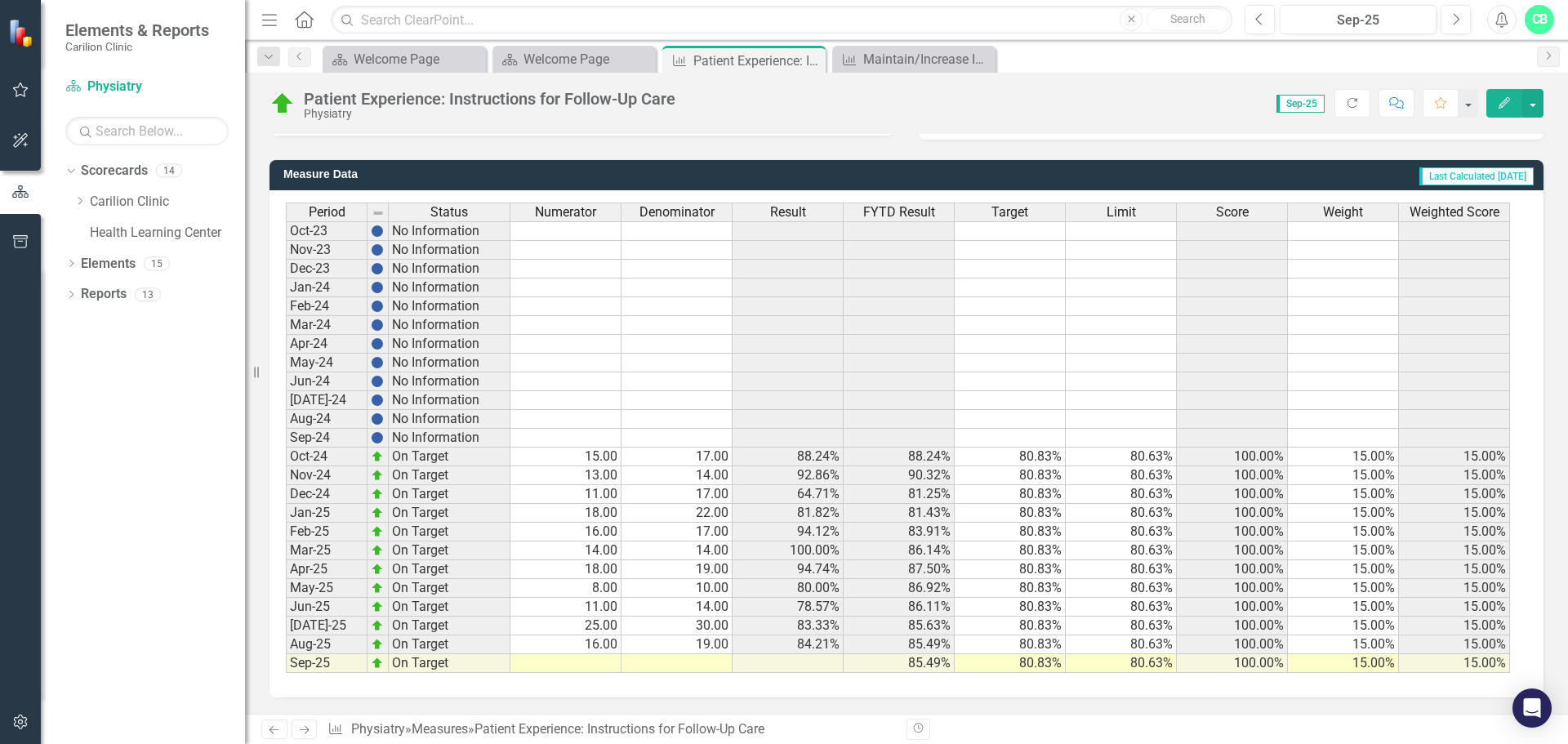
click at [577, 667] on td at bounding box center [565, 663] width 111 height 19
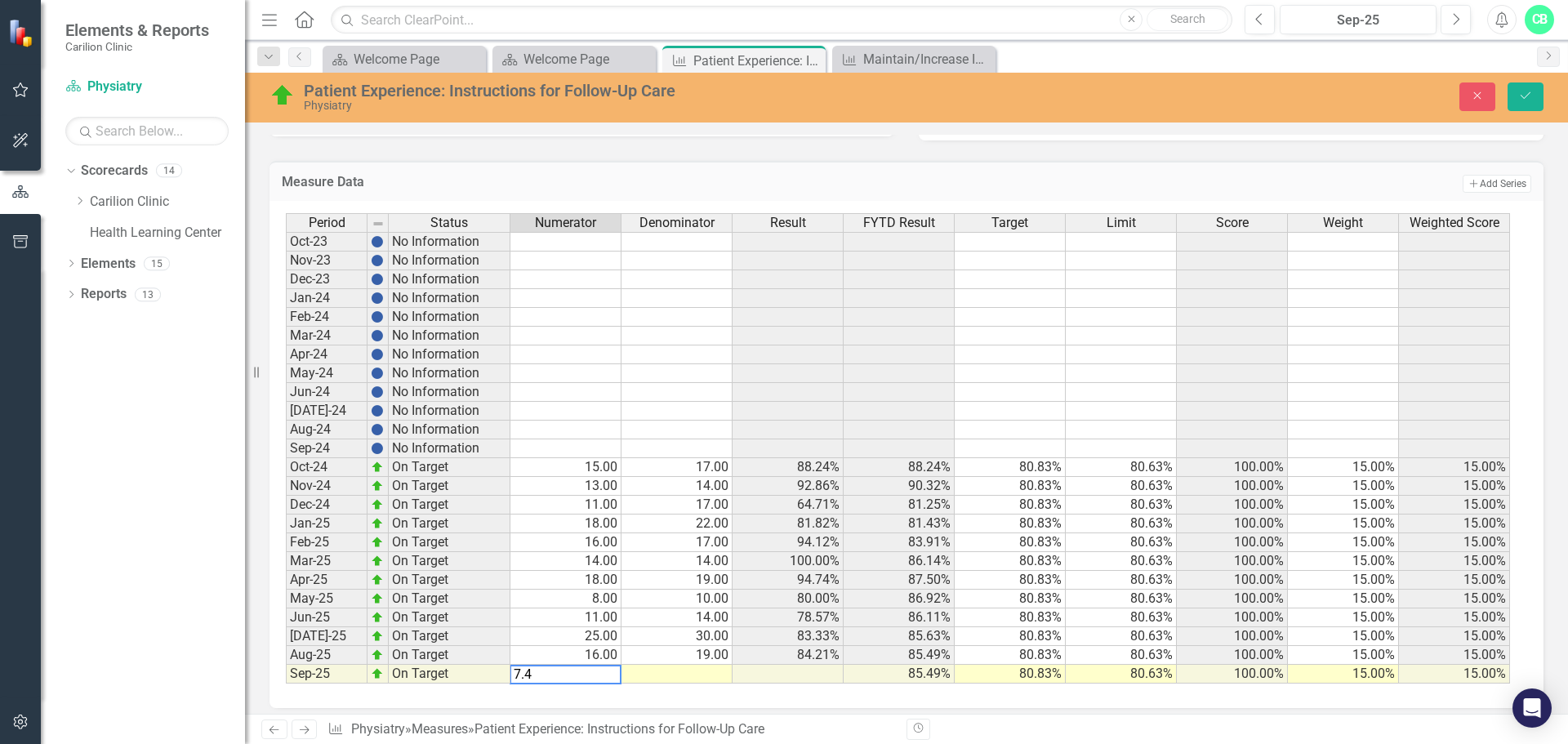
type textarea "7.4"
click at [703, 675] on td at bounding box center [677, 674] width 111 height 19
type textarea "9"
click at [1535, 94] on button "Save" at bounding box center [1525, 97] width 36 height 28
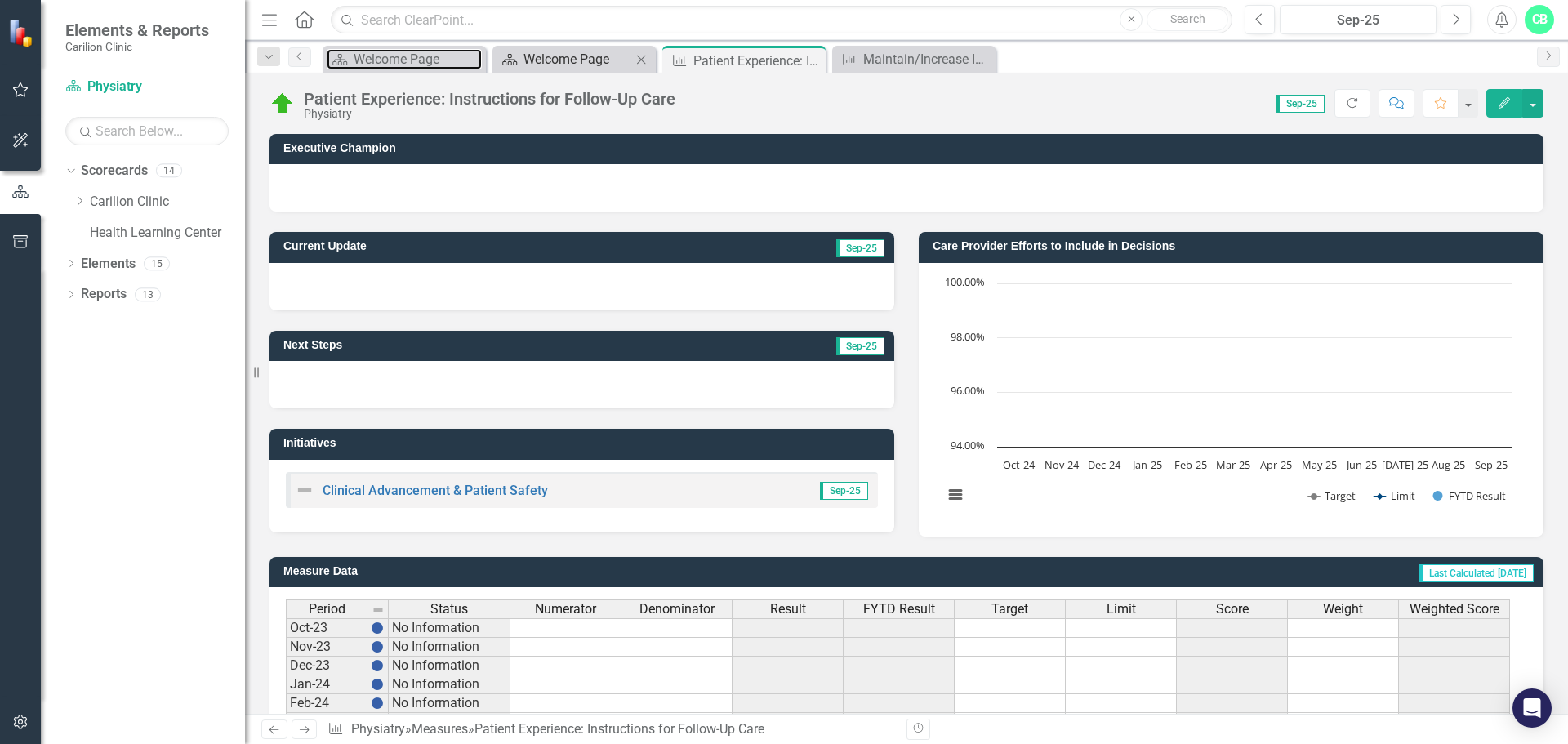
click at [413, 53] on div "Welcome Page" at bounding box center [418, 59] width 128 height 20
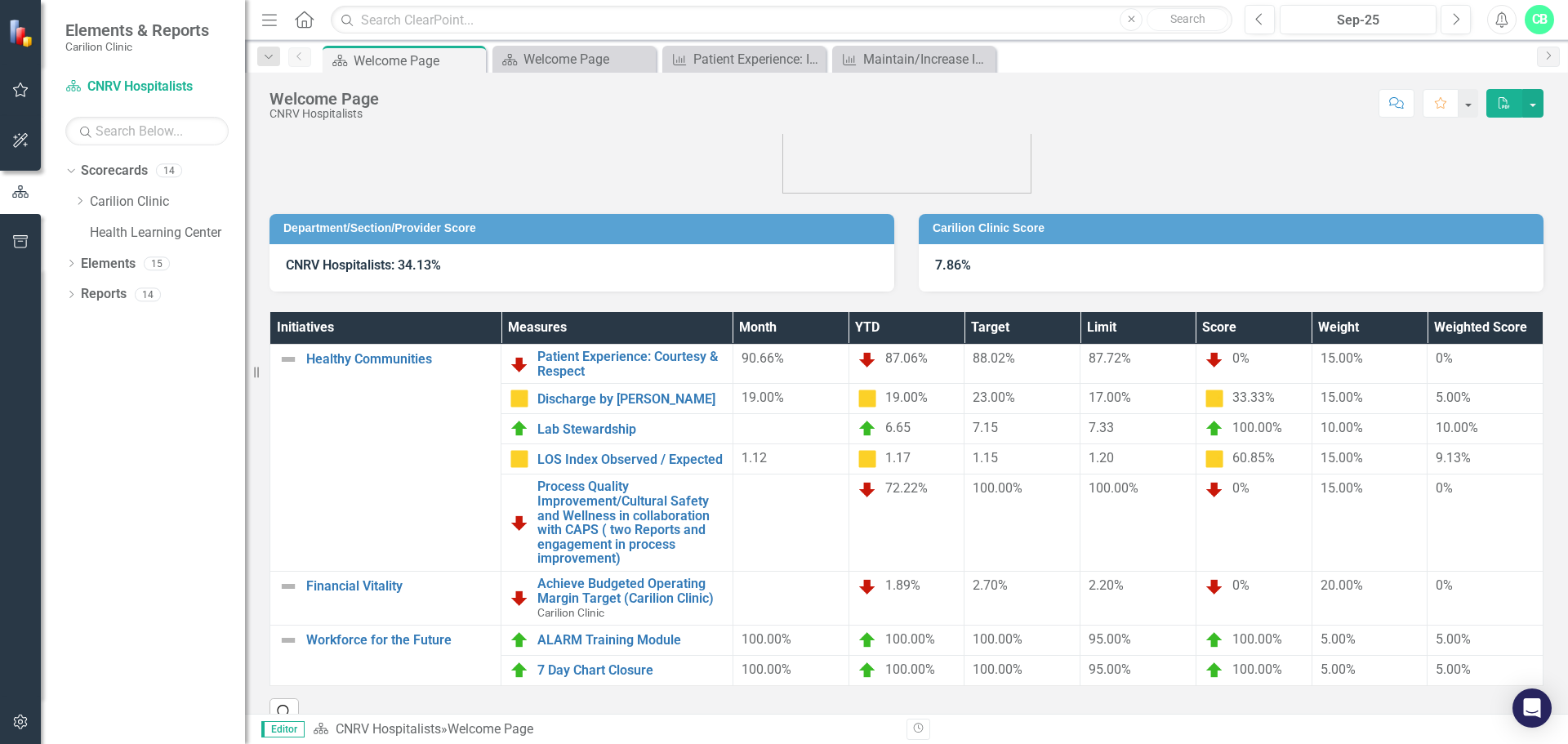
scroll to position [87, 0]
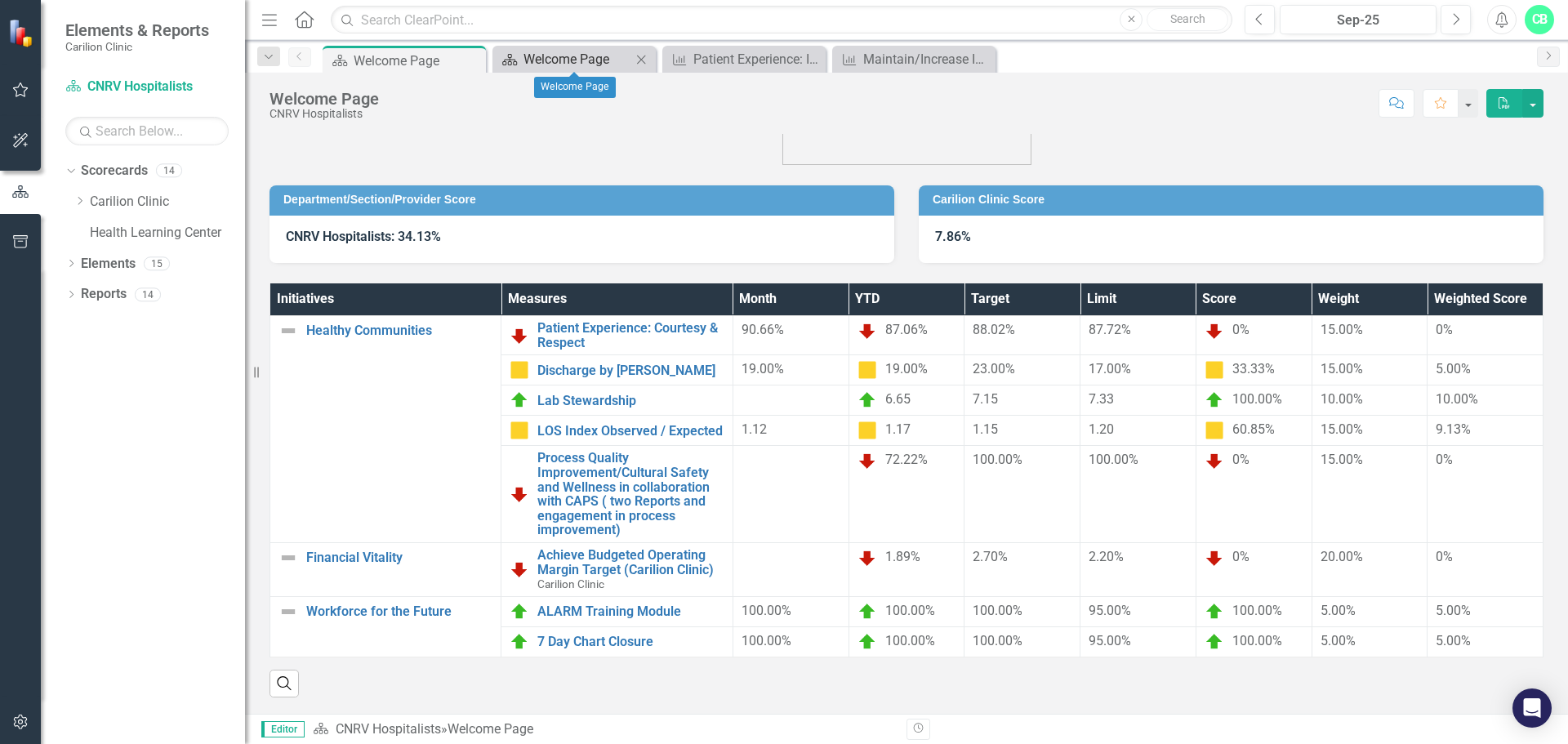
click at [573, 57] on div "Welcome Page" at bounding box center [577, 59] width 108 height 20
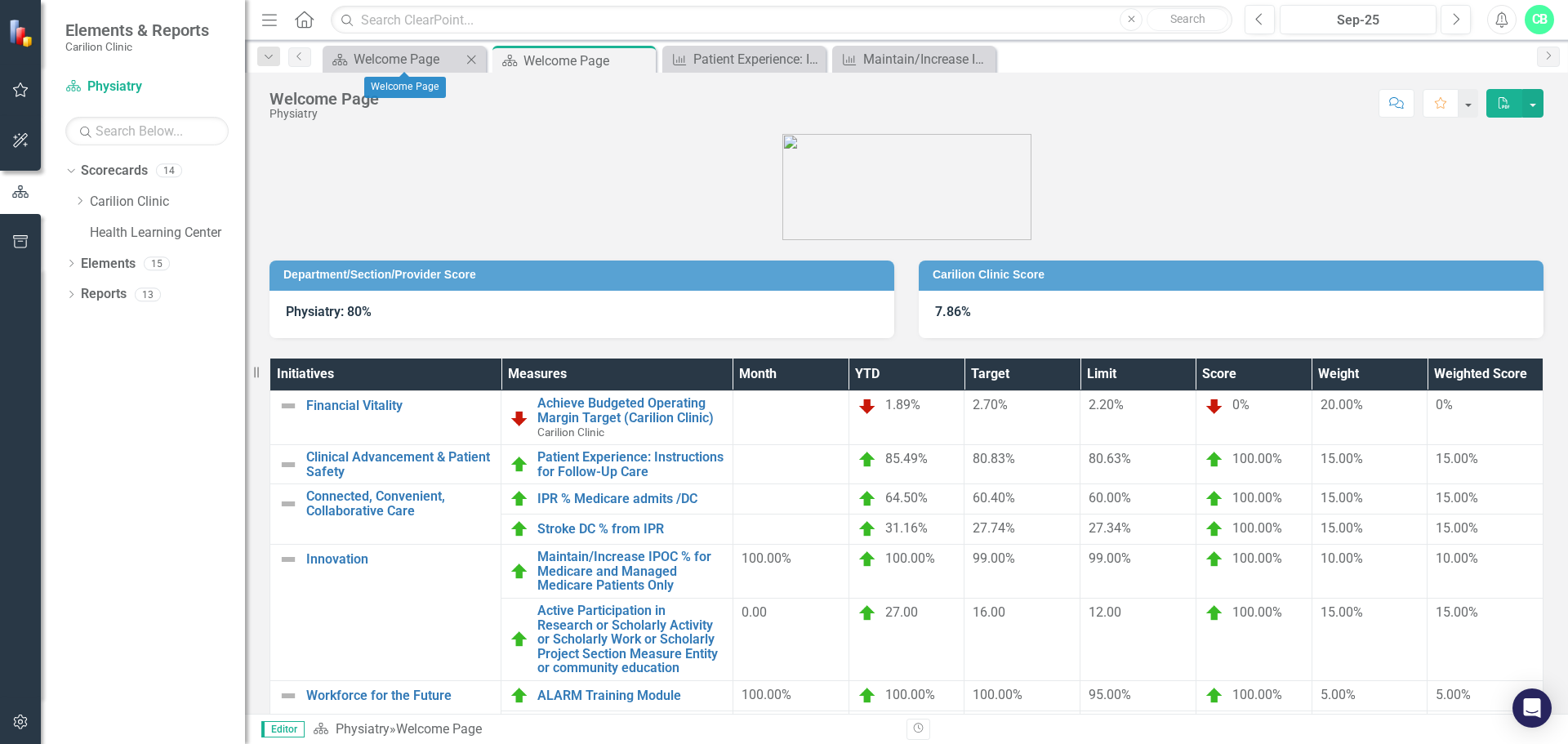
click at [472, 61] on icon "Close" at bounding box center [472, 60] width 17 height 13
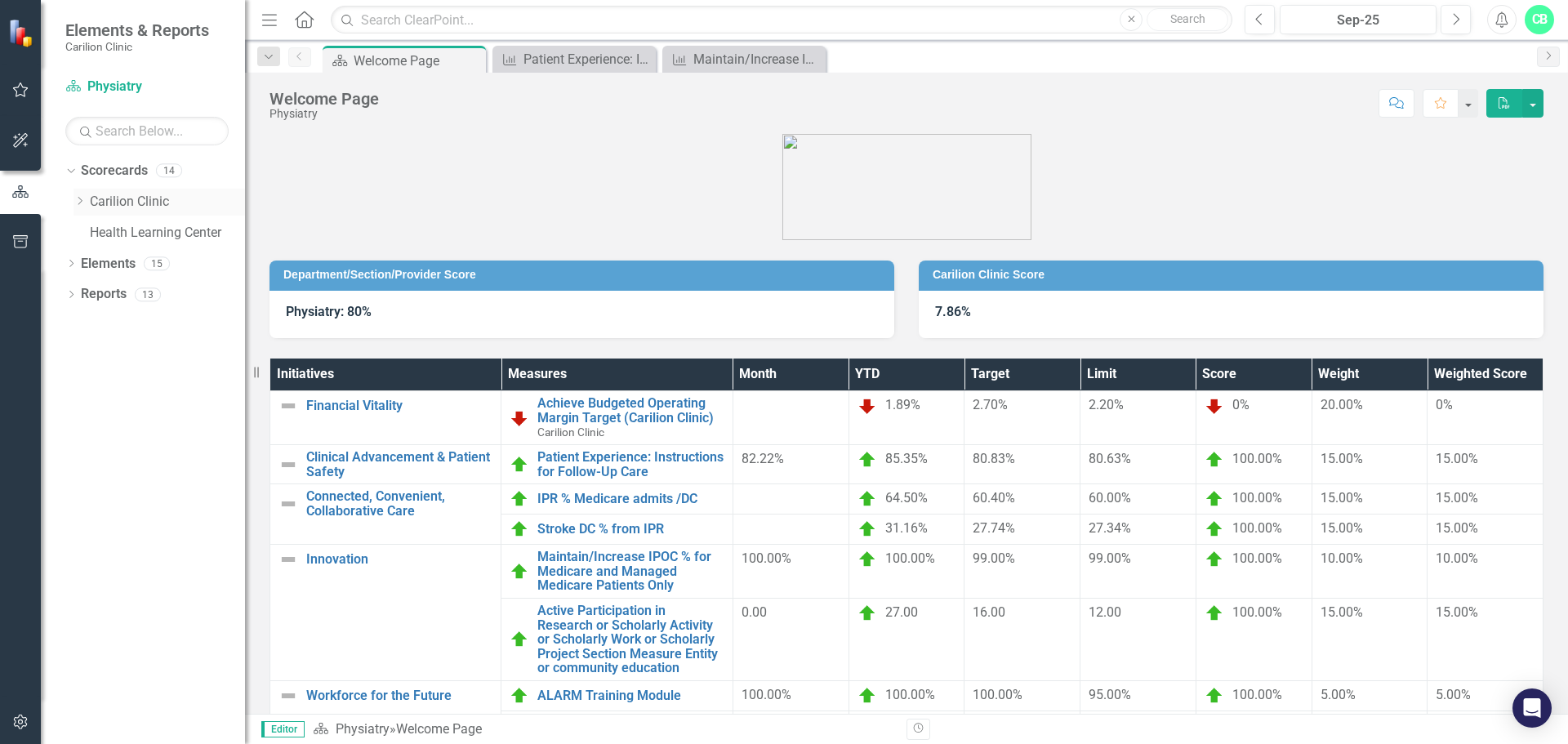
click at [80, 203] on icon at bounding box center [80, 201] width 4 height 8
click at [102, 255] on div "Dropdown Department of Medicine" at bounding box center [168, 264] width 155 height 27
click at [100, 262] on icon "Dropdown" at bounding box center [96, 263] width 13 height 10
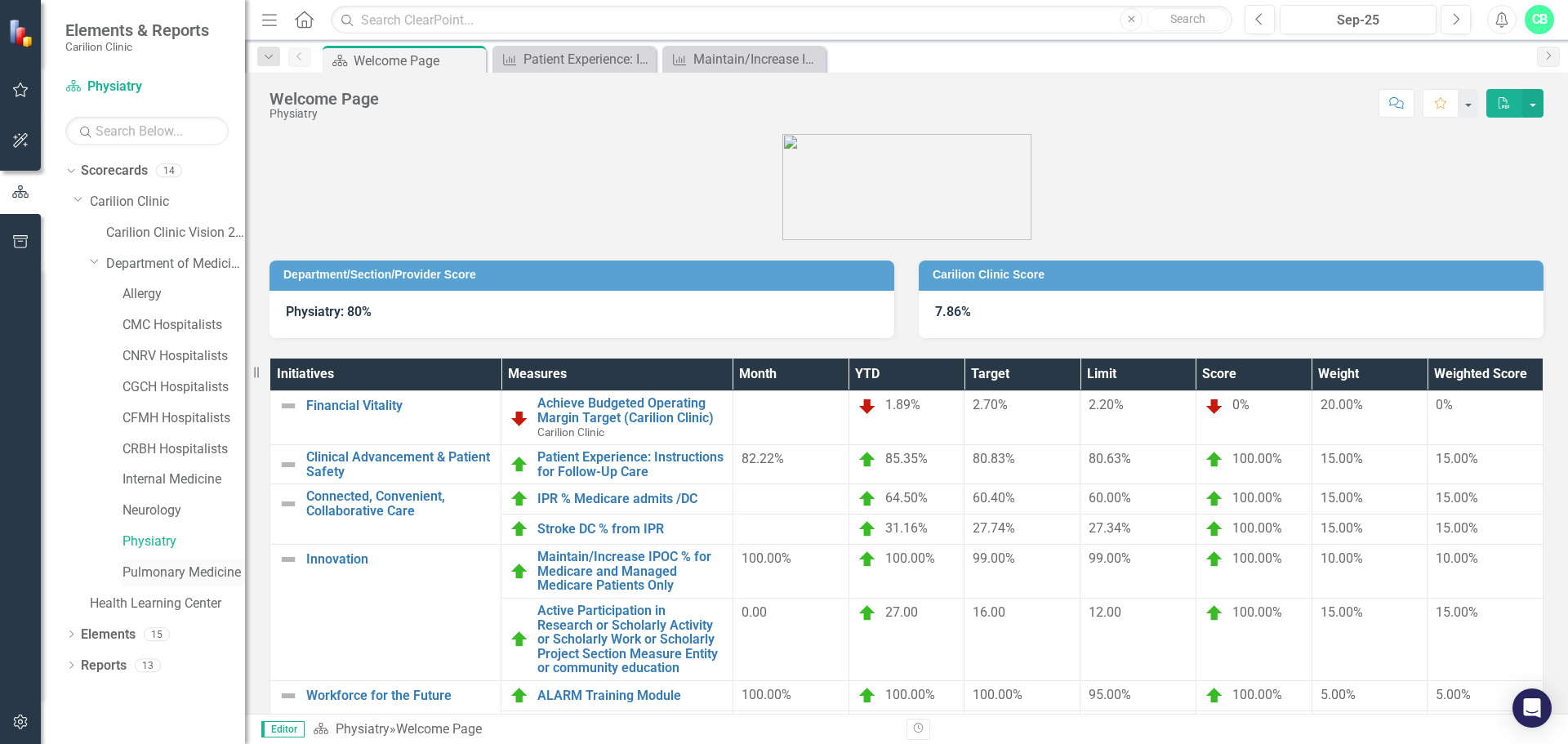
click at [143, 570] on link "Pulmonary Medicine" at bounding box center [183, 572] width 123 height 19
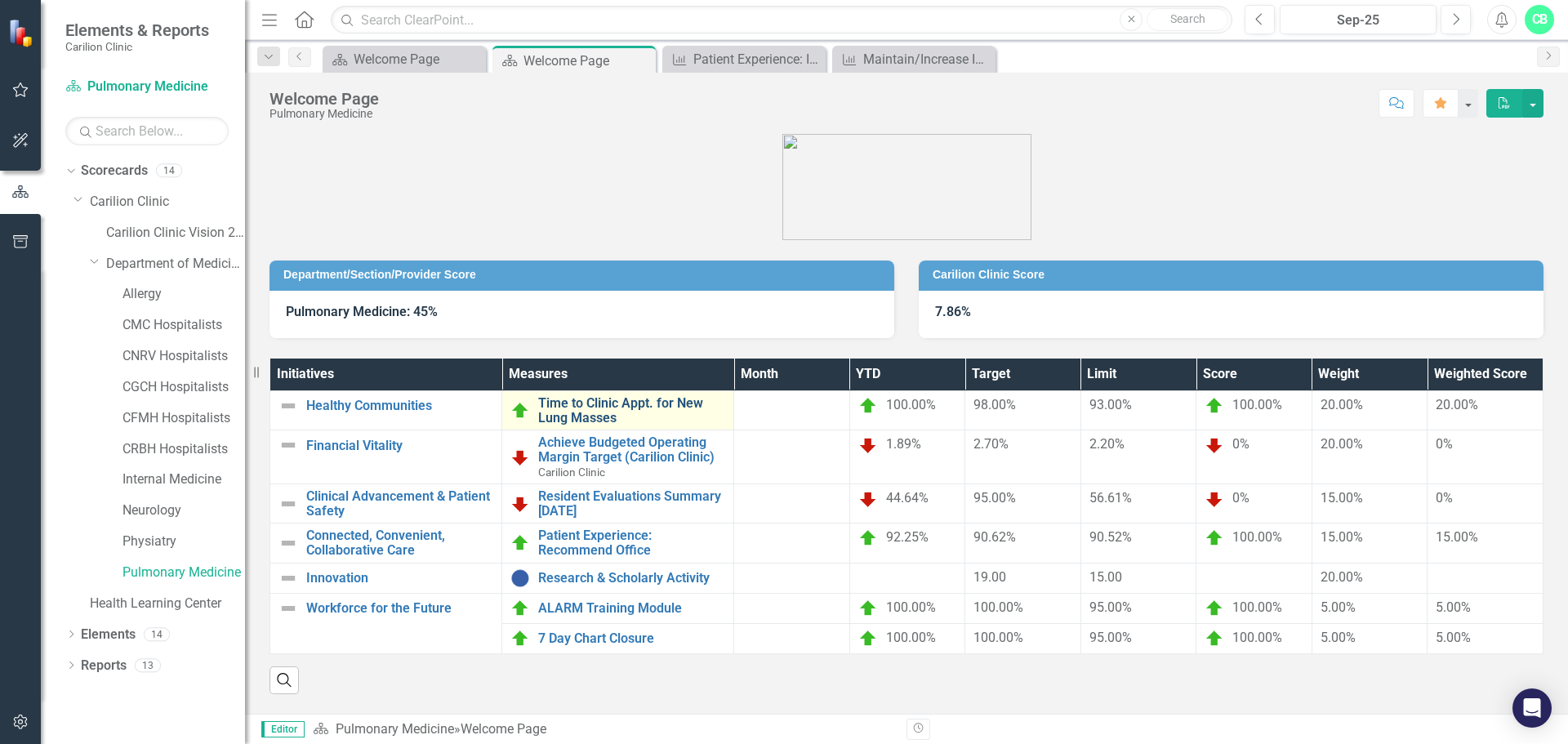
click at [616, 404] on link "Time to Clinic Appt. for New Lung Masses" at bounding box center [632, 410] width 187 height 28
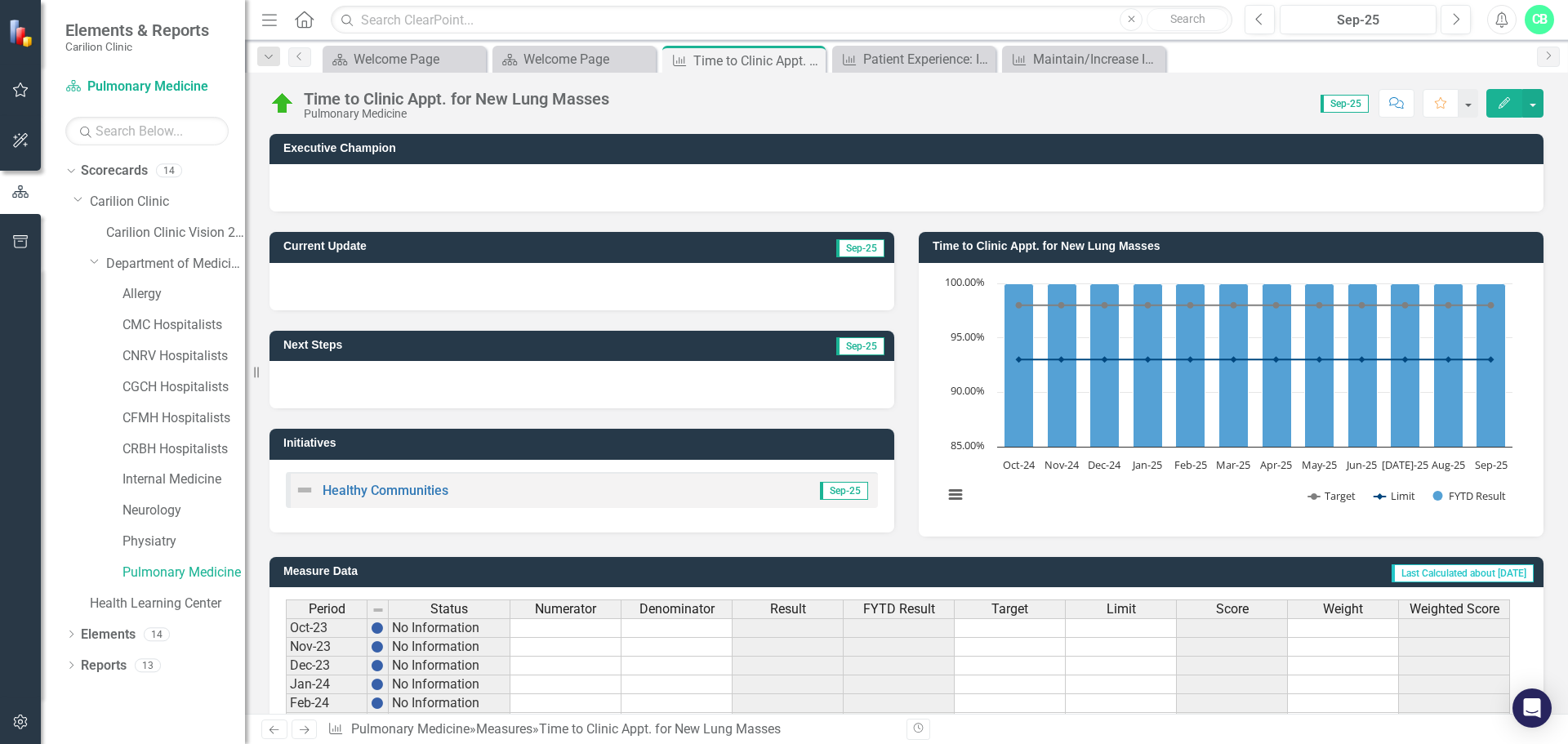
scroll to position [397, 0]
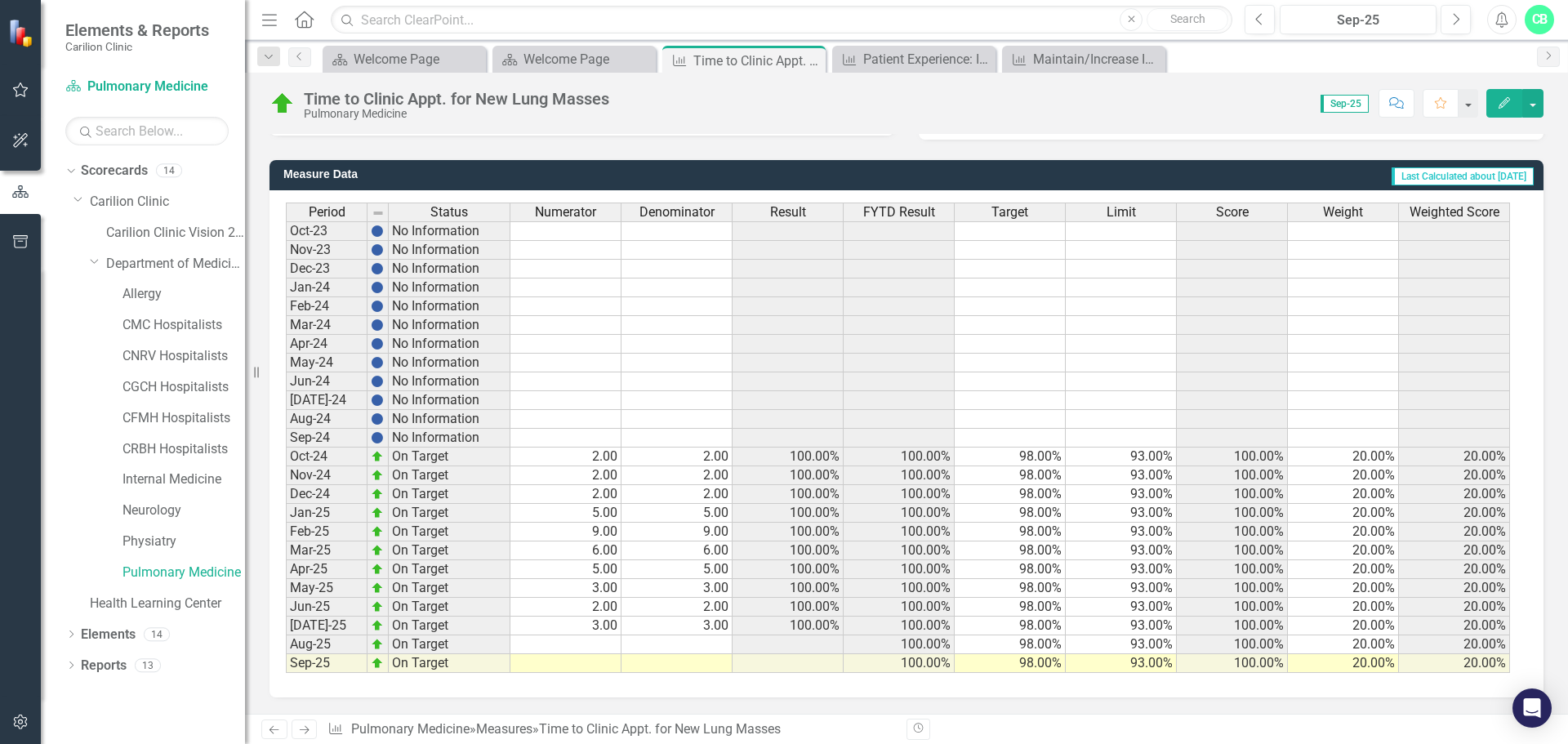
click at [619, 642] on td at bounding box center [565, 644] width 111 height 19
click at [693, 642] on td at bounding box center [677, 644] width 111 height 19
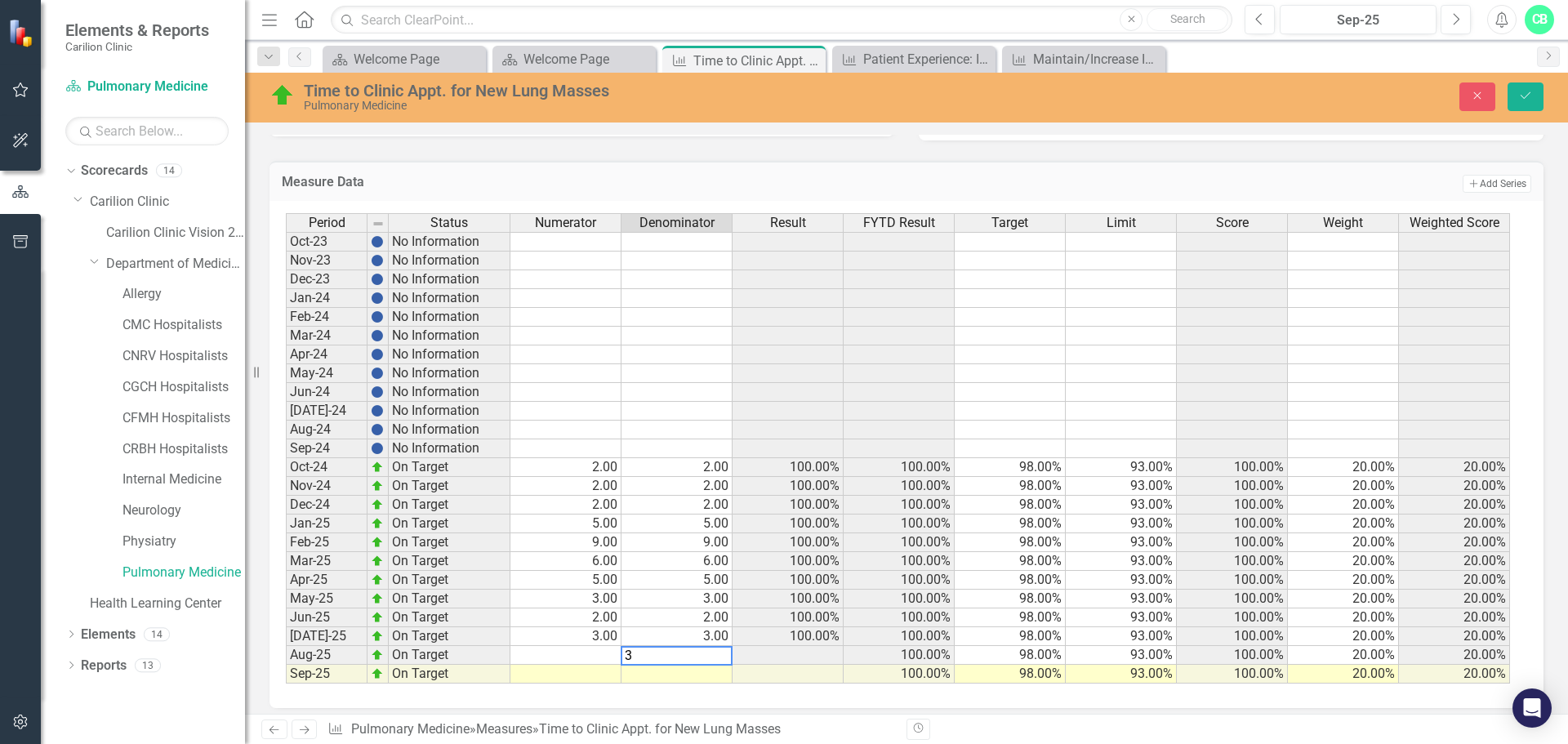
type textarea "3"
click at [610, 657] on td at bounding box center [565, 655] width 111 height 19
type textarea "3"
click at [286, 683] on div "Period Status Numerator Denominator Result FYTD Result Target Limit Score Weigh…" at bounding box center [286, 448] width 0 height 470
type textarea "3"
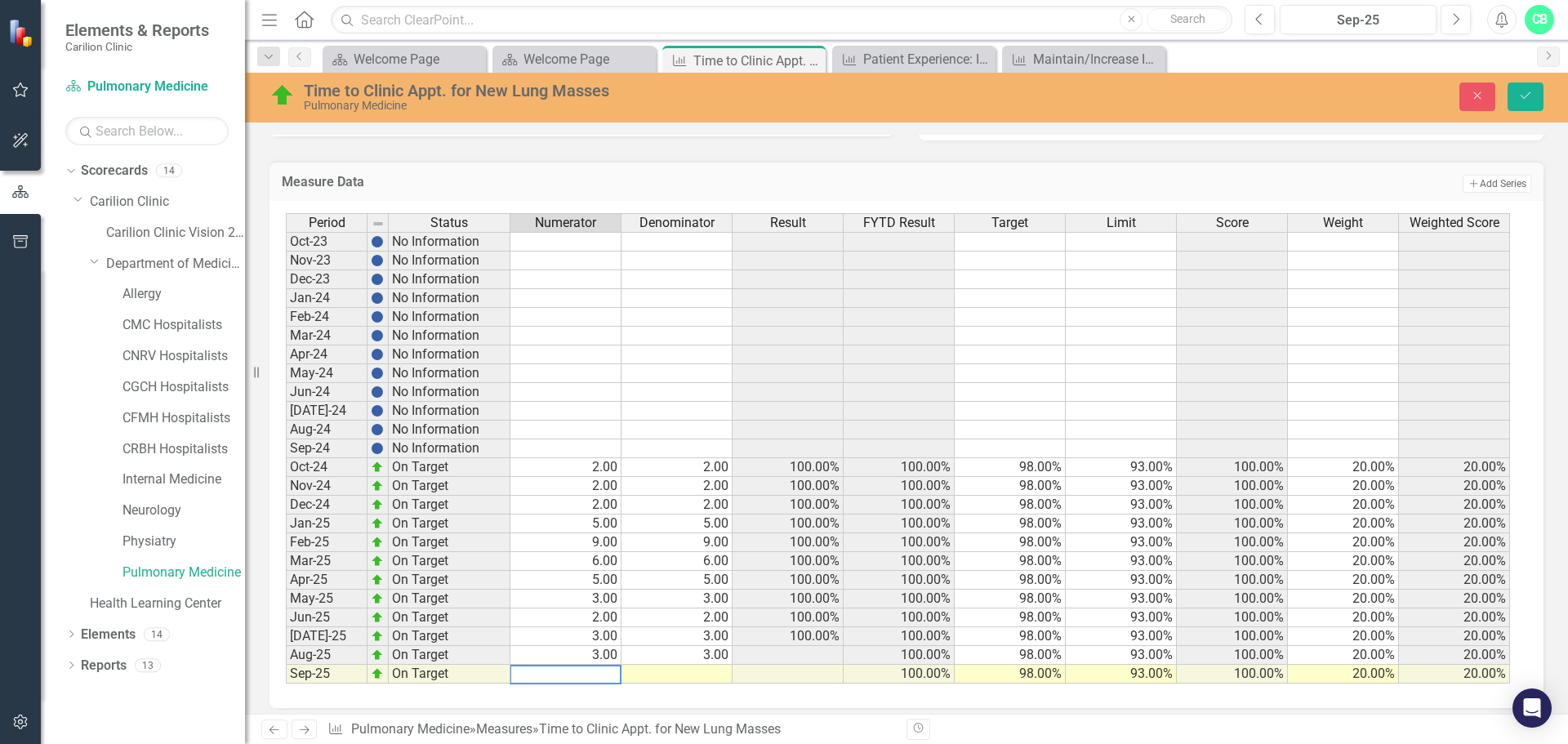
click at [674, 677] on td at bounding box center [677, 674] width 111 height 19
type textarea "3"
click at [813, 717] on div "Previous Next Measure Pulmonary Medicine » Measures » Time to Clinic Appt. for …" at bounding box center [906, 728] width 1323 height 30
click at [1521, 102] on button "Save" at bounding box center [1525, 97] width 36 height 28
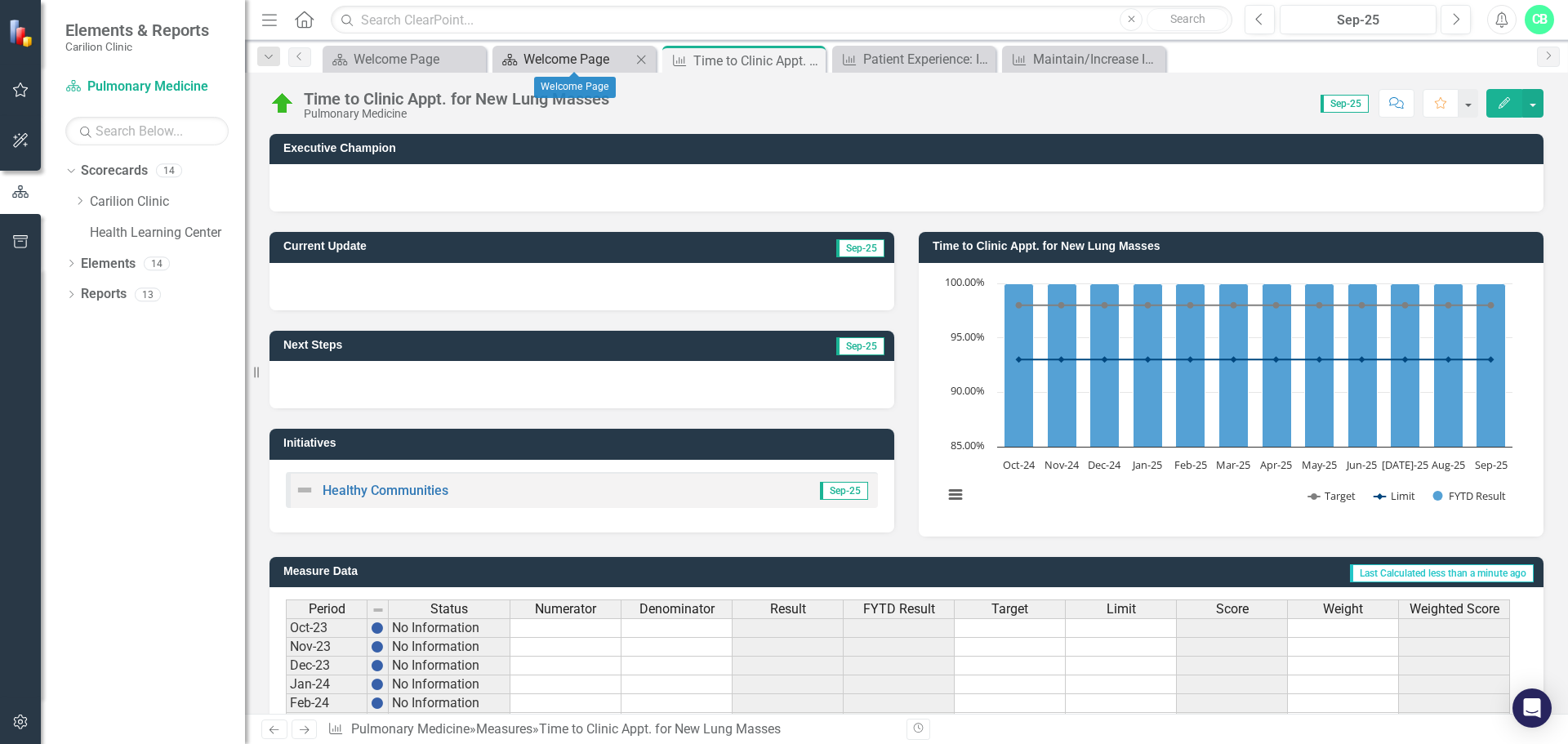
click at [554, 58] on div "Welcome Page" at bounding box center [577, 59] width 108 height 20
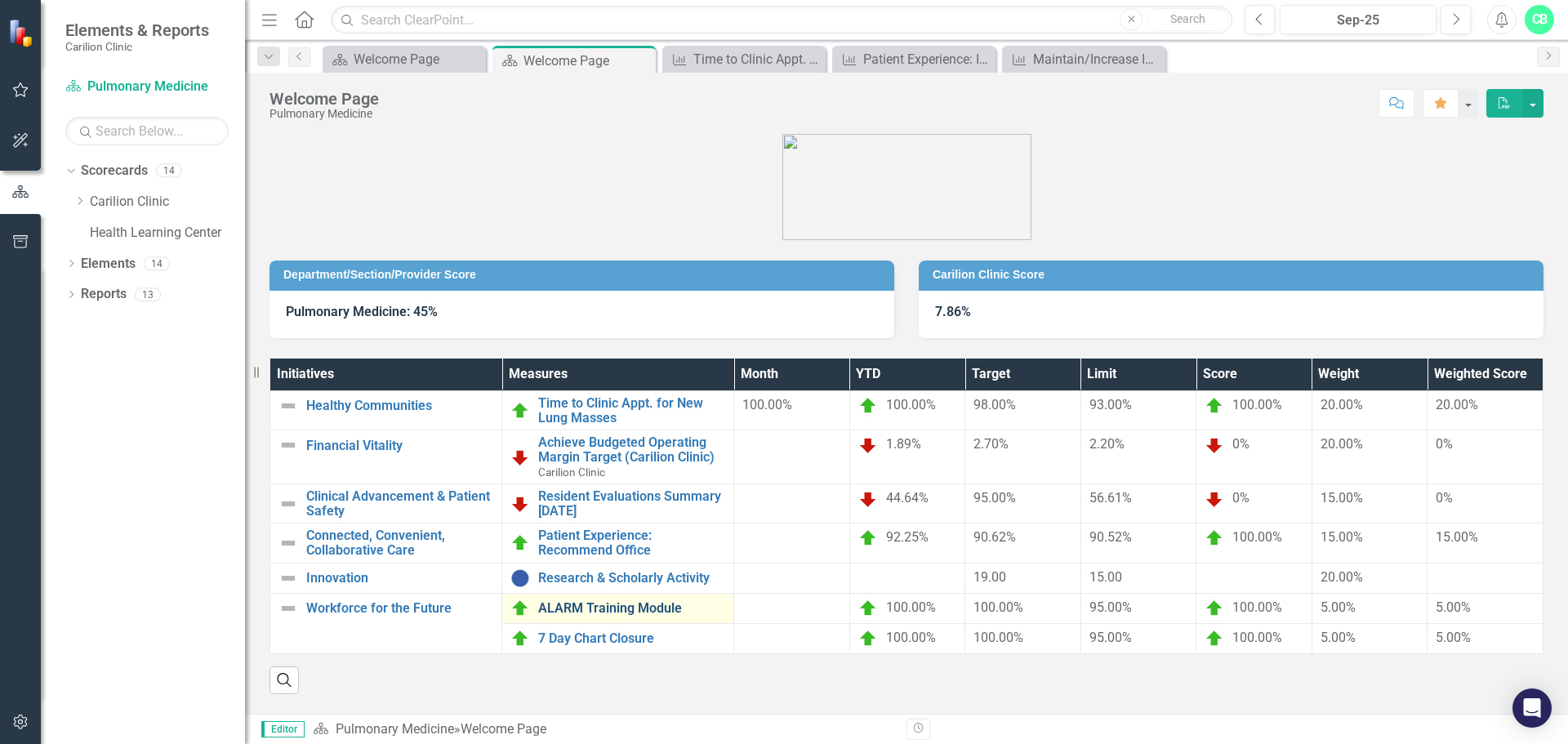
click at [621, 613] on link "ALARM Training Module" at bounding box center [632, 608] width 187 height 15
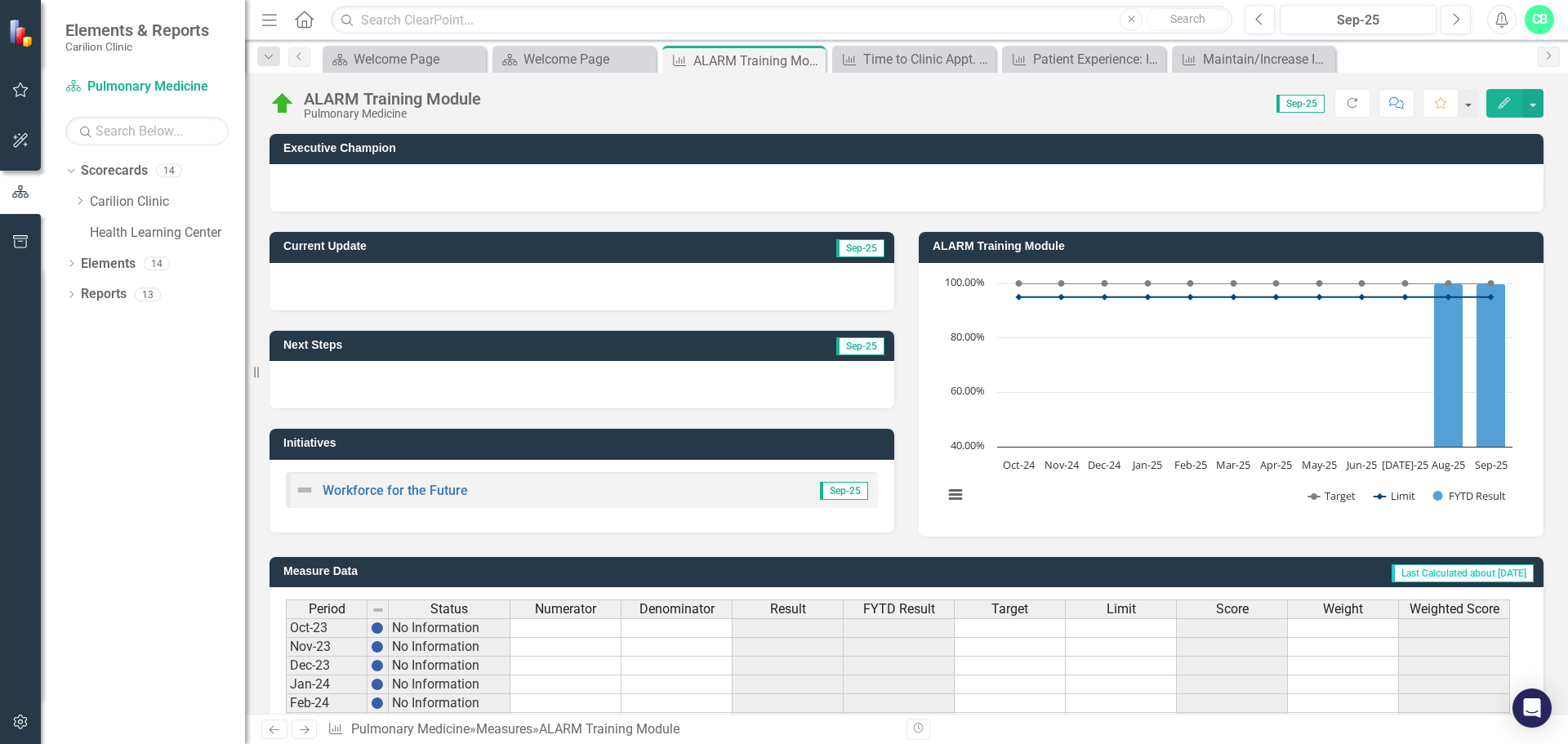
scroll to position [397, 0]
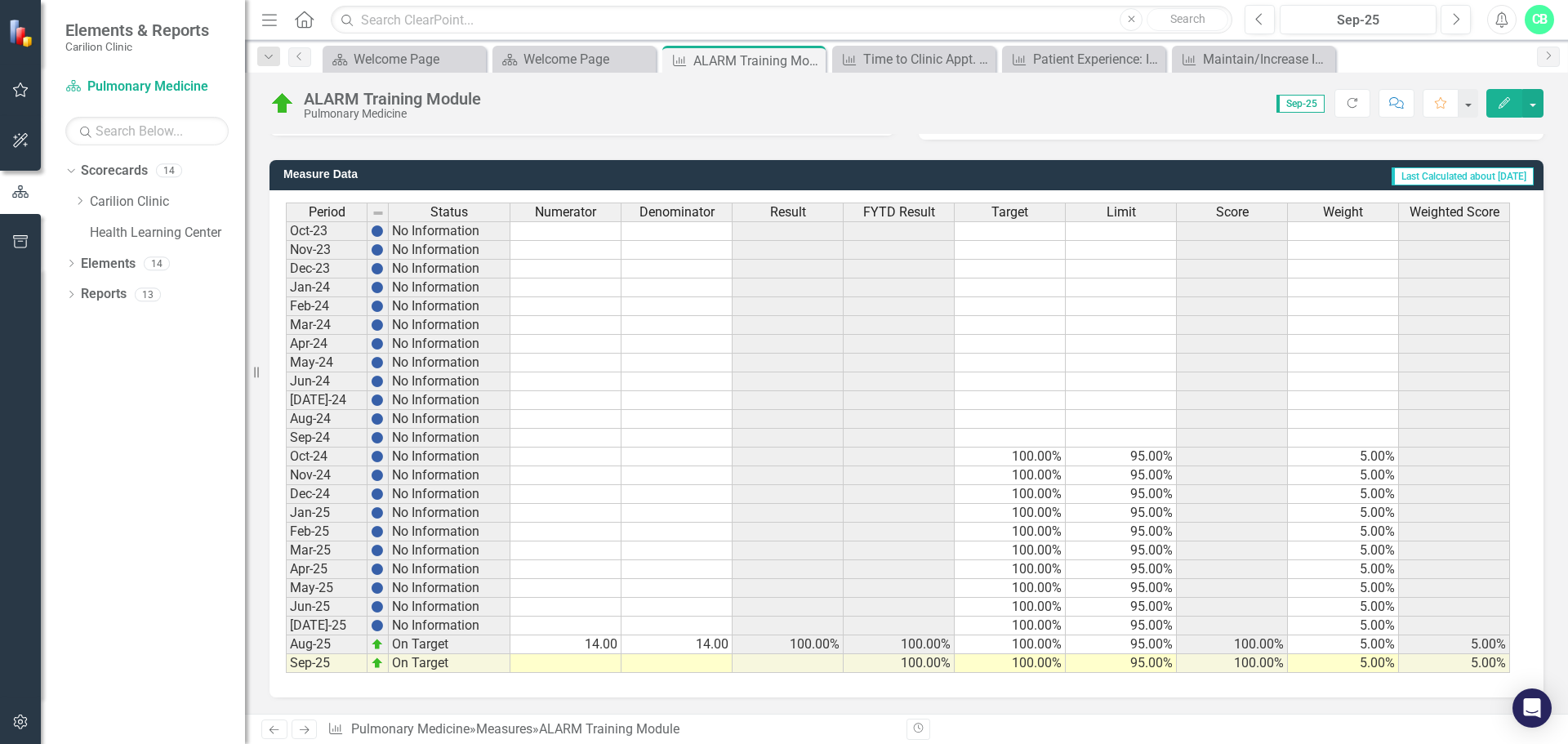
click at [628, 657] on td at bounding box center [677, 663] width 111 height 19
click at [586, 660] on td at bounding box center [565, 663] width 111 height 19
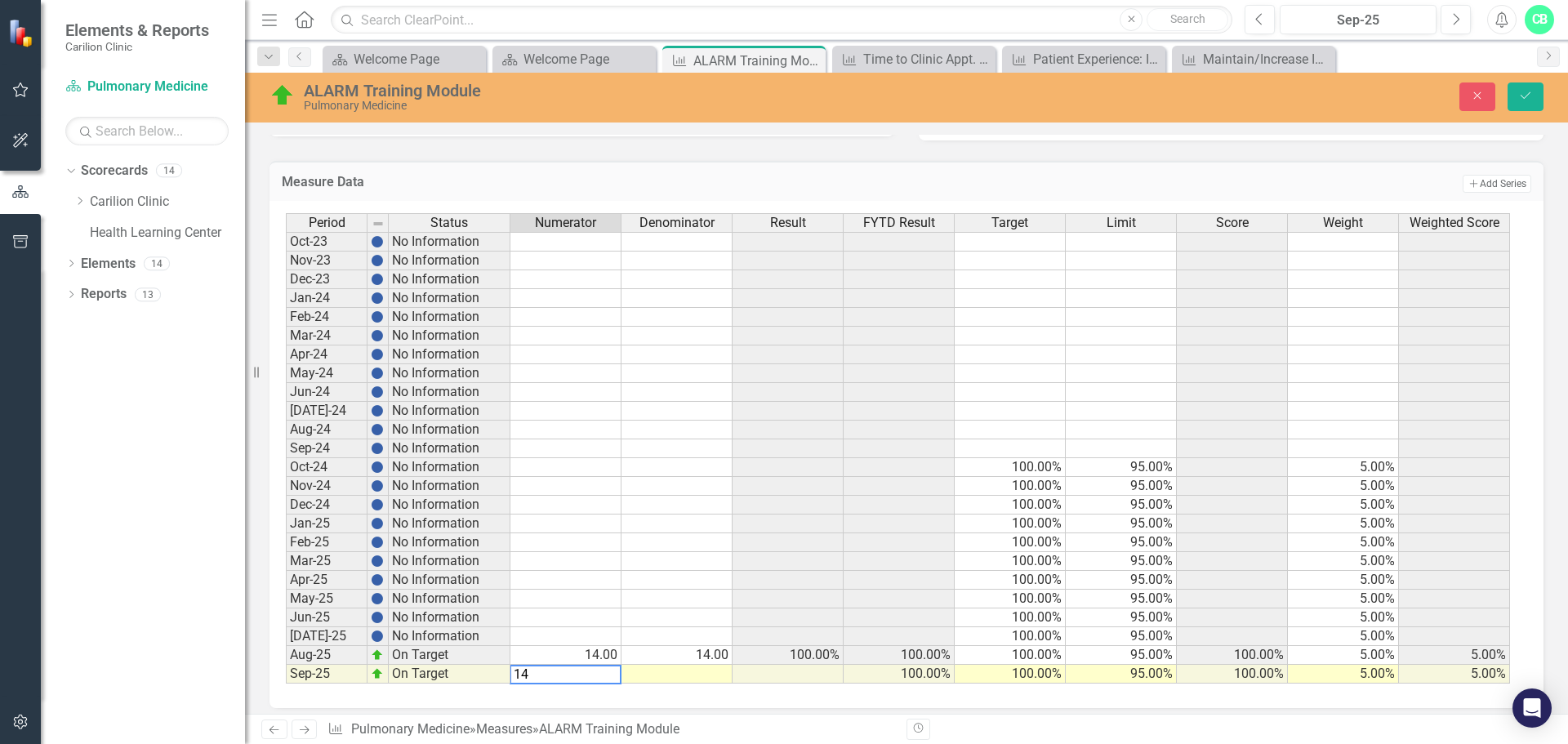
type textarea "14"
click at [698, 673] on td at bounding box center [677, 674] width 111 height 19
click at [706, 648] on td "14.00" at bounding box center [677, 655] width 111 height 19
click at [616, 657] on td "14.00" at bounding box center [565, 655] width 111 height 19
type textarea "0"
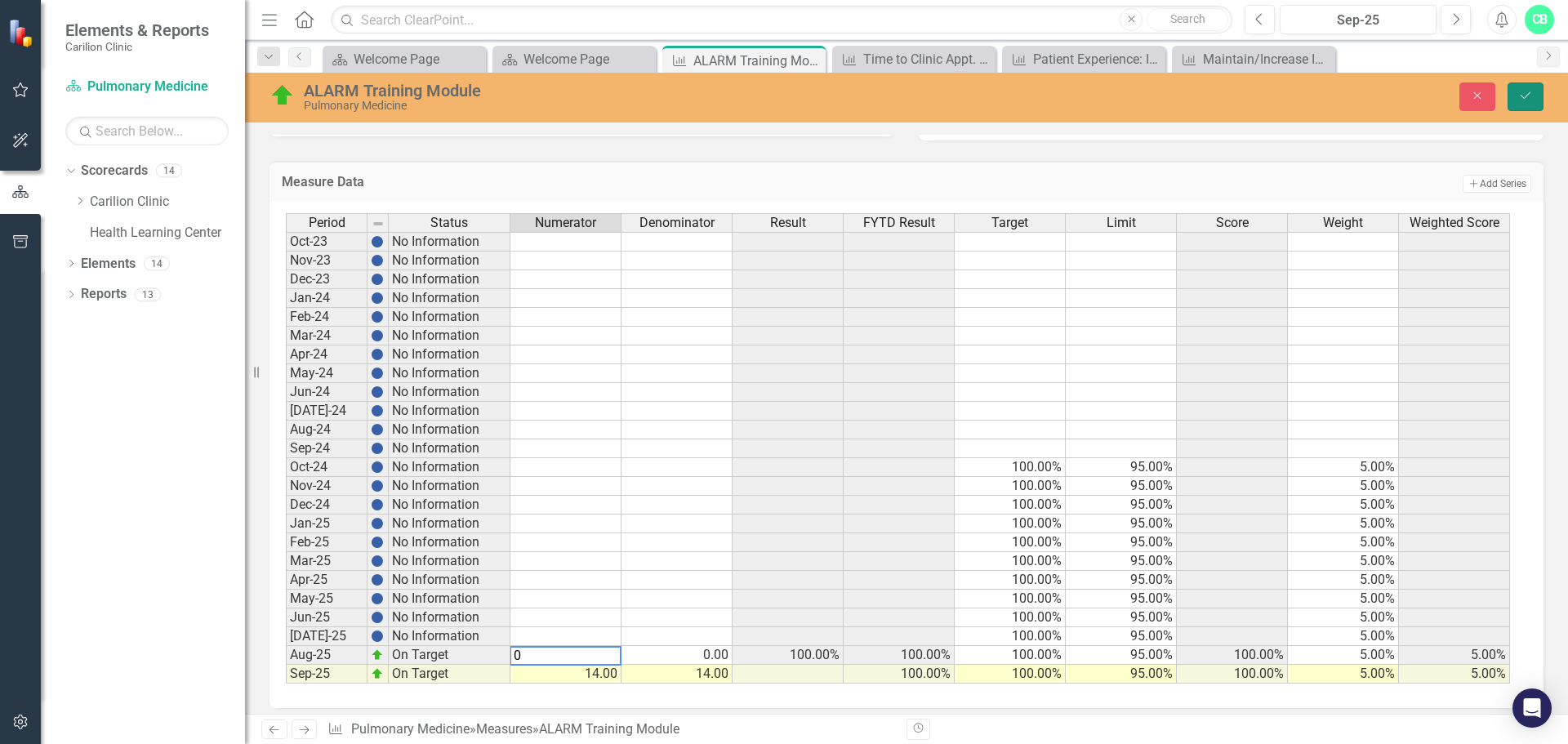
click at [1537, 99] on button "Save" at bounding box center [1525, 97] width 36 height 28
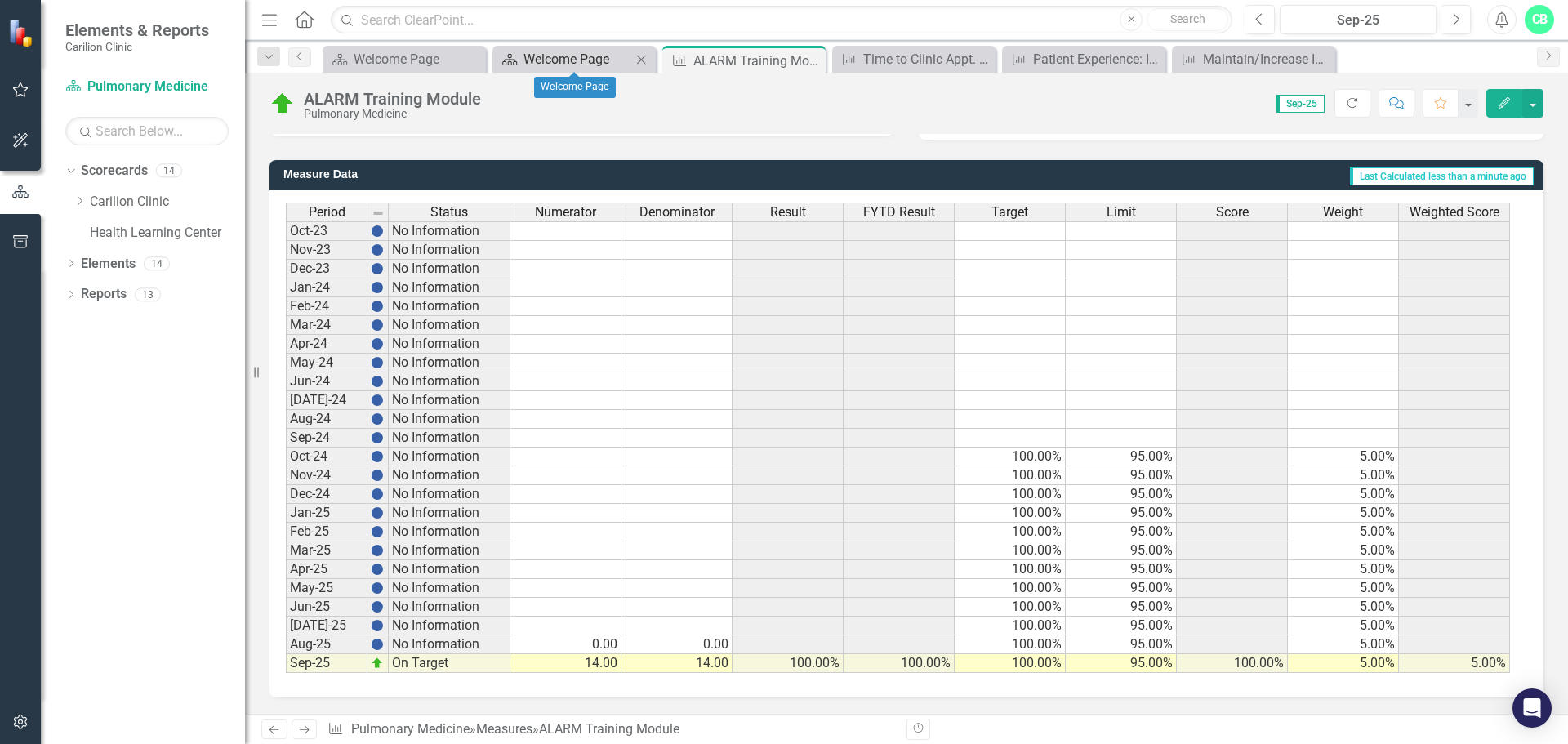
click at [561, 56] on div "Welcome Page" at bounding box center [577, 59] width 108 height 20
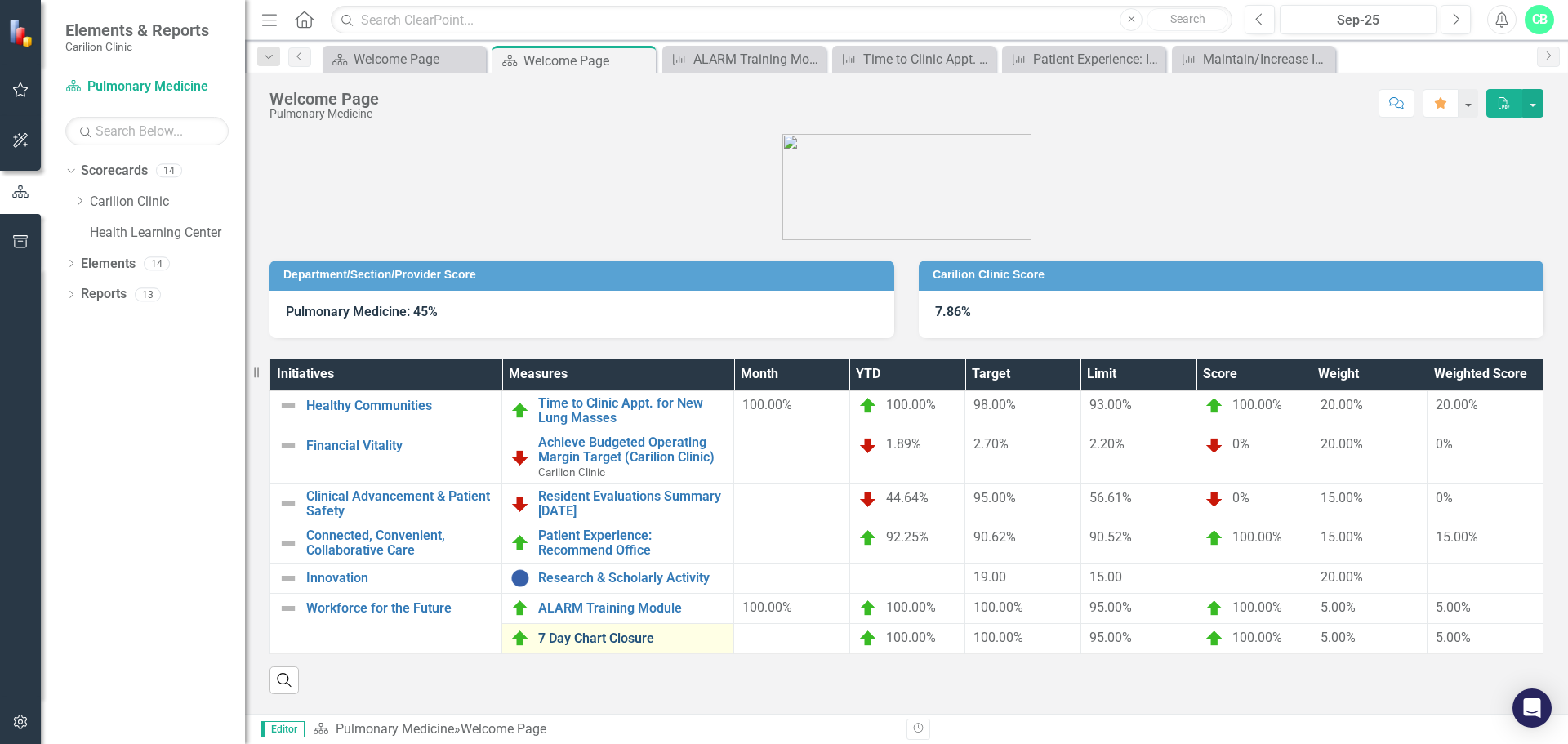
click at [606, 637] on link "7 Day Chart Closure" at bounding box center [632, 638] width 187 height 15
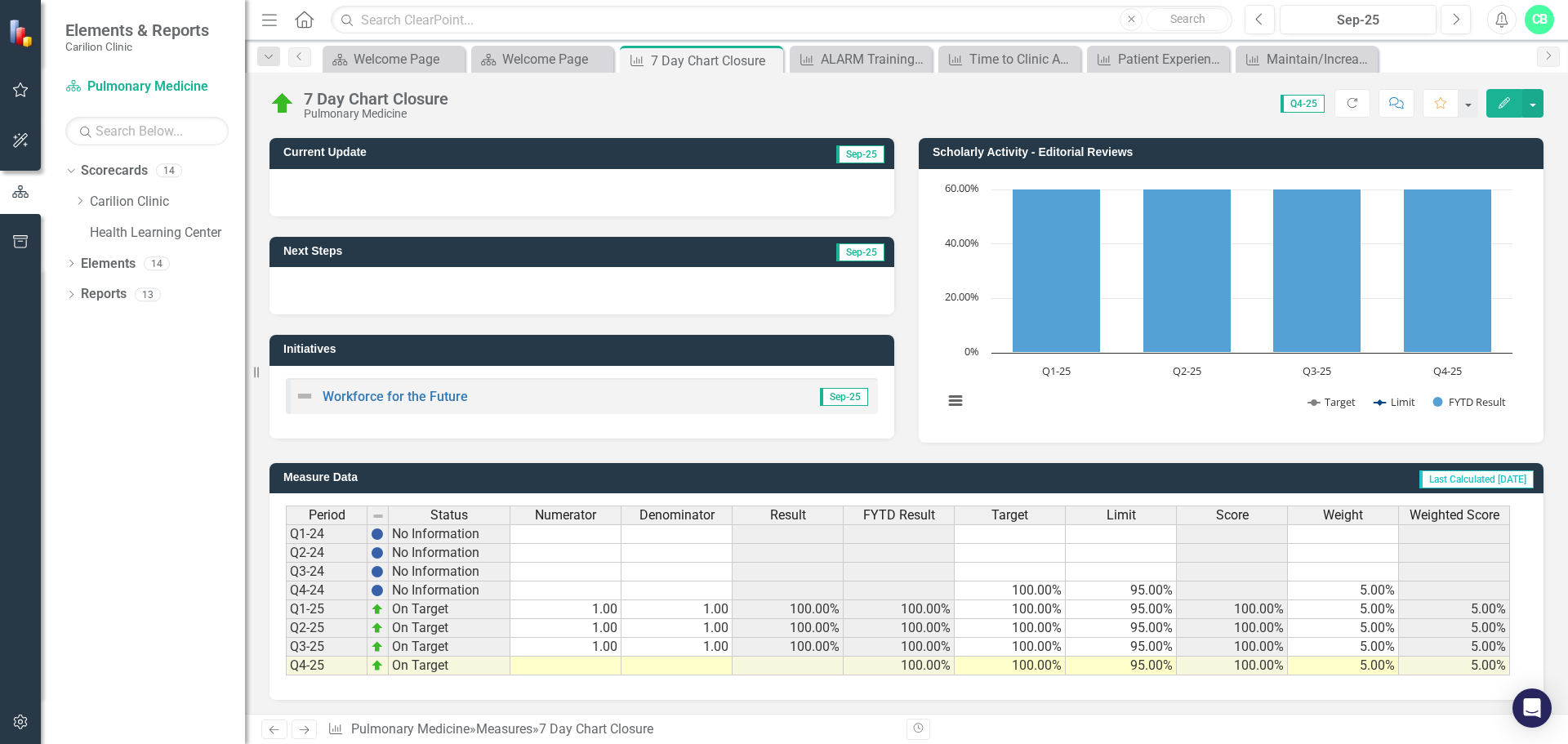
scroll to position [97, 0]
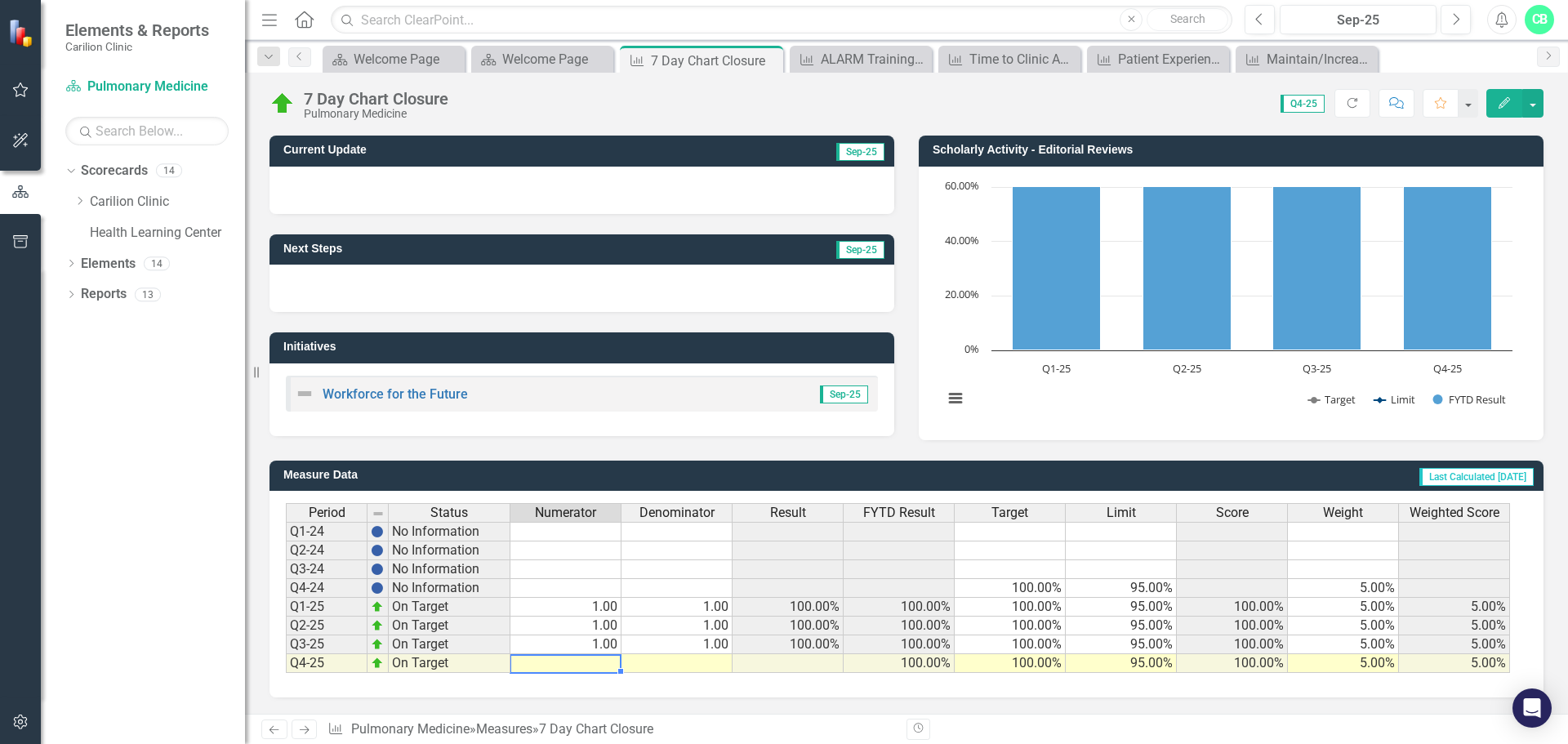
click at [605, 666] on td at bounding box center [565, 663] width 111 height 19
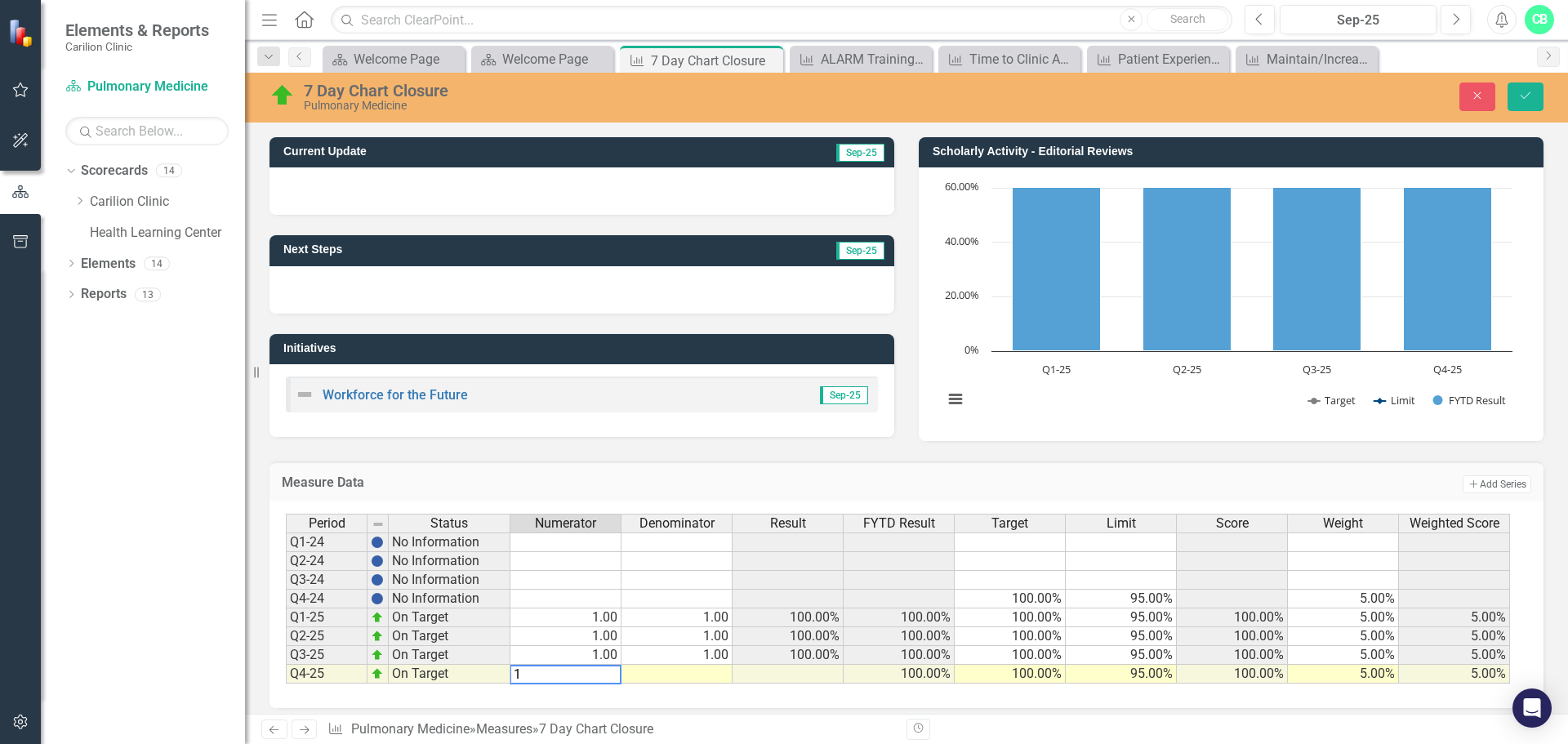
type textarea "1"
click at [707, 672] on td at bounding box center [677, 674] width 111 height 19
type textarea "1"
click at [1532, 94] on icon "Save" at bounding box center [1526, 96] width 15 height 12
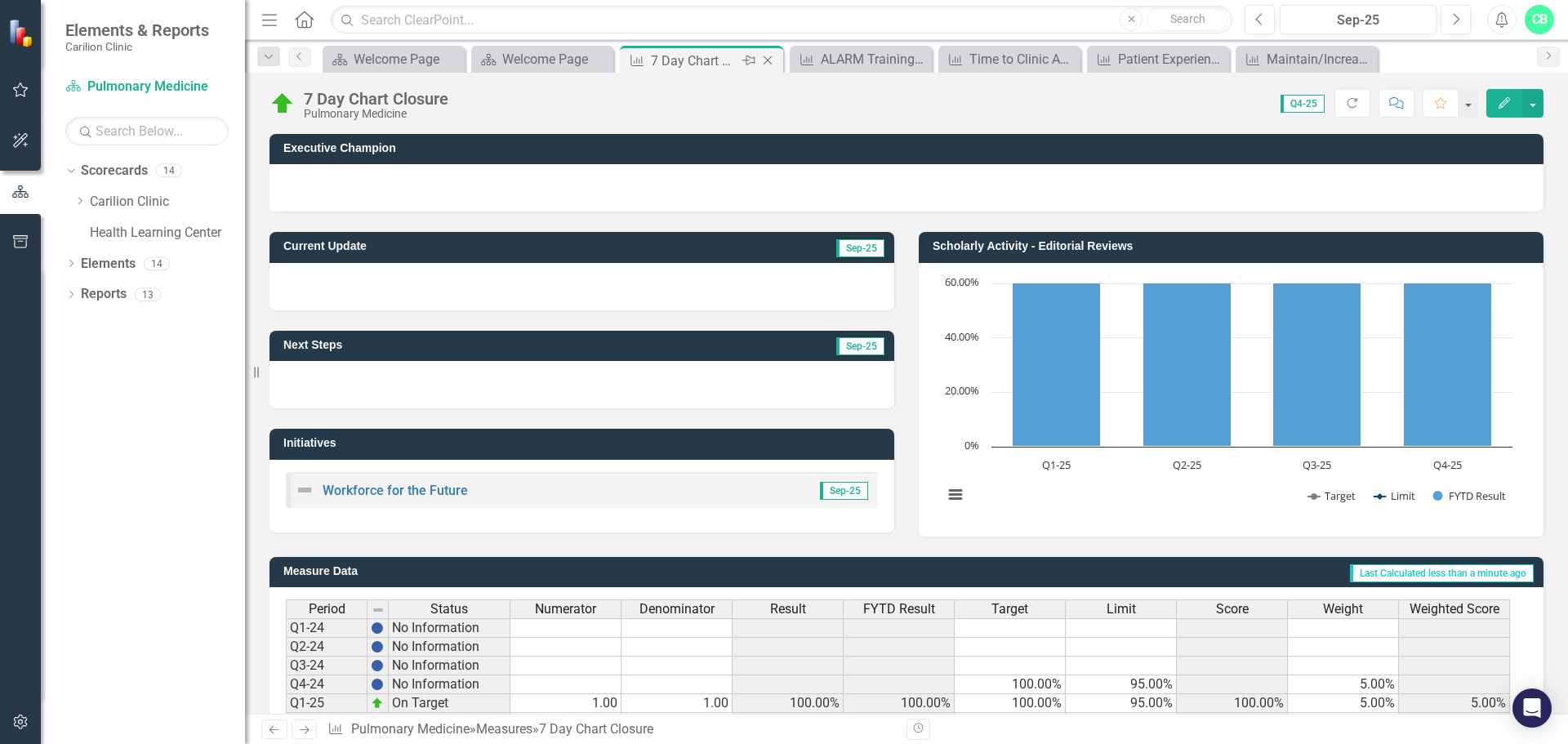
click at [772, 57] on icon "Close" at bounding box center [768, 61] width 17 height 13
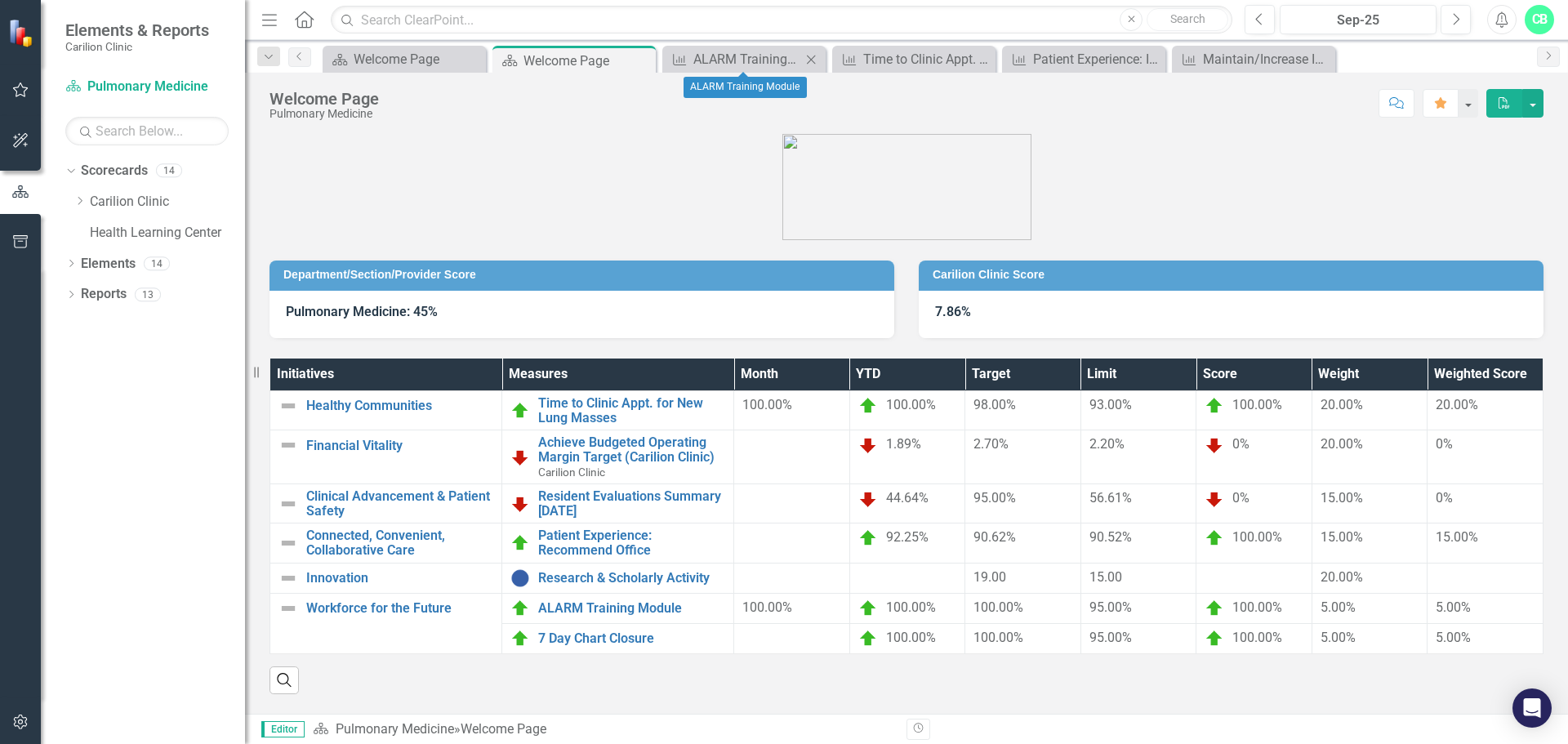
click at [814, 56] on icon "Close" at bounding box center [811, 60] width 17 height 13
click at [817, 57] on icon "Close" at bounding box center [811, 60] width 17 height 13
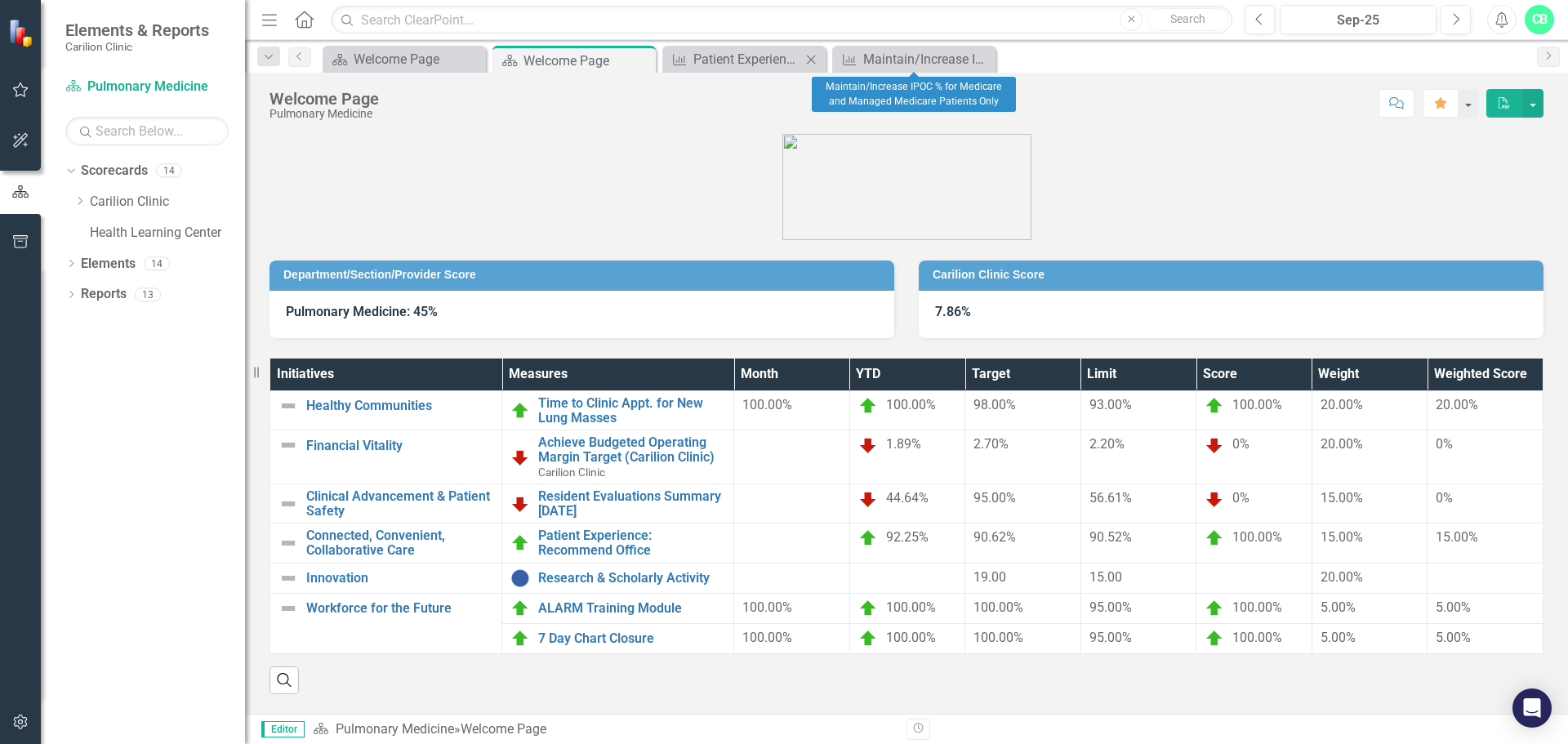
click at [819, 57] on icon "Close" at bounding box center [811, 60] width 17 height 13
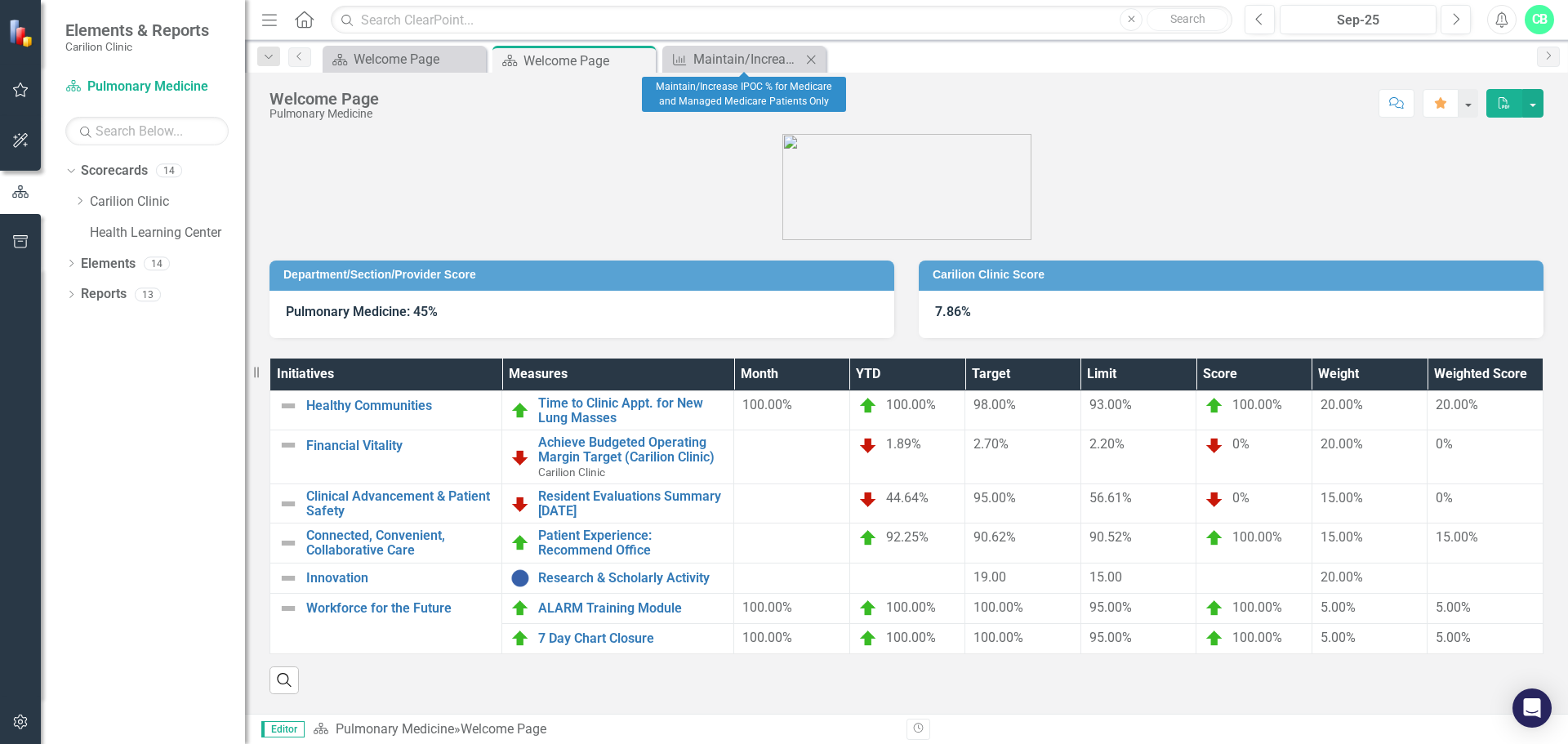
click at [824, 60] on div "Measure Maintain/Increase IPOC % for Medicare and Managed Medicare Patients Onl…" at bounding box center [744, 59] width 163 height 27
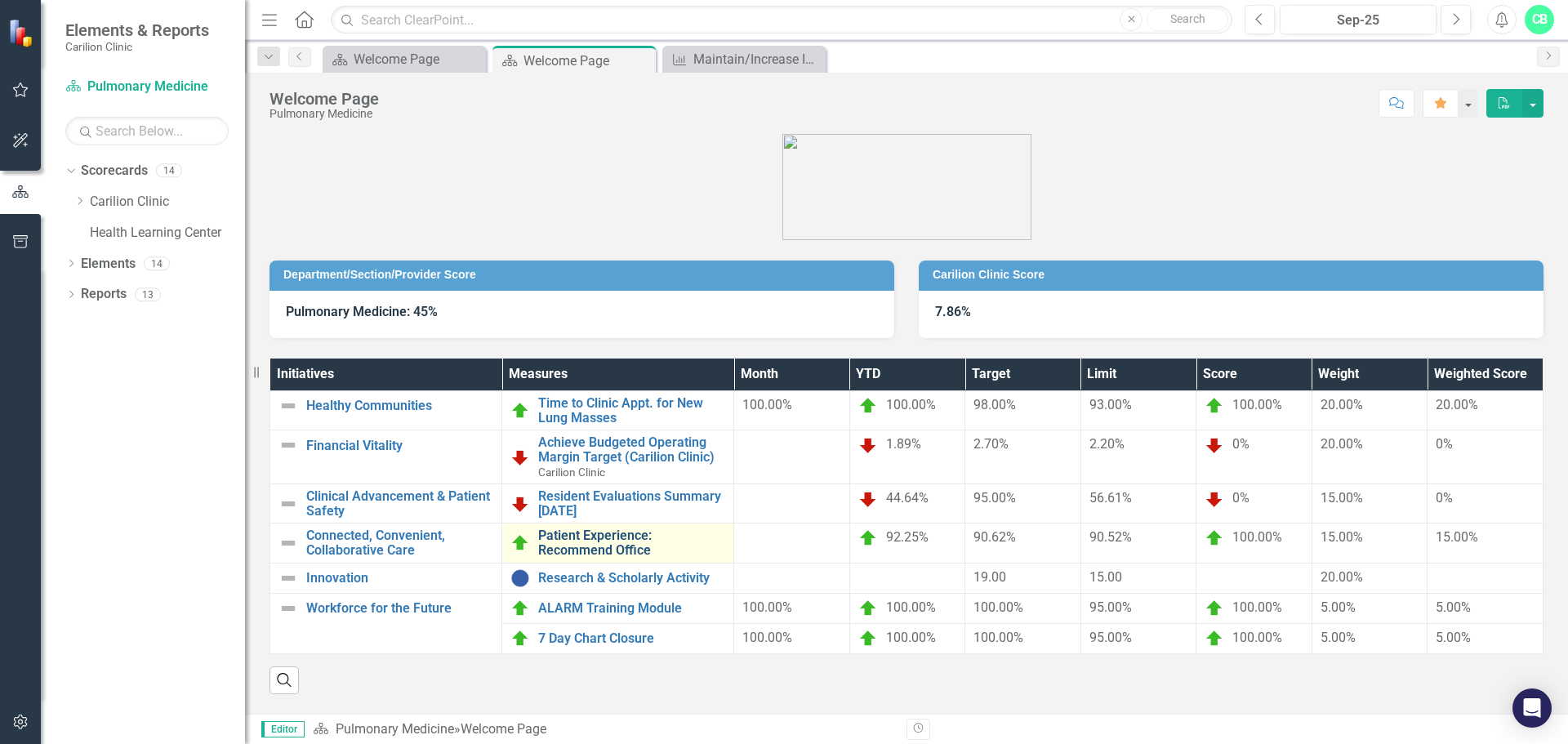
click at [668, 549] on link "Patient Experience: Recommend Office" at bounding box center [632, 542] width 187 height 28
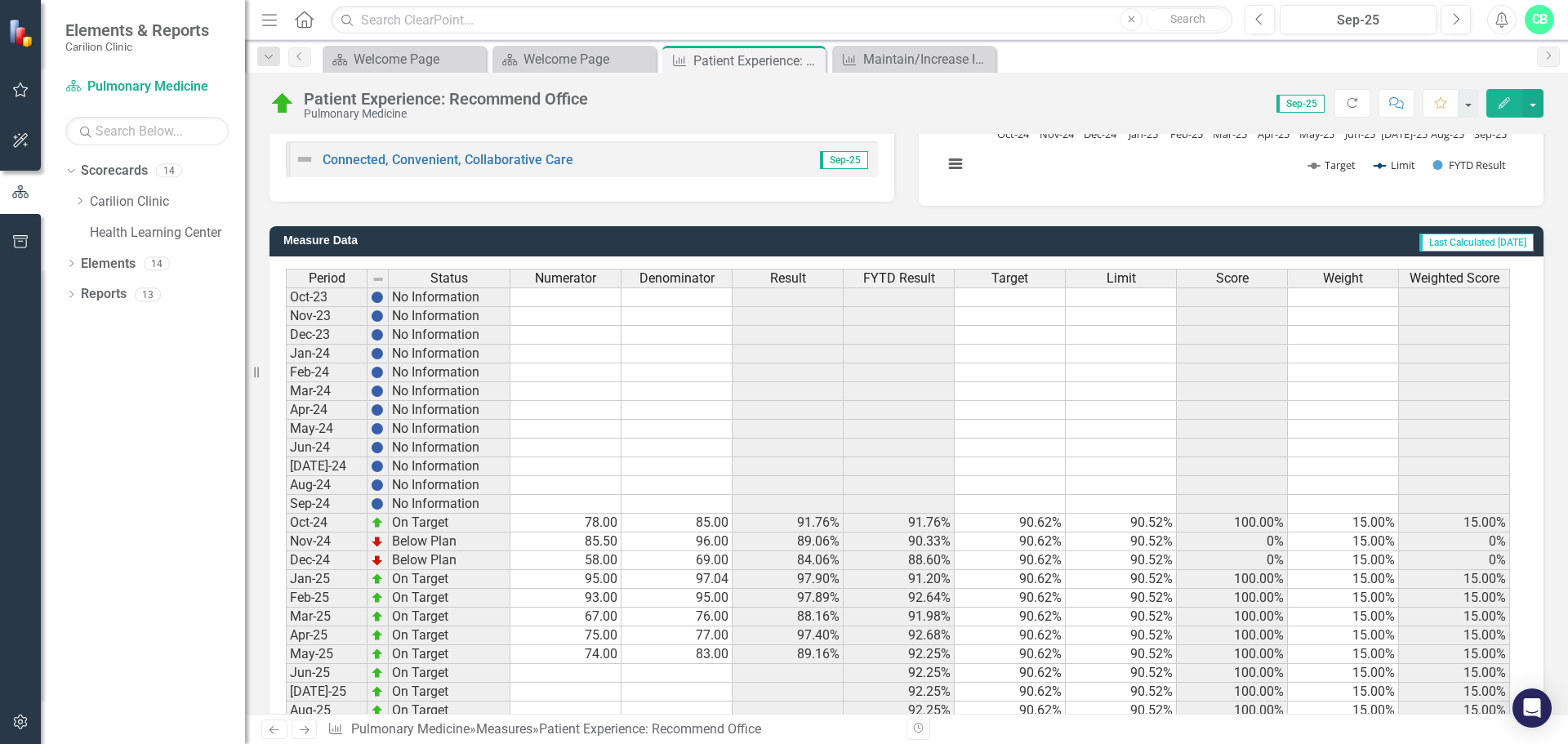
scroll to position [397, 0]
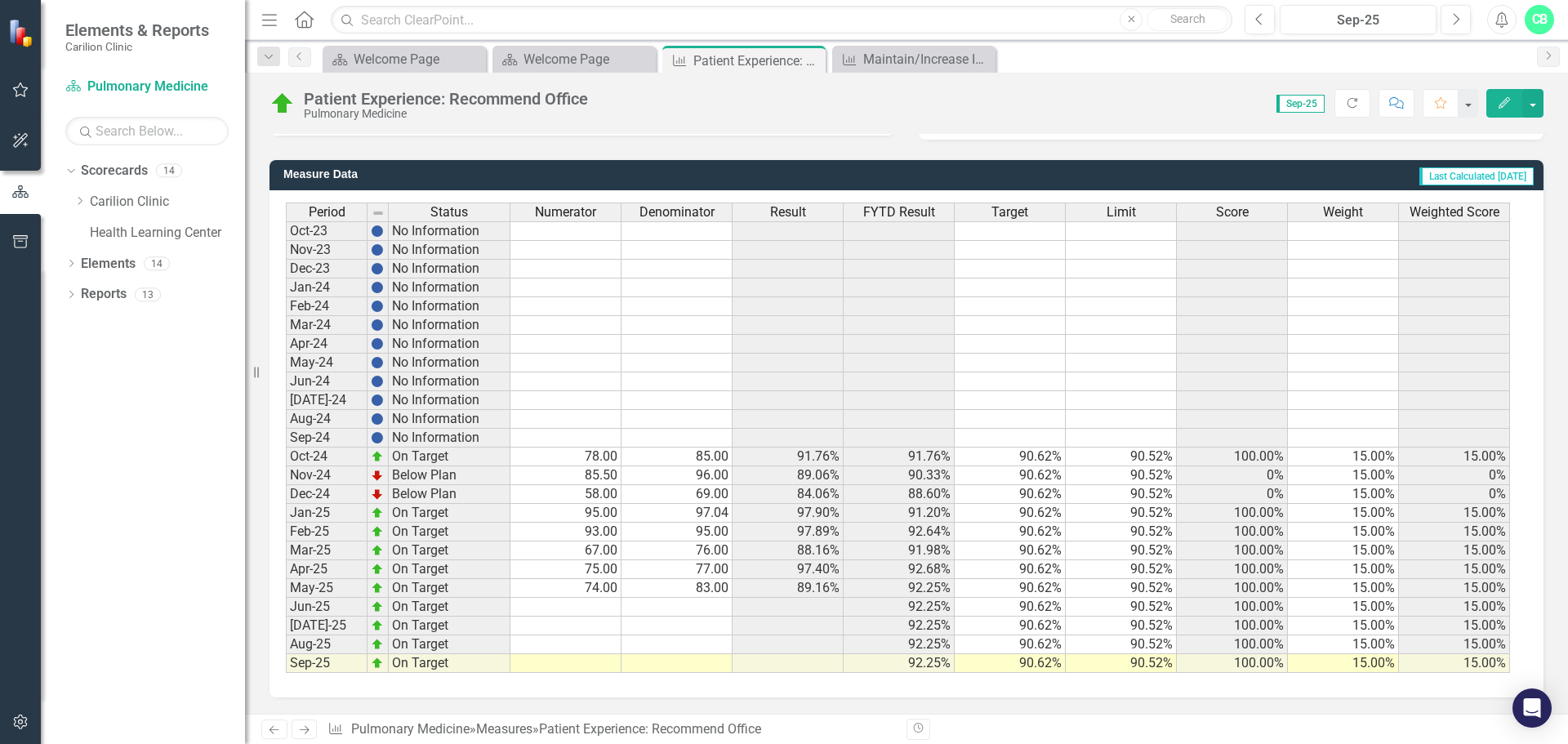
click at [709, 663] on td at bounding box center [677, 663] width 111 height 19
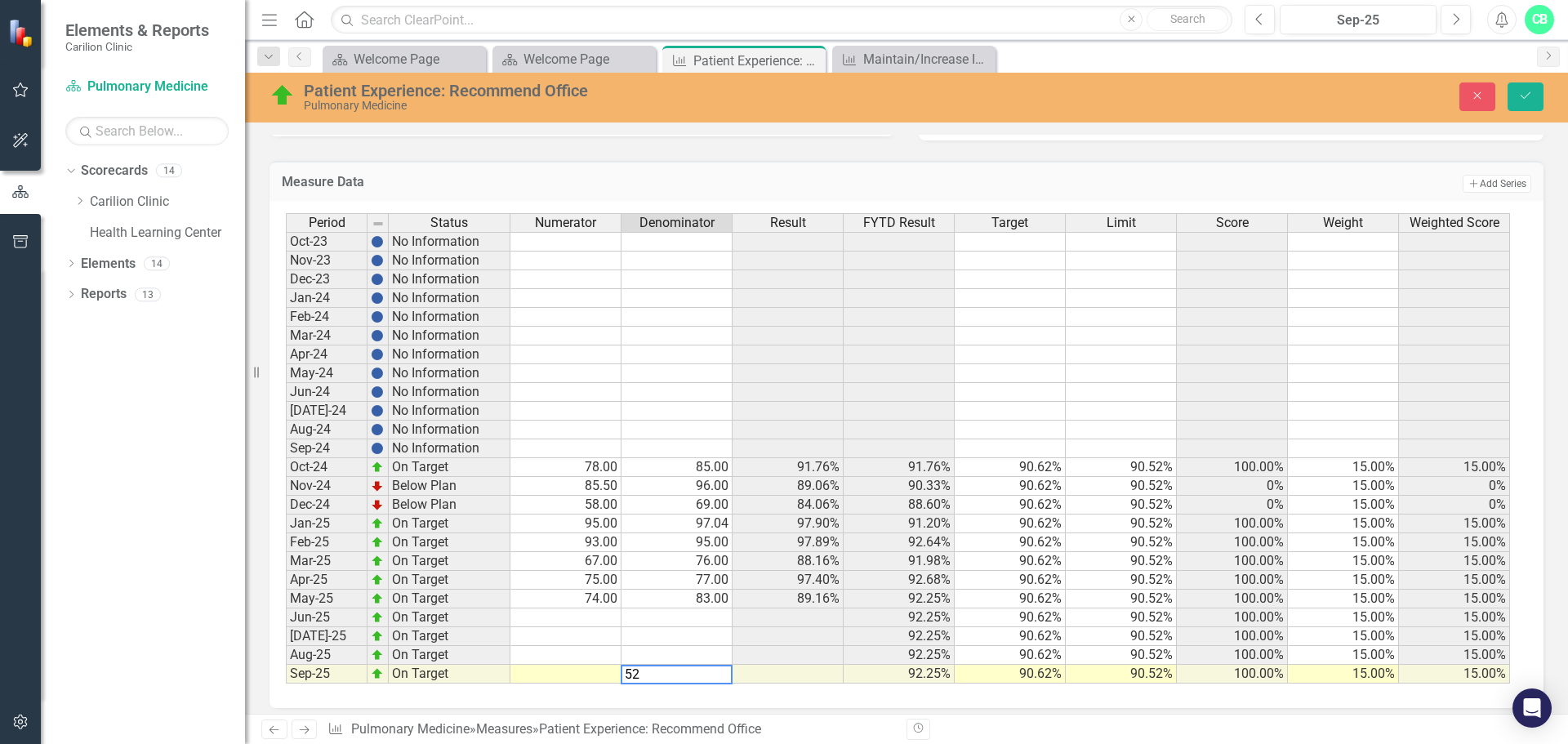
type textarea "52"
click at [603, 673] on td at bounding box center [565, 674] width 111 height 19
type textarea "48.4"
click at [604, 652] on td at bounding box center [565, 655] width 111 height 19
click at [703, 634] on td at bounding box center [677, 637] width 111 height 19
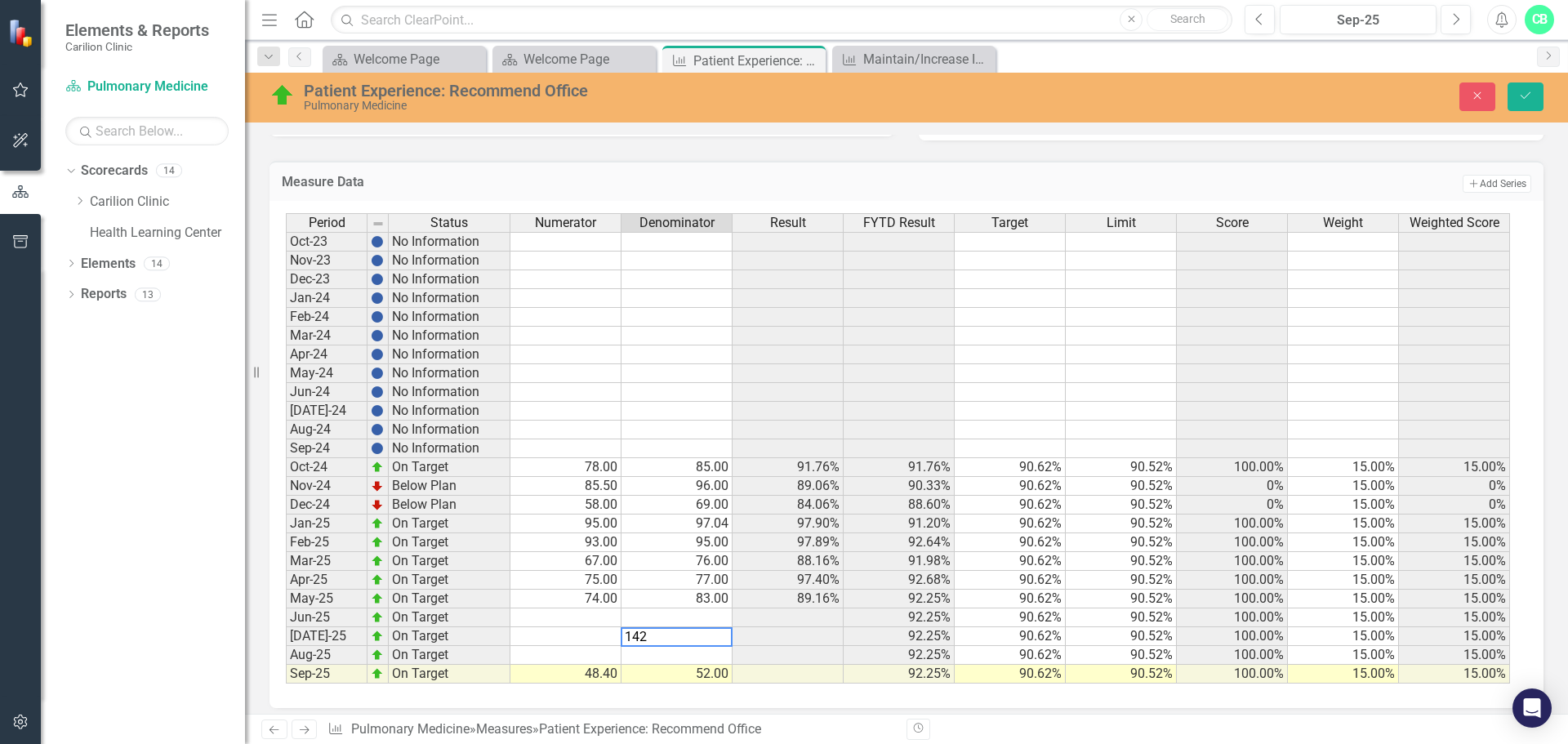
type textarea "142"
click at [579, 632] on td at bounding box center [565, 637] width 111 height 19
type textarea "129"
click at [685, 612] on td at bounding box center [677, 617] width 111 height 19
click at [611, 655] on td at bounding box center [565, 655] width 111 height 19
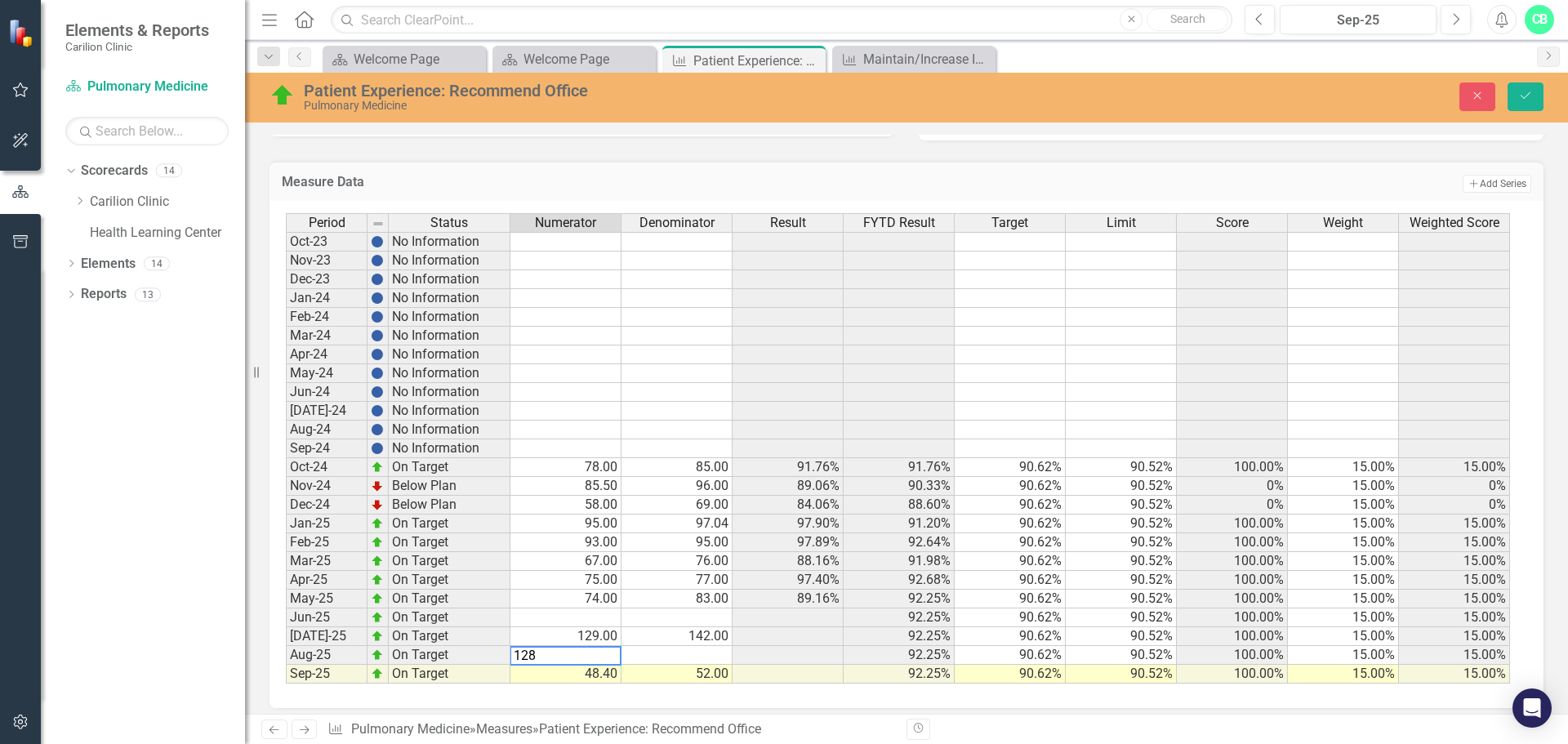
type textarea "128"
click at [708, 649] on td at bounding box center [677, 655] width 111 height 19
type textarea "130"
click at [596, 616] on td at bounding box center [565, 617] width 111 height 19
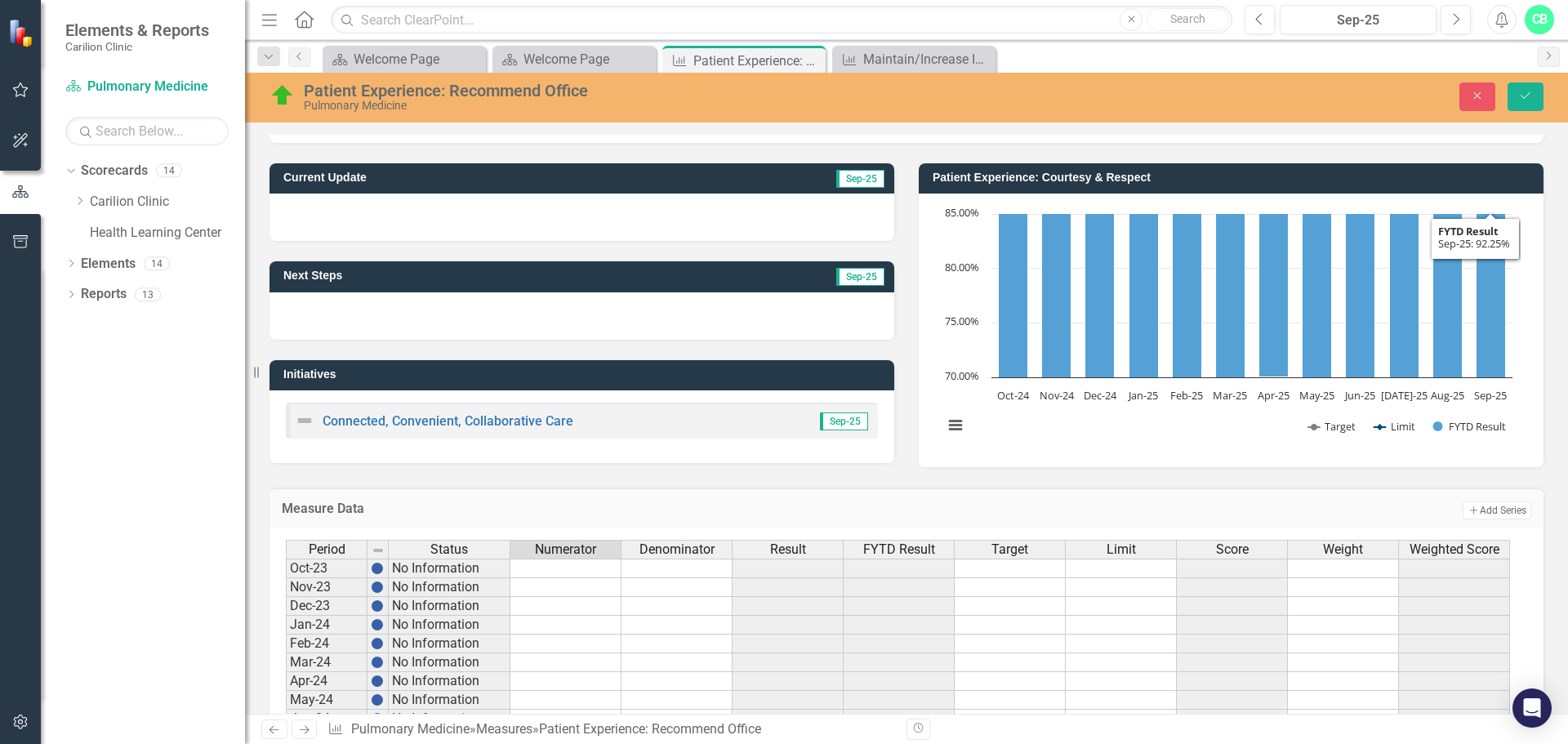
scroll to position [407, 0]
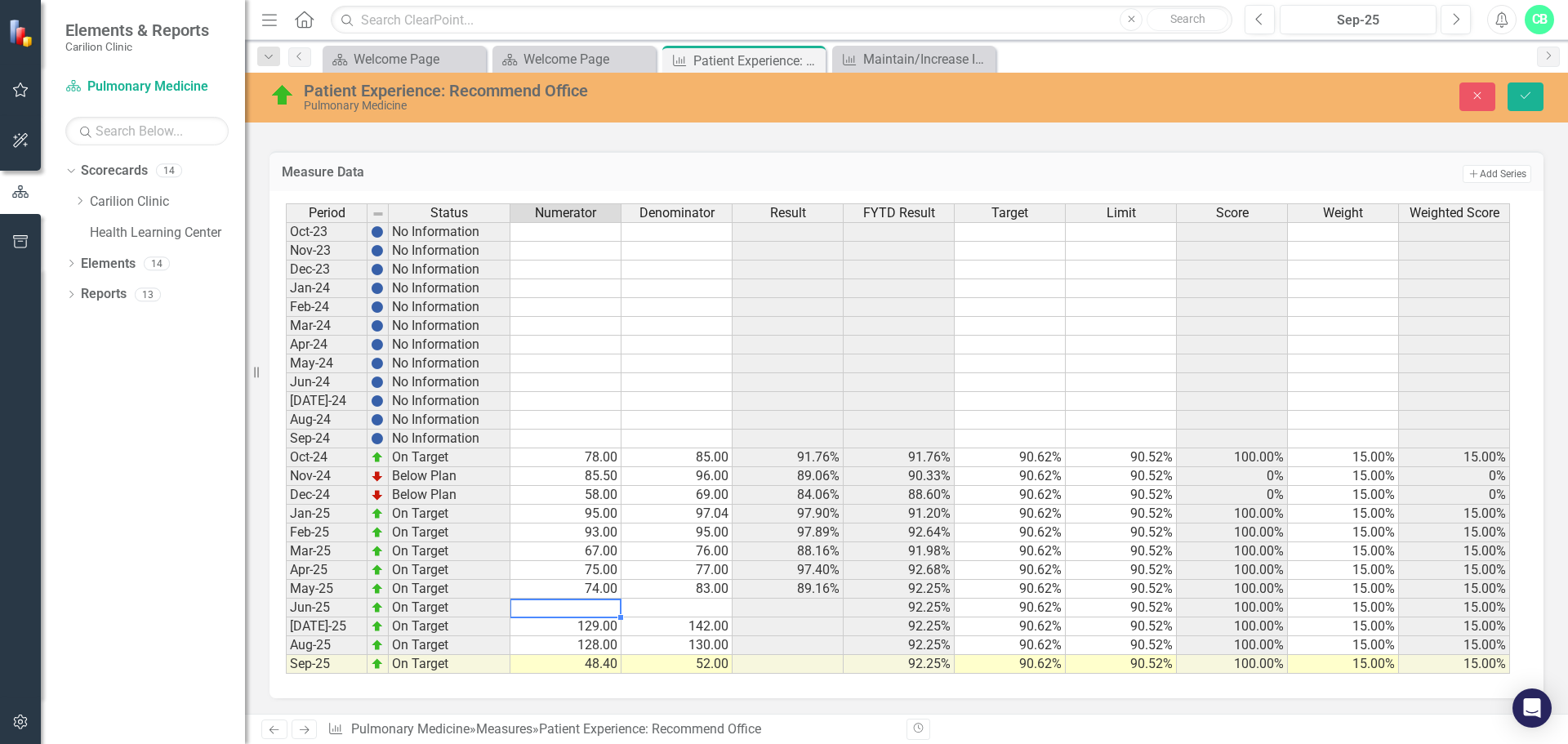
click at [703, 604] on td at bounding box center [677, 607] width 111 height 19
type textarea "142"
click at [577, 600] on td at bounding box center [565, 607] width 111 height 19
type textarea "129"
click at [1529, 93] on icon "Save" at bounding box center [1526, 96] width 15 height 12
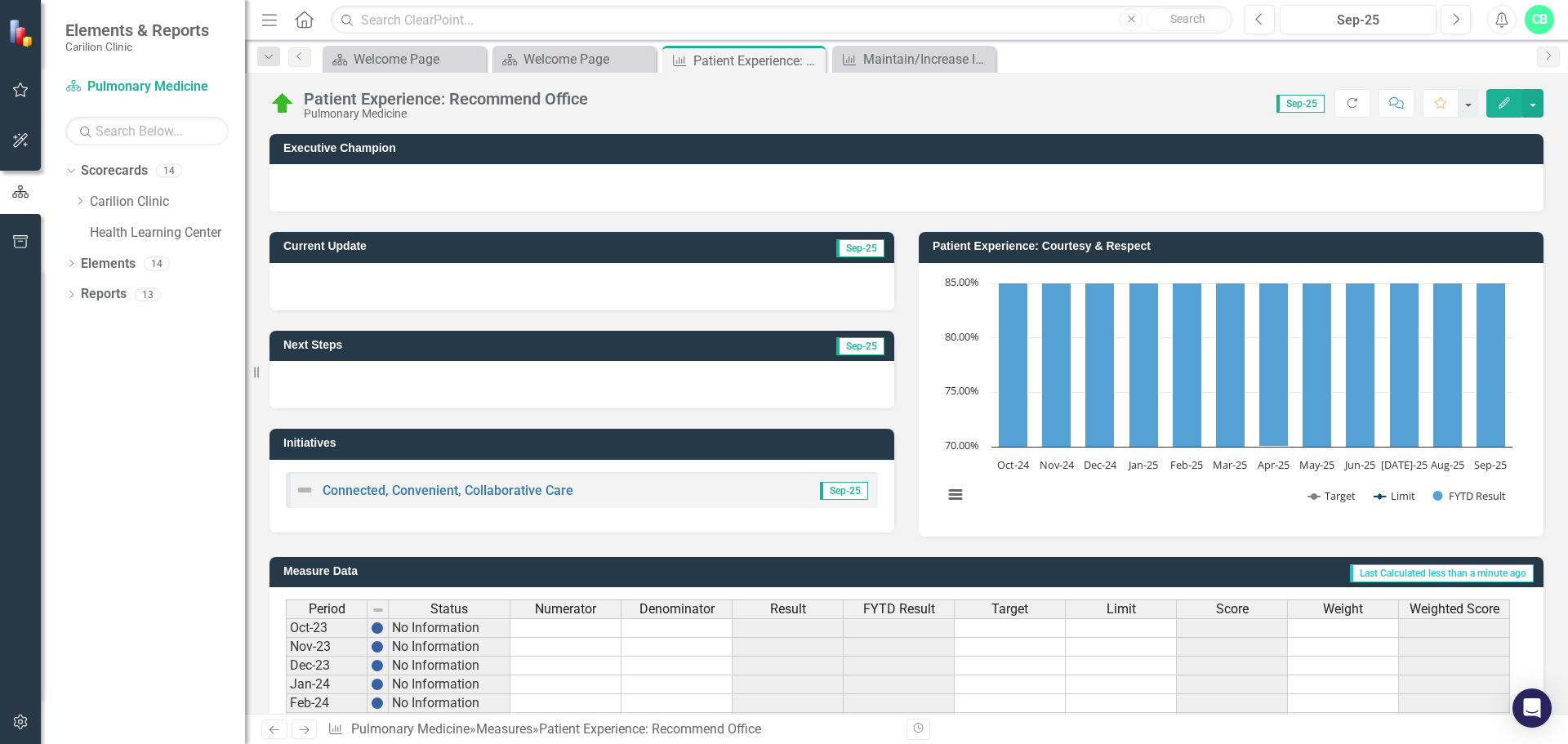
scroll to position [397, 0]
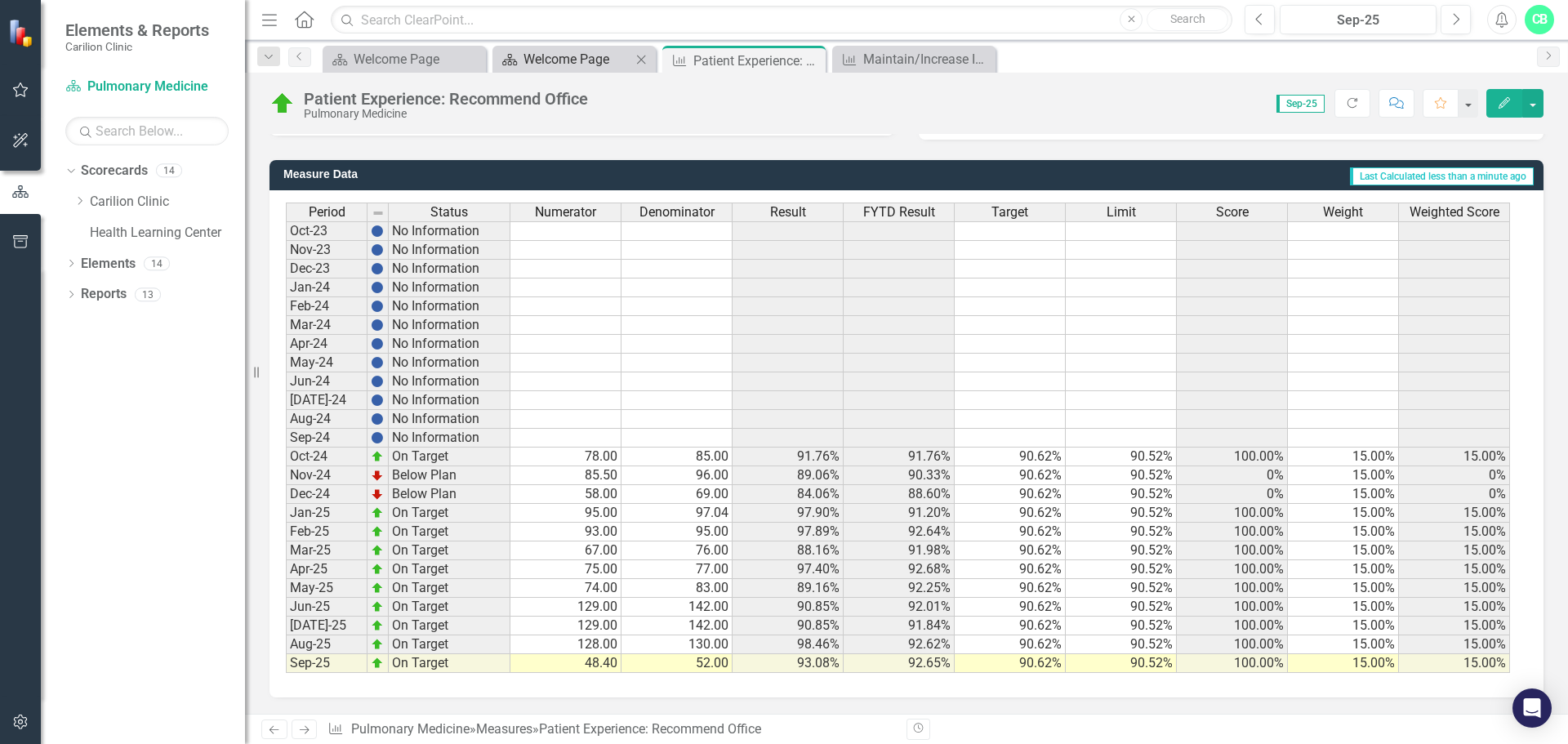
click at [574, 58] on div "Welcome Page" at bounding box center [577, 59] width 108 height 20
